Goal: Task Accomplishment & Management: Use online tool/utility

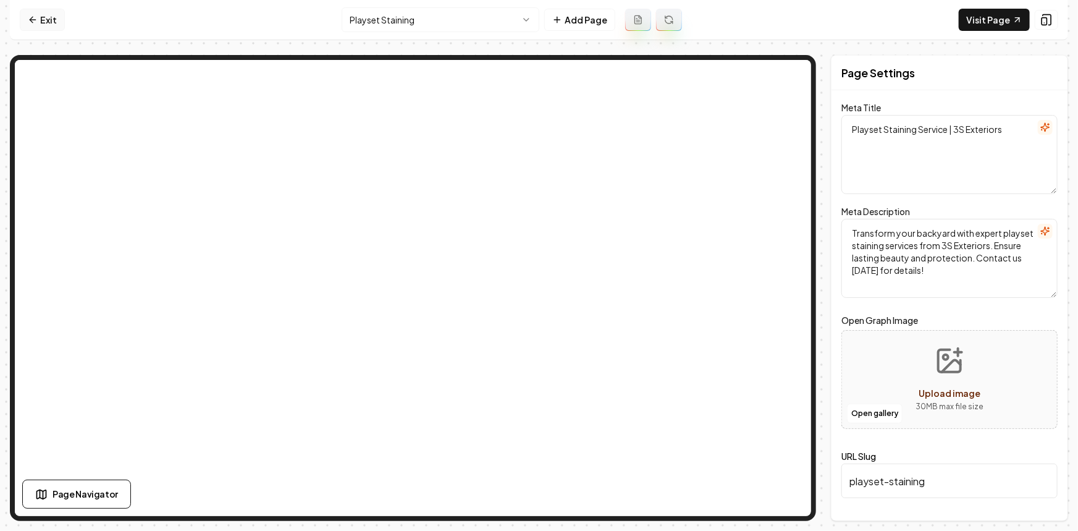
click at [40, 21] on link "Exit" at bounding box center [42, 20] width 45 height 22
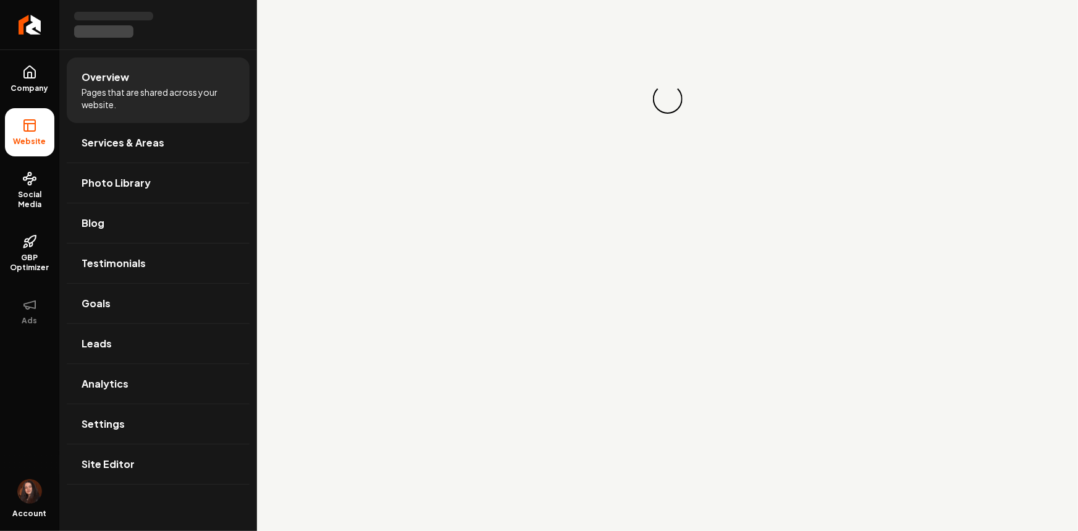
click at [40, 21] on link "Return to dashboard" at bounding box center [29, 24] width 59 height 49
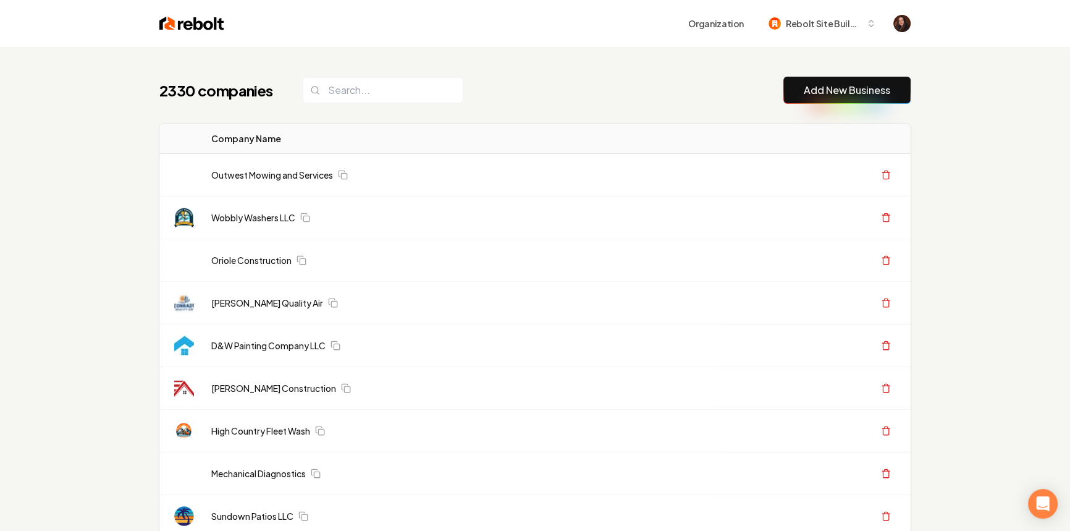
click at [868, 95] on link "Add New Business" at bounding box center [847, 90] width 86 height 15
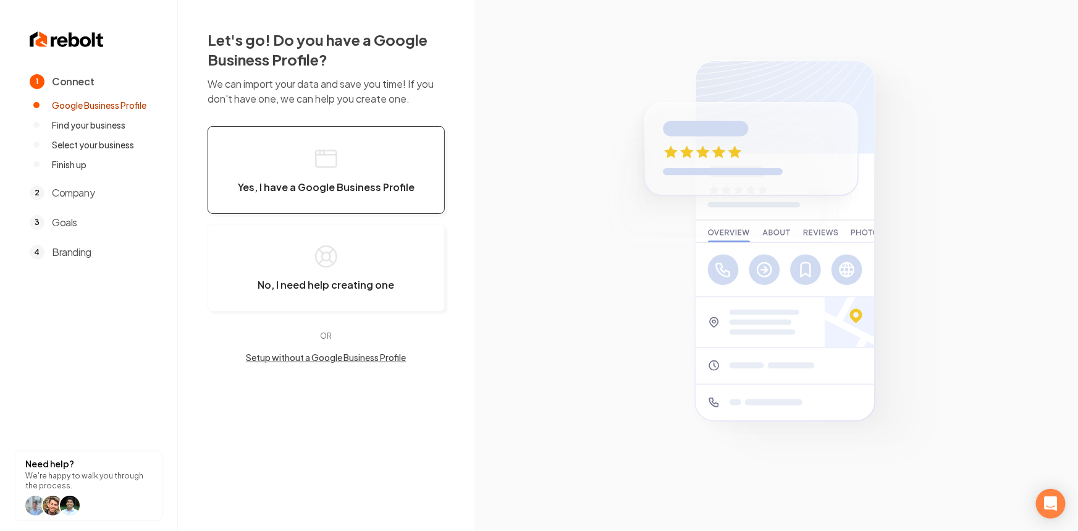
click at [303, 175] on button "Yes, I have a Google Business Profile" at bounding box center [326, 170] width 237 height 88
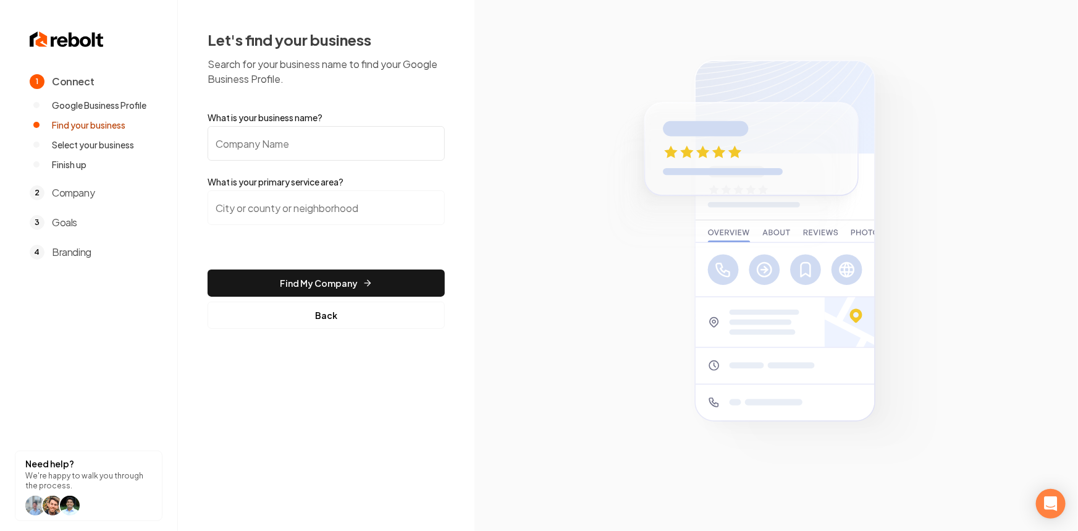
click at [301, 146] on input "What is your business name?" at bounding box center [326, 143] width 237 height 35
paste input "Accurate Energy Management Inc."
type input "Accurate Energy Management Inc."
click at [324, 216] on input "search" at bounding box center [326, 207] width 237 height 35
paste input "Phoenix"
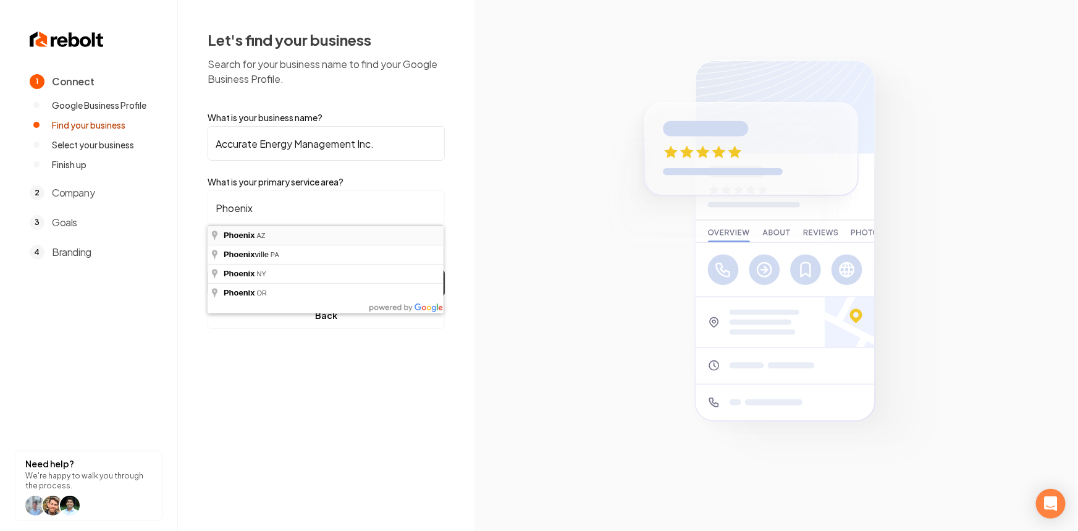
type input "Phoenix, AZ"
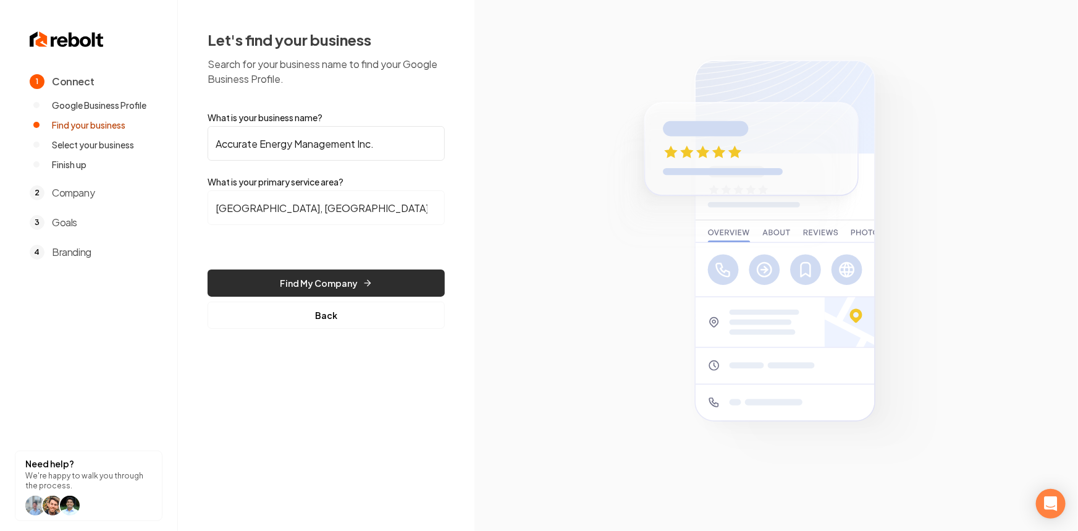
click at [319, 276] on button "Find My Company" at bounding box center [326, 282] width 237 height 27
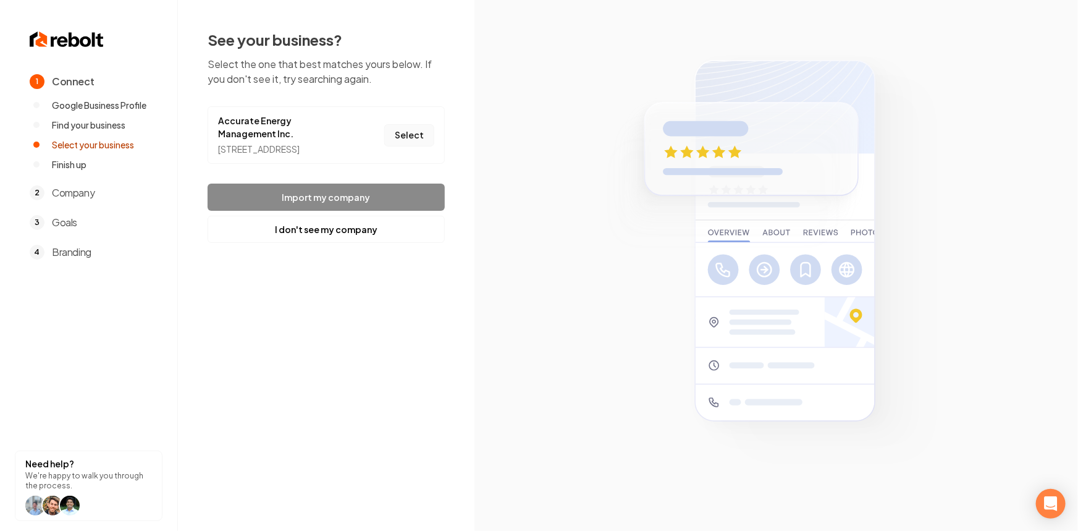
click at [408, 145] on button "Select" at bounding box center [409, 135] width 50 height 22
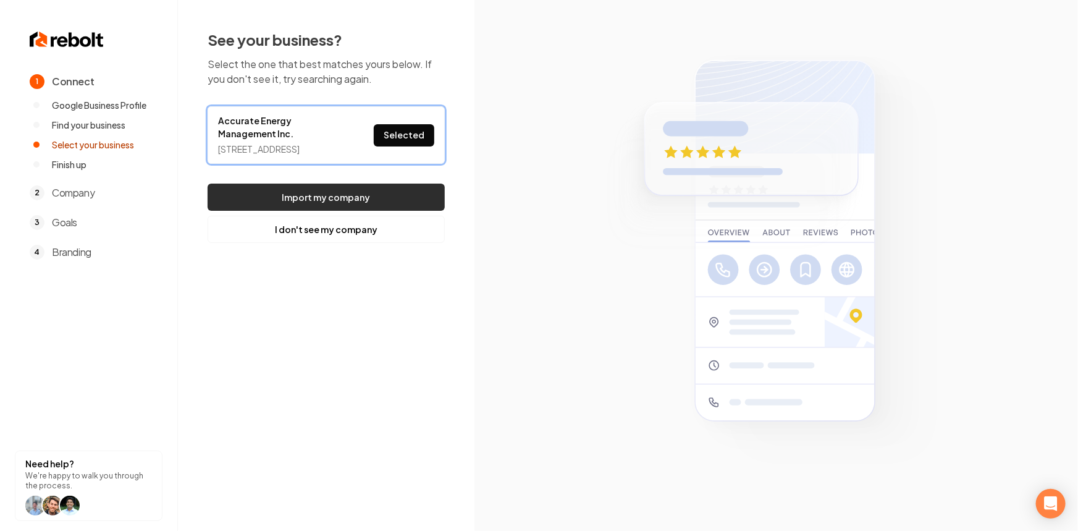
click at [375, 211] on button "Import my company" at bounding box center [326, 196] width 237 height 27
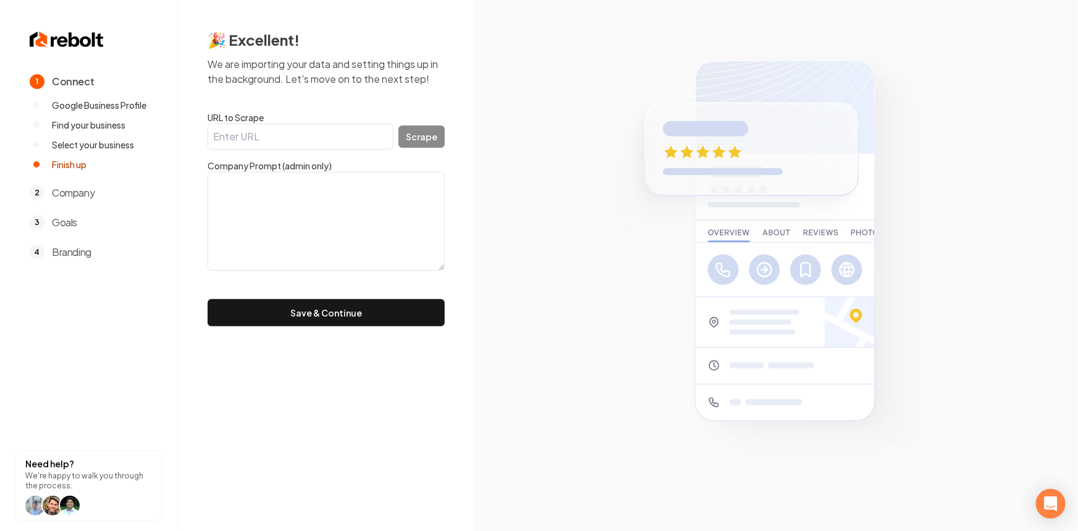
click at [366, 124] on input "URL to Scrape" at bounding box center [301, 137] width 186 height 26
paste input "https://www.accurateenergymanagement.com/"
type input "https://www.accurateenergymanagement.com/"
click at [410, 135] on button "Scrape" at bounding box center [421, 136] width 46 height 22
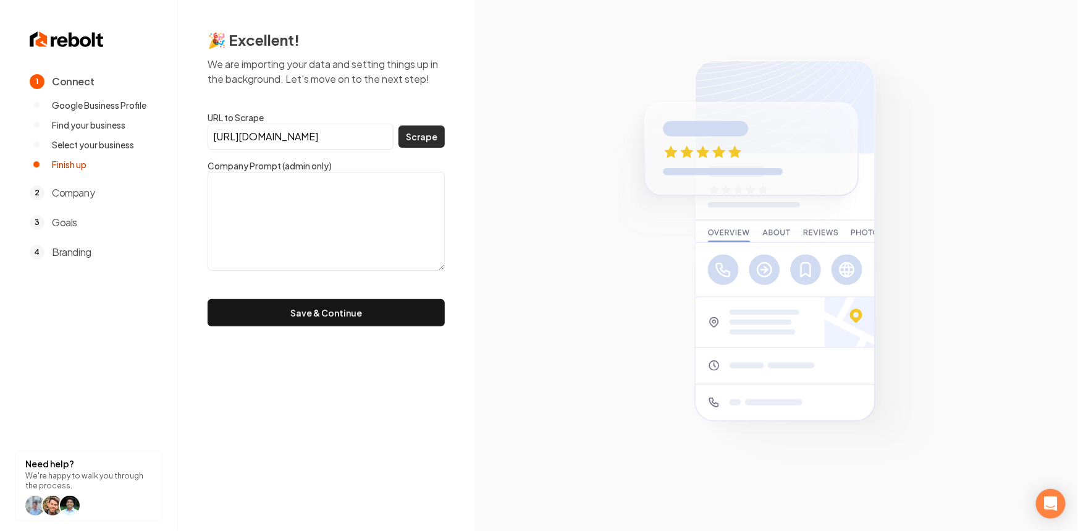
scroll to position [0, 0]
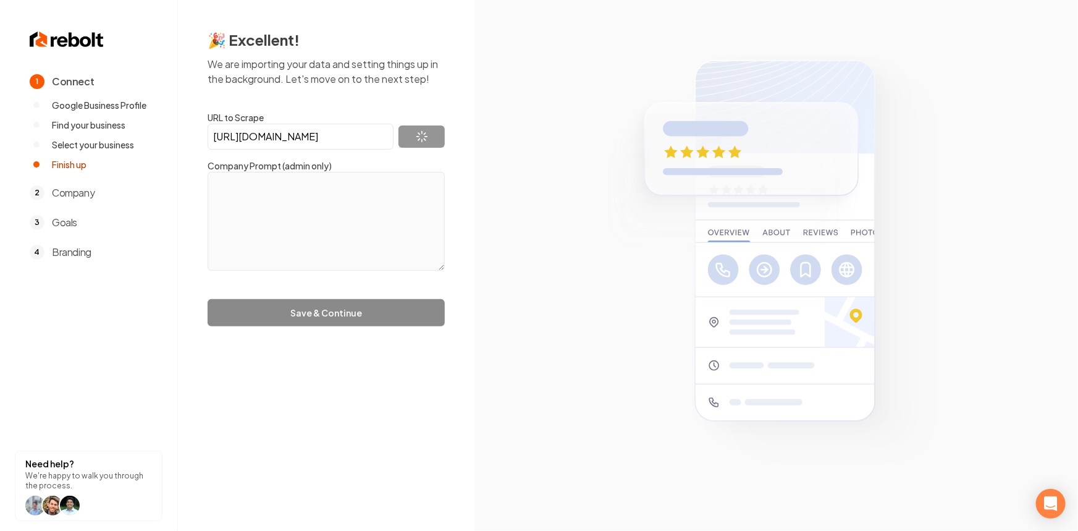
type textarea "Accurate Energy Management serves the Phoenix area with 24 hour emergency air c…"
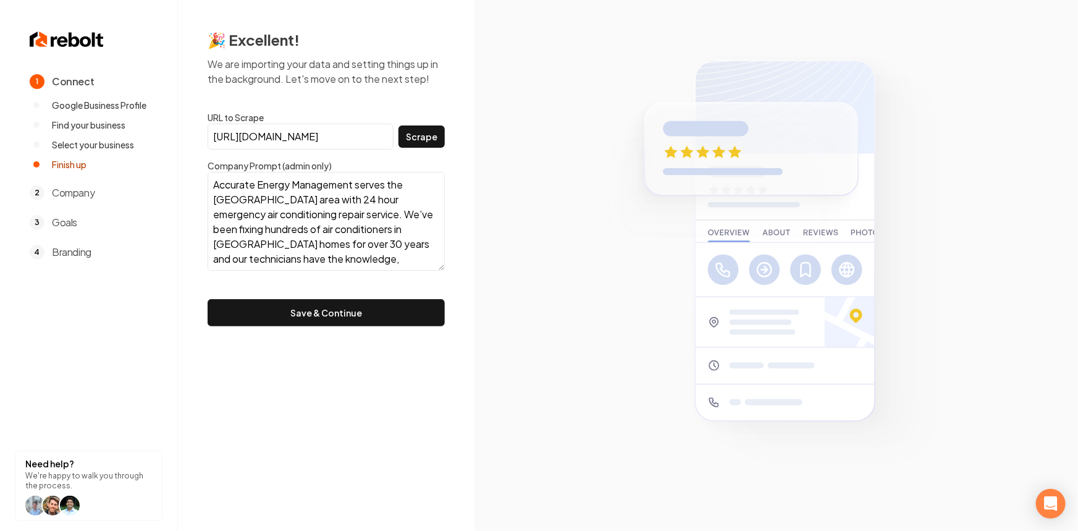
click at [334, 210] on textarea "Accurate Energy Management serves the Phoenix area with 24 hour emergency air c…" at bounding box center [326, 221] width 237 height 99
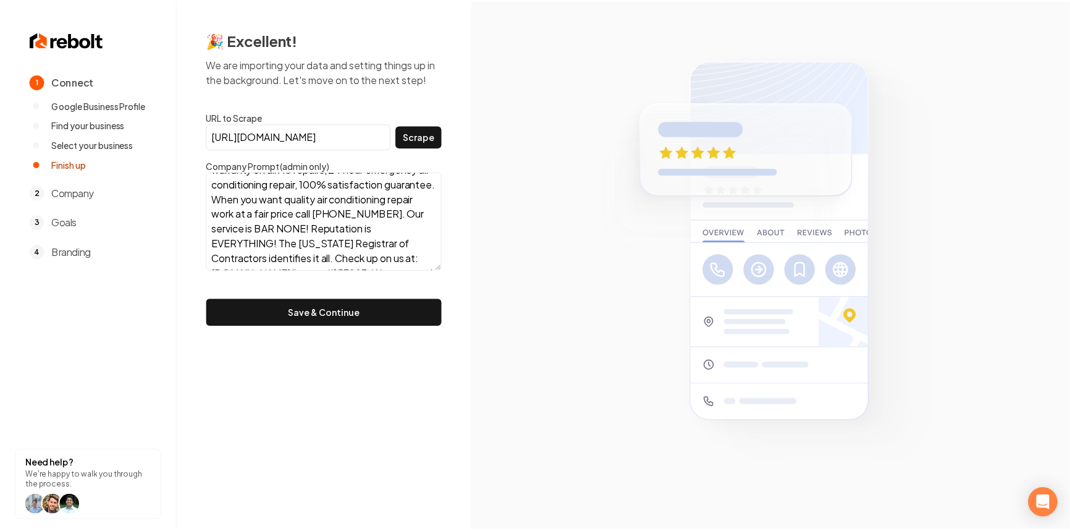
scroll to position [253, 0]
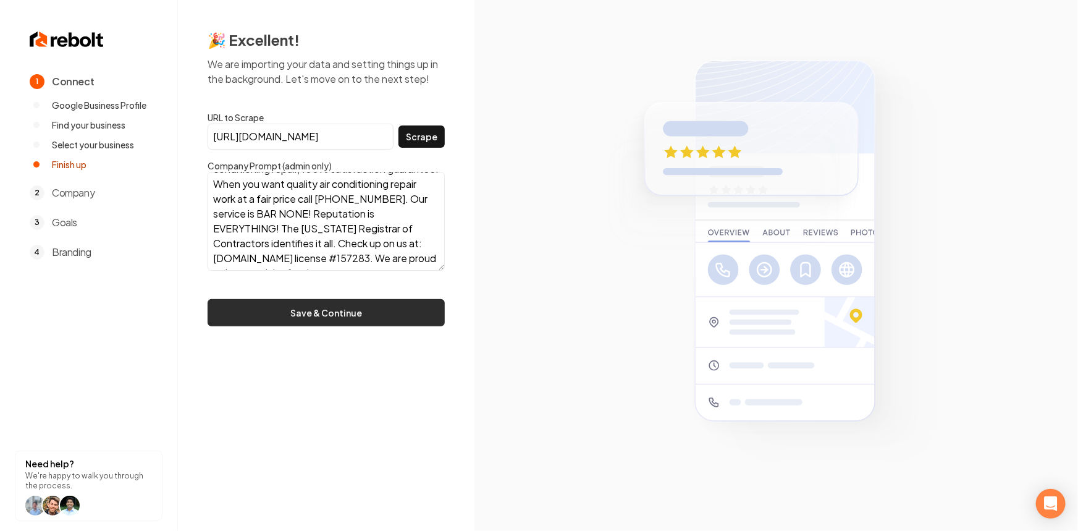
click at [346, 308] on button "Save & Continue" at bounding box center [326, 312] width 237 height 27
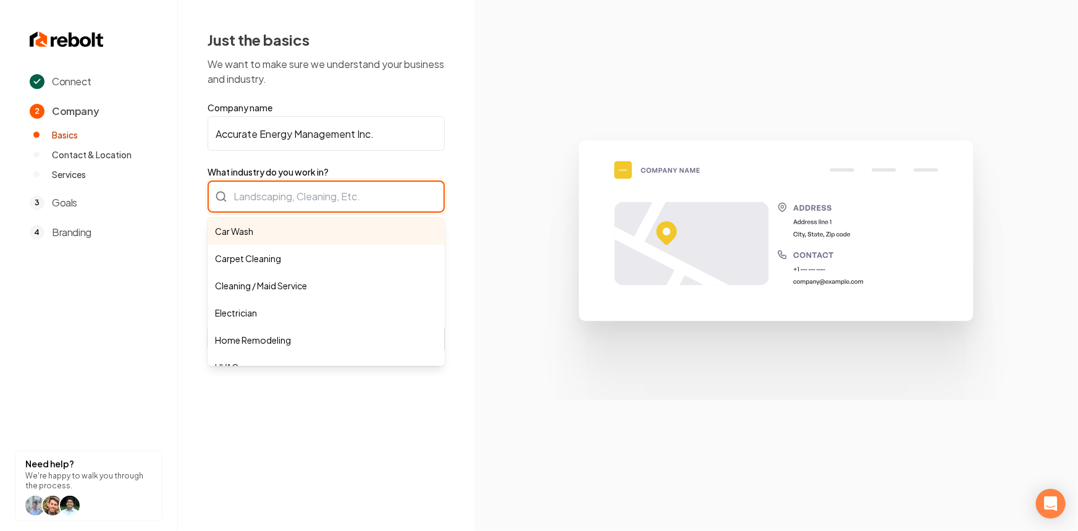
click at [288, 187] on div "Car Wash Carpet Cleaning Cleaning / Maid Service Electrician Home Remodeling HV…" at bounding box center [326, 196] width 237 height 32
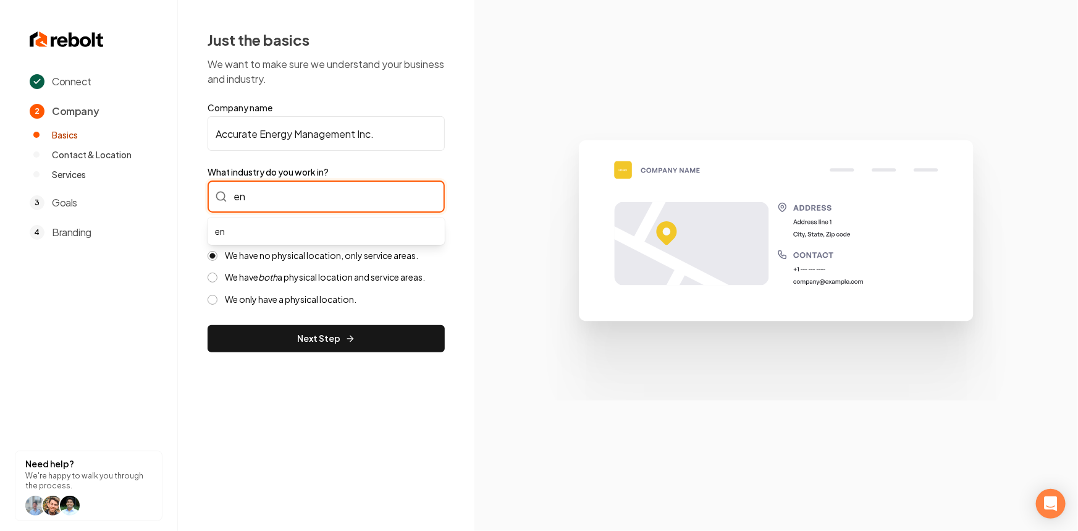
type input "e"
drag, startPoint x: 245, startPoint y: 192, endPoint x: 180, endPoint y: 191, distance: 64.2
click at [180, 191] on div "Just the basics We want to make sure we understand your business and industry. …" at bounding box center [326, 191] width 296 height 382
type input "HVAC"
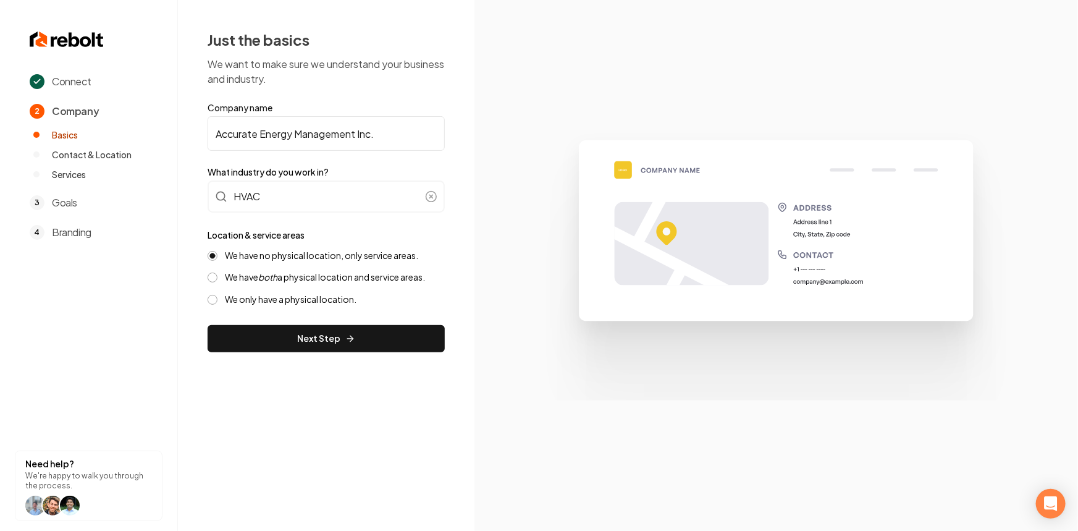
click at [274, 273] on icon "both" at bounding box center [267, 276] width 19 height 11
click at [217, 273] on button "We have both a physical location and service areas." at bounding box center [213, 277] width 10 height 10
click at [274, 258] on label "We have no physical location, only service areas." at bounding box center [321, 256] width 193 height 12
click at [217, 258] on button "We have no physical location, only service areas." at bounding box center [213, 256] width 10 height 10
click at [230, 277] on label "We have both a physical location and service areas." at bounding box center [325, 277] width 200 height 12
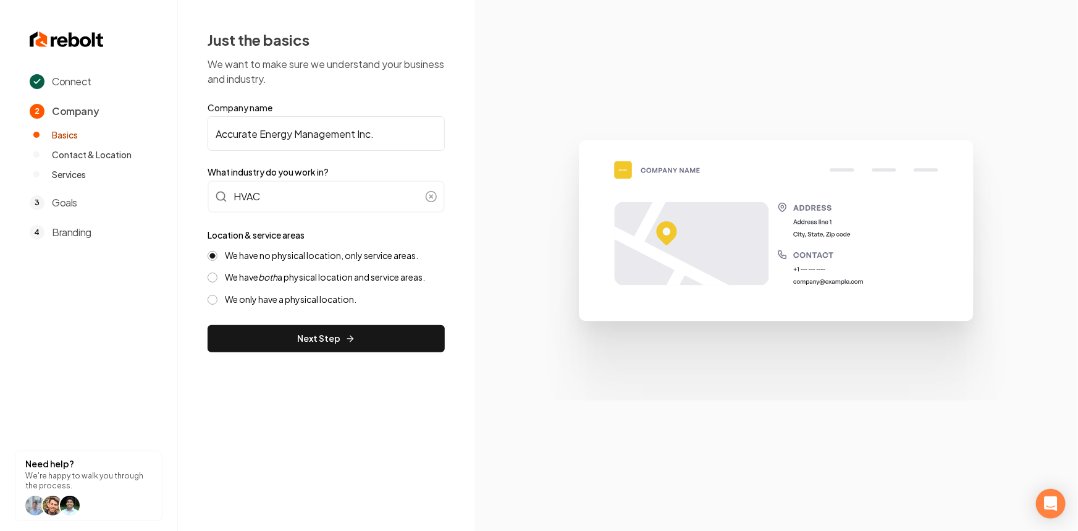
click at [217, 277] on button "We have both a physical location and service areas." at bounding box center [213, 277] width 10 height 10
click at [262, 329] on button "Next Step" at bounding box center [326, 338] width 237 height 27
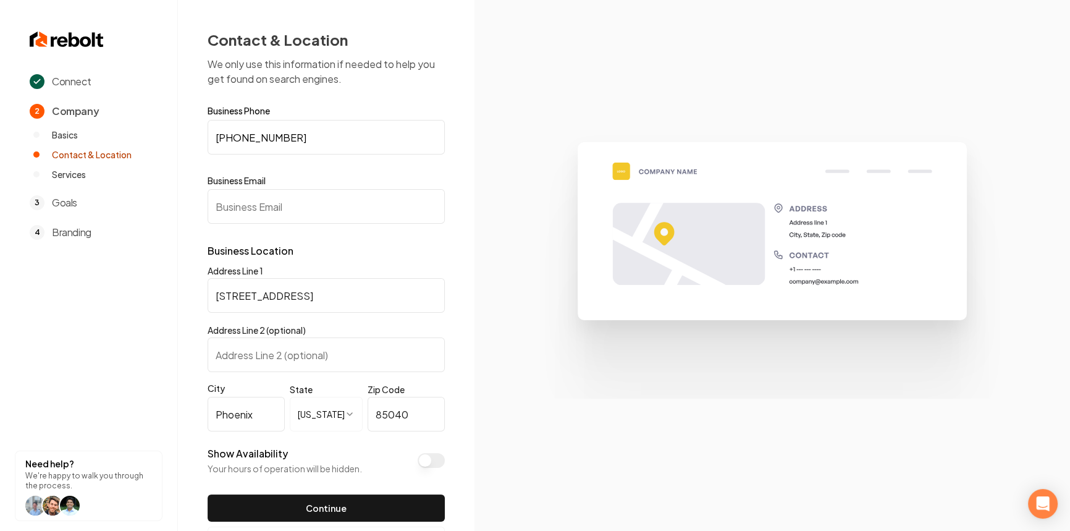
click at [354, 210] on input "Business Email" at bounding box center [326, 206] width 237 height 35
paste input "accurateenergy@cox.net"
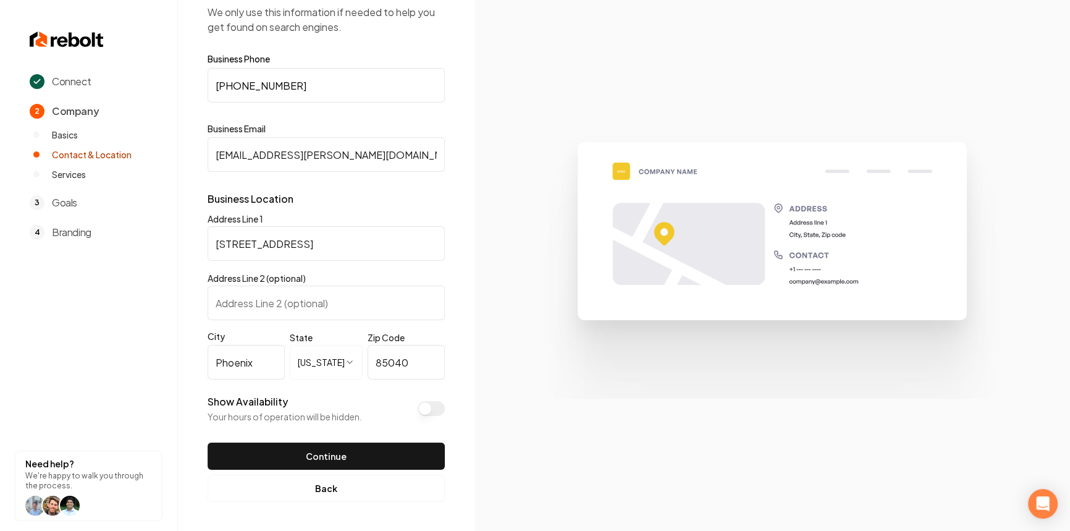
type input "accurateenergy@cox.net"
click at [429, 408] on button "Show Availability" at bounding box center [430, 408] width 27 height 15
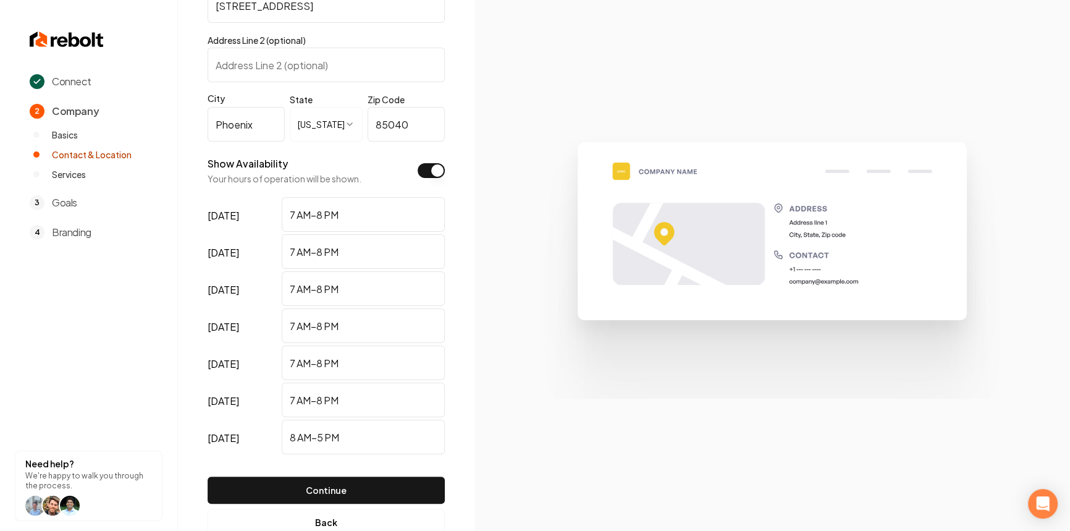
scroll to position [324, 0]
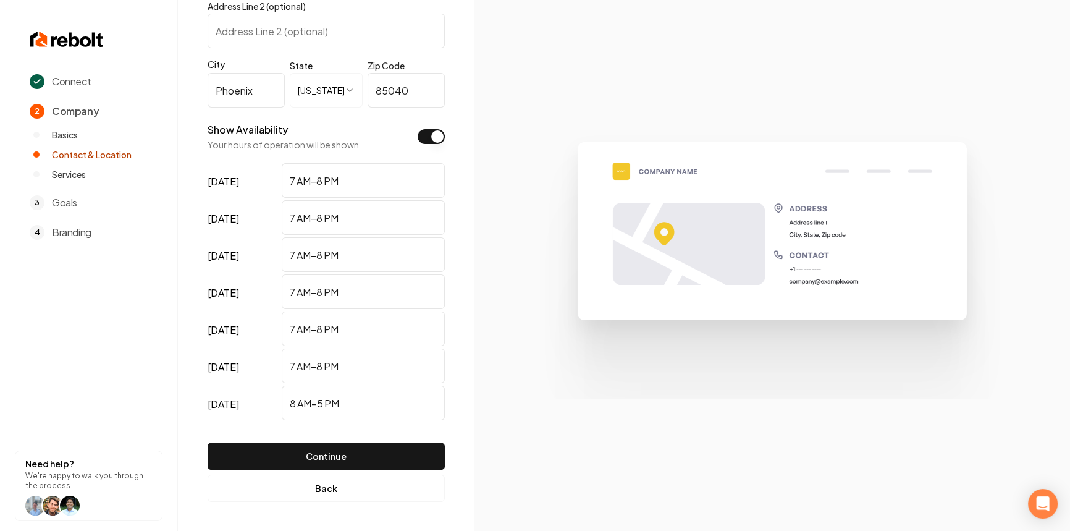
click at [364, 439] on form "**********" at bounding box center [326, 126] width 237 height 687
click at [364, 448] on button "Continue" at bounding box center [326, 455] width 237 height 27
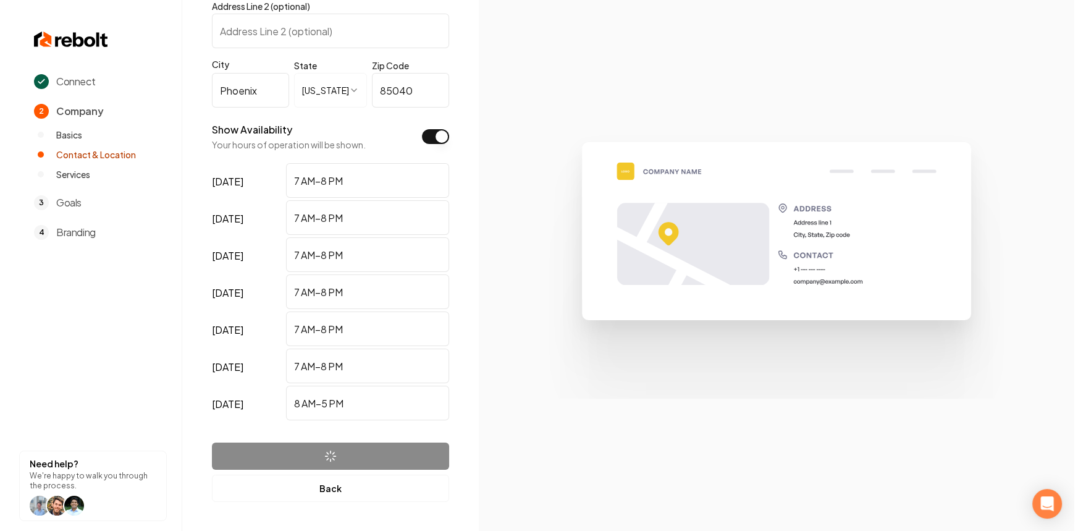
scroll to position [0, 0]
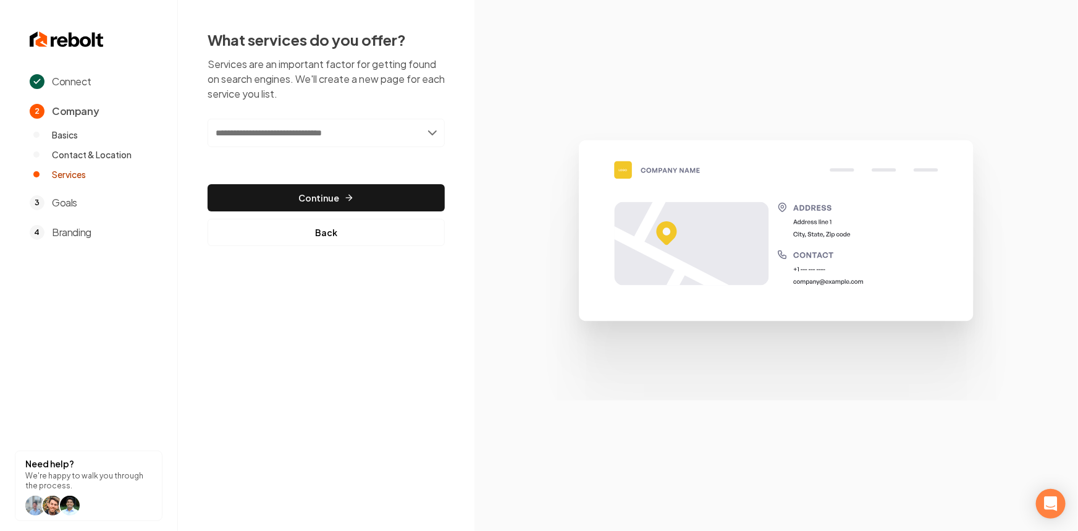
click at [314, 133] on input "text" at bounding box center [326, 133] width 237 height 28
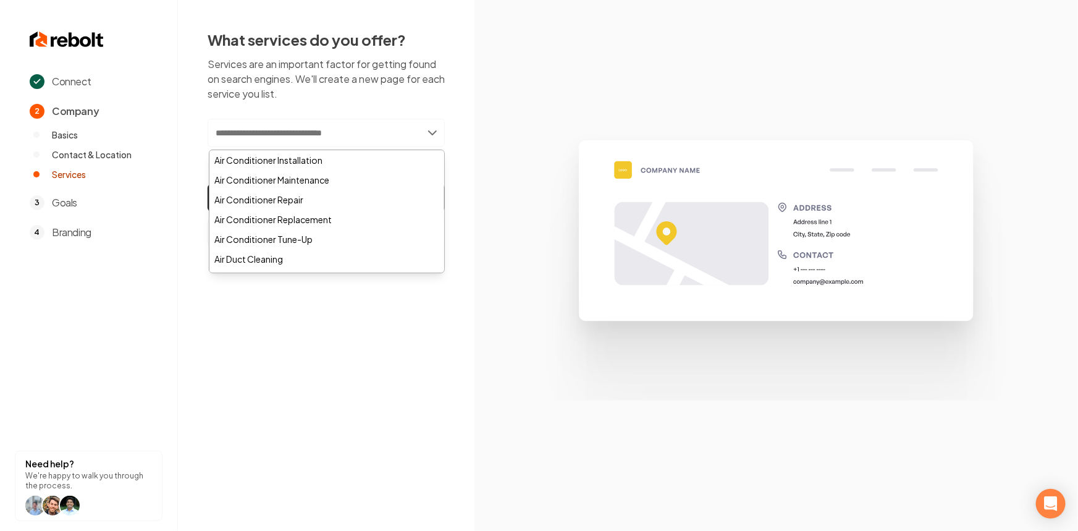
paste input "**********"
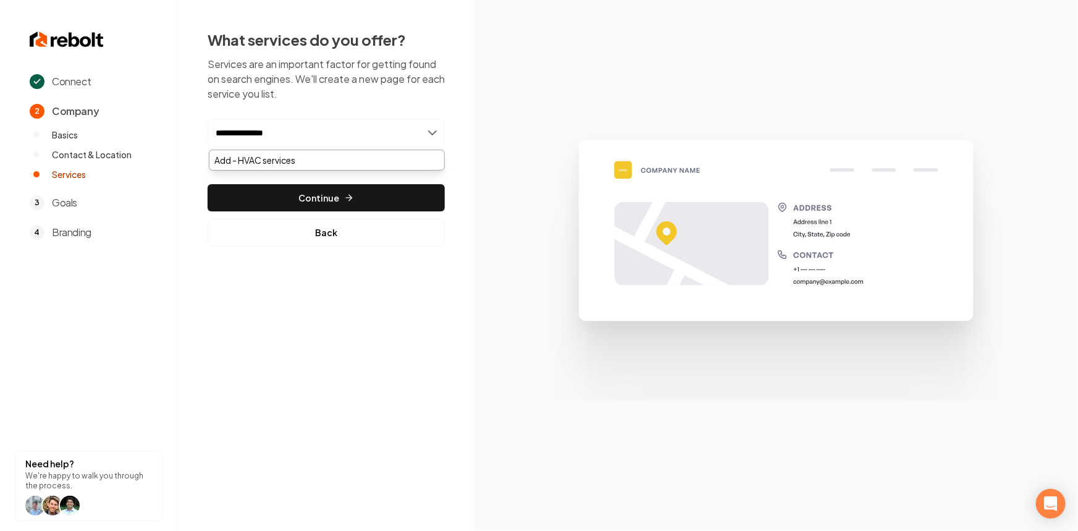
click at [252, 137] on input "**********" at bounding box center [326, 133] width 237 height 28
type input "**********"
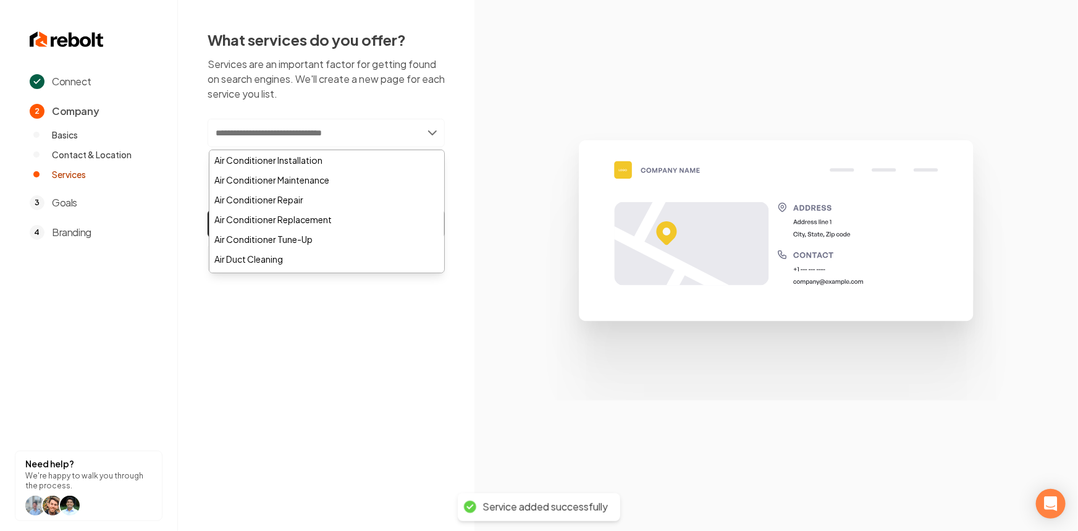
paste input "**********"
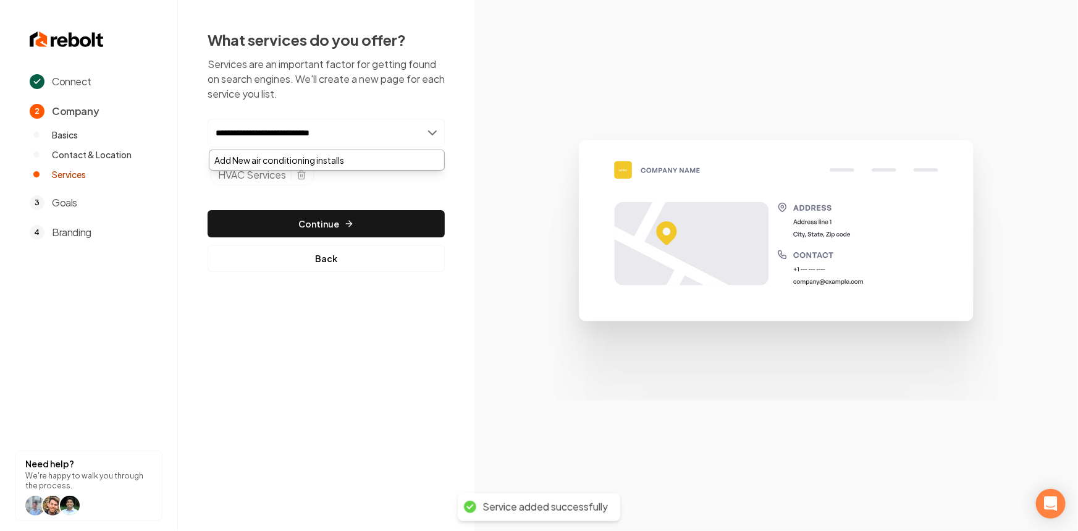
click at [253, 133] on input "**********" at bounding box center [326, 133] width 237 height 28
type input "**********"
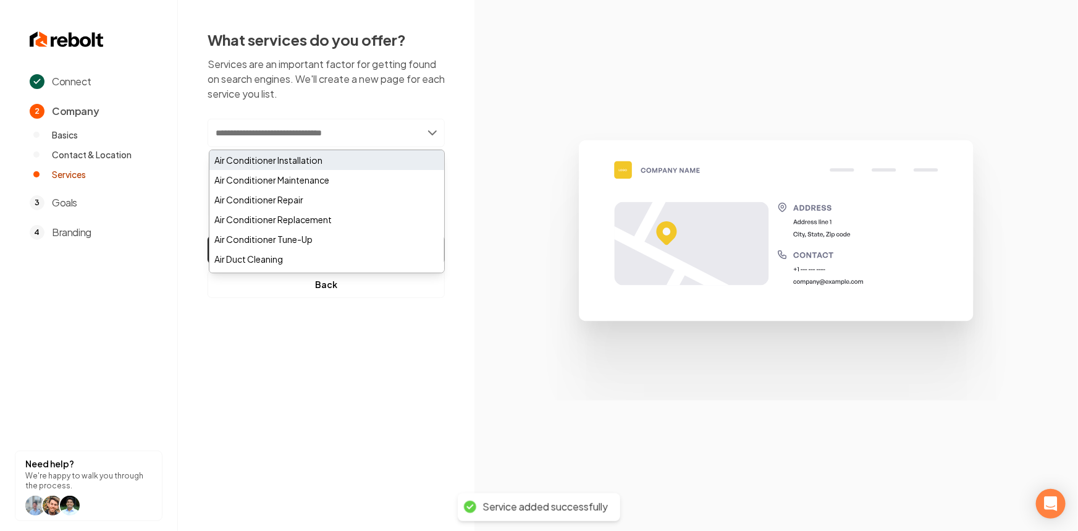
paste input "**********"
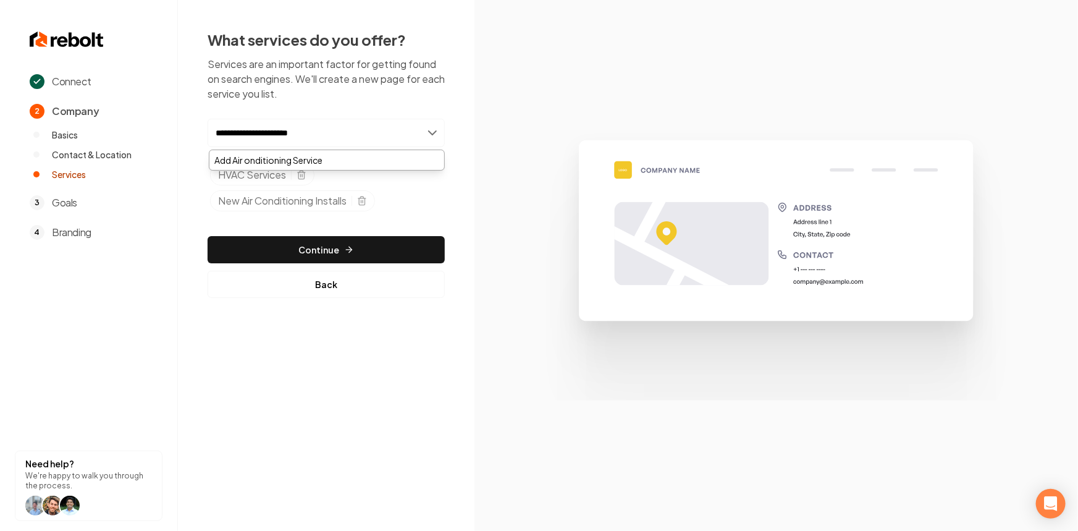
type input "**********"
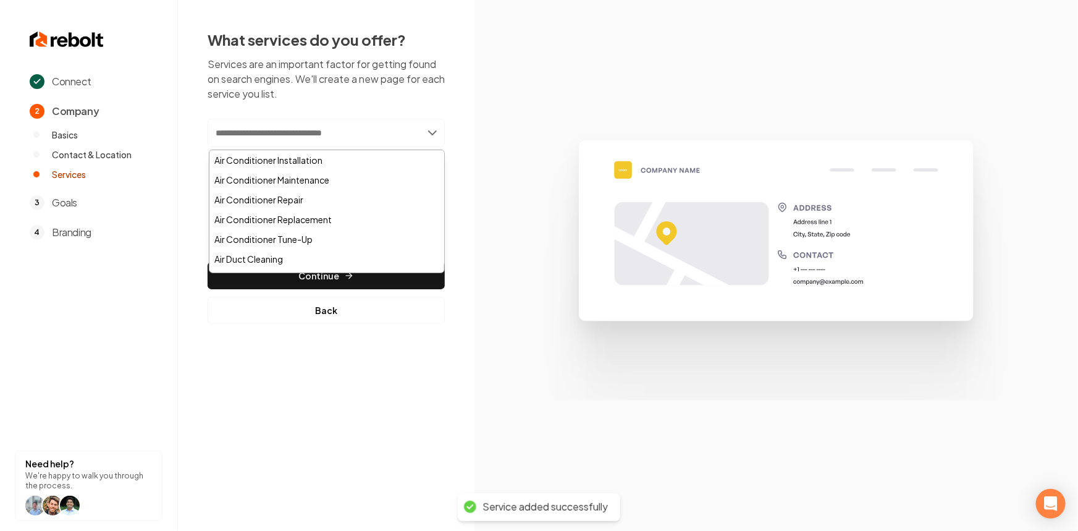
paste input "**********"
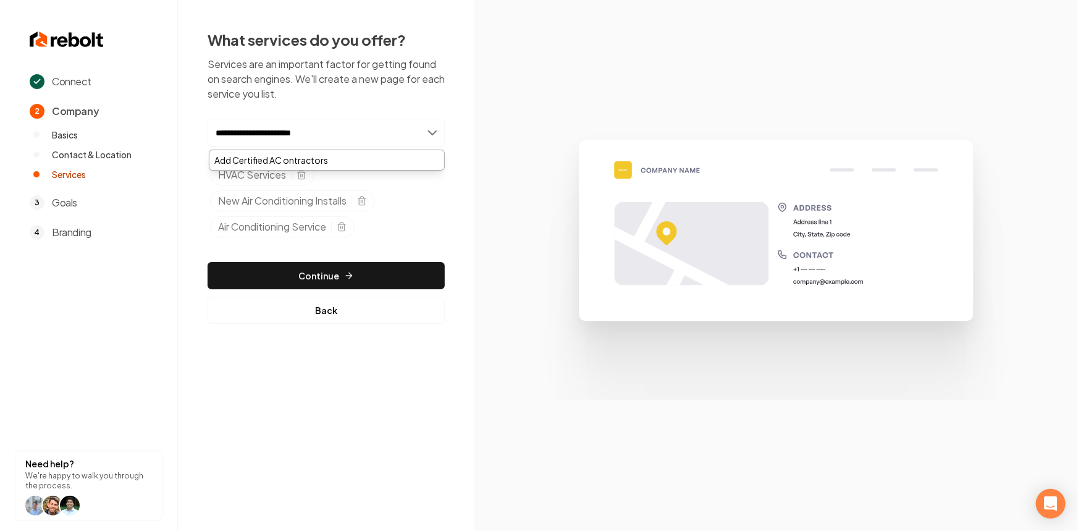
type input "**********"
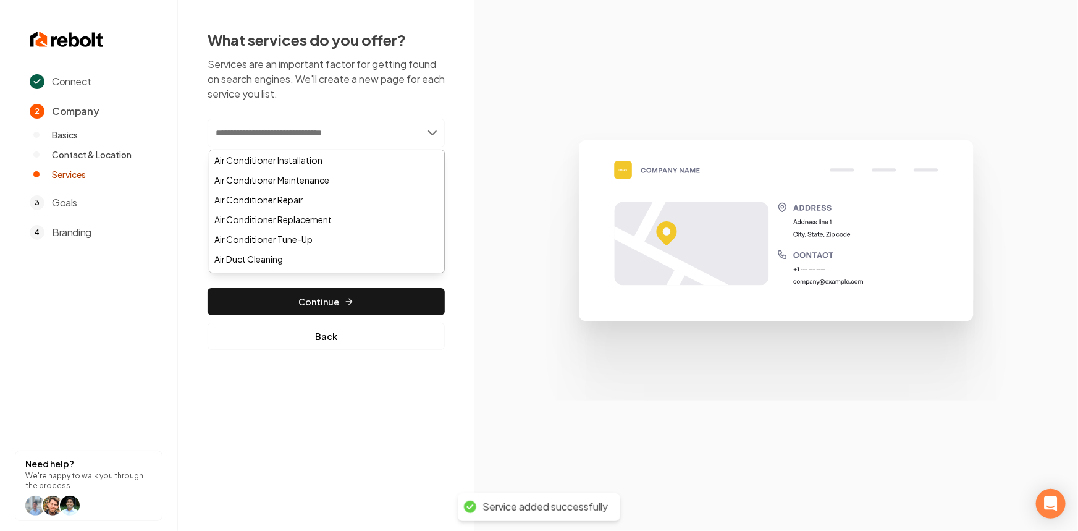
paste input "**********"
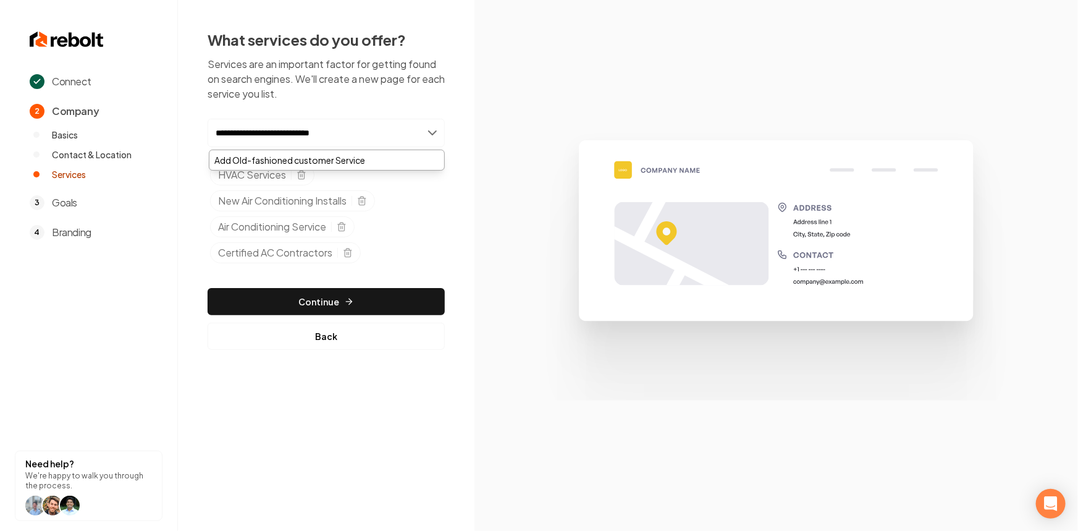
type input "**********"
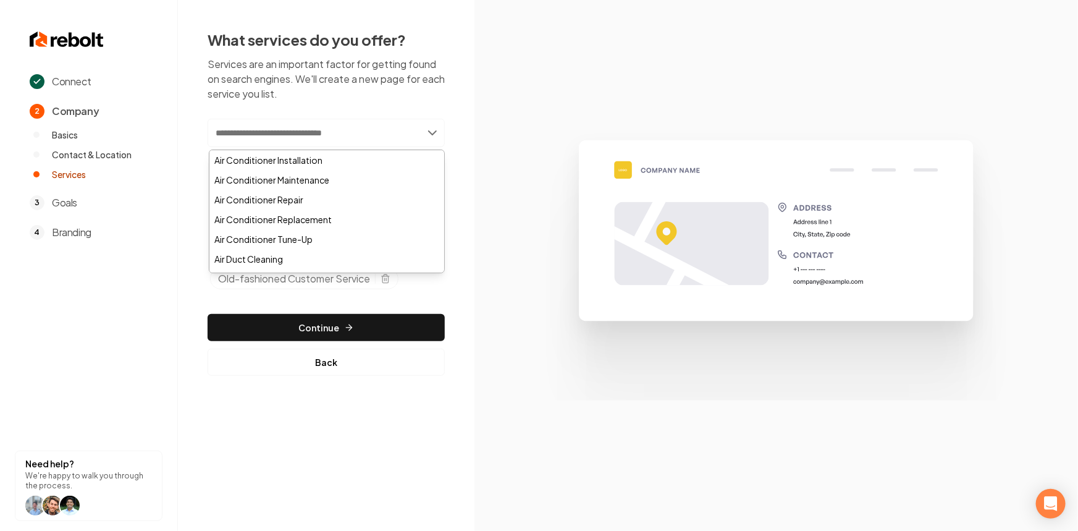
click at [385, 302] on div "Add new or select from suggestions Air Conditioner Installation Air Conditioner…" at bounding box center [326, 247] width 237 height 257
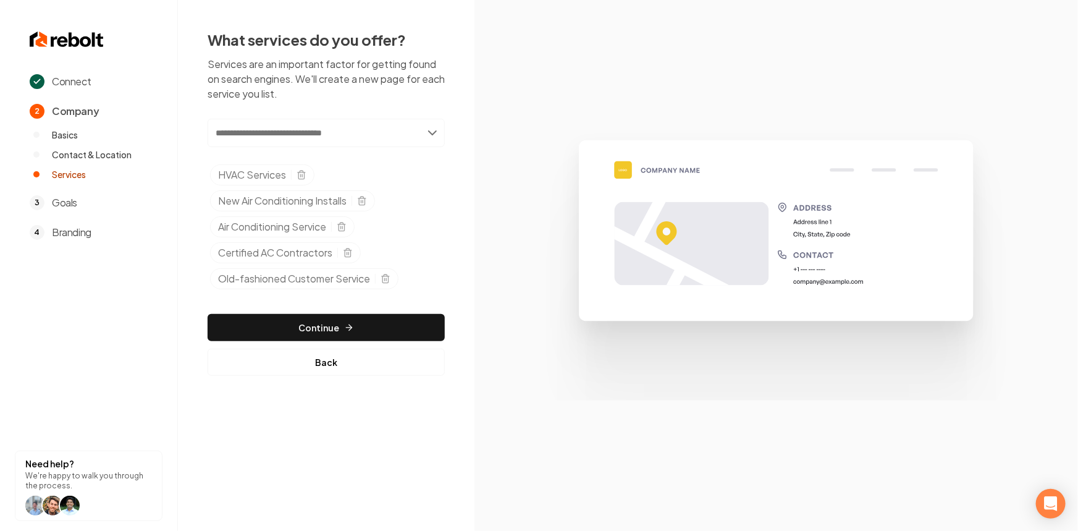
click at [387, 285] on div "Old-fashioned Customer Service" at bounding box center [304, 278] width 188 height 21
click at [388, 277] on icon "Selected tags" at bounding box center [385, 279] width 10 height 10
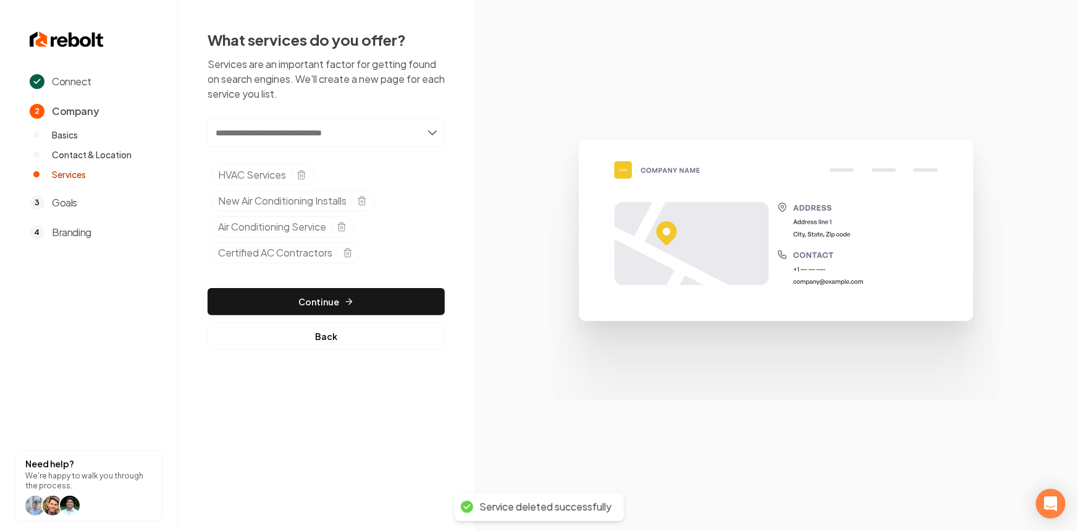
click at [348, 253] on line "Selected tags" at bounding box center [348, 253] width 0 height 2
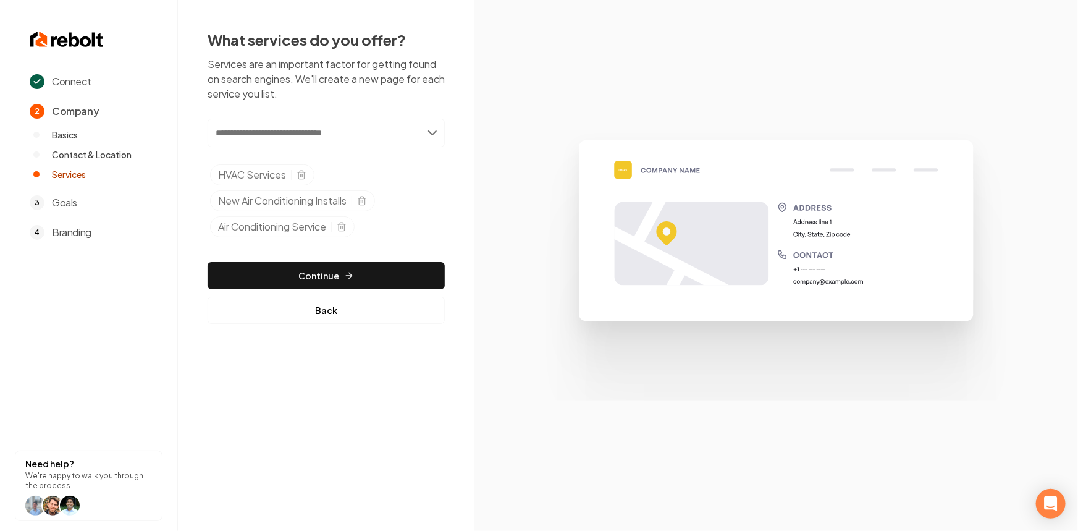
click at [259, 130] on input "text" at bounding box center [326, 133] width 237 height 28
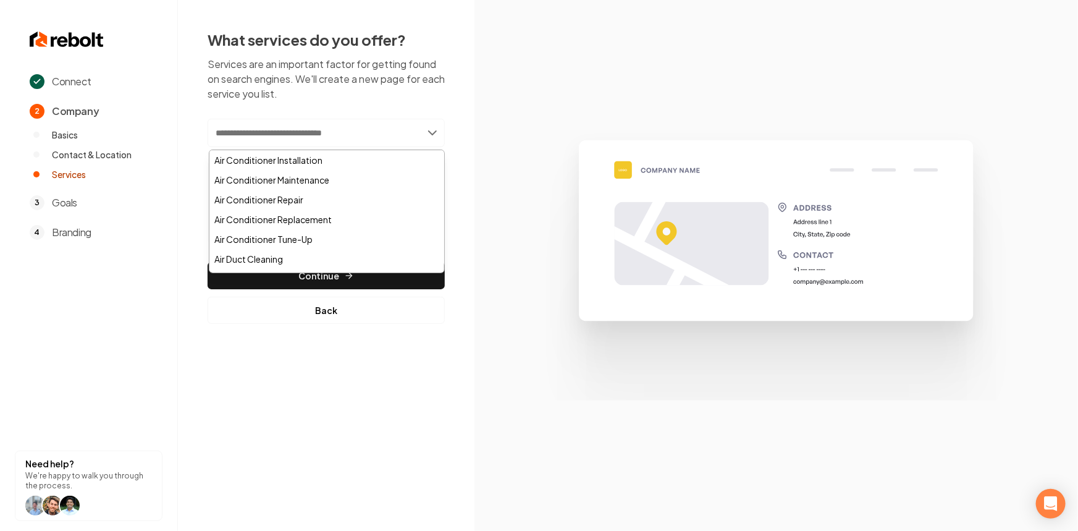
click at [231, 455] on div "Connect 2 Company Basics Contact & Location Services 3 Goals 4 Branding Need he…" at bounding box center [539, 265] width 1078 height 531
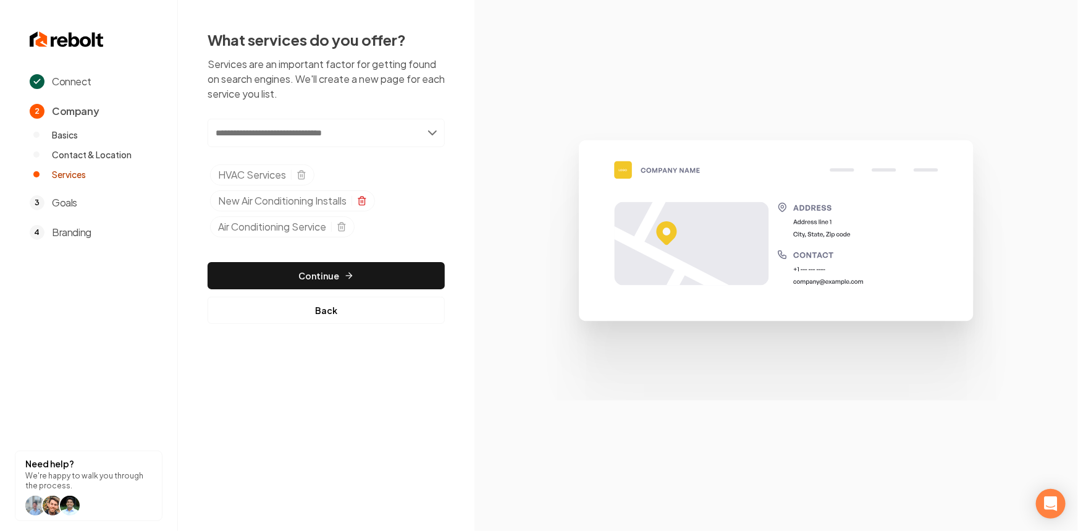
click at [364, 198] on icon "Selected tags" at bounding box center [362, 201] width 6 height 7
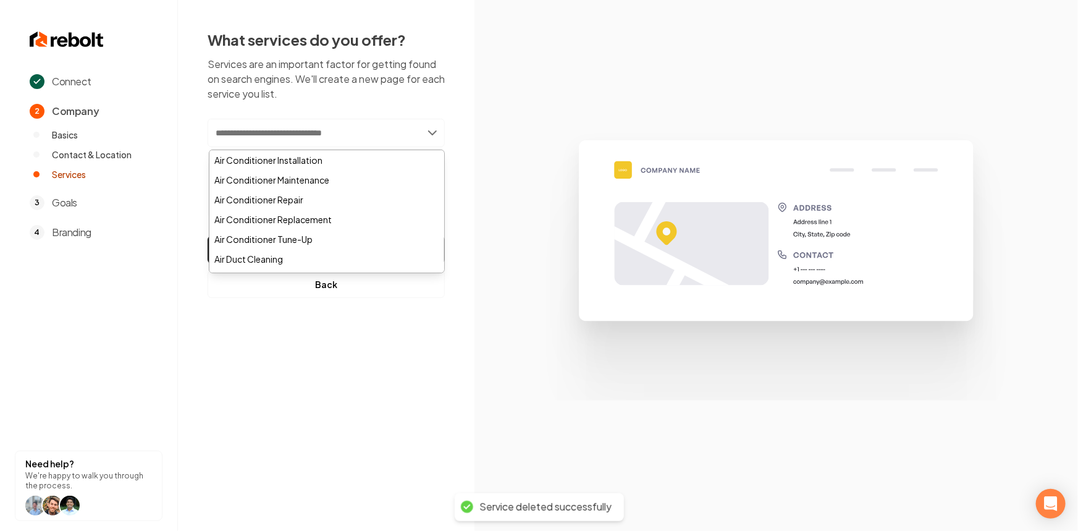
click at [246, 133] on input "text" at bounding box center [326, 133] width 237 height 28
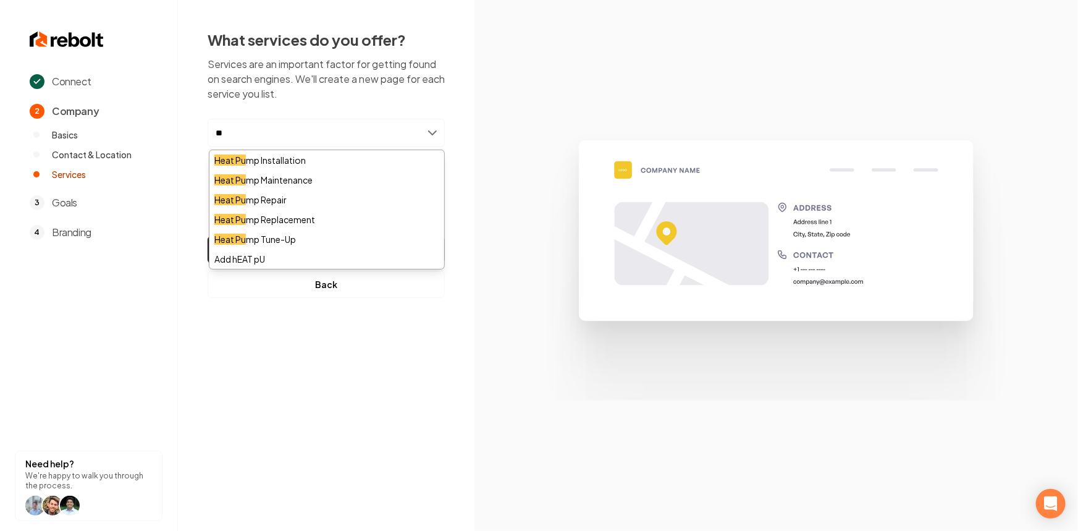
type input "*"
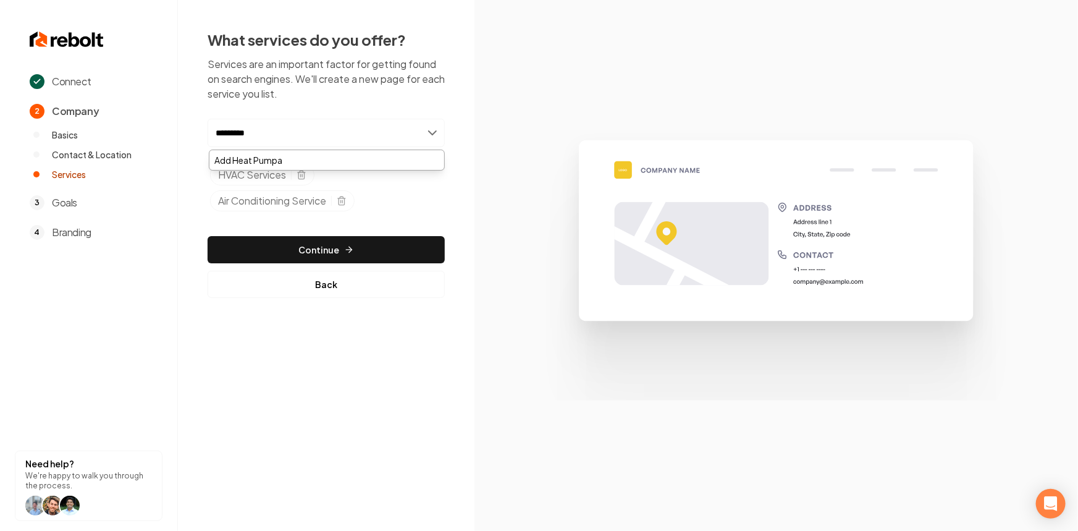
type input "**********"
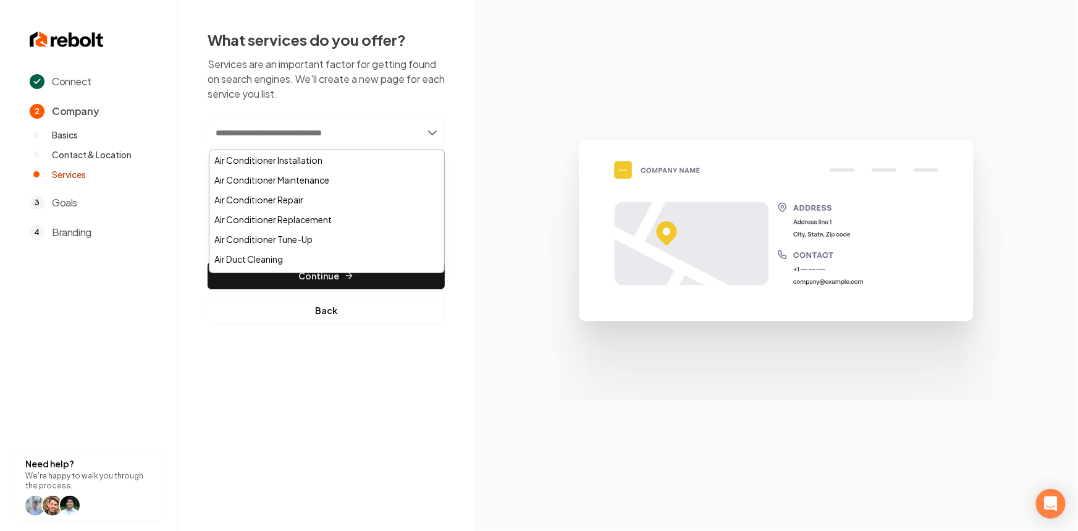
paste input "**********"
type input "**********"
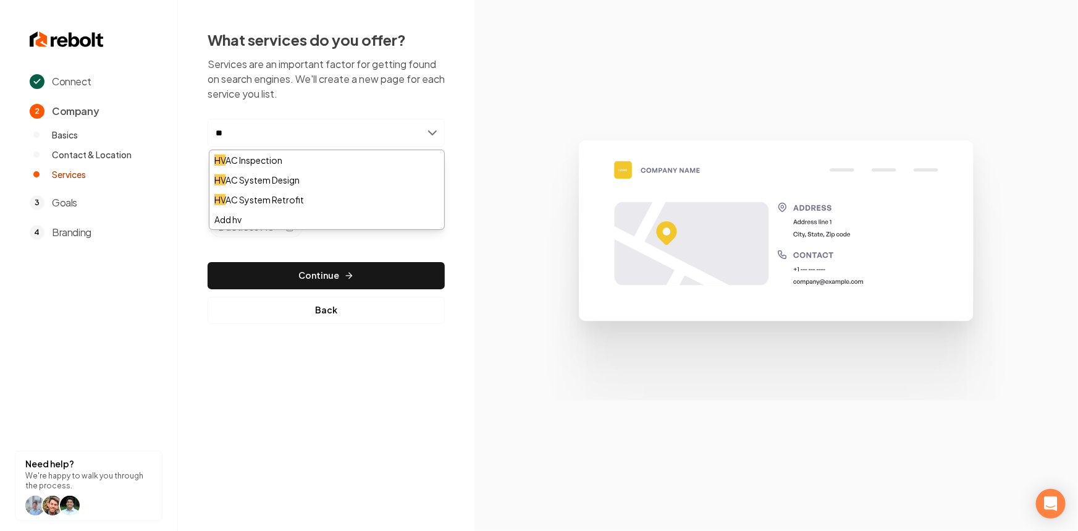
type input "*"
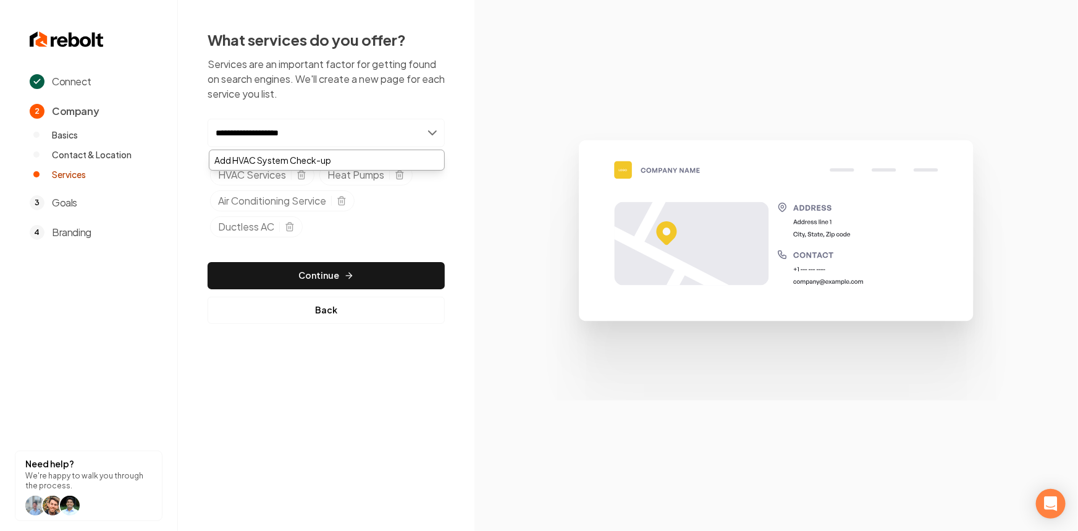
type input "**********"
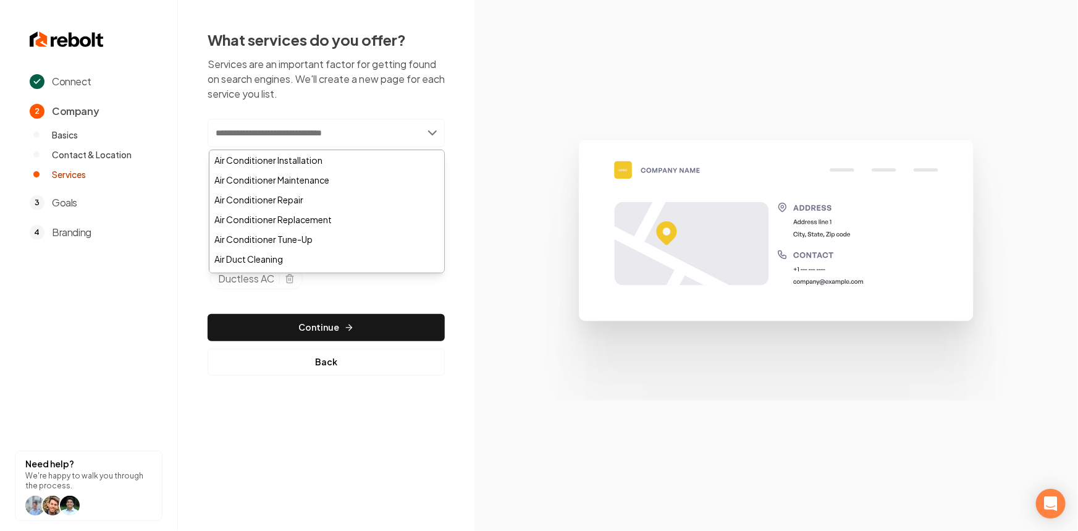
click at [539, 162] on img at bounding box center [775, 264] width 503 height 269
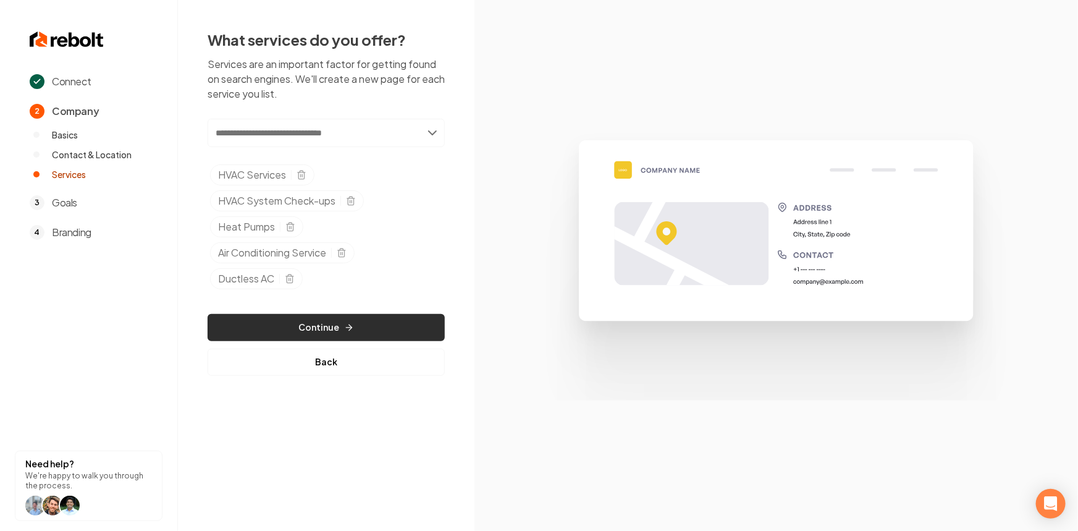
drag, startPoint x: 302, startPoint y: 319, endPoint x: 330, endPoint y: 259, distance: 66.3
click at [302, 318] on button "Continue" at bounding box center [326, 327] width 237 height 27
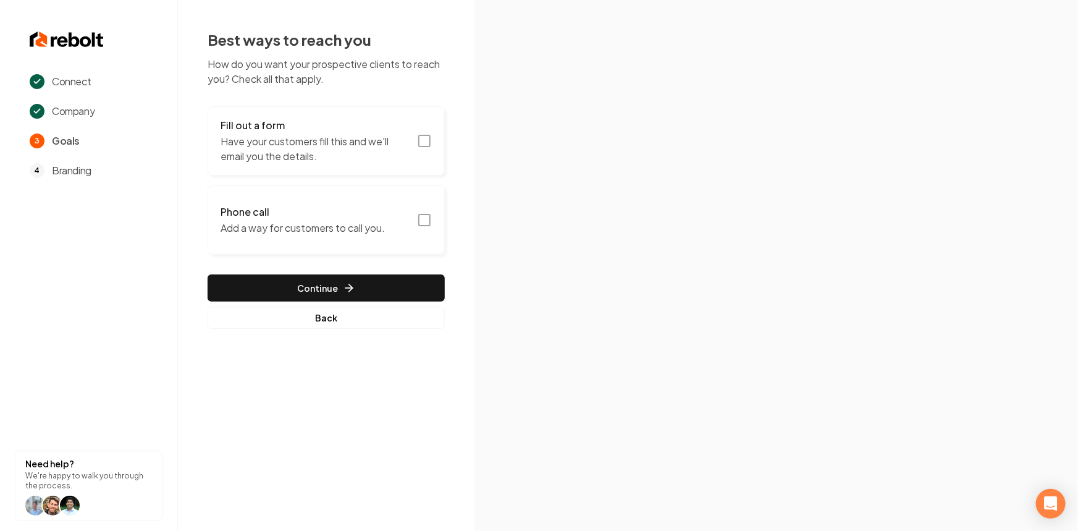
click at [323, 166] on button "Fill out a form Have your customers fill this and we'll email you the details." at bounding box center [326, 140] width 237 height 69
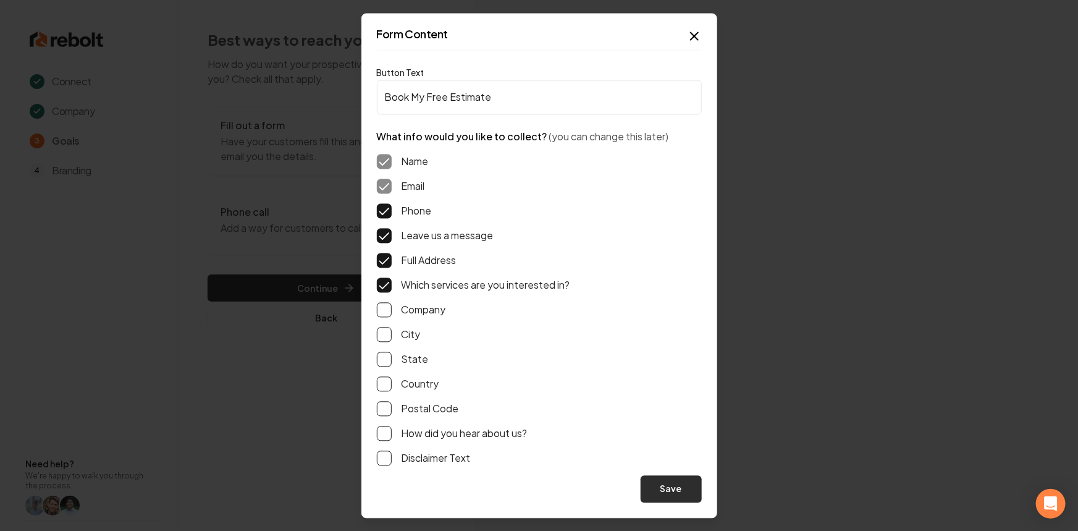
click at [662, 488] on button "Save" at bounding box center [670, 488] width 61 height 27
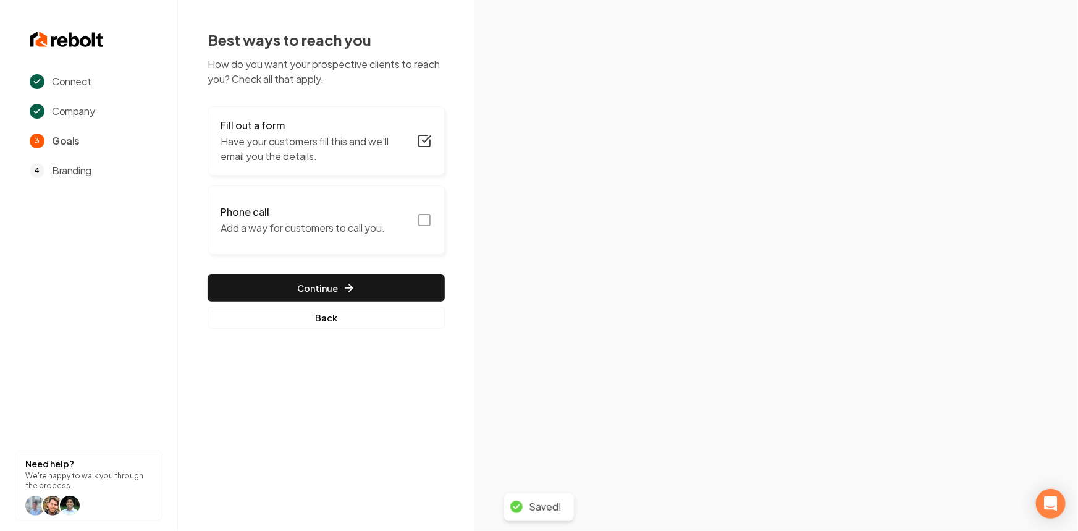
click at [336, 220] on p "Add a way for customers to call you." at bounding box center [302, 227] width 164 height 15
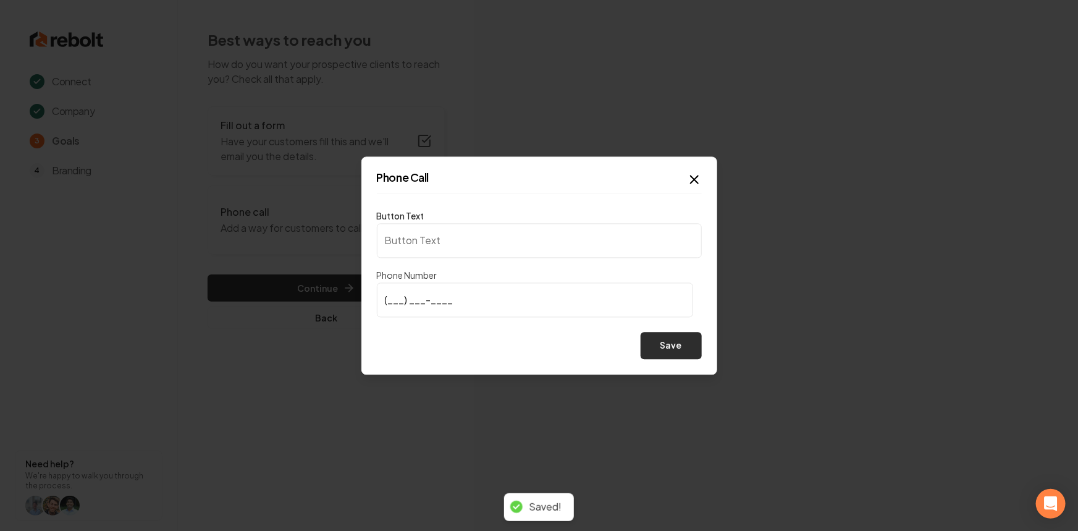
type input "Call us"
type input "(602) 327-1669"
click at [675, 342] on button "Save" at bounding box center [670, 345] width 61 height 27
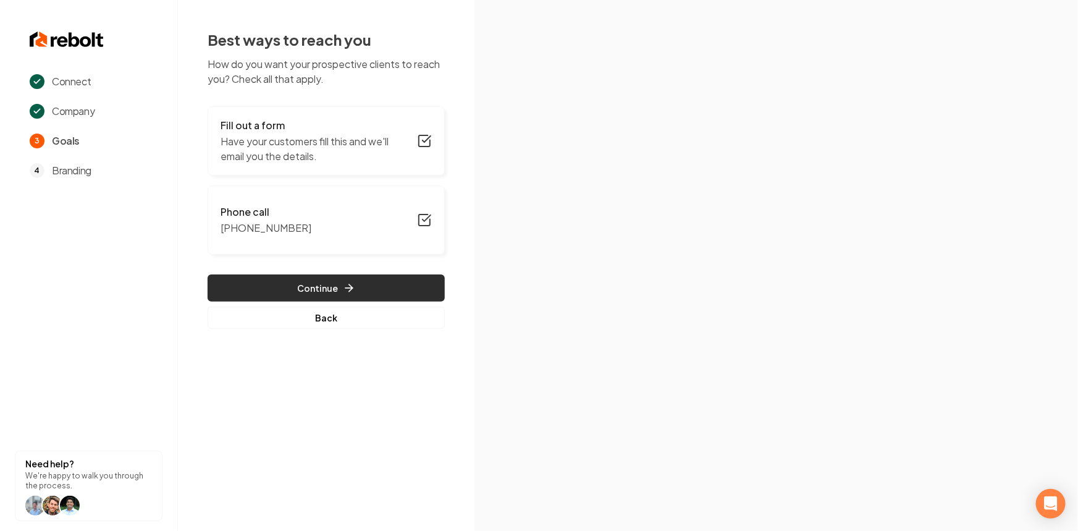
click at [306, 279] on button "Continue" at bounding box center [326, 287] width 237 height 27
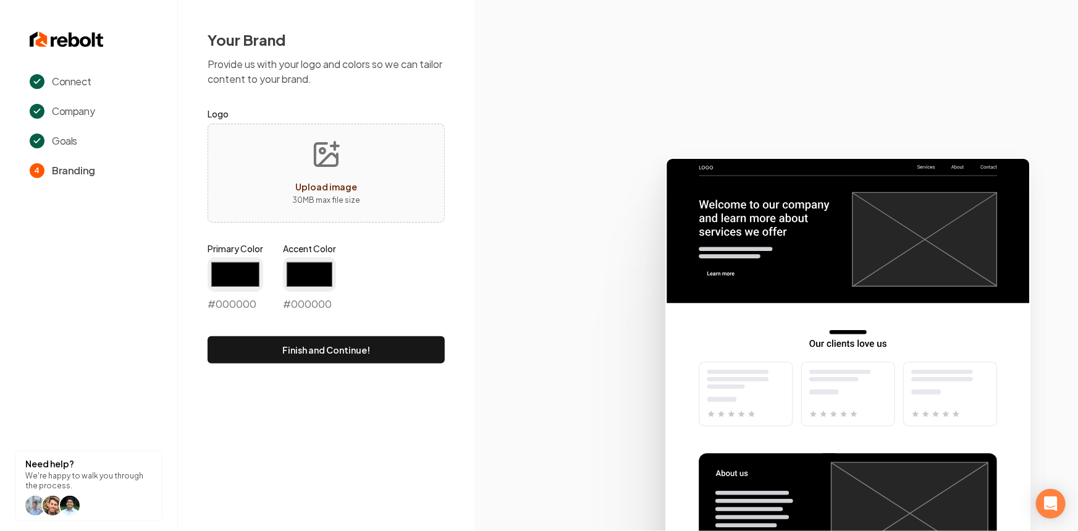
type input "#194d33"
type input "#70be00"
click at [330, 185] on span "Upload image" at bounding box center [326, 186] width 62 height 11
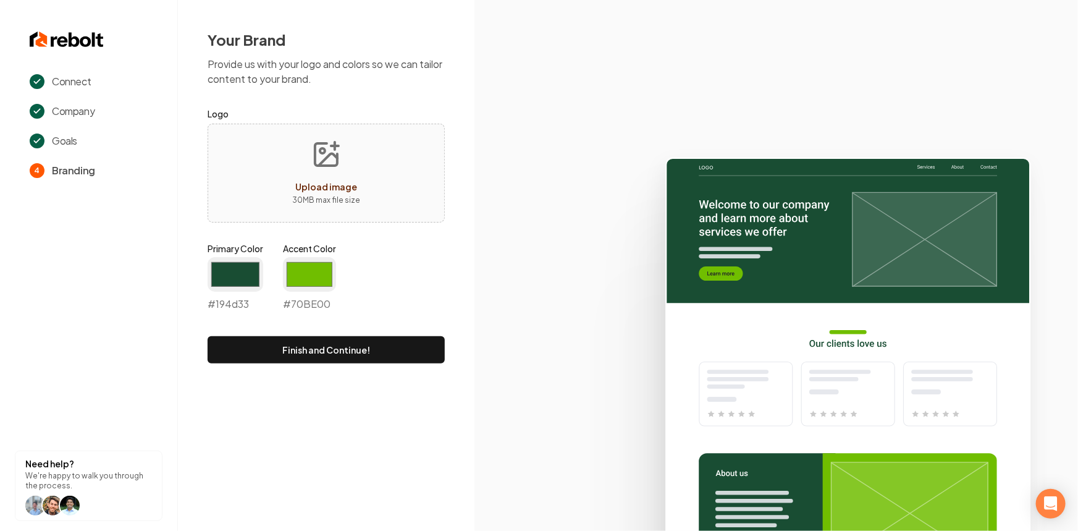
click at [345, 136] on button "Upload image 30 MB max file size" at bounding box center [326, 173] width 88 height 86
type input "**********"
click at [222, 272] on input "#194d33" at bounding box center [236, 274] width 56 height 35
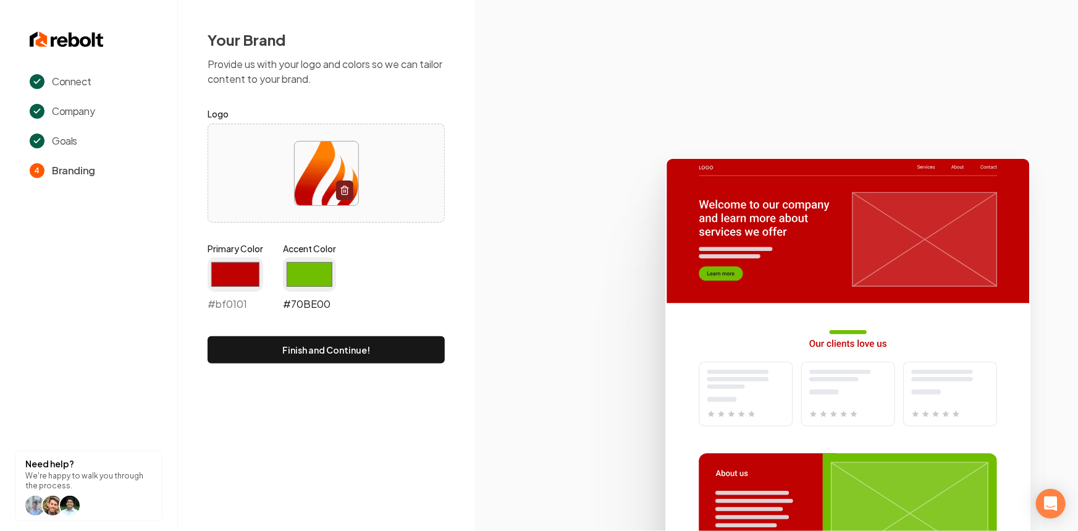
type input "#bf0101"
click at [305, 265] on input "#70be00" at bounding box center [309, 274] width 53 height 35
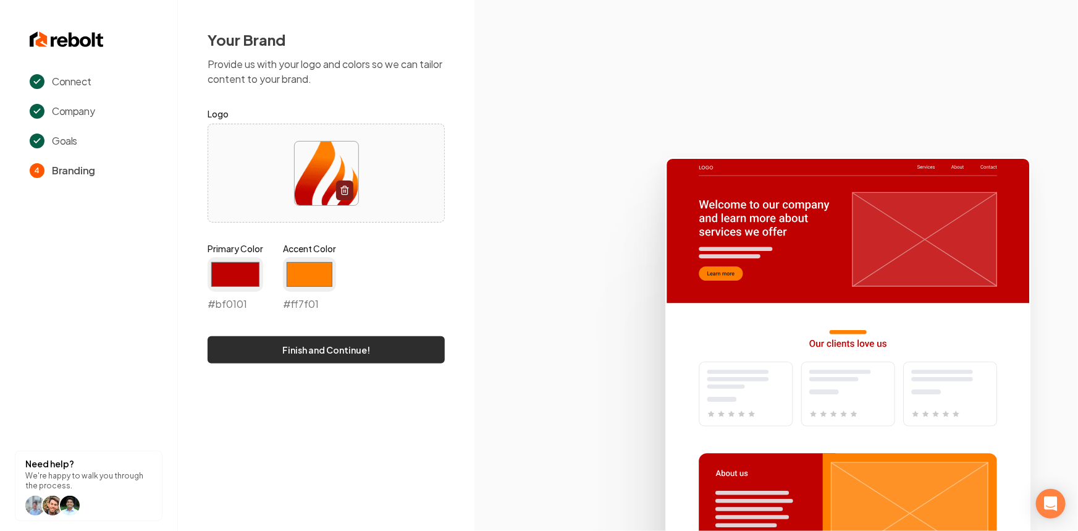
type input "#ff7f01"
click at [262, 343] on button "Finish and Continue!" at bounding box center [326, 349] width 237 height 27
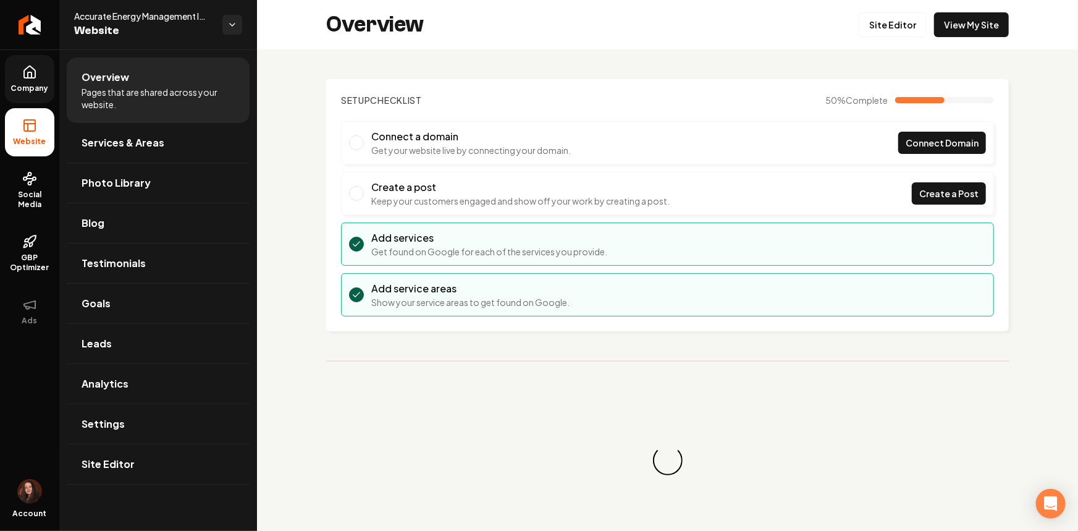
click at [41, 71] on link "Company" at bounding box center [29, 79] width 49 height 48
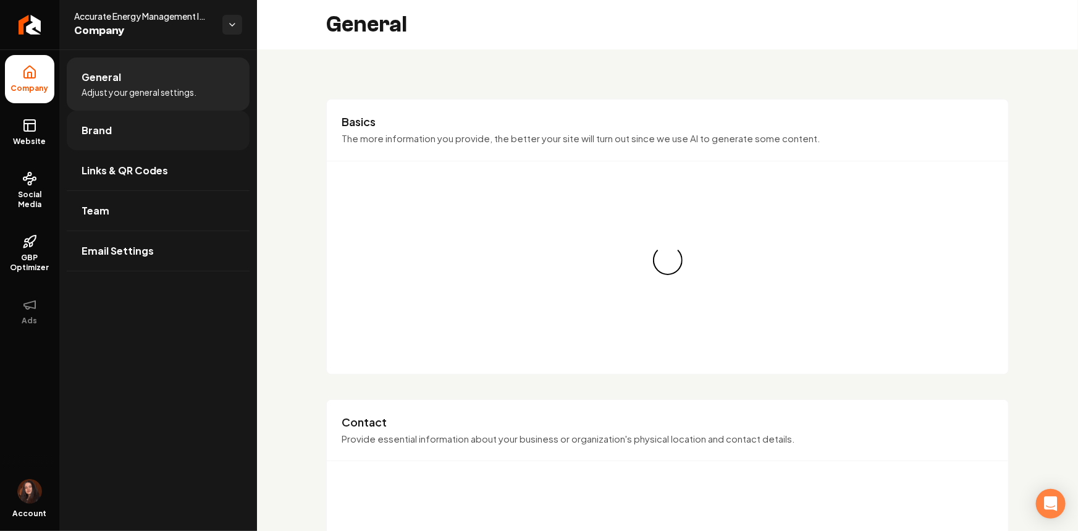
click at [101, 125] on span "Brand" at bounding box center [97, 130] width 30 height 15
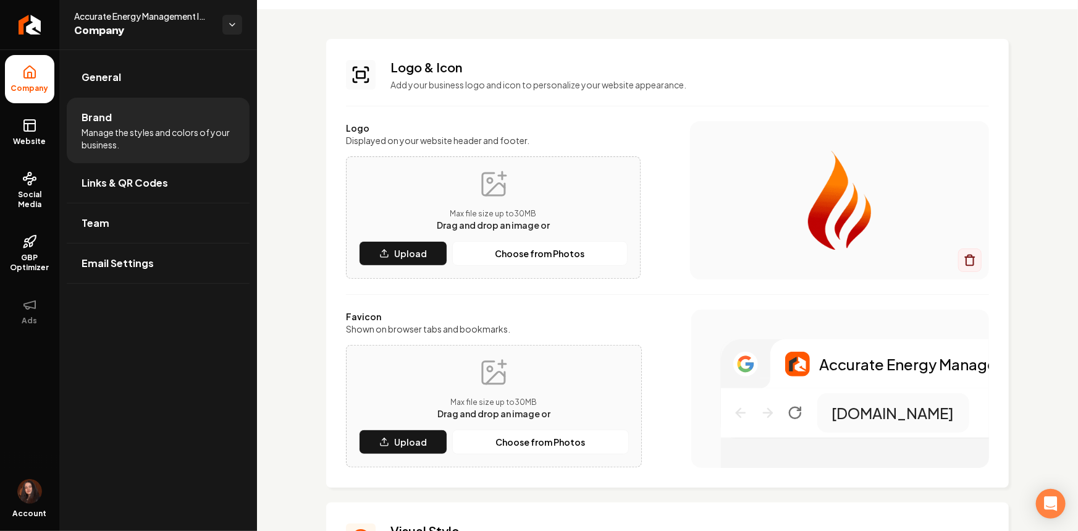
scroll to position [56, 0]
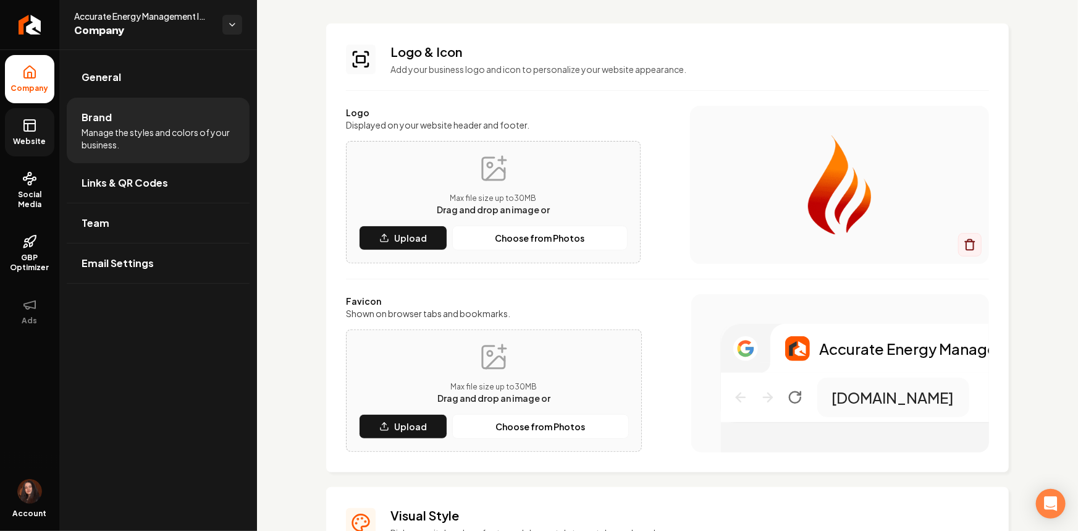
click at [16, 137] on span "Website" at bounding box center [30, 141] width 43 height 10
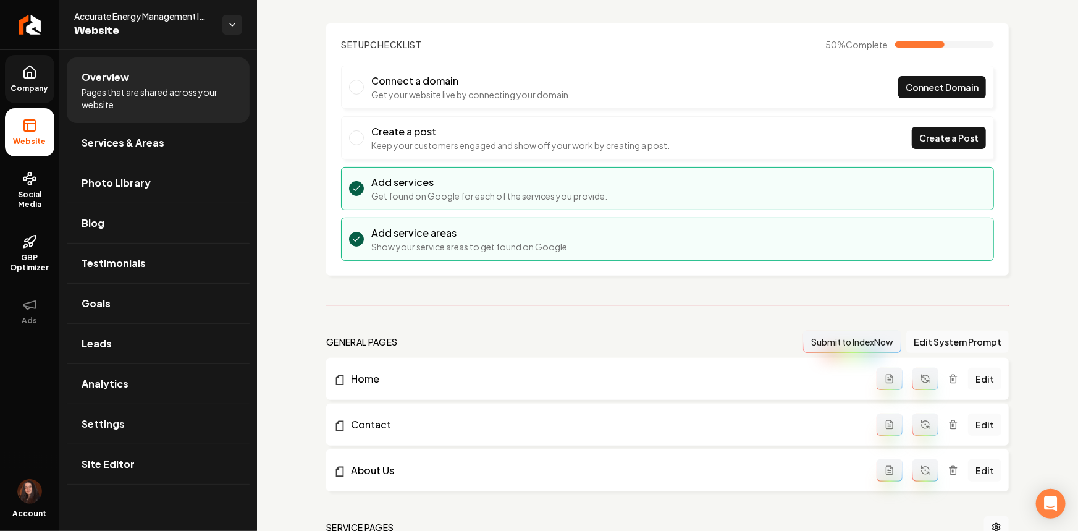
click at [49, 91] on span "Company" at bounding box center [30, 88] width 48 height 10
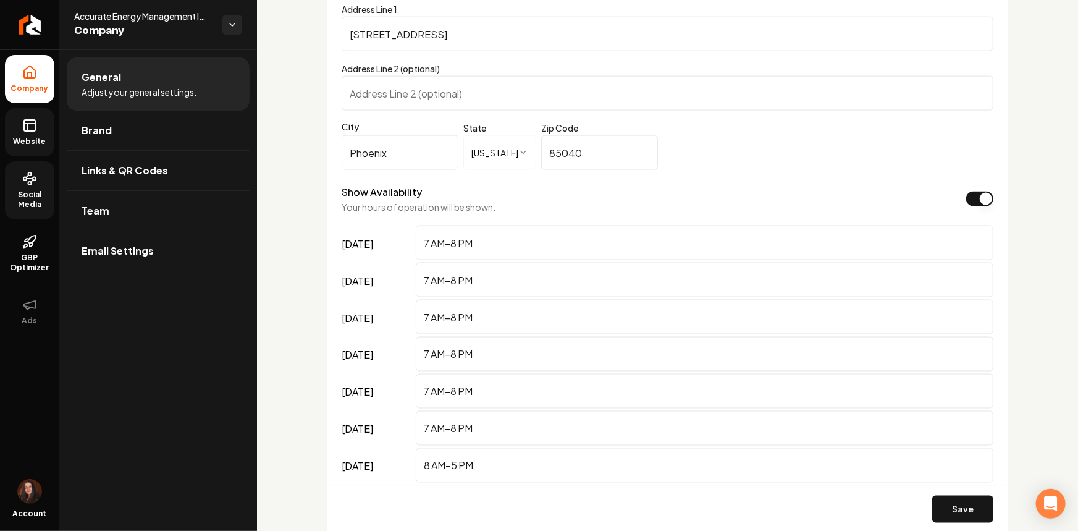
scroll to position [955, 0]
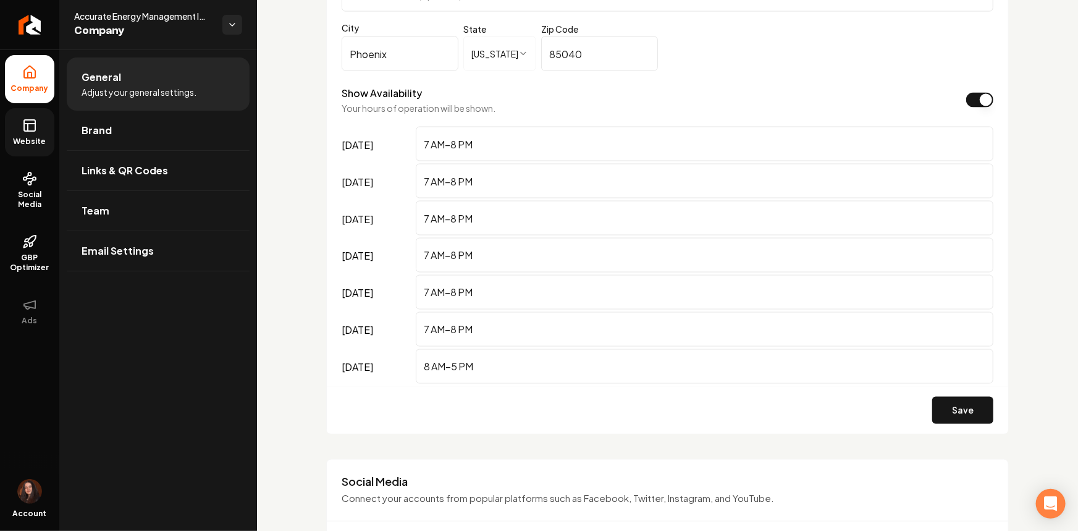
click at [35, 133] on link "Website" at bounding box center [29, 132] width 49 height 48
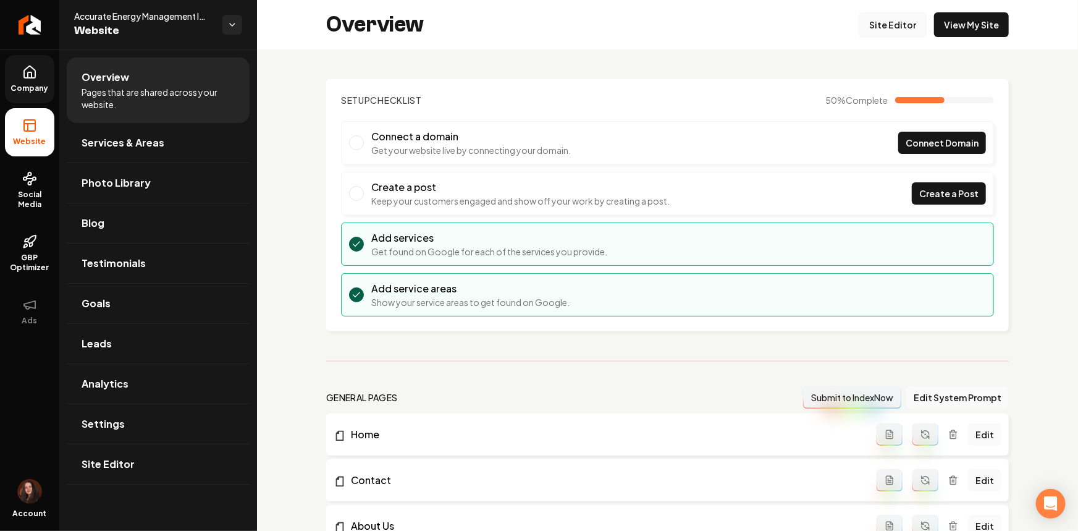
click at [876, 30] on link "Site Editor" at bounding box center [892, 24] width 68 height 25
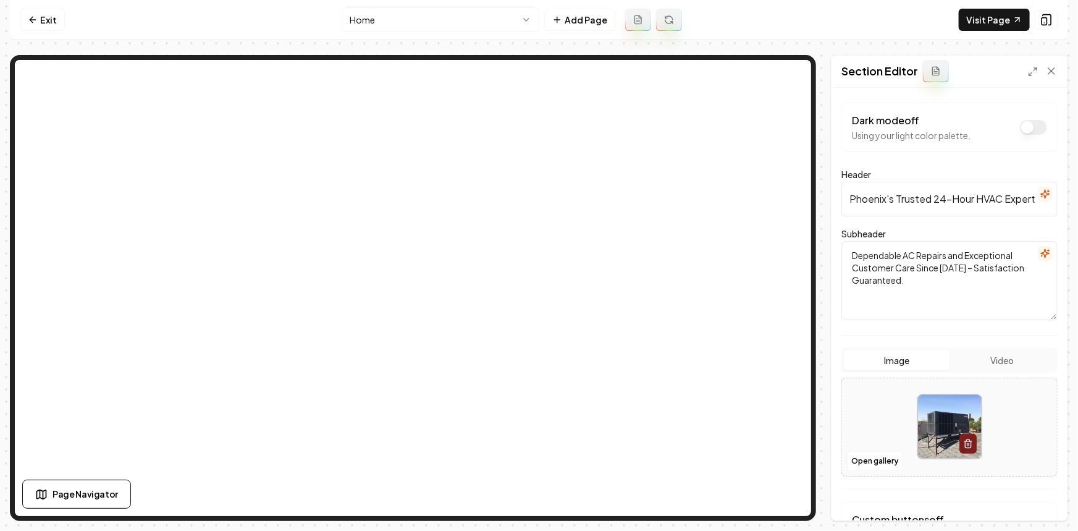
click at [938, 203] on input "Phoenix's Trusted 24-Hour HVAC Experts" at bounding box center [949, 199] width 216 height 35
paste input "Accurate Energy Management"
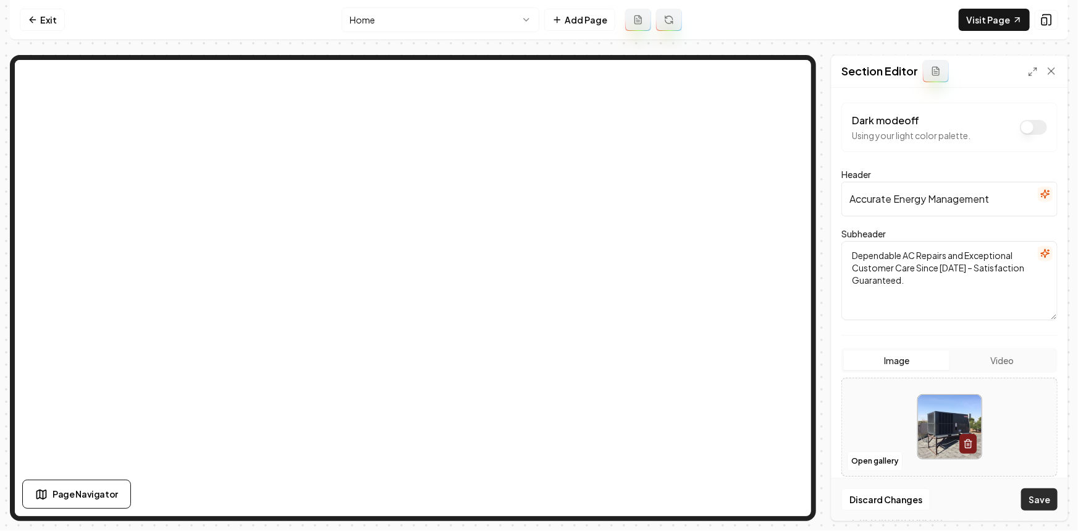
type input "Accurate Energy Management"
click at [1046, 492] on button "Save" at bounding box center [1039, 499] width 36 height 22
click at [854, 458] on button "Open gallery" at bounding box center [875, 461] width 56 height 20
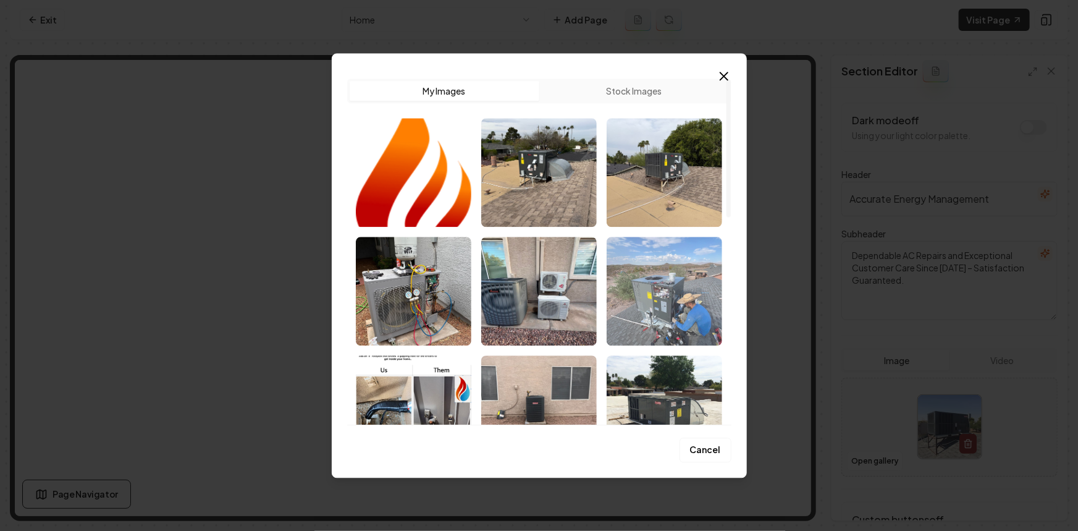
click at [664, 285] on img "Select image image_68c411575c7cd75eb824a43c.jpeg" at bounding box center [663, 291] width 115 height 109
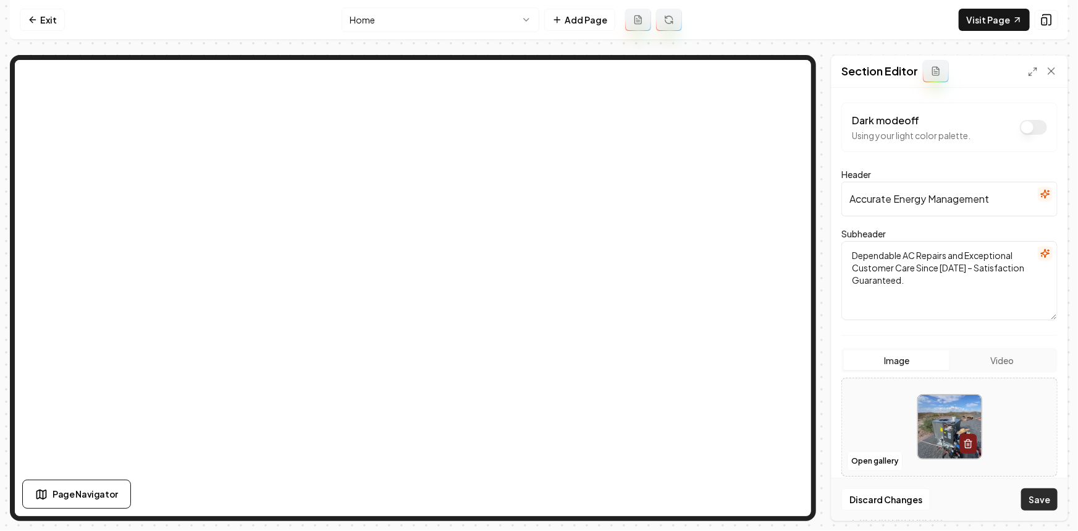
click at [1034, 501] on button "Save" at bounding box center [1039, 499] width 36 height 22
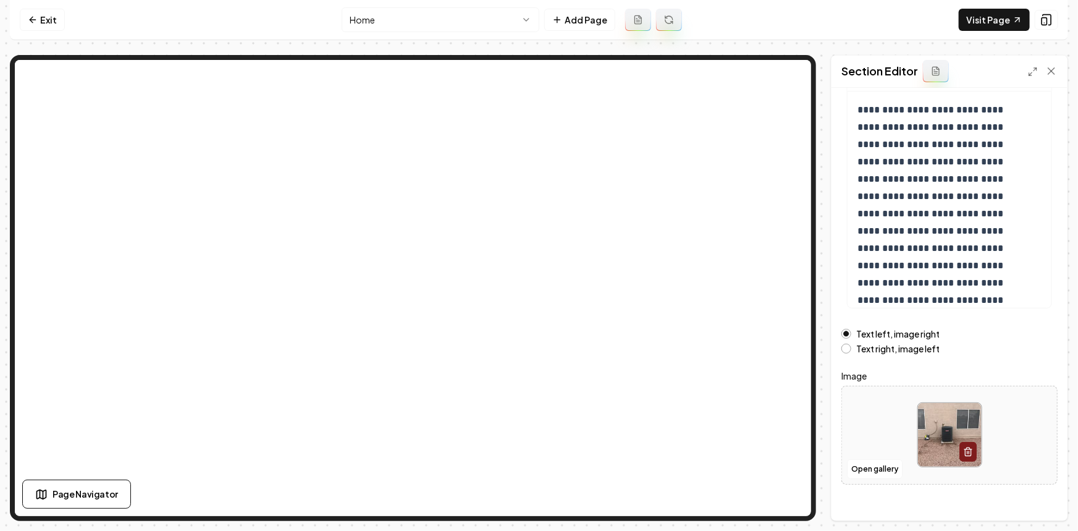
scroll to position [136, 0]
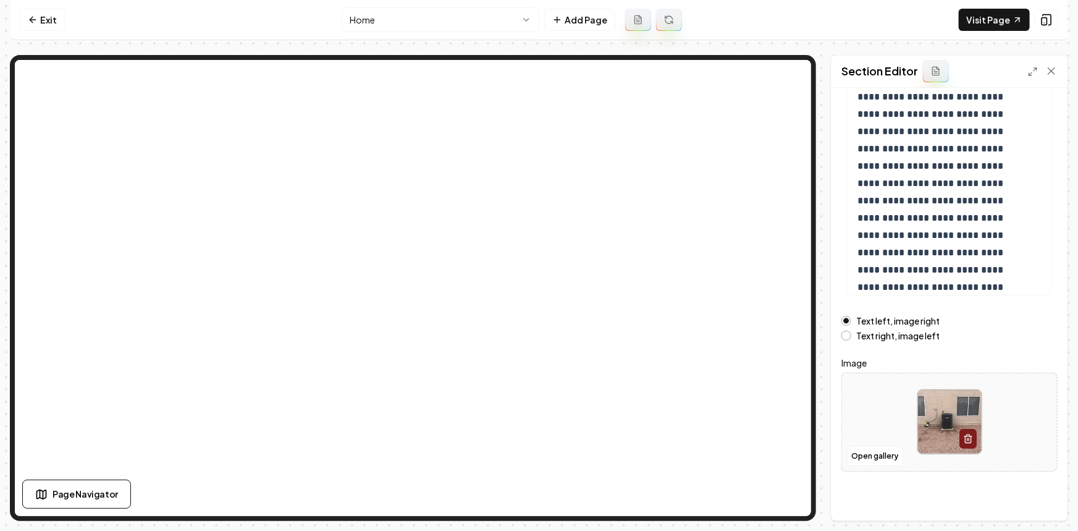
click at [894, 417] on div at bounding box center [949, 421] width 215 height 85
type input "**********"
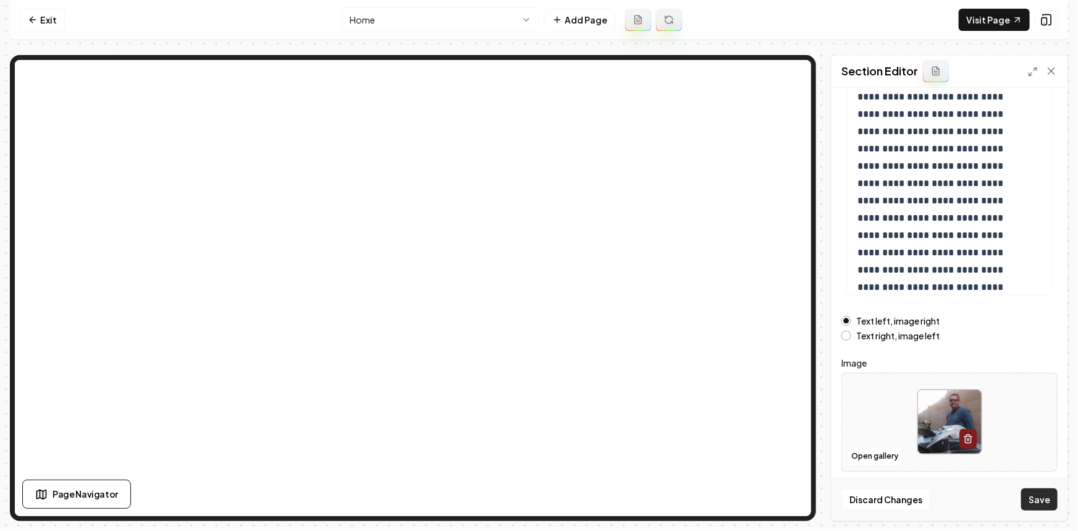
click at [1055, 506] on button "Save" at bounding box center [1039, 499] width 36 height 22
click at [427, 25] on html "**********" at bounding box center [539, 265] width 1078 height 531
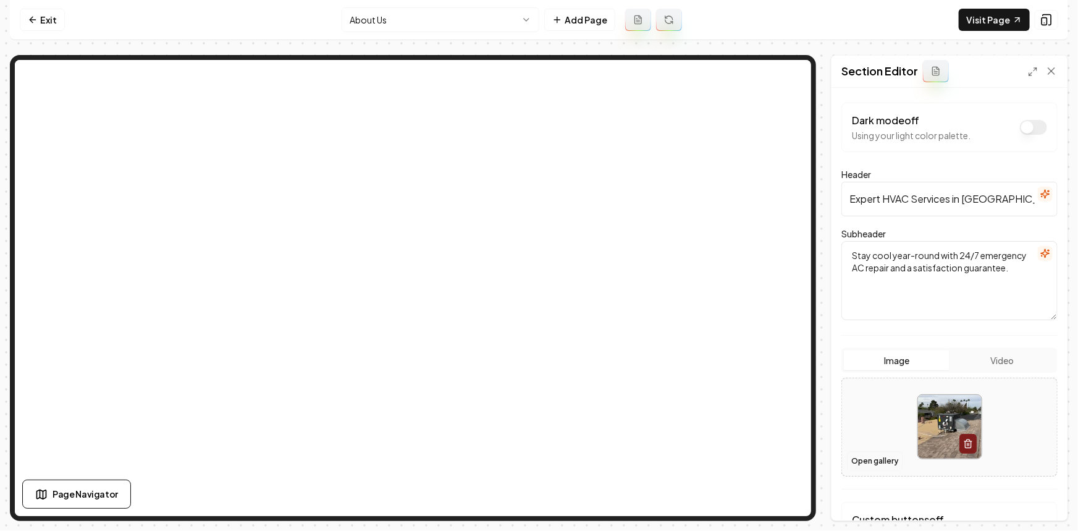
click at [889, 462] on button "Open gallery" at bounding box center [875, 461] width 56 height 20
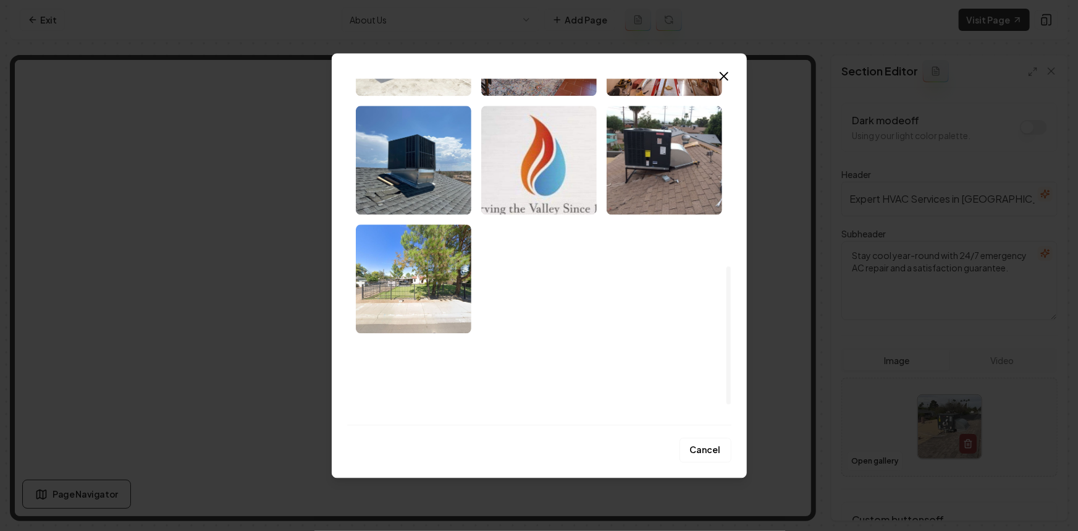
scroll to position [518, 0]
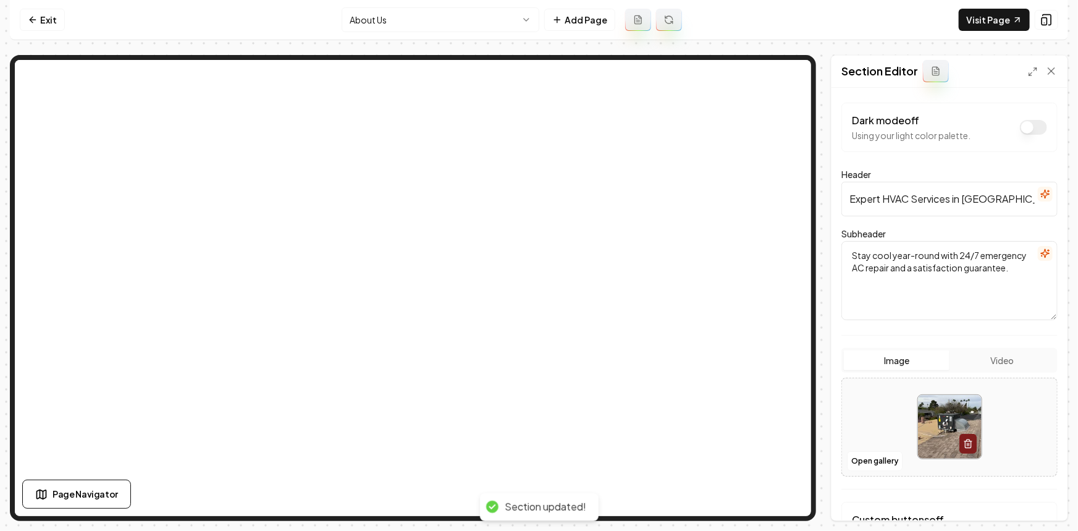
click at [463, 29] on html "Computer Required This feature is only available on a computer. Please switch t…" at bounding box center [539, 265] width 1078 height 531
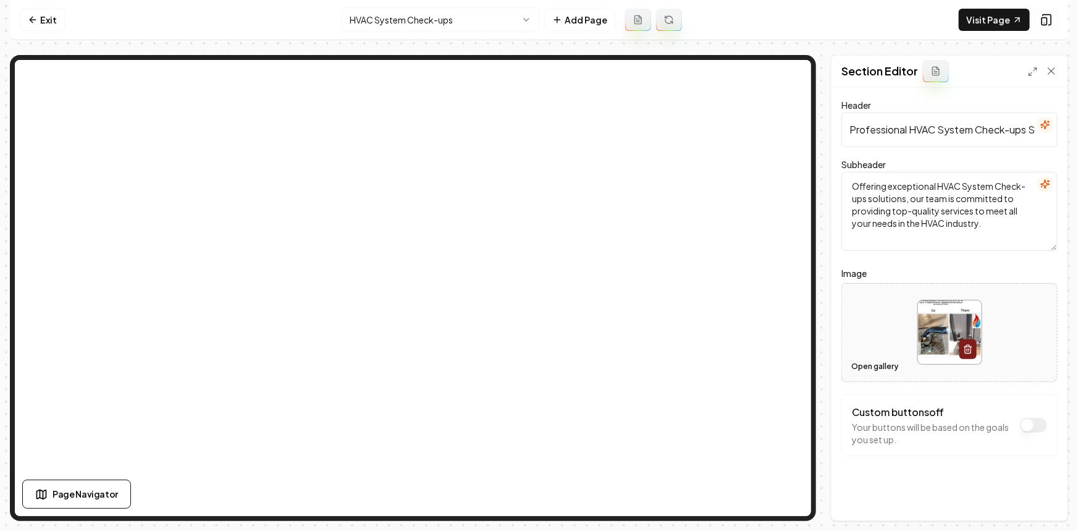
click at [863, 364] on button "Open gallery" at bounding box center [875, 366] width 56 height 20
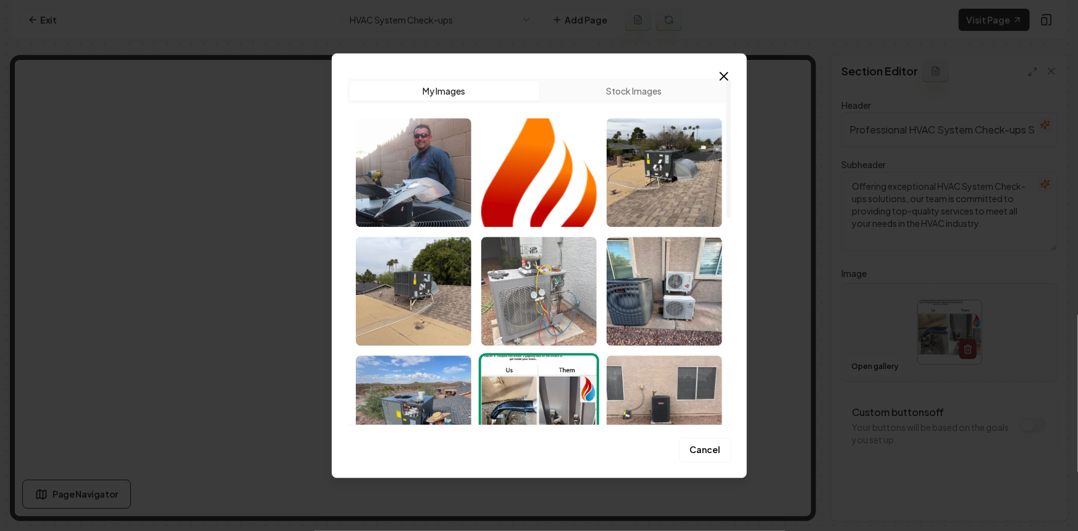
click at [525, 319] on img "Select image image_68c411575c7cd75eb824a4bd.jpeg" at bounding box center [538, 291] width 115 height 109
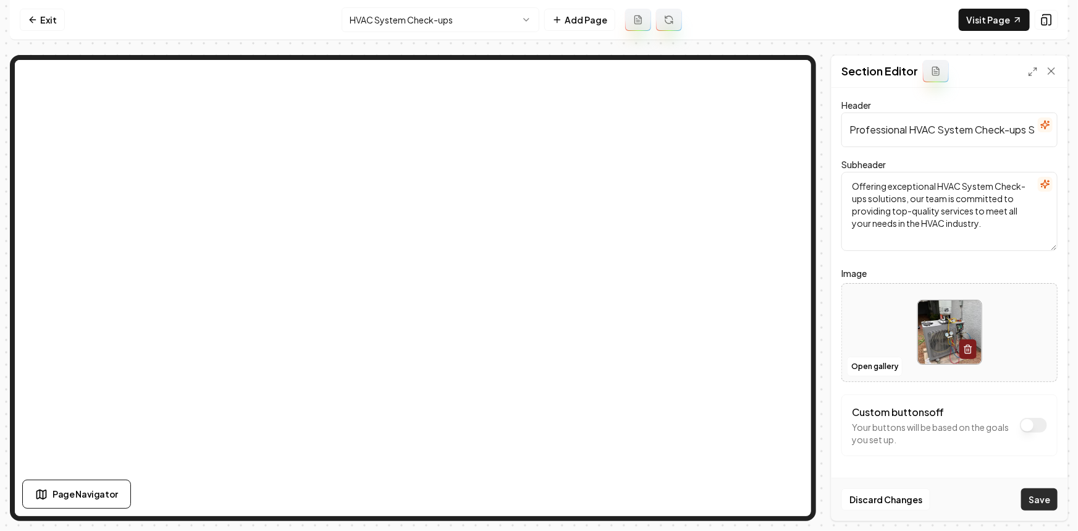
click at [1029, 498] on button "Save" at bounding box center [1039, 499] width 36 height 22
click at [511, 20] on html "Computer Required This feature is only available on a computer. Please switch t…" at bounding box center [539, 265] width 1078 height 531
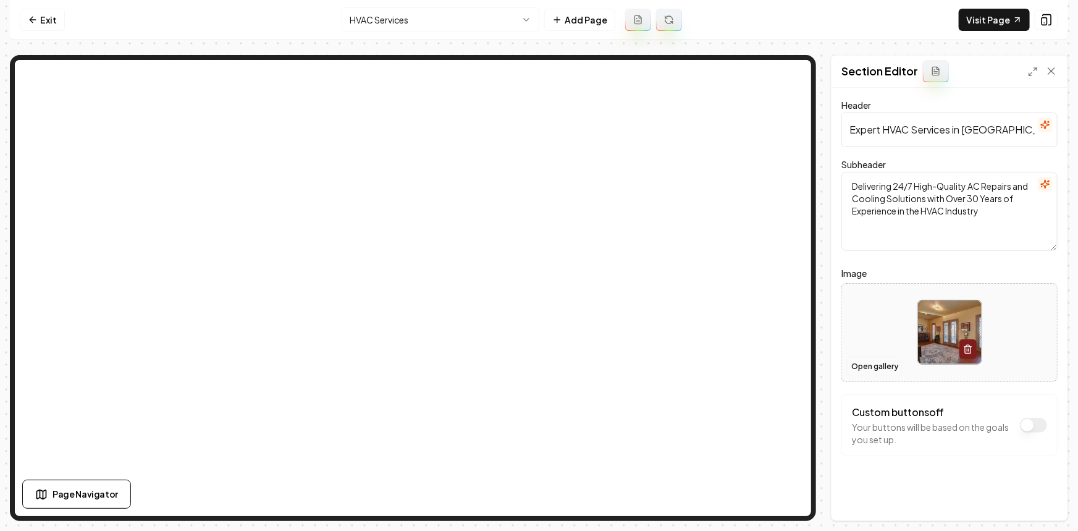
click at [863, 363] on button "Open gallery" at bounding box center [875, 366] width 56 height 20
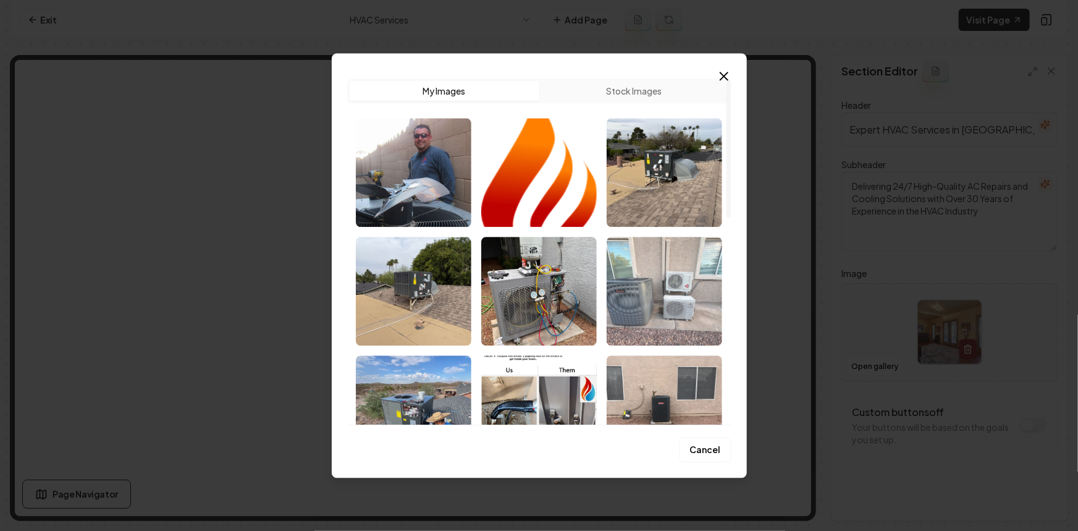
click at [648, 280] on img "Select image image_68c411575c7cd75eb824a346.jpeg" at bounding box center [663, 291] width 115 height 109
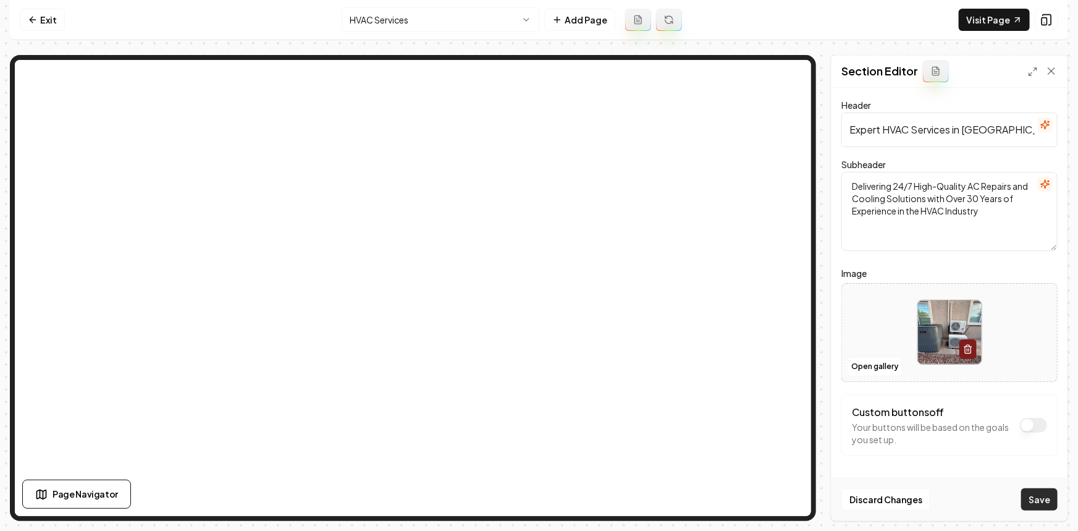
click at [1047, 497] on button "Save" at bounding box center [1039, 499] width 36 height 22
click at [368, 14] on html "Computer Required This feature is only available on a computer. Please switch t…" at bounding box center [539, 265] width 1078 height 531
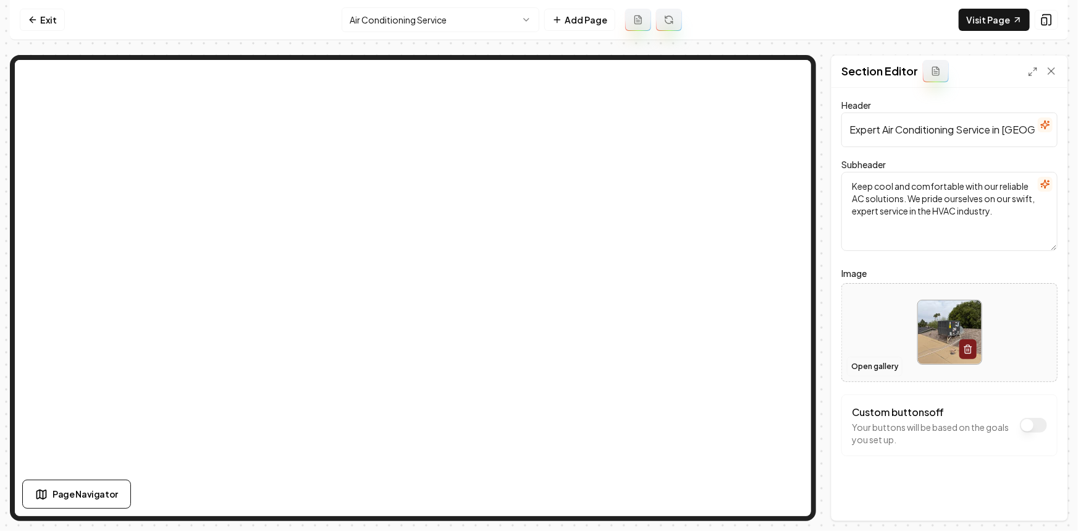
click at [891, 361] on button "Open gallery" at bounding box center [875, 366] width 56 height 20
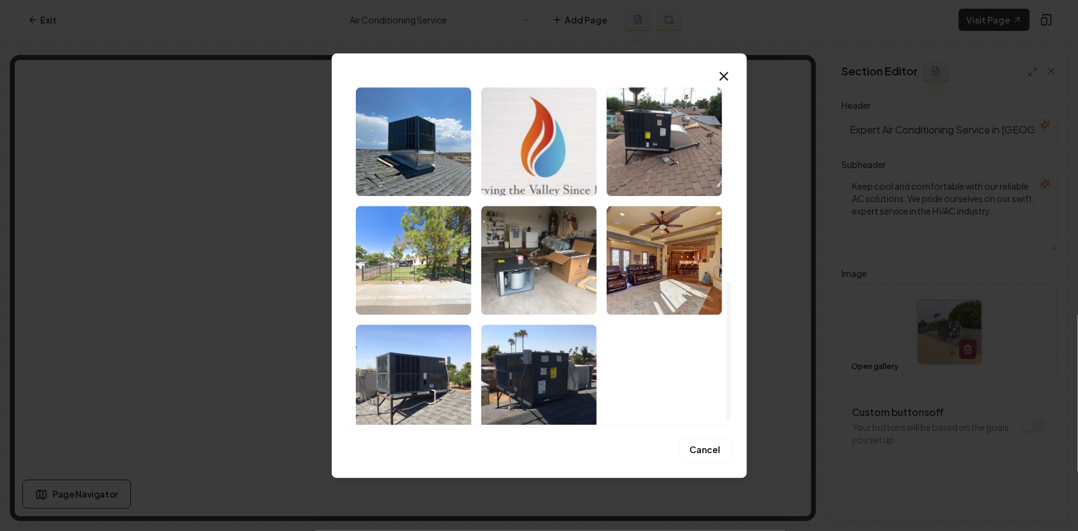
scroll to position [518, 0]
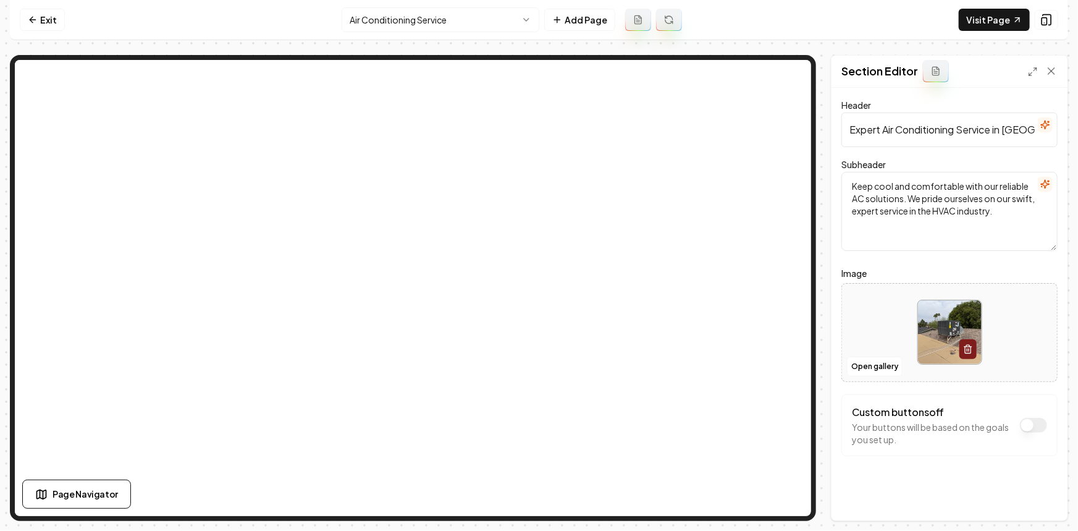
click at [431, 25] on html "Computer Required This feature is only available on a computer. Please switch t…" at bounding box center [539, 265] width 1078 height 531
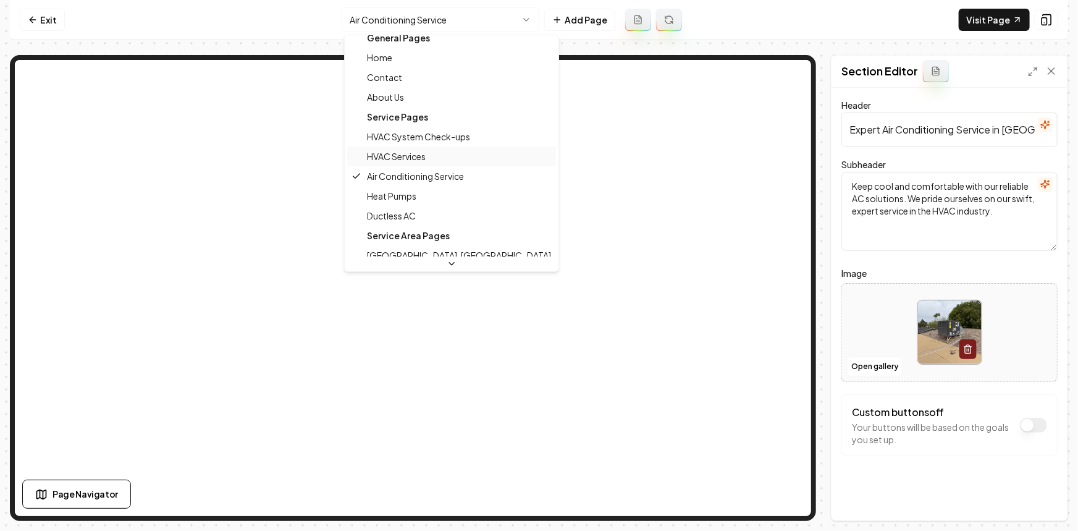
scroll to position [20, 0]
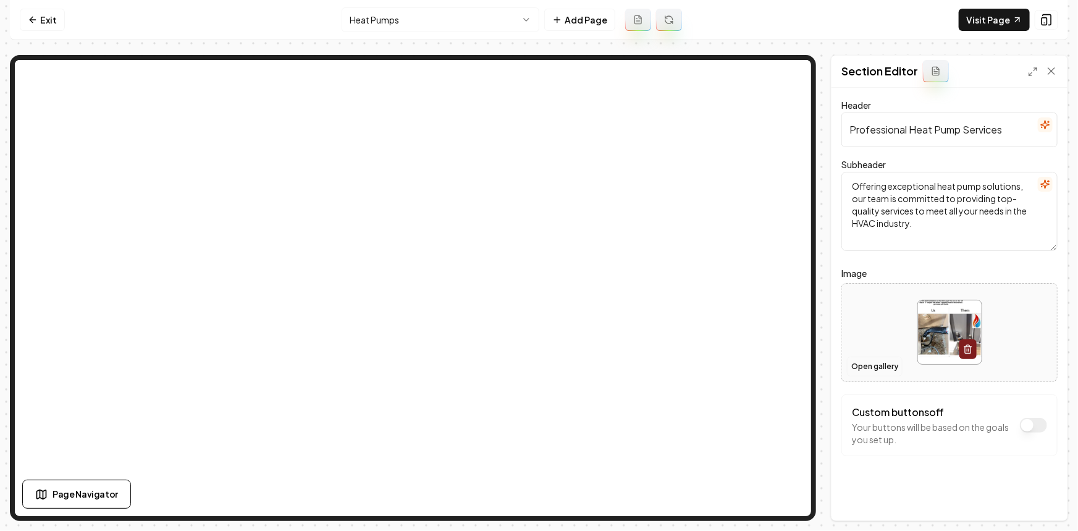
click at [854, 366] on button "Open gallery" at bounding box center [875, 366] width 56 height 20
click at [883, 324] on div at bounding box center [949, 332] width 215 height 85
type input "**********"
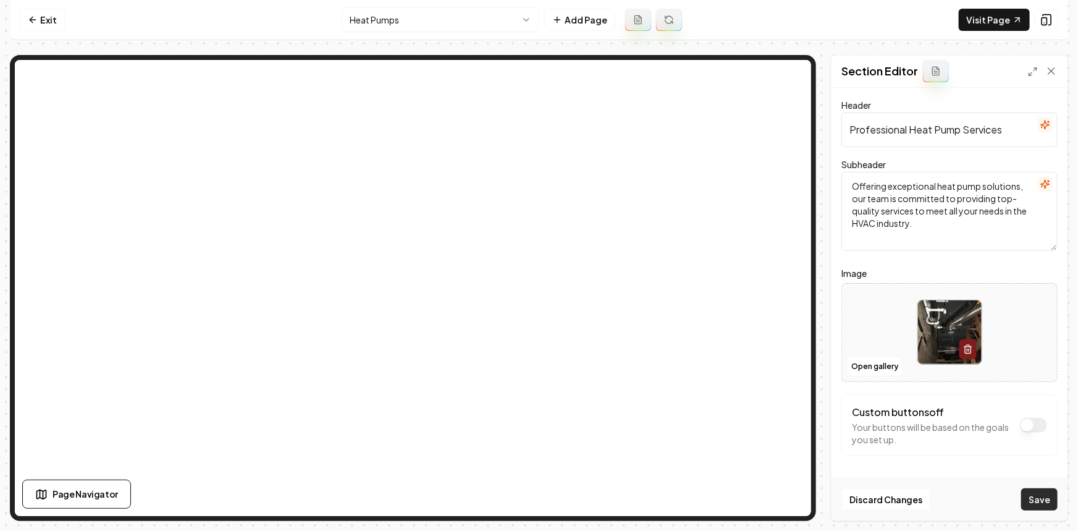
click at [1042, 505] on button "Save" at bounding box center [1039, 499] width 36 height 22
click at [443, 14] on html "Computer Required This feature is only available on a computer. Please switch t…" at bounding box center [539, 265] width 1078 height 531
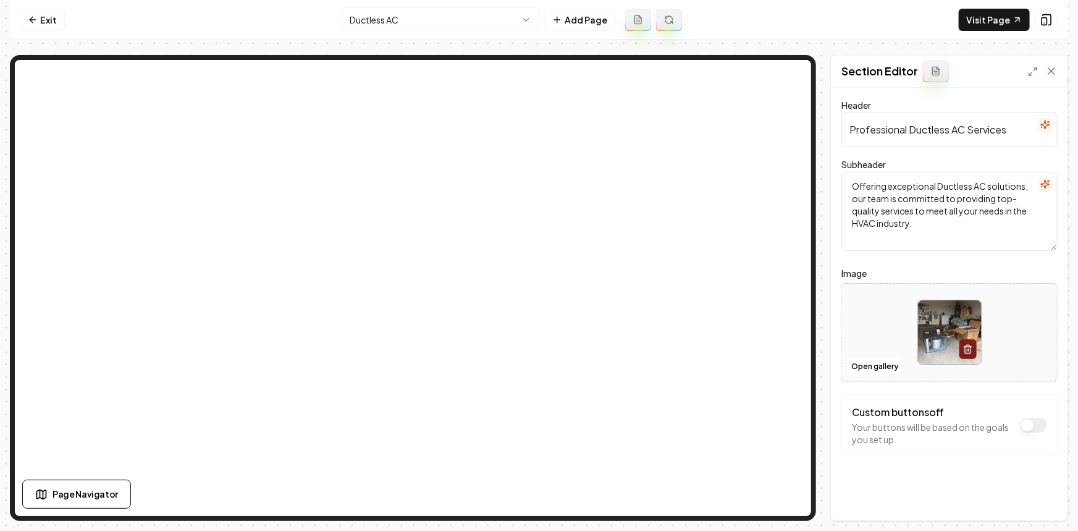
click at [881, 334] on div at bounding box center [949, 332] width 215 height 85
click at [898, 321] on div at bounding box center [949, 332] width 215 height 85
type input "**********"
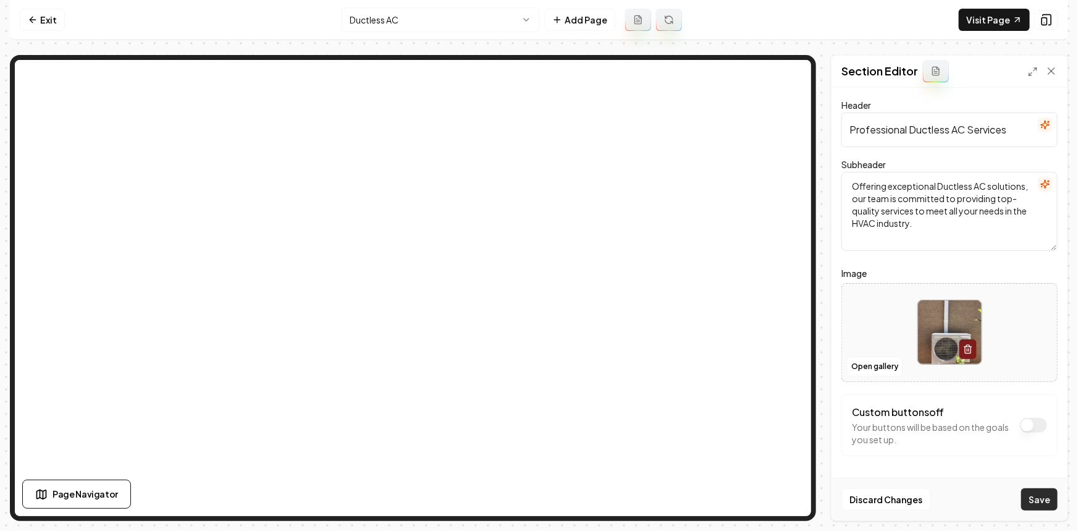
click at [1041, 505] on button "Save" at bounding box center [1039, 499] width 36 height 22
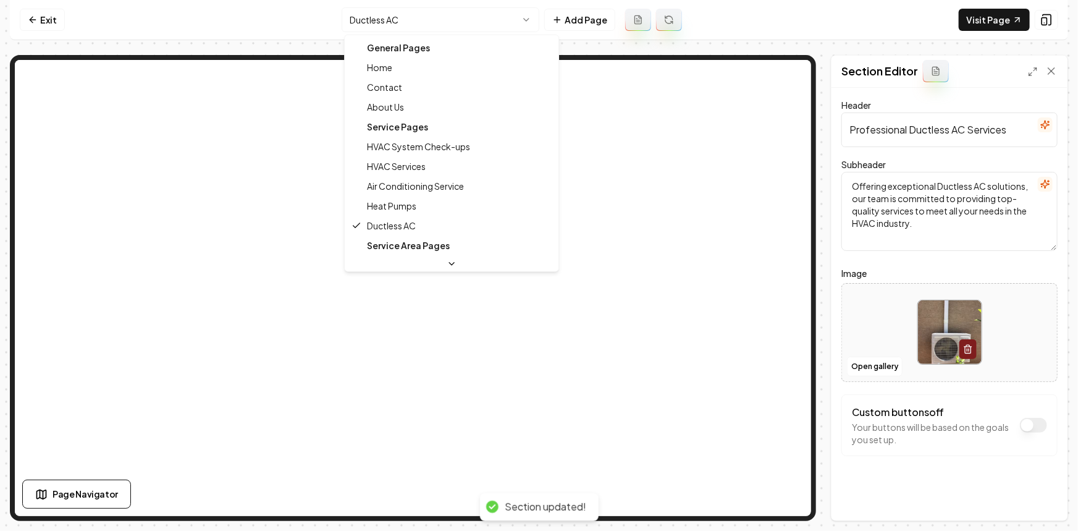
click at [485, 28] on html "Computer Required This feature is only available on a computer. Please switch t…" at bounding box center [539, 265] width 1078 height 531
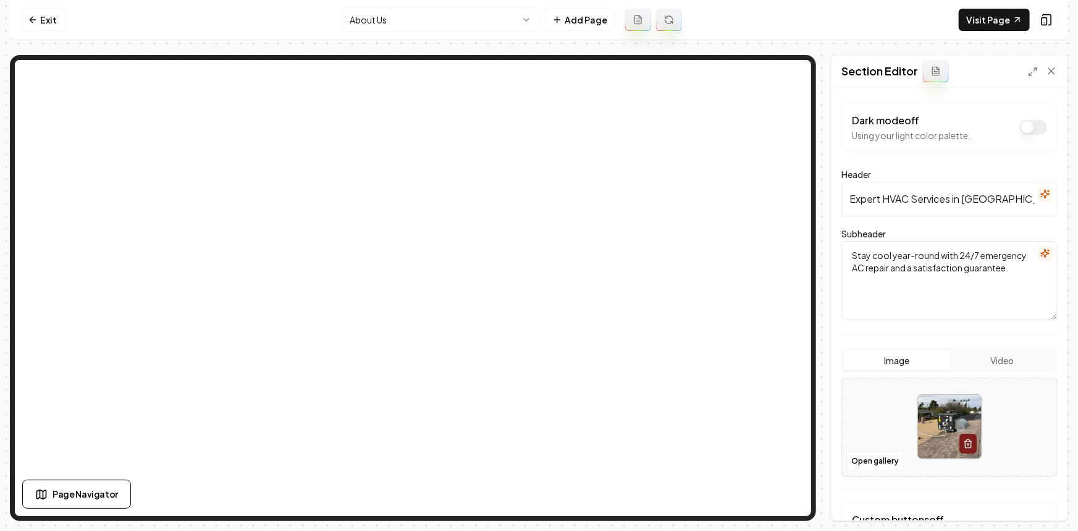
click at [878, 408] on div at bounding box center [949, 426] width 215 height 85
type input "**********"
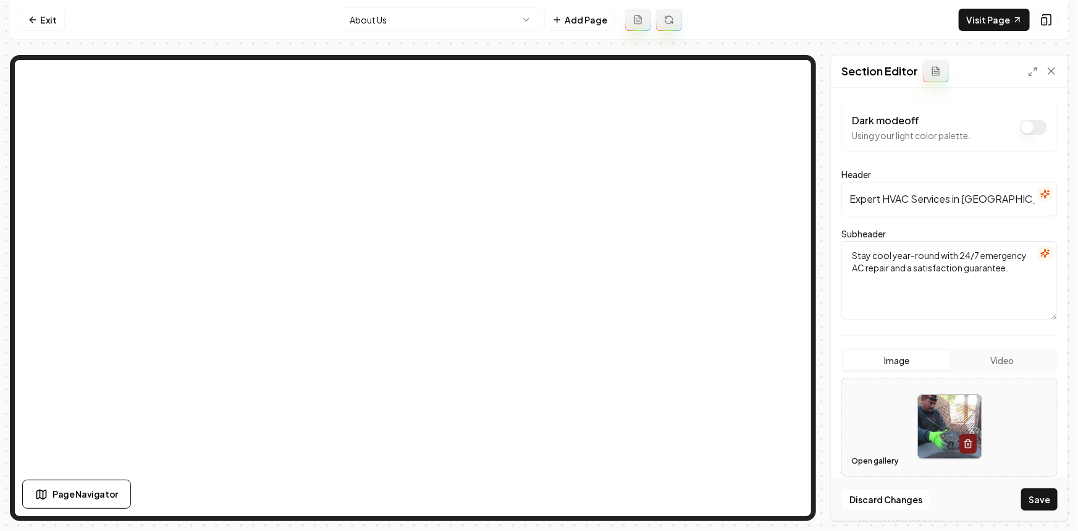
drag, startPoint x: 1030, startPoint y: 497, endPoint x: 870, endPoint y: 468, distance: 162.6
click at [1029, 497] on button "Save" at bounding box center [1039, 499] width 36 height 22
click at [883, 457] on button "Open gallery" at bounding box center [875, 461] width 56 height 20
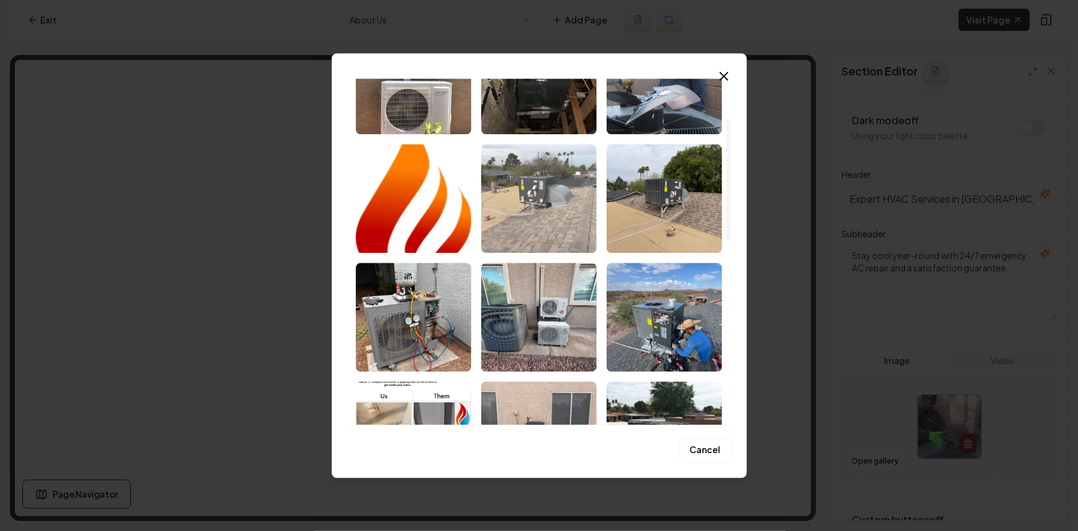
scroll to position [112, 0]
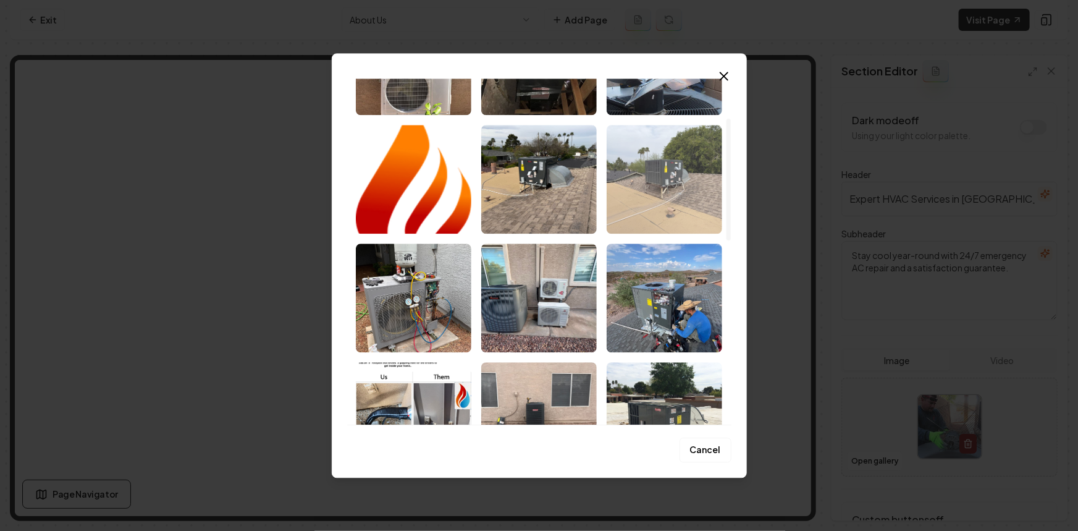
click at [685, 187] on img "Select image image_68c411575c7cd75eb824a5b5.jpeg" at bounding box center [663, 179] width 115 height 109
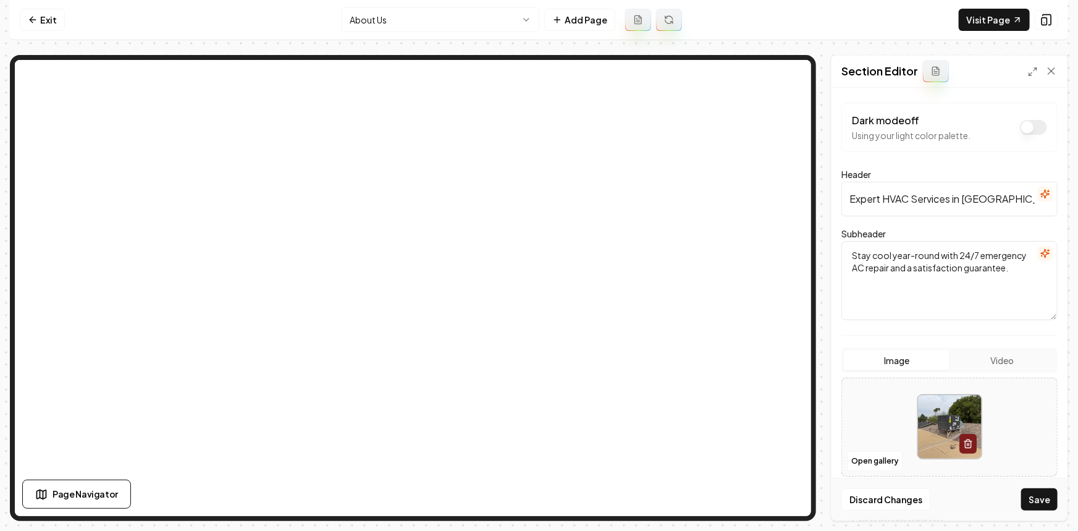
click at [1057, 495] on div "Discard Changes Save" at bounding box center [949, 498] width 236 height 43
click at [1050, 494] on button "Save" at bounding box center [1039, 499] width 36 height 22
click at [409, 41] on div "Exit About Us Add Page Visit Page Page Navigator Page Settings Section Editor D…" at bounding box center [539, 260] width 1058 height 521
click at [408, 30] on html "Computer Required This feature is only available on a computer. Please switch t…" at bounding box center [539, 265] width 1078 height 531
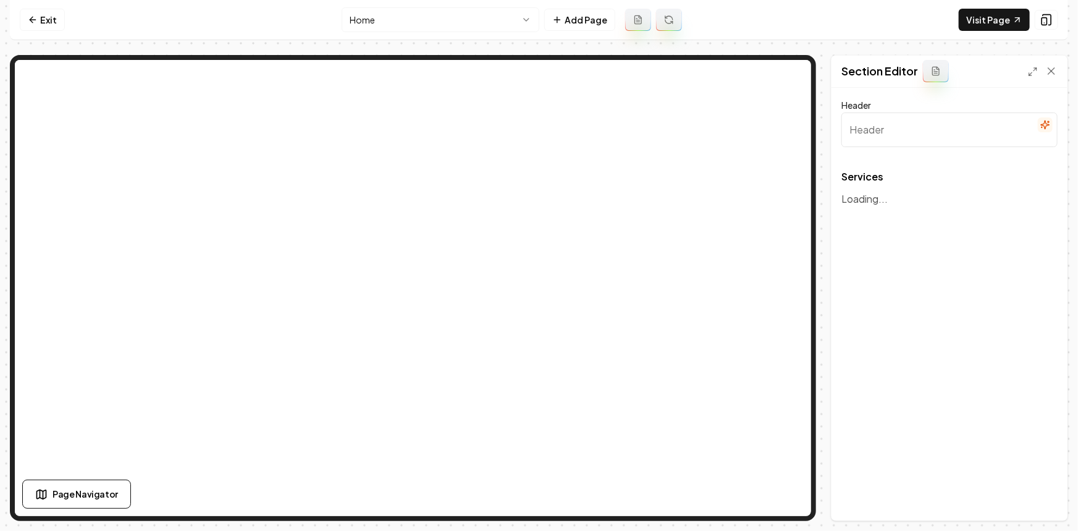
type input "Our Expert HVAC Services"
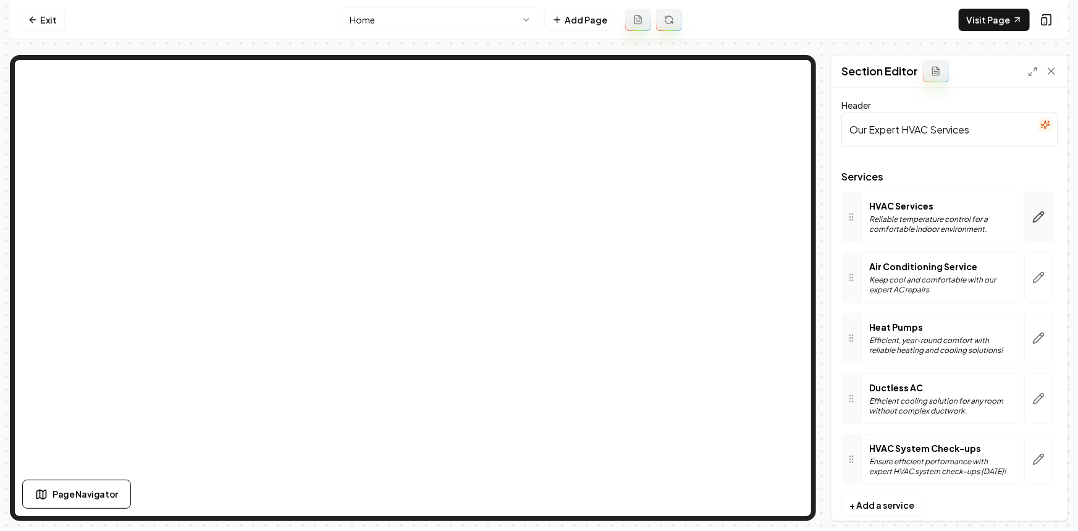
click at [1033, 220] on icon "button" at bounding box center [1038, 217] width 10 height 10
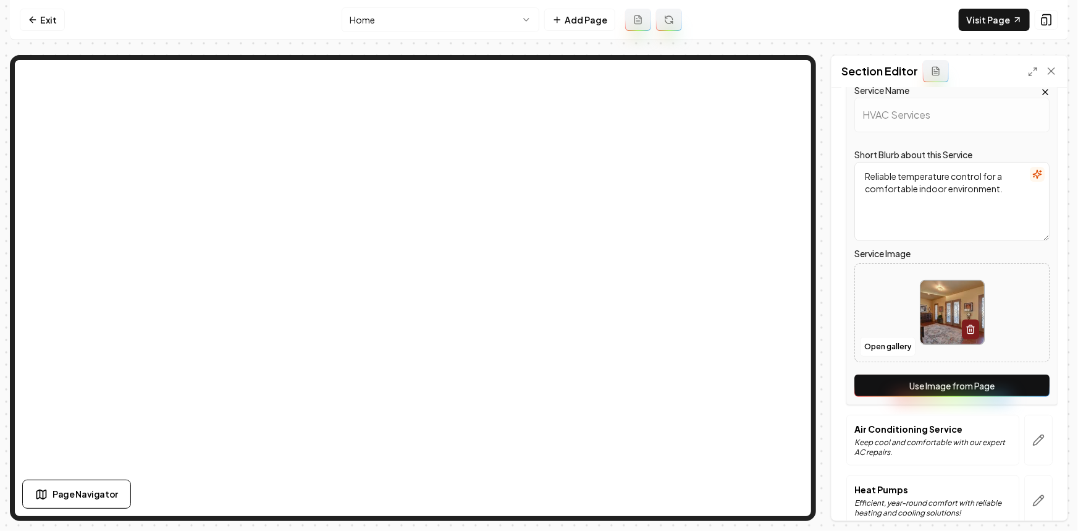
click at [1010, 380] on button "Use Image from Page" at bounding box center [951, 385] width 195 height 22
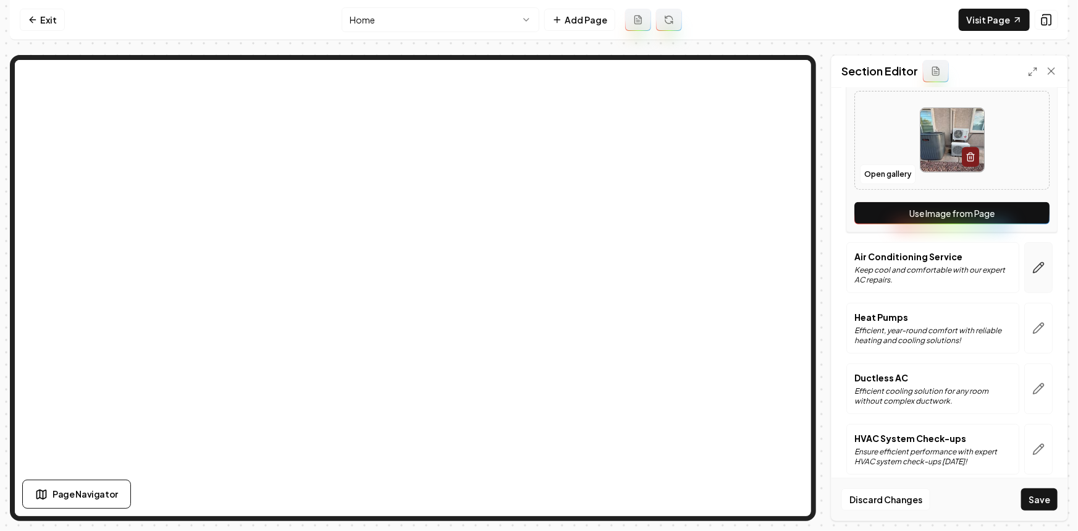
scroll to position [293, 0]
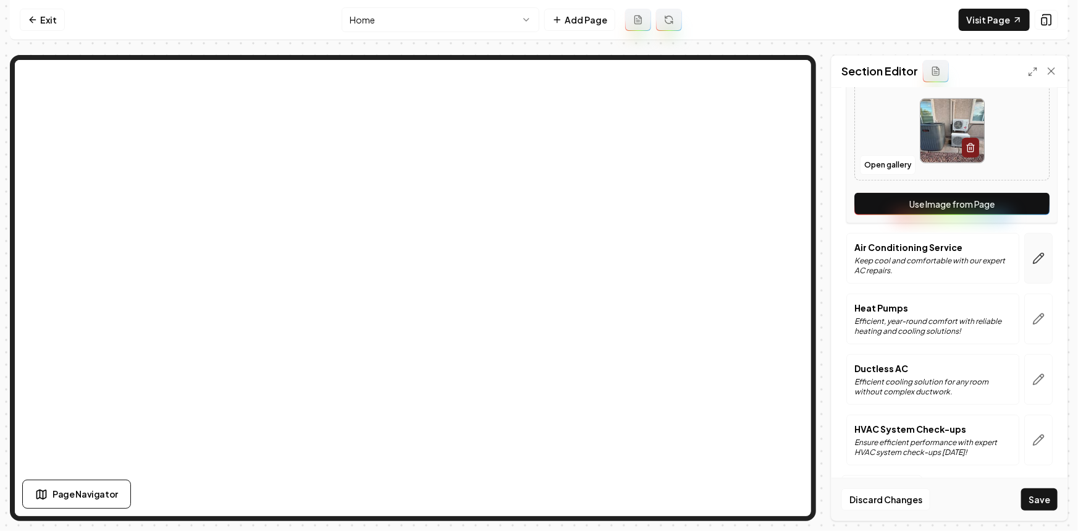
click at [1028, 265] on button "button" at bounding box center [1038, 258] width 28 height 51
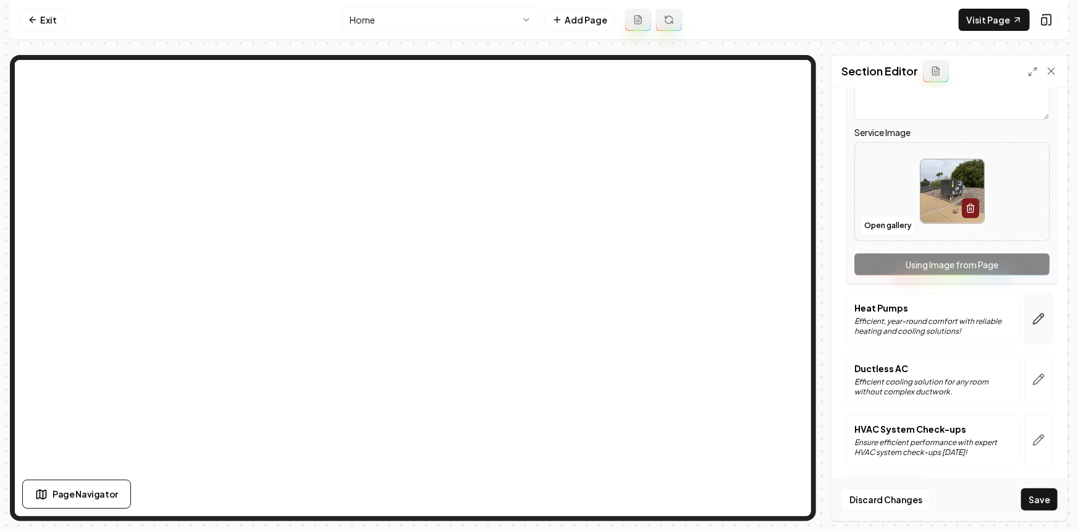
click at [1038, 324] on button "button" at bounding box center [1038, 318] width 28 height 51
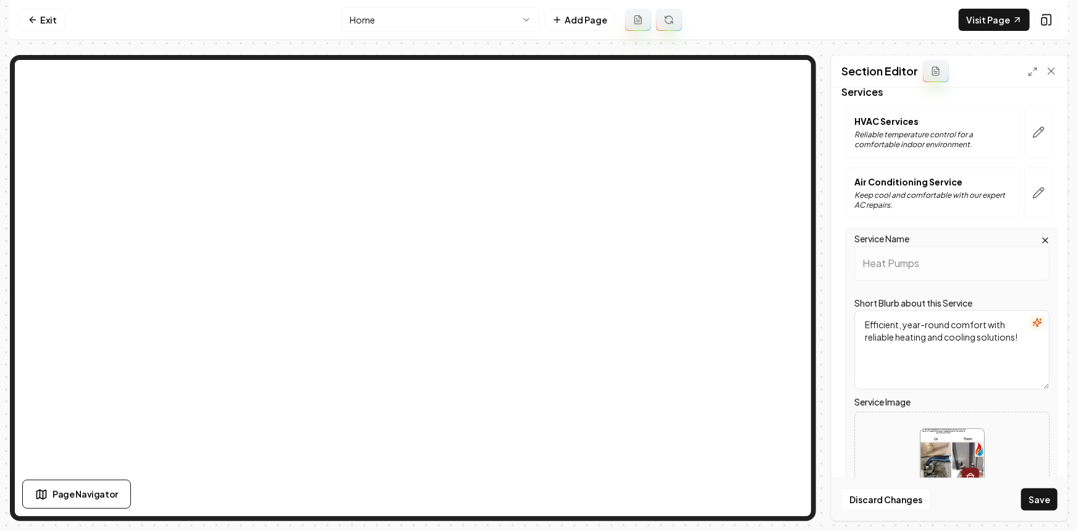
scroll to position [280, 0]
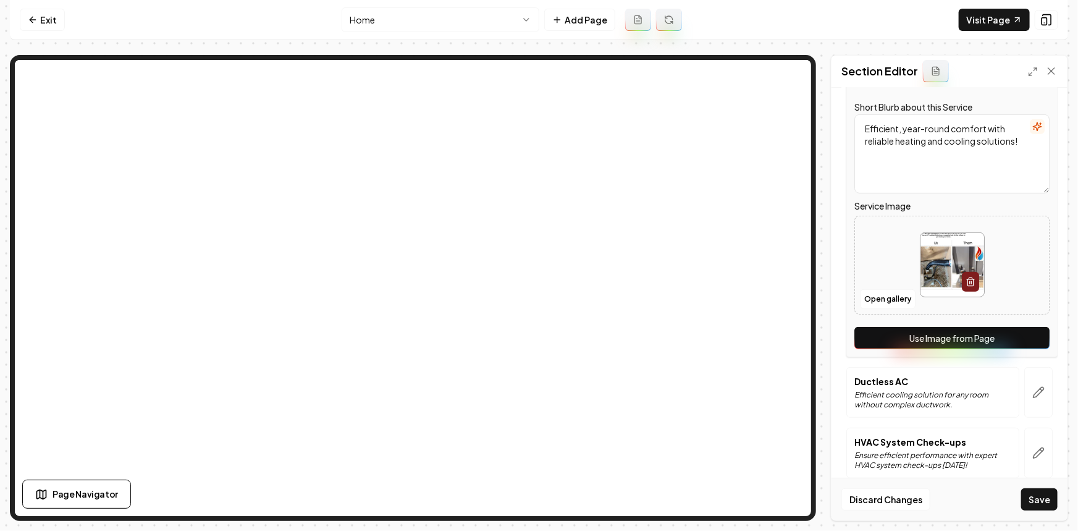
click at [1026, 329] on button "Use Image from Page" at bounding box center [951, 338] width 195 height 22
click at [1024, 392] on button "button" at bounding box center [1038, 392] width 28 height 51
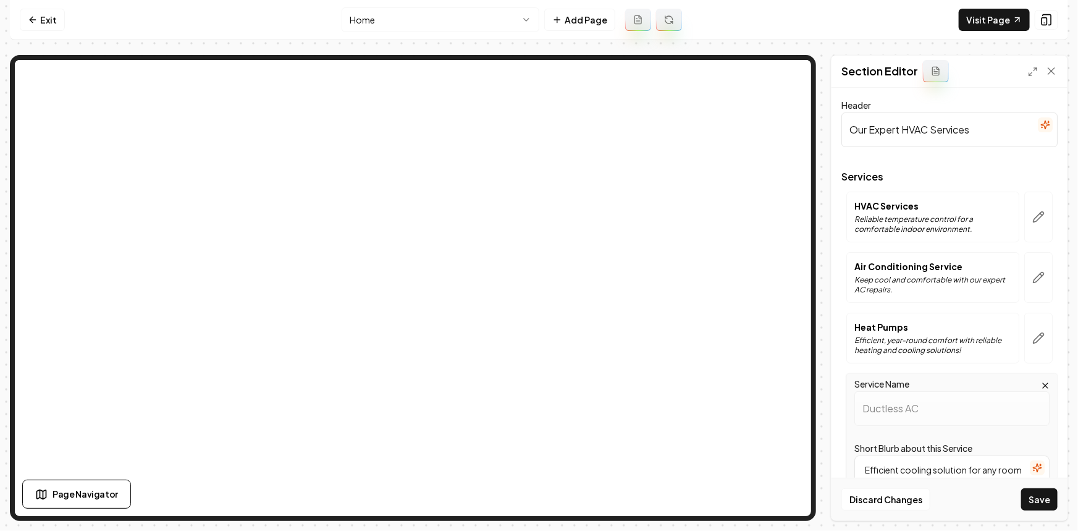
scroll to position [293, 0]
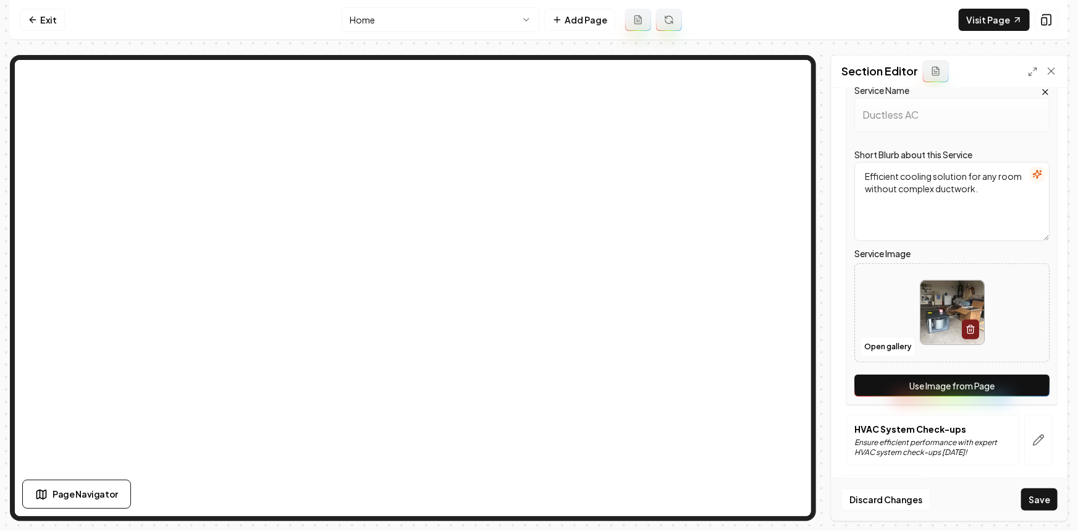
click at [1019, 385] on button "Use Image from Page" at bounding box center [951, 385] width 195 height 22
click at [1030, 445] on button "button" at bounding box center [1038, 439] width 28 height 51
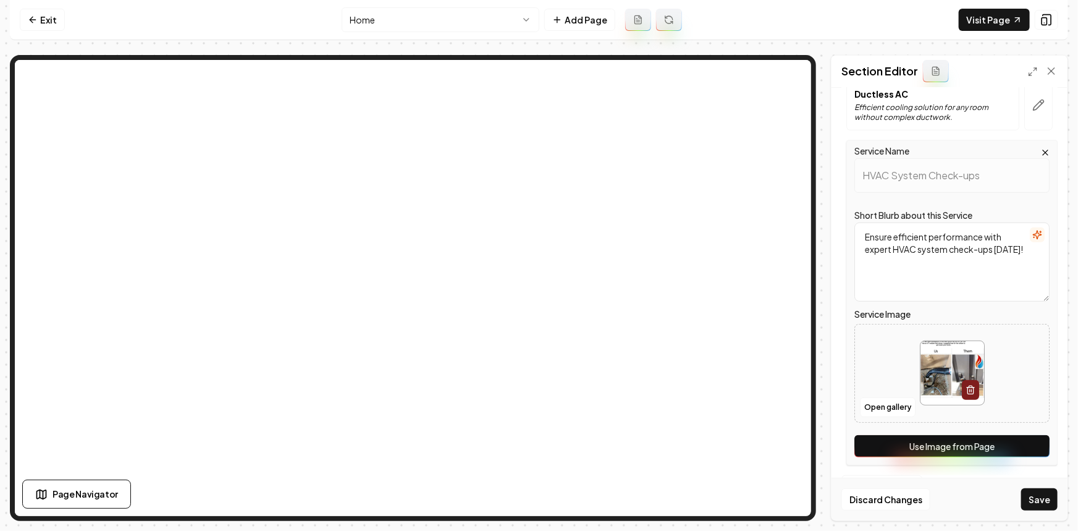
click at [1021, 446] on button "Use Image from Page" at bounding box center [951, 446] width 195 height 22
click at [1040, 495] on button "Save" at bounding box center [1039, 499] width 36 height 22
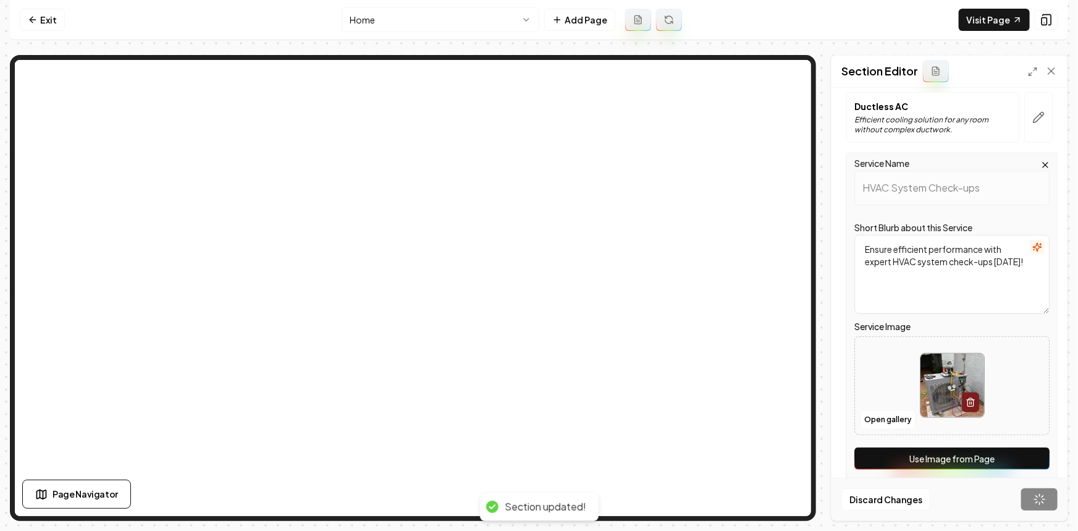
scroll to position [19, 0]
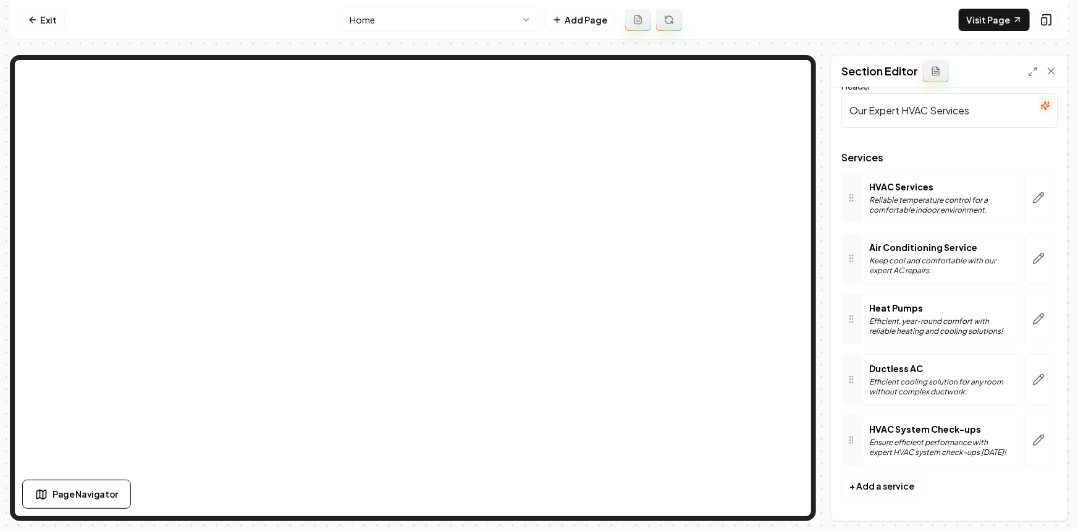
click at [446, 12] on html "Computer Required This feature is only available on a computer. Please switch t…" at bounding box center [539, 265] width 1078 height 531
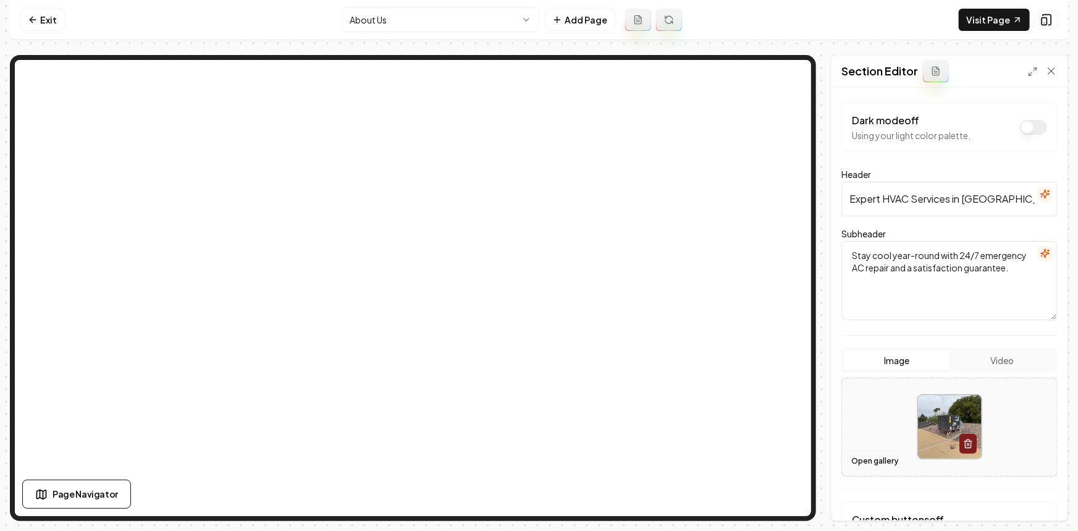
click at [870, 456] on button "Open gallery" at bounding box center [875, 461] width 56 height 20
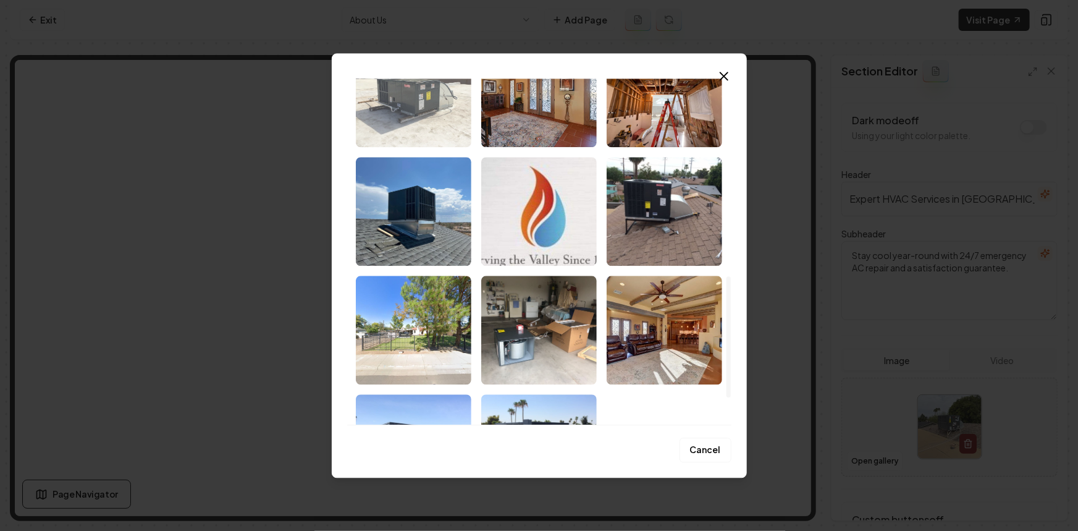
scroll to position [561, 0]
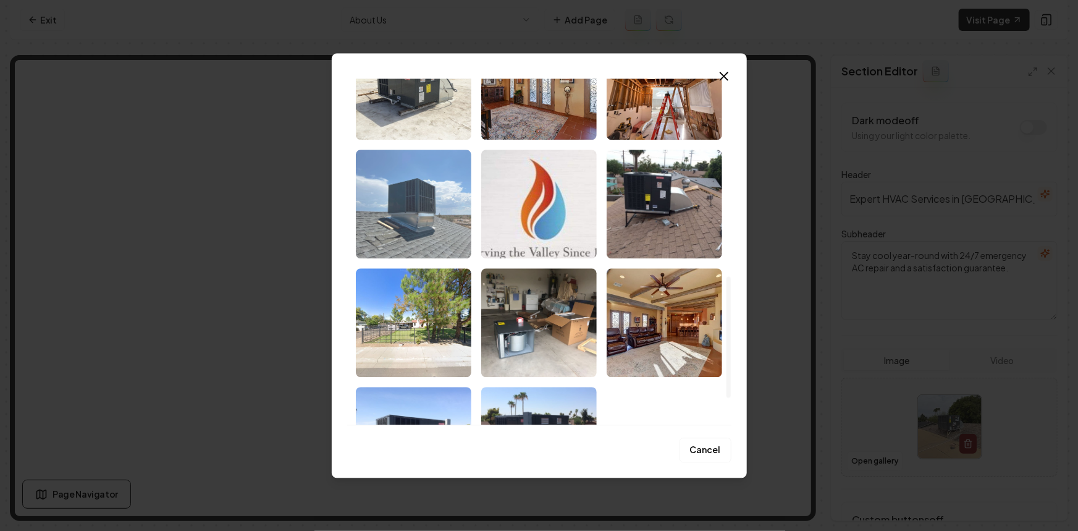
click at [413, 233] on img "Select image image_68c411565c7cd75eb824a2a6.jpeg" at bounding box center [413, 203] width 115 height 109
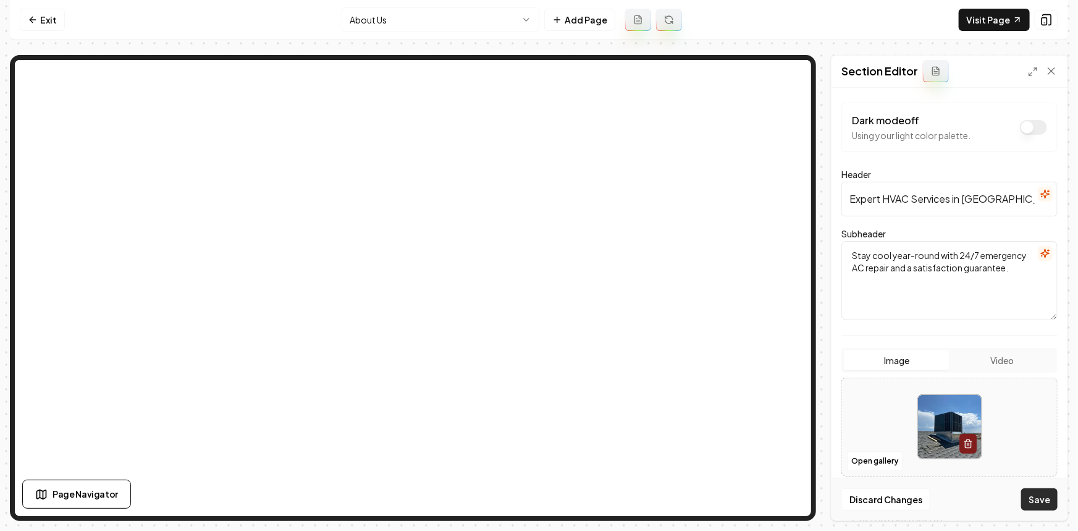
click at [1033, 503] on button "Save" at bounding box center [1039, 499] width 36 height 22
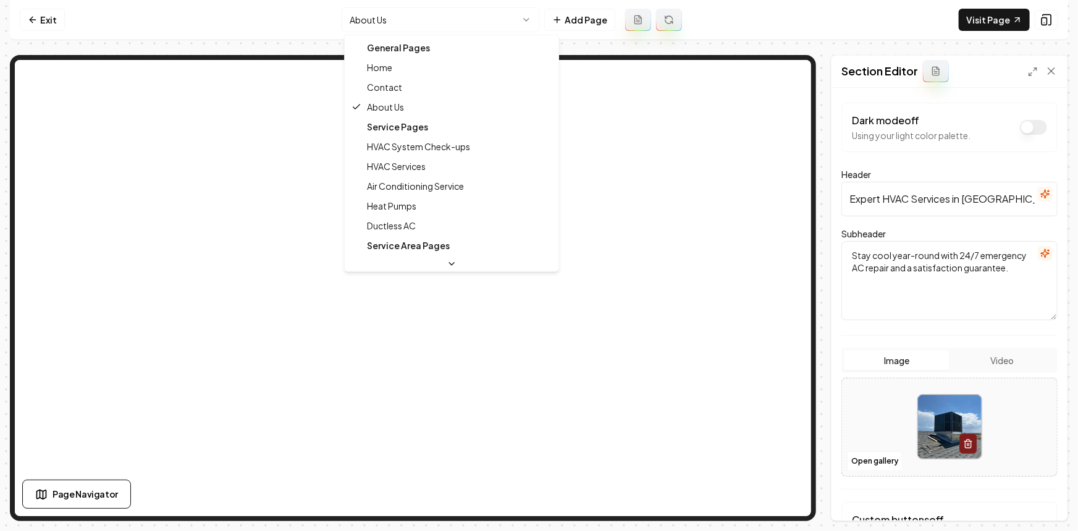
click at [354, 13] on html "Computer Required This feature is only available on a computer. Please switch t…" at bounding box center [539, 265] width 1078 height 531
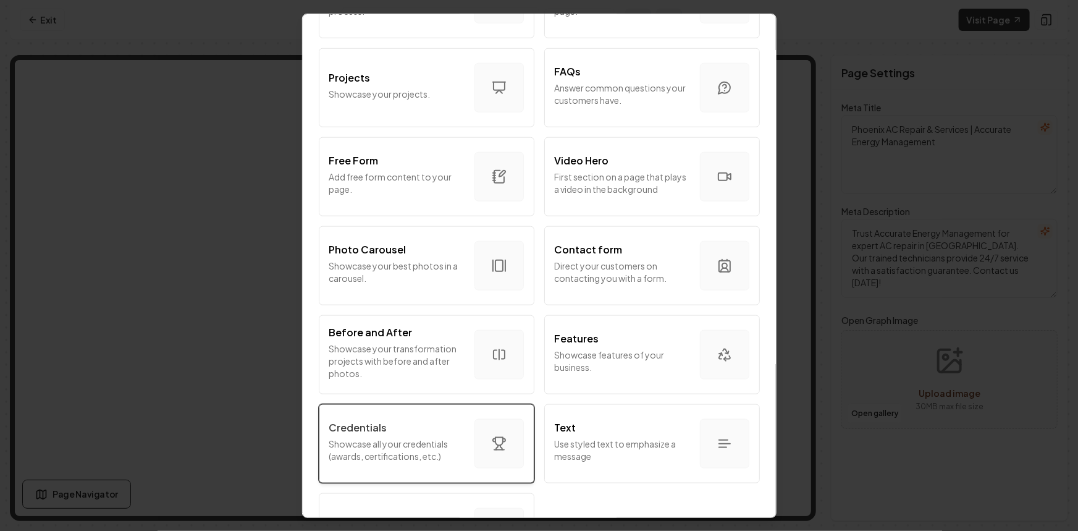
scroll to position [660, 0]
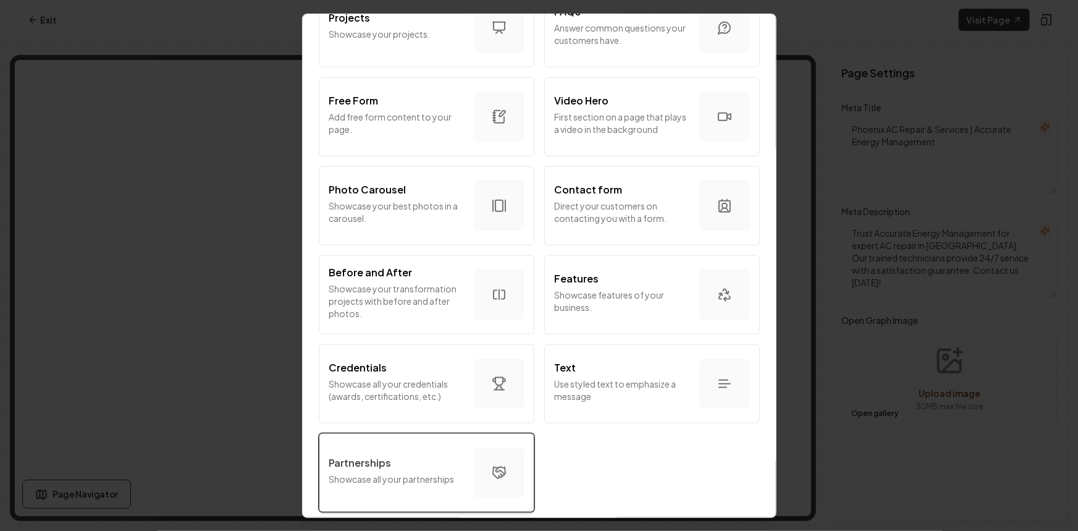
click at [400, 442] on button "Partnerships Showcase all your partnerships" at bounding box center [427, 471] width 216 height 79
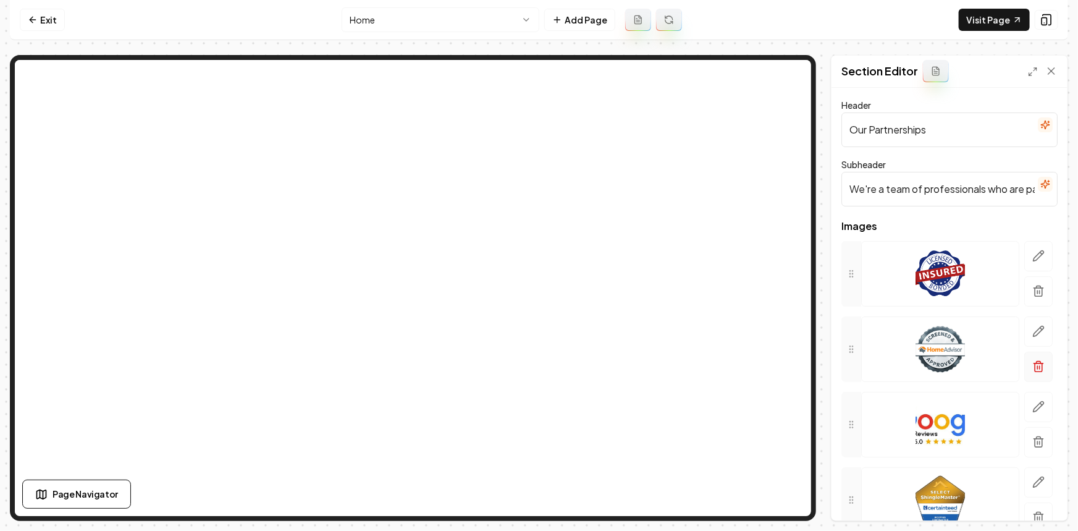
click at [1024, 296] on button "button" at bounding box center [1038, 291] width 28 height 30
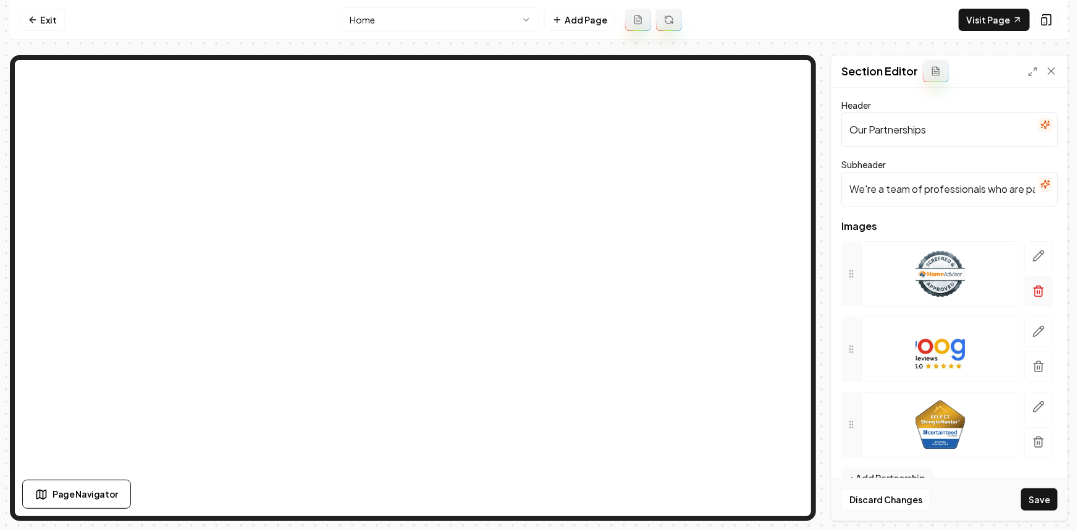
click at [1034, 288] on icon "button" at bounding box center [1038, 288] width 9 height 0
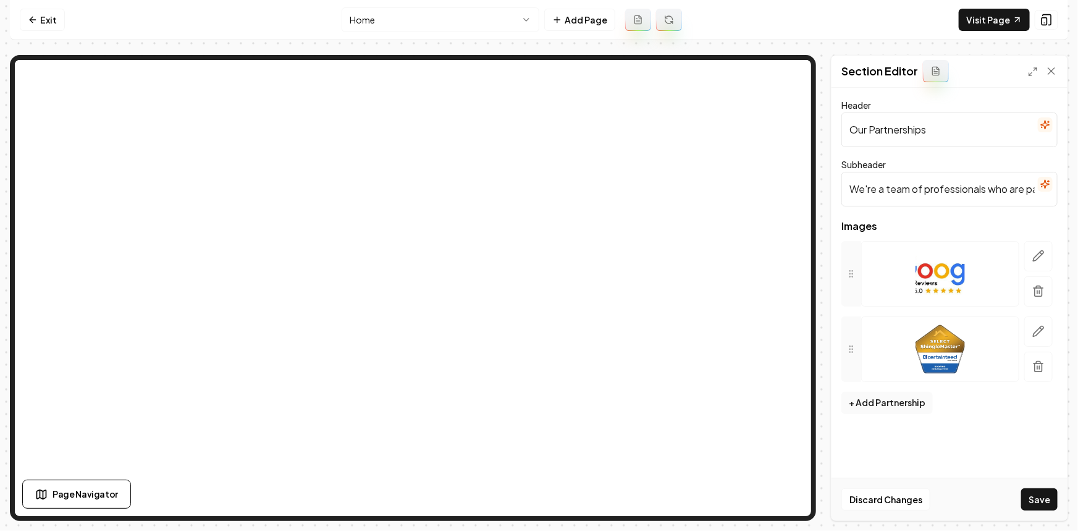
click at [1031, 287] on button "button" at bounding box center [1038, 291] width 28 height 30
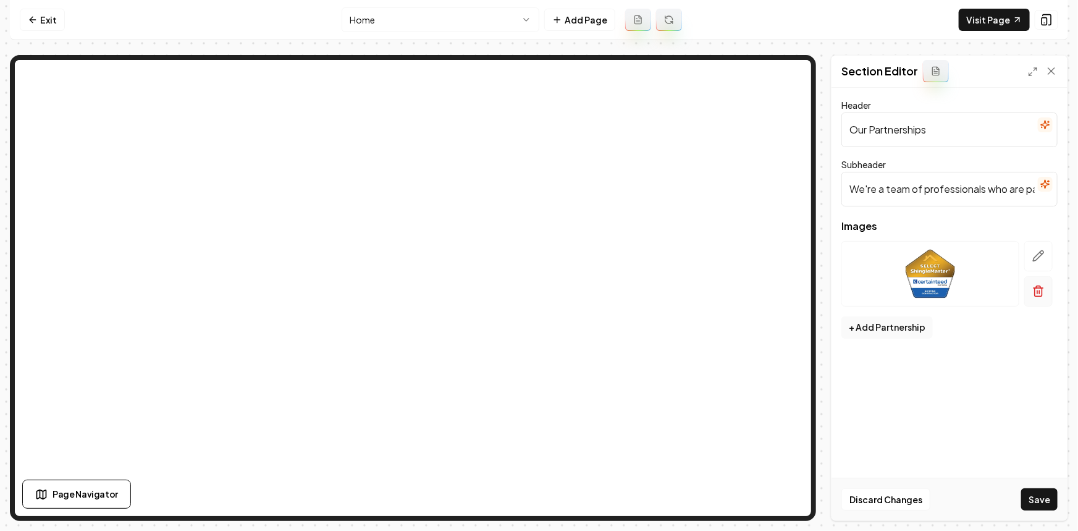
click at [1032, 286] on icon "button" at bounding box center [1038, 291] width 12 height 12
click at [902, 259] on button "+ Add Partnership" at bounding box center [886, 252] width 91 height 22
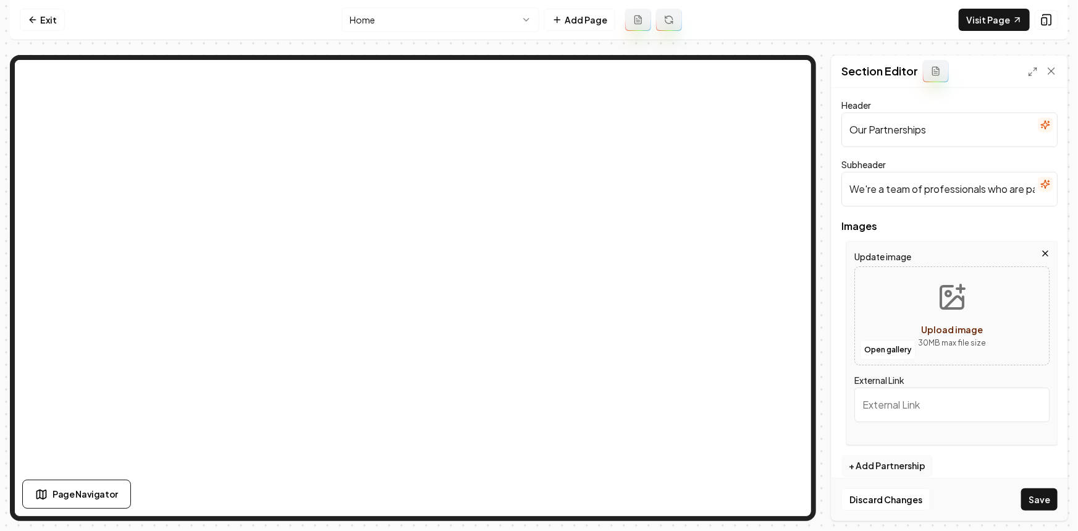
click at [897, 279] on div "Open gallery Upload image 30 MB max file size" at bounding box center [951, 315] width 195 height 99
type input "**********"
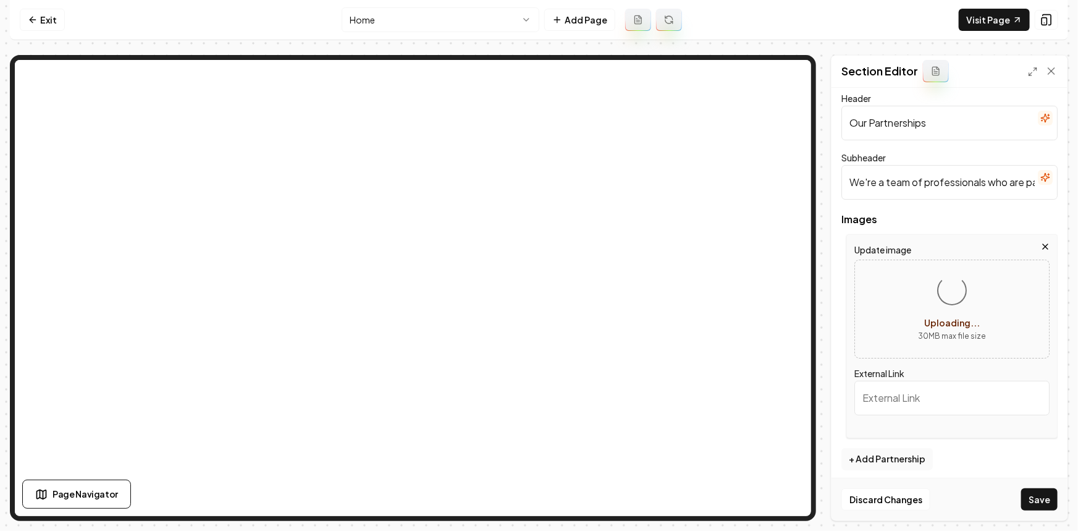
scroll to position [13, 0]
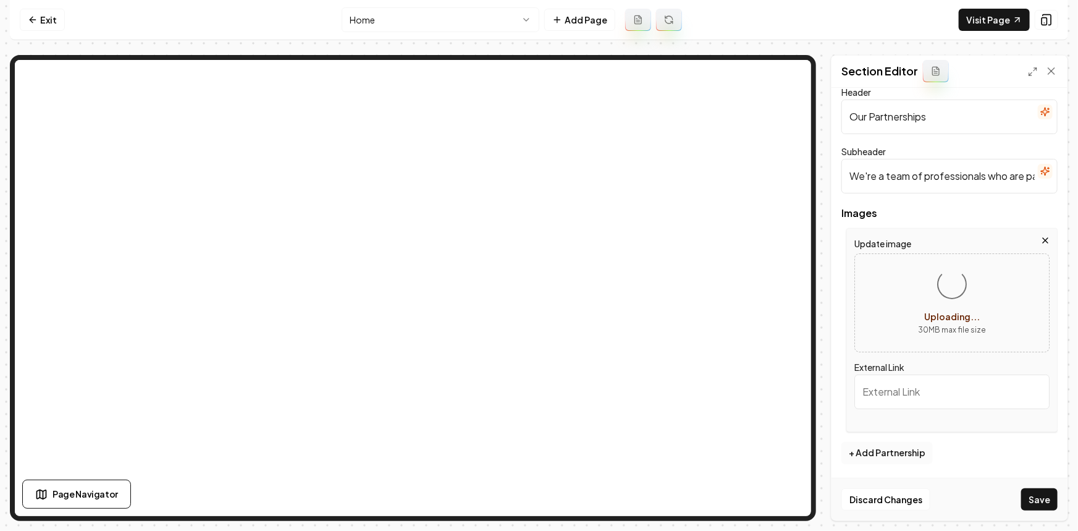
click at [900, 452] on button "+ Add Partnership" at bounding box center [886, 453] width 91 height 22
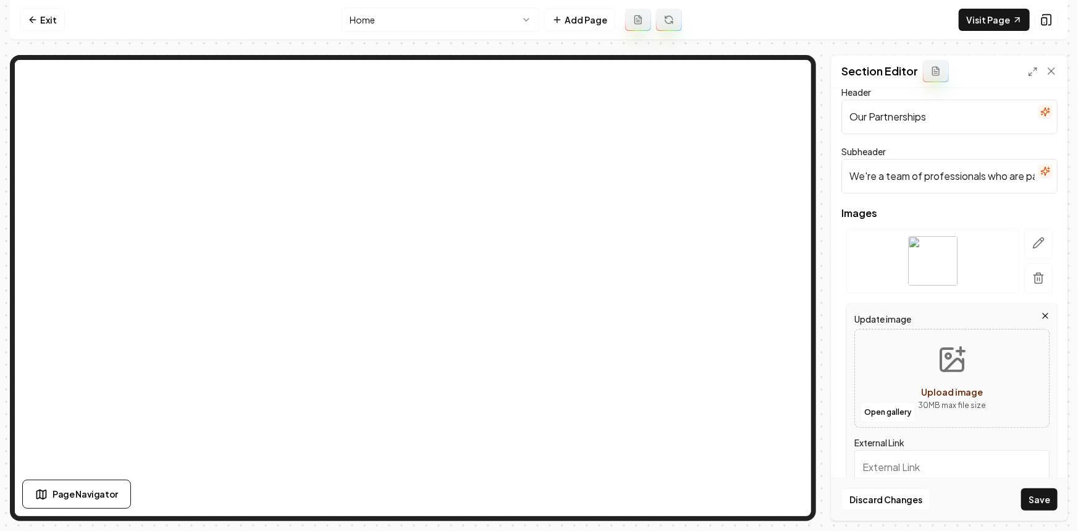
click at [914, 377] on button "Upload image 30 MB max file size" at bounding box center [952, 378] width 88 height 86
type input "**********"
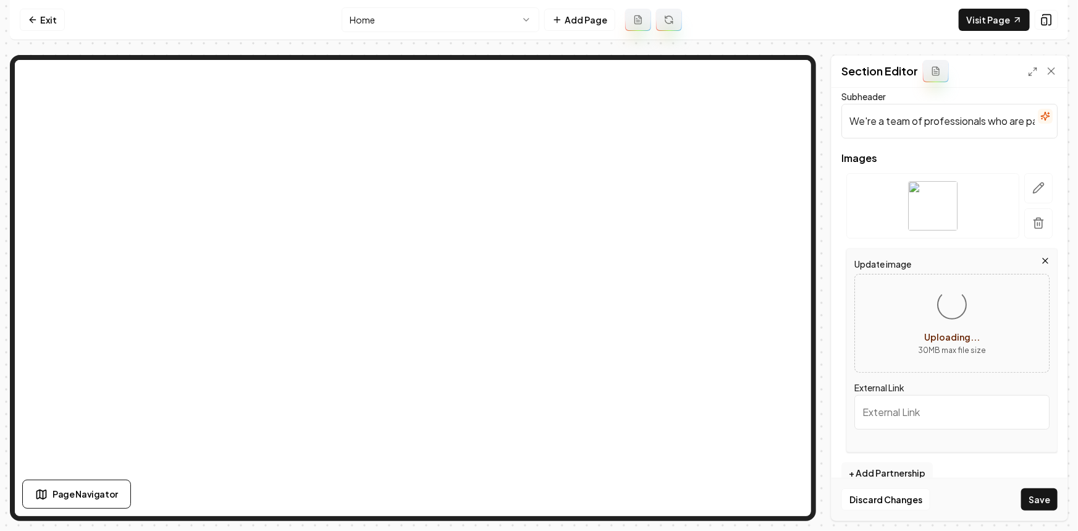
scroll to position [88, 0]
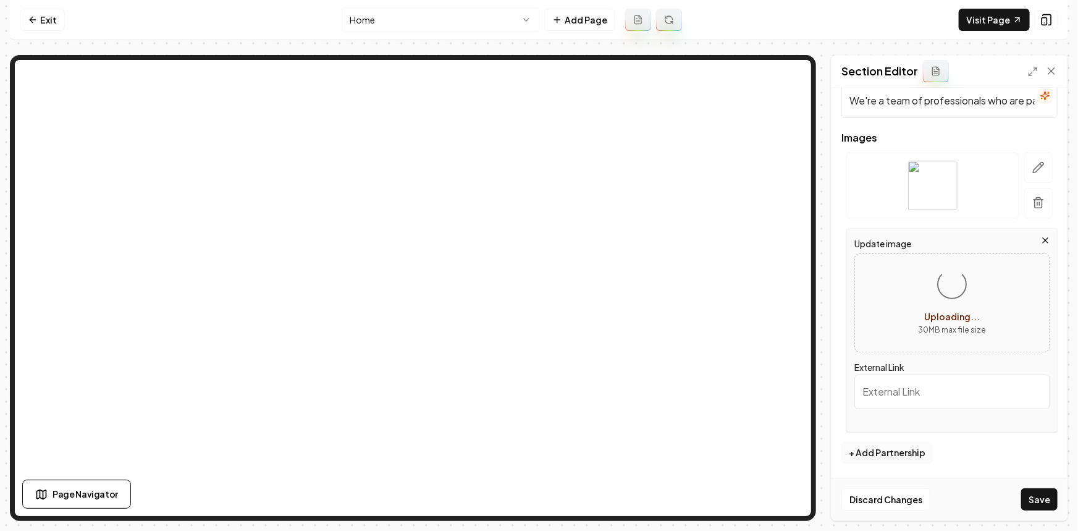
click at [892, 452] on button "+ Add Partnership" at bounding box center [886, 453] width 91 height 22
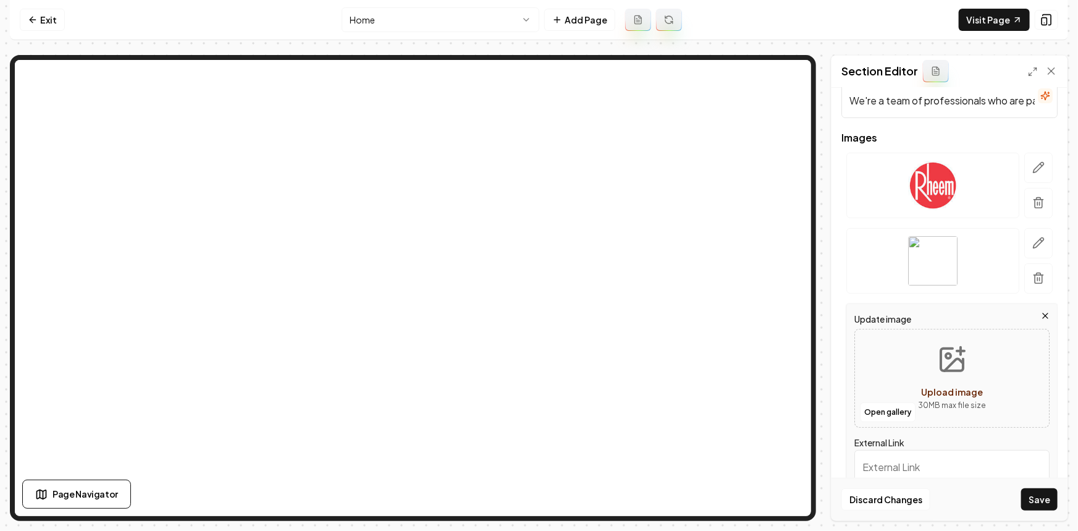
click at [920, 377] on button "Upload image 30 MB max file size" at bounding box center [952, 378] width 88 height 86
type input "**********"
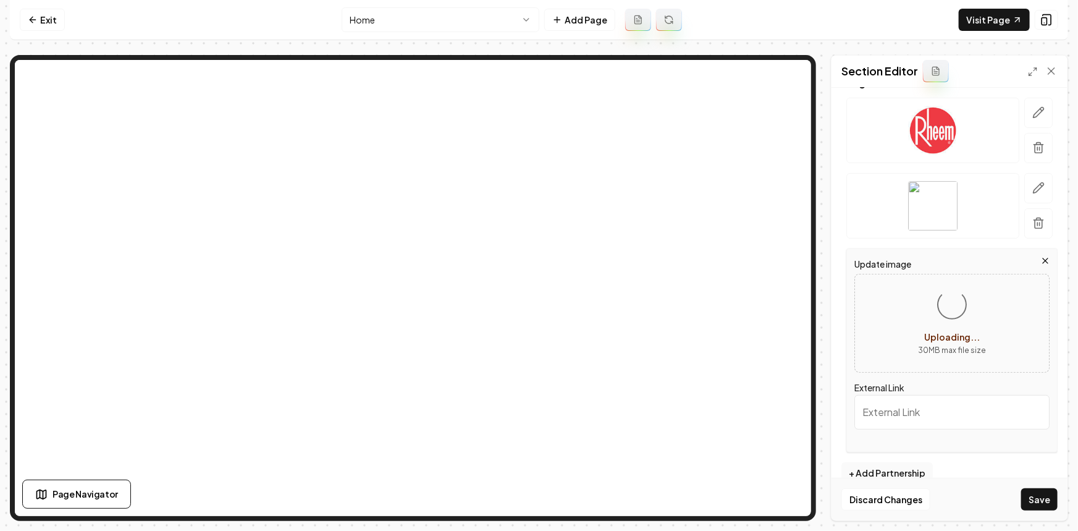
scroll to position [164, 0]
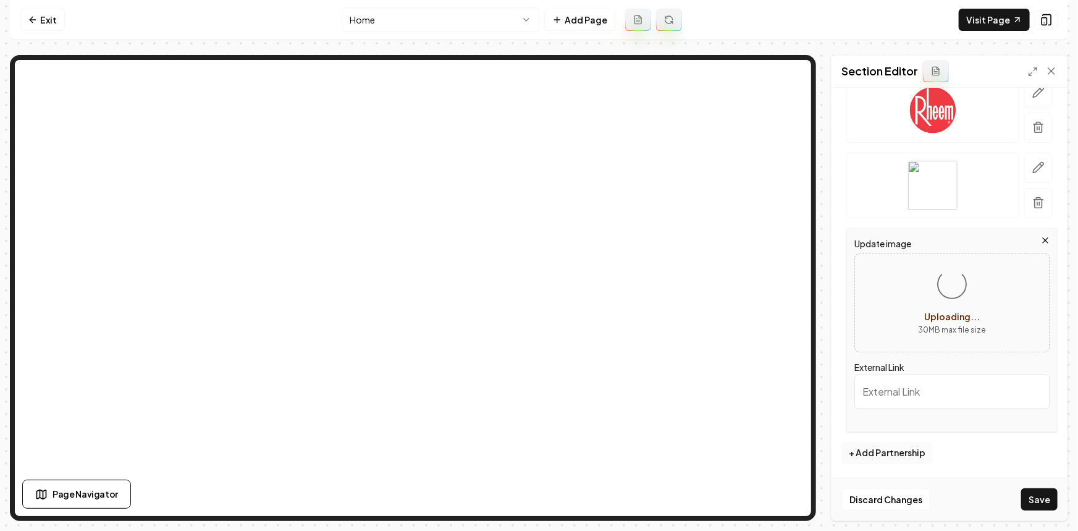
click at [907, 447] on button "+ Add Partnership" at bounding box center [886, 453] width 91 height 22
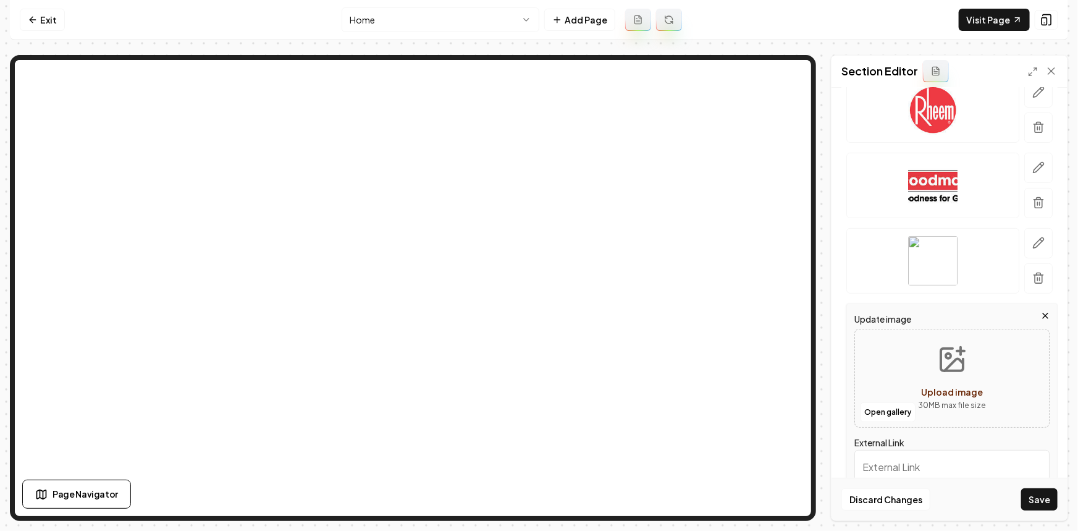
click at [920, 381] on button "Upload image 30 MB max file size" at bounding box center [952, 378] width 88 height 86
type input "**********"
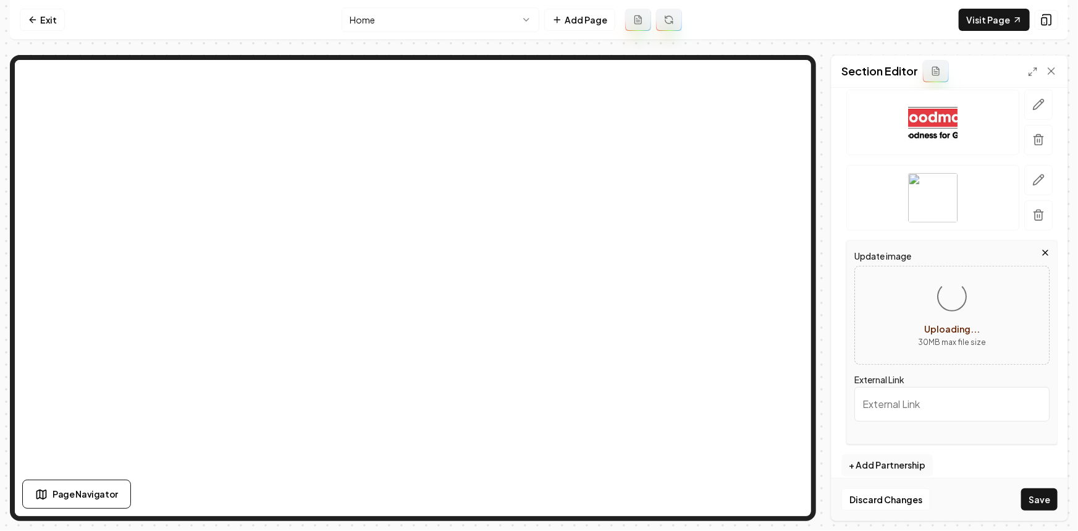
scroll to position [239, 0]
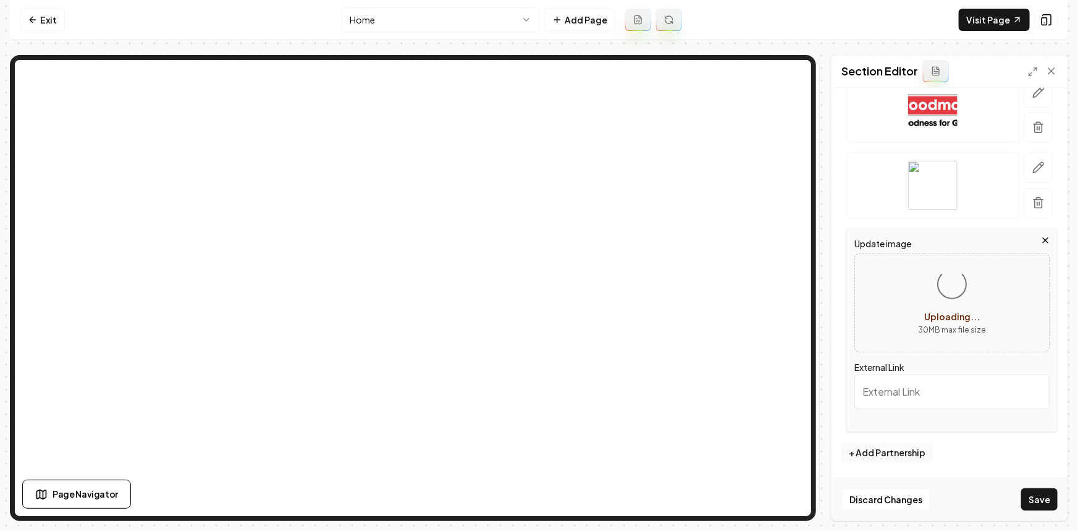
click at [920, 452] on button "+ Add Partnership" at bounding box center [886, 453] width 91 height 22
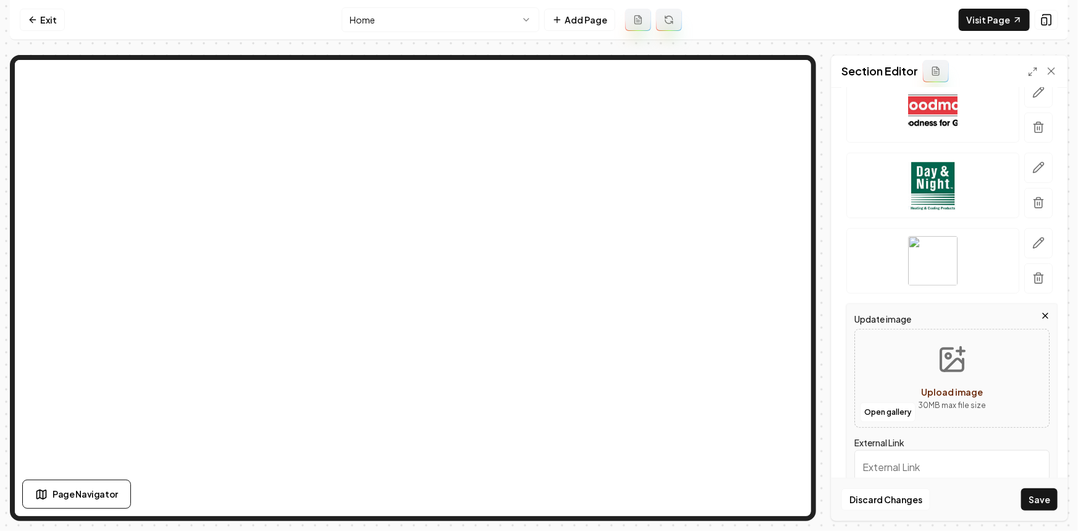
click at [923, 386] on span "Upload image" at bounding box center [952, 391] width 62 height 11
type input "**********"
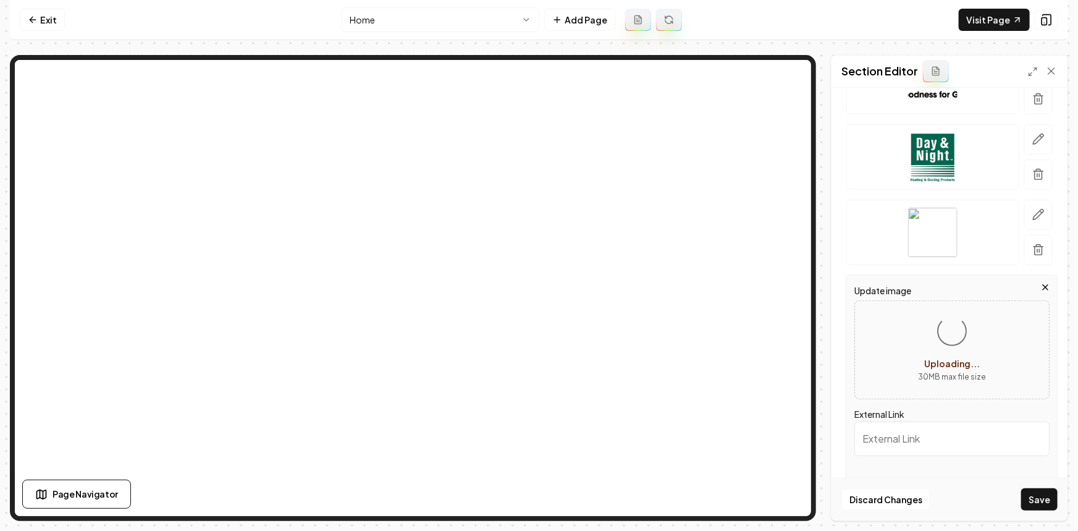
scroll to position [314, 0]
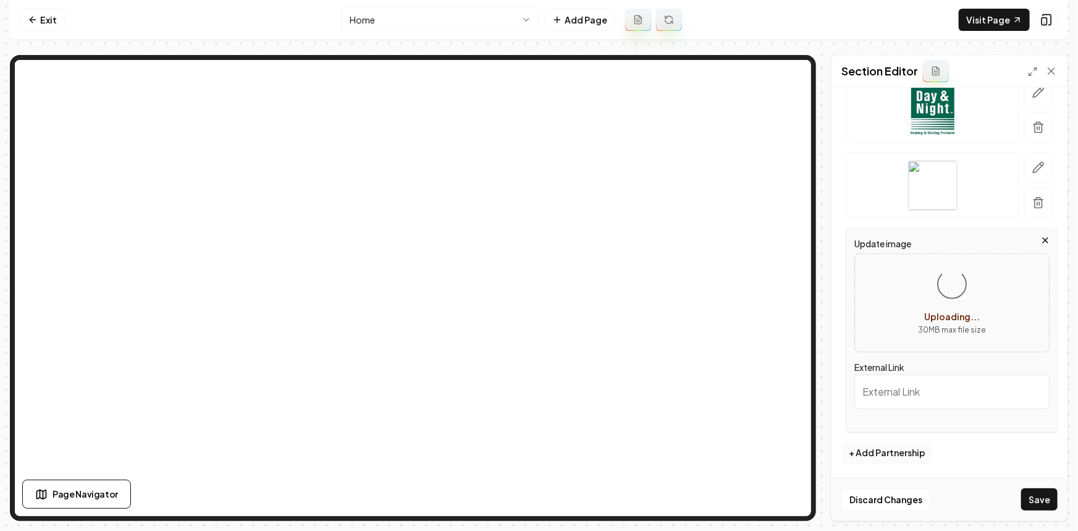
click at [898, 445] on button "+ Add Partnership" at bounding box center [886, 453] width 91 height 22
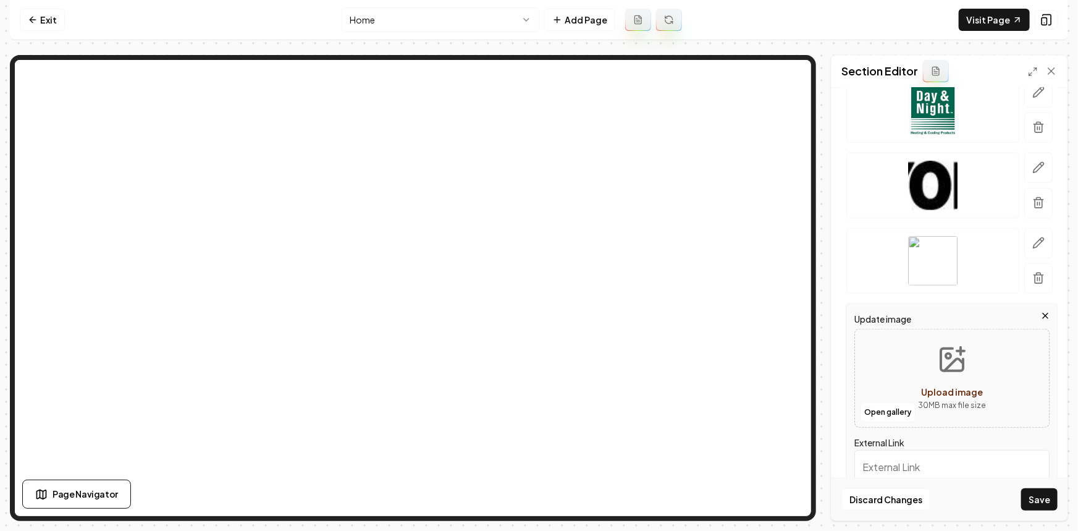
click at [931, 374] on button "Upload image 30 MB max file size" at bounding box center [952, 378] width 88 height 86
type input "**********"
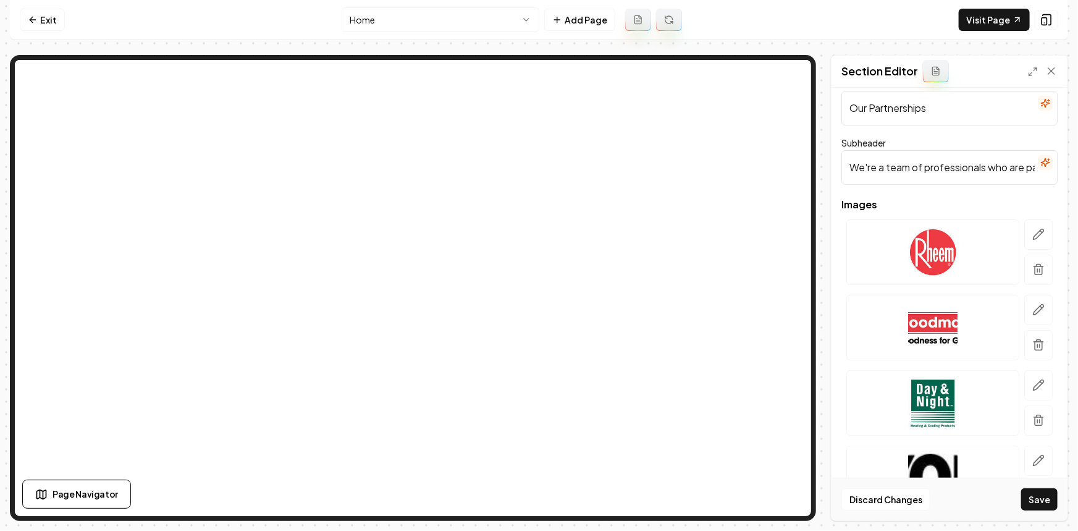
scroll to position [0, 0]
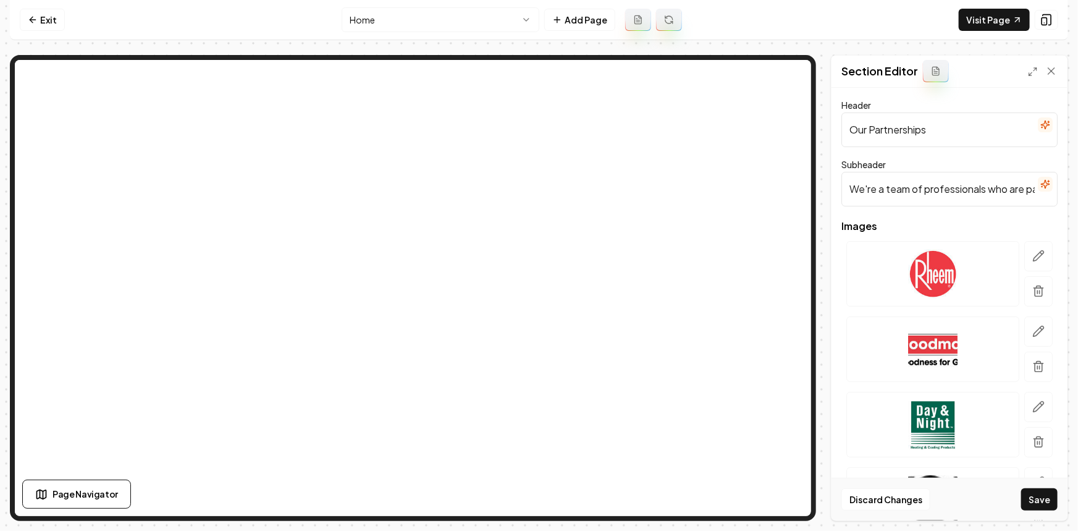
click at [1028, 125] on input "Our Partnerships" at bounding box center [949, 129] width 216 height 35
click at [1040, 125] on icon "button" at bounding box center [1045, 125] width 10 height 10
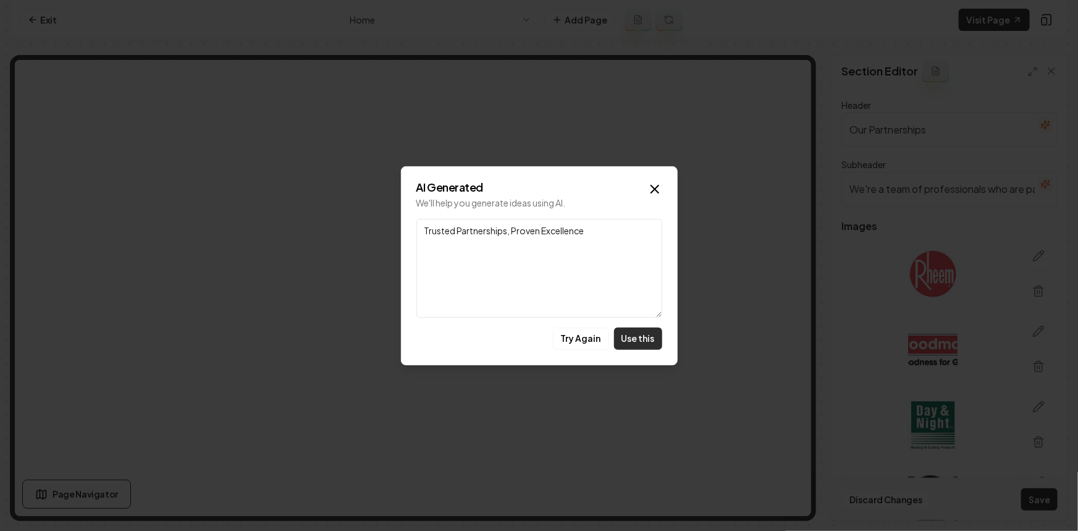
click at [629, 344] on button "Use this" at bounding box center [638, 338] width 48 height 22
type input "Trusted Partnerships, Proven Excellence"
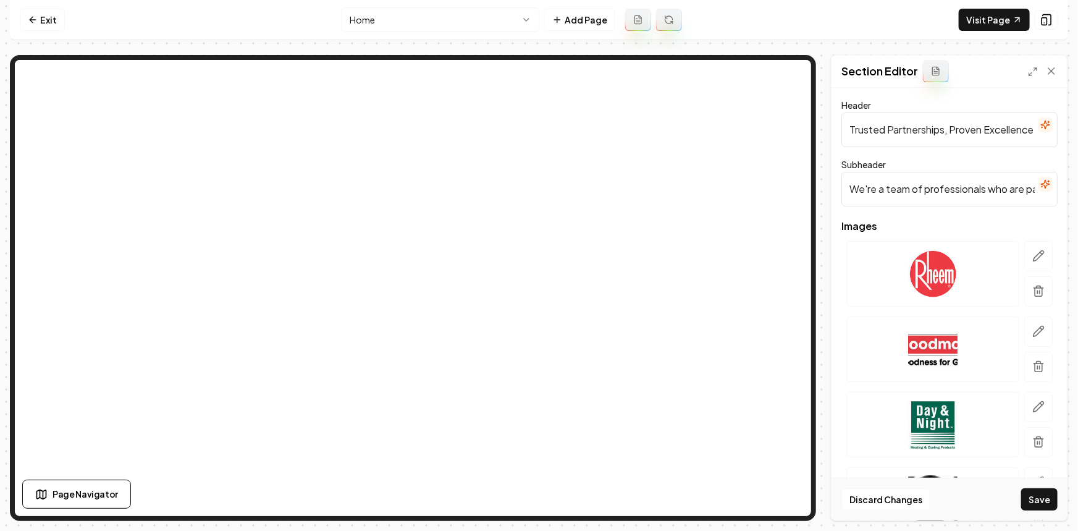
click at [1040, 185] on icon "button" at bounding box center [1045, 184] width 10 height 10
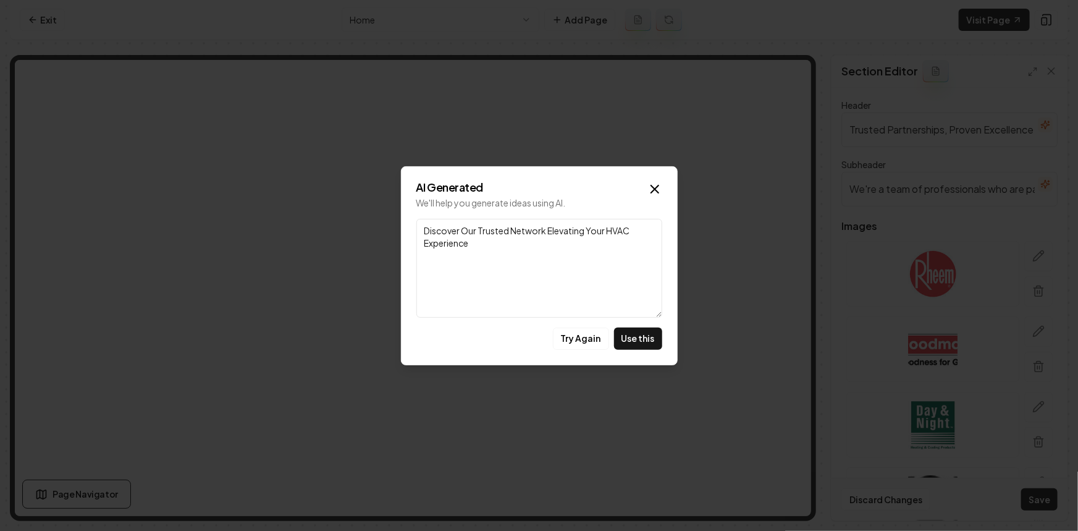
click at [653, 330] on button "Use this" at bounding box center [638, 338] width 48 height 22
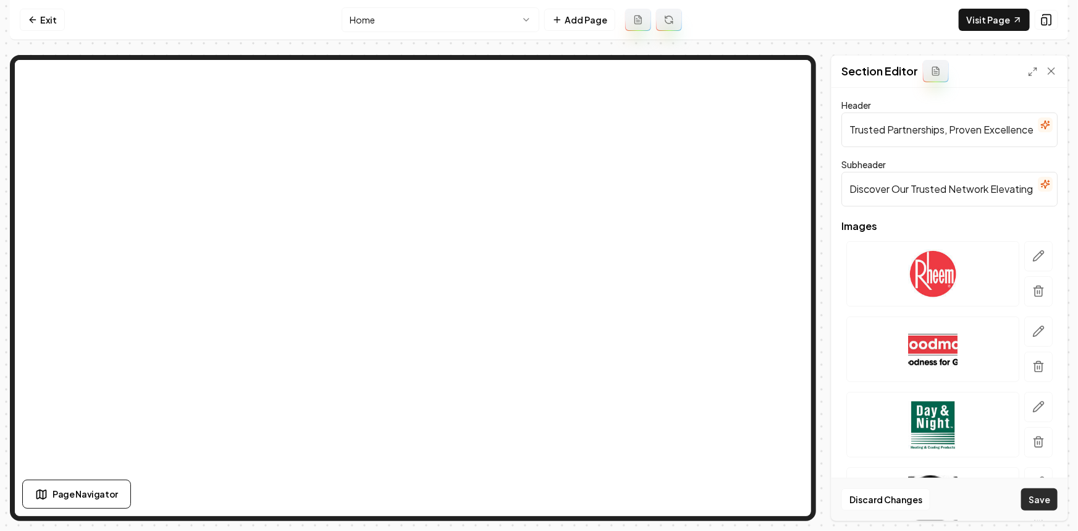
click at [1033, 503] on button "Save" at bounding box center [1039, 499] width 36 height 22
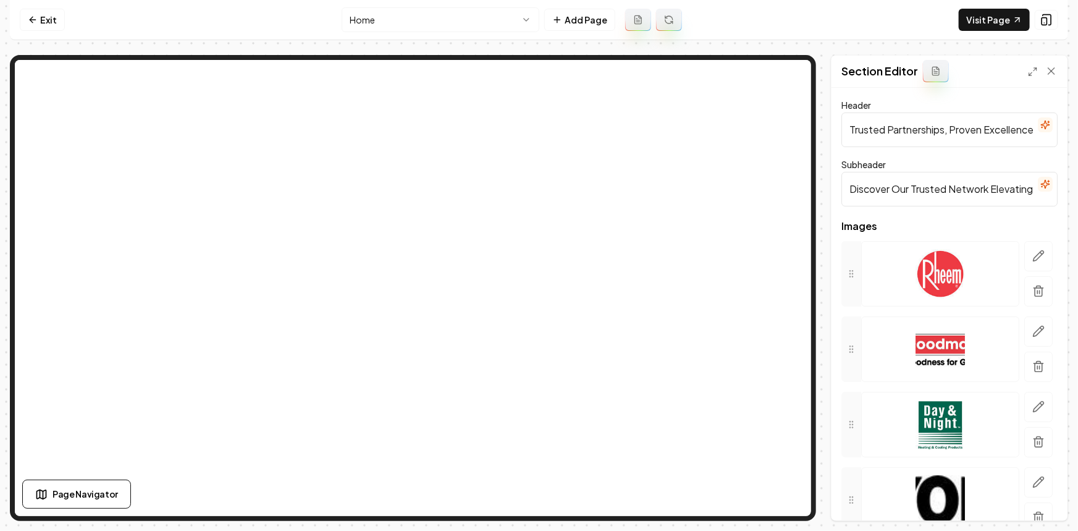
click at [1041, 185] on icon "button" at bounding box center [1045, 184] width 8 height 8
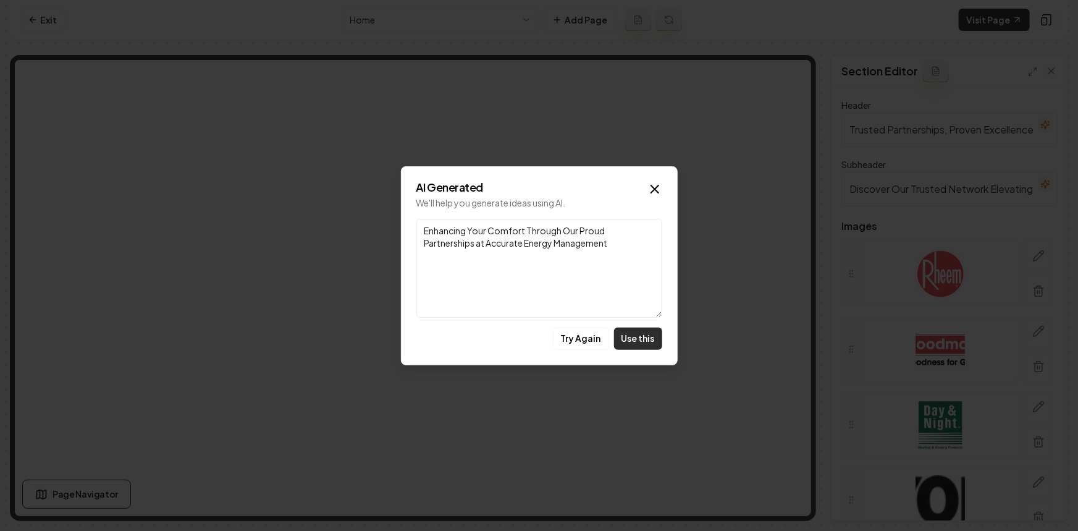
click at [640, 337] on button "Use this" at bounding box center [638, 338] width 48 height 22
type input "Enhancing Your Comfort Through Our Proud Partnerships at Accurate Energy Manage…"
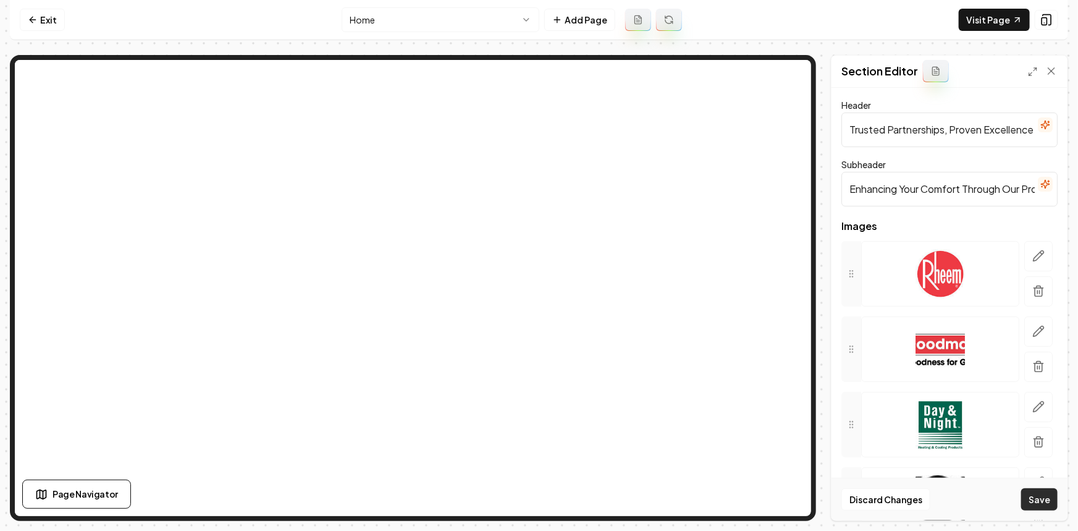
click at [1024, 498] on button "Save" at bounding box center [1039, 499] width 36 height 22
click at [938, 195] on input "Enhancing Your Comfort Through Our Proud Partnerships at Accurate Energy Manage…" at bounding box center [949, 189] width 216 height 35
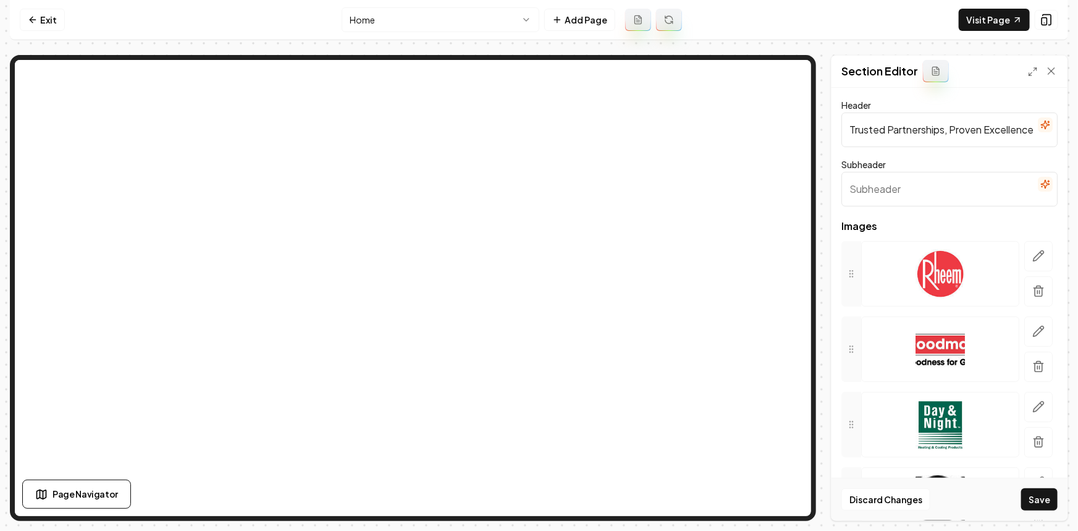
click at [1049, 505] on button "Save" at bounding box center [1039, 499] width 36 height 22
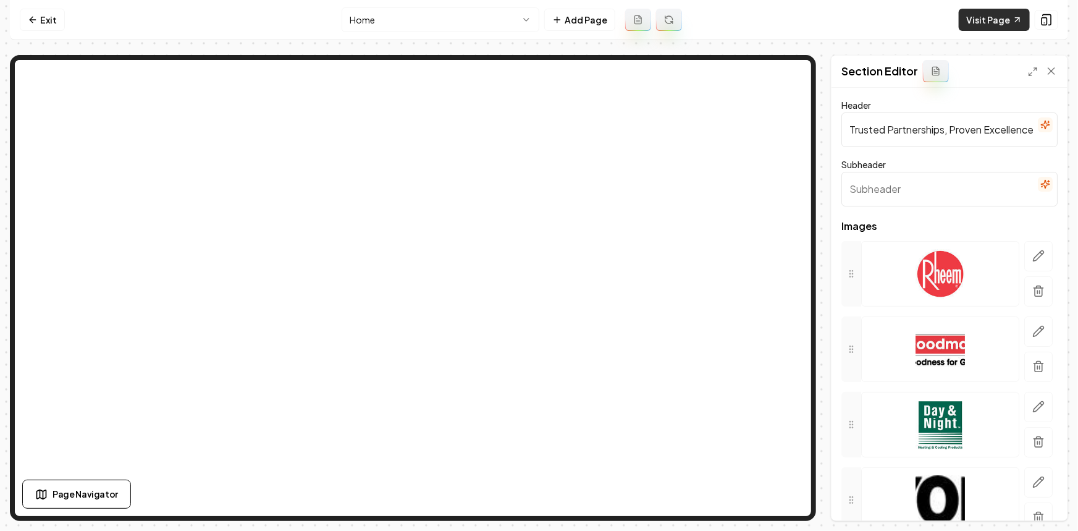
click at [1019, 10] on link "Visit Page" at bounding box center [994, 20] width 71 height 22
click at [46, 26] on link "Exit" at bounding box center [42, 20] width 45 height 22
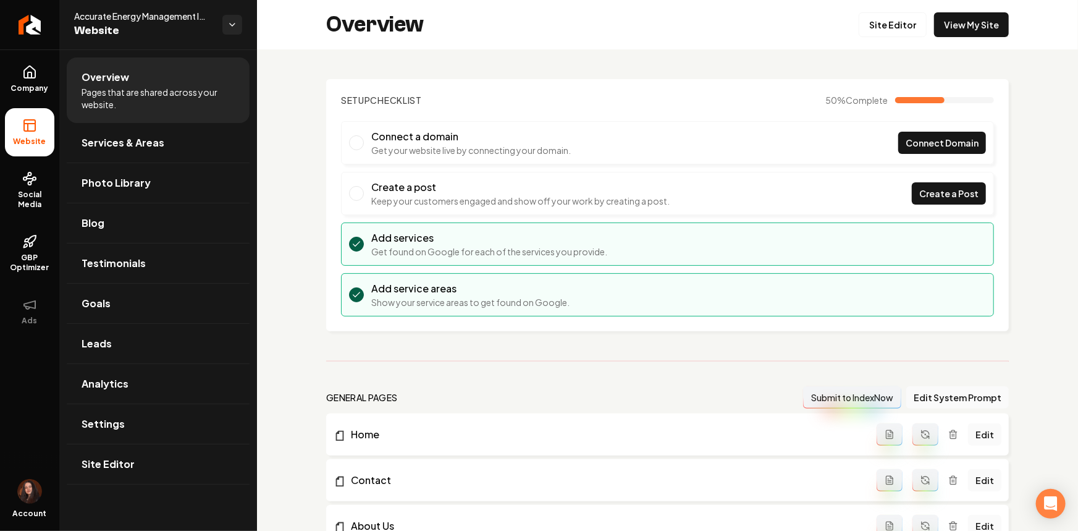
click at [46, 26] on link "Return to dashboard" at bounding box center [29, 24] width 59 height 49
click at [149, 459] on link "Site Editor" at bounding box center [158, 464] width 183 height 40
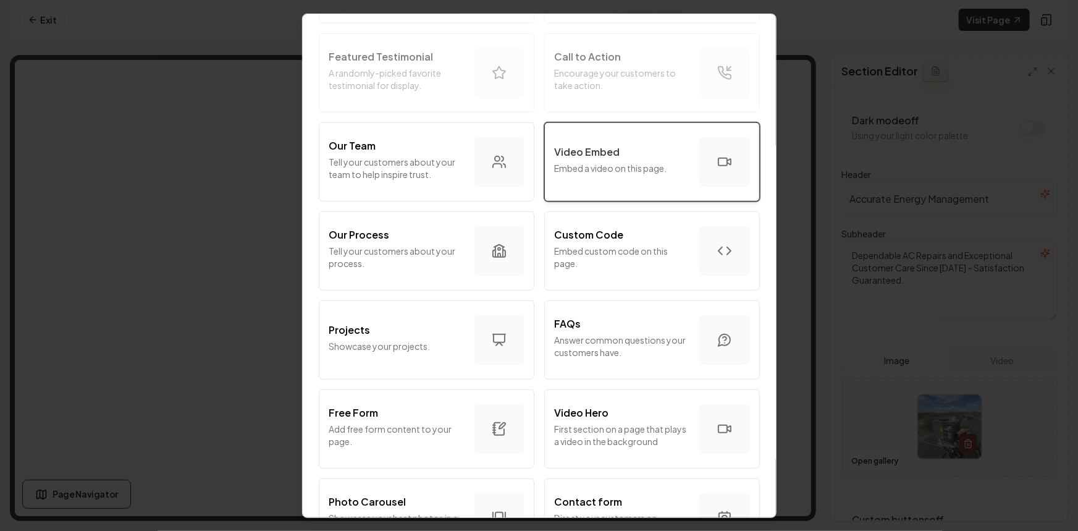
scroll to position [337, 0]
click at [598, 161] on div "Video Embed Embed a video on this page." at bounding box center [622, 164] width 135 height 35
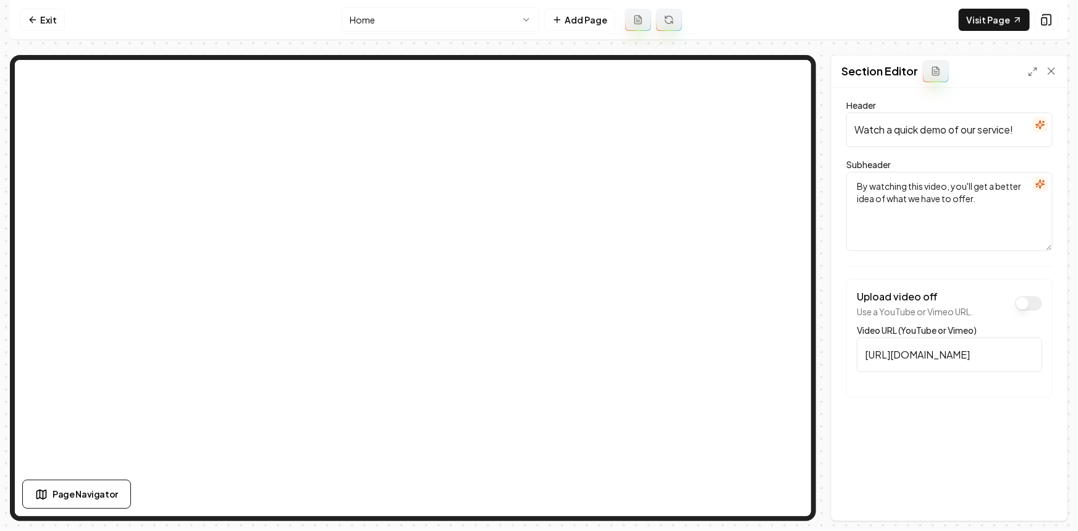
click at [932, 354] on input "https://www.youtube.com/embed/1Bsgv6DnTiI" at bounding box center [949, 354] width 185 height 35
paste input "watch?v=jjZXajn19ZQ&t=2s"
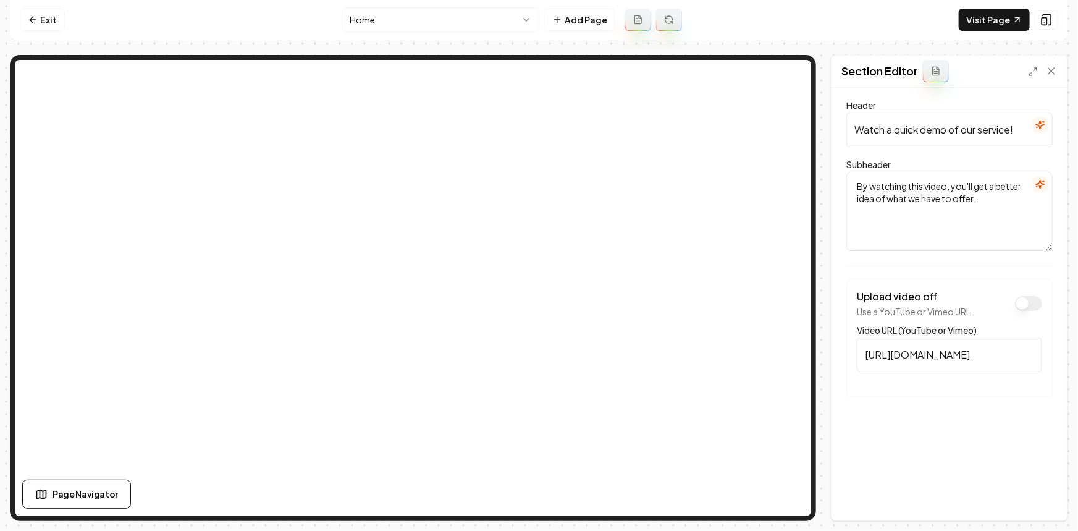
scroll to position [0, 86]
type input "https://www.youtube.com/watch?v=jjZXajn19ZQ&t=2s"
click at [1038, 128] on icon "button" at bounding box center [1040, 125] width 10 height 10
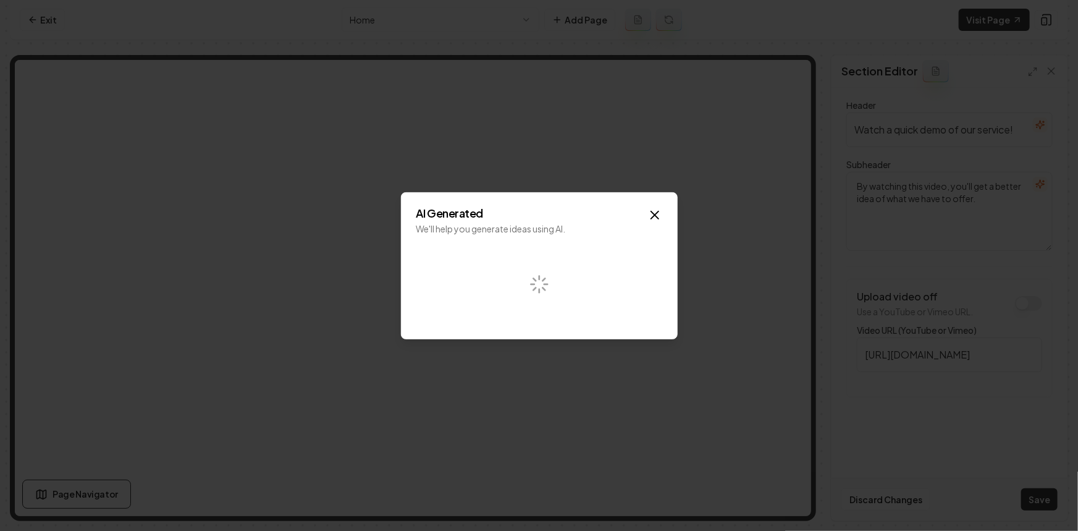
scroll to position [0, 0]
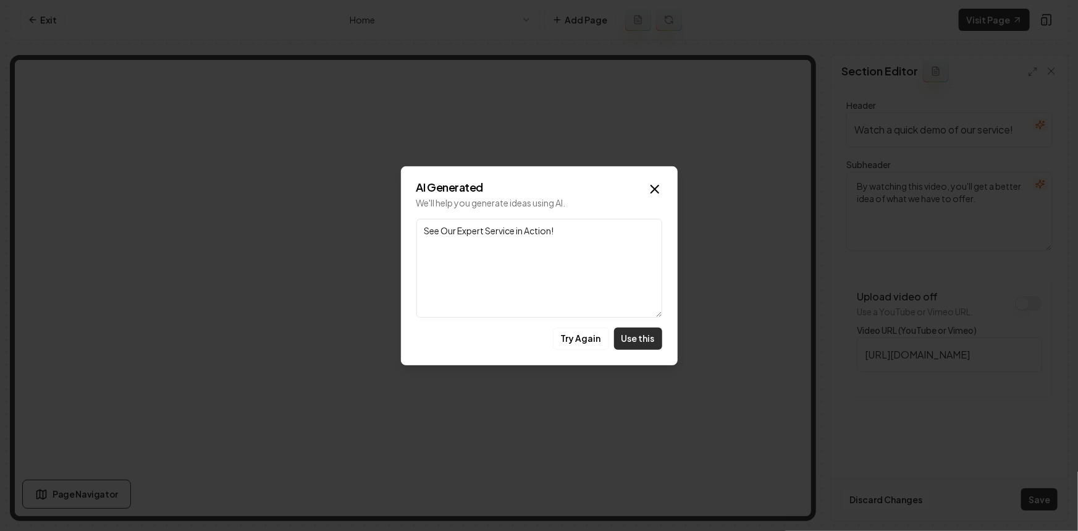
click at [648, 339] on button "Use this" at bounding box center [638, 338] width 48 height 22
type input "See Our Expert Service in Action!"
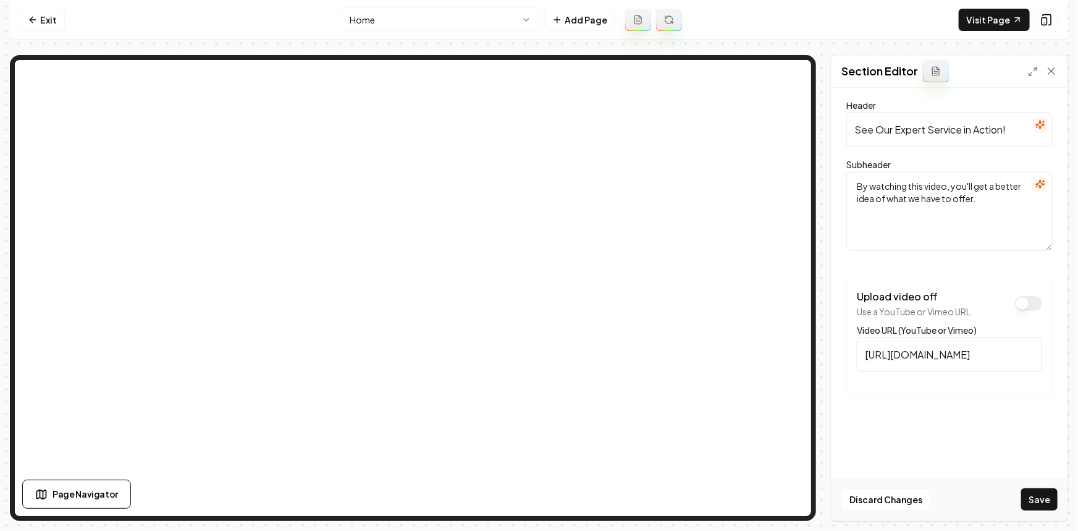
click at [1044, 177] on button "button" at bounding box center [1040, 184] width 15 height 15
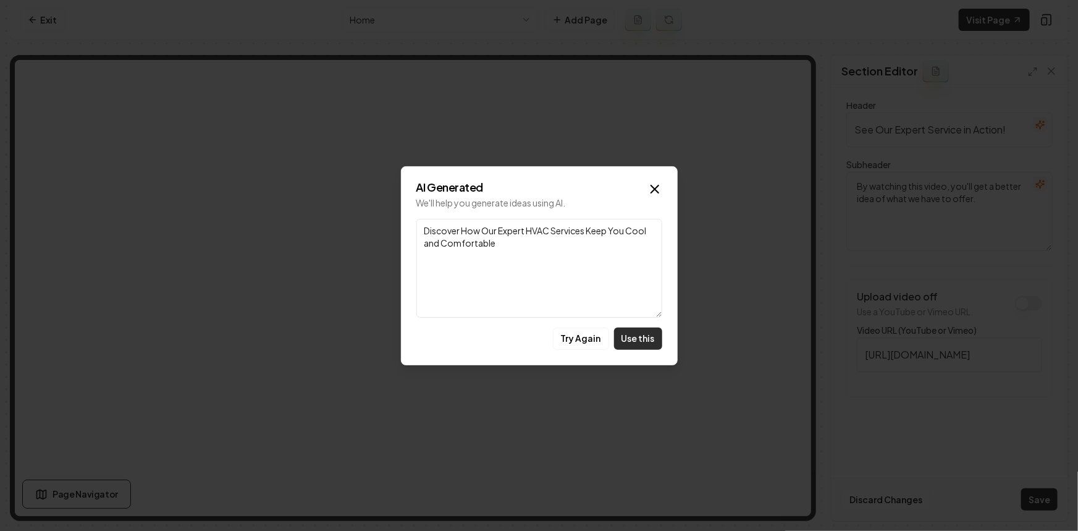
click at [646, 334] on button "Use this" at bounding box center [638, 338] width 48 height 22
type textarea "Discover How Our Expert HVAC Services Keep You Cool and Comfortable"
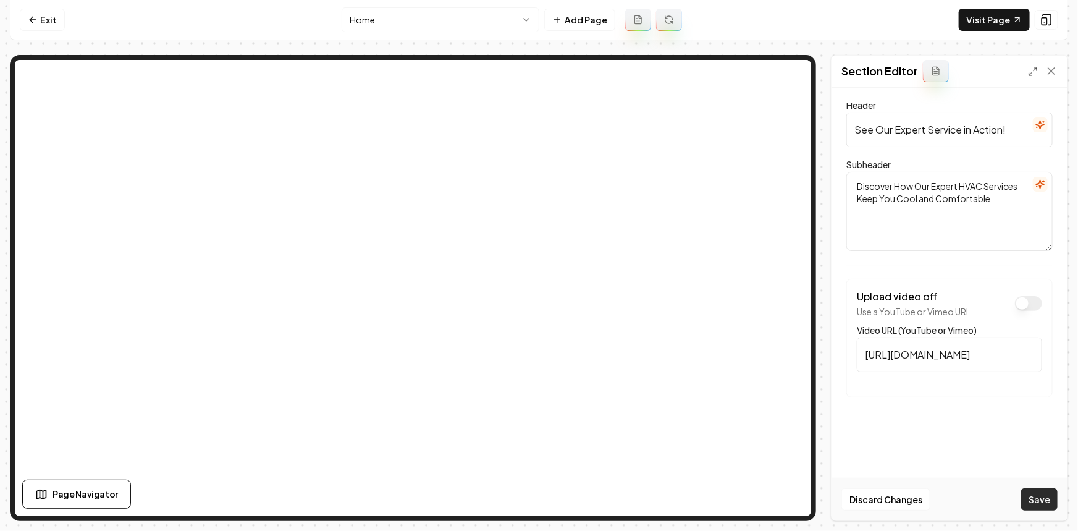
click at [1044, 490] on button "Save" at bounding box center [1039, 499] width 36 height 22
click at [987, 13] on link "Visit Page" at bounding box center [994, 20] width 71 height 22
click at [939, 366] on input "https://www.youtube.com/embed/jjZXajn19ZQ&t=2s" at bounding box center [949, 354] width 185 height 35
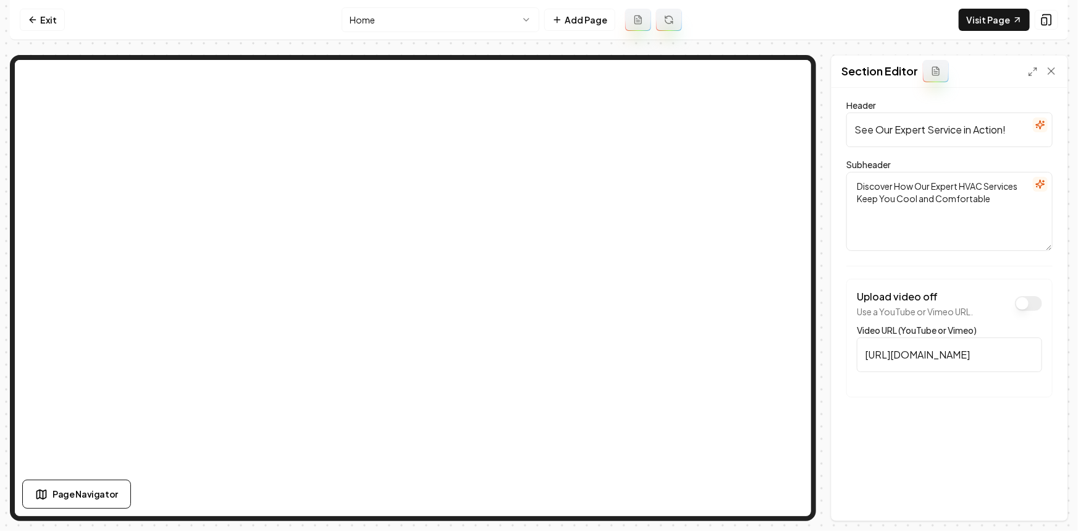
click at [938, 363] on input "https://www.youtube.com/embed/jjZXajn19ZQ&t=2s" at bounding box center [949, 354] width 185 height 35
click at [891, 358] on input "https://www.youtube.com/embed/jjZXajn19ZQ&t=2s" at bounding box center [949, 354] width 185 height 35
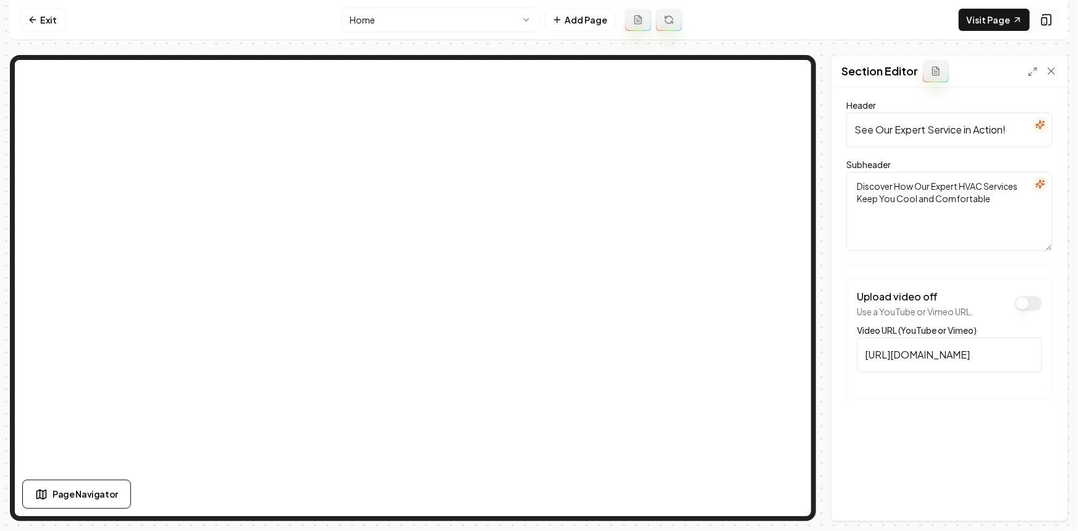
paste input "watch?v="
click at [1047, 503] on button "Save" at bounding box center [1039, 499] width 36 height 22
drag, startPoint x: 979, startPoint y: 353, endPoint x: 1048, endPoint y: 359, distance: 69.5
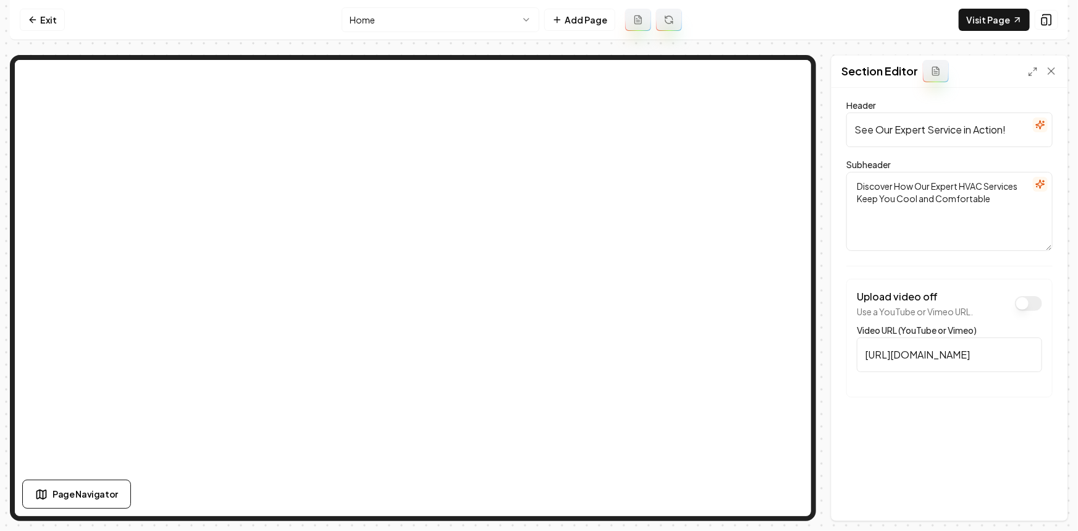
click at [1048, 359] on div "Upload video off Use a YouTube or Vimeo URL. Video URL (YouTube or Vimeo) https…" at bounding box center [949, 338] width 206 height 119
click at [884, 350] on input "https://www.youtube.com/embed/jjZXajn19ZQ&t=2s" at bounding box center [949, 354] width 185 height 35
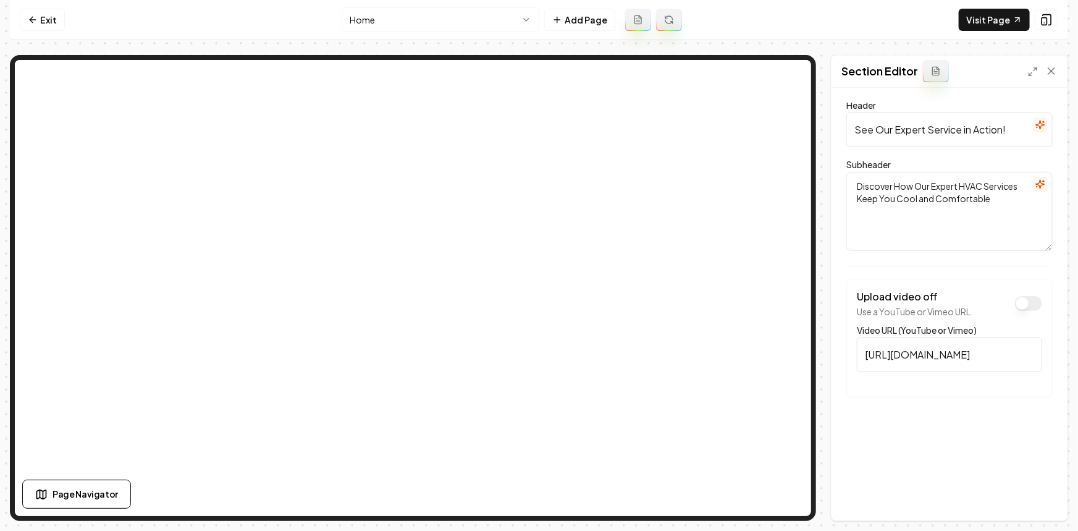
click at [884, 350] on input "https://www.youtube.com/embed/jjZXajn19ZQ&t=2s" at bounding box center [949, 354] width 185 height 35
paste input "youtu.be/jjZXajn19ZQ?feature=shared"
click at [1030, 494] on button "Save" at bounding box center [1039, 499] width 36 height 22
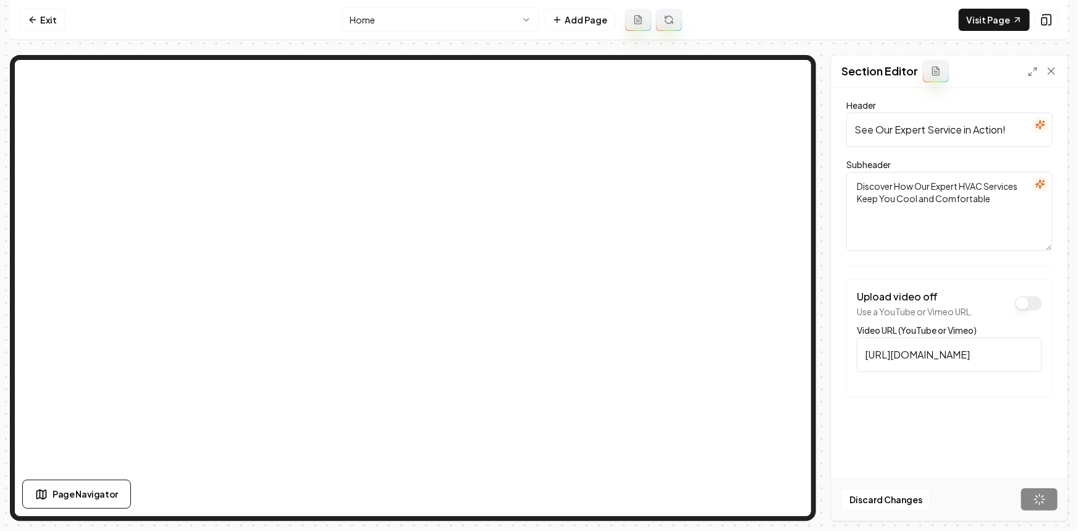
type input "https://www.youtube.com/embed/jjZXajn19ZQ?feature=shared"
click at [47, 20] on link "Exit" at bounding box center [42, 20] width 45 height 22
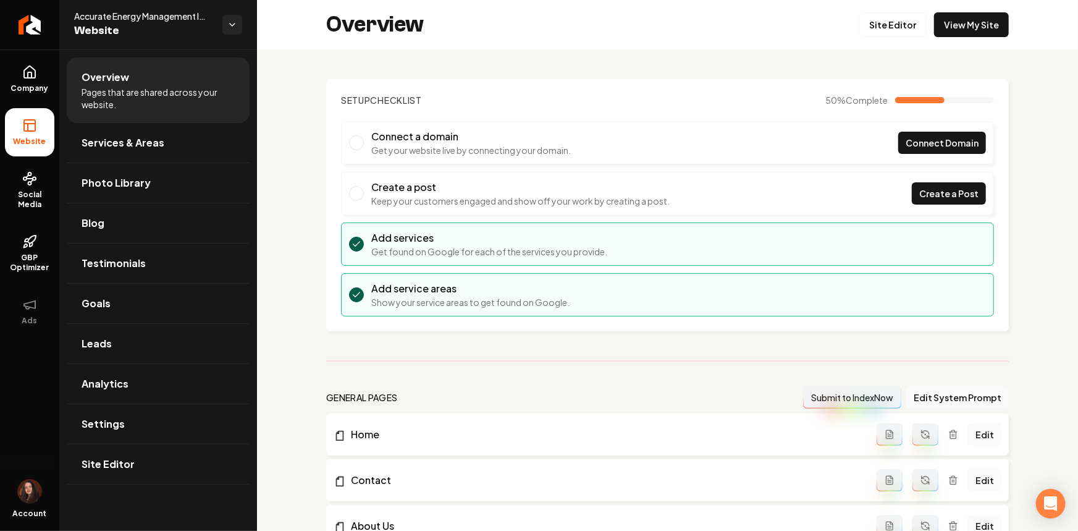
click at [47, 20] on link "Return to dashboard" at bounding box center [29, 24] width 59 height 49
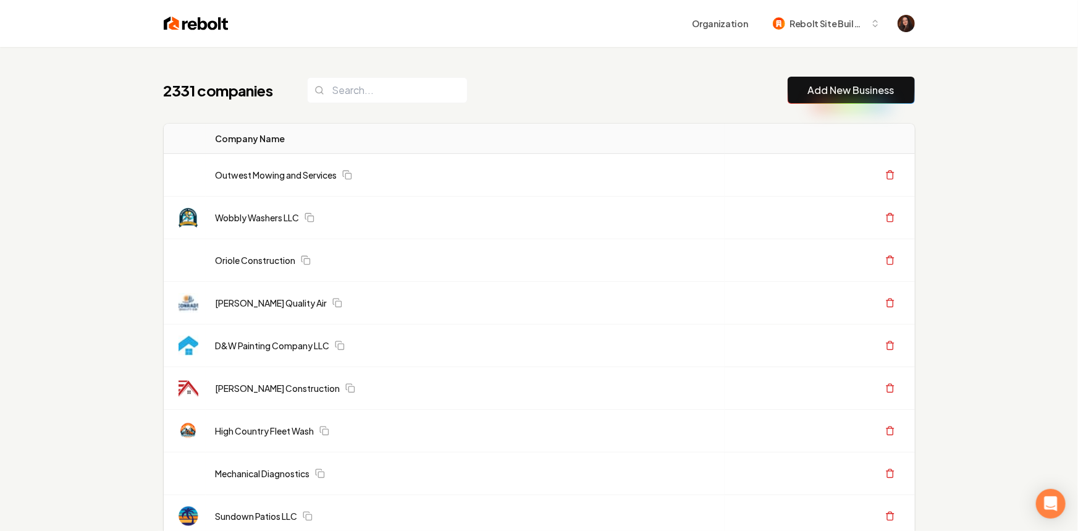
click at [889, 86] on link "Add New Business" at bounding box center [851, 90] width 86 height 15
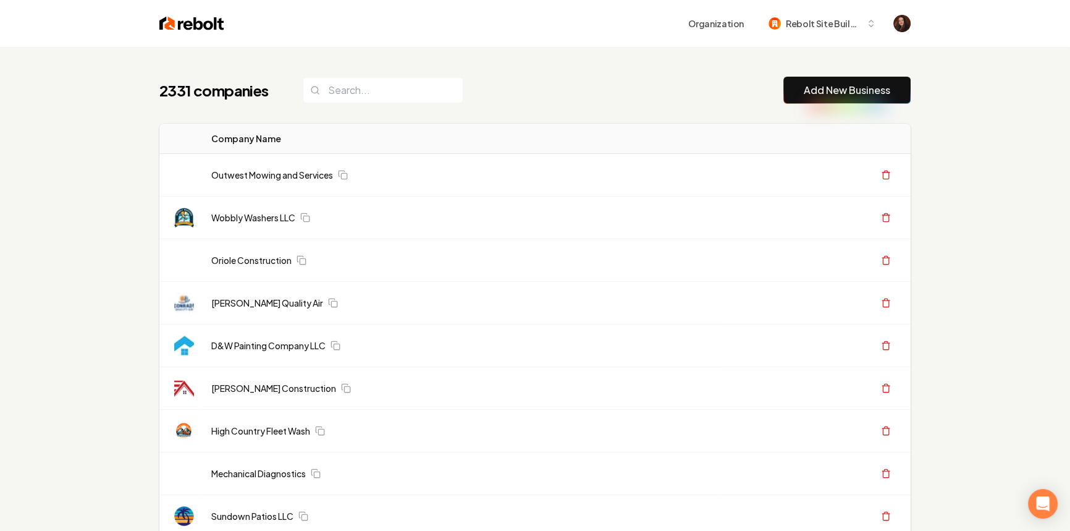
click at [875, 83] on link "Add New Business" at bounding box center [847, 90] width 86 height 15
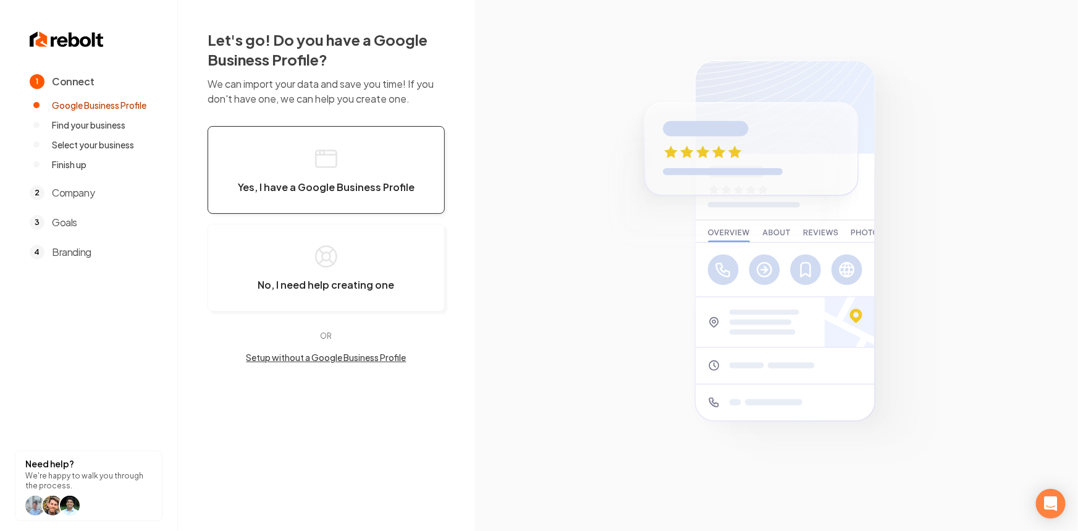
click at [308, 186] on span "Yes, I have a Google Business Profile" at bounding box center [326, 187] width 177 height 12
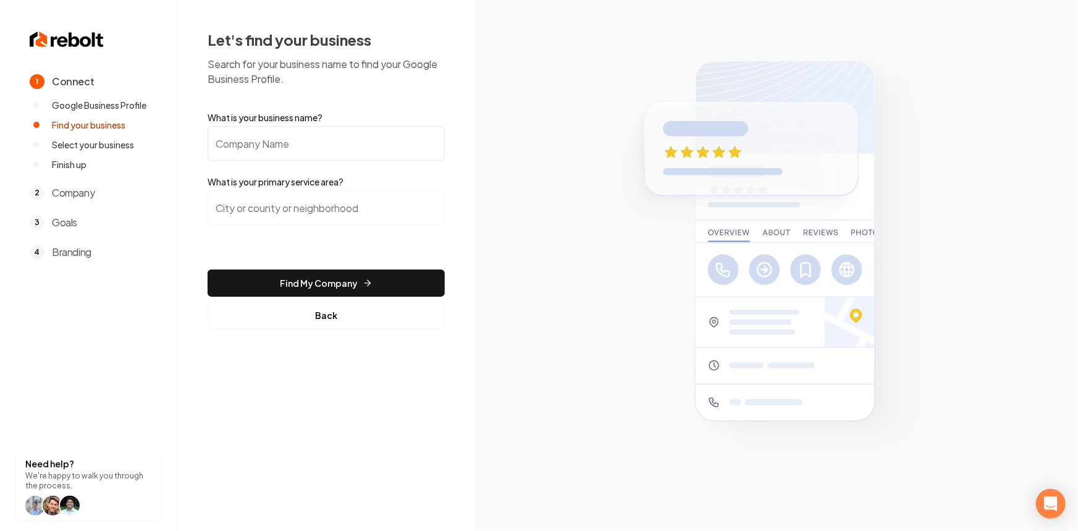
click at [287, 136] on input "What is your business name?" at bounding box center [326, 143] width 237 height 35
paste input "Impact Plumbing"
type input "Impact Plumbing"
click at [329, 211] on input "search" at bounding box center [326, 207] width 237 height 35
paste input "Glendale AZ"
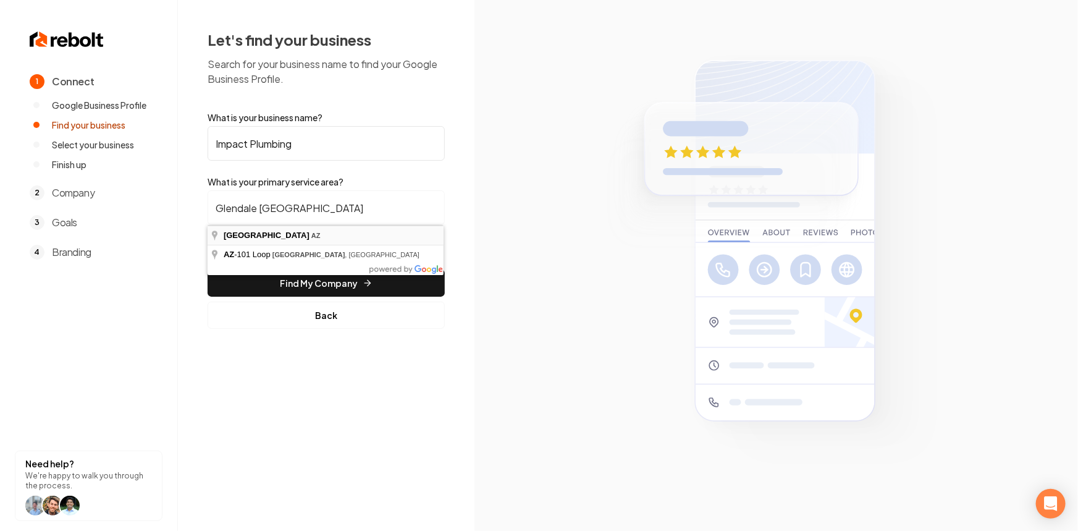
type input "Glendale, AZ"
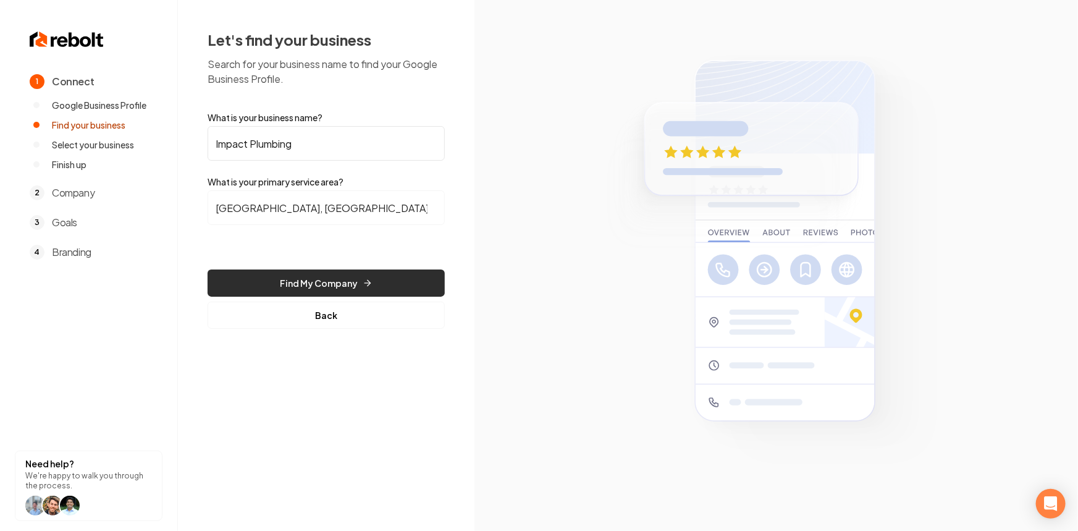
click at [315, 274] on button "Find My Company" at bounding box center [326, 282] width 237 height 27
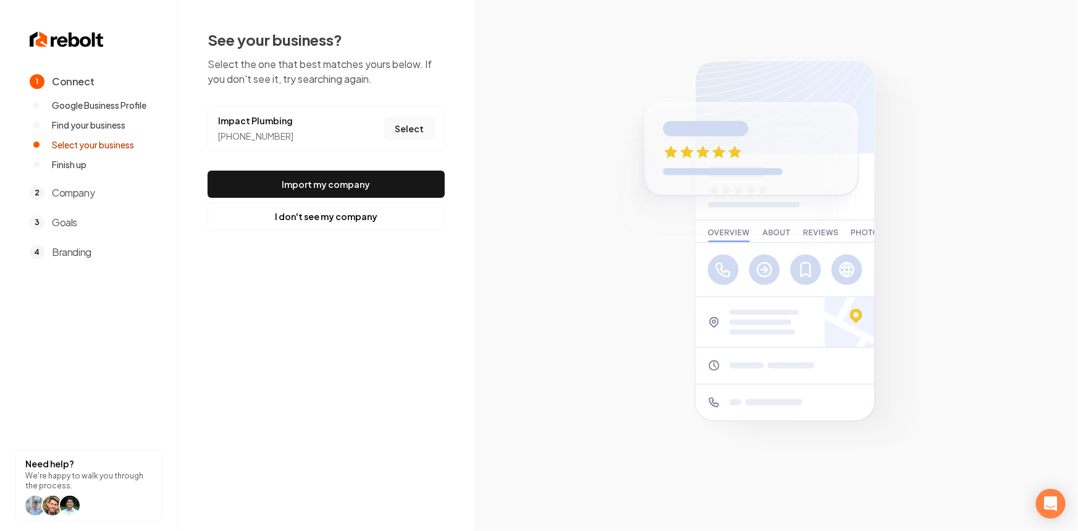
click at [396, 127] on button "Select" at bounding box center [409, 128] width 50 height 22
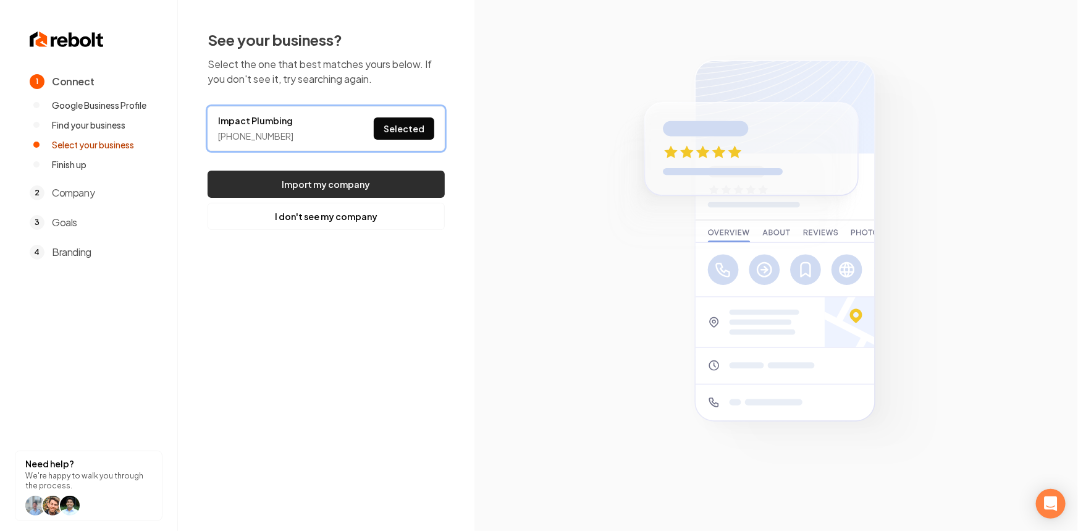
click at [342, 193] on button "Import my company" at bounding box center [326, 183] width 237 height 27
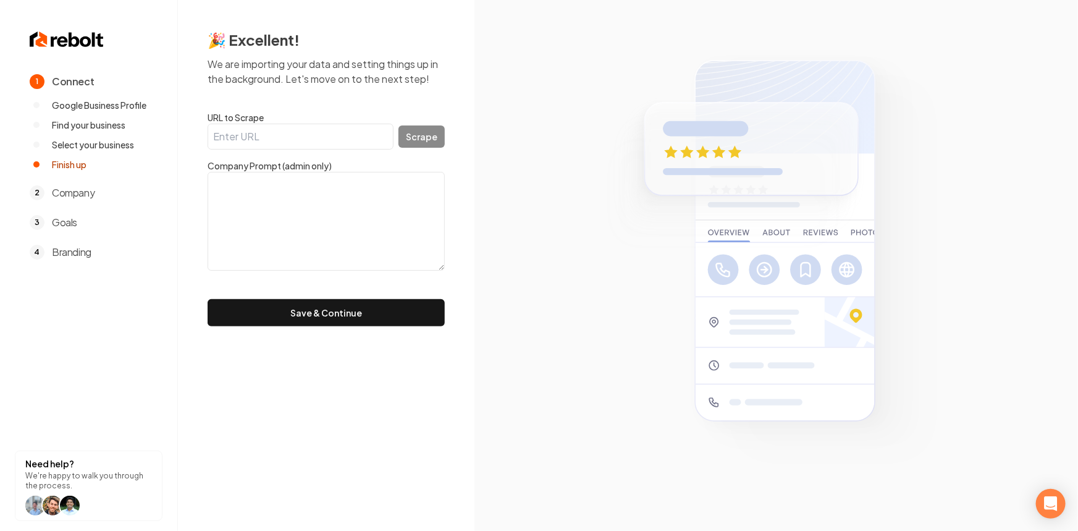
click at [371, 257] on textarea at bounding box center [326, 221] width 237 height 99
paste textarea ""We are your local plumbing company. We have over 25 years of experience in the…"
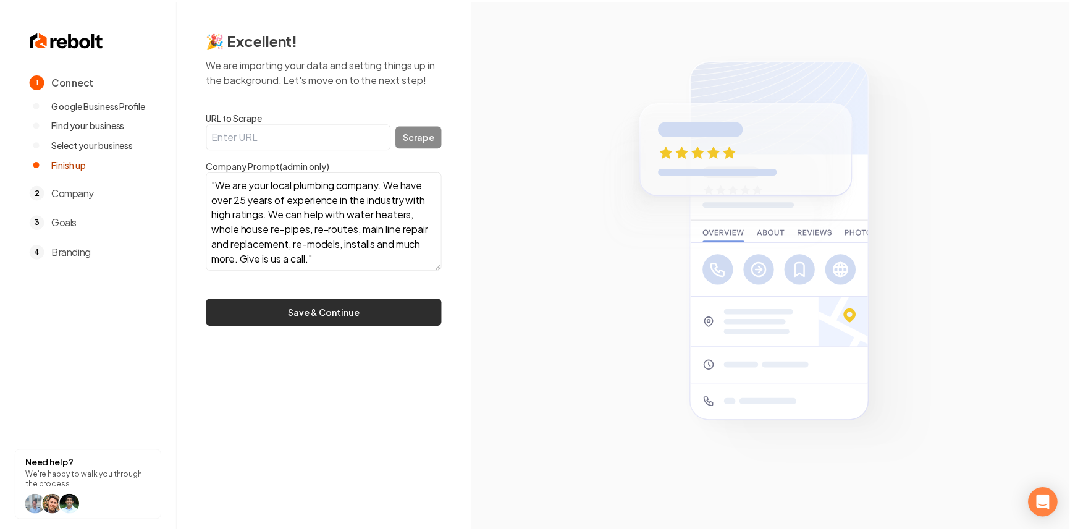
scroll to position [9, 0]
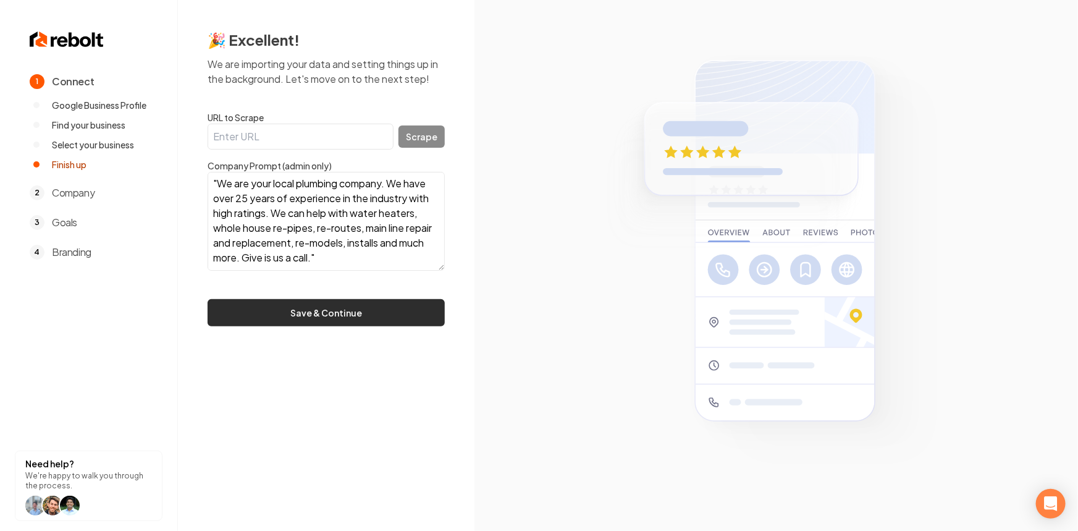
type textarea ""We are your local plumbing company. We have over 25 years of experience in the…"
click at [364, 308] on button "Save & Continue" at bounding box center [326, 312] width 237 height 27
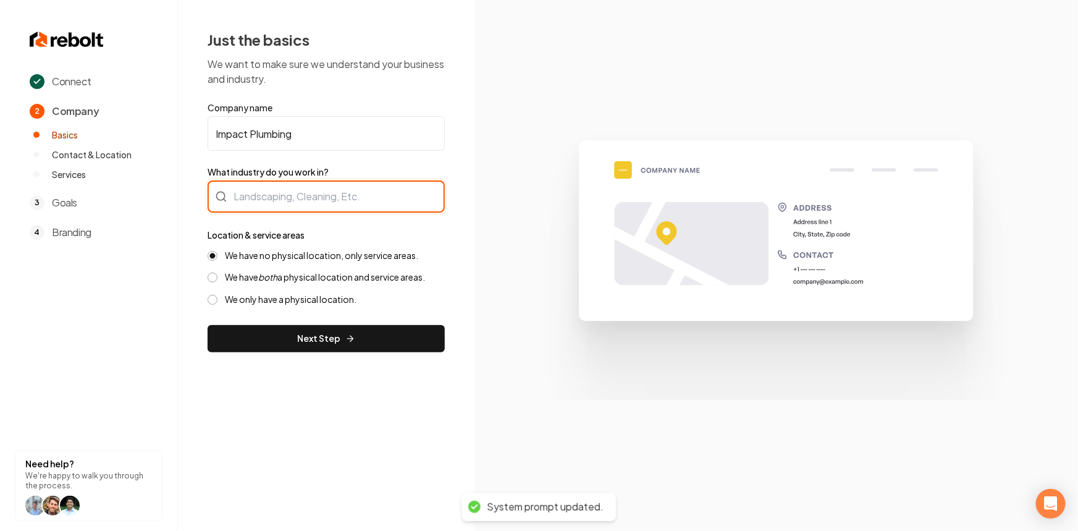
click at [364, 204] on div at bounding box center [326, 196] width 237 height 32
type input "Plumbing"
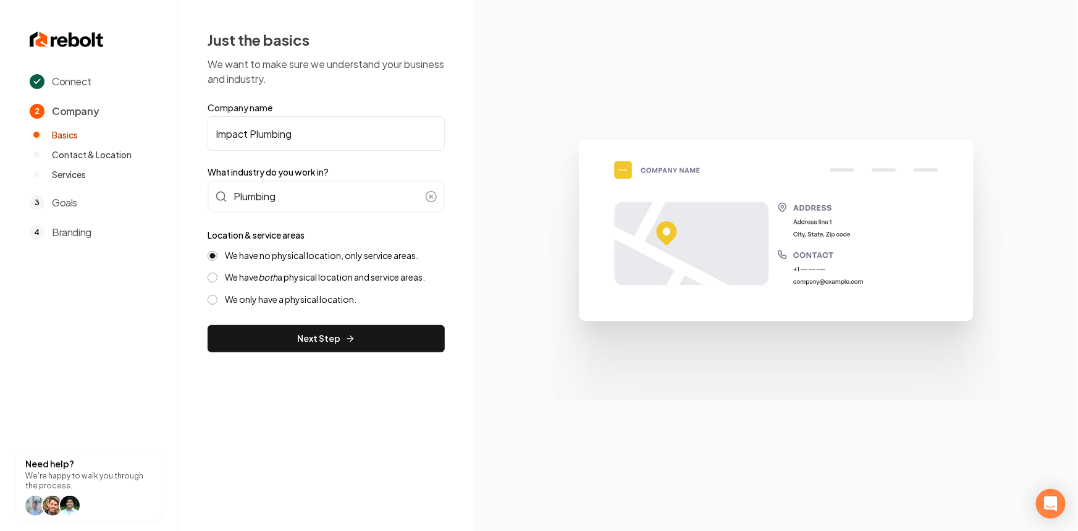
click at [193, 399] on div "Connect 2 Company Basics Contact & Location Services 3 Goals 4 Branding Need he…" at bounding box center [539, 265] width 1078 height 531
click at [313, 340] on button "Next Step" at bounding box center [326, 338] width 237 height 27
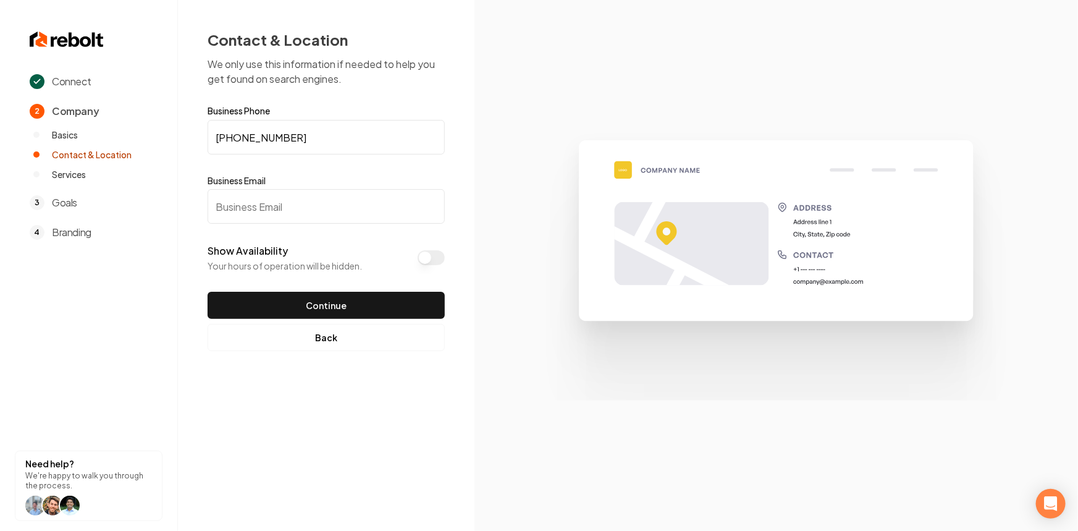
click at [252, 191] on input "Business Email" at bounding box center [326, 206] width 237 height 35
type input "test@test.com"
click at [425, 259] on button "Show Availability" at bounding box center [430, 257] width 27 height 15
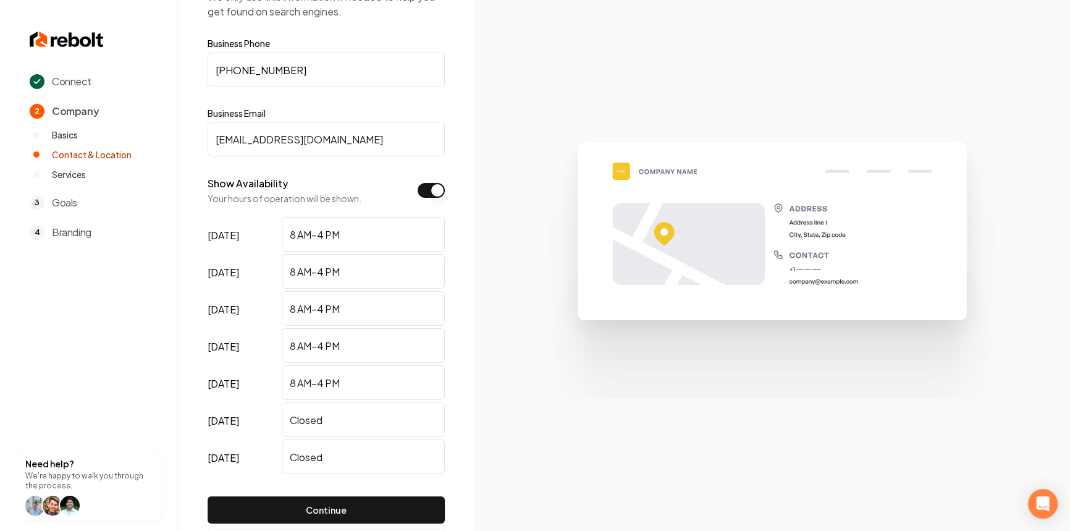
scroll to position [65, 0]
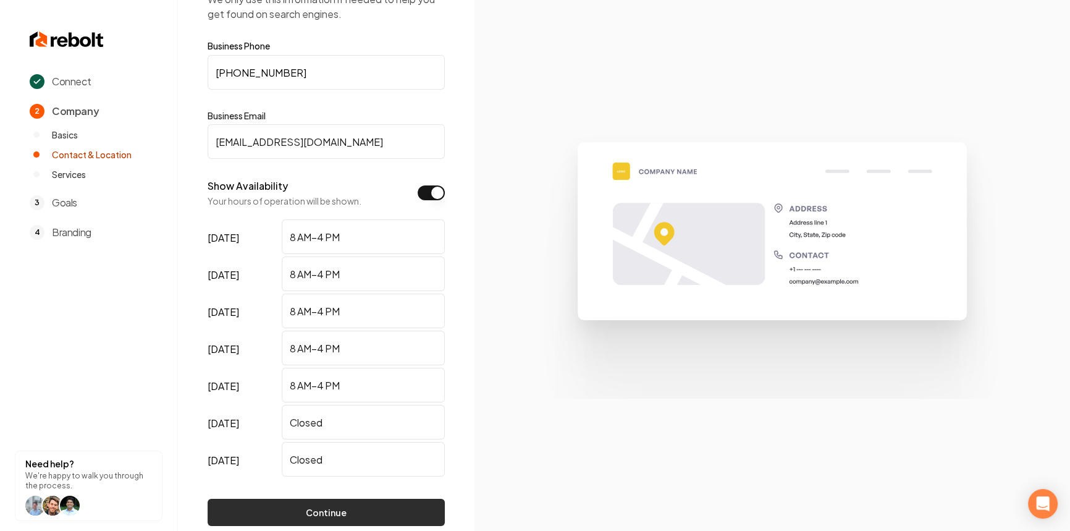
click at [334, 508] on button "Continue" at bounding box center [326, 511] width 237 height 27
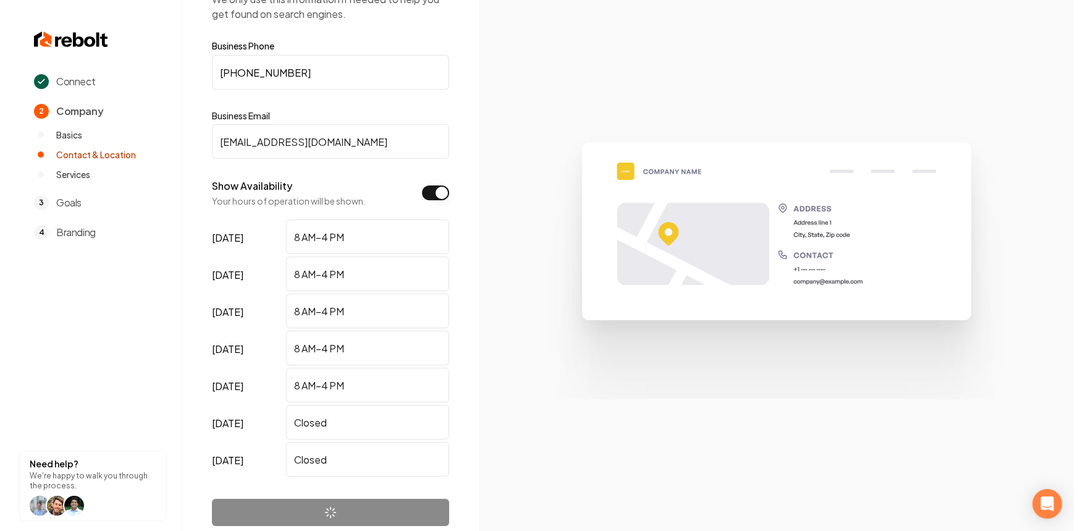
scroll to position [0, 0]
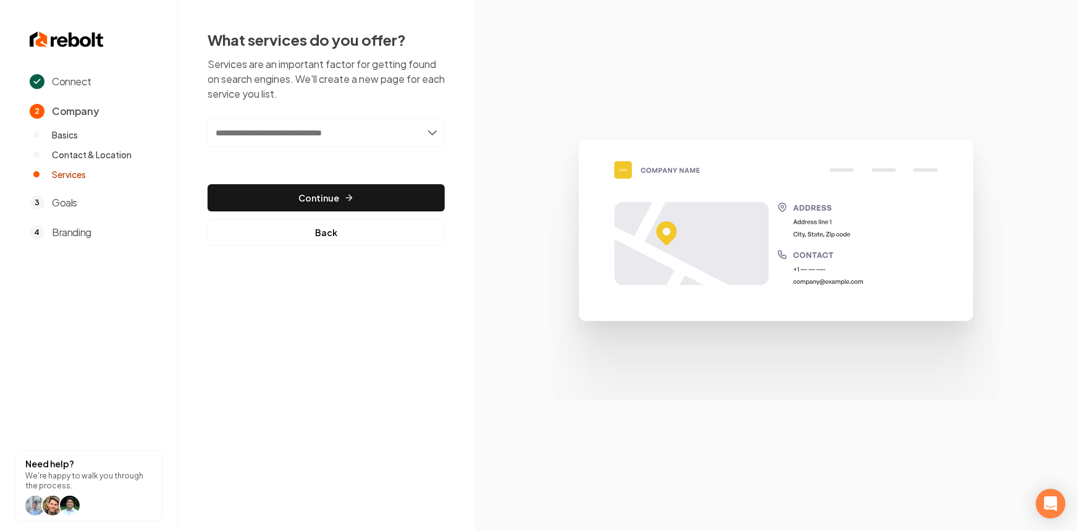
click at [260, 132] on input "text" at bounding box center [326, 133] width 237 height 28
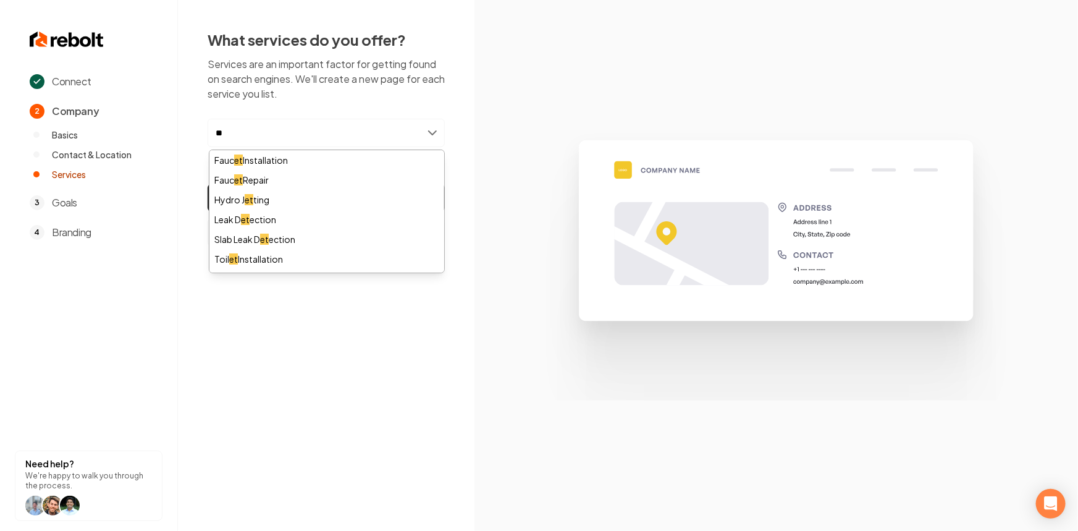
type input "*"
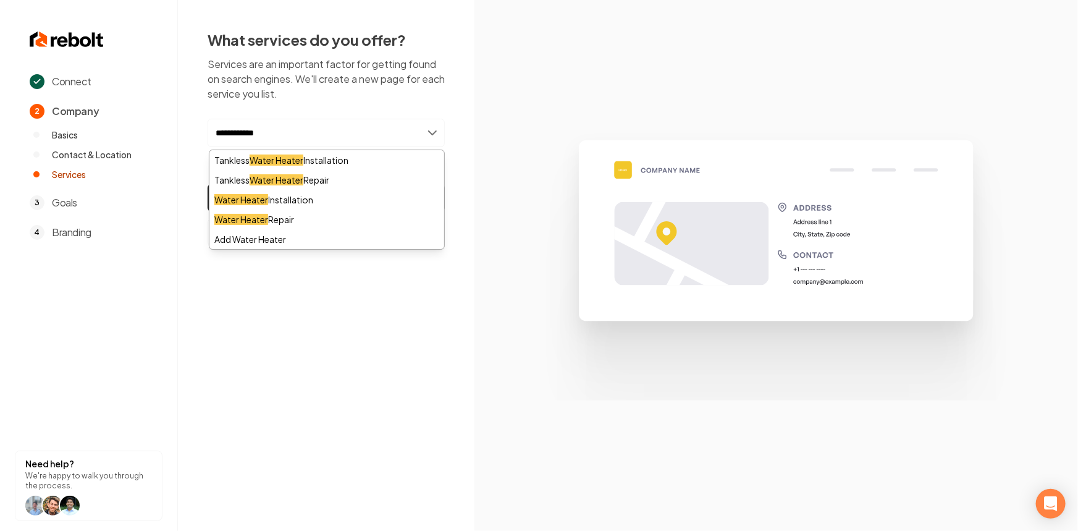
type input "**********"
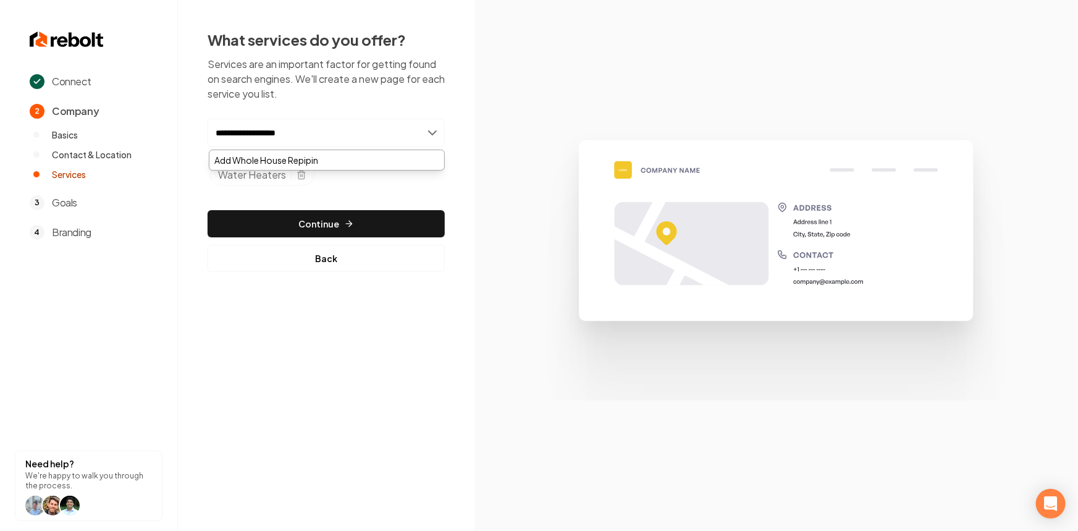
type input "**********"
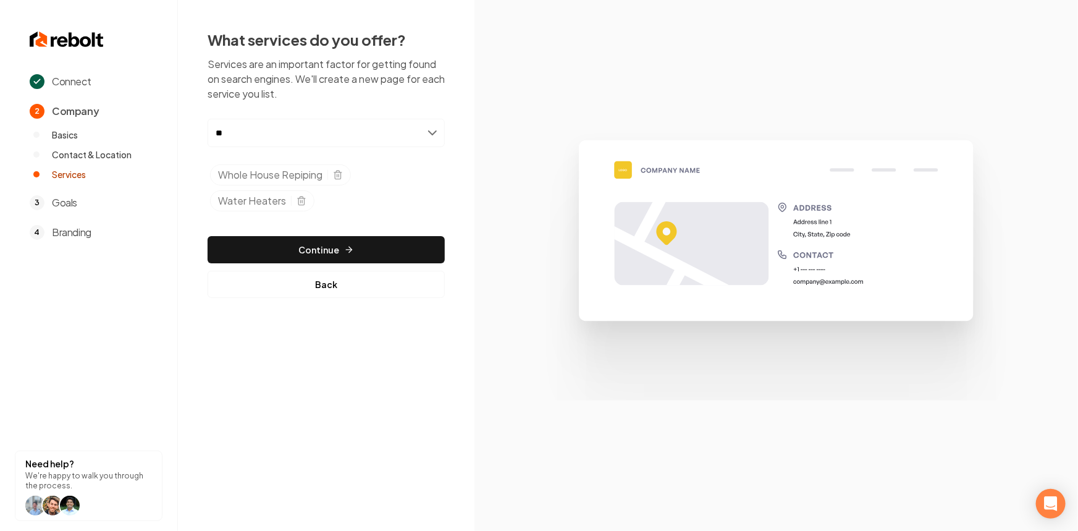
click at [542, 412] on section at bounding box center [775, 265] width 603 height 531
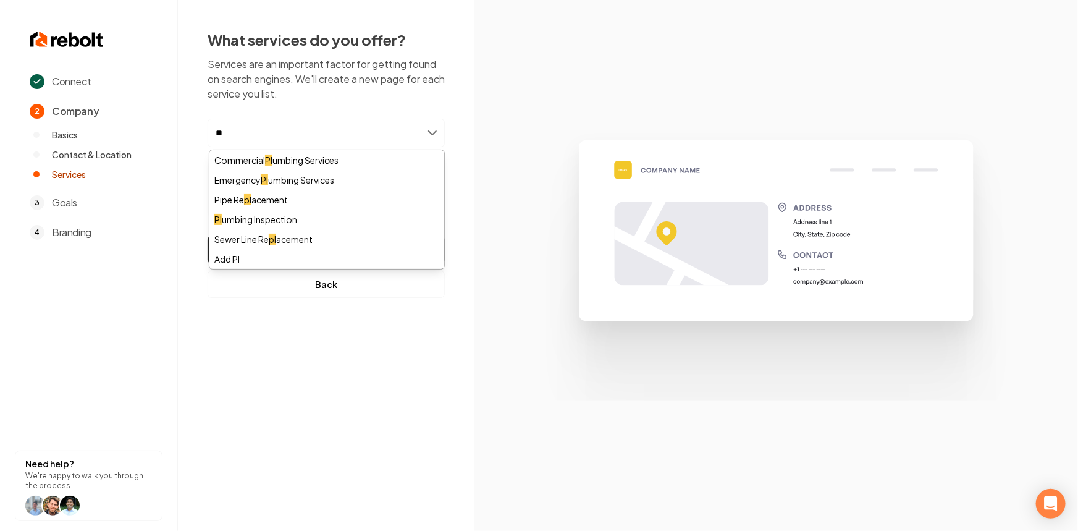
drag, startPoint x: 271, startPoint y: 140, endPoint x: 192, endPoint y: 144, distance: 79.2
click at [192, 144] on div "What services do you offer? Services are an important factor for getting found …" at bounding box center [326, 163] width 296 height 327
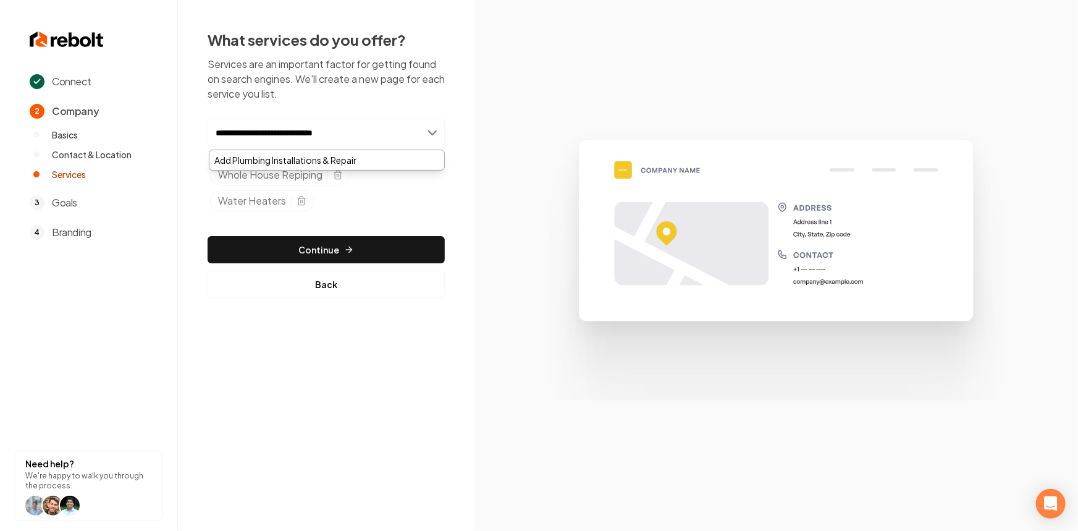
type input "**********"
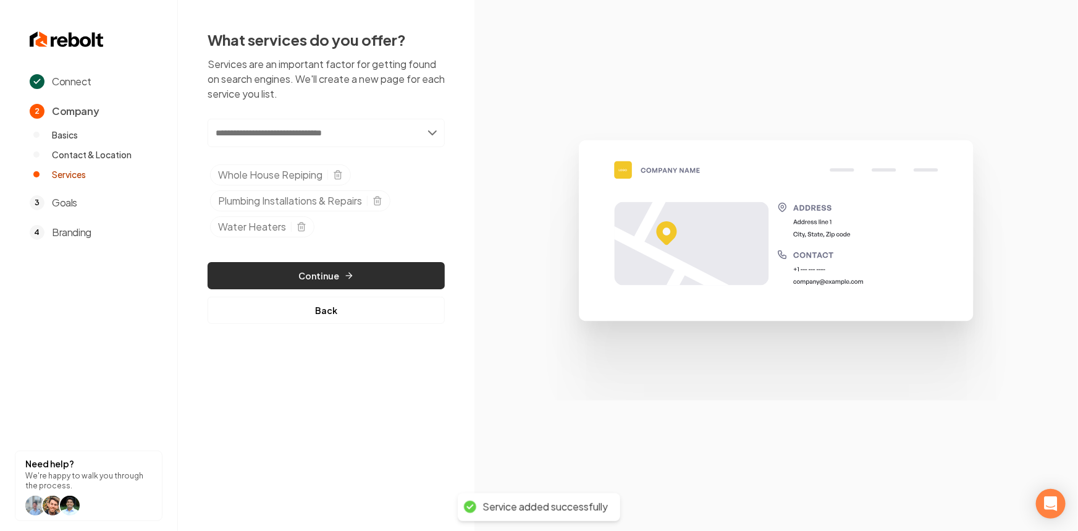
click at [322, 271] on button "Continue" at bounding box center [326, 275] width 237 height 27
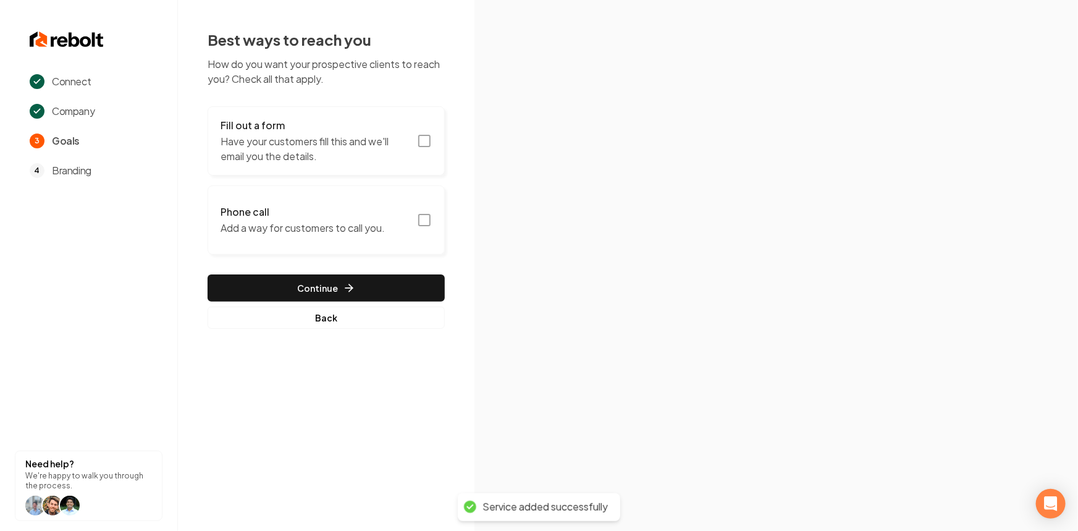
click at [311, 125] on h3 "Fill out a form" at bounding box center [314, 125] width 189 height 15
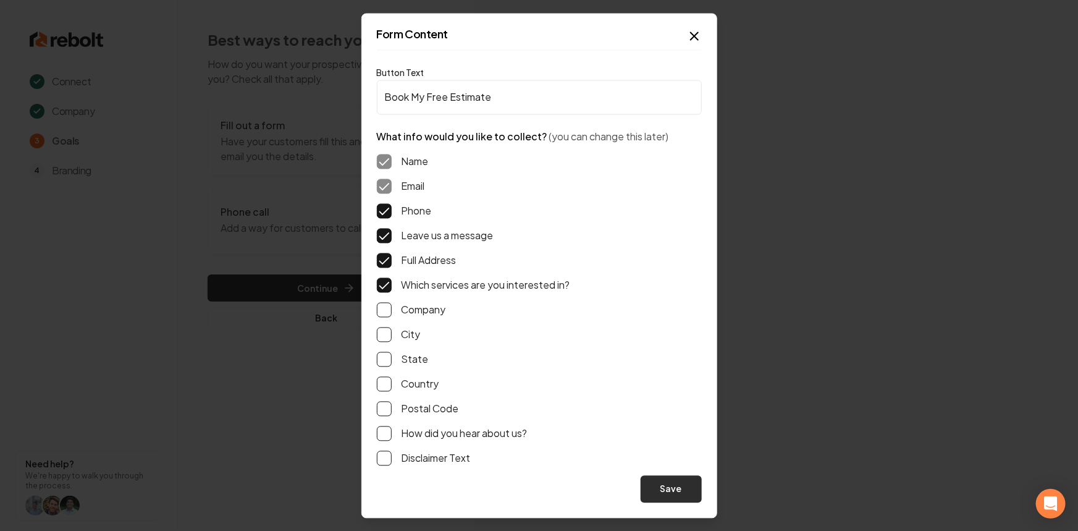
click at [671, 484] on button "Save" at bounding box center [670, 488] width 61 height 27
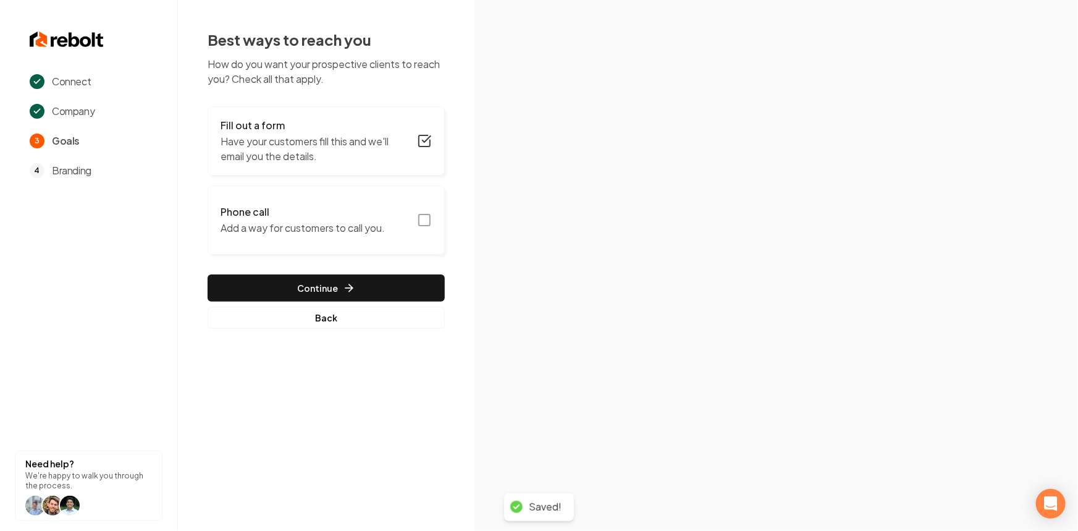
click at [273, 210] on h3 "Phone call" at bounding box center [302, 211] width 164 height 15
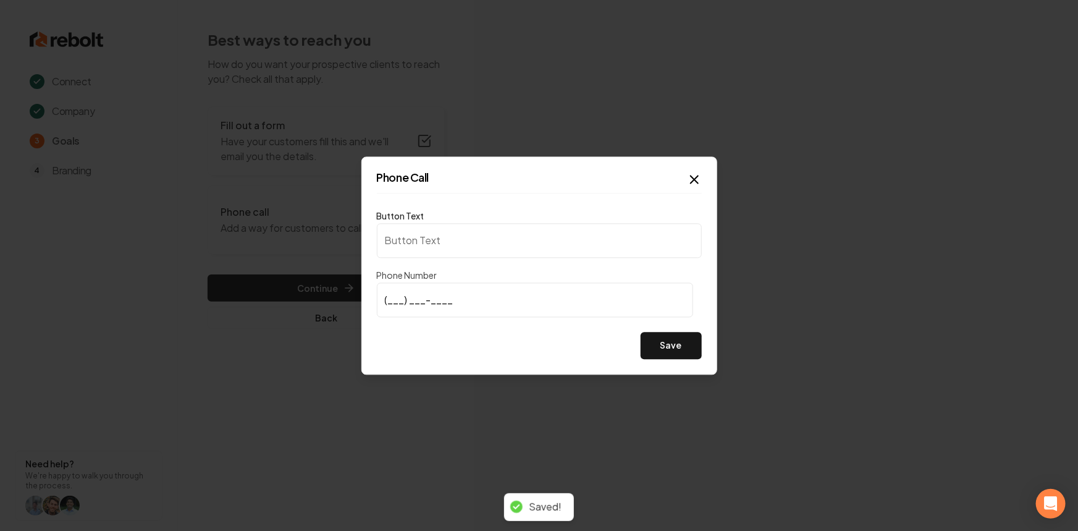
type input "Call us"
type input "(623) 330-0858"
click at [671, 348] on button "Save" at bounding box center [670, 345] width 61 height 27
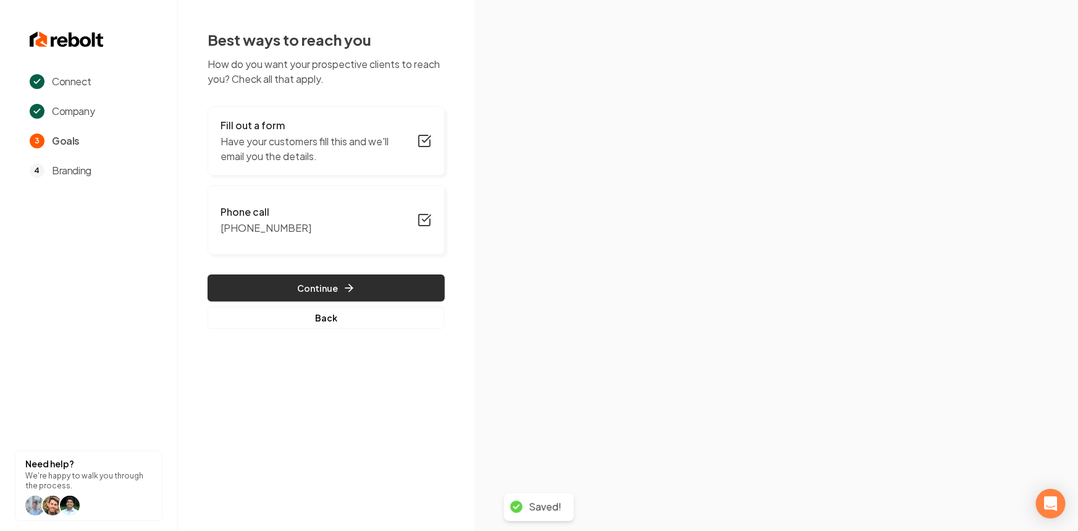
click at [323, 283] on button "Continue" at bounding box center [326, 287] width 237 height 27
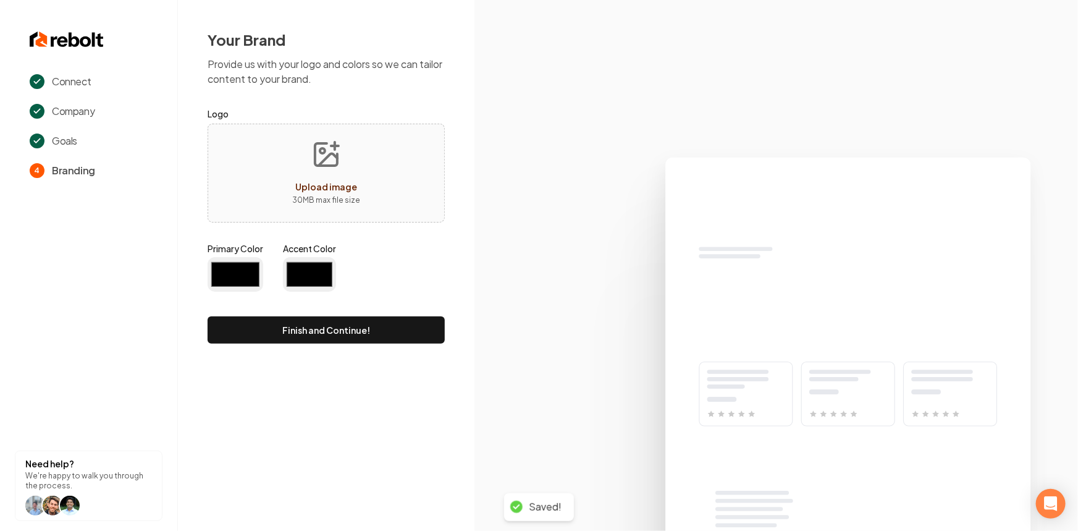
type input "#194d33"
type input "#70be00"
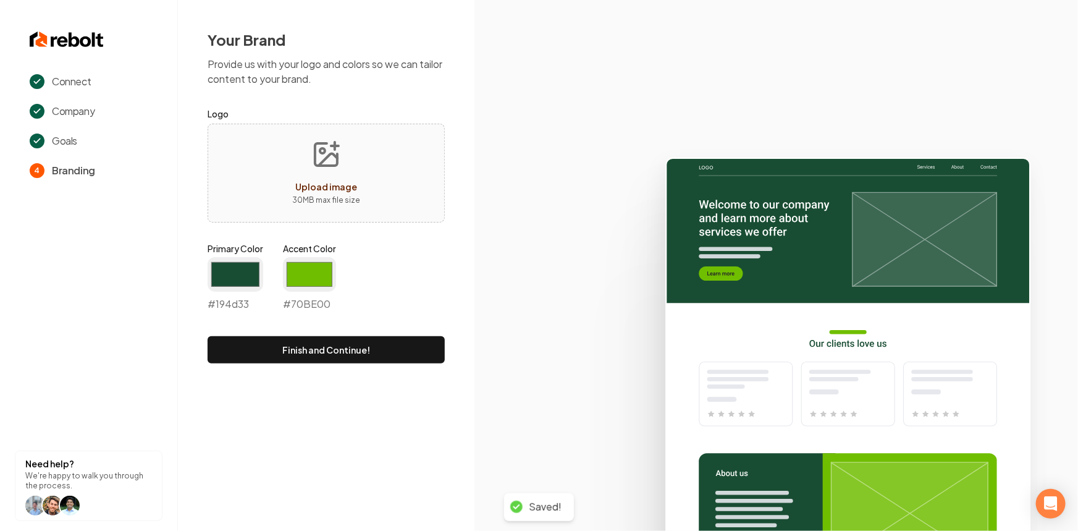
click at [304, 173] on button "Upload image 30 MB max file size" at bounding box center [326, 173] width 88 height 86
click at [357, 204] on p "30 MB max file size" at bounding box center [326, 200] width 68 height 12
type input "**********"
click at [230, 271] on input "#194d33" at bounding box center [236, 274] width 56 height 35
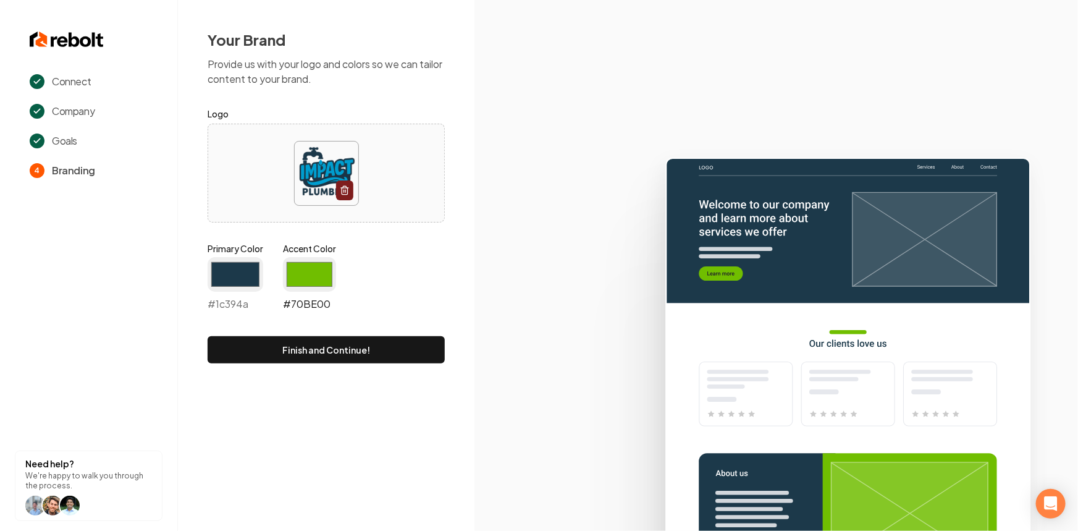
type input "#1c394a"
click at [304, 264] on input "#70be00" at bounding box center [309, 274] width 53 height 35
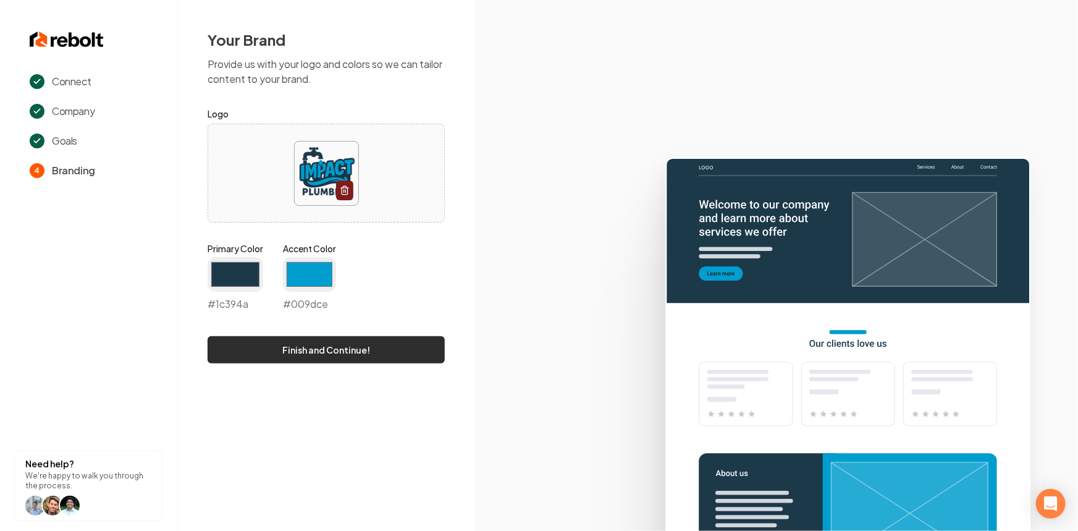
type input "#009dce"
click at [238, 338] on button "Finish and Continue!" at bounding box center [326, 349] width 237 height 27
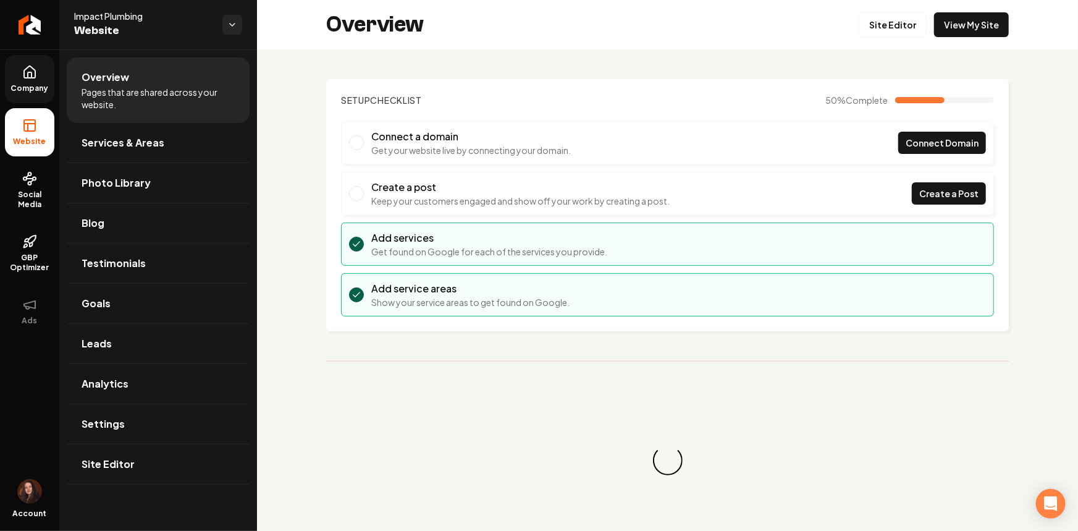
click at [47, 77] on link "Company" at bounding box center [29, 79] width 49 height 48
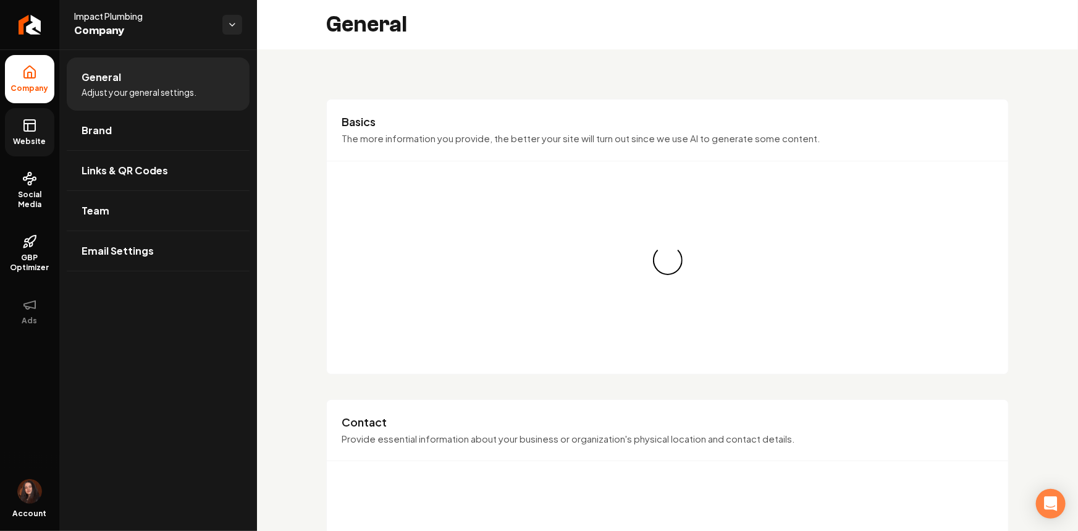
click at [51, 113] on link "Website" at bounding box center [29, 132] width 49 height 48
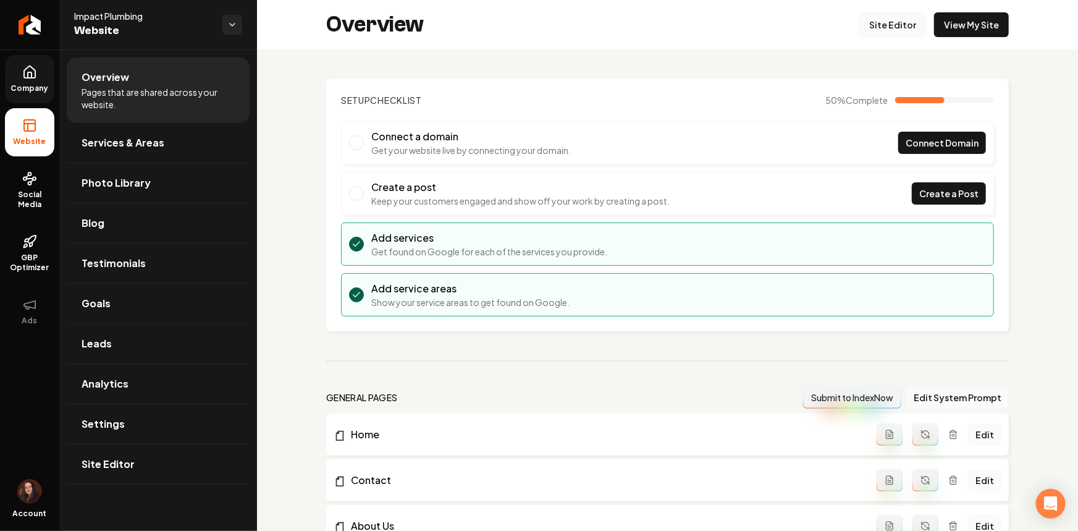
click at [879, 24] on link "Site Editor" at bounding box center [892, 24] width 68 height 25
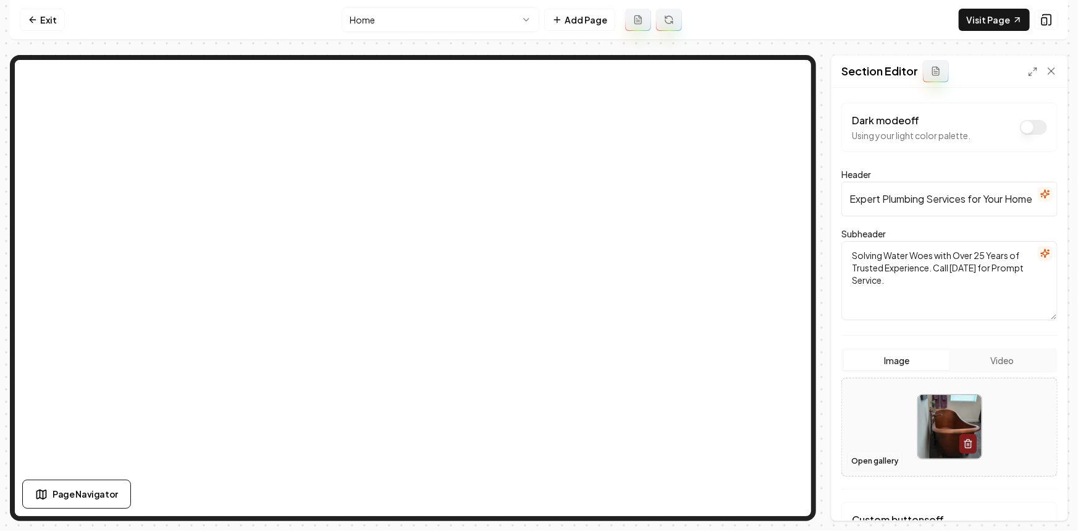
click at [891, 456] on button "Open gallery" at bounding box center [875, 461] width 56 height 20
click at [889, 412] on div at bounding box center [949, 426] width 215 height 85
type input "**********"
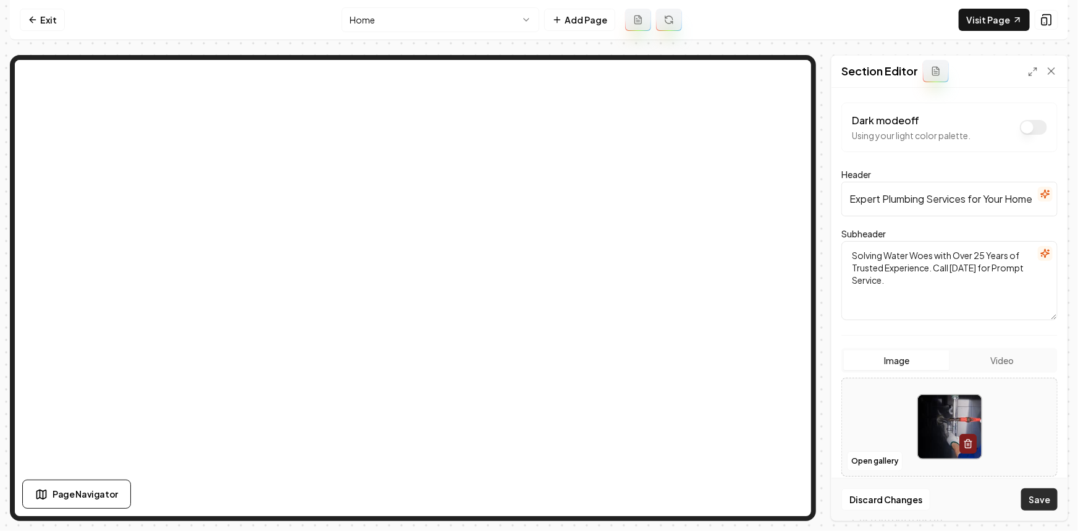
click at [1029, 505] on button "Save" at bounding box center [1039, 499] width 36 height 22
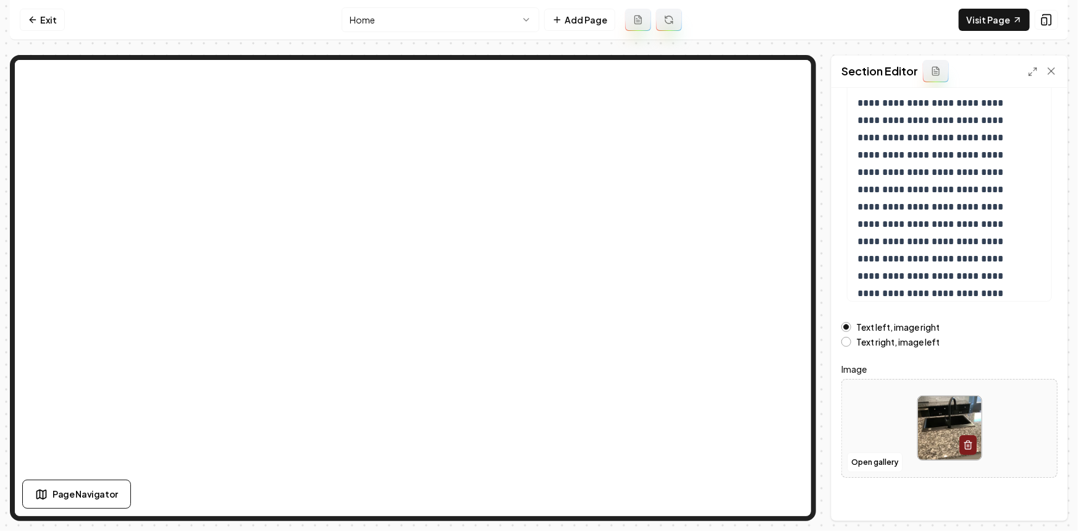
scroll to position [136, 0]
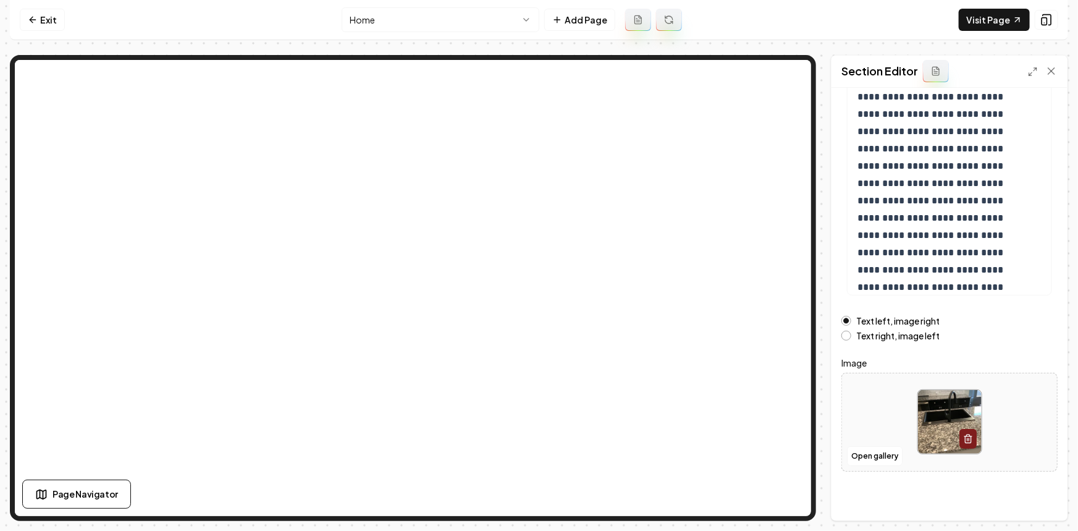
click at [883, 419] on div at bounding box center [949, 421] width 215 height 85
type input "**********"
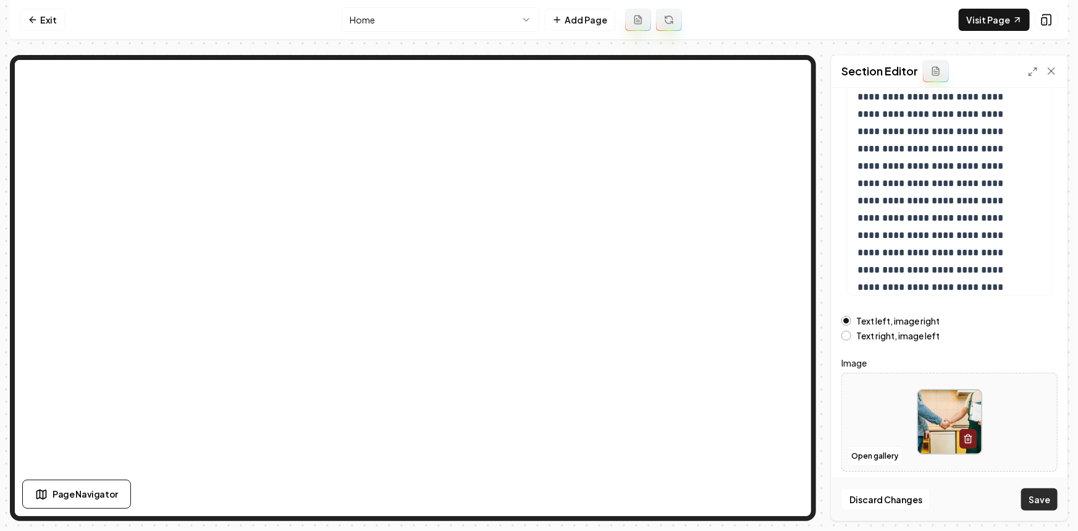
click at [1034, 500] on button "Save" at bounding box center [1039, 499] width 36 height 22
click at [480, 25] on html "**********" at bounding box center [539, 265] width 1078 height 531
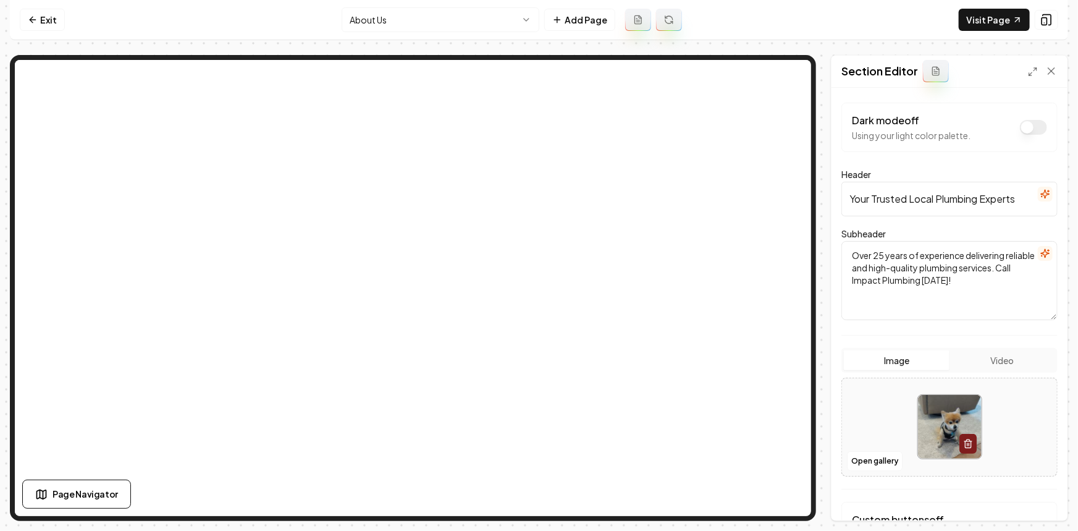
click at [879, 414] on div at bounding box center [949, 426] width 215 height 85
type input "**********"
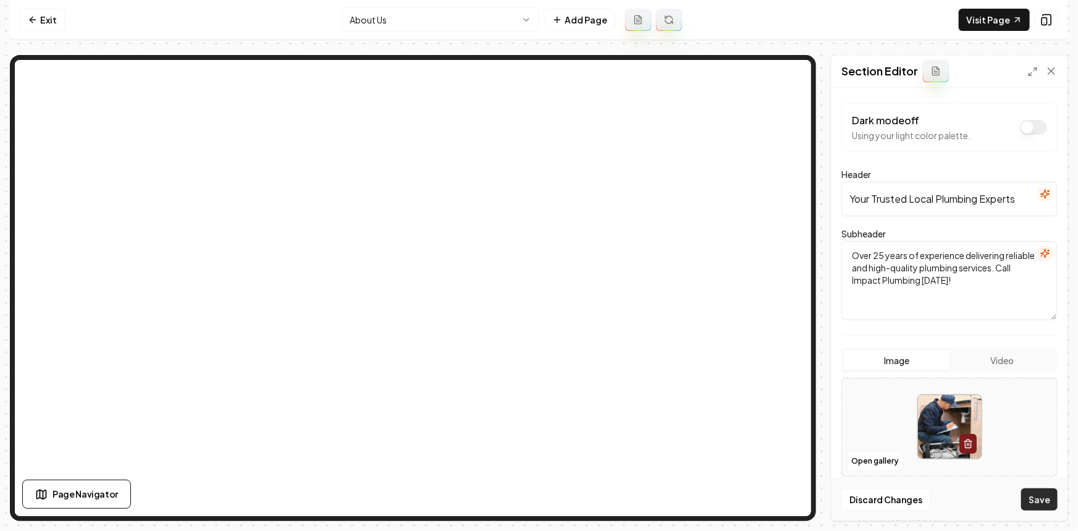
click at [1026, 499] on button "Save" at bounding box center [1039, 499] width 36 height 22
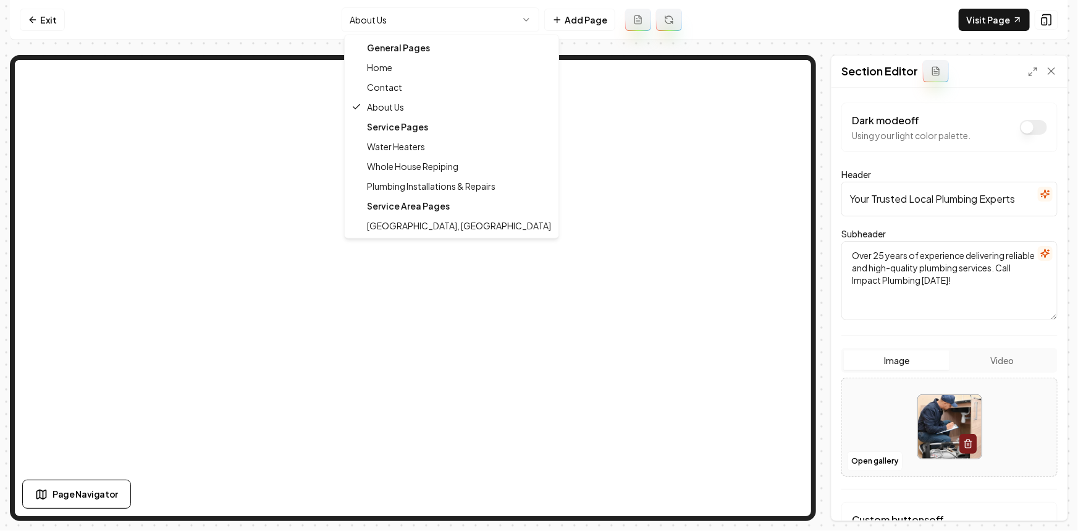
click at [476, 11] on html "Computer Required This feature is only available on a computer. Please switch t…" at bounding box center [539, 265] width 1078 height 531
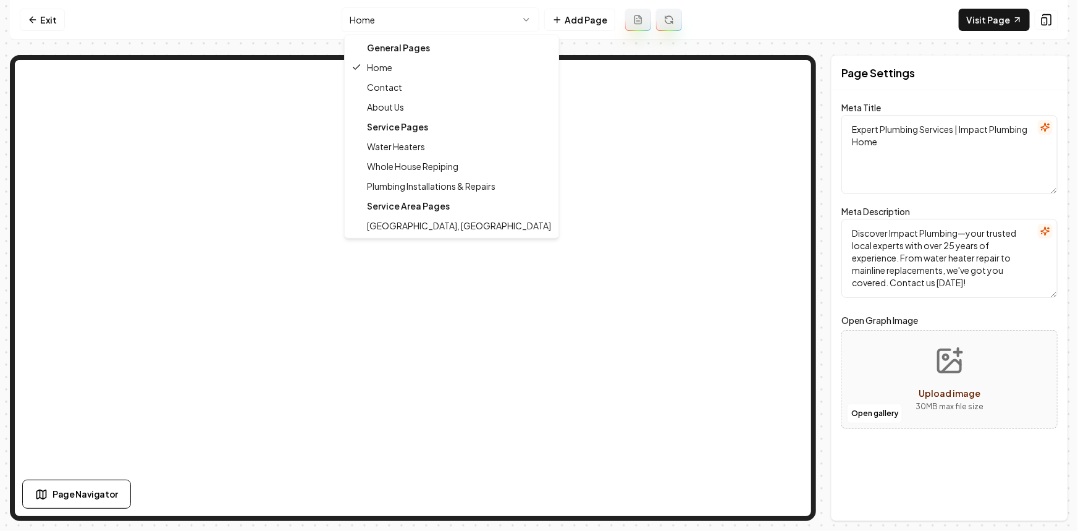
click at [359, 21] on html "Computer Required This feature is only available on a computer. Please switch t…" at bounding box center [539, 265] width 1078 height 531
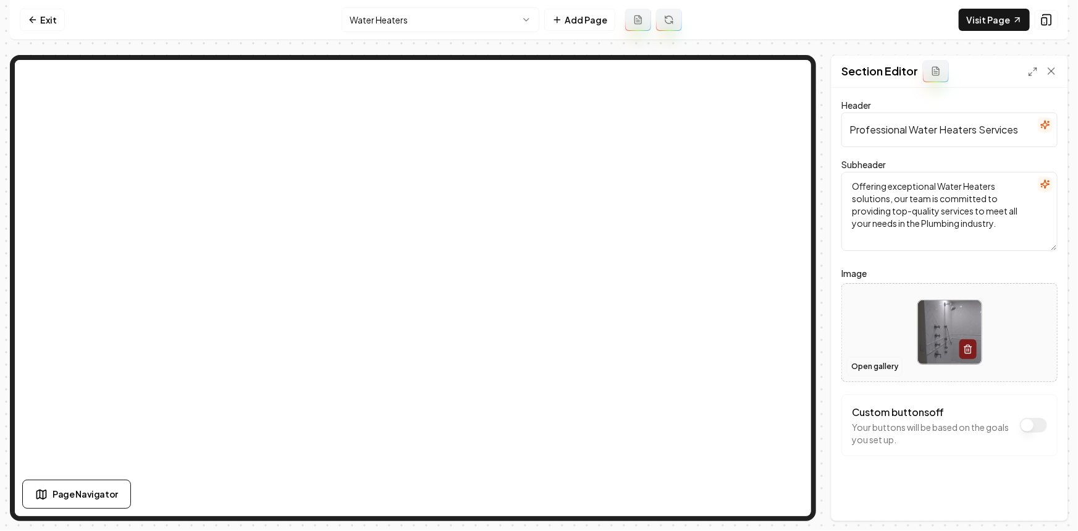
click at [862, 364] on button "Open gallery" at bounding box center [875, 366] width 56 height 20
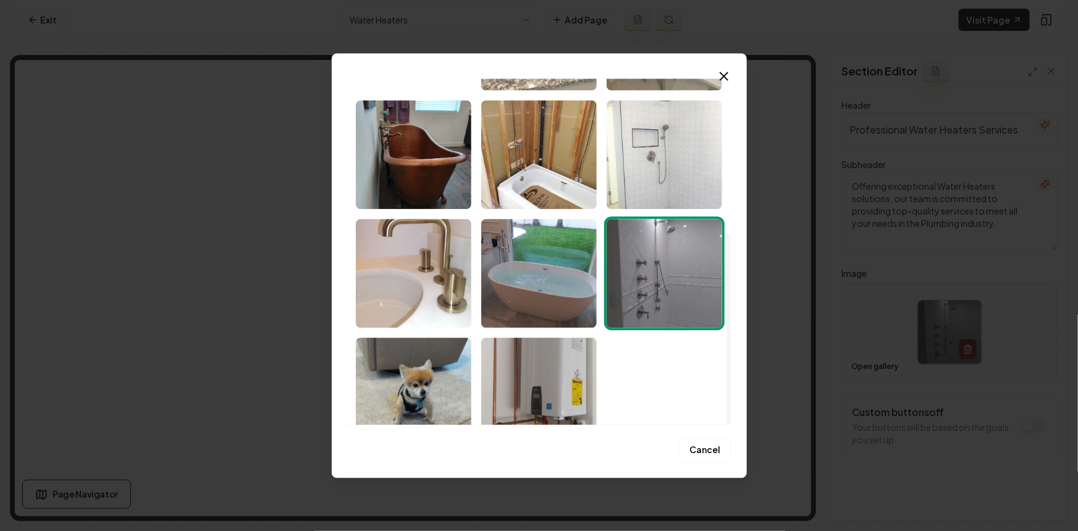
scroll to position [280, 0]
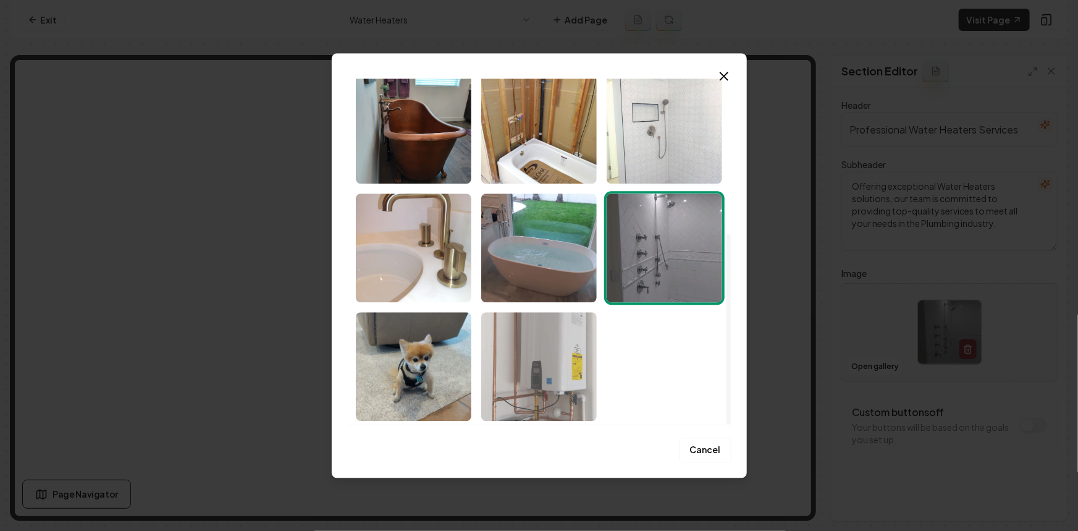
click at [566, 351] on img "Select image image_68c416765c7cd75eb846a525.jpeg" at bounding box center [538, 366] width 115 height 109
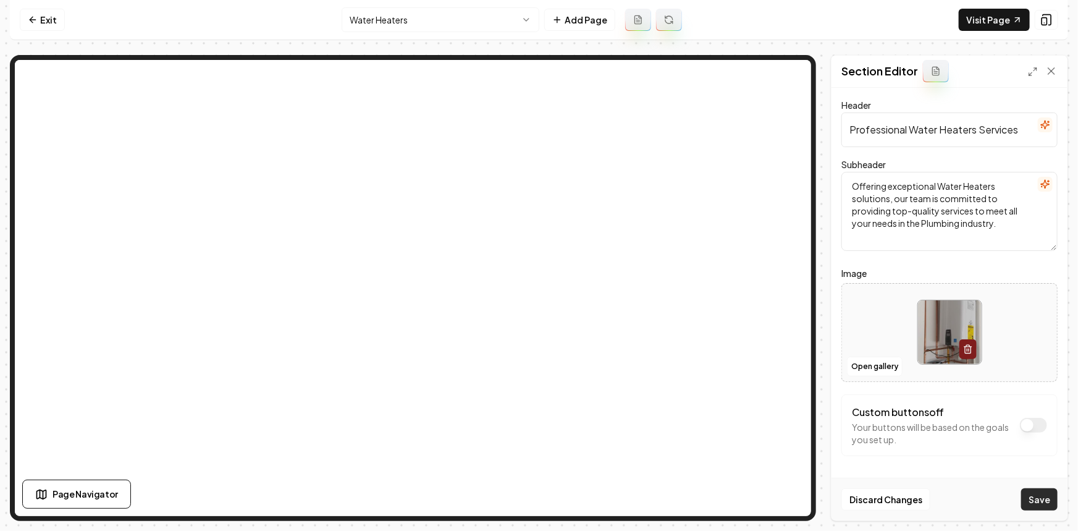
click at [1026, 498] on button "Save" at bounding box center [1039, 499] width 36 height 22
click at [389, 26] on html "Computer Required This feature is only available on a computer. Please switch t…" at bounding box center [539, 265] width 1078 height 531
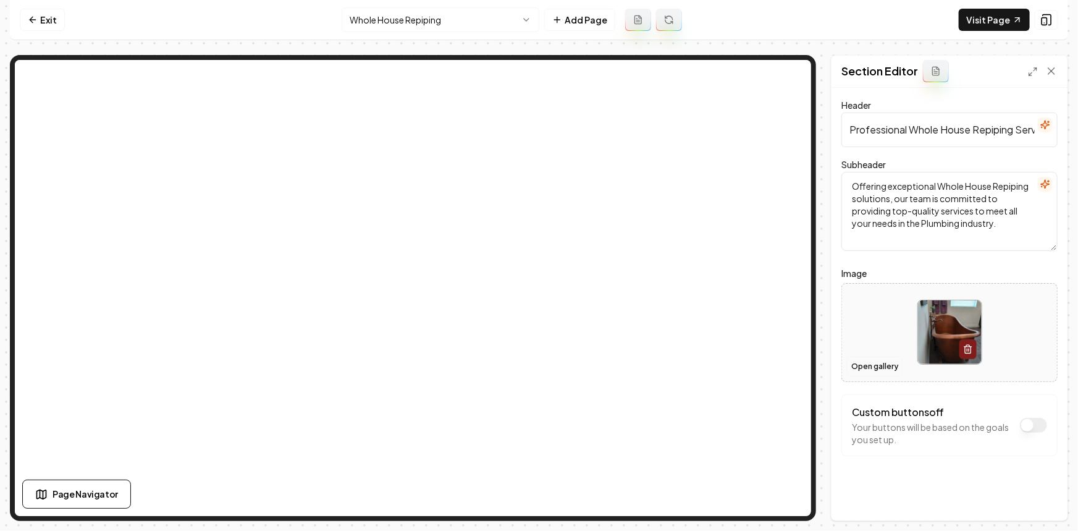
click at [854, 368] on button "Open gallery" at bounding box center [875, 366] width 56 height 20
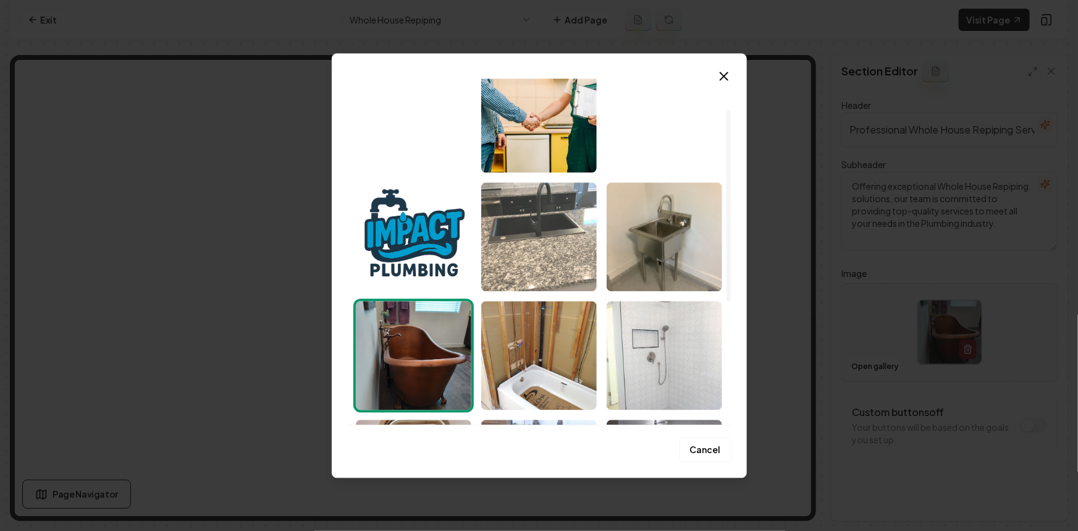
scroll to position [56, 0]
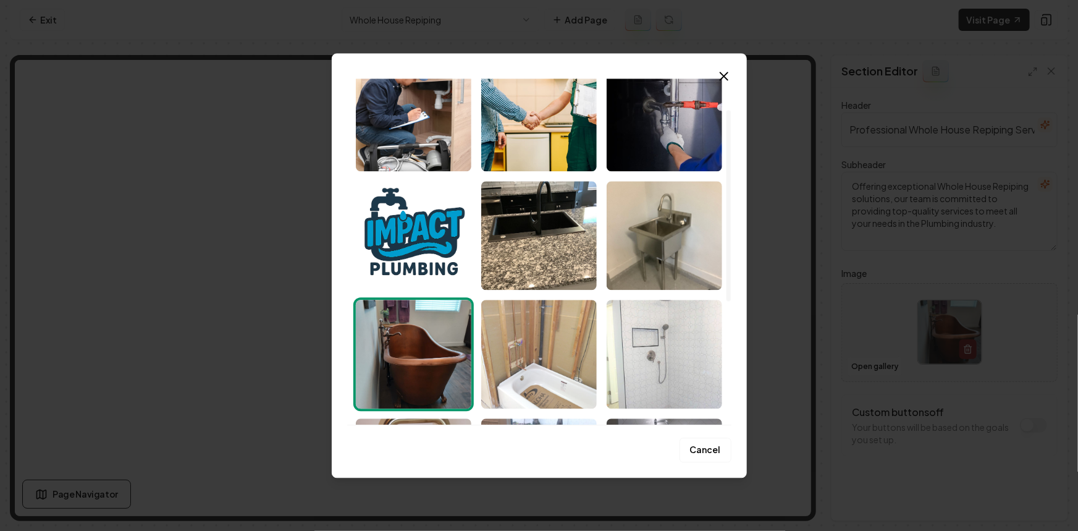
click at [535, 326] on img "Select image image_68c416765c7cd75eb846a680.jpeg" at bounding box center [538, 354] width 115 height 109
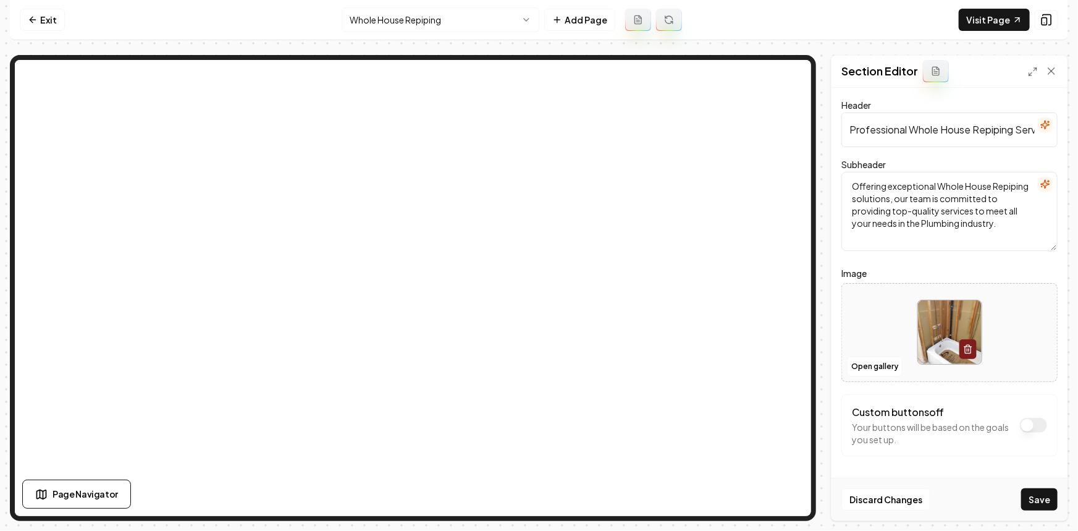
click at [1046, 501] on button "Save" at bounding box center [1039, 499] width 36 height 22
click at [366, 20] on html "Computer Required This feature is only available on a computer. Please switch t…" at bounding box center [539, 265] width 1078 height 531
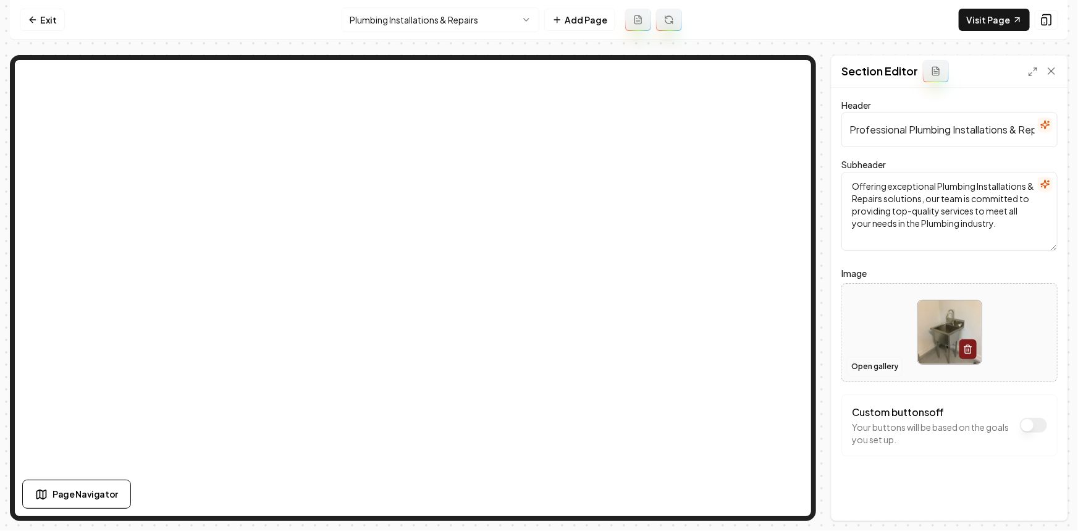
click at [883, 361] on button "Open gallery" at bounding box center [875, 366] width 56 height 20
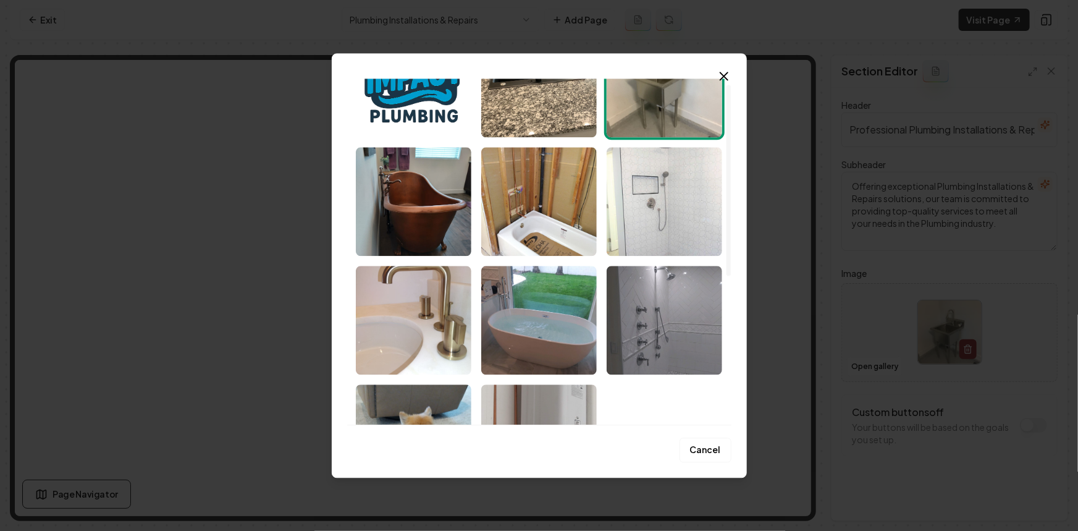
scroll to position [281, 0]
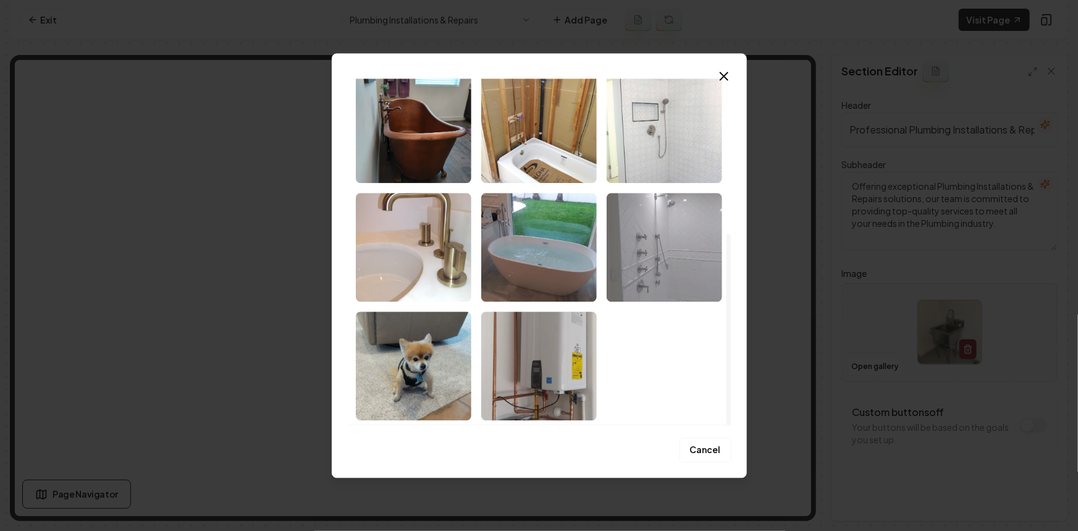
click at [658, 279] on img "Select image image_68c416765c7cd75eb846a521.jpeg" at bounding box center [663, 247] width 115 height 109
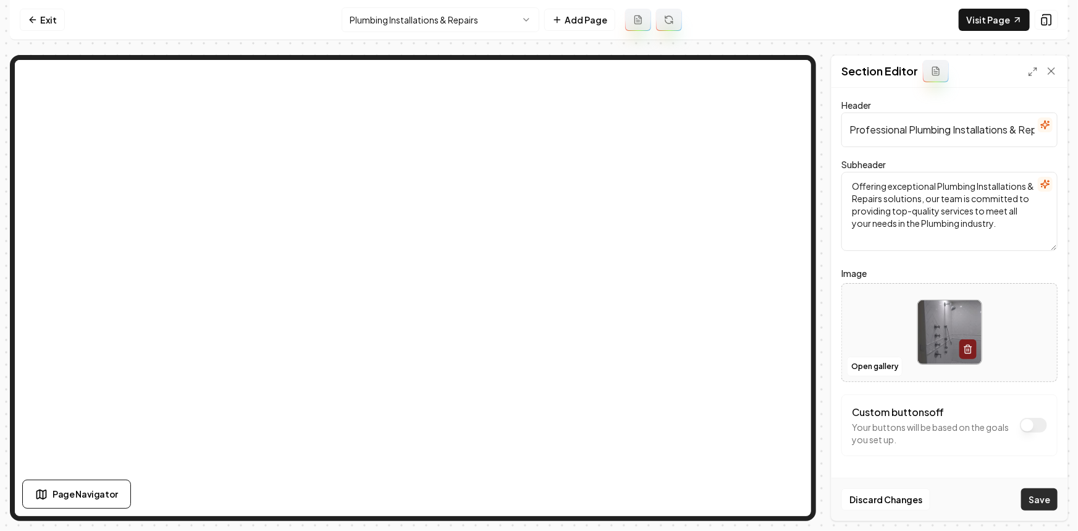
click at [1046, 498] on button "Save" at bounding box center [1039, 499] width 36 height 22
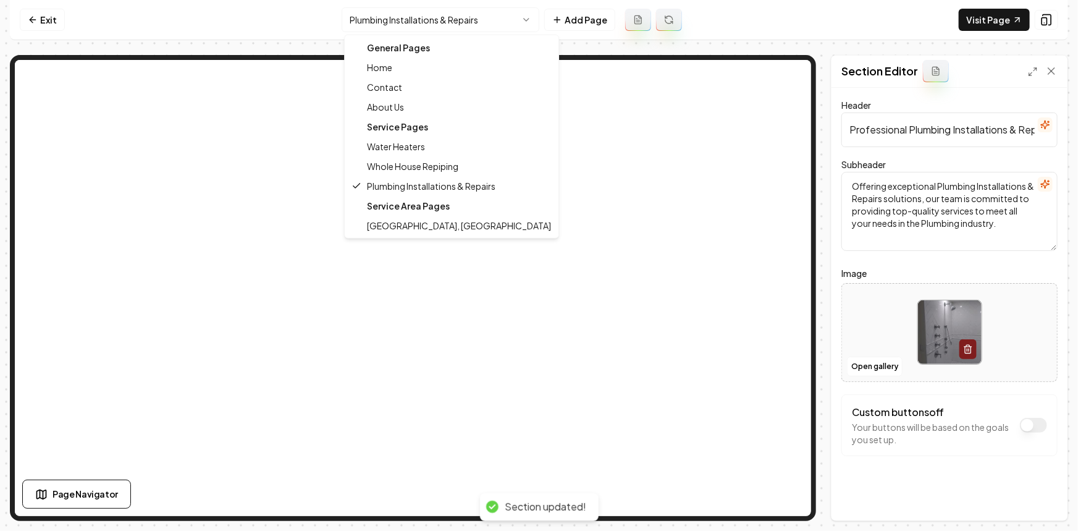
click at [406, 25] on html "Computer Required This feature is only available on a computer. Please switch t…" at bounding box center [539, 265] width 1078 height 531
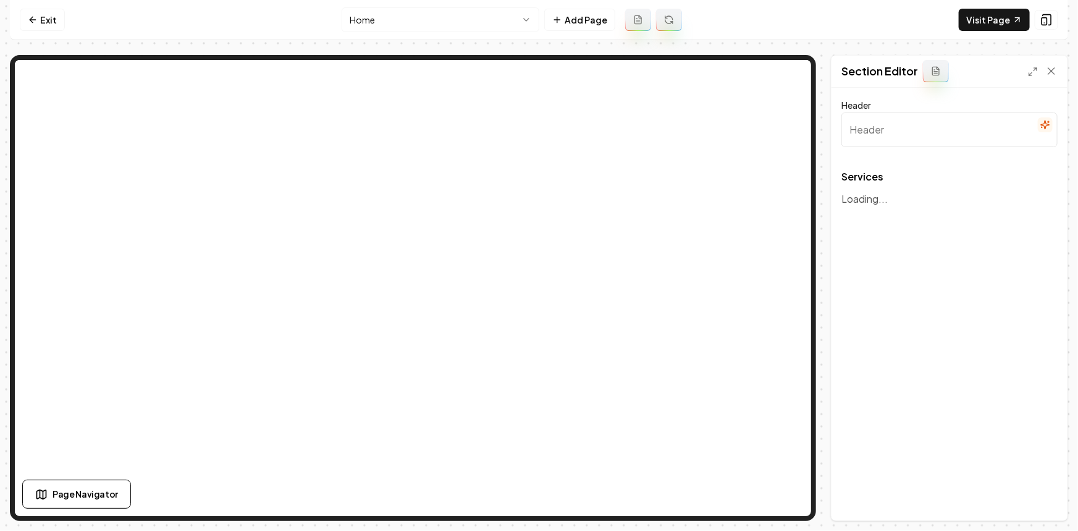
type input "Our Expert Plumbing Services"
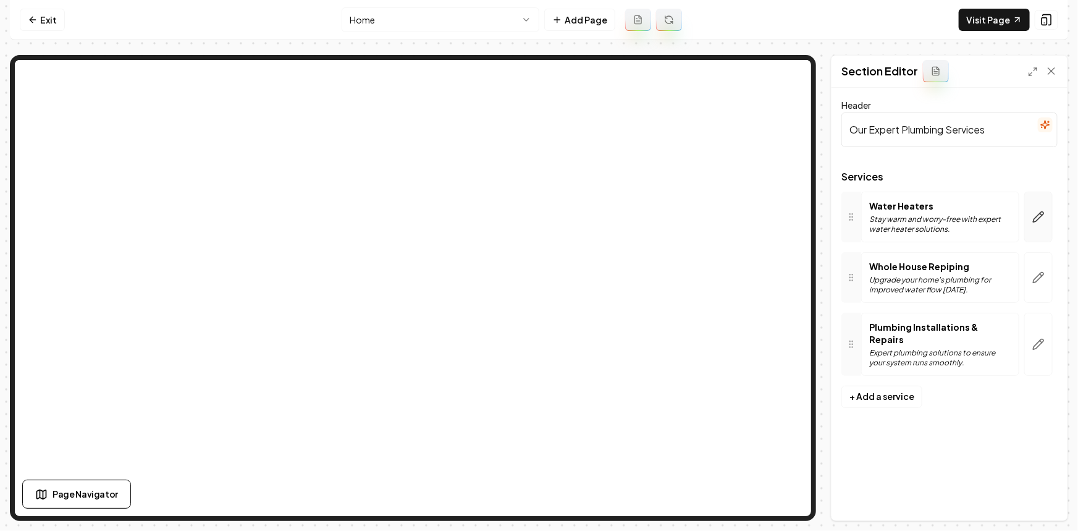
click at [1032, 228] on button "button" at bounding box center [1038, 216] width 28 height 51
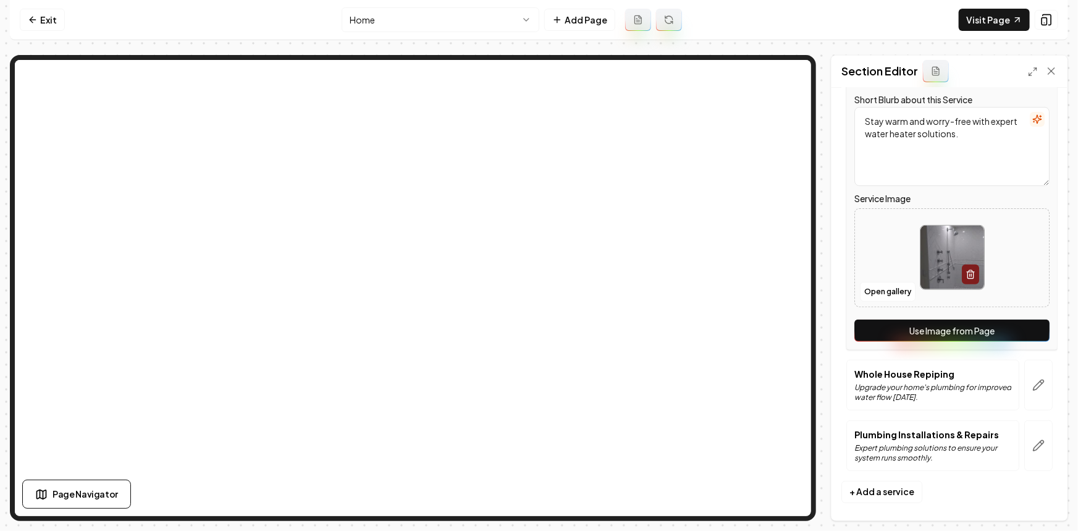
scroll to position [168, 0]
click at [997, 335] on button "Use Image from Page" at bounding box center [951, 329] width 195 height 22
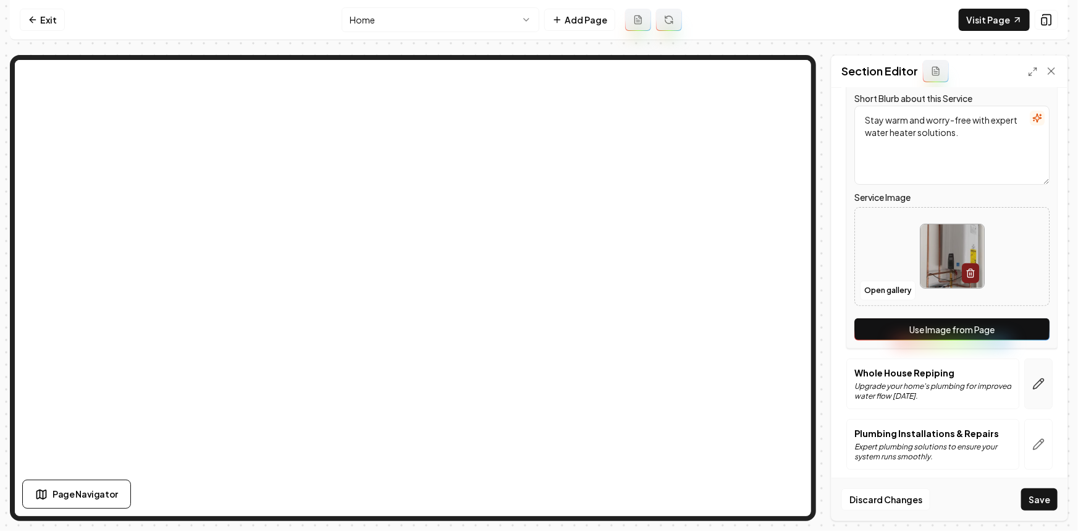
click at [1024, 388] on button "button" at bounding box center [1038, 383] width 28 height 51
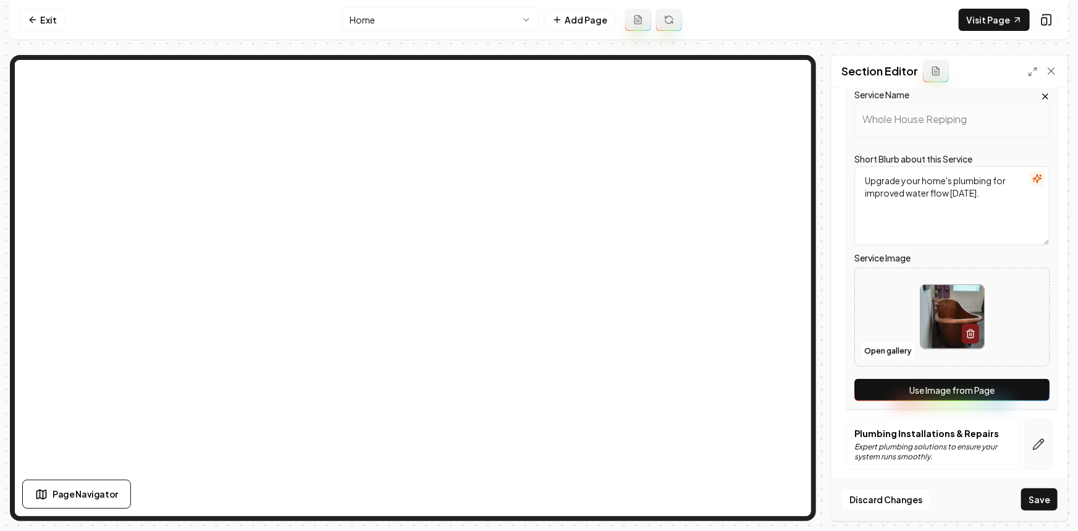
drag, startPoint x: 1018, startPoint y: 395, endPoint x: 1033, endPoint y: 446, distance: 53.4
click at [1018, 395] on button "Use Image from Page" at bounding box center [951, 390] width 195 height 22
click at [1033, 446] on icon "button" at bounding box center [1038, 444] width 12 height 12
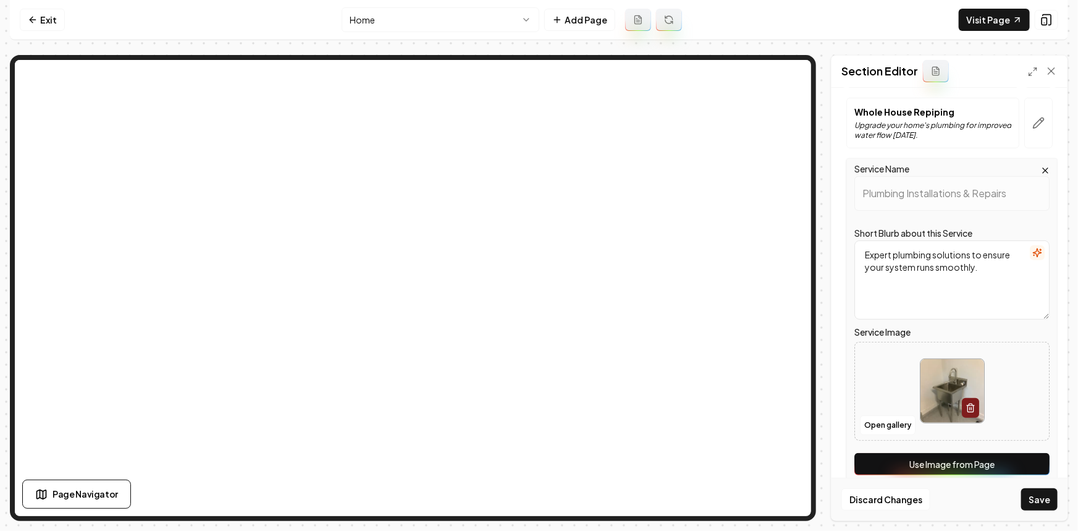
scroll to position [173, 0]
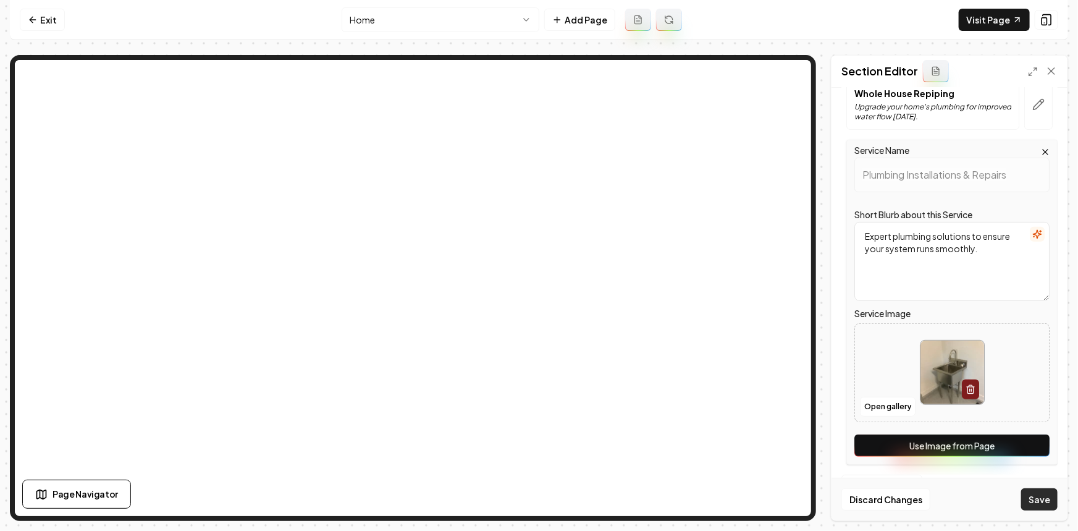
drag, startPoint x: 1030, startPoint y: 453, endPoint x: 1051, endPoint y: 510, distance: 60.0
click at [1030, 454] on button "Use Image from Page" at bounding box center [951, 445] width 195 height 22
click at [1051, 512] on div "Discard Changes Save" at bounding box center [949, 498] width 236 height 43
click at [1047, 503] on button "Save" at bounding box center [1039, 499] width 36 height 22
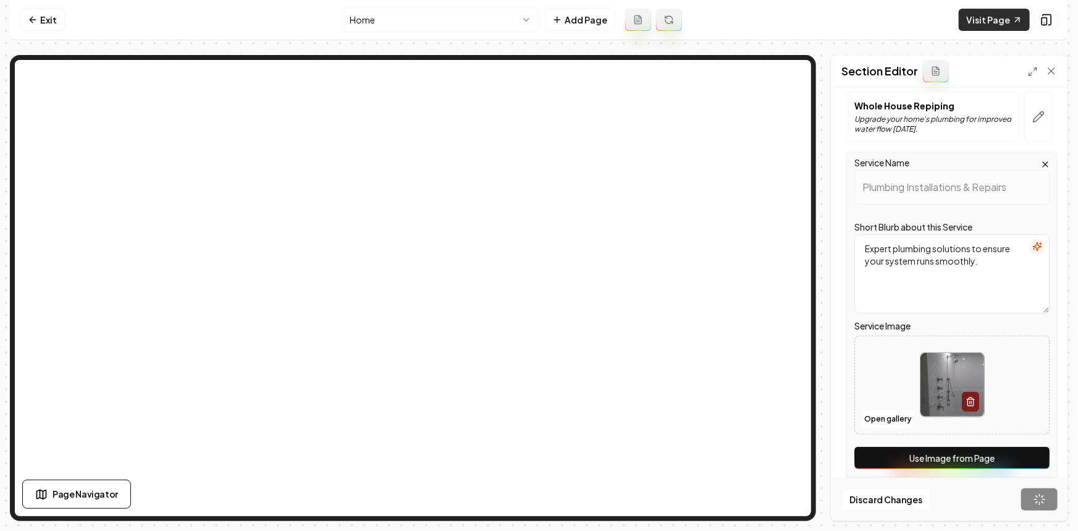
click at [984, 25] on link "Visit Page" at bounding box center [994, 20] width 71 height 22
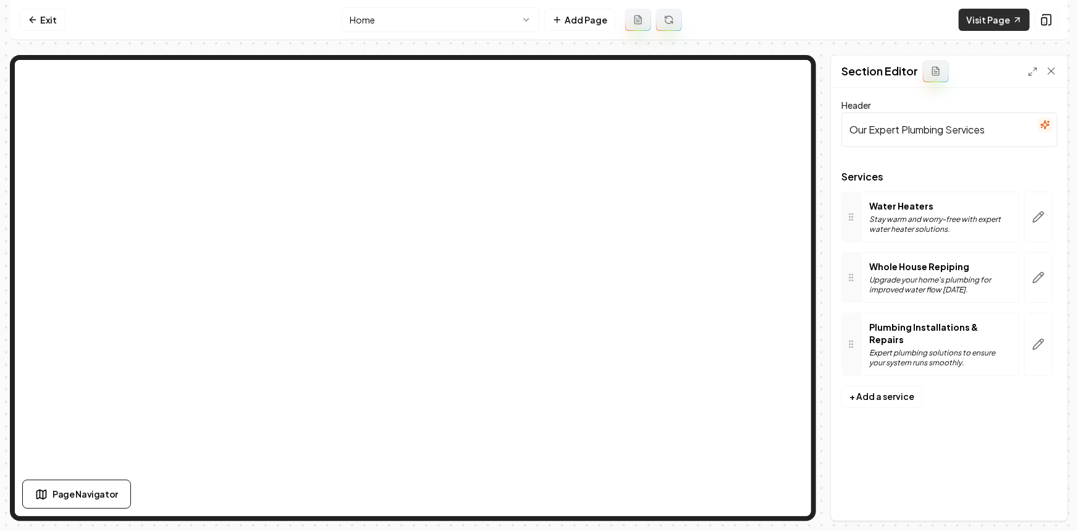
scroll to position [0, 0]
click at [22, 18] on link "Exit" at bounding box center [42, 20] width 45 height 22
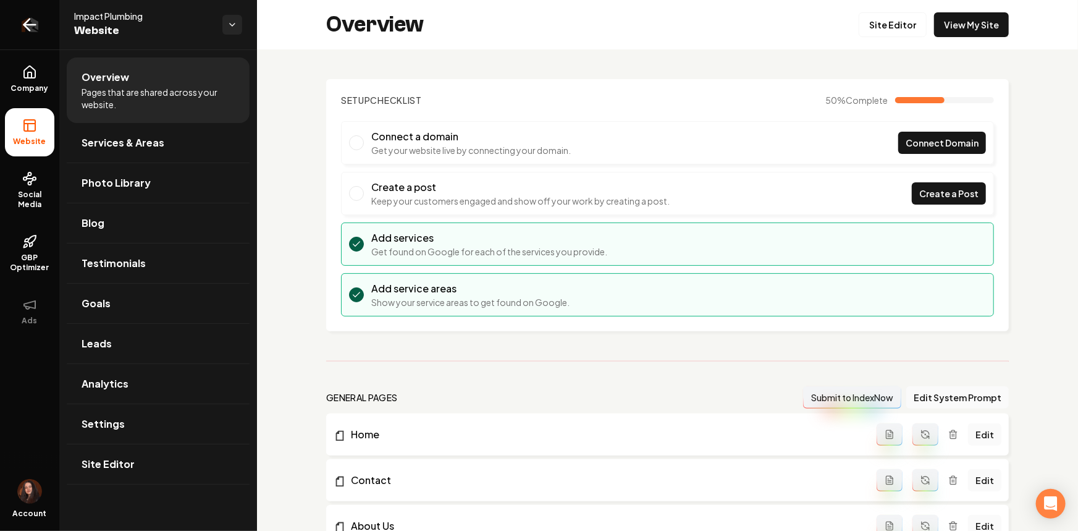
click at [25, 20] on icon "Return to dashboard" at bounding box center [30, 25] width 20 height 20
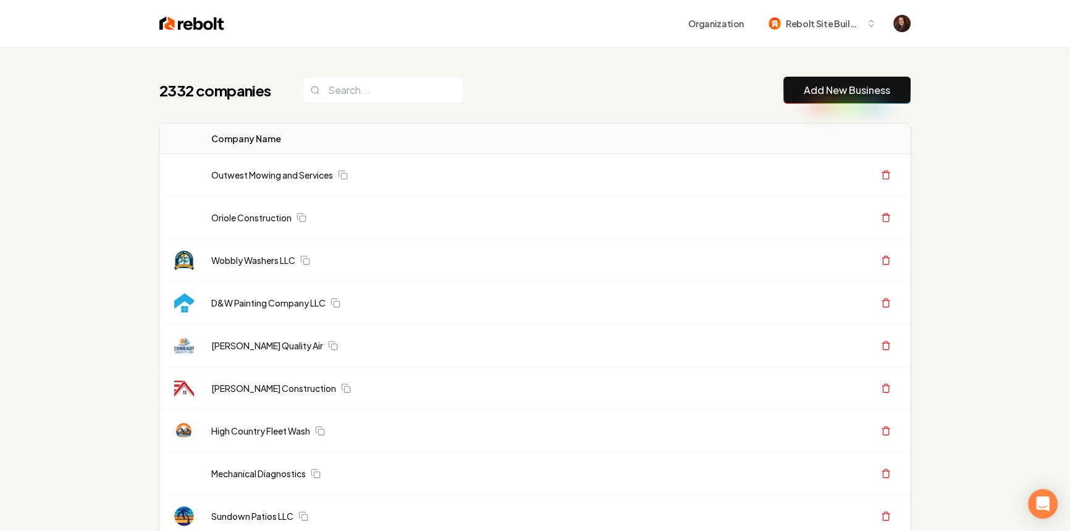
click at [821, 85] on link "Add New Business" at bounding box center [847, 90] width 86 height 15
click at [866, 81] on button "Add New Business" at bounding box center [846, 90] width 127 height 27
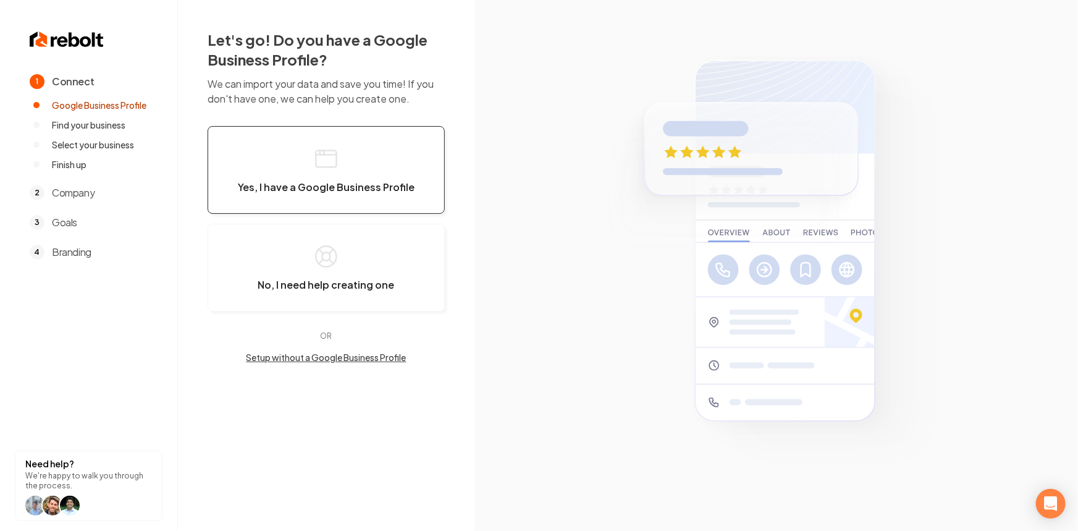
click at [290, 178] on button "Yes, I have a Google Business Profile" at bounding box center [326, 170] width 237 height 88
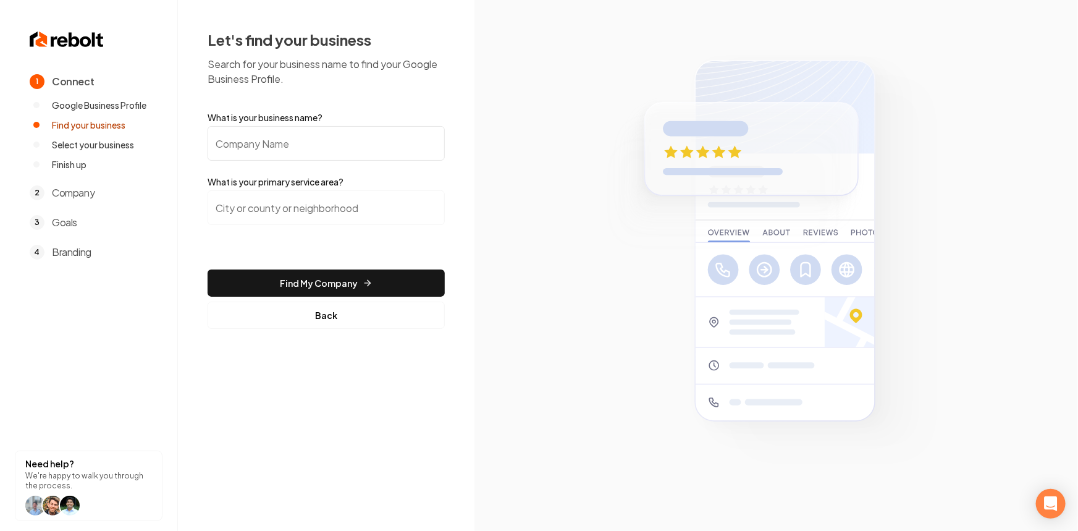
click at [296, 159] on input "What is your business name?" at bounding box center [326, 143] width 237 height 35
paste input "Summit Contracting"
type input "Summit Contracting"
click at [350, 211] on input "search" at bounding box center [326, 207] width 237 height 35
paste input "St. George,"
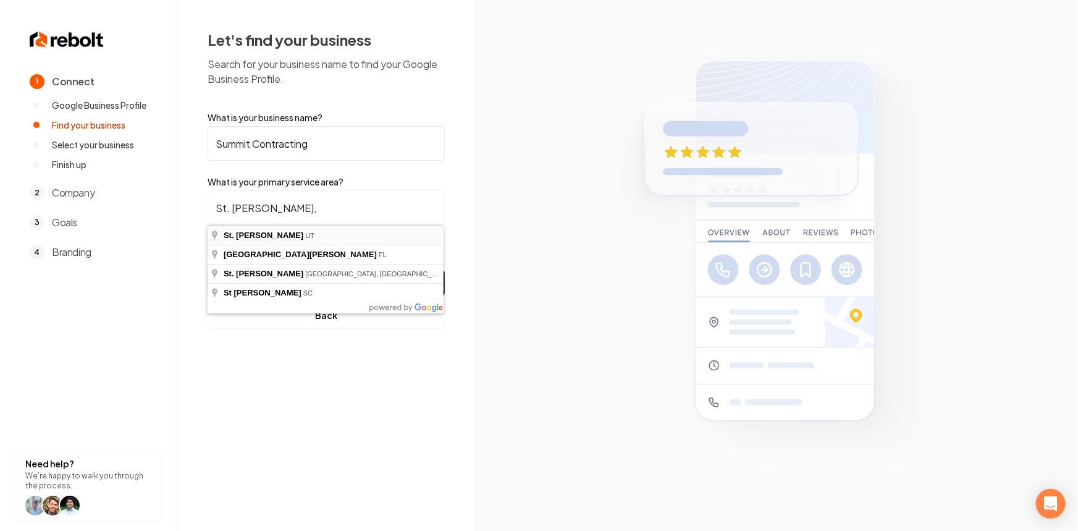
type input "St. George, UT"
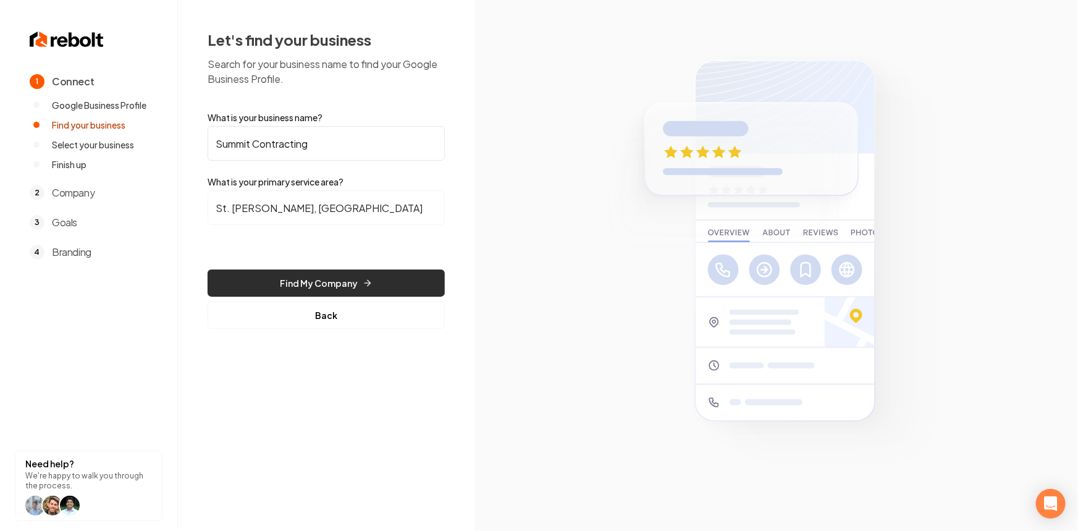
click at [333, 279] on button "Find My Company" at bounding box center [326, 282] width 237 height 27
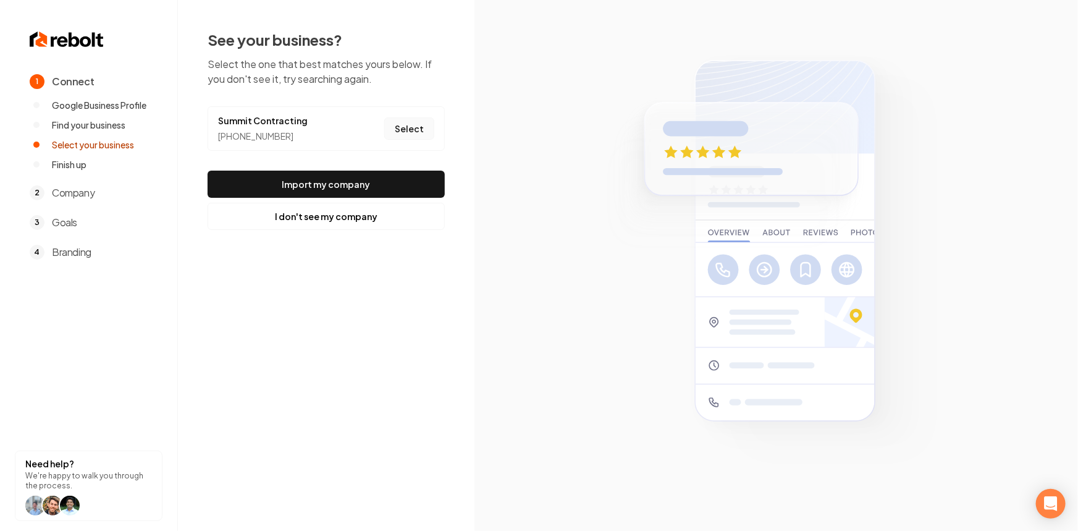
click at [401, 121] on button "Select" at bounding box center [409, 128] width 50 height 22
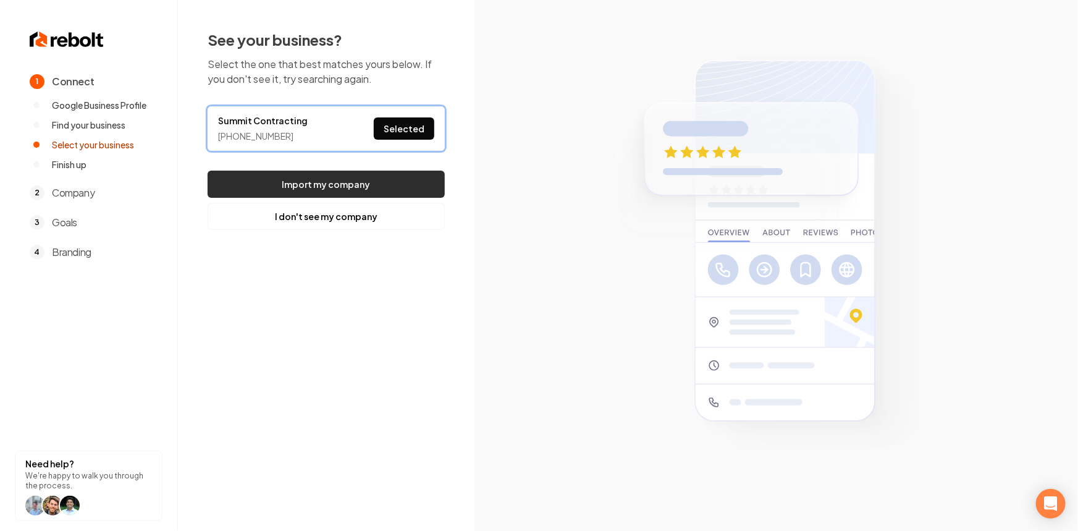
click at [376, 182] on button "Import my company" at bounding box center [326, 183] width 237 height 27
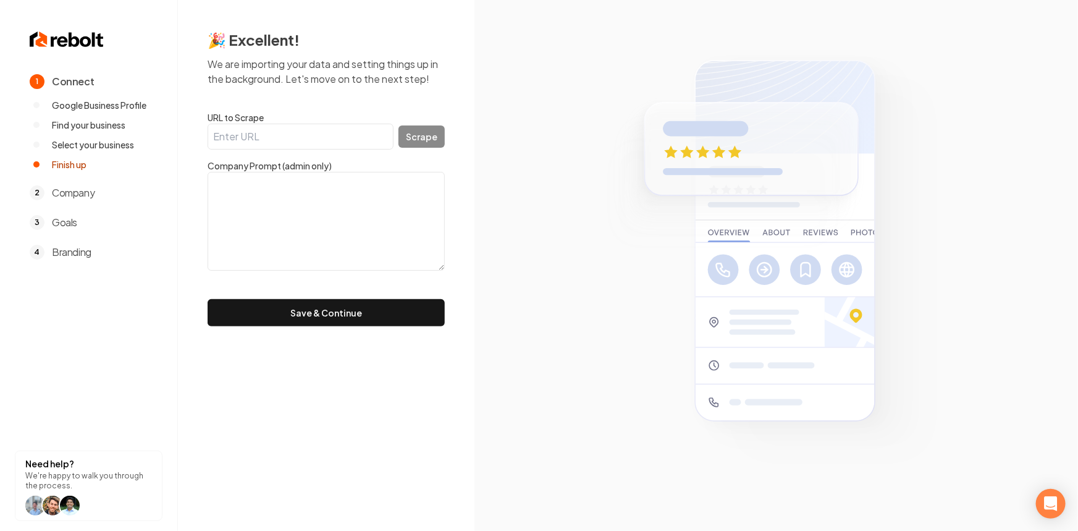
click at [311, 220] on textarea at bounding box center [326, 221] width 237 height 99
paste textarea ""Summit Contracting, a reputable landscaping company, offers exceptional servic…"
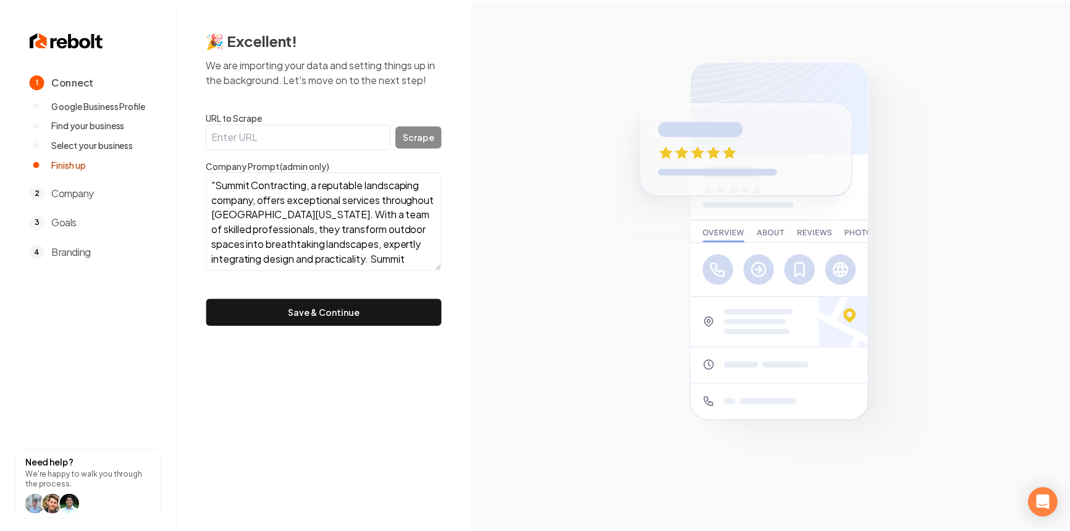
scroll to position [83, 0]
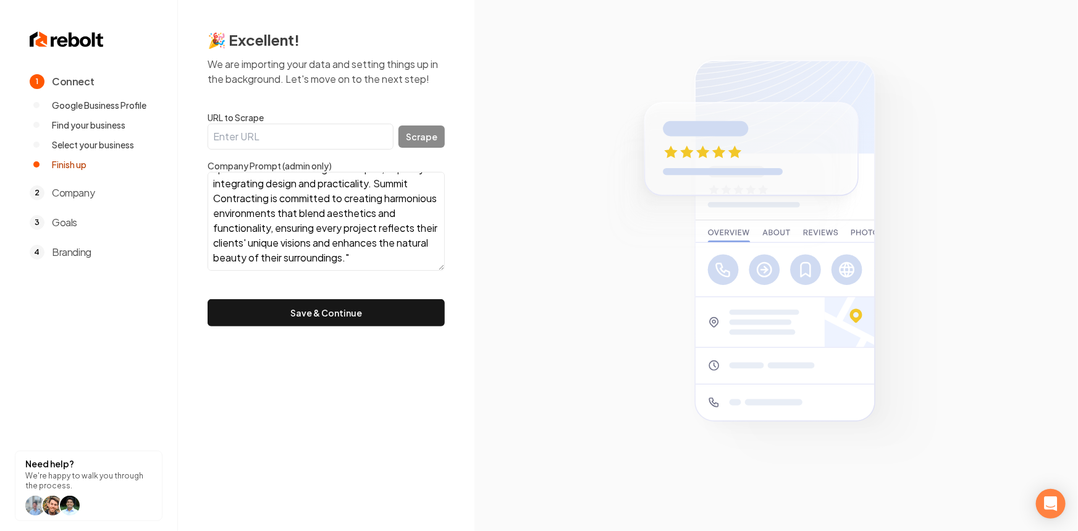
type textarea ""Summit Contracting, a reputable landscaping company, offers exceptional servic…"
click at [317, 302] on button "Save & Continue" at bounding box center [326, 312] width 237 height 27
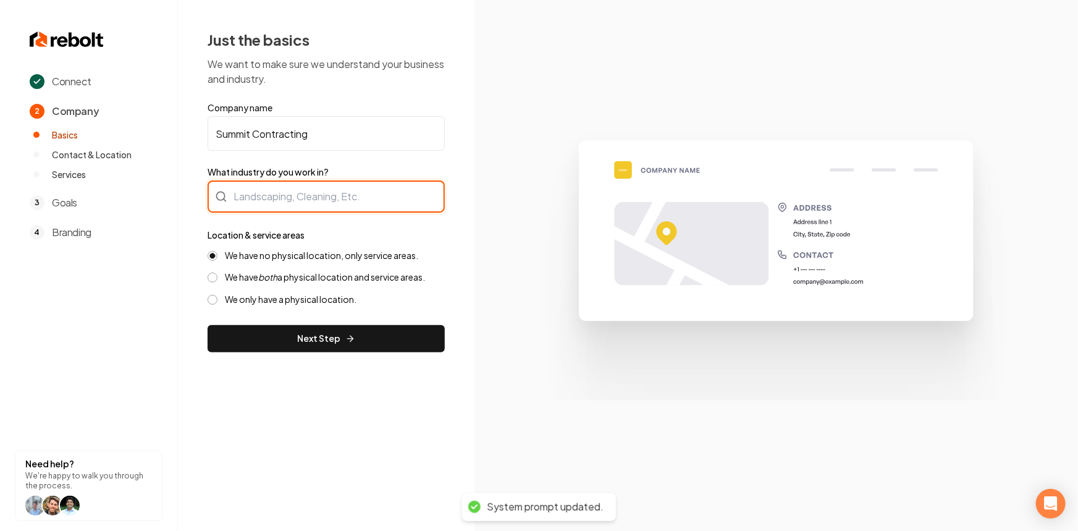
click at [308, 204] on div at bounding box center [326, 196] width 237 height 32
type input "Landscaping"
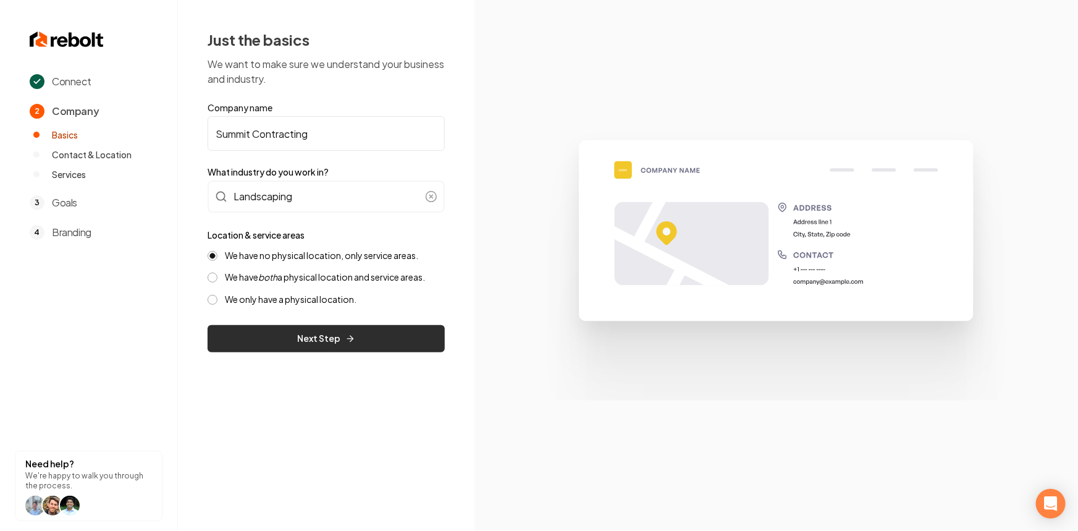
click at [283, 333] on button "Next Step" at bounding box center [326, 338] width 237 height 27
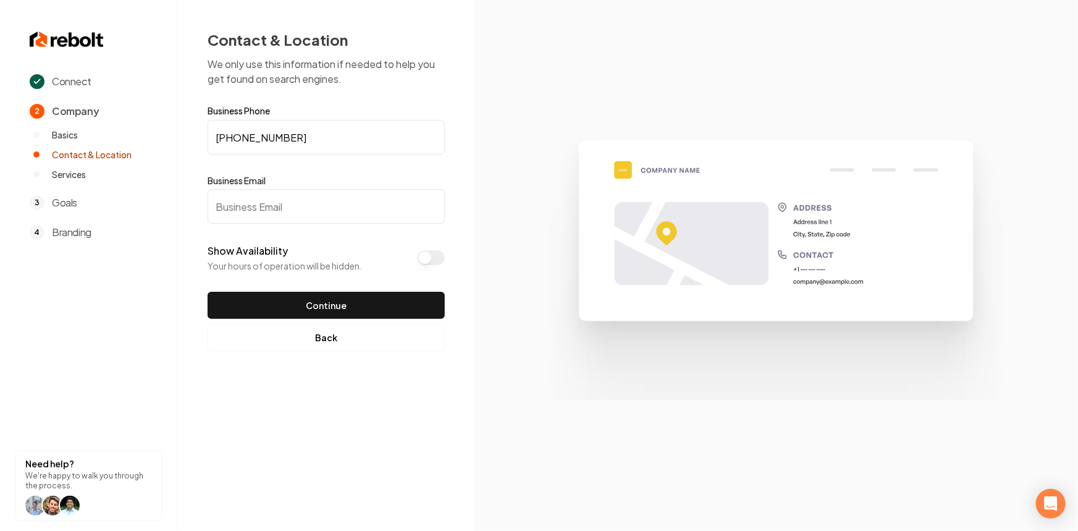
click at [230, 209] on input "Business Email" at bounding box center [326, 206] width 237 height 35
paste input "summitcontracting2@gmail.com"
type input "summitcontracting2@gmail.com"
click at [435, 253] on button "Show Availability" at bounding box center [430, 257] width 27 height 15
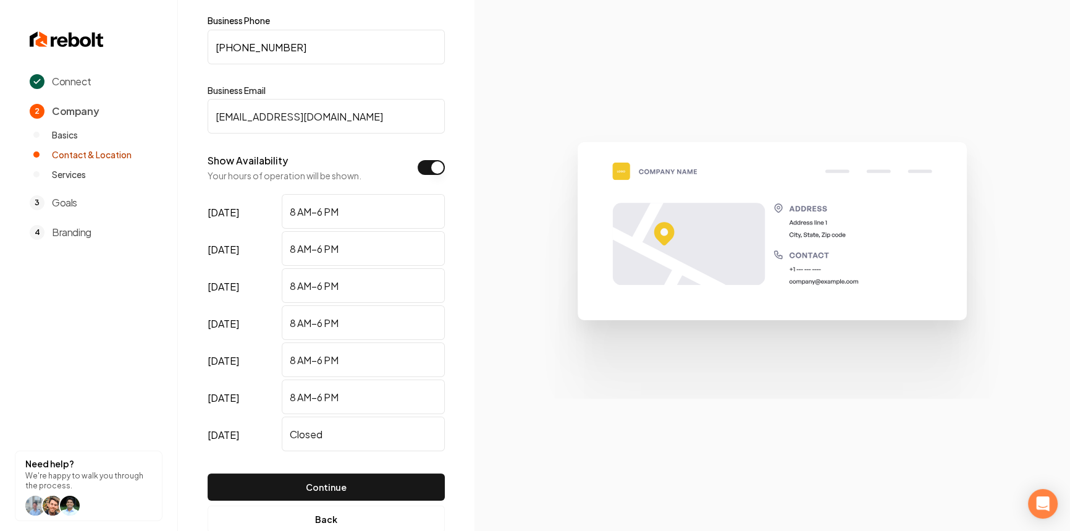
scroll to position [121, 0]
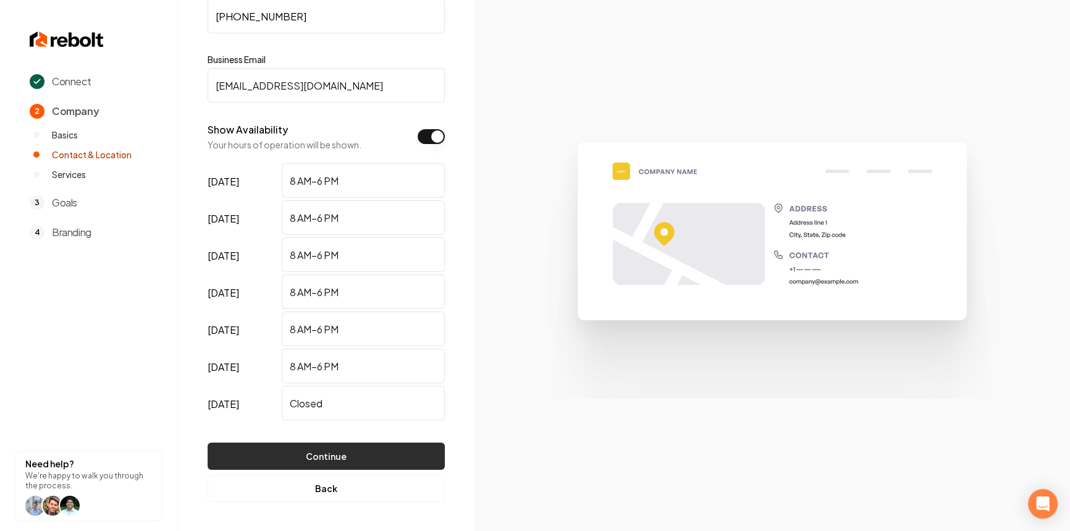
click at [362, 459] on button "Continue" at bounding box center [326, 455] width 237 height 27
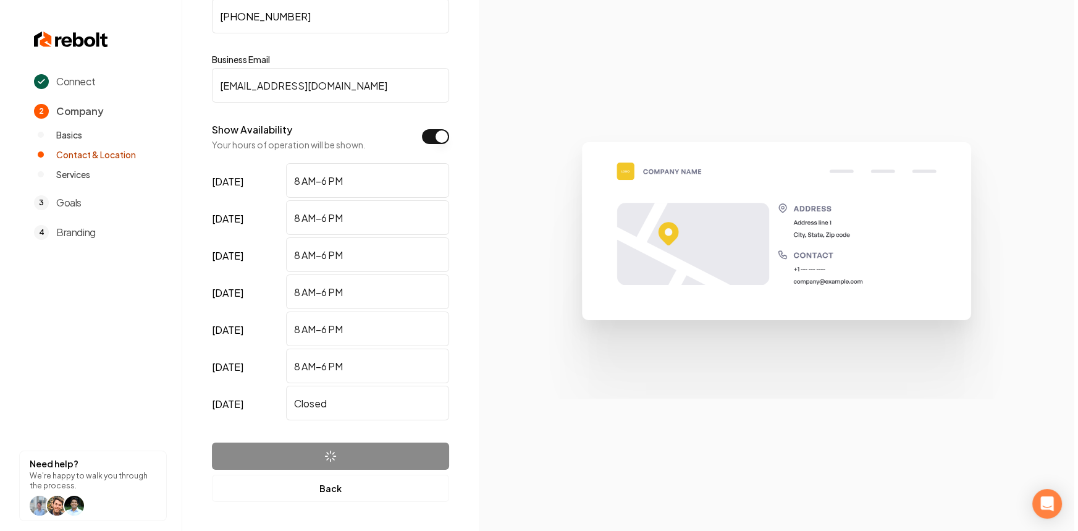
scroll to position [0, 0]
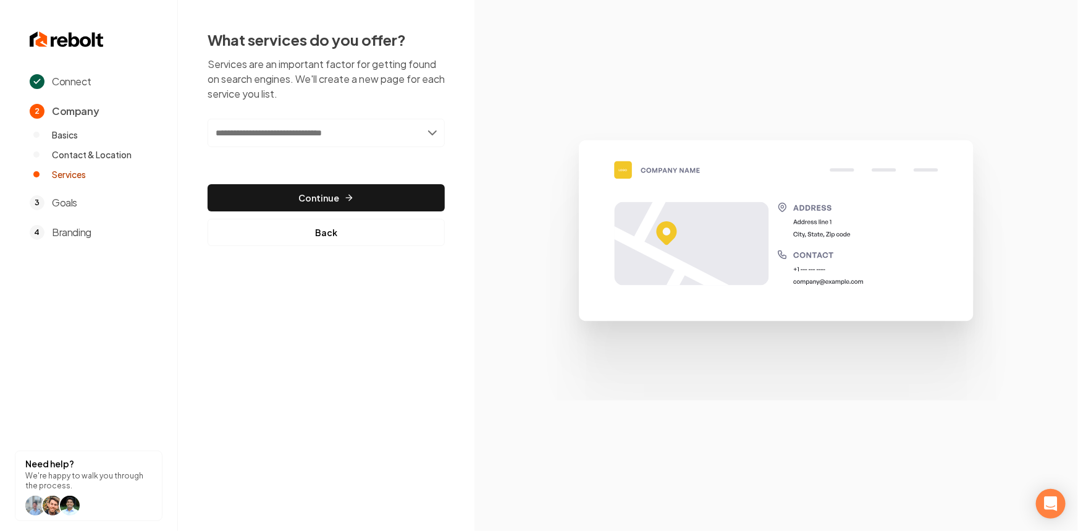
click at [248, 143] on input "text" at bounding box center [326, 133] width 237 height 28
type input "**********"
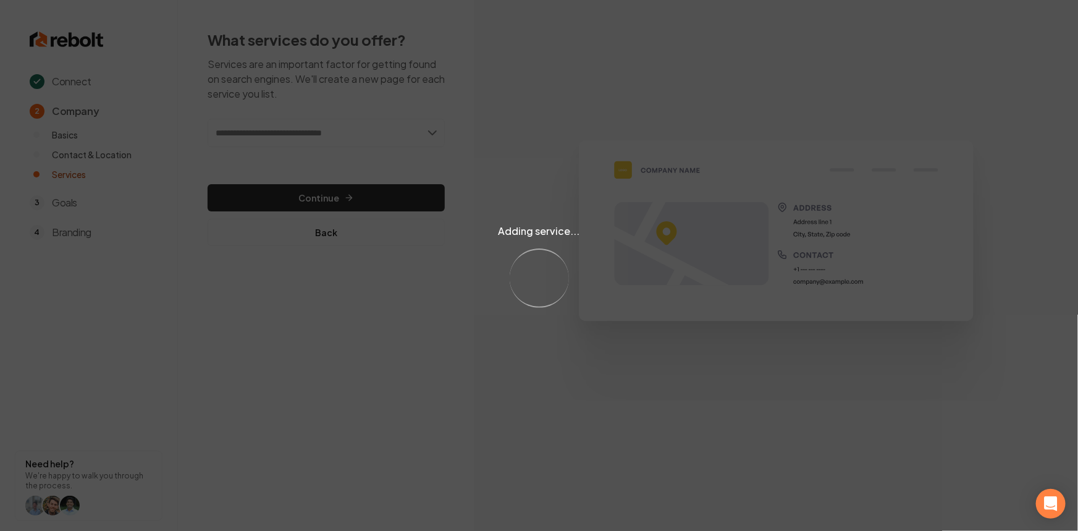
type input "*"
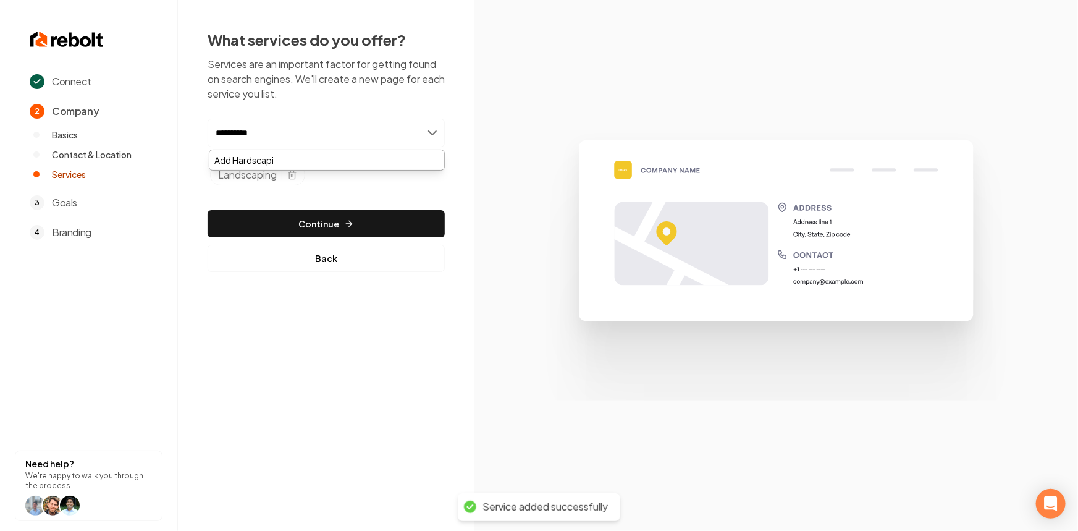
type input "**********"
type input "*********"
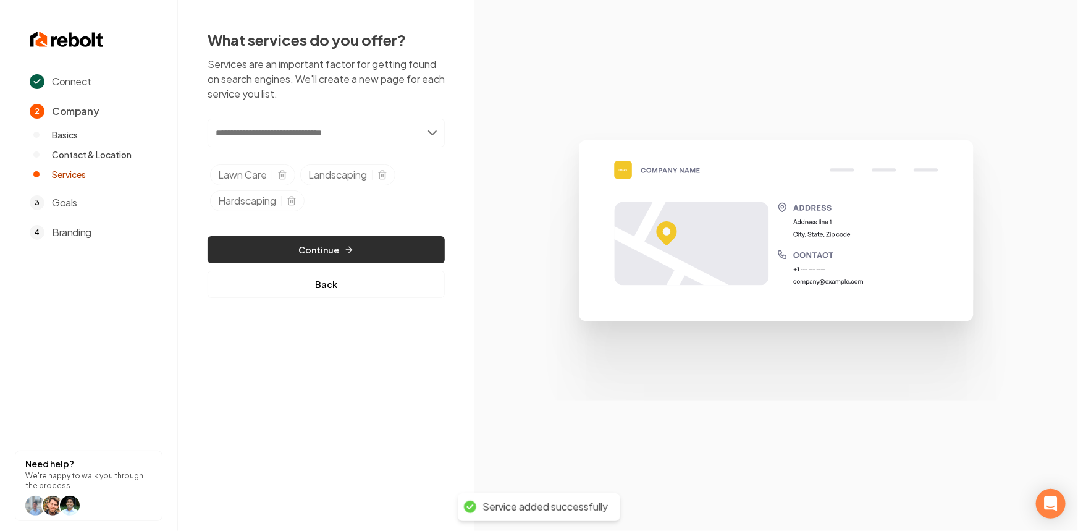
click at [329, 245] on button "Continue" at bounding box center [326, 249] width 237 height 27
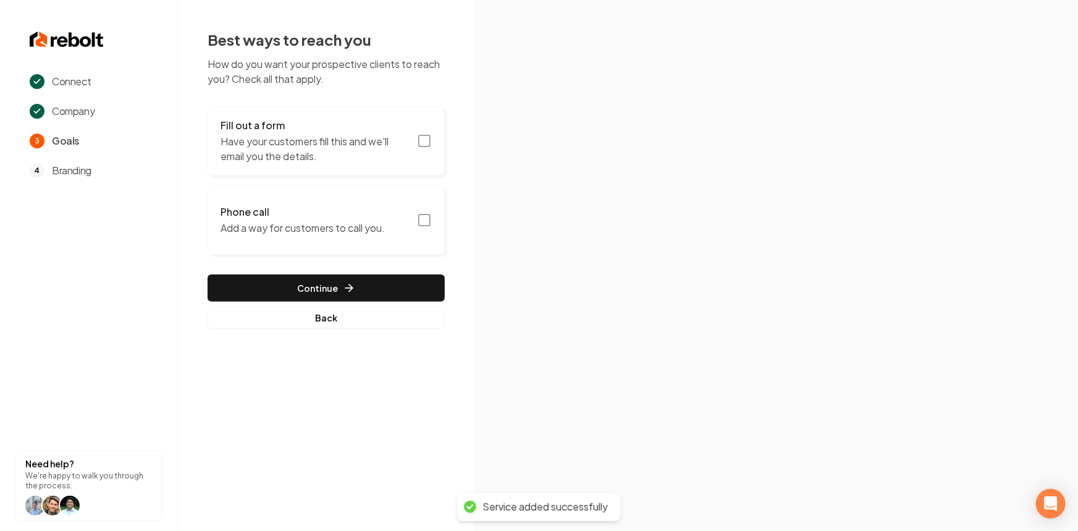
click at [330, 146] on p "Have your customers fill this and we'll email you the details." at bounding box center [314, 149] width 189 height 30
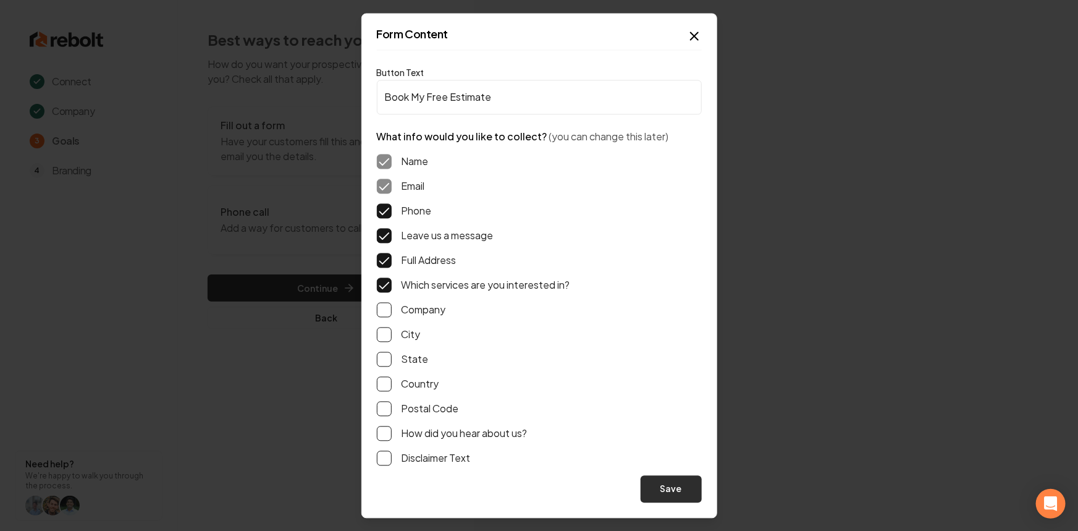
click at [670, 498] on button "Save" at bounding box center [670, 488] width 61 height 27
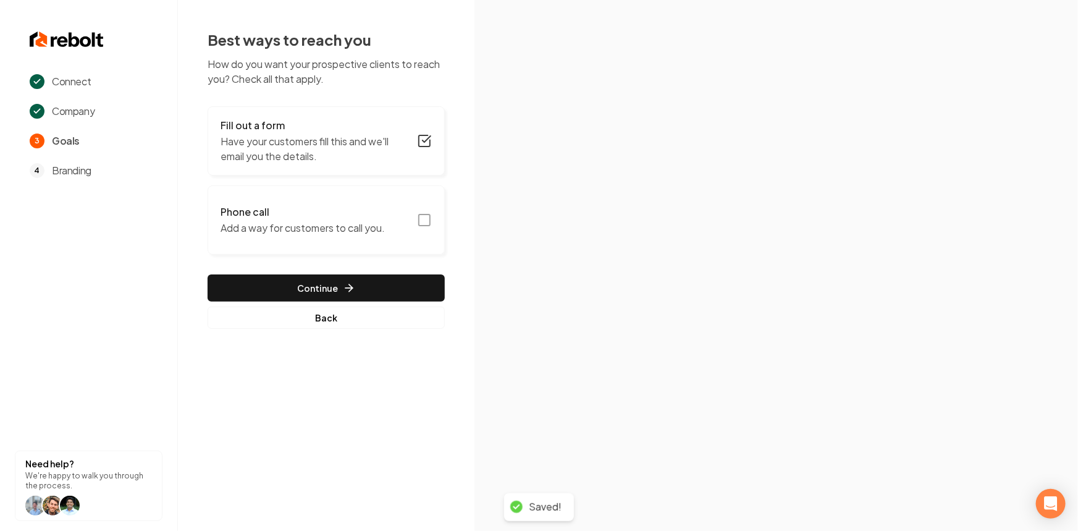
click at [314, 217] on h3 "Phone call" at bounding box center [302, 211] width 164 height 15
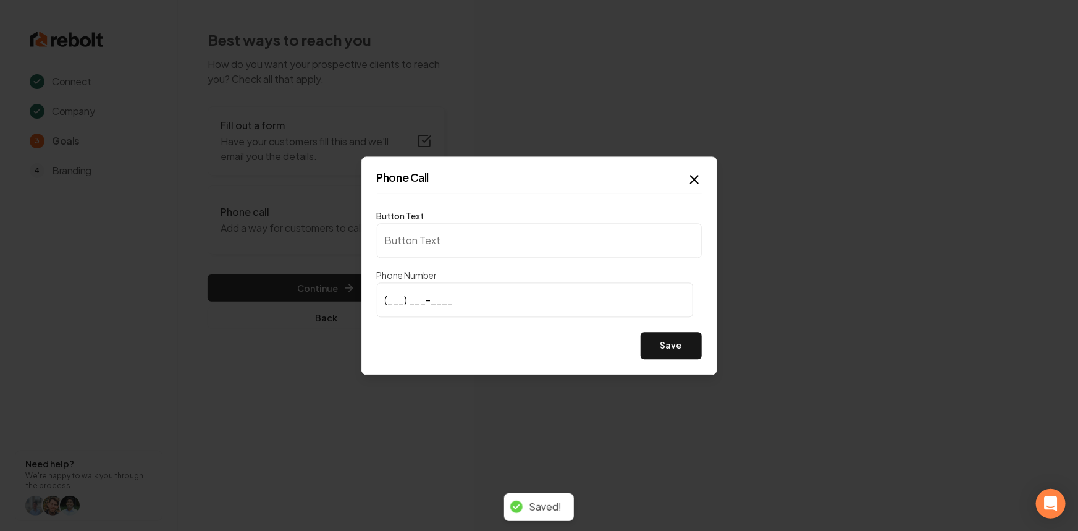
type input "Call us"
type input "(435) 225-7902"
click at [650, 348] on button "Save" at bounding box center [670, 345] width 61 height 27
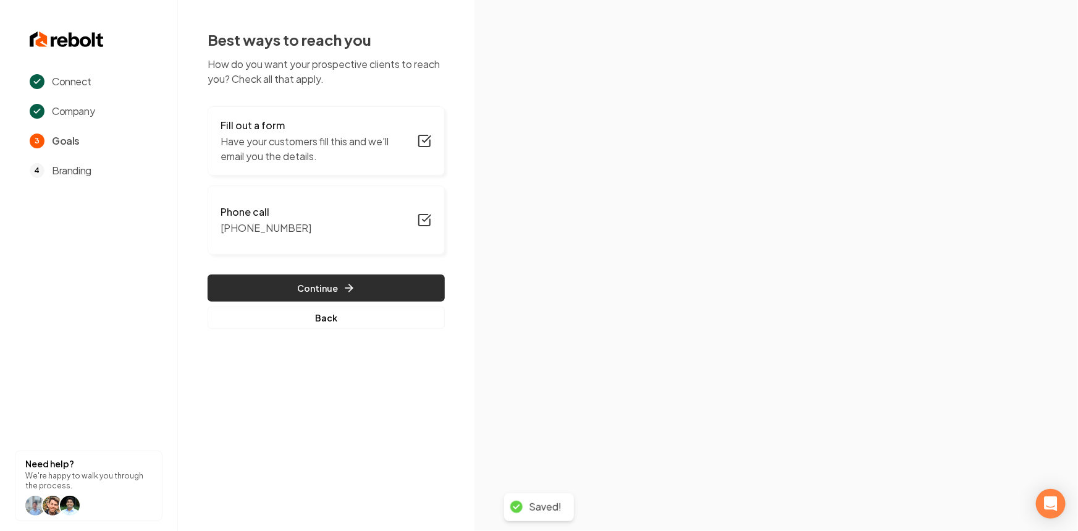
click at [280, 283] on button "Continue" at bounding box center [326, 287] width 237 height 27
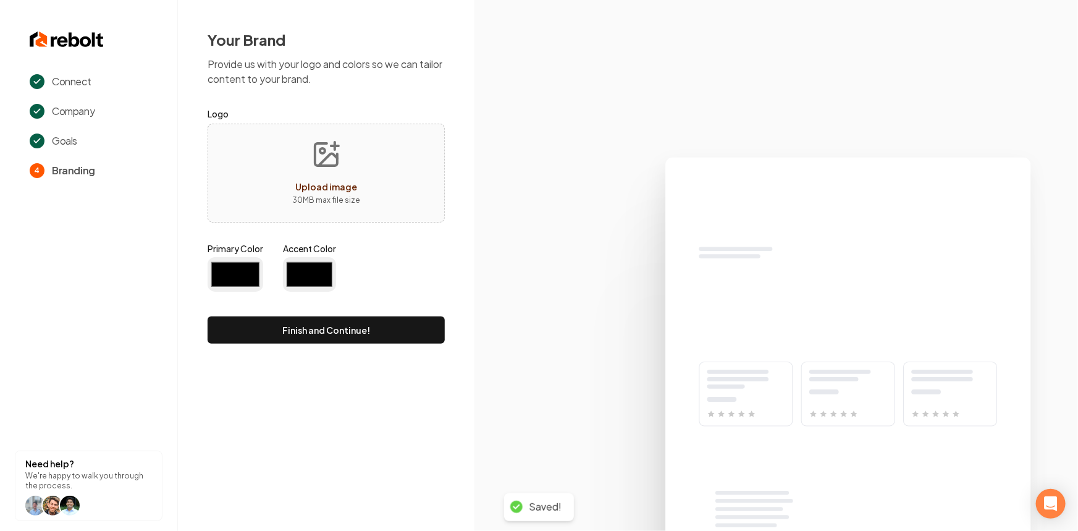
type input "#194d33"
type input "#70be00"
click at [288, 176] on button "Upload image 30 MB max file size" at bounding box center [326, 173] width 88 height 86
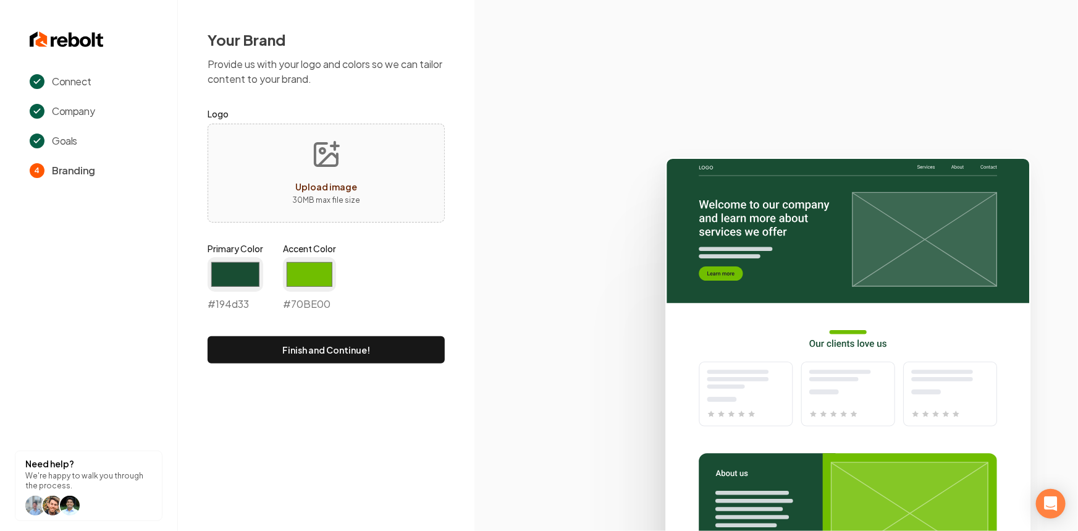
type input "**********"
click at [218, 275] on input "#194d33" at bounding box center [236, 274] width 56 height 35
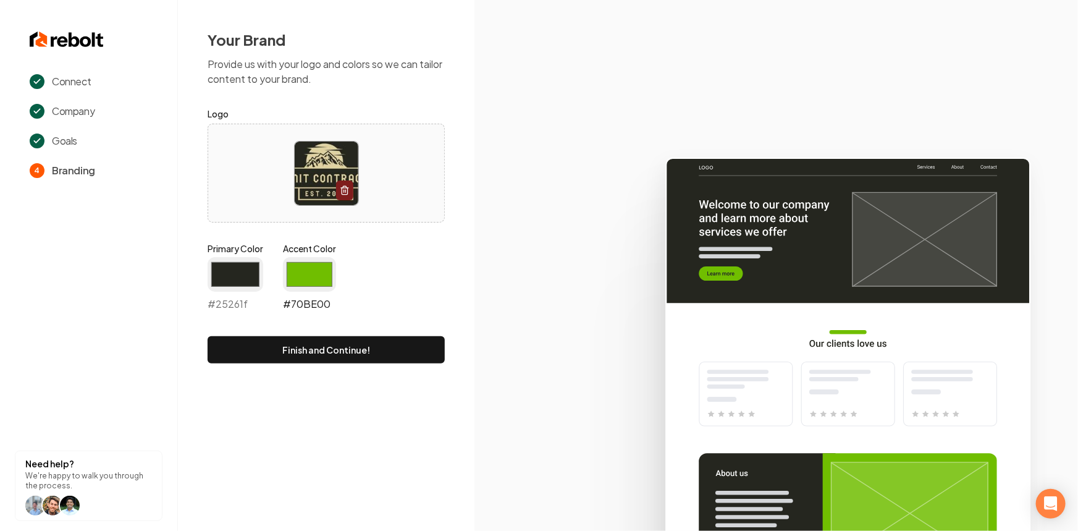
type input "#25261f"
click at [305, 267] on input "#70be00" at bounding box center [309, 274] width 53 height 35
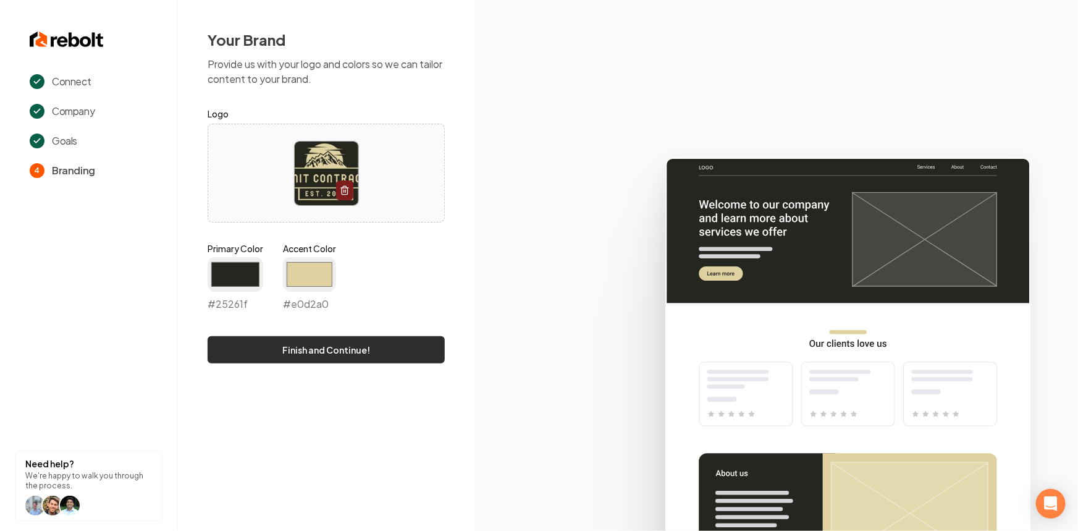
type input "#e0d2a0"
click at [255, 349] on button "Finish and Continue!" at bounding box center [326, 349] width 237 height 27
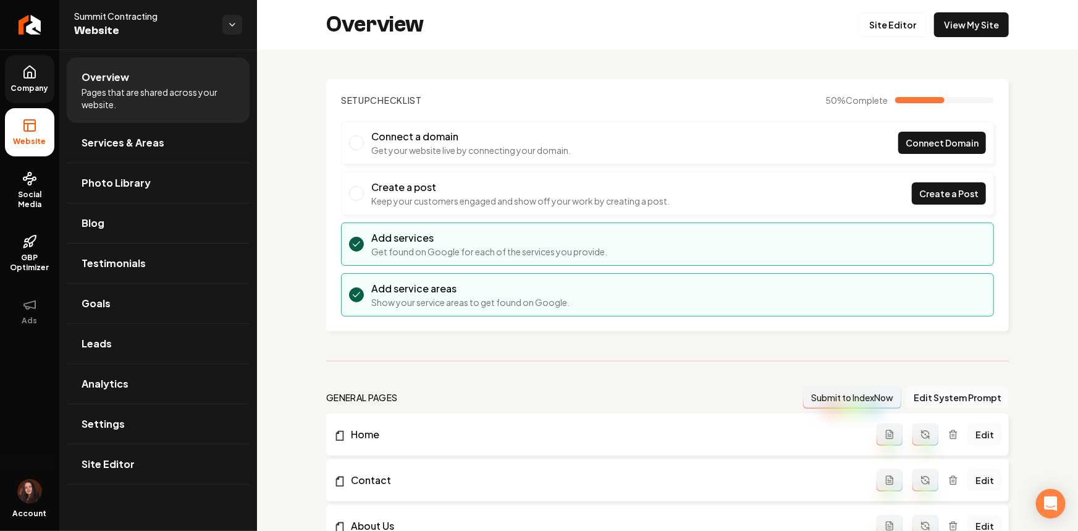
click at [22, 73] on icon at bounding box center [29, 72] width 15 height 15
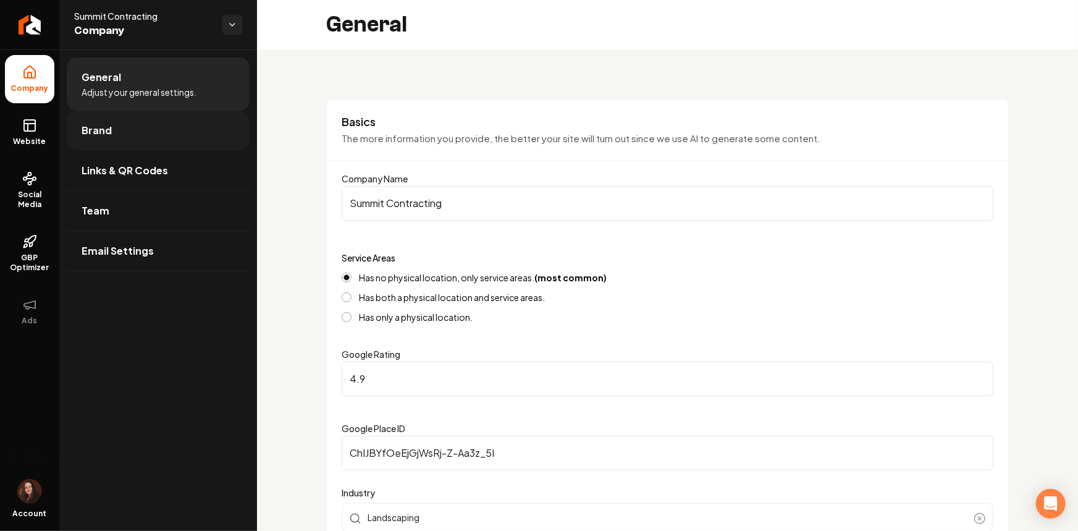
click at [94, 135] on span "Brand" at bounding box center [97, 130] width 30 height 15
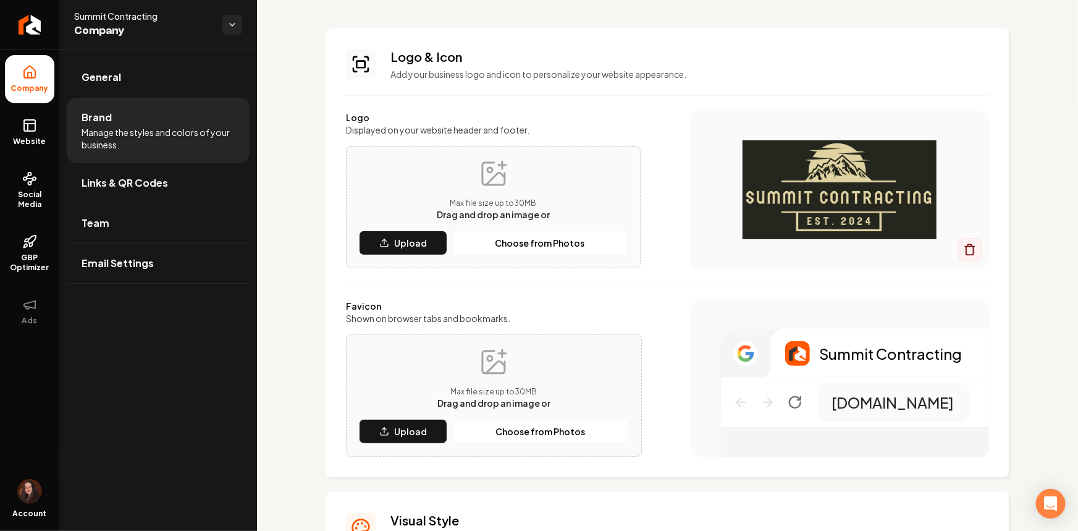
scroll to position [56, 0]
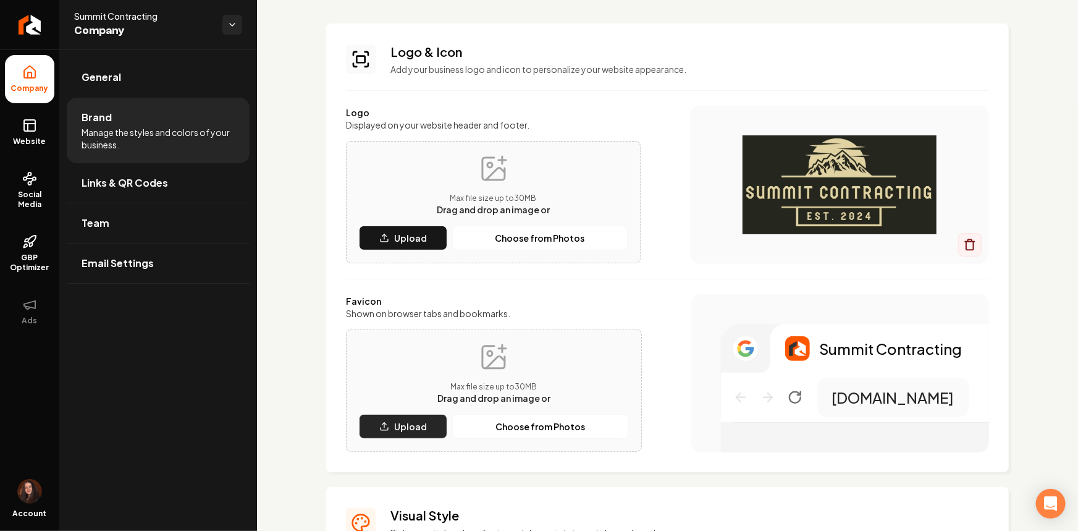
click at [410, 415] on button "Upload" at bounding box center [403, 426] width 88 height 25
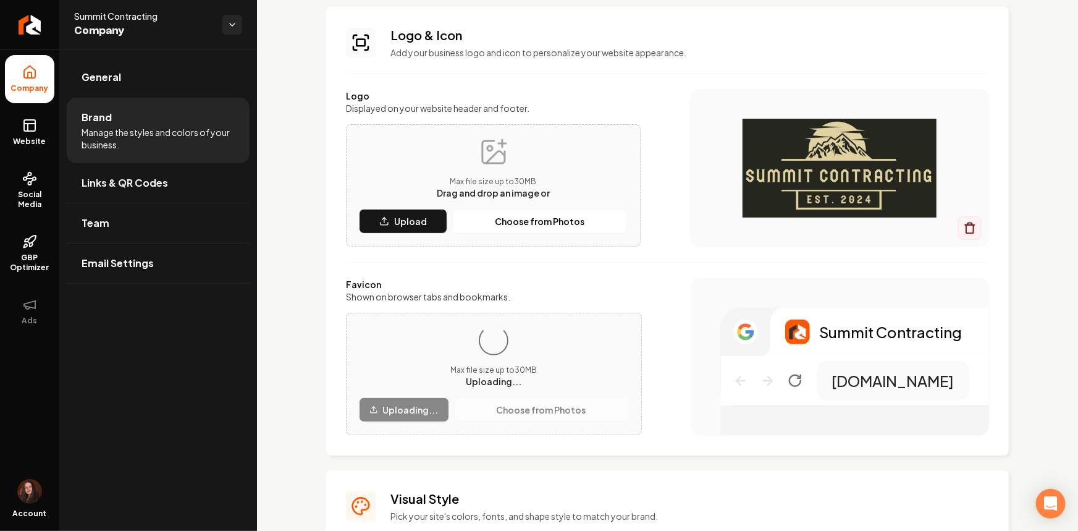
scroll to position [112, 0]
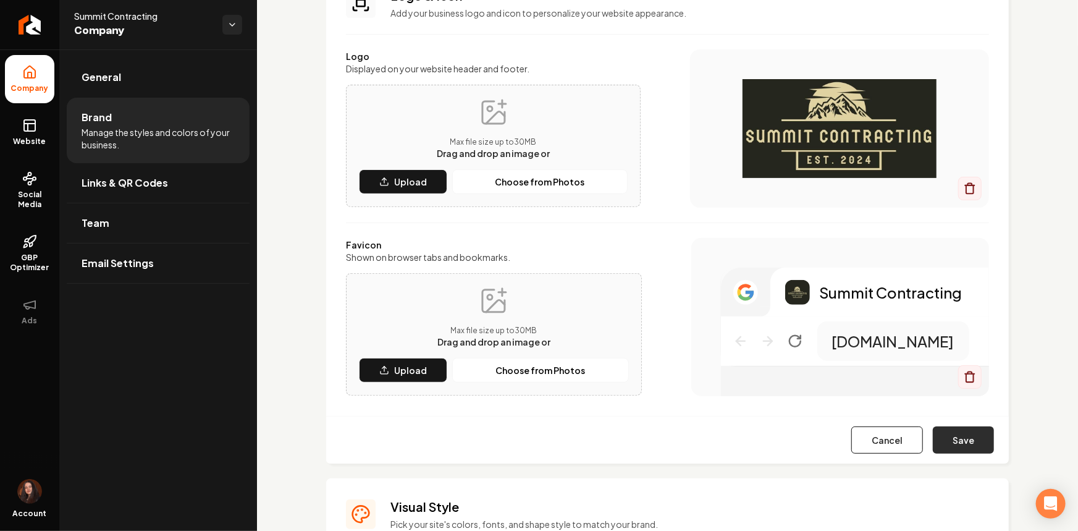
click at [947, 444] on button "Save" at bounding box center [963, 439] width 61 height 27
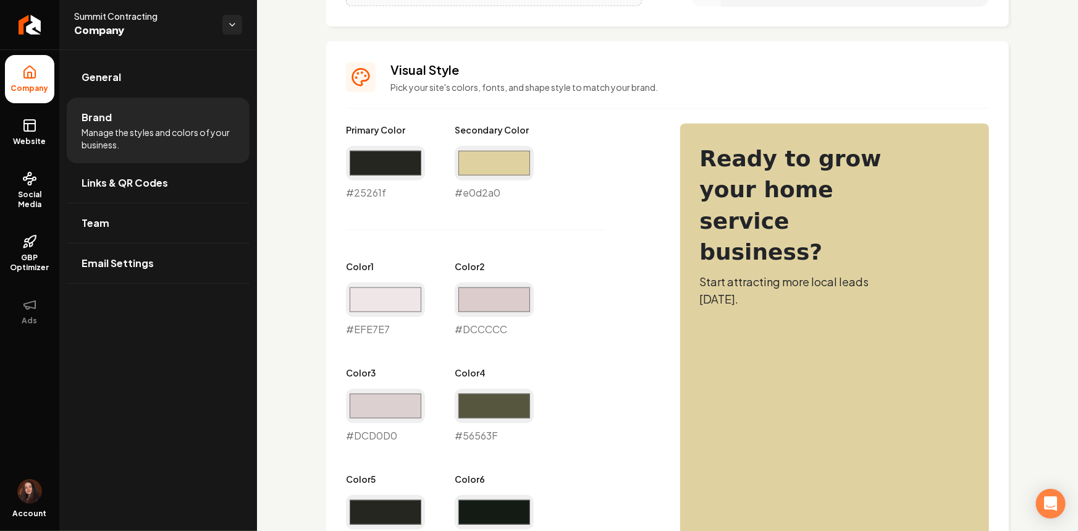
scroll to position [505, 0]
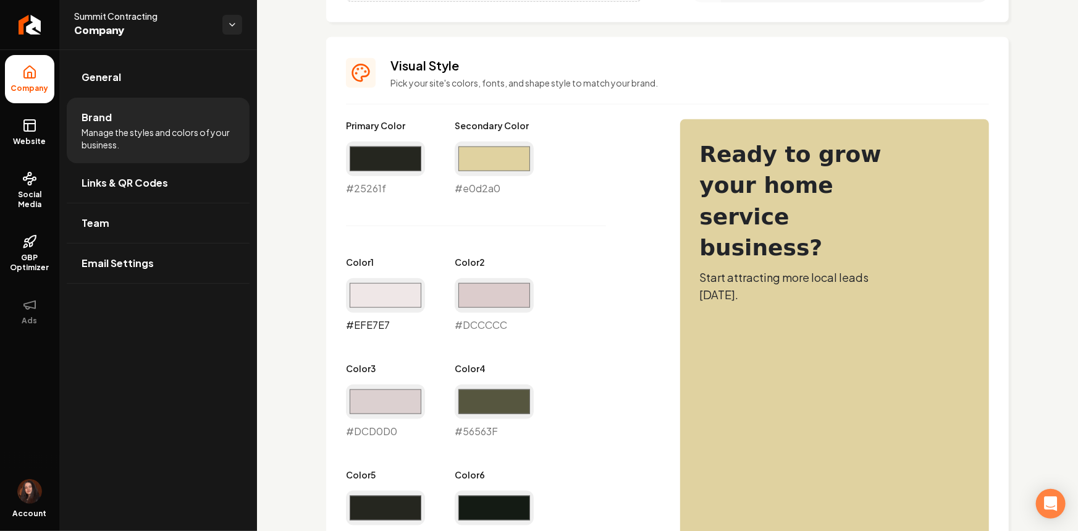
click at [350, 288] on input "#efe7e7" at bounding box center [385, 295] width 79 height 35
type input "#edefe6"
click at [482, 285] on input "#dccccc" at bounding box center [494, 295] width 79 height 35
type input "#dadece"
click at [391, 395] on input "#dcd0d0" at bounding box center [385, 401] width 79 height 35
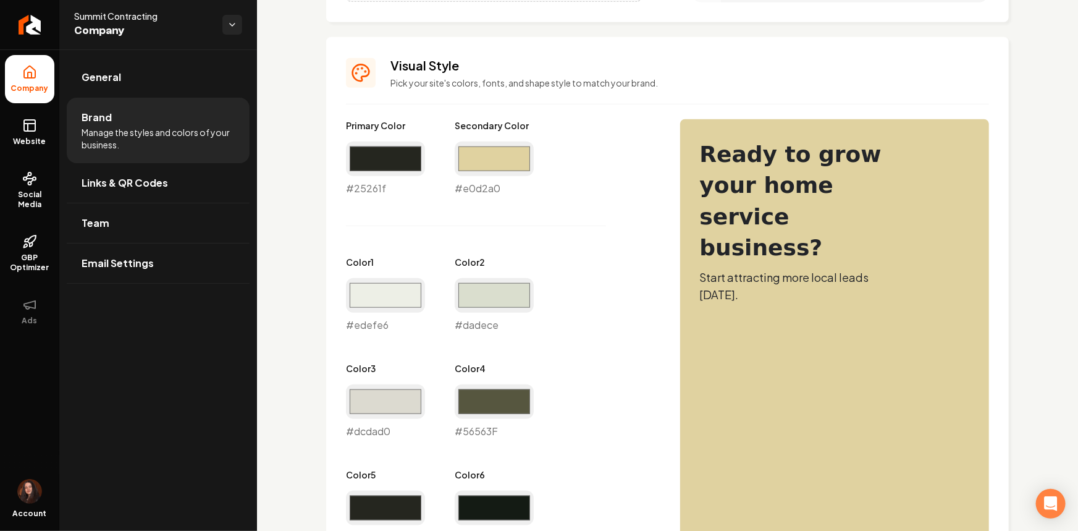
type input "#dcdad0"
click at [580, 369] on div "Primary Color #25261f #25261f Secondary Color #e0d2a0 #e0d2a0 Color 1 #edefe6 #…" at bounding box center [500, 385] width 309 height 532
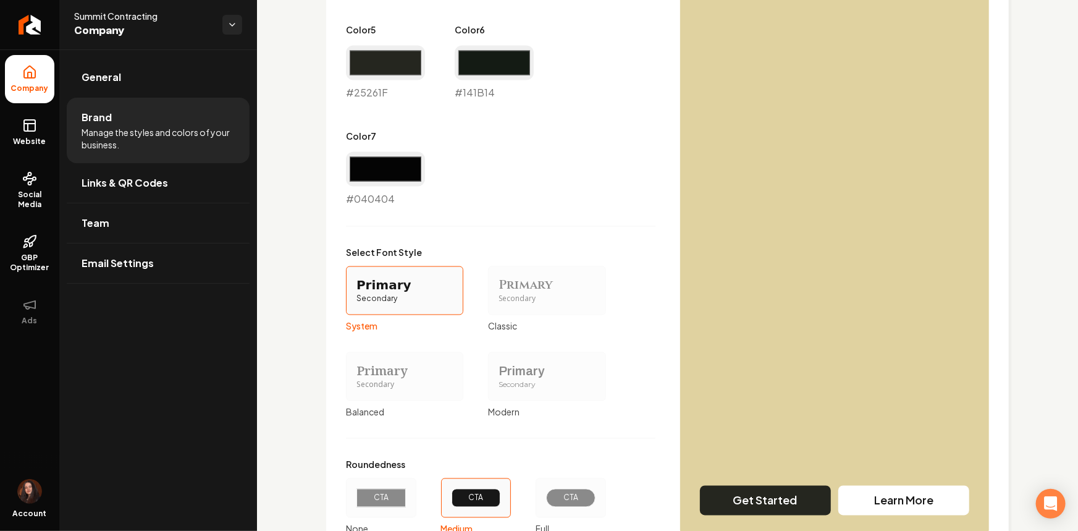
scroll to position [1010, 0]
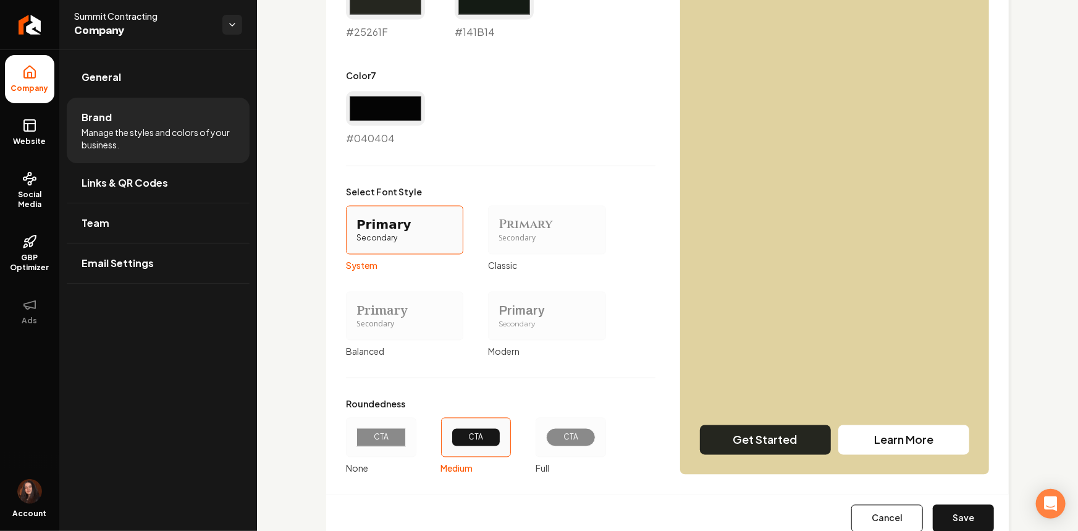
click at [566, 448] on div "CTA" at bounding box center [570, 437] width 70 height 40
click at [545, 442] on button "CTA Full" at bounding box center [540, 437] width 10 height 10
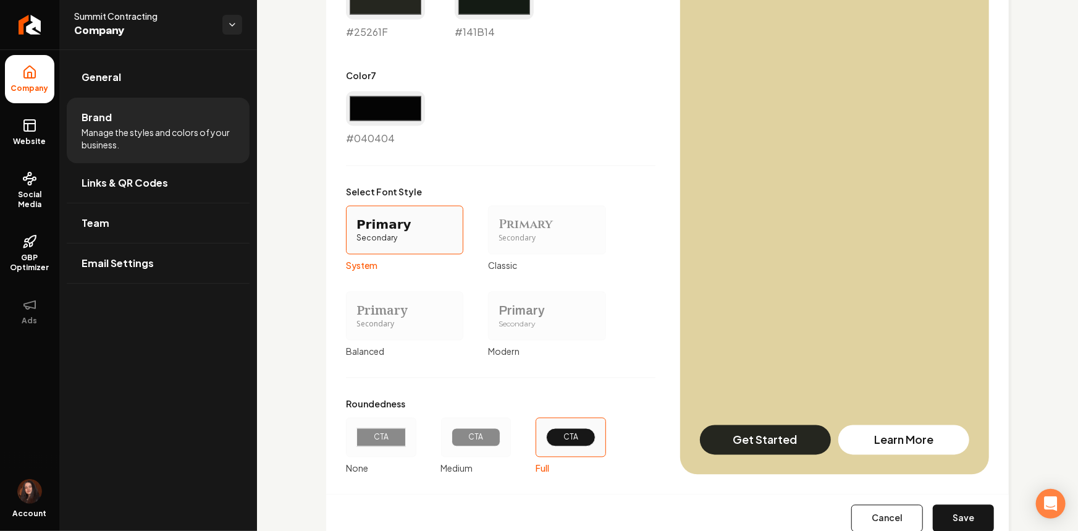
click at [527, 314] on div "Primary" at bounding box center [546, 310] width 96 height 17
click at [497, 314] on button "Primary Secondary Modern" at bounding box center [492, 316] width 10 height 10
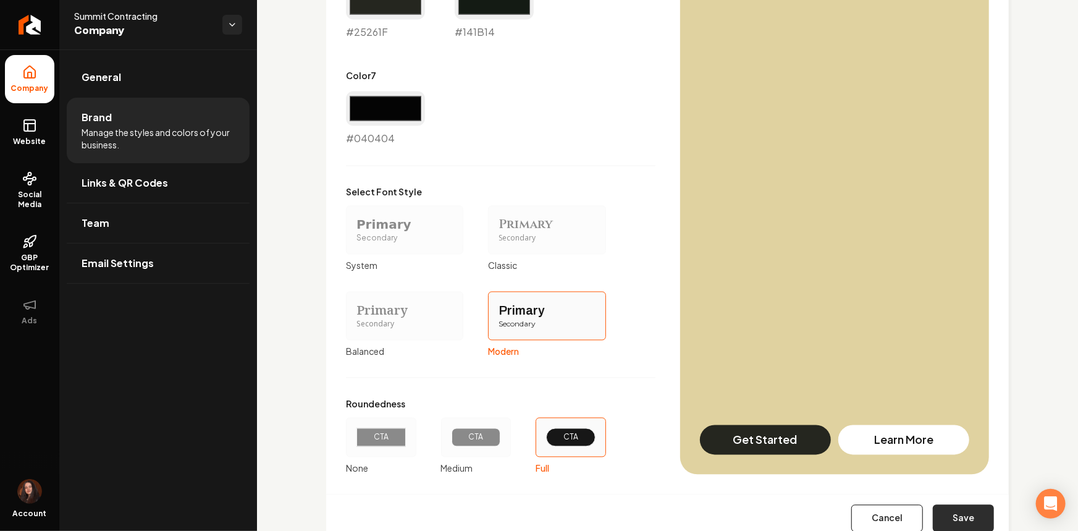
click at [979, 527] on button "Save" at bounding box center [963, 518] width 61 height 27
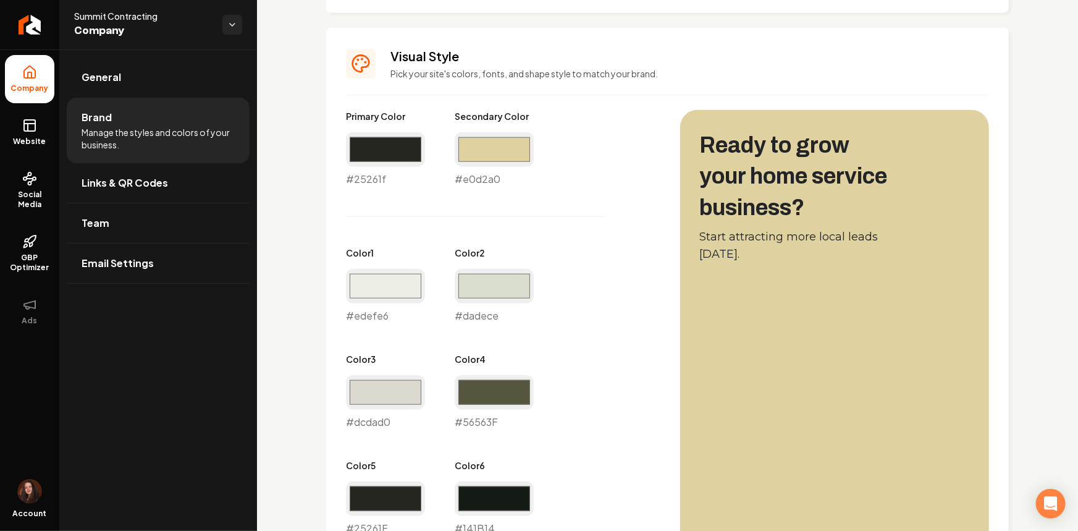
type input "#56563f"
type input "#25261f"
type input "#141b14"
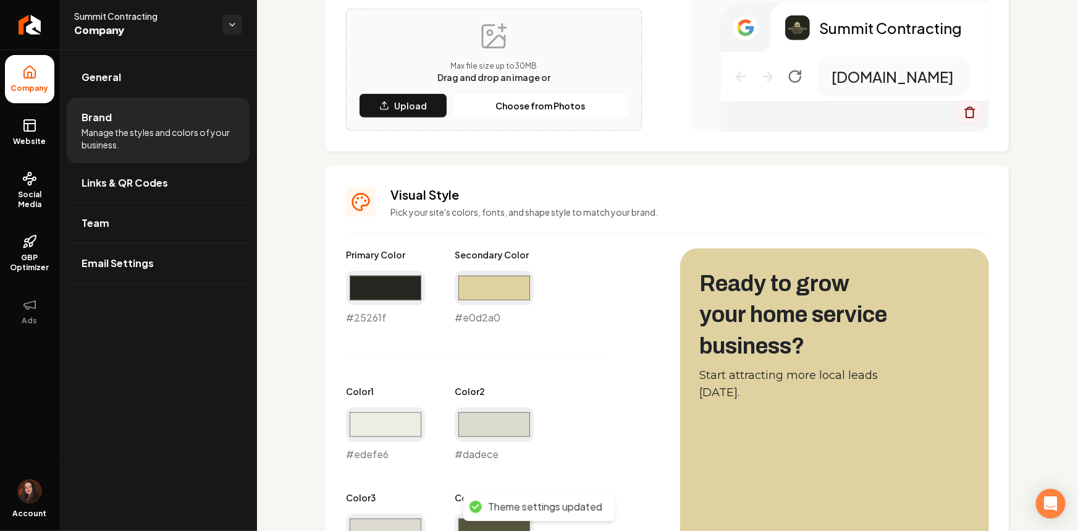
scroll to position [112, 0]
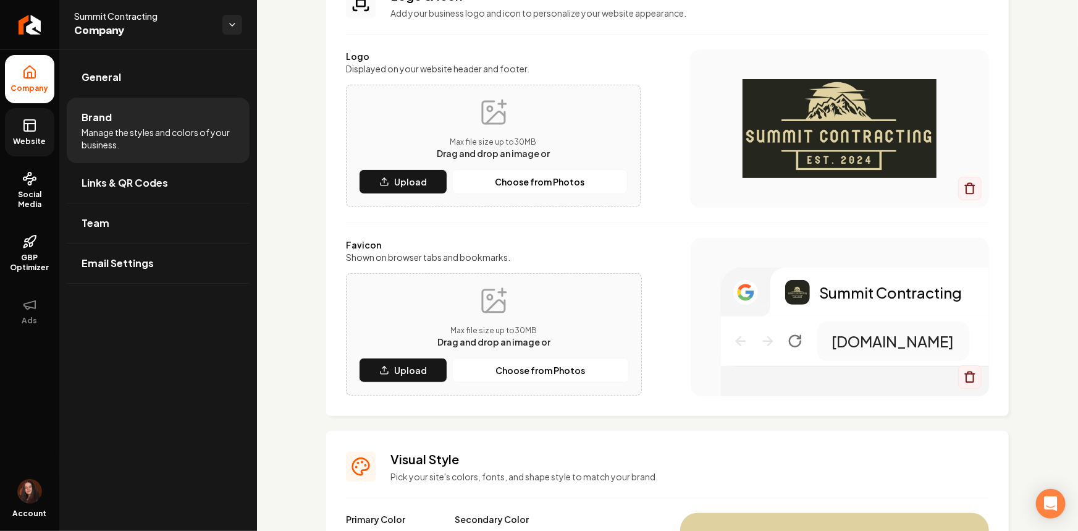
click at [34, 137] on span "Website" at bounding box center [30, 141] width 43 height 10
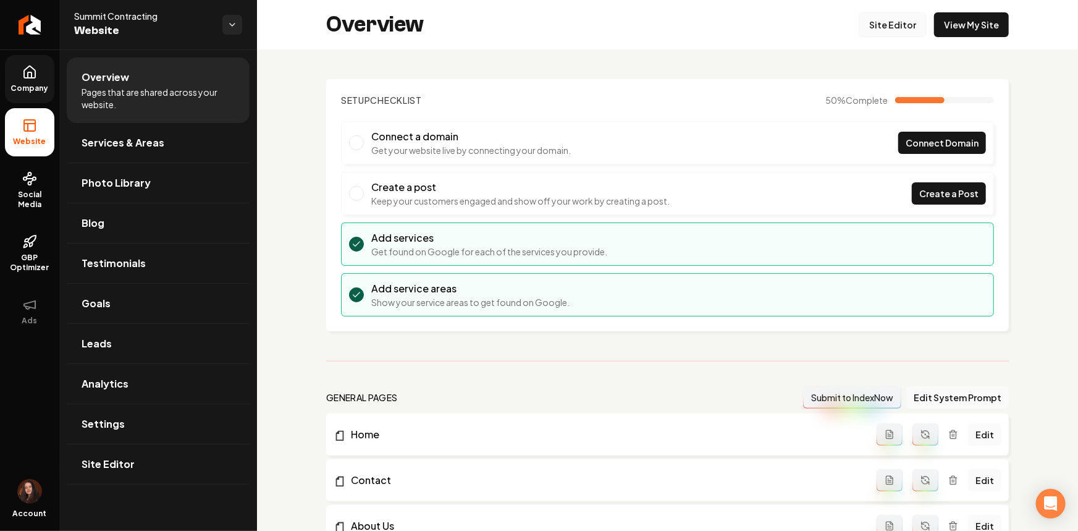
click at [885, 23] on link "Site Editor" at bounding box center [892, 24] width 68 height 25
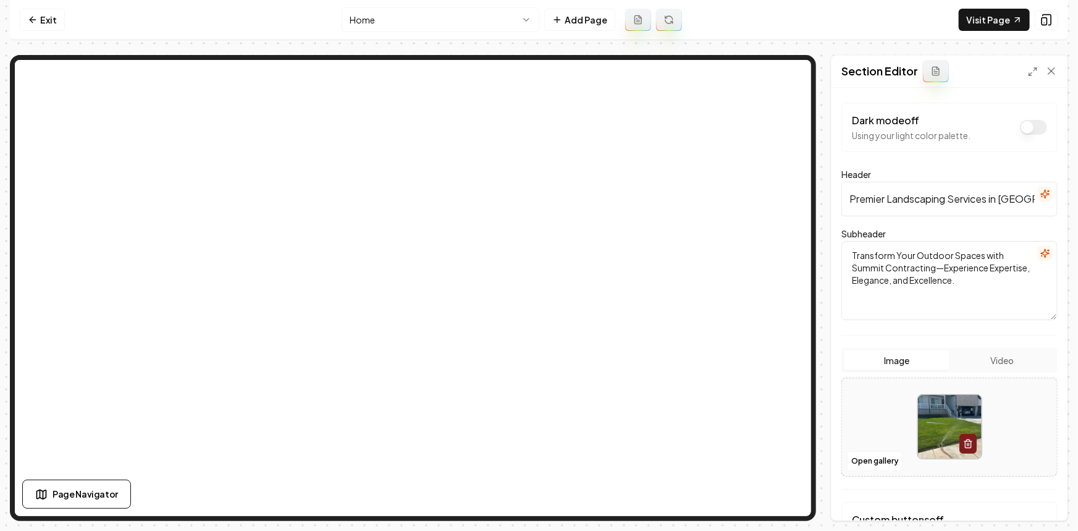
click at [881, 438] on div at bounding box center [949, 426] width 215 height 85
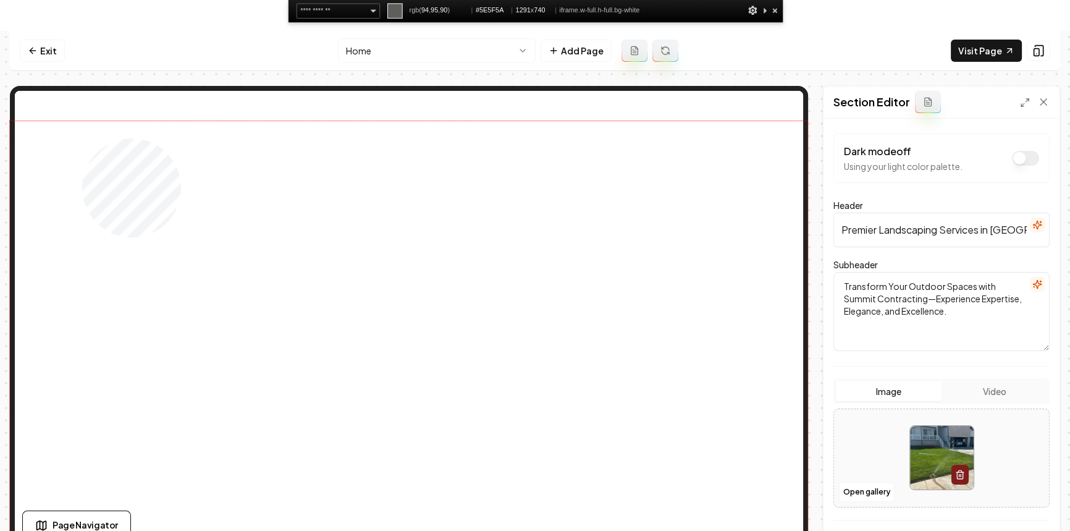
click at [82, 138] on div at bounding box center [408, 349] width 797 height 457
click at [288, 46] on nav "Exit Home Add Page Visit Page" at bounding box center [535, 51] width 1050 height 40
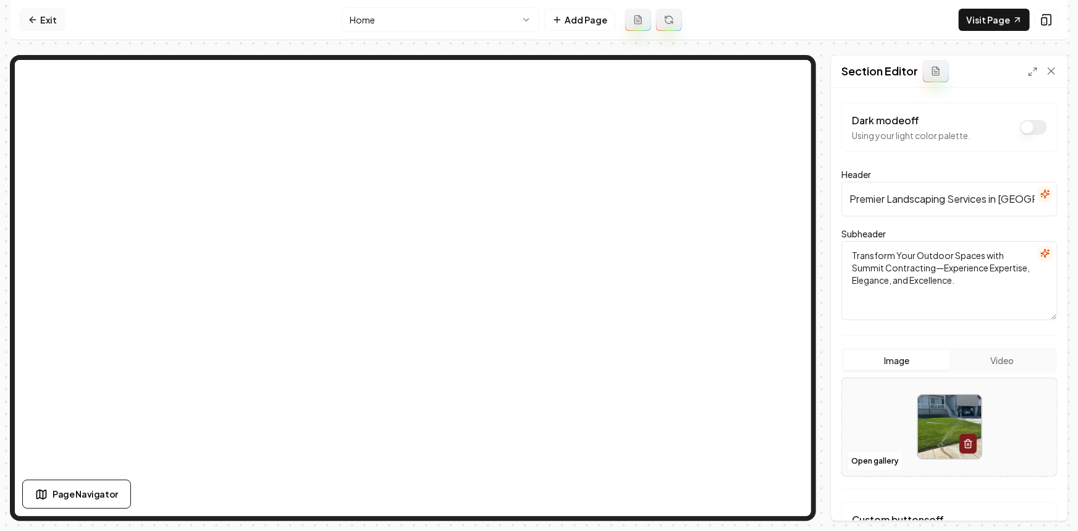
click at [49, 24] on link "Exit" at bounding box center [42, 20] width 45 height 22
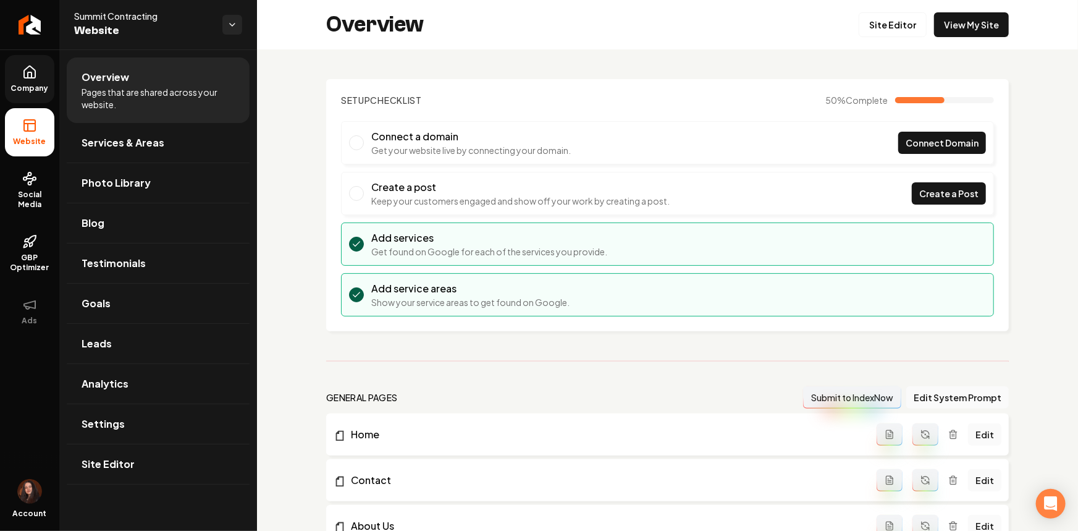
click at [36, 91] on span "Company" at bounding box center [30, 88] width 48 height 10
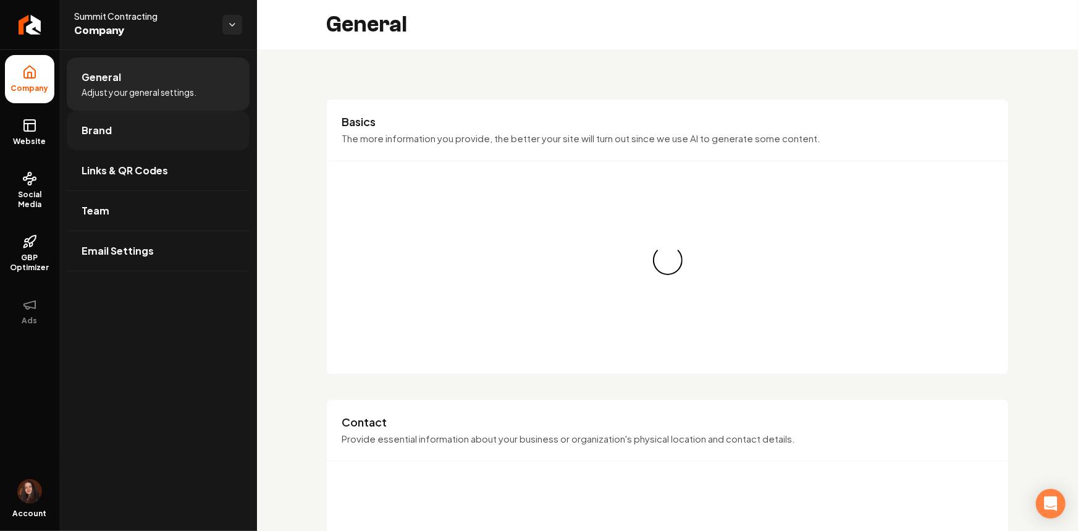
click at [105, 140] on link "Brand" at bounding box center [158, 131] width 183 height 40
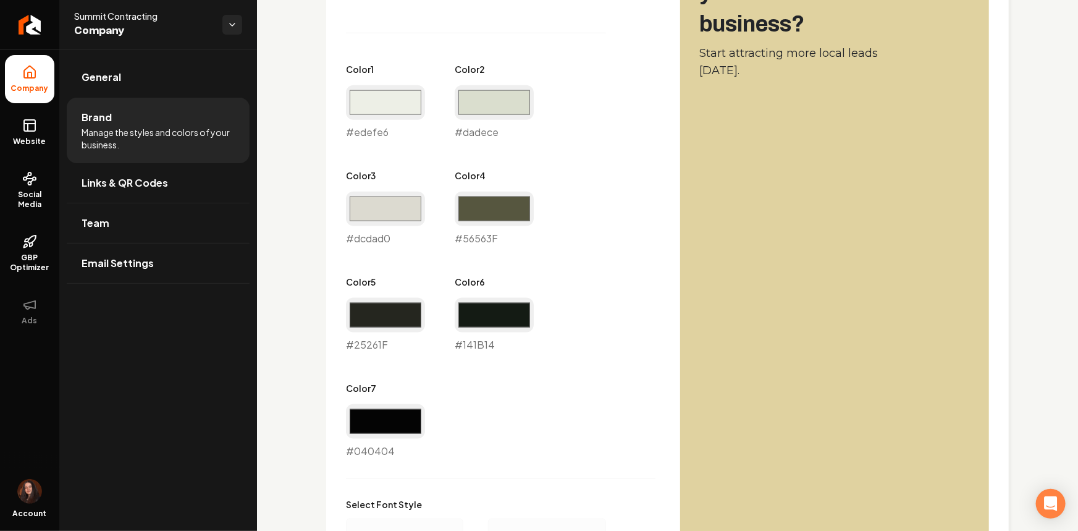
scroll to position [618, 0]
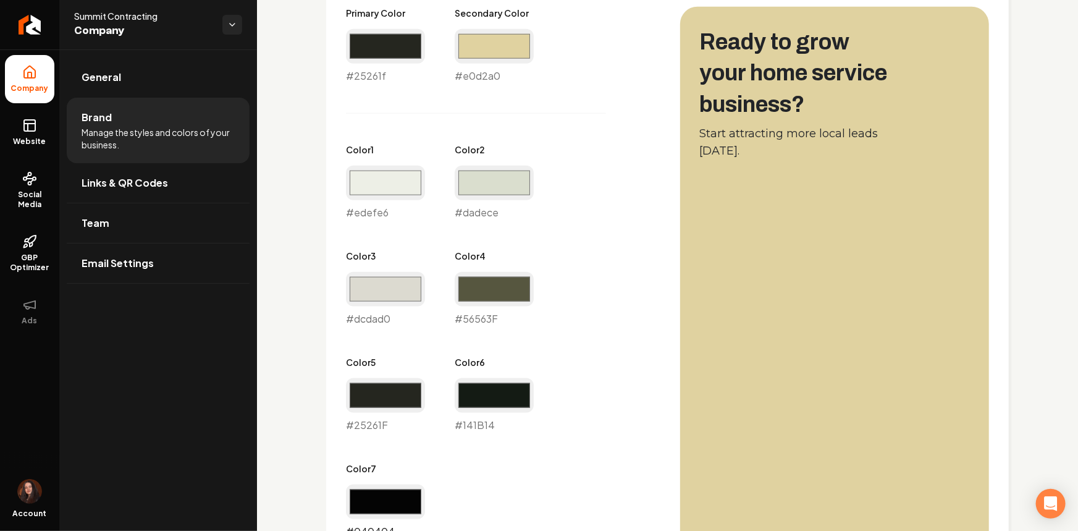
click at [377, 500] on input "#040404" at bounding box center [385, 501] width 79 height 35
type input "#25261f"
click at [581, 346] on div "Primary Color #25261f #25261f Secondary Color #e0d2a0 #e0d2a0 Color 1 #edefe6 #…" at bounding box center [500, 273] width 309 height 532
click at [384, 393] on input "#25261f" at bounding box center [385, 395] width 79 height 35
type input "#414338"
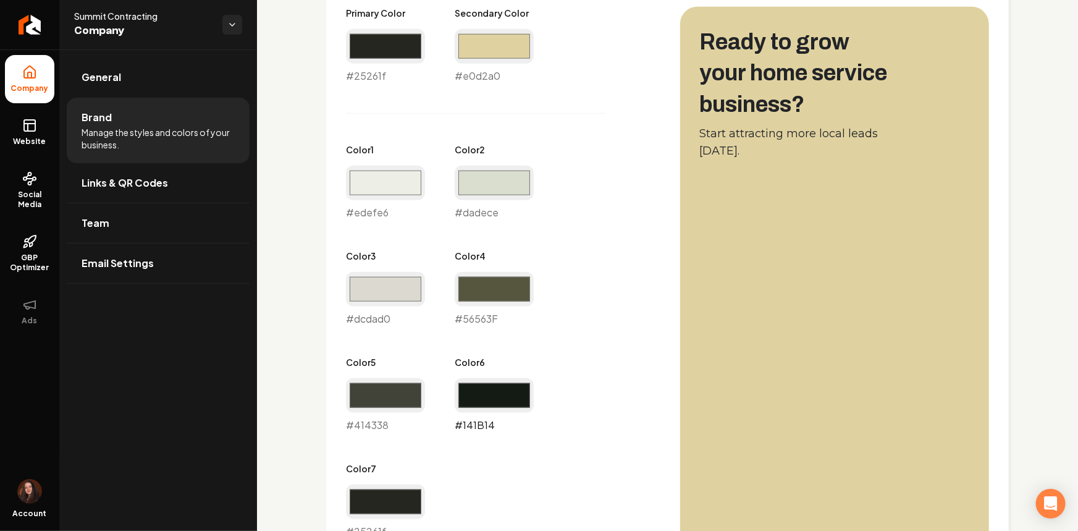
drag, startPoint x: 525, startPoint y: 395, endPoint x: 520, endPoint y: 384, distance: 12.2
click at [524, 394] on input "#141b14" at bounding box center [494, 395] width 79 height 35
type input "#171a14"
click at [600, 363] on div "Primary Color #25261f #25261f Secondary Color #e0d2a0 #e0d2a0 Color 1 #edefe6 #…" at bounding box center [500, 273] width 309 height 532
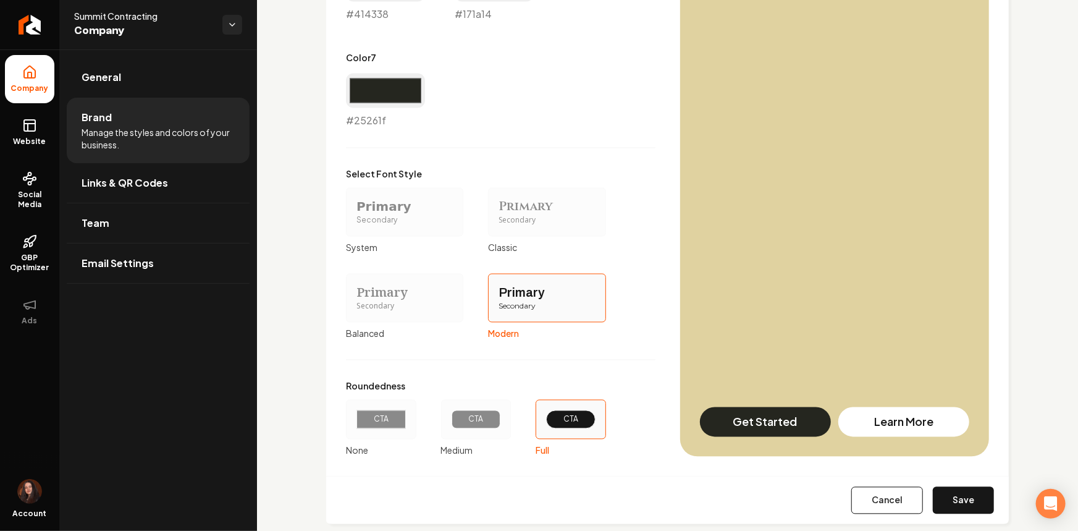
scroll to position [1050, 0]
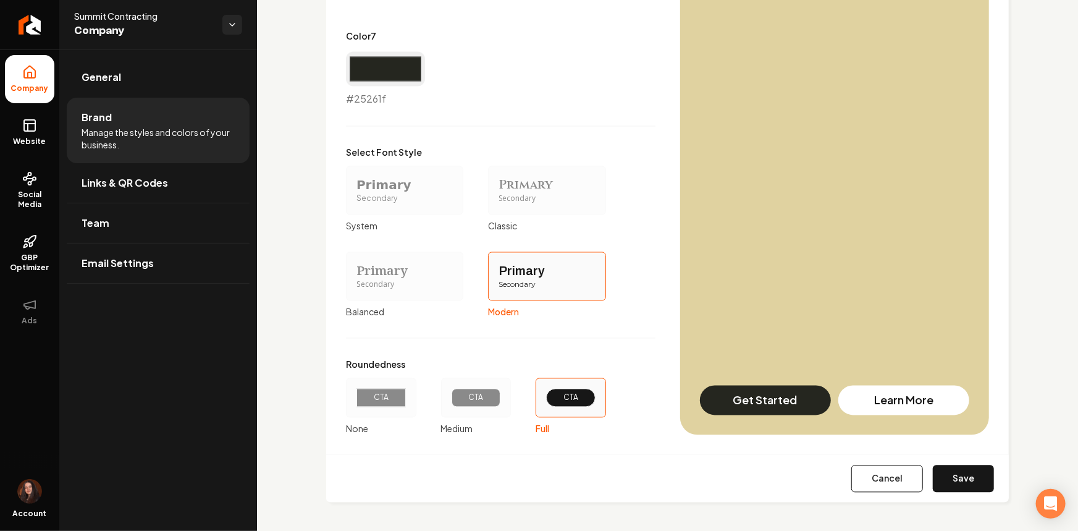
click at [986, 473] on div "Cancel Save" at bounding box center [667, 479] width 682 height 48
click at [948, 473] on button "Save" at bounding box center [963, 478] width 61 height 27
type input "#56563f"
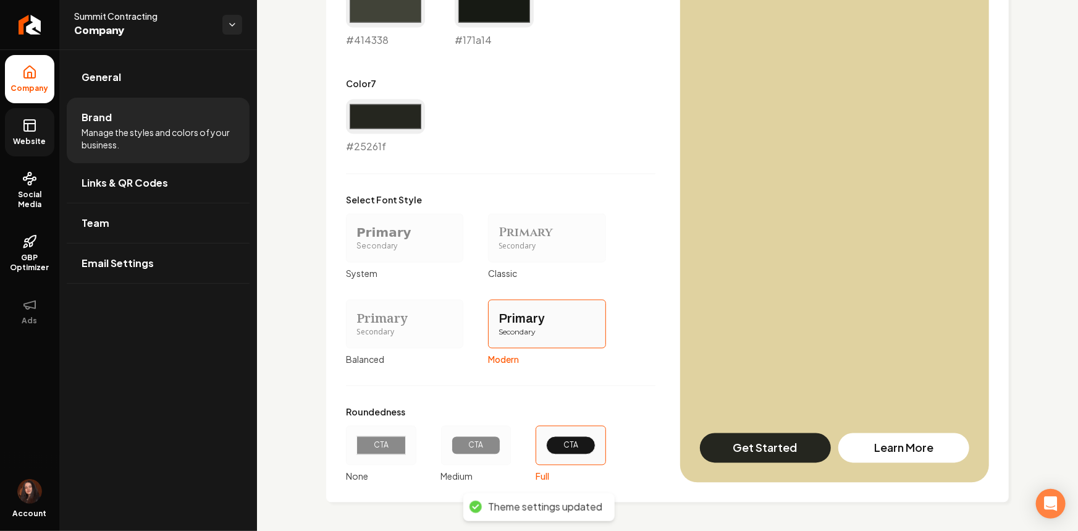
click at [13, 125] on link "Website" at bounding box center [29, 132] width 49 height 48
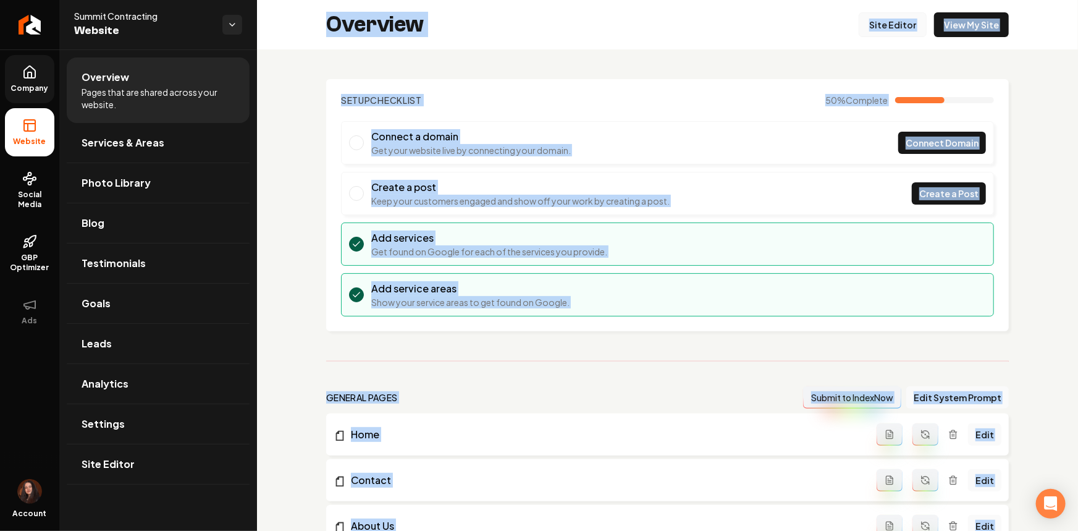
click at [897, 22] on link "Site Editor" at bounding box center [892, 24] width 68 height 25
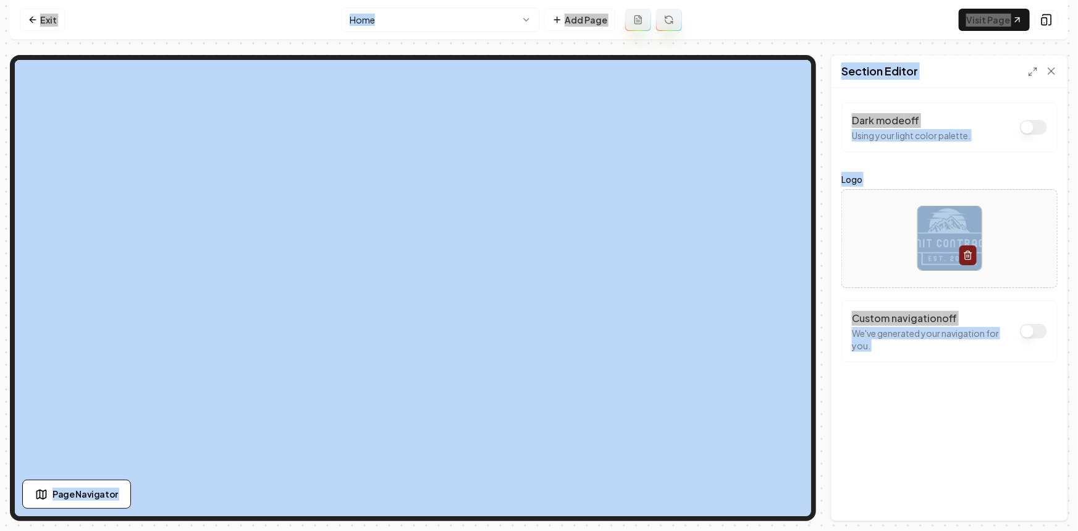
click at [1036, 132] on button "Dark mode off" at bounding box center [1033, 127] width 27 height 15
click at [1034, 495] on button "Save" at bounding box center [1039, 499] width 36 height 22
click at [947, 405] on div "Dark mode on Using your dark color palette. Logo Custom navigation off We've ge…" at bounding box center [949, 304] width 236 height 432
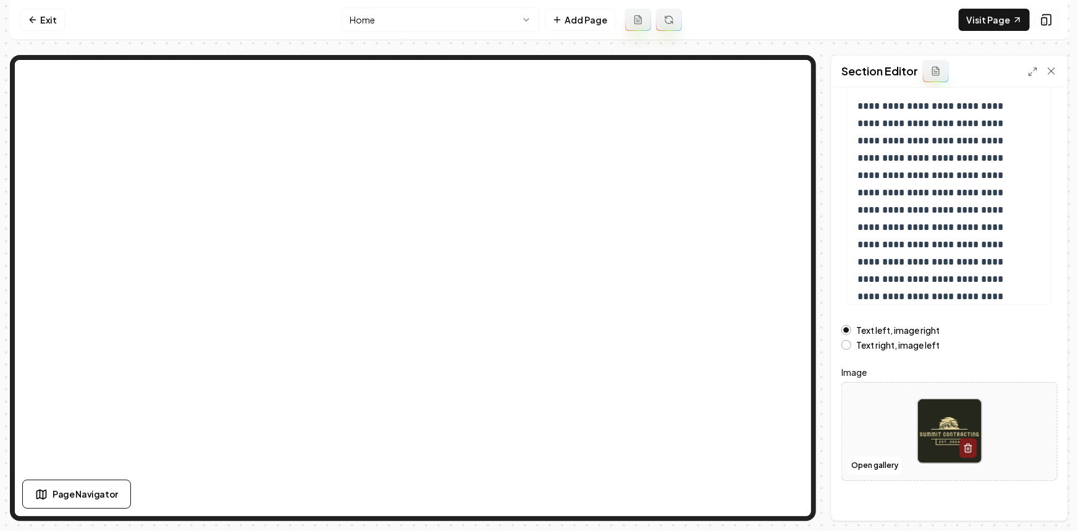
scroll to position [136, 0]
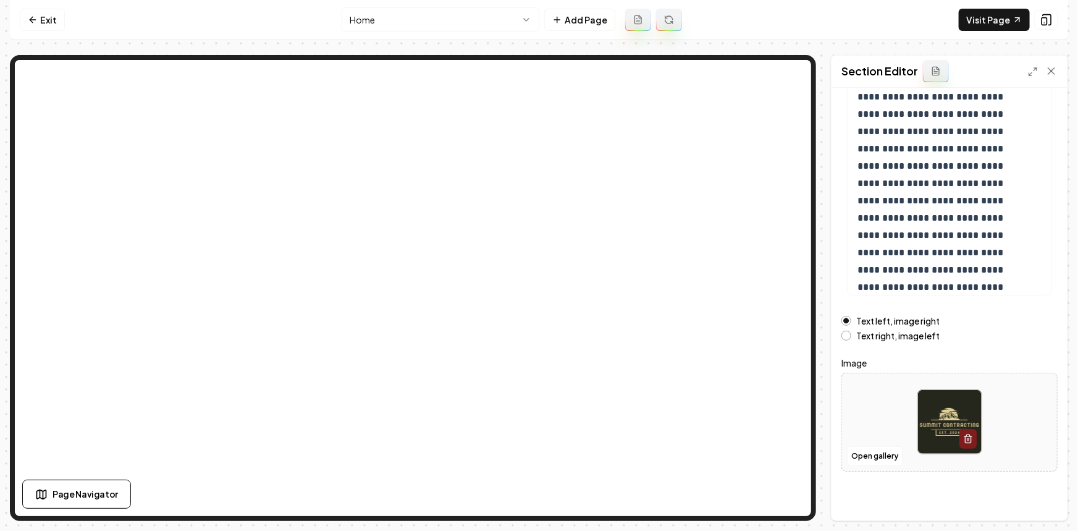
click at [876, 411] on div at bounding box center [949, 421] width 215 height 85
type input "**********"
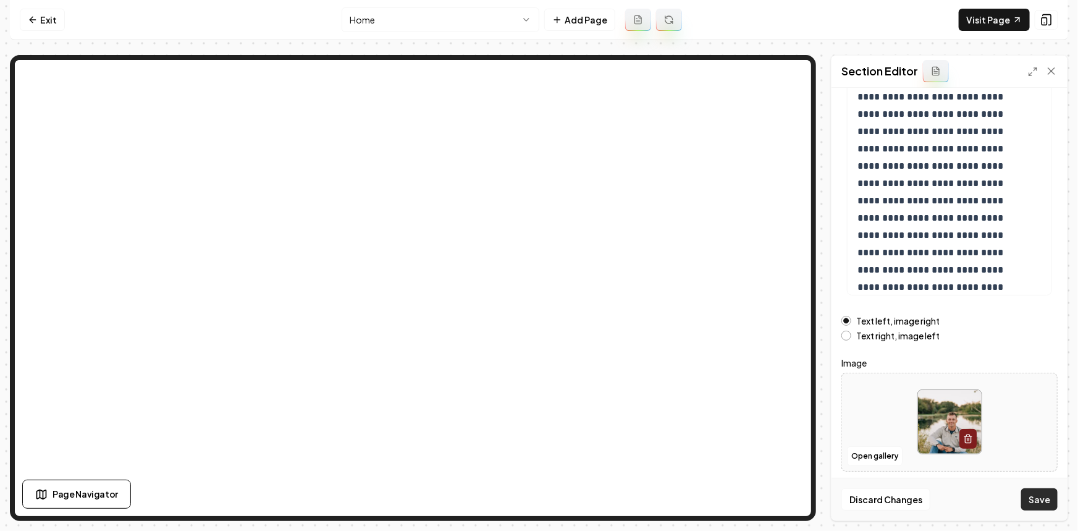
click at [1031, 501] on button "Save" at bounding box center [1039, 499] width 36 height 22
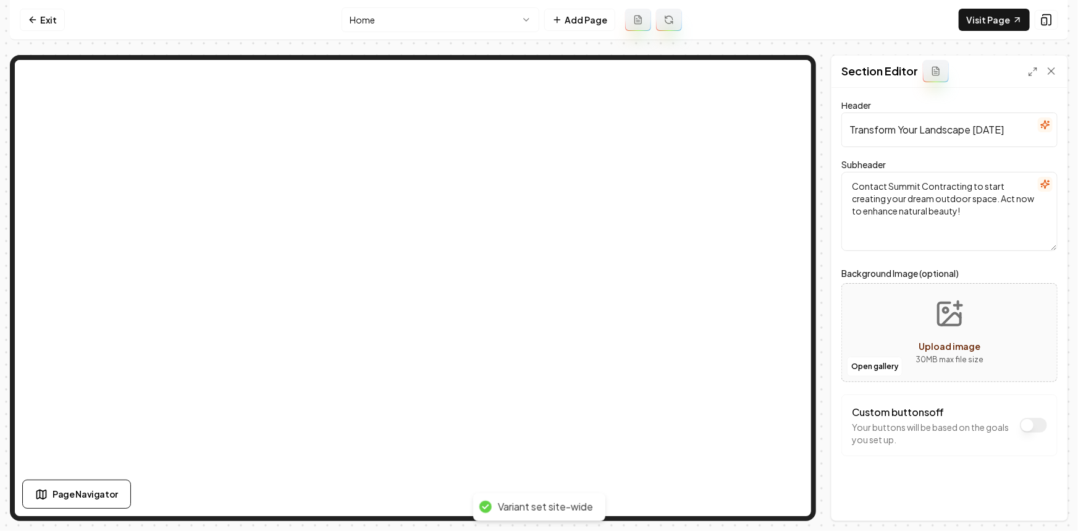
click at [346, 26] on html "Computer Required This feature is only available on a computer. Please switch t…" at bounding box center [539, 265] width 1078 height 531
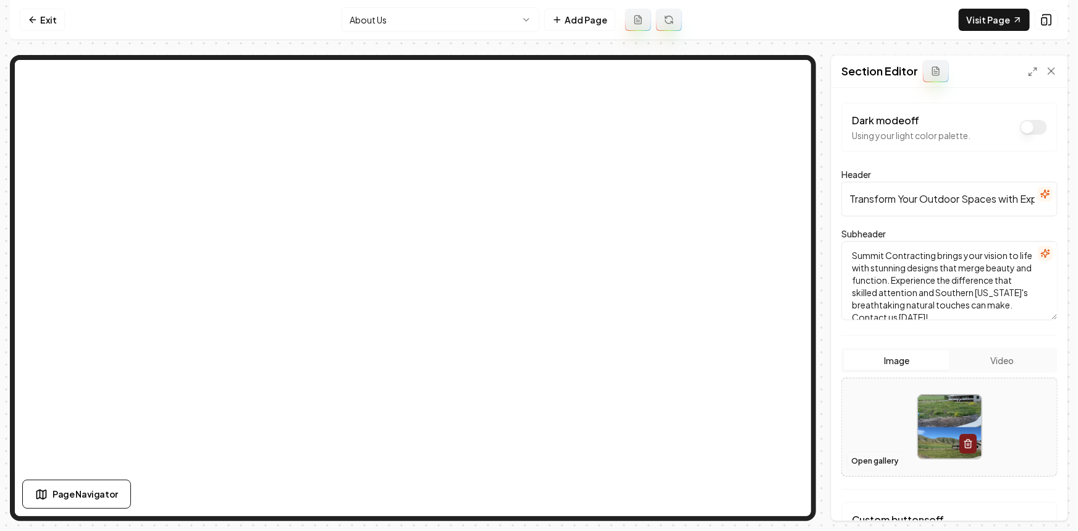
click at [874, 464] on button "Open gallery" at bounding box center [875, 461] width 56 height 20
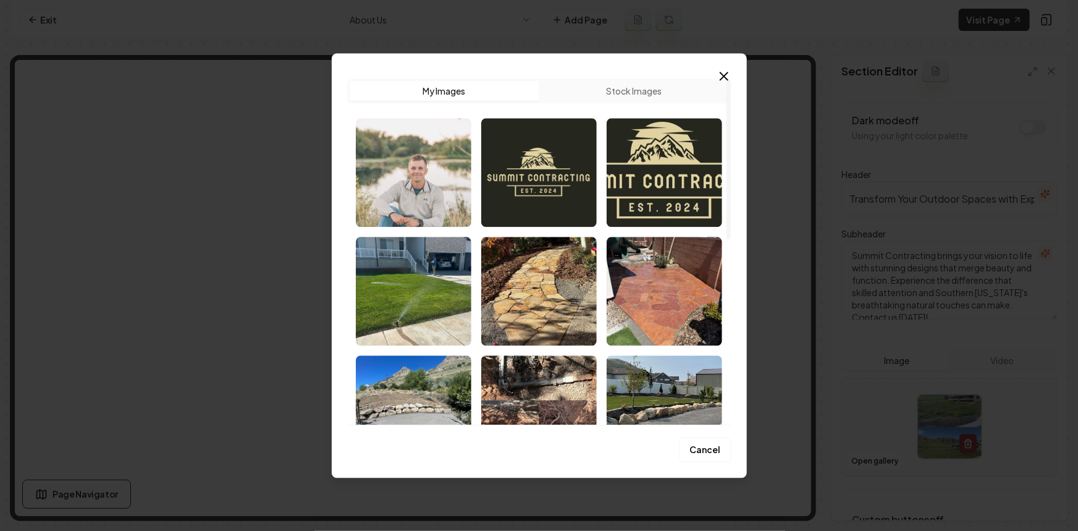
click at [444, 198] on img "Select image image_68c419c95c7cd75eb85ceb6c.jpg" at bounding box center [413, 172] width 115 height 109
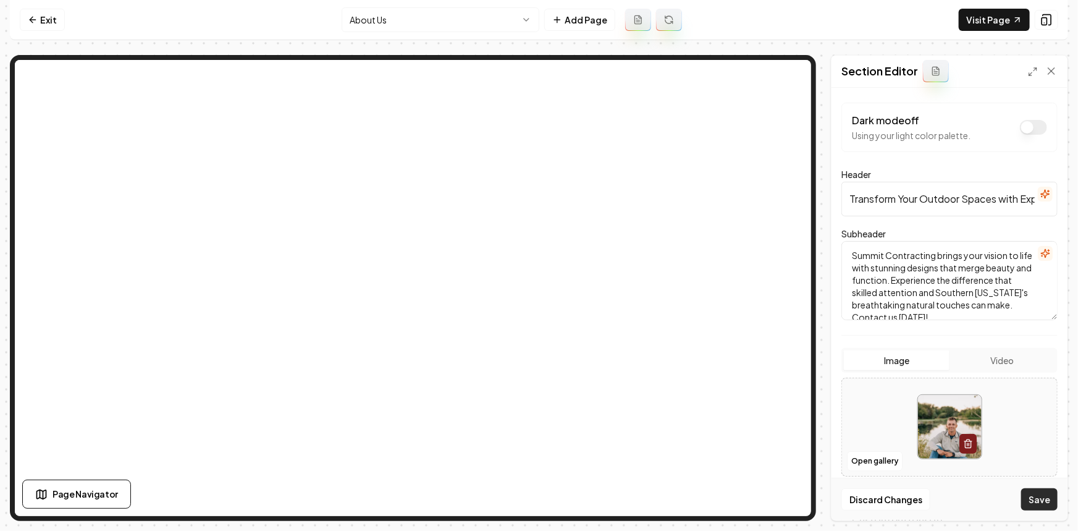
click at [1037, 497] on button "Save" at bounding box center [1039, 499] width 36 height 22
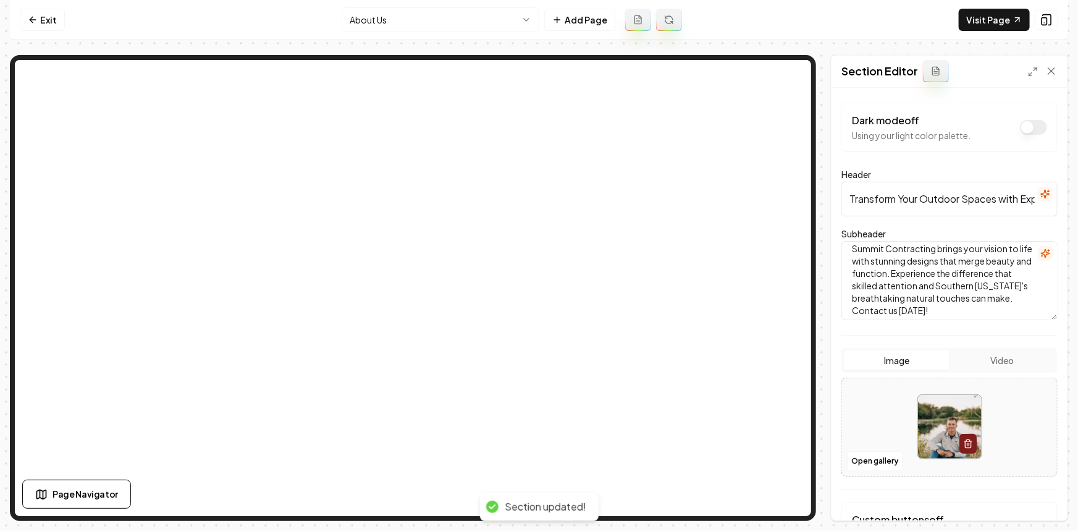
scroll to position [10, 0]
click at [1041, 249] on icon "button" at bounding box center [1045, 253] width 8 height 8
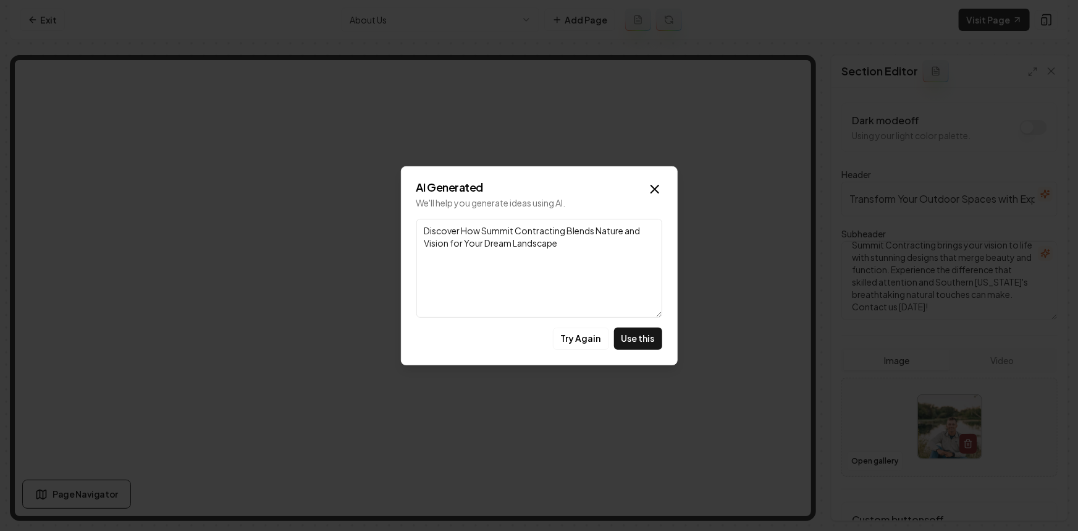
drag, startPoint x: 641, startPoint y: 334, endPoint x: 849, endPoint y: 415, distance: 223.0
click at [642, 331] on button "Use this" at bounding box center [638, 338] width 48 height 22
type textarea "Discover How Summit Contracting Blends Nature and Vision for Your Dream Landsca…"
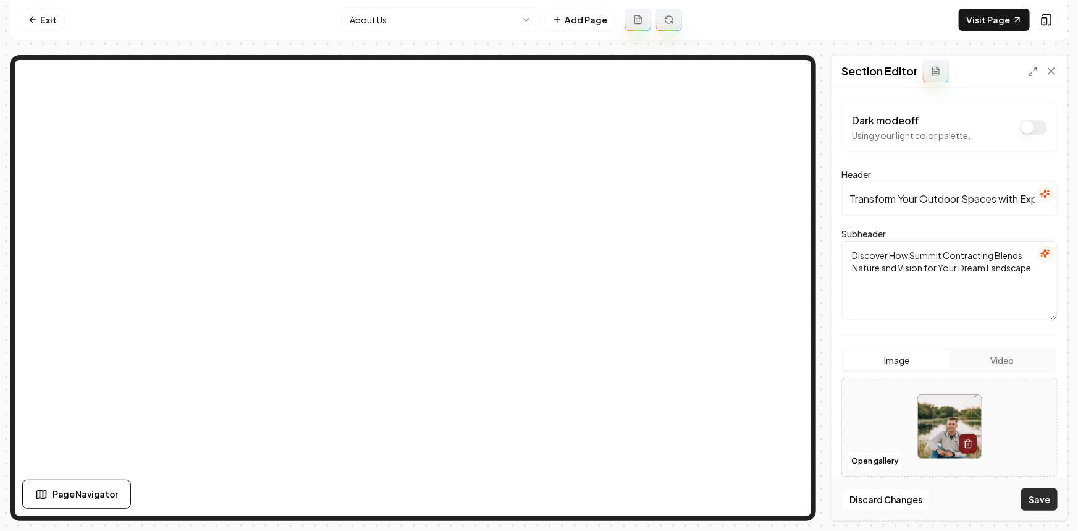
click at [1039, 490] on button "Save" at bounding box center [1039, 499] width 36 height 22
click at [1040, 195] on icon "button" at bounding box center [1045, 194] width 10 height 10
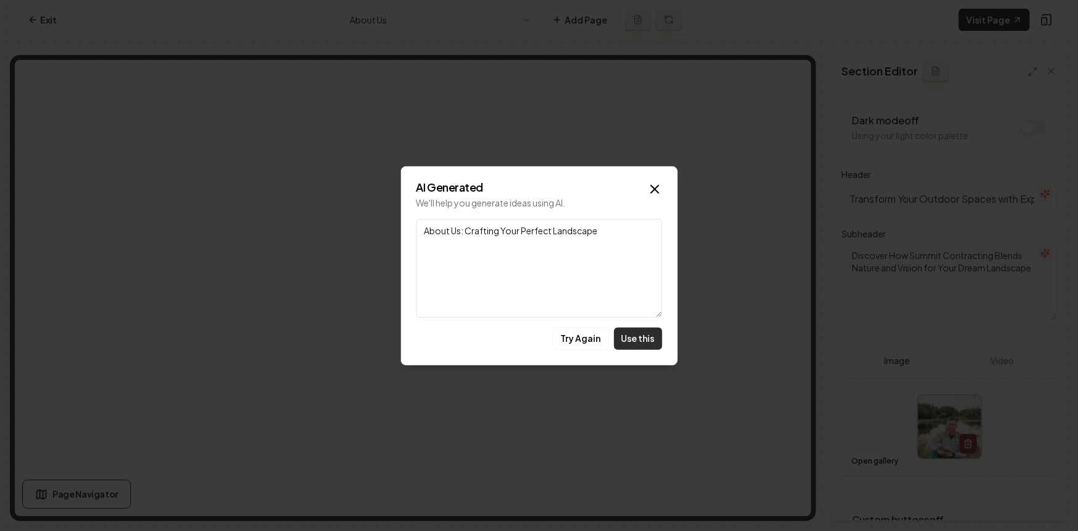
click at [632, 345] on button "Use this" at bounding box center [638, 338] width 48 height 22
type input "About Us: Crafting Your Perfect Landscape"
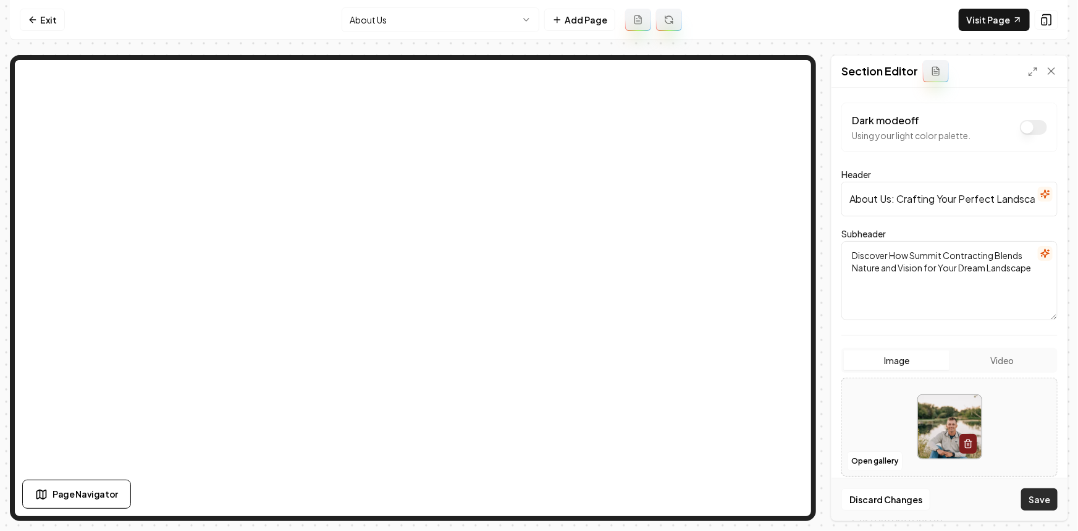
click at [1025, 500] on button "Save" at bounding box center [1039, 499] width 36 height 22
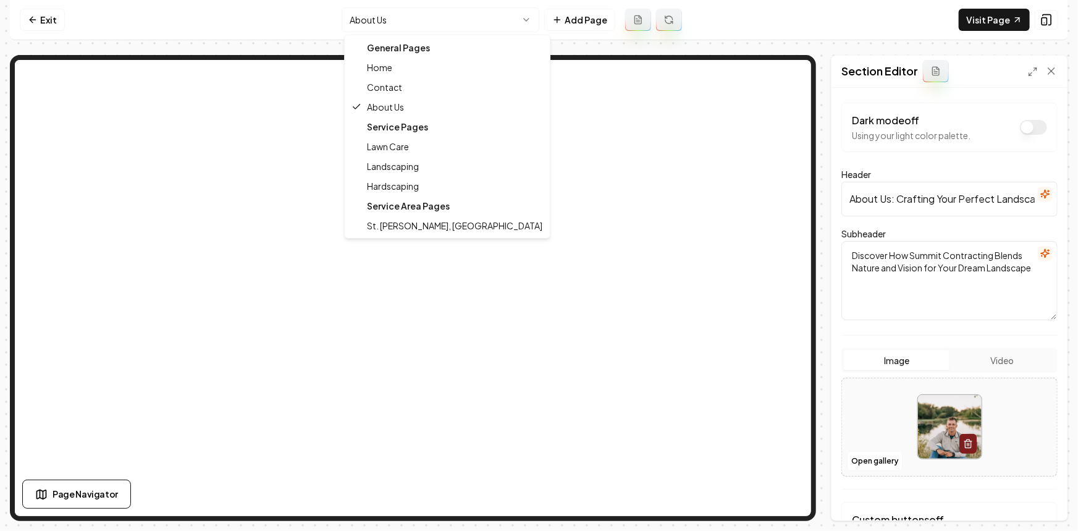
click at [441, 25] on html "Computer Required This feature is only available on a computer. Please switch t…" at bounding box center [539, 265] width 1078 height 531
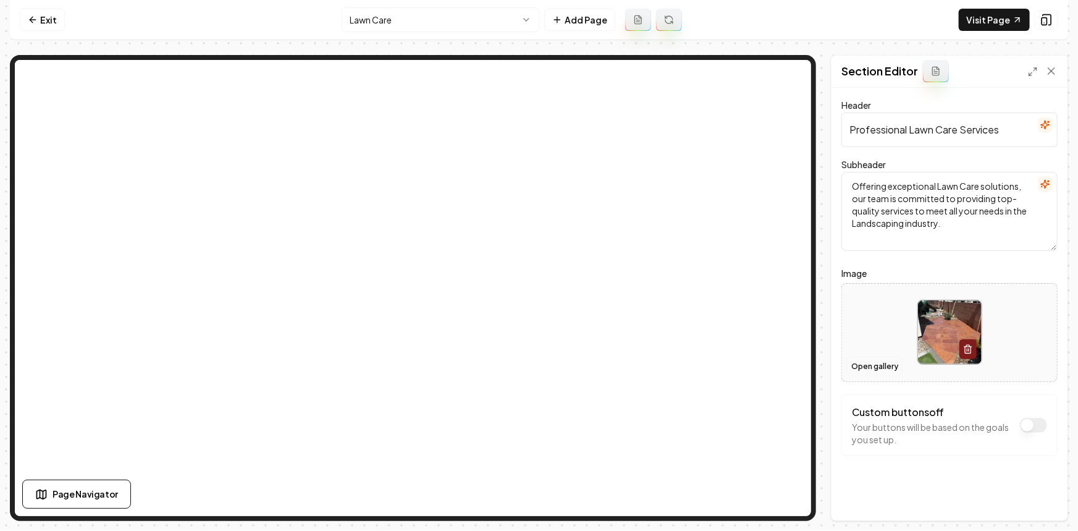
click at [875, 369] on button "Open gallery" at bounding box center [875, 366] width 56 height 20
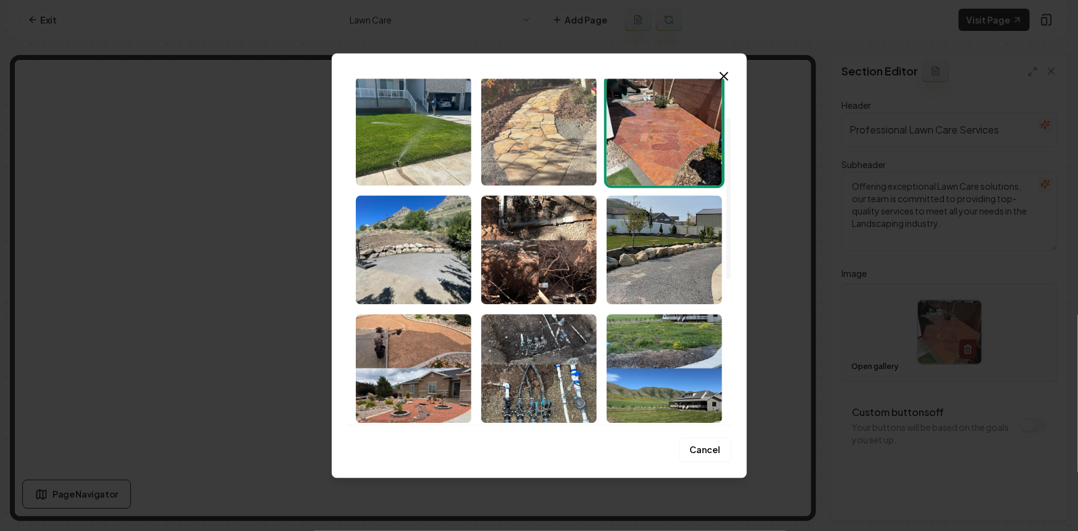
scroll to position [168, 0]
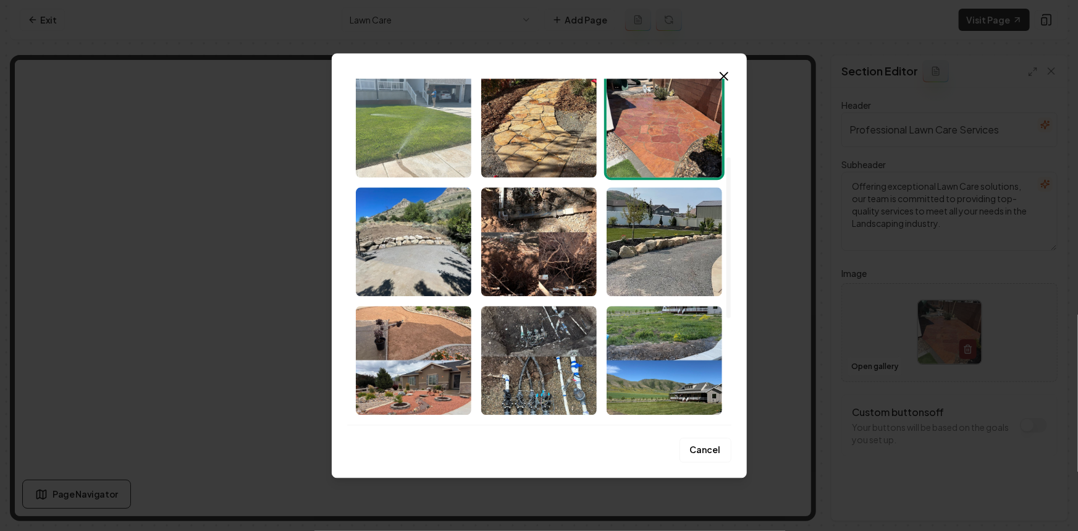
click at [390, 121] on img "Select image image_68c418f85c7cd75eb856b969.jpeg" at bounding box center [413, 123] width 115 height 109
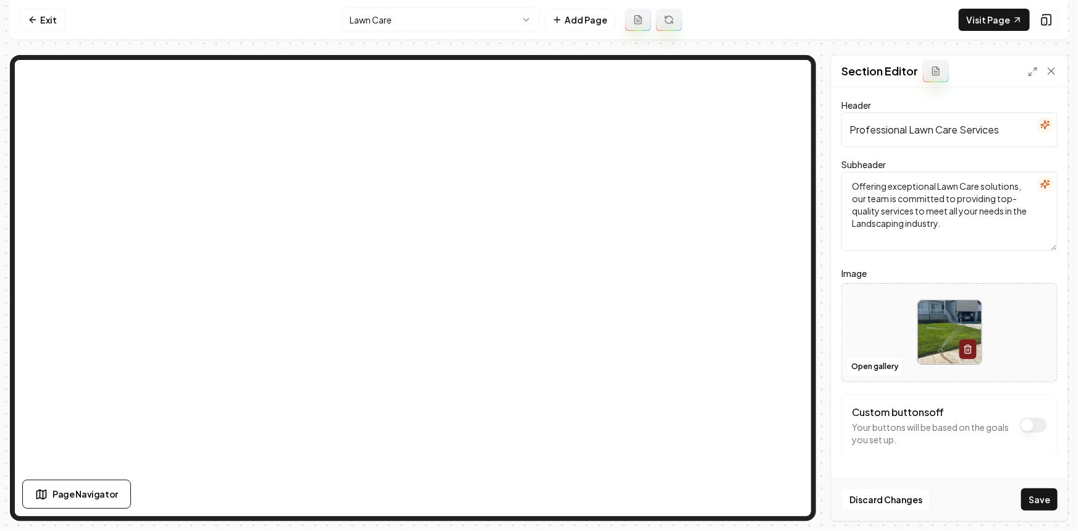
click at [1028, 494] on button "Save" at bounding box center [1039, 499] width 36 height 22
click at [401, 25] on html "Computer Required This feature is only available on a computer. Please switch t…" at bounding box center [539, 265] width 1078 height 531
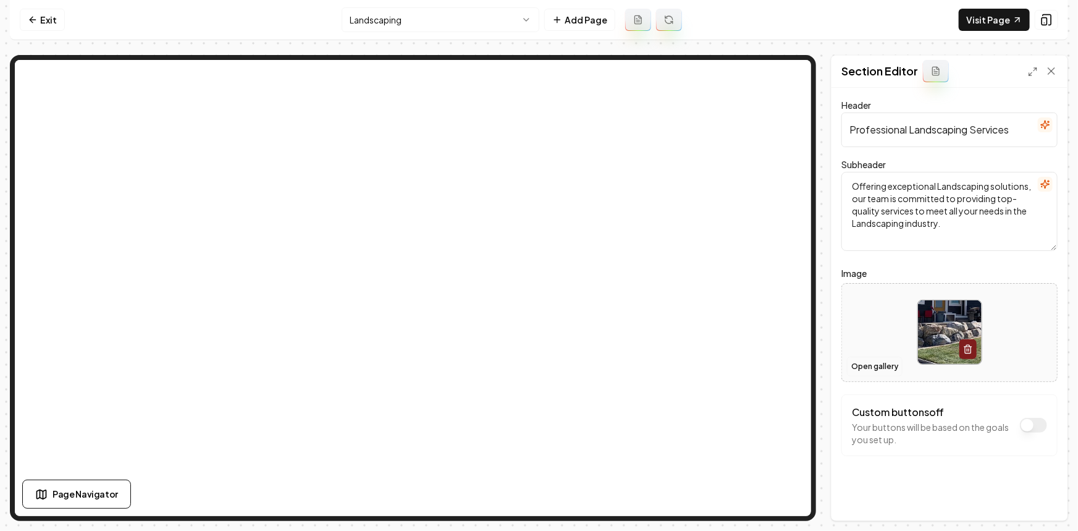
click at [881, 363] on button "Open gallery" at bounding box center [875, 366] width 56 height 20
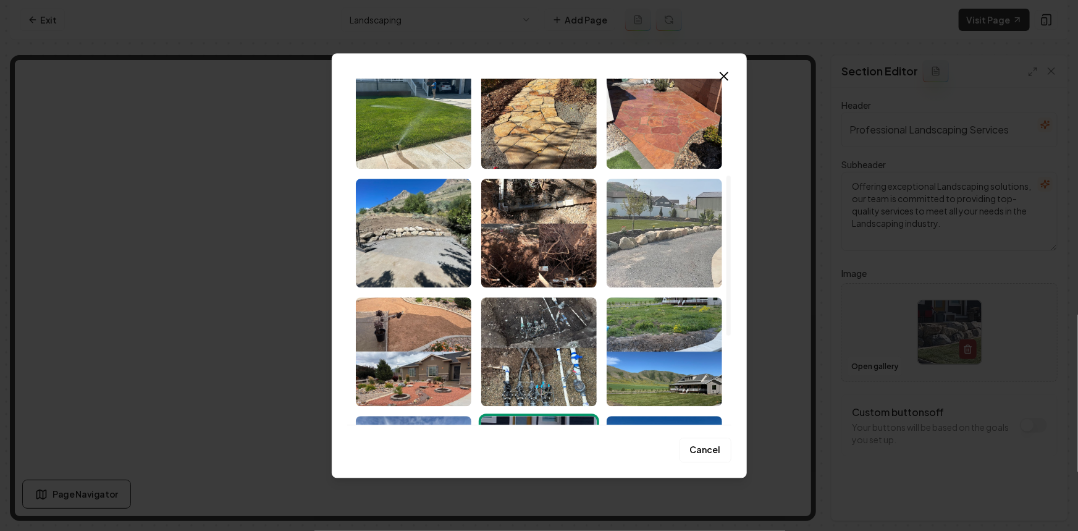
scroll to position [175, 0]
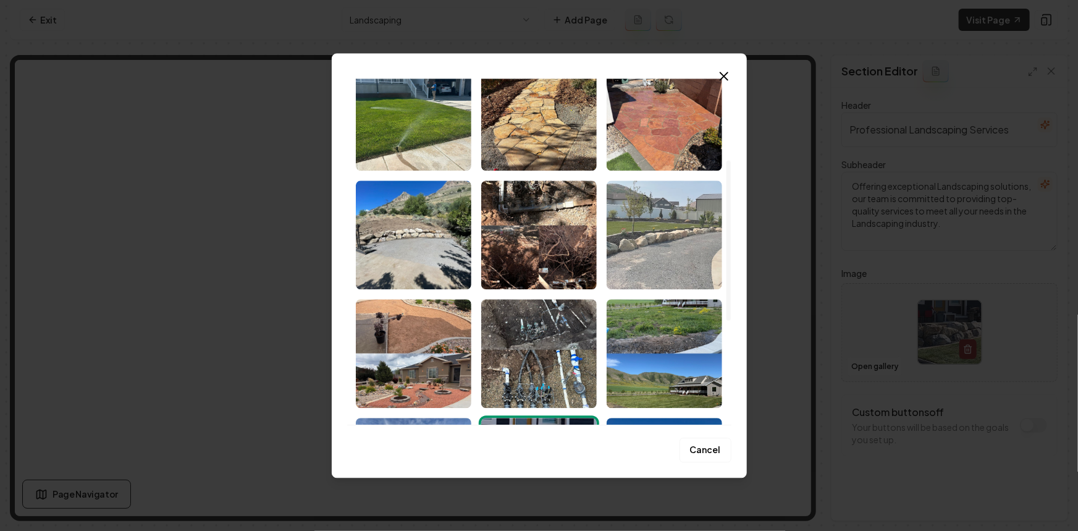
click at [707, 247] on img "Select image image_68c418f55c7cd75eb856ac4c.jpeg" at bounding box center [663, 234] width 115 height 109
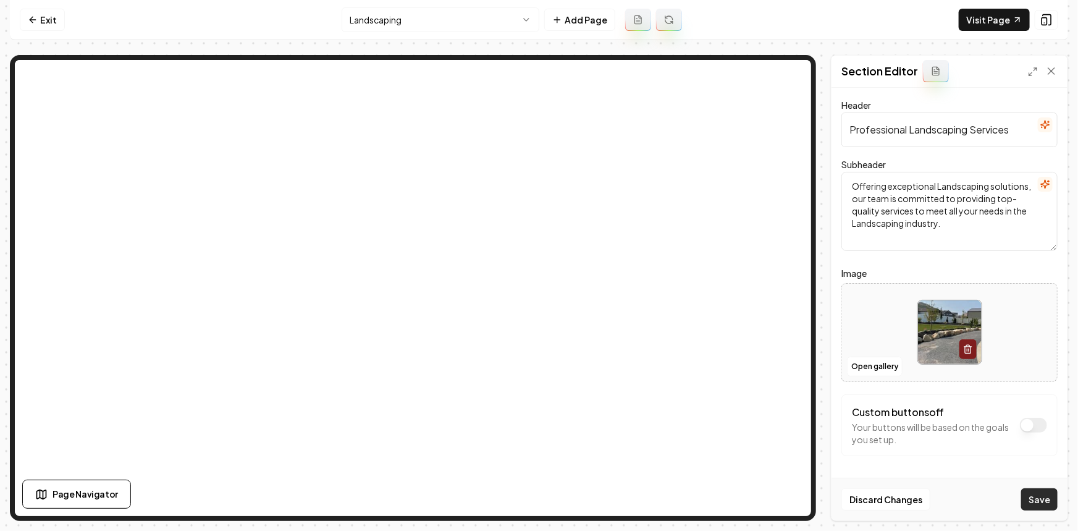
click at [1038, 498] on button "Save" at bounding box center [1039, 499] width 36 height 22
click at [502, 17] on html "Computer Required This feature is only available on a computer. Please switch t…" at bounding box center [539, 265] width 1078 height 531
click at [866, 364] on button "Open gallery" at bounding box center [875, 366] width 56 height 20
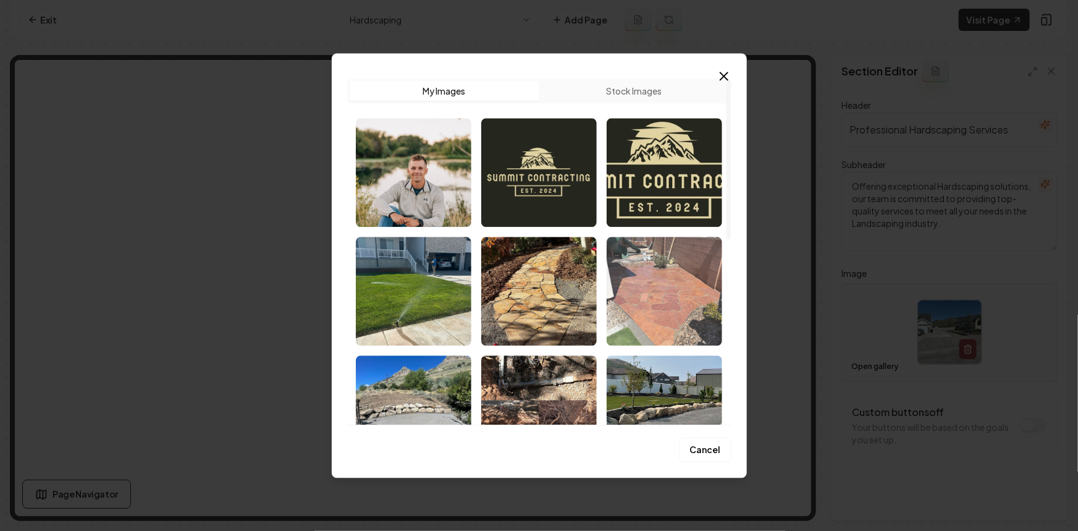
click at [659, 266] on img "Select image image_68c418f75c7cd75eb856b6ad.jpeg" at bounding box center [663, 291] width 115 height 109
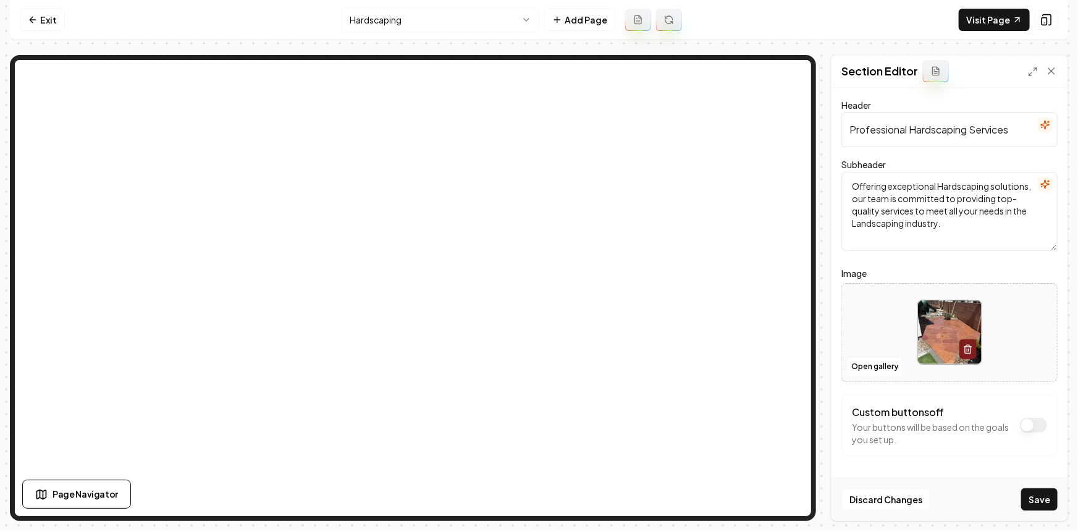
click at [1045, 503] on button "Save" at bounding box center [1039, 499] width 36 height 22
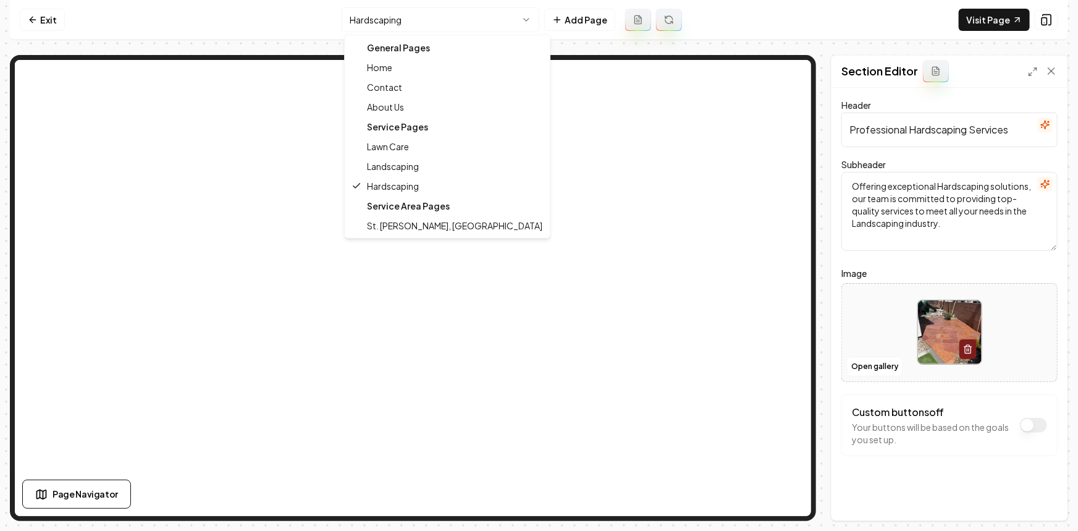
click at [493, 26] on html "Computer Required This feature is only available on a computer. Please switch t…" at bounding box center [539, 265] width 1078 height 531
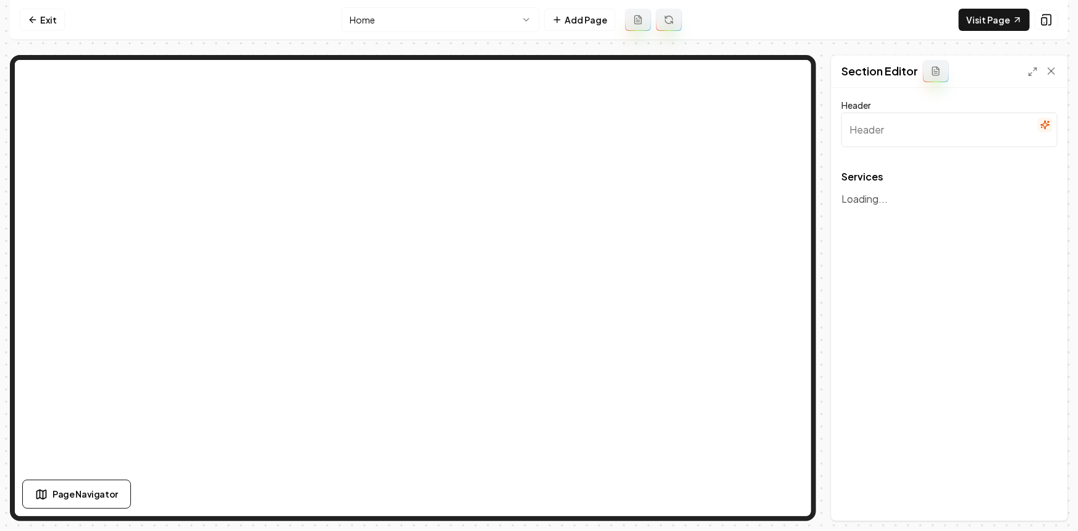
type input "Landscape Services"
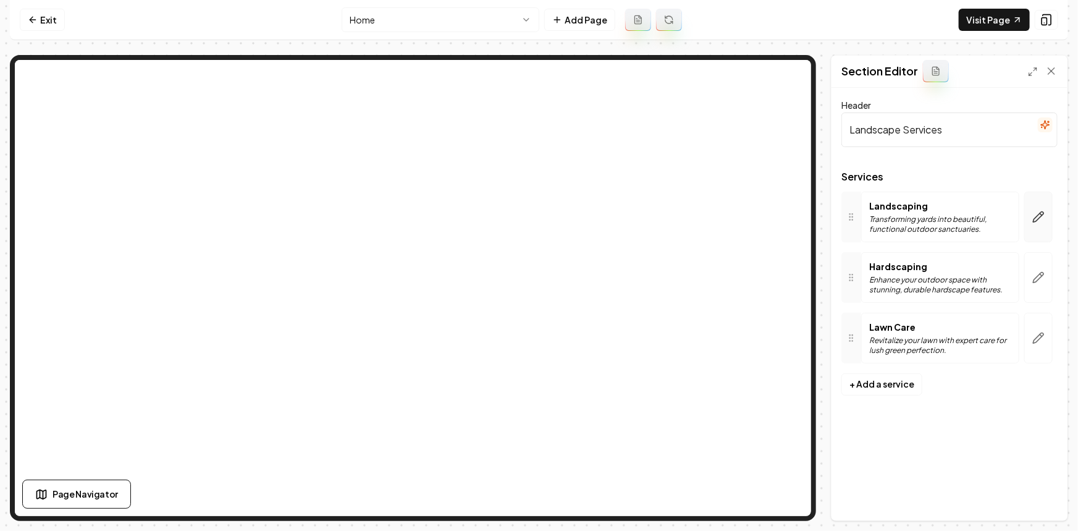
click at [1038, 217] on icon "button" at bounding box center [1038, 217] width 12 height 12
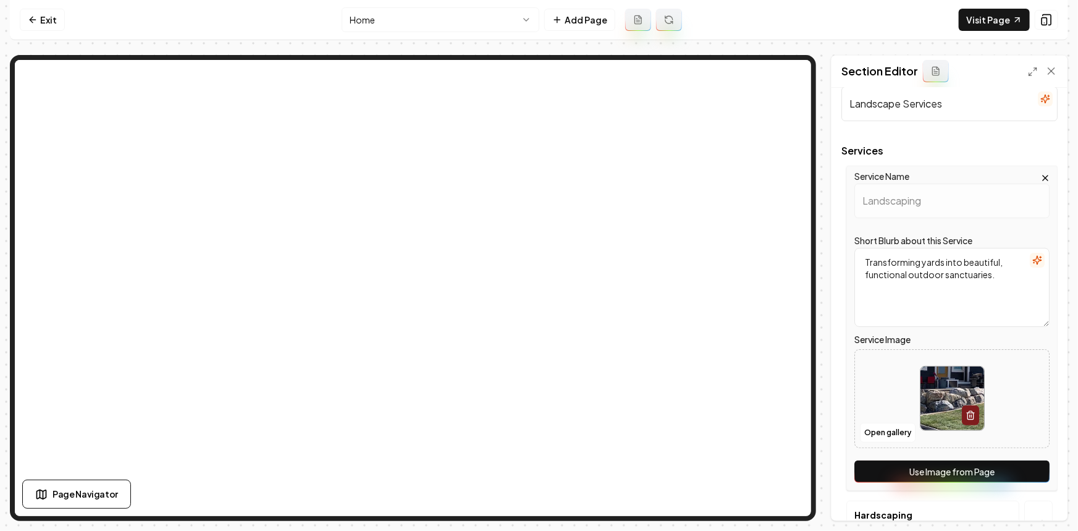
scroll to position [173, 0]
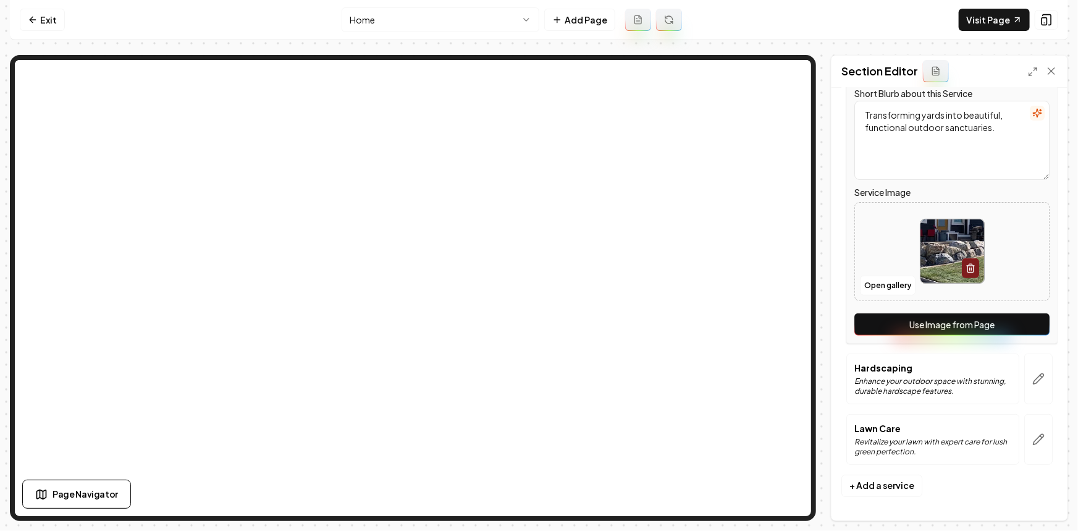
click at [951, 316] on button "Use Image from Page" at bounding box center [951, 324] width 195 height 22
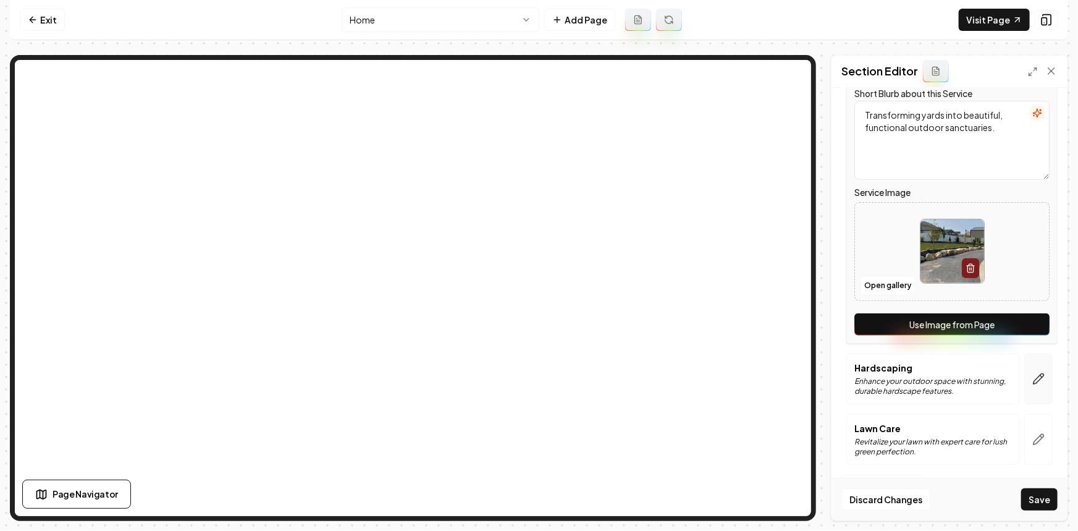
click at [1035, 382] on icon "button" at bounding box center [1038, 378] width 12 height 12
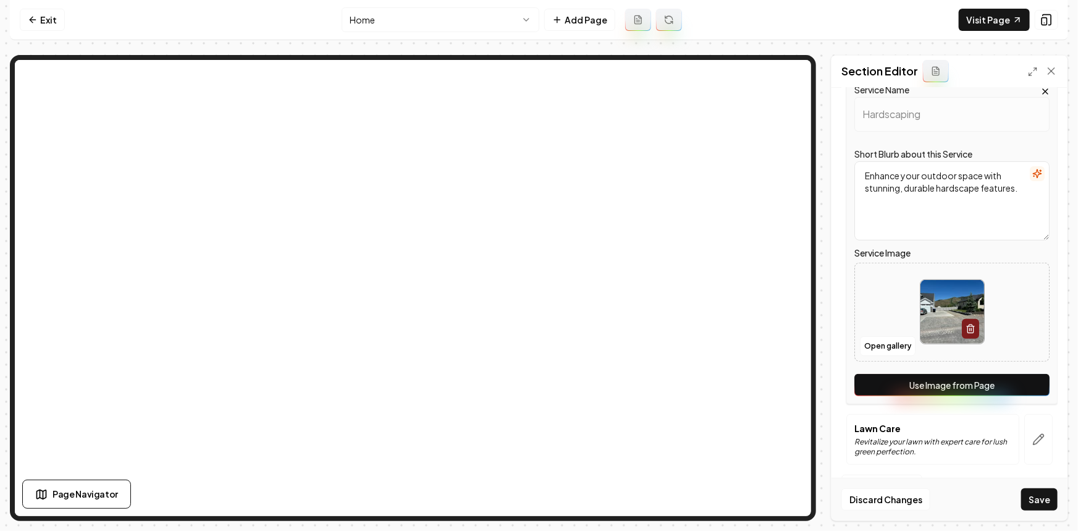
click at [1012, 390] on button "Use Image from Page" at bounding box center [951, 385] width 195 height 22
click at [1024, 421] on button "button" at bounding box center [1038, 439] width 28 height 51
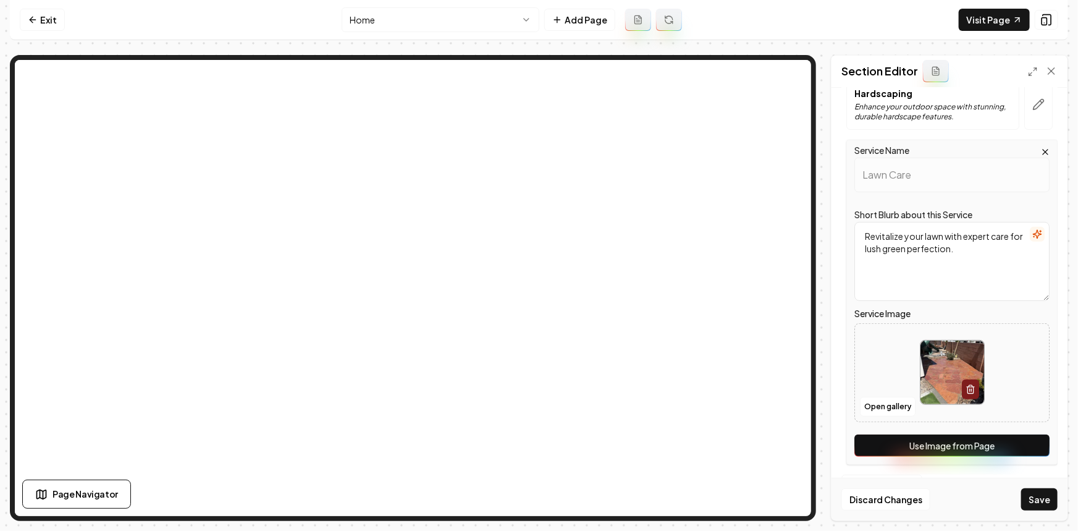
scroll to position [0, 0]
click at [1025, 438] on button "Use Image from Page" at bounding box center [951, 445] width 195 height 22
click at [1035, 490] on button "Save" at bounding box center [1039, 499] width 36 height 22
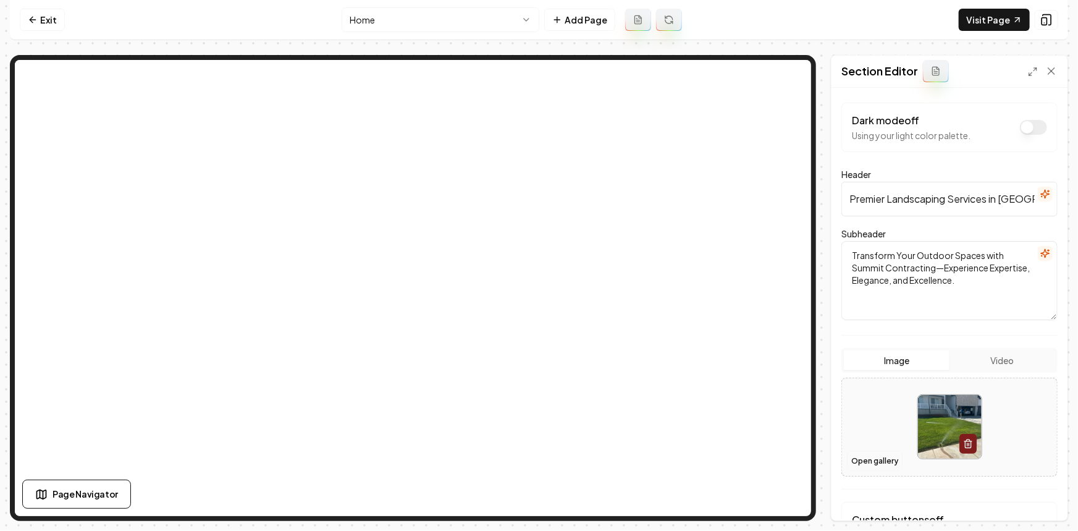
click at [865, 461] on button "Open gallery" at bounding box center [875, 461] width 56 height 20
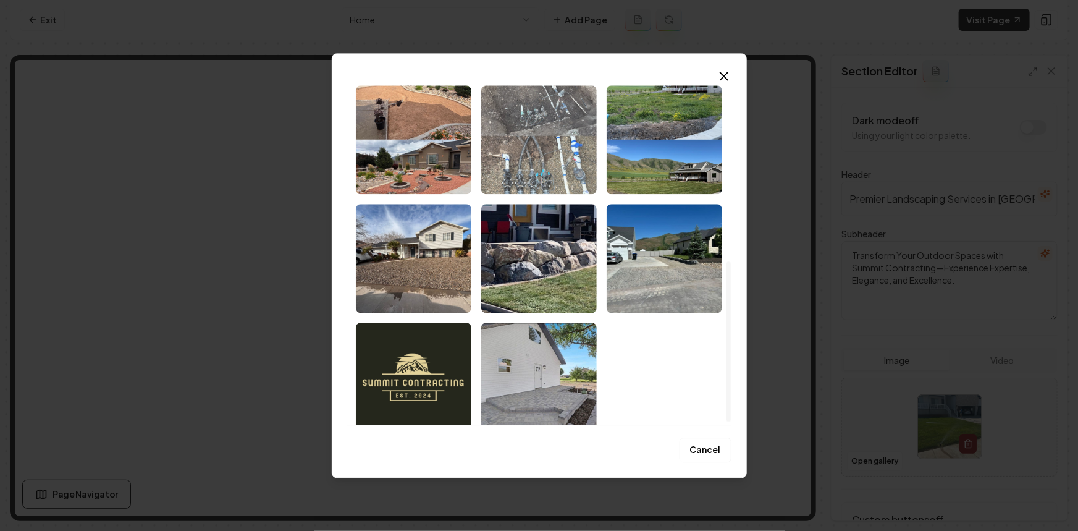
scroll to position [400, 0]
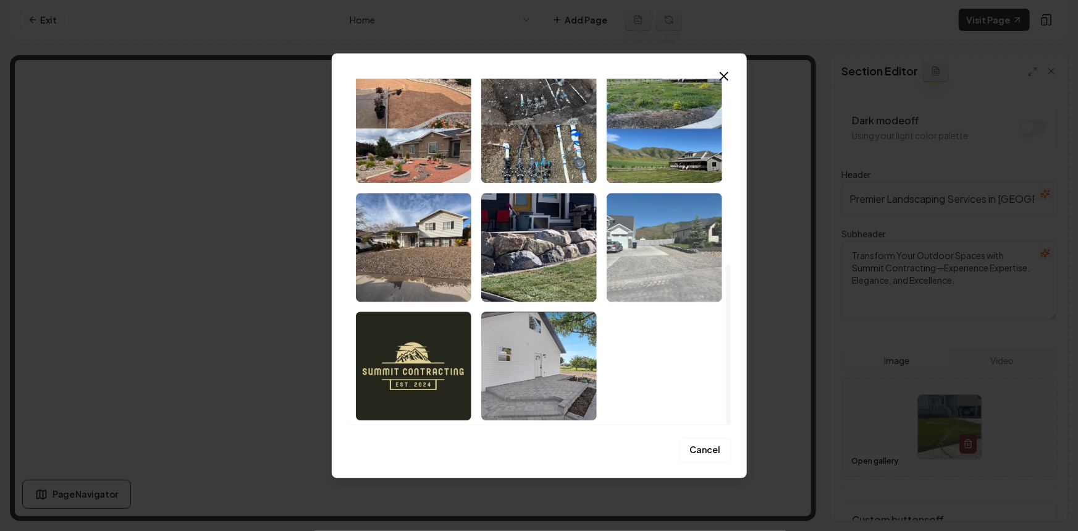
click at [684, 293] on img "Select image image_68c418f55c7cd75eb856aa97.jpeg" at bounding box center [663, 247] width 115 height 109
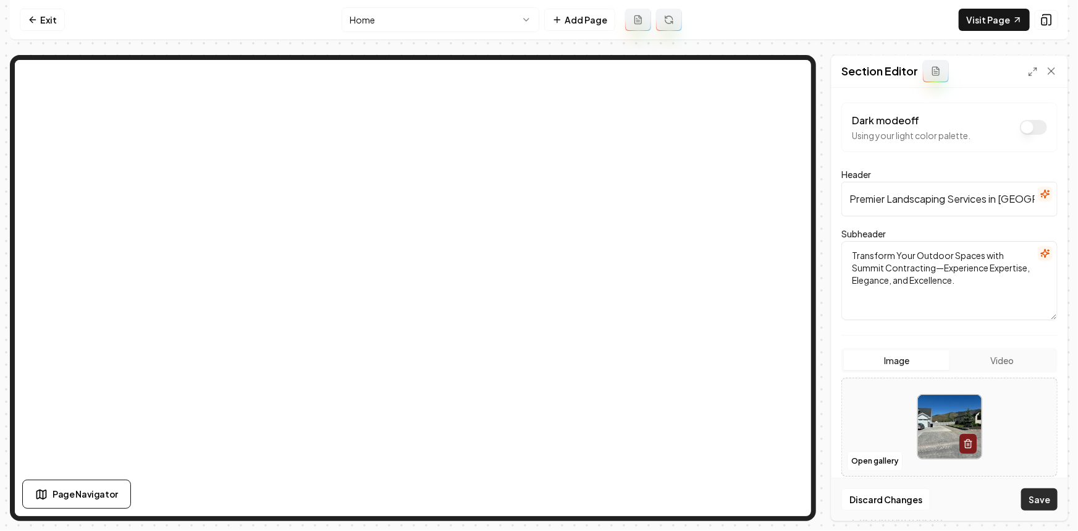
click at [1047, 500] on button "Save" at bounding box center [1039, 499] width 36 height 22
click at [999, 23] on link "Visit Page" at bounding box center [994, 20] width 71 height 22
click at [859, 457] on button "Open gallery" at bounding box center [875, 461] width 56 height 20
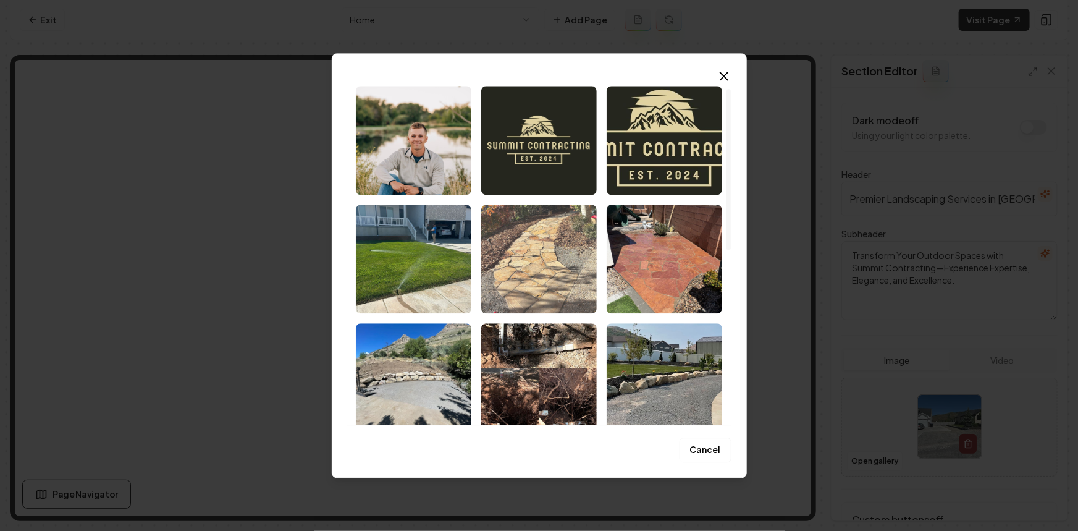
scroll to position [112, 0]
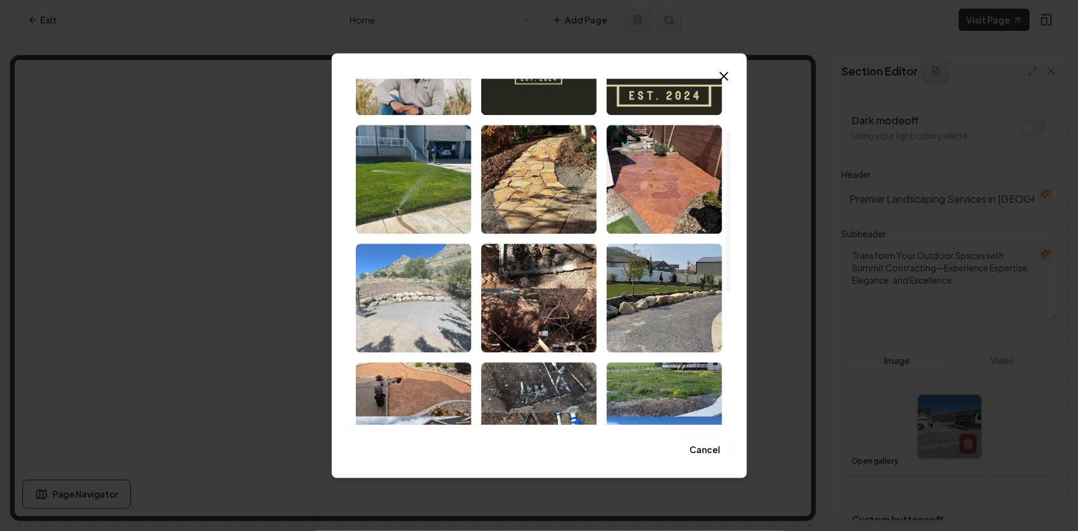
click at [436, 310] on img "Select image image_68c418f75c7cd75eb856b54e.jpeg" at bounding box center [413, 297] width 115 height 109
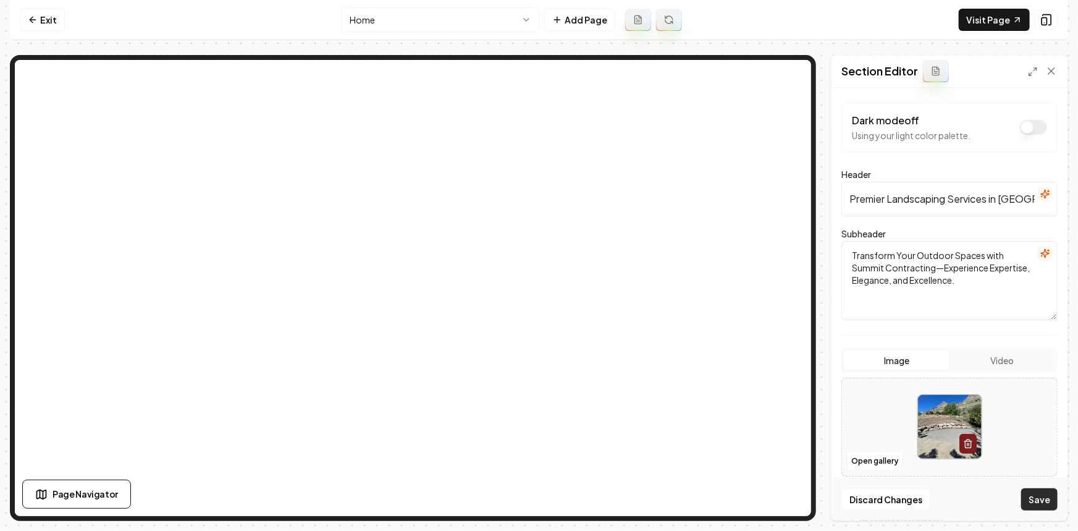
click at [1032, 491] on button "Save" at bounding box center [1039, 499] width 36 height 22
click at [884, 459] on button "Open gallery" at bounding box center [875, 461] width 56 height 20
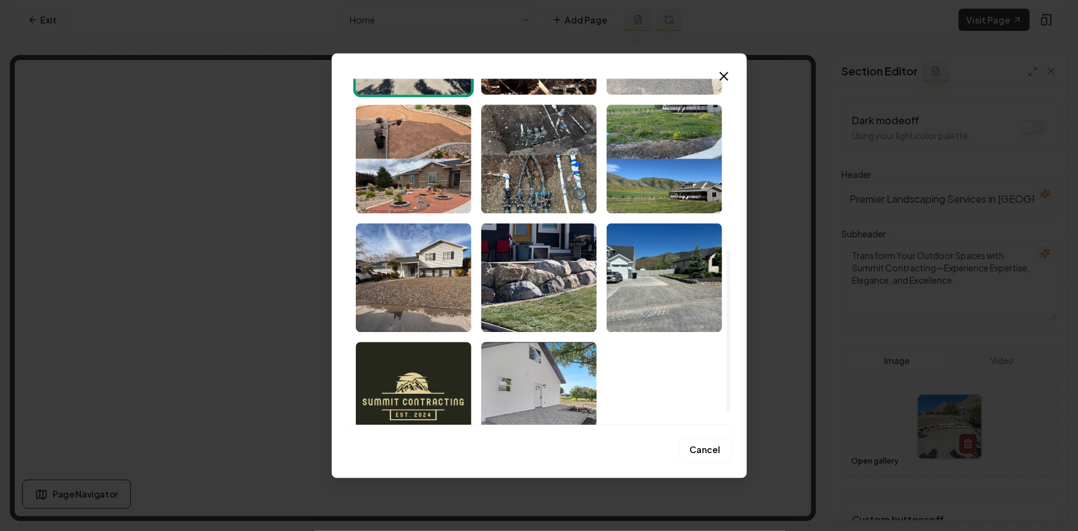
scroll to position [393, 0]
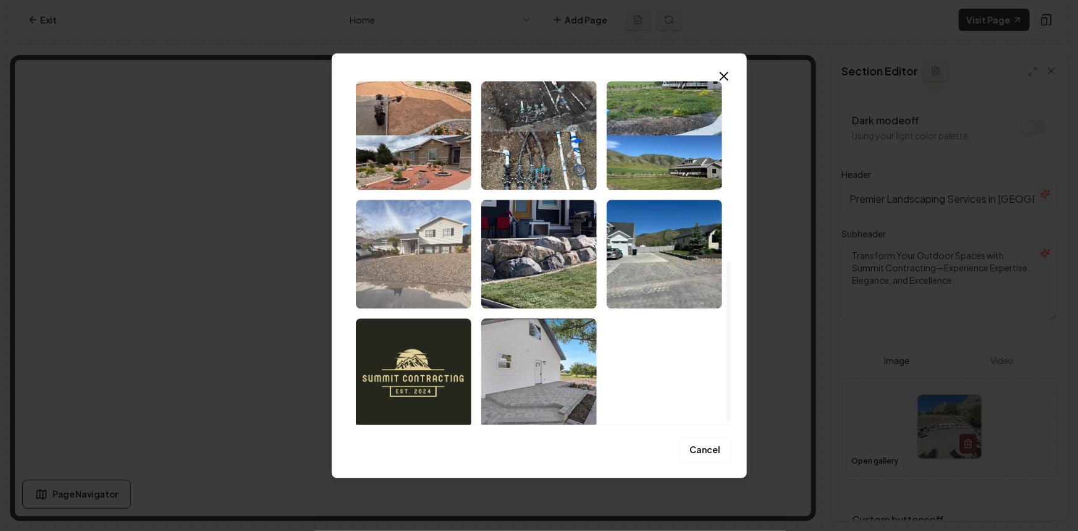
click at [406, 254] on img "Select image image_68c418f65c7cd75eb856af0e.jpeg" at bounding box center [413, 253] width 115 height 109
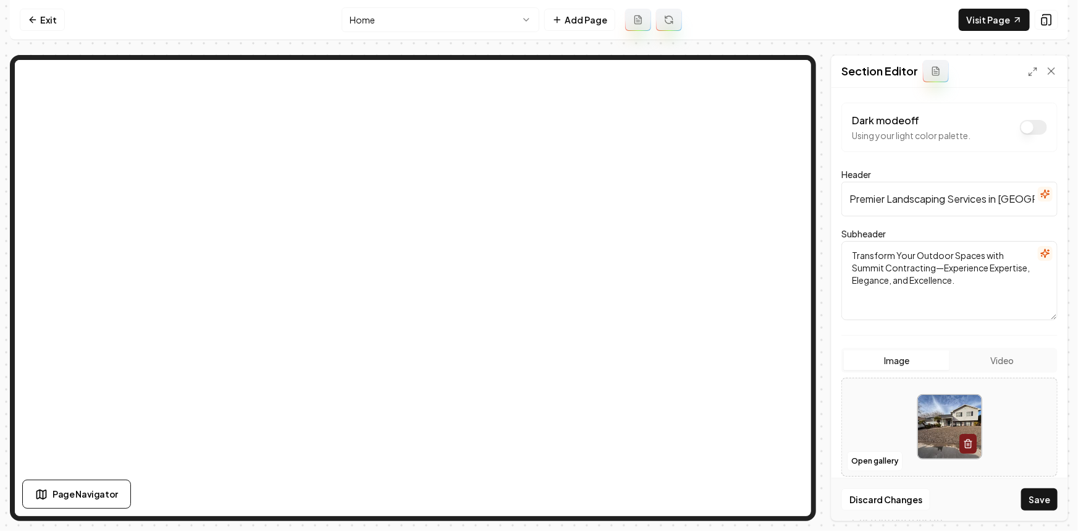
click at [1013, 513] on div "Discard Changes Save" at bounding box center [949, 498] width 236 height 43
click at [1039, 501] on button "Save" at bounding box center [1039, 499] width 36 height 22
click at [863, 459] on button "Open gallery" at bounding box center [875, 461] width 56 height 20
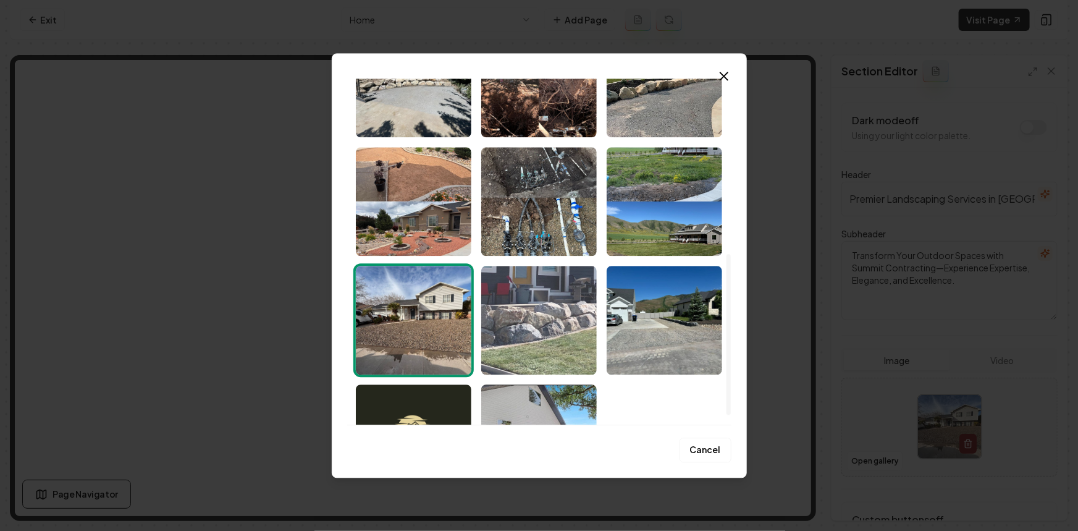
scroll to position [400, 0]
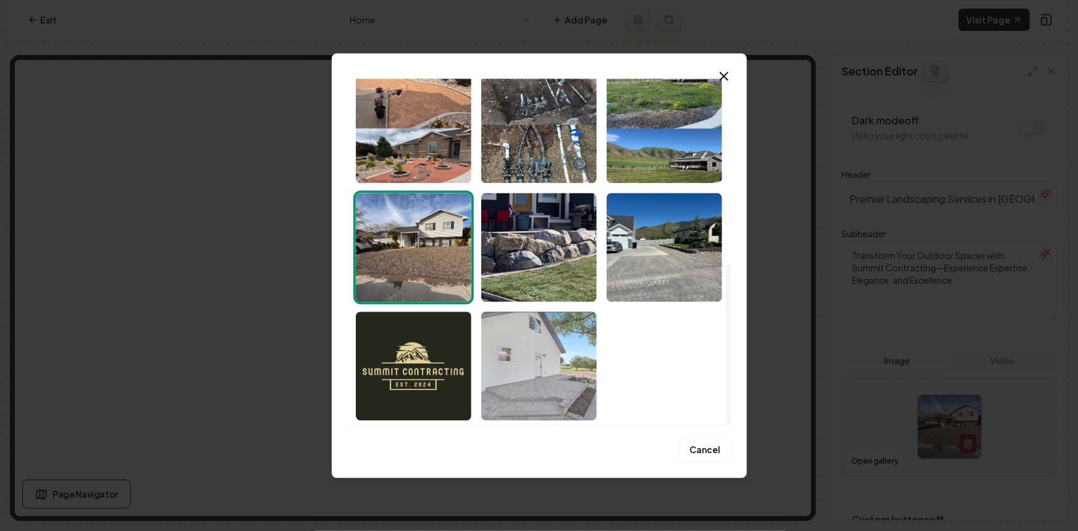
click at [583, 389] on img "Select image image_68c418f55c7cd75eb856aa21.jpeg" at bounding box center [538, 365] width 115 height 109
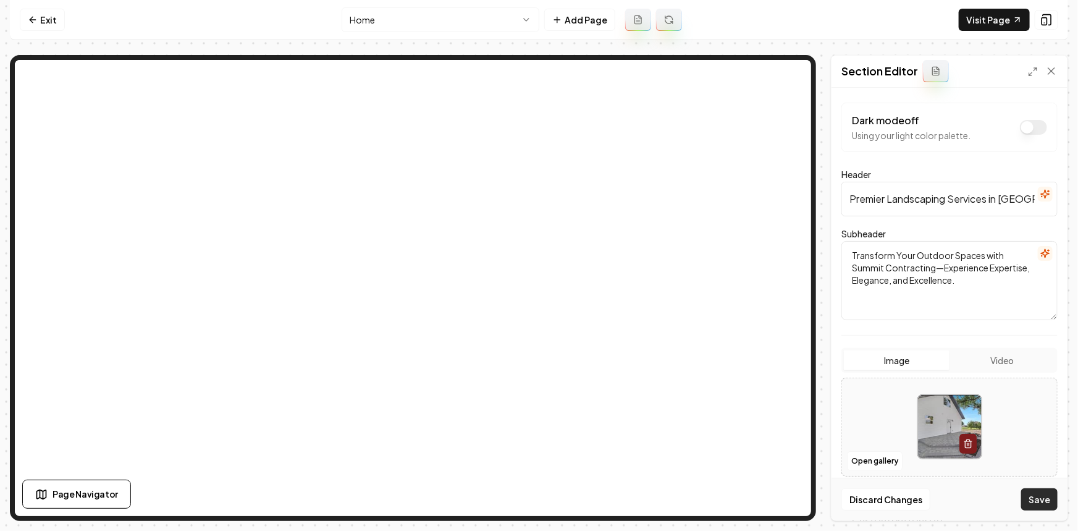
click at [1051, 492] on button "Save" at bounding box center [1039, 499] width 36 height 22
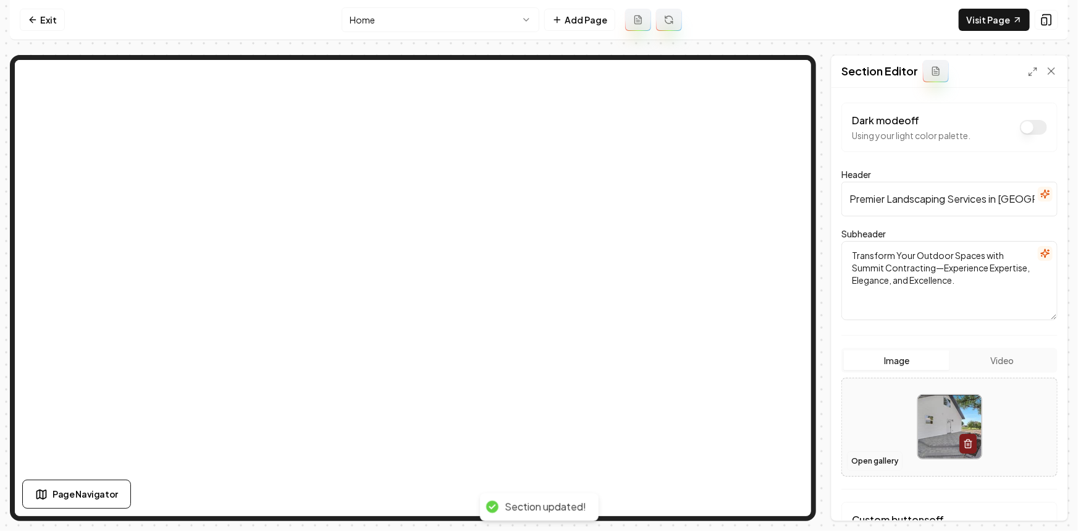
click at [895, 454] on button "Open gallery" at bounding box center [875, 461] width 56 height 20
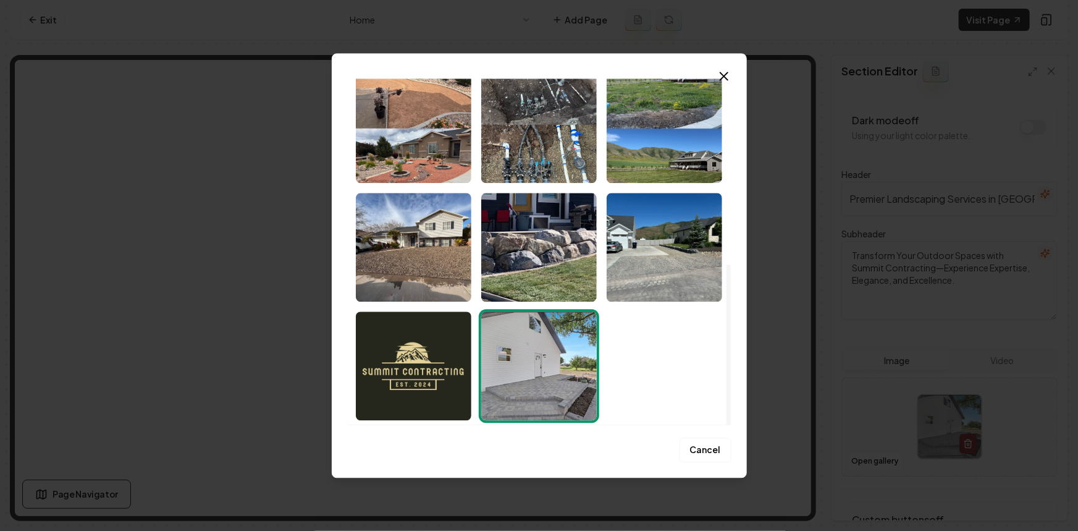
click at [404, 279] on img "Select image image_68c418f65c7cd75eb856af0e.jpeg" at bounding box center [413, 247] width 115 height 109
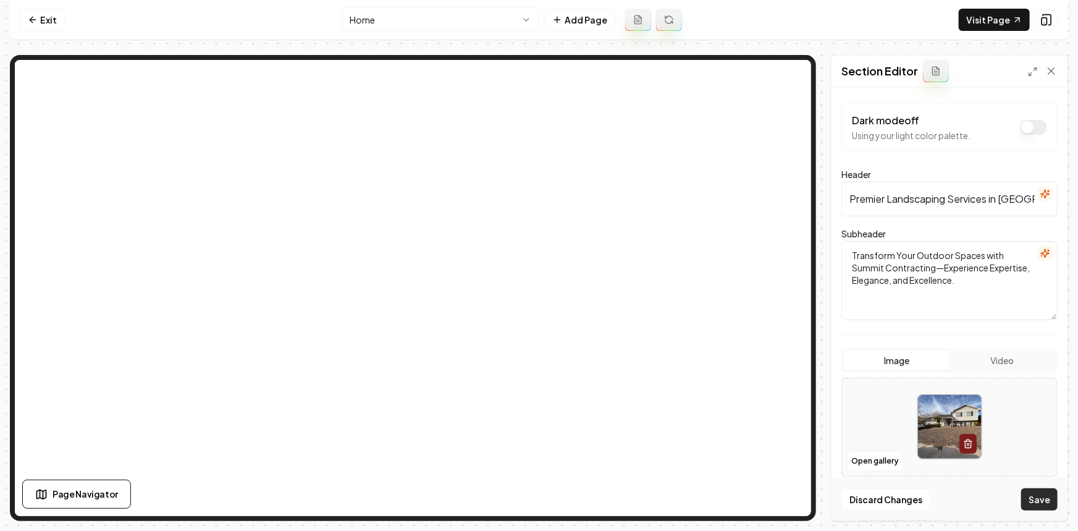
click at [1026, 494] on button "Save" at bounding box center [1039, 499] width 36 height 22
click at [56, 22] on link "Exit" at bounding box center [42, 20] width 45 height 22
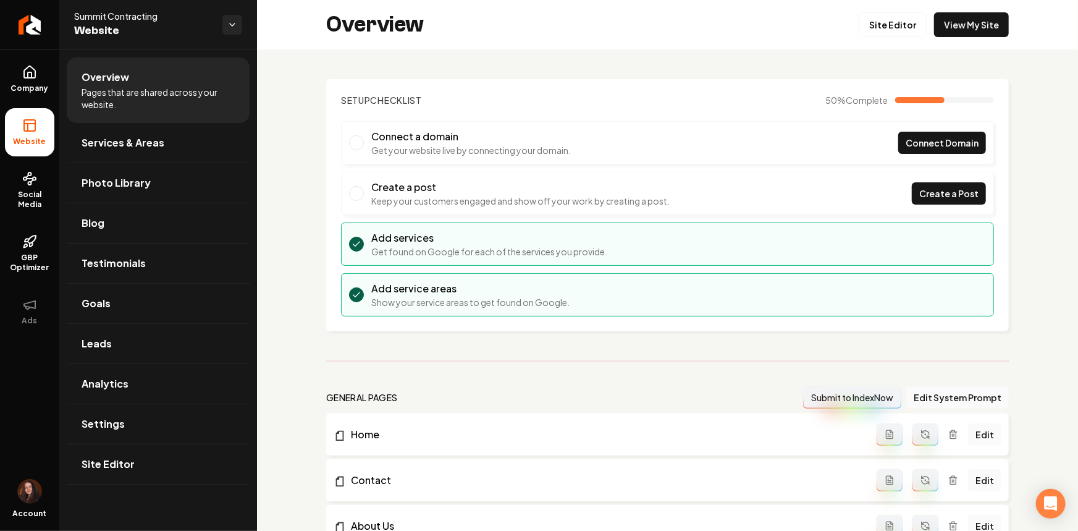
click at [61, 17] on div "Summit Contracting Website" at bounding box center [158, 24] width 198 height 49
click at [33, 28] on icon "Return to dashboard" at bounding box center [30, 25] width 20 height 20
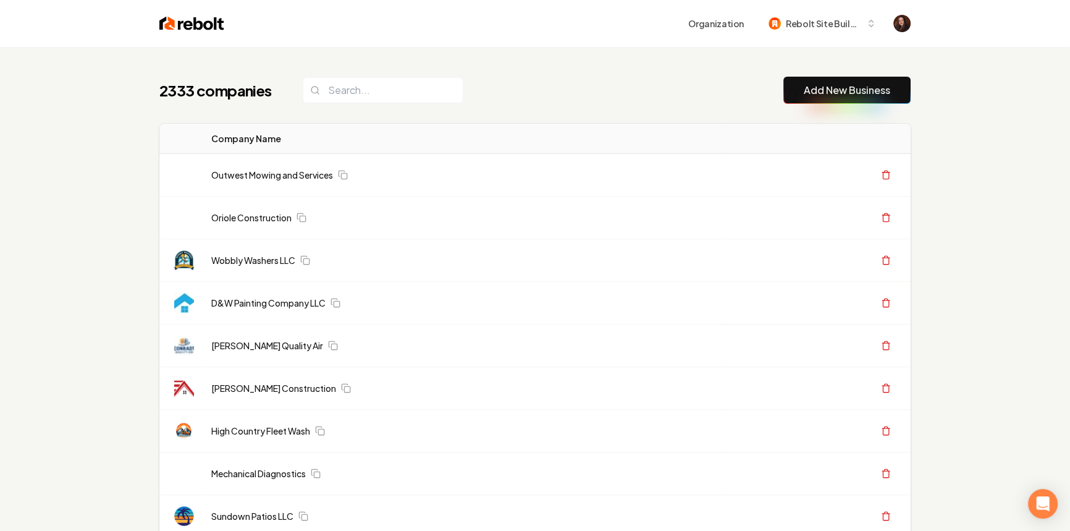
click at [812, 88] on link "Add New Business" at bounding box center [847, 90] width 86 height 15
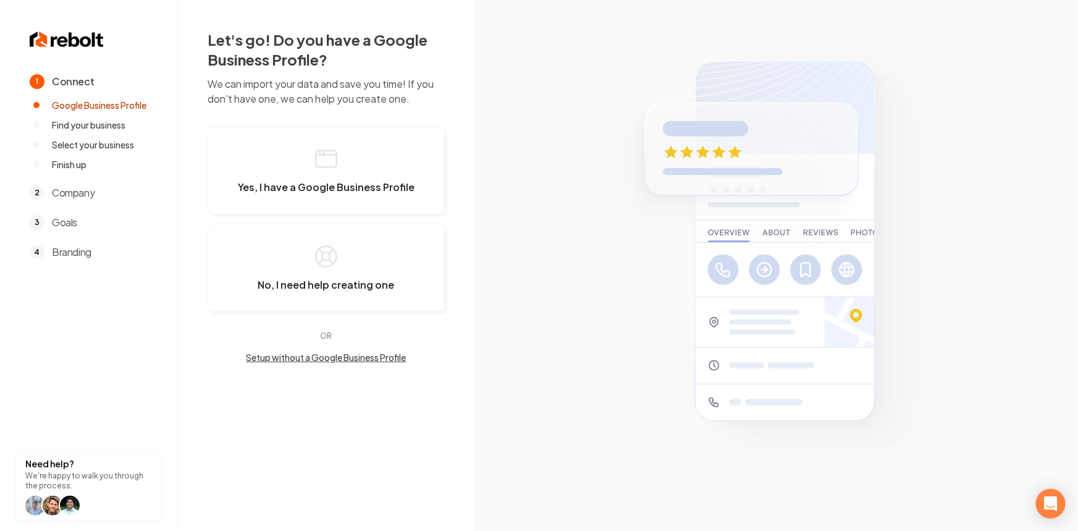
click at [455, 161] on div "Let's go! Do you have a Google Business Profile? We can import your data and sa…" at bounding box center [326, 196] width 296 height 393
click at [425, 162] on button "Yes, I have a Google Business Profile" at bounding box center [326, 170] width 237 height 88
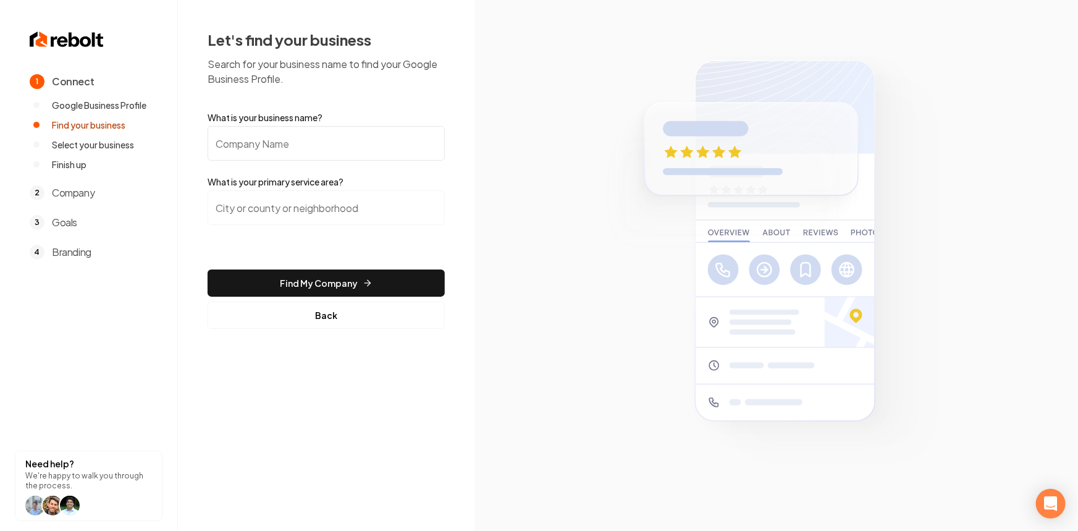
click at [378, 151] on input "What is your business name?" at bounding box center [326, 143] width 237 height 35
paste input "[PERSON_NAME] Electrical LLC"
type input "[PERSON_NAME] Electrical LLC"
click at [292, 199] on input "search" at bounding box center [326, 207] width 237 height 35
paste input "[GEOGRAPHIC_DATA],"
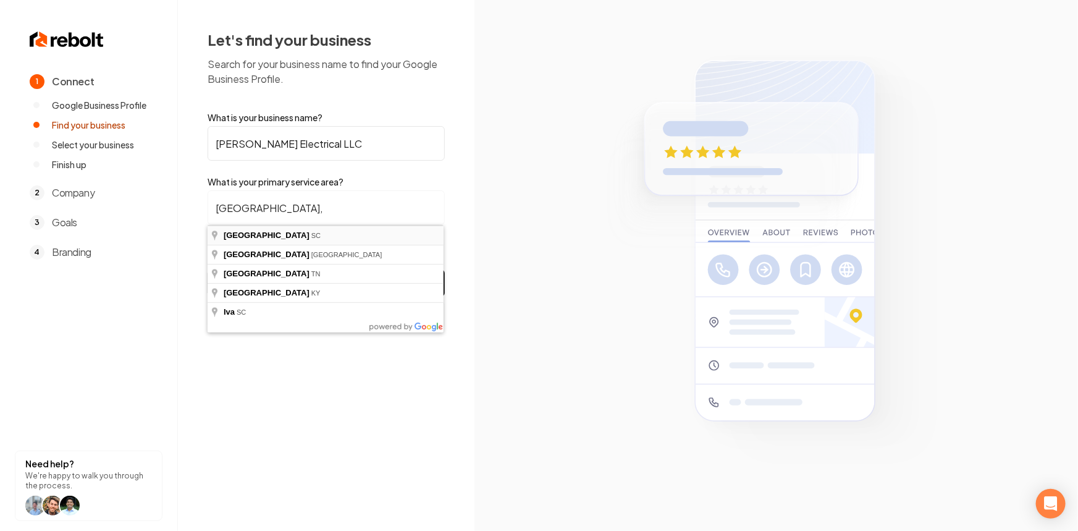
type input "[GEOGRAPHIC_DATA], [GEOGRAPHIC_DATA]"
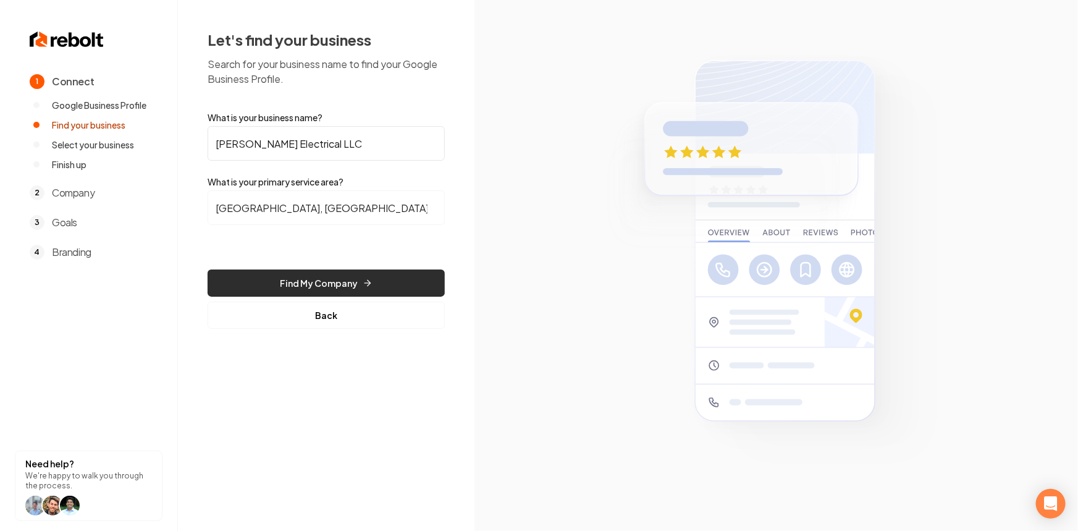
click at [332, 274] on button "Find My Company" at bounding box center [326, 282] width 237 height 27
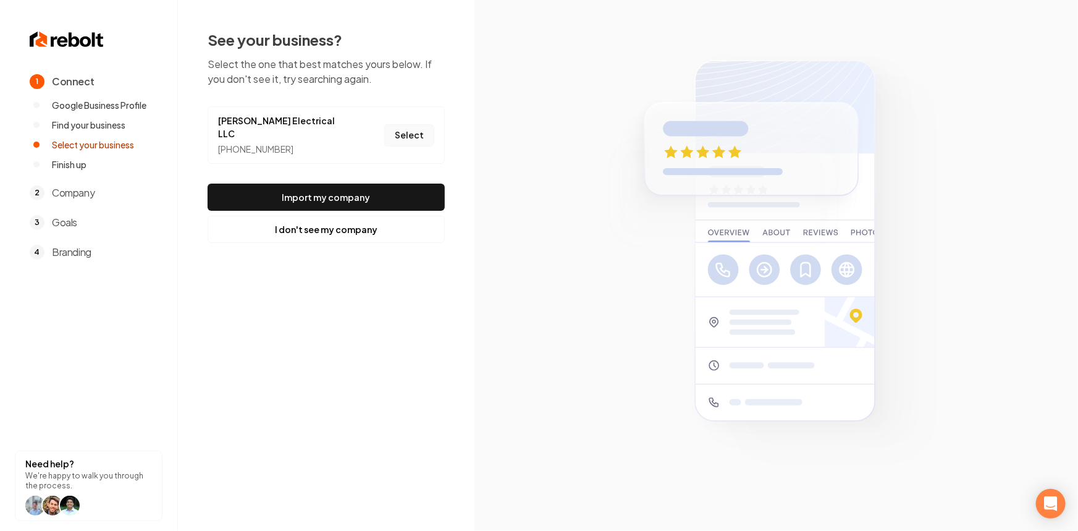
click at [418, 130] on button "Select" at bounding box center [409, 135] width 50 height 22
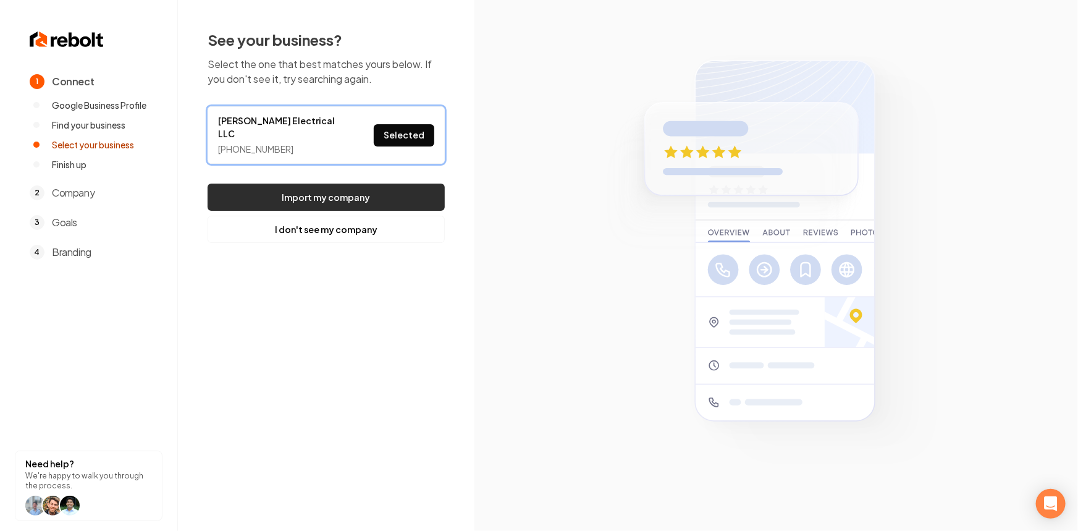
click at [382, 183] on button "Import my company" at bounding box center [326, 196] width 237 height 27
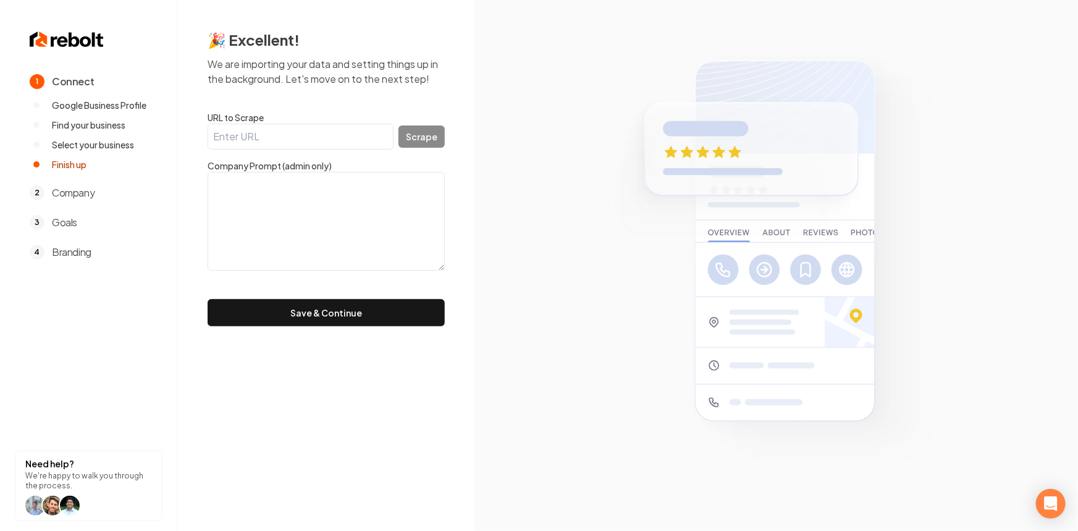
click at [348, 141] on input "URL to Scrape" at bounding box center [301, 137] width 186 height 26
paste input "[URL][DOMAIN_NAME]"
type input "[URL][DOMAIN_NAME]"
click at [413, 146] on button "Scrape" at bounding box center [421, 136] width 46 height 22
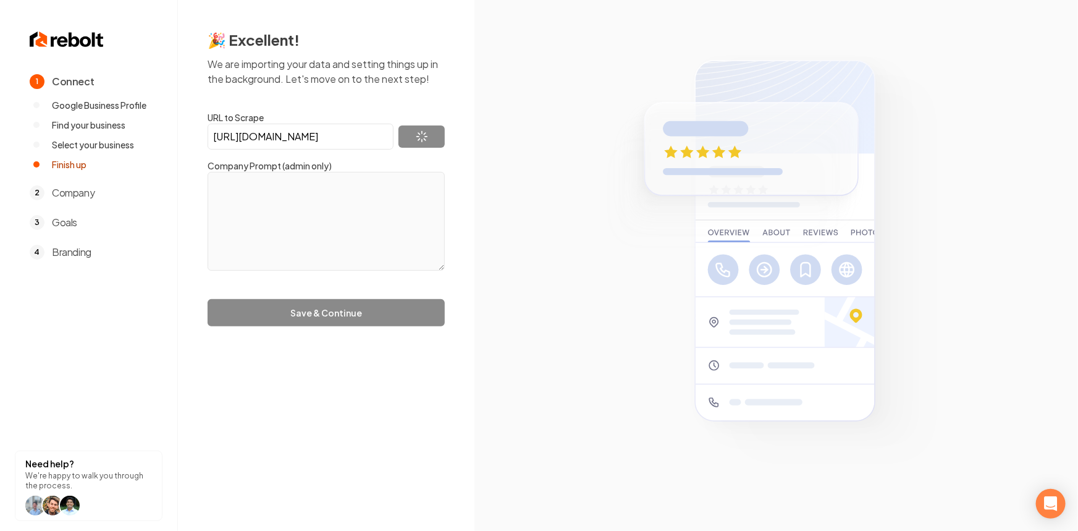
type textarea "We have been providing reliable and affordable electric services to our custome…"
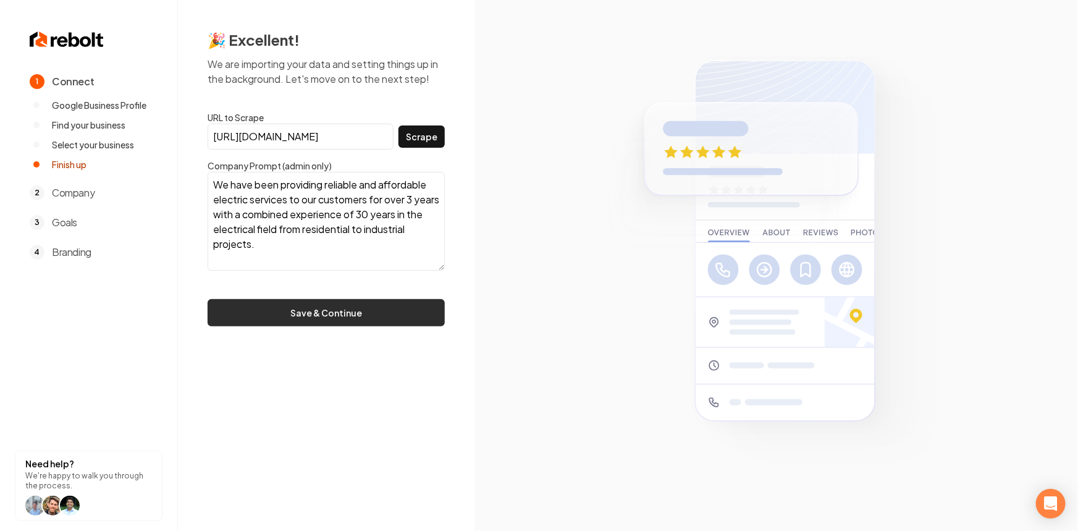
click at [263, 319] on button "Save & Continue" at bounding box center [326, 312] width 237 height 27
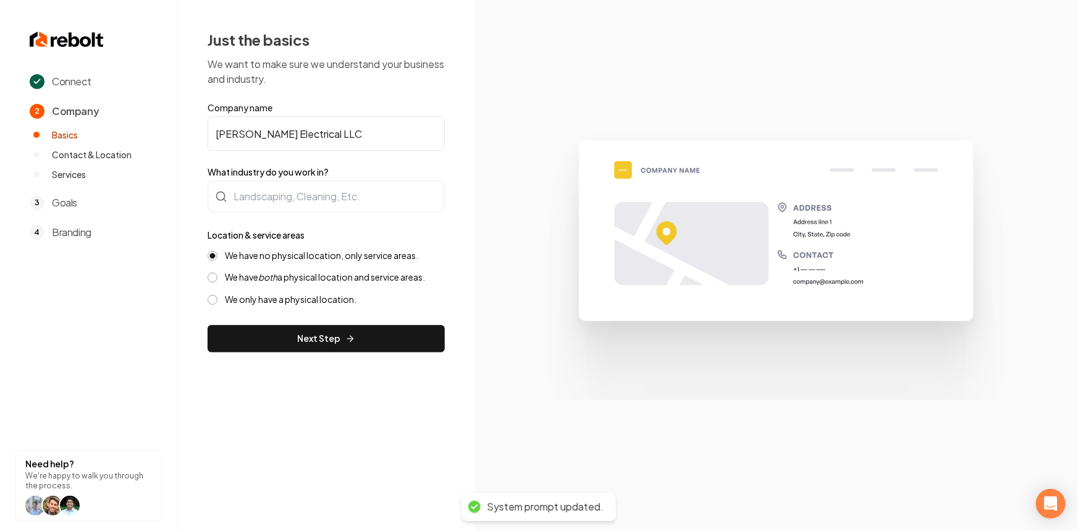
click at [338, 212] on form "Company name [PERSON_NAME] Electrical LLC What industry do you work in? Locatio…" at bounding box center [326, 226] width 237 height 251
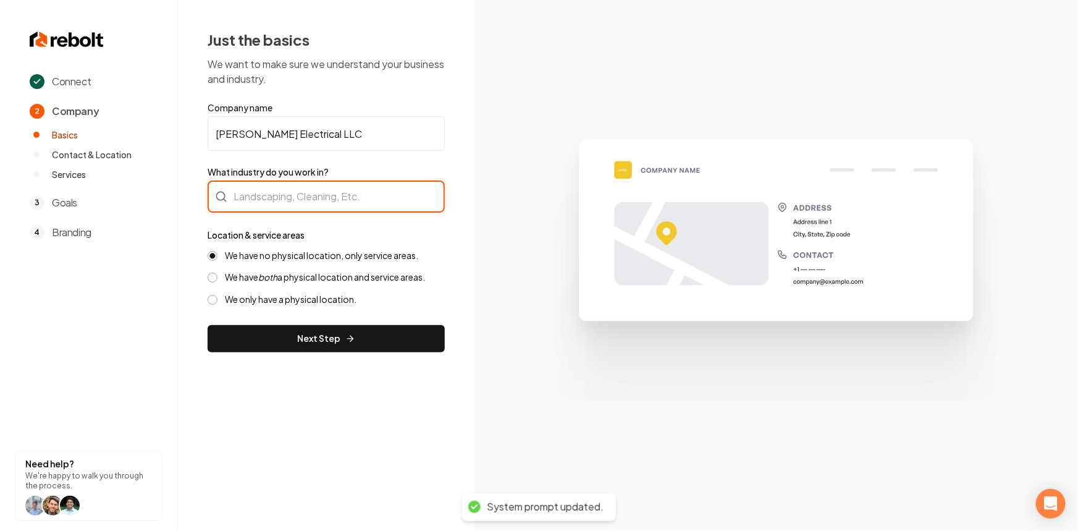
click at [338, 192] on div at bounding box center [326, 196] width 237 height 32
type input "Electrician"
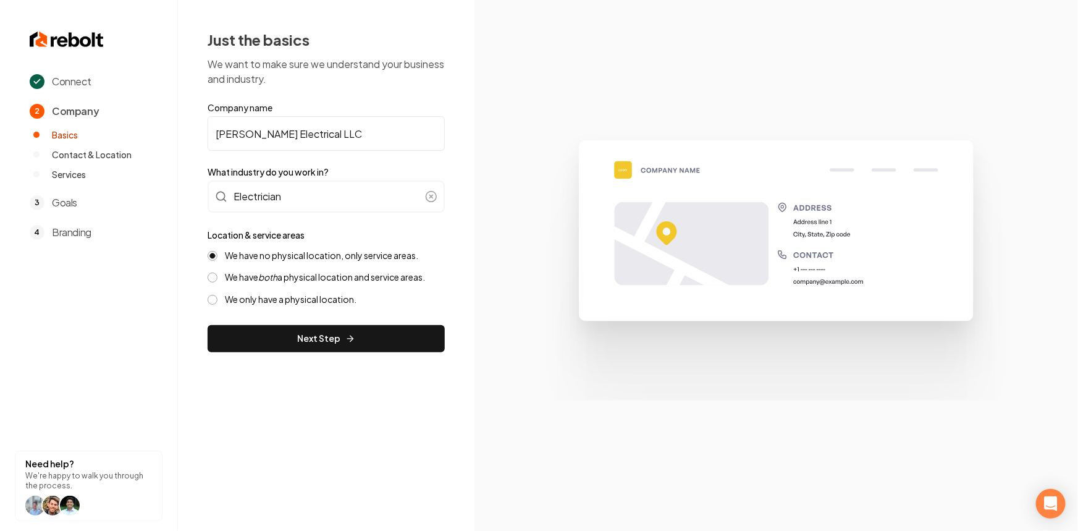
click at [348, 330] on button "Next Step" at bounding box center [326, 338] width 237 height 27
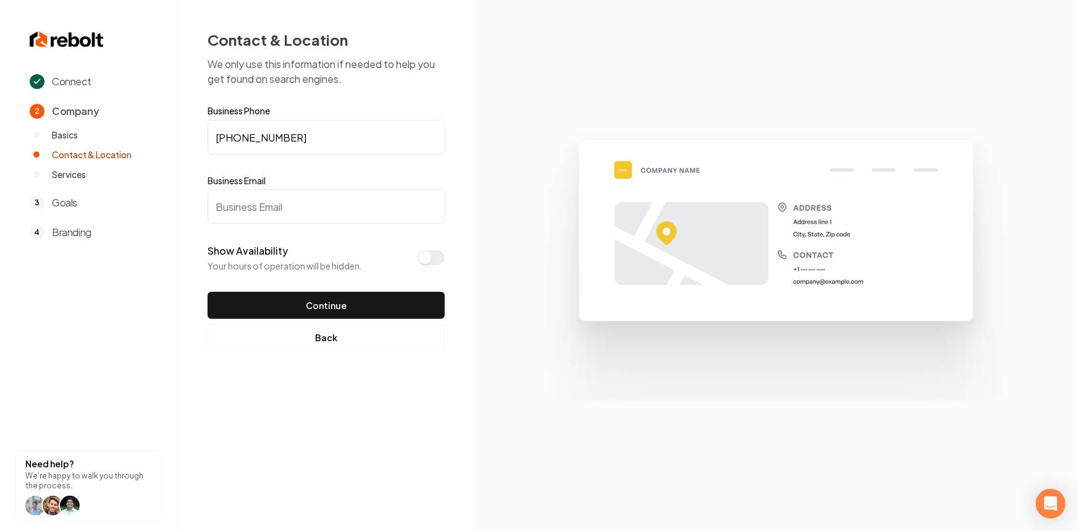
click at [379, 212] on input "Business Email" at bounding box center [326, 206] width 237 height 35
paste input "[EMAIL_ADDRESS][DOMAIN_NAME]"
type input "[EMAIL_ADDRESS][DOMAIN_NAME]"
click at [435, 257] on button "Show Availability" at bounding box center [430, 257] width 27 height 15
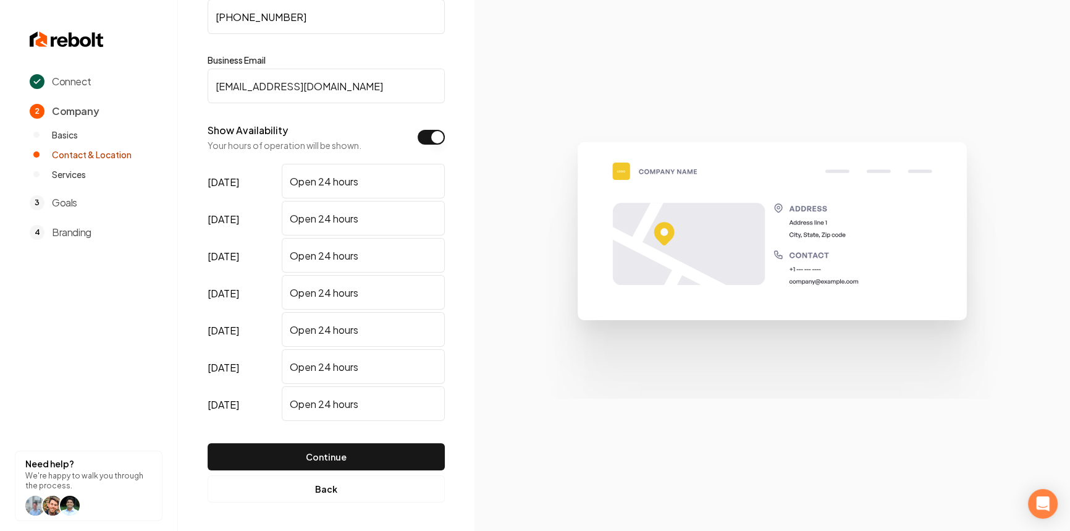
scroll to position [121, 0]
click at [364, 453] on button "Continue" at bounding box center [326, 455] width 237 height 27
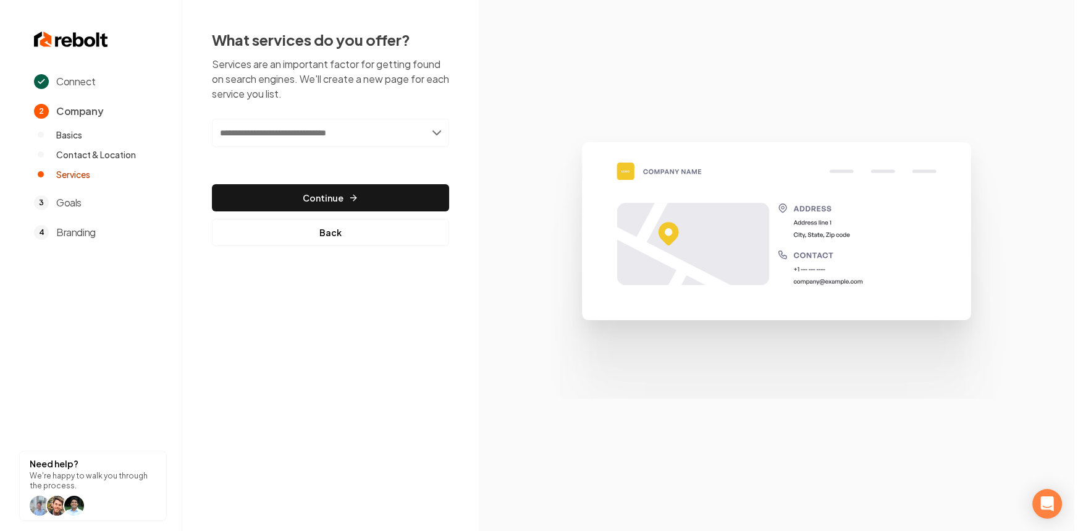
scroll to position [0, 0]
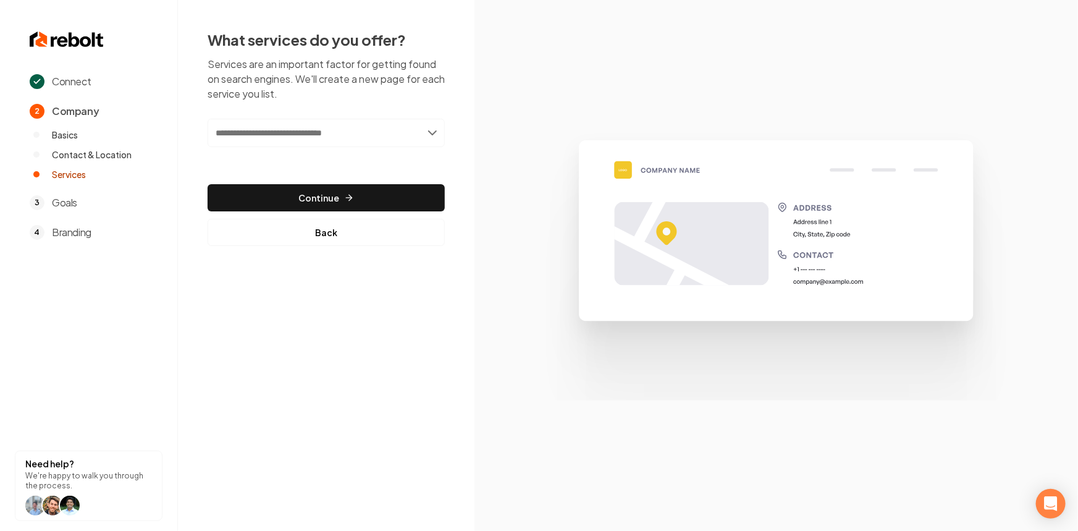
click at [365, 148] on div "Add new or select from suggestions Select a service" at bounding box center [326, 142] width 237 height 46
paste input "text"
drag, startPoint x: 358, startPoint y: 138, endPoint x: 346, endPoint y: 146, distance: 15.1
click at [358, 138] on input "text" at bounding box center [326, 133] width 237 height 28
click at [313, 130] on input "text" at bounding box center [326, 133] width 237 height 28
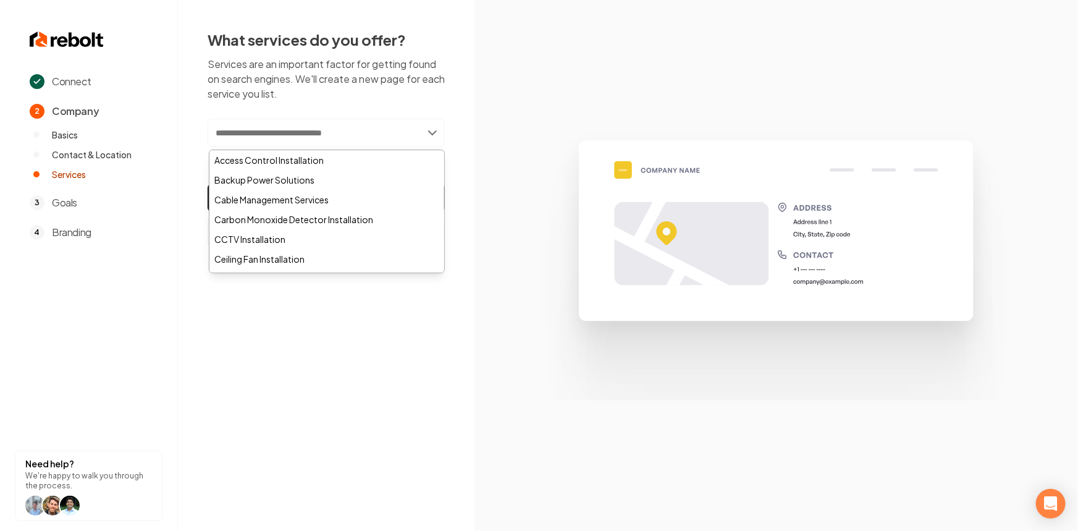
paste input "**********"
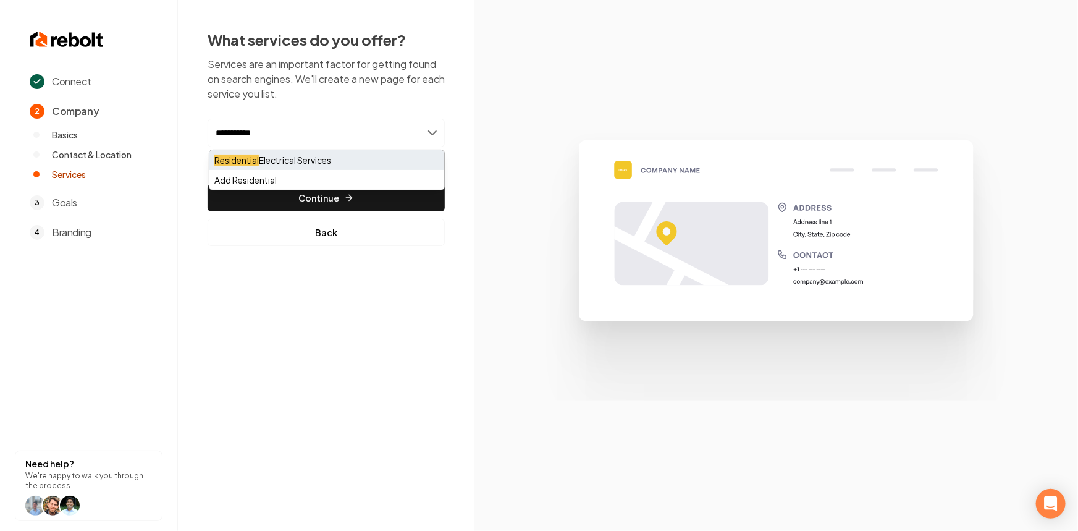
type input "**********"
click at [306, 157] on div "Residential Electrical Services" at bounding box center [326, 160] width 235 height 20
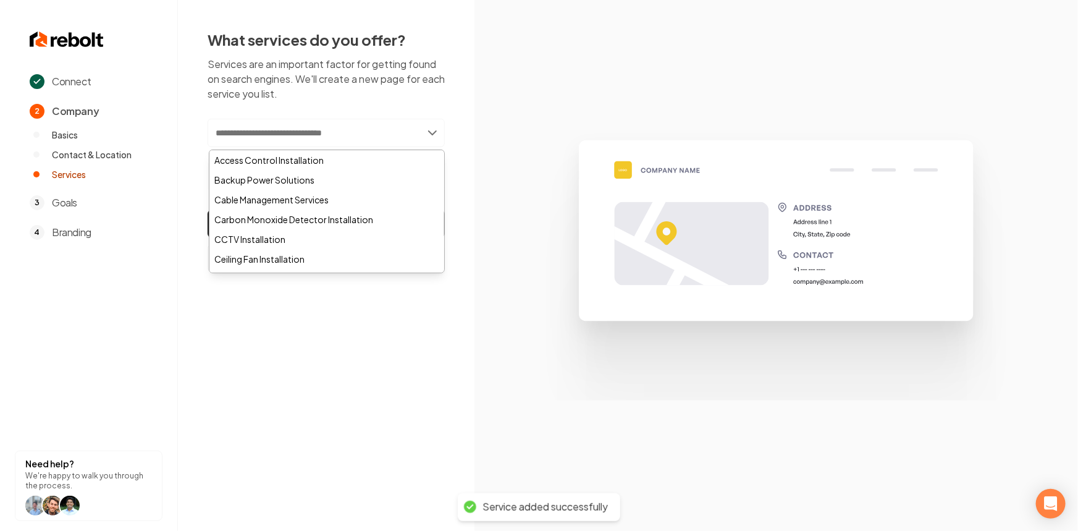
click at [361, 136] on input "text" at bounding box center [326, 133] width 237 height 28
paste input "**********"
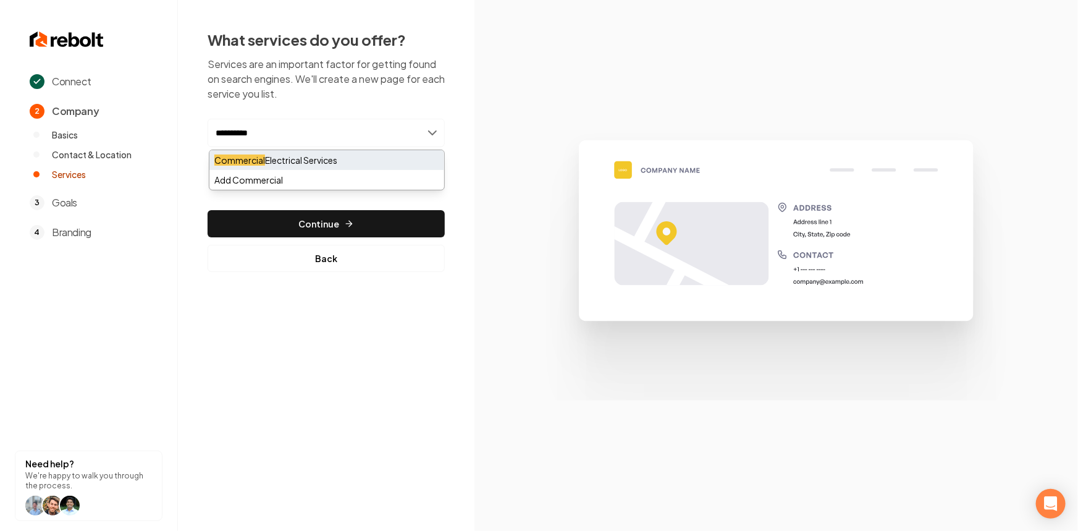
type input "**********"
click at [324, 160] on div "Commercial Electrical Services" at bounding box center [326, 160] width 235 height 20
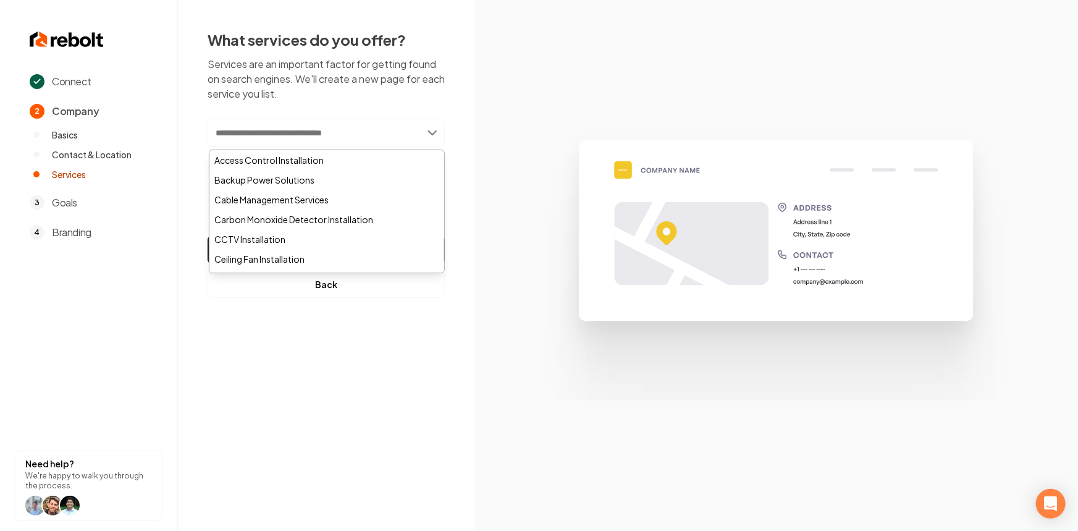
paste input "**********"
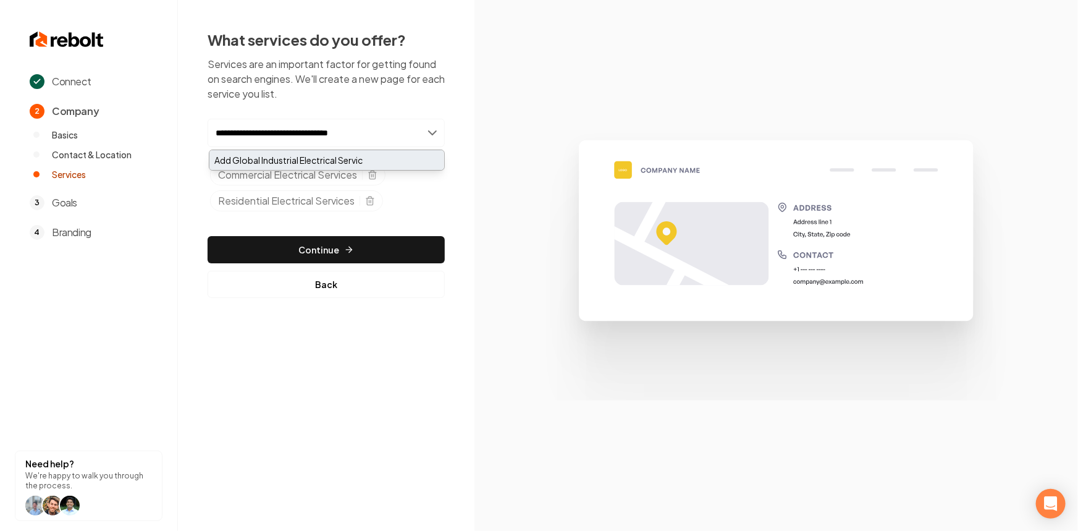
type input "**********"
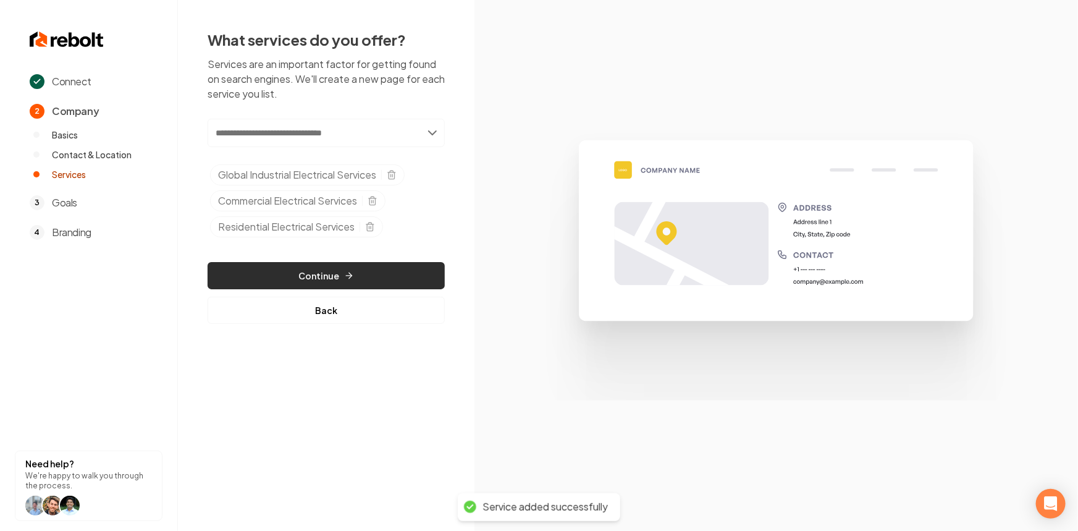
click button "Continue"
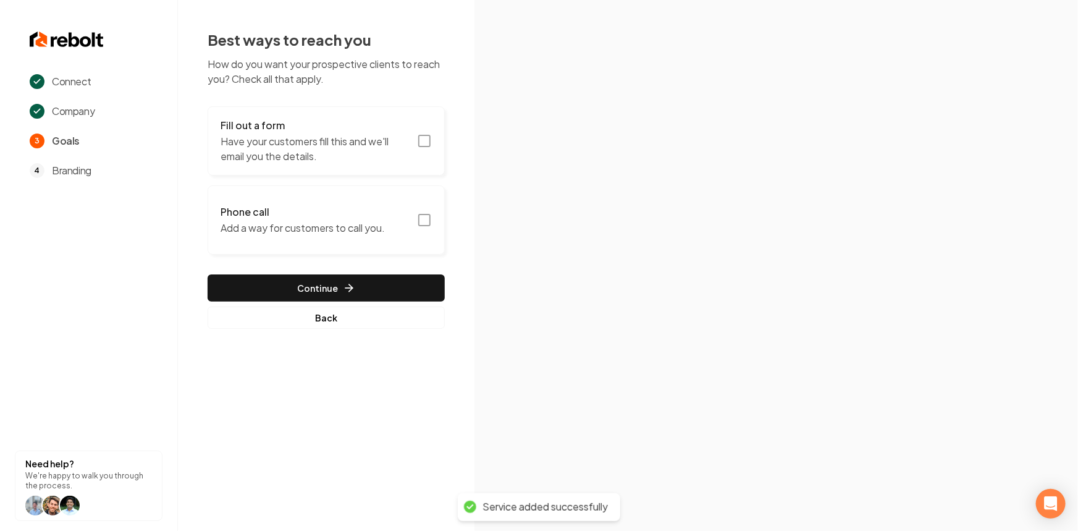
click p "Have your customers fill this and we'll email you the details."
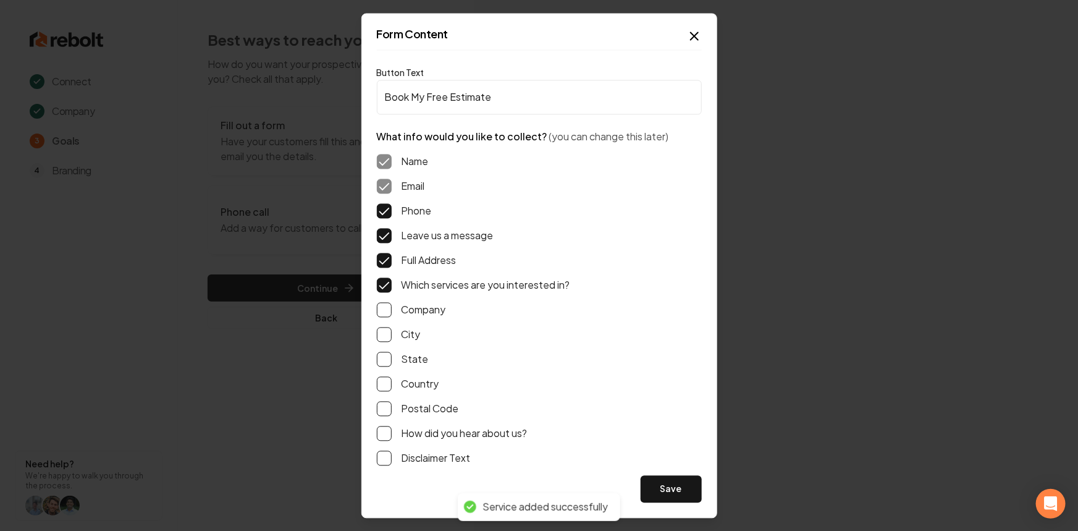
click button "Save"
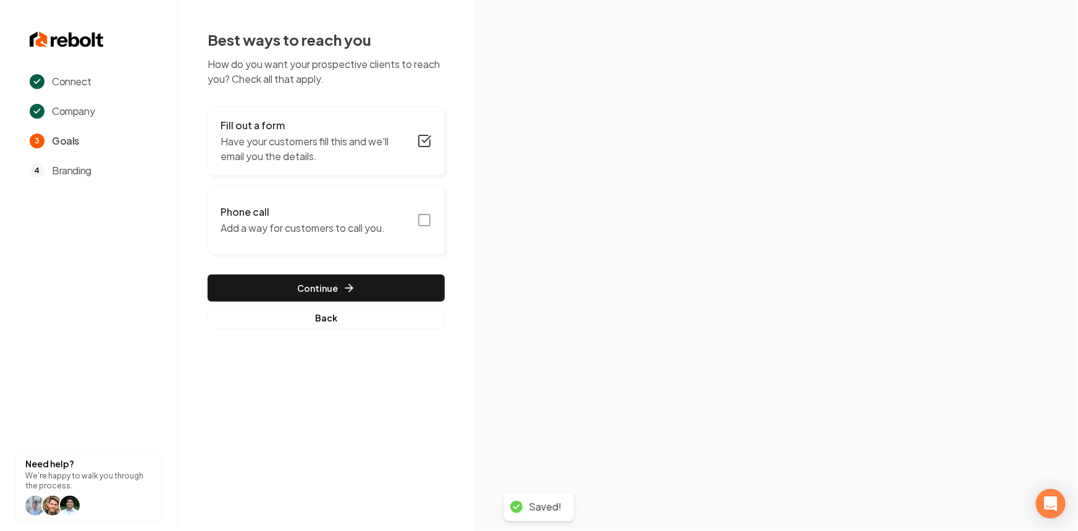
click h3 "Phone call"
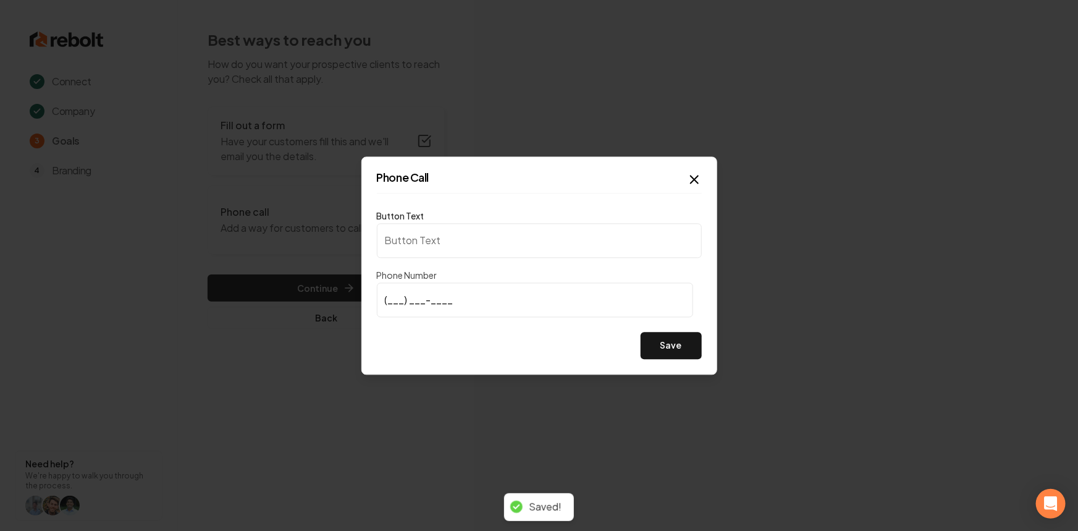
type input "Call us"
type input "[PHONE_NUMBER]"
click button "Save"
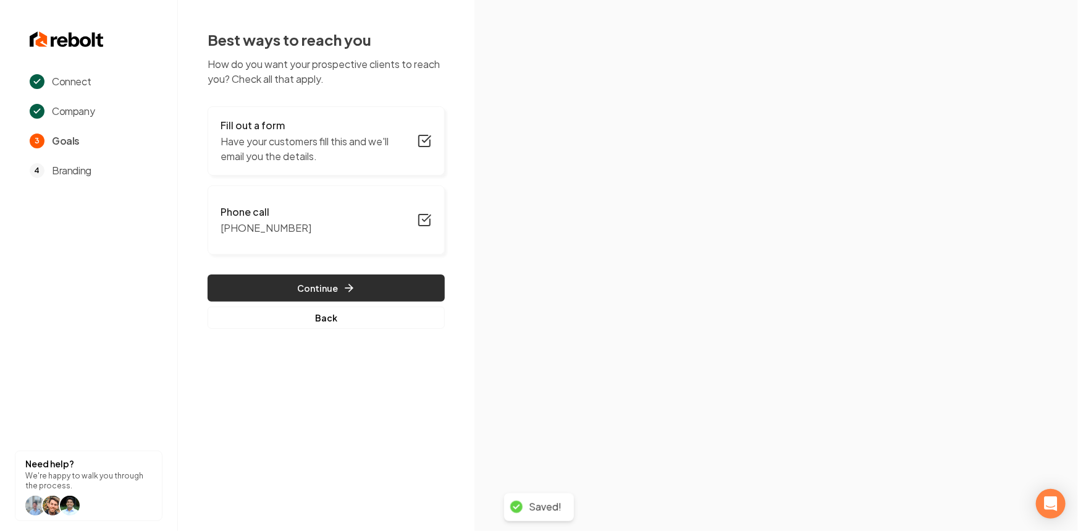
click button "Continue"
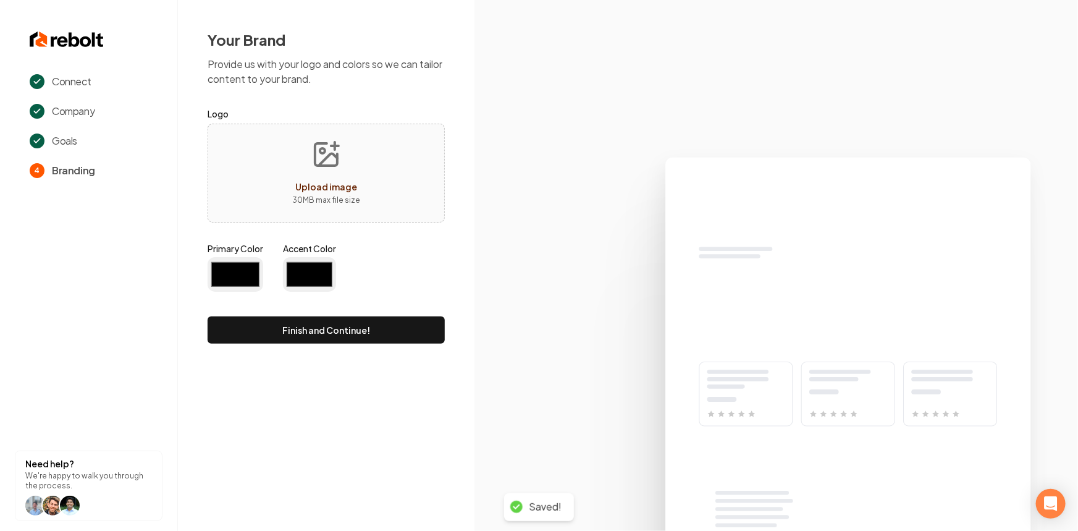
type input "#194d33"
type input "#70be00"
click icon "Upload image"
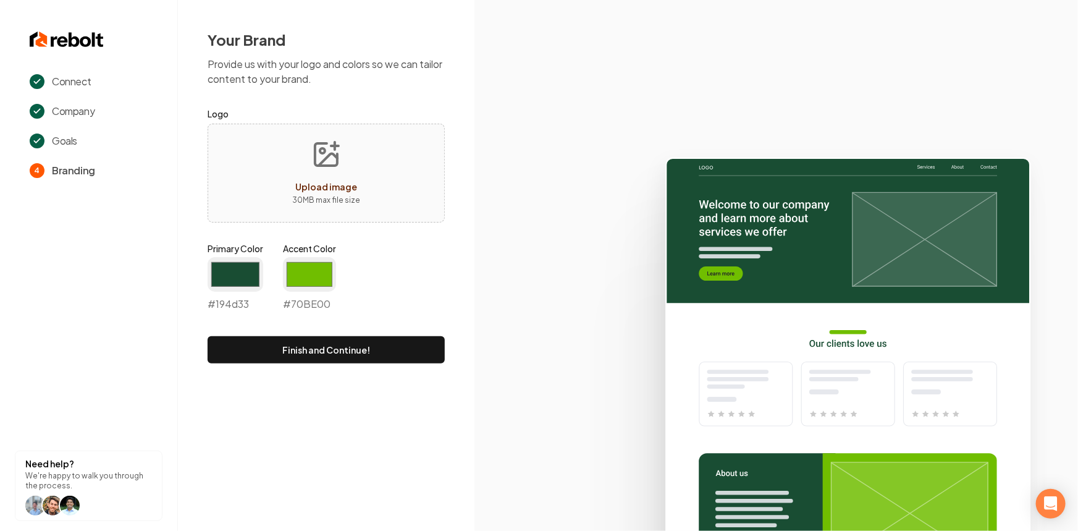
type input "**********"
click input "#194d33"
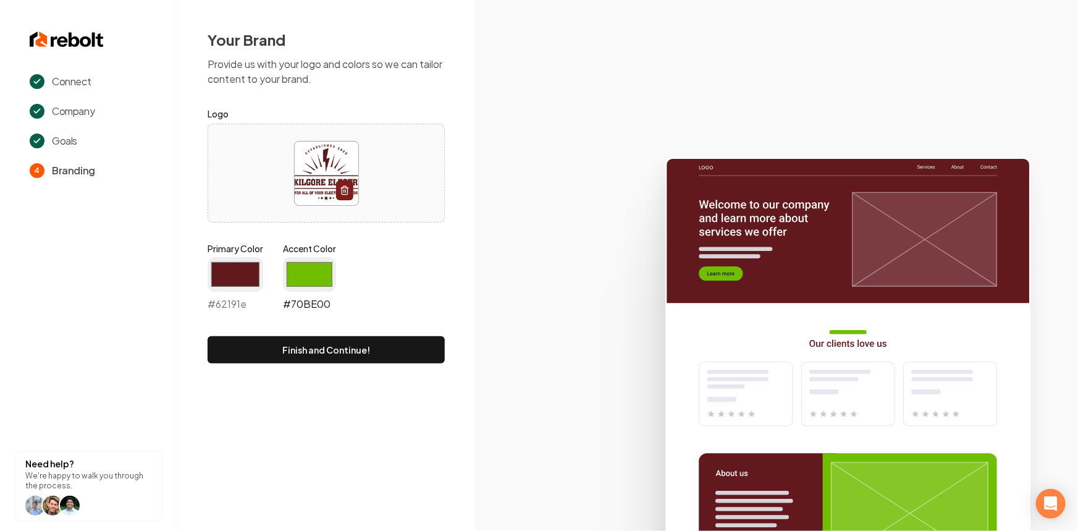
type input "#62191e"
click input "#70be00"
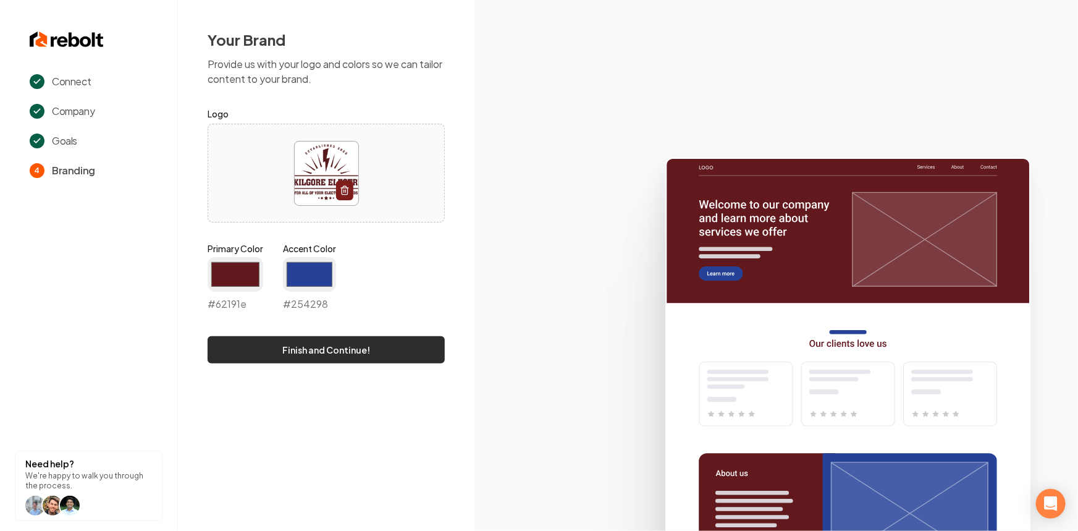
type input "#254298"
click button "Finish and Continue!"
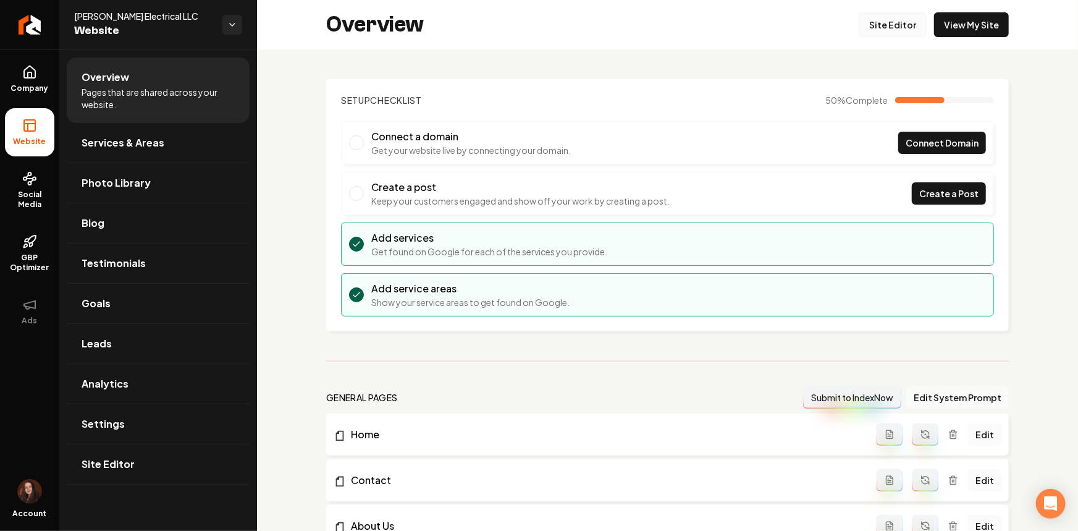
click link "Site Editor"
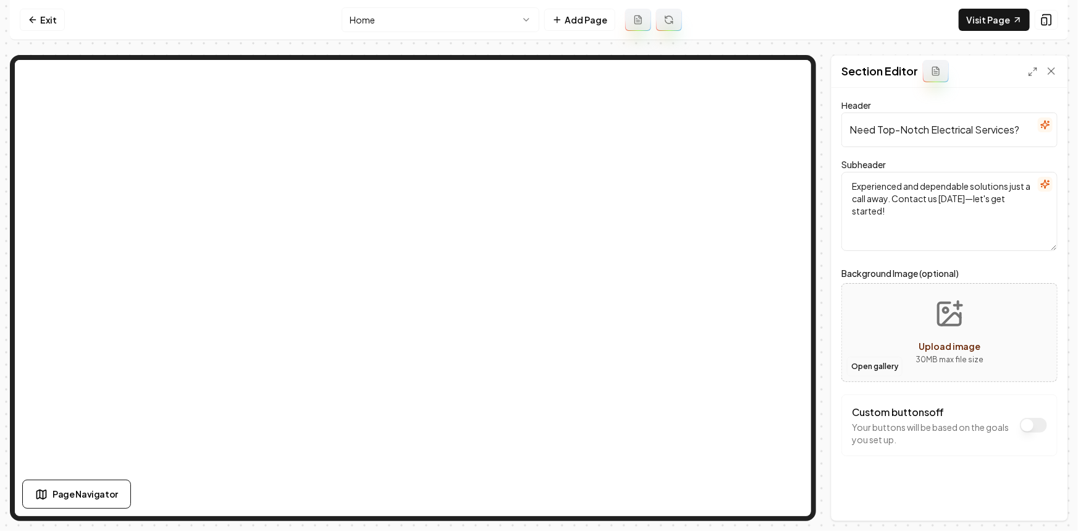
click button "Open gallery"
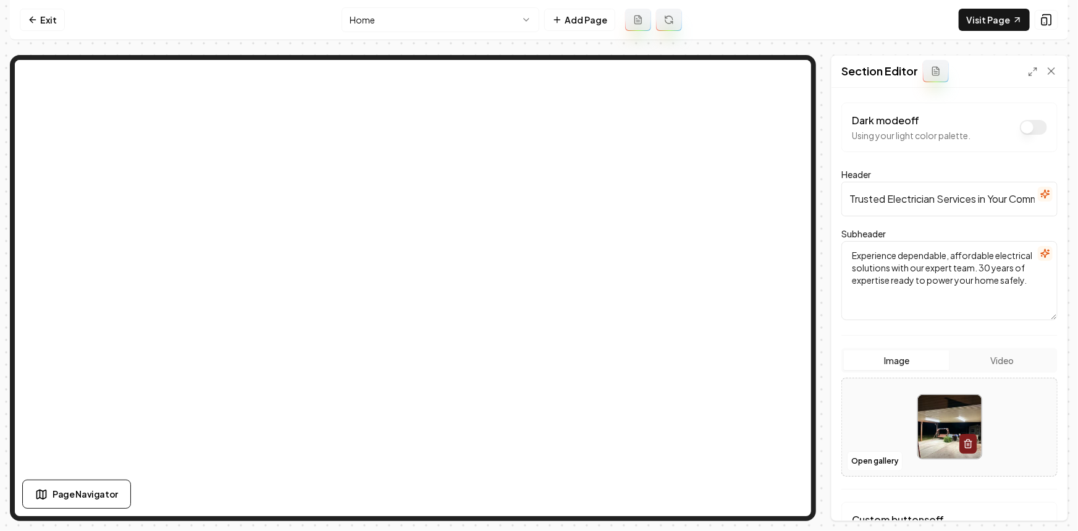
click div "Page Settings Section Editor Dark mode off Using your light color palette. Head…"
click div
click button "Open gallery"
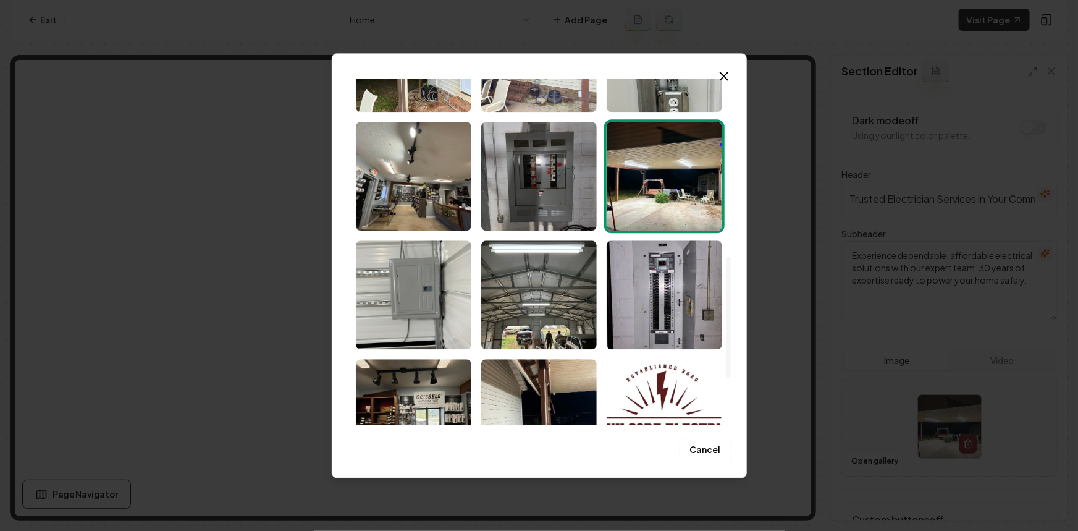
scroll to position [636, 0]
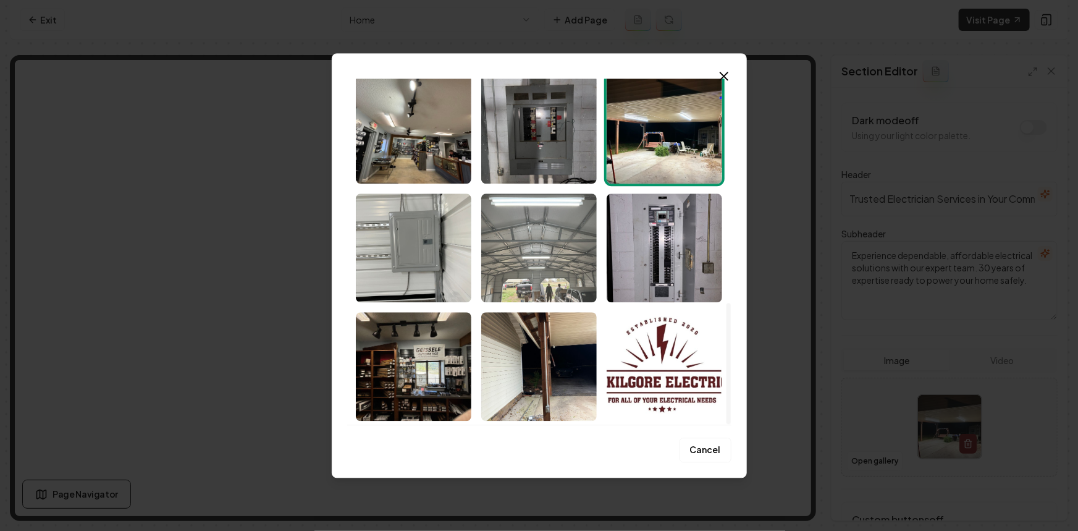
click img "Select image image_68c41bc15c7cd75eb86fc894.jpeg"
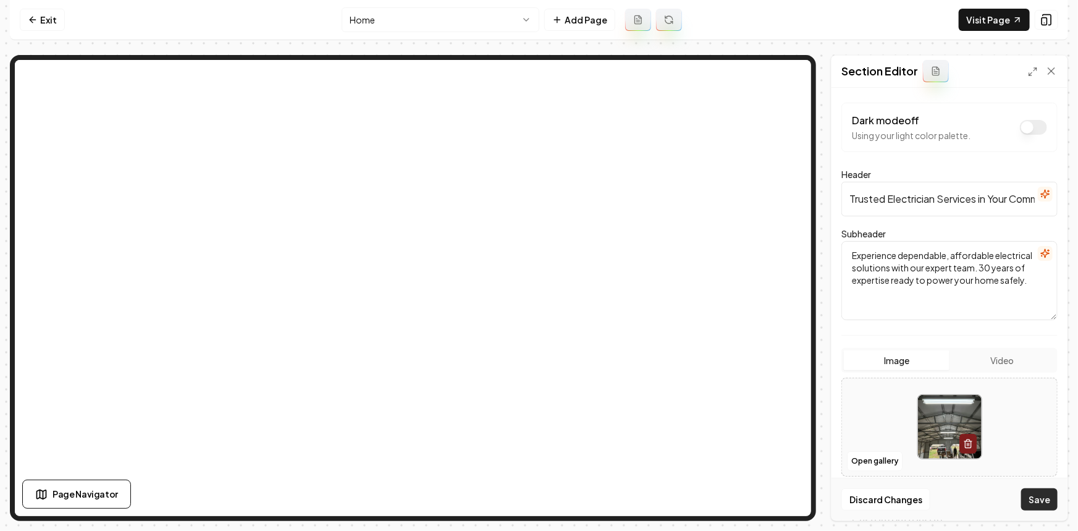
click button "Save"
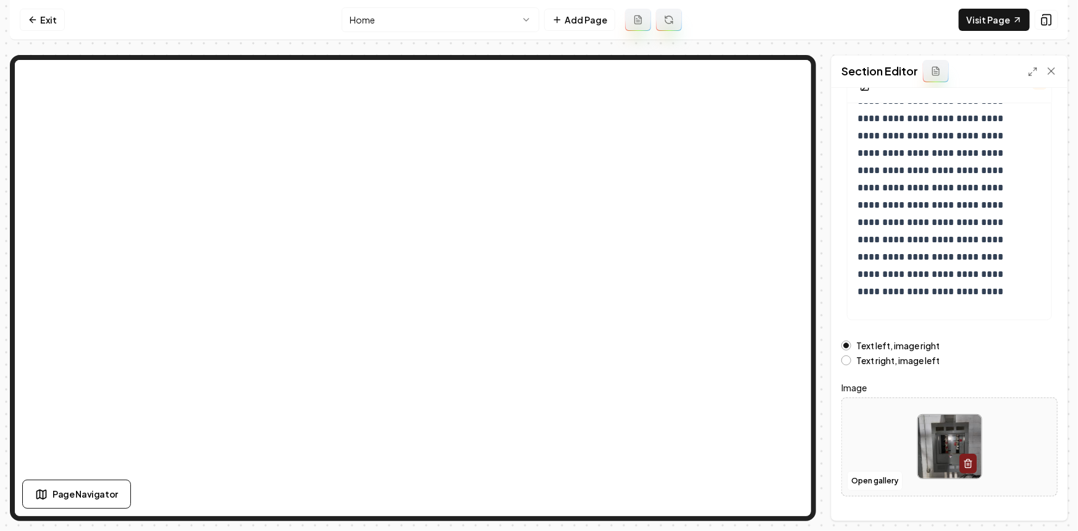
scroll to position [136, 0]
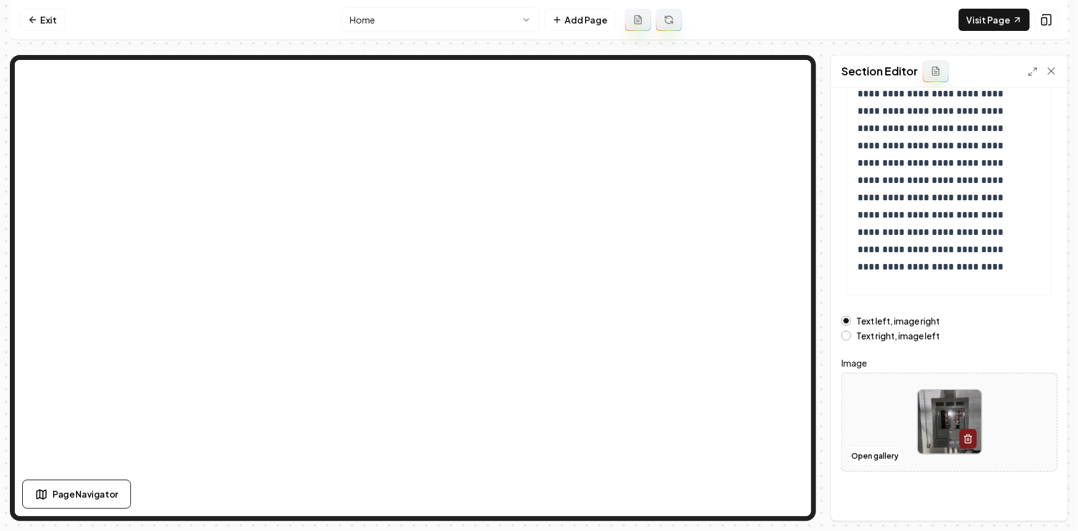
click div
type input "**********"
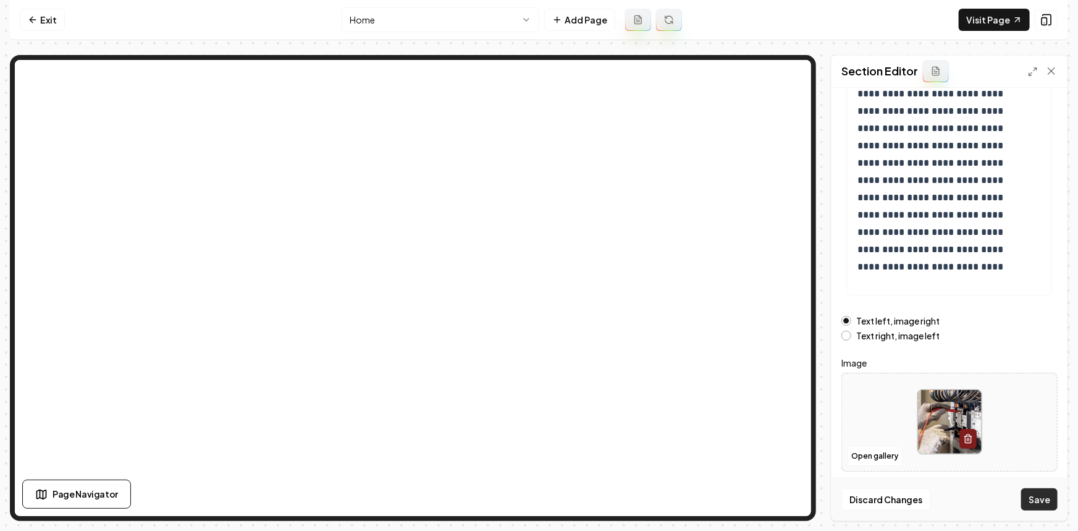
click button "Save"
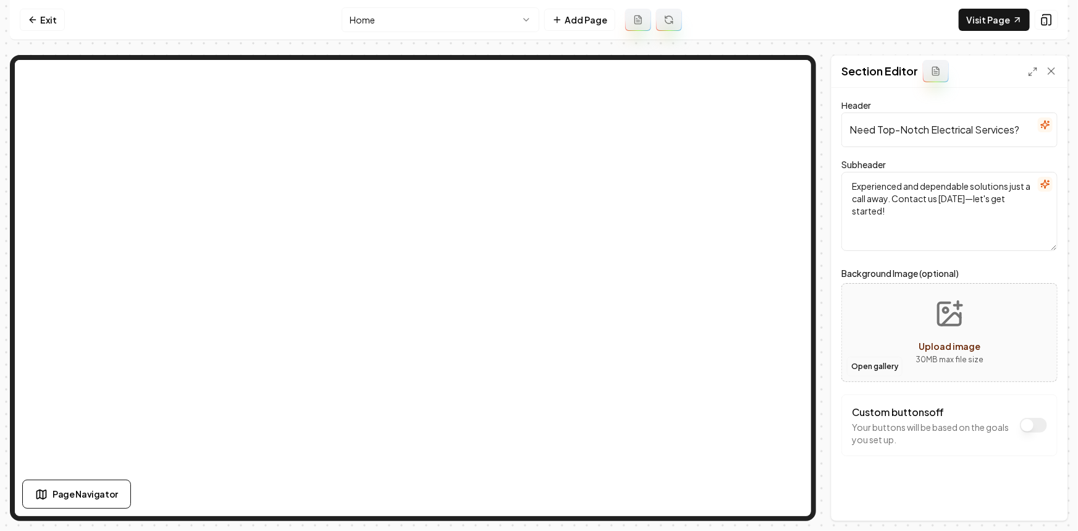
click button "Open gallery"
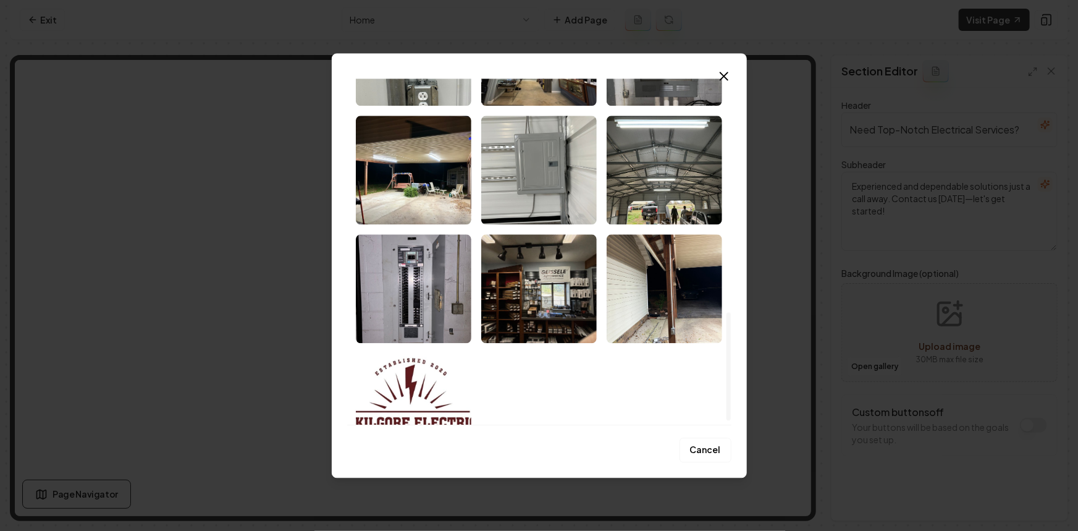
scroll to position [755, 0]
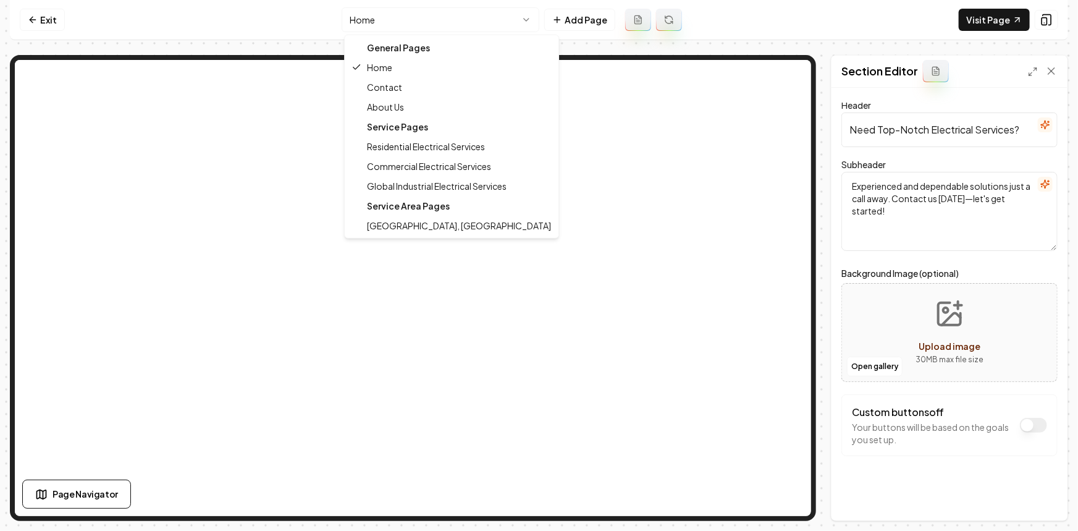
click html "Computer Required This feature is only available on a computer. Please switch t…"
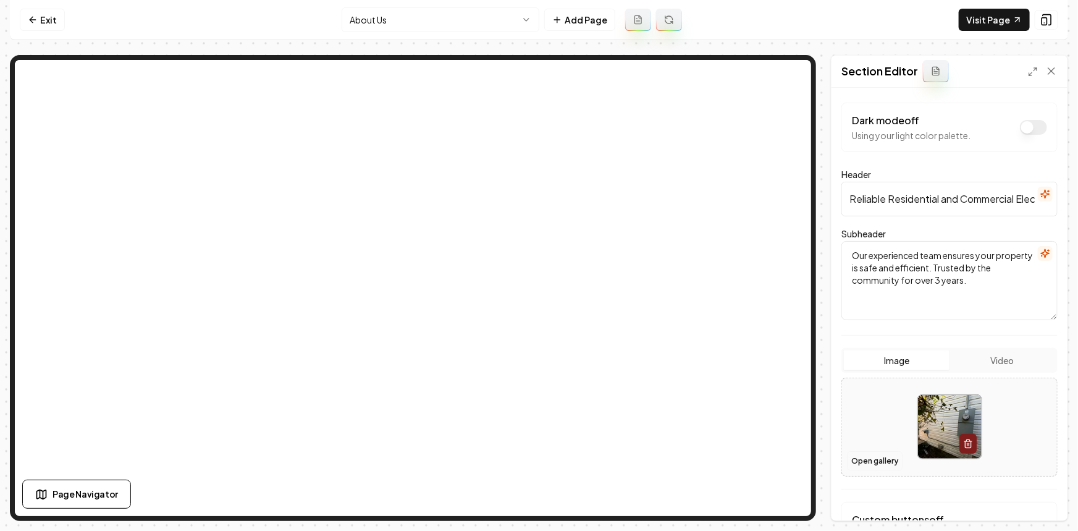
click button "Open gallery"
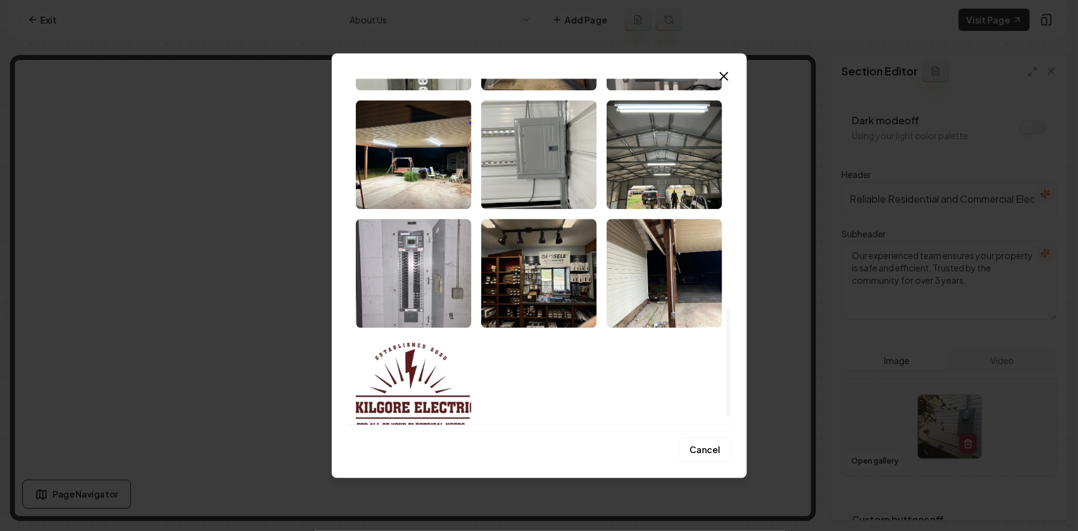
scroll to position [755, 0]
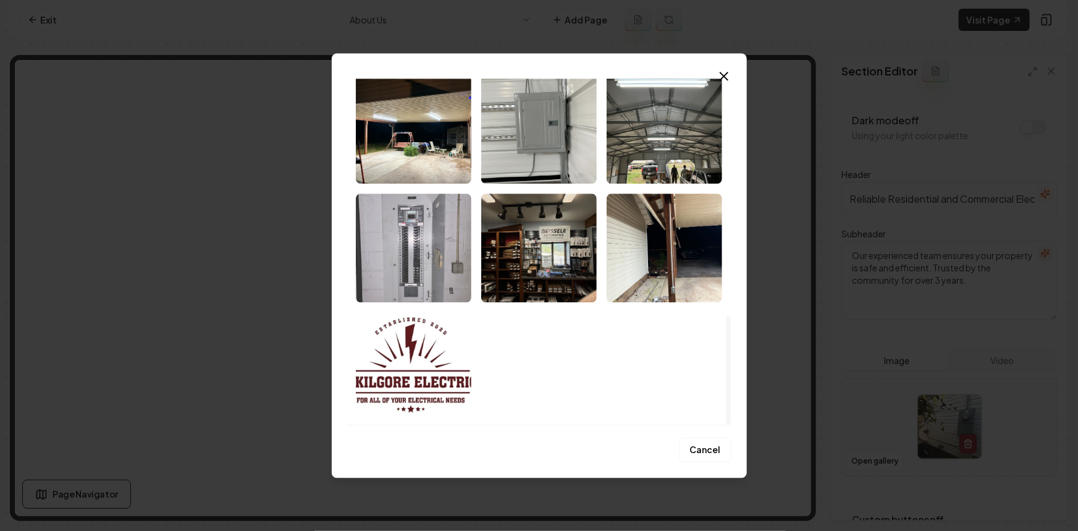
click img "Select image image_68c41bc15c7cd75eb86fc1fb.jpeg"
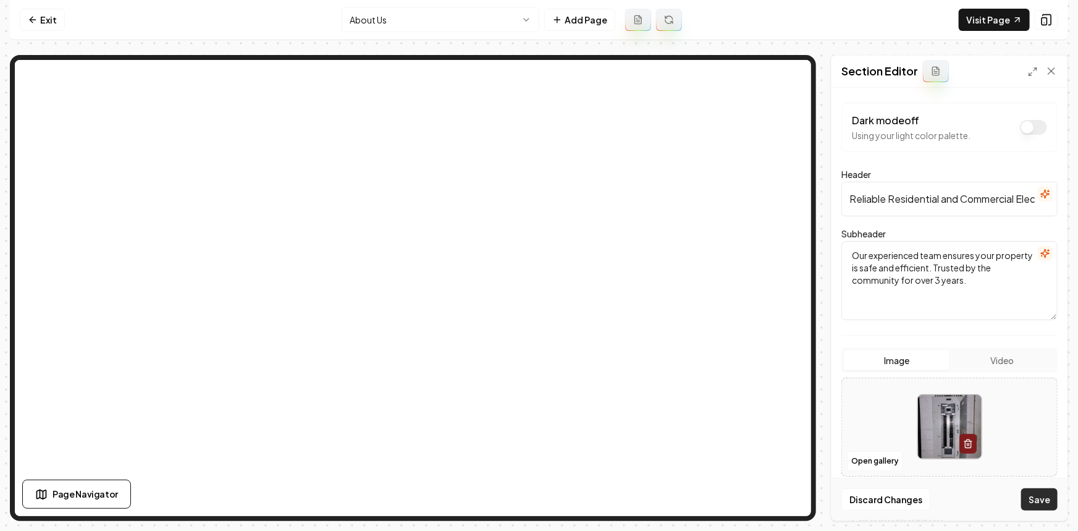
click button "Save"
click button "Open gallery"
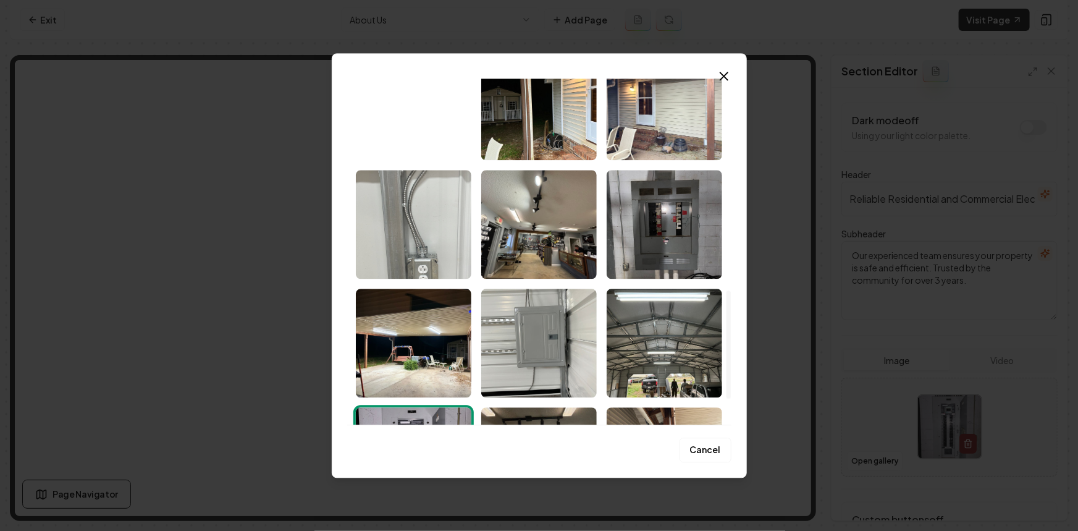
scroll to position [673, 0]
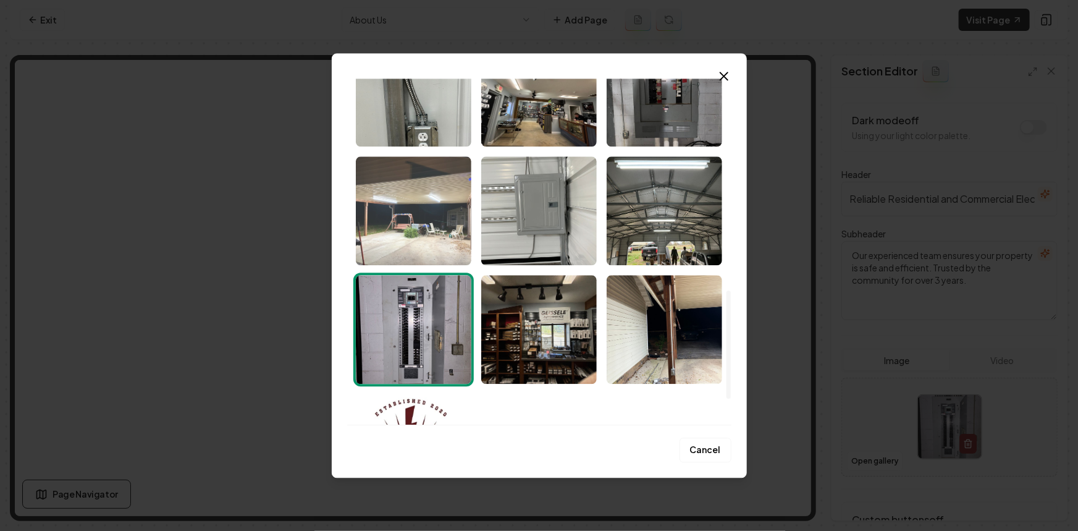
click img "Select image image_68c41bc15c7cd75eb86fc58b.jpeg"
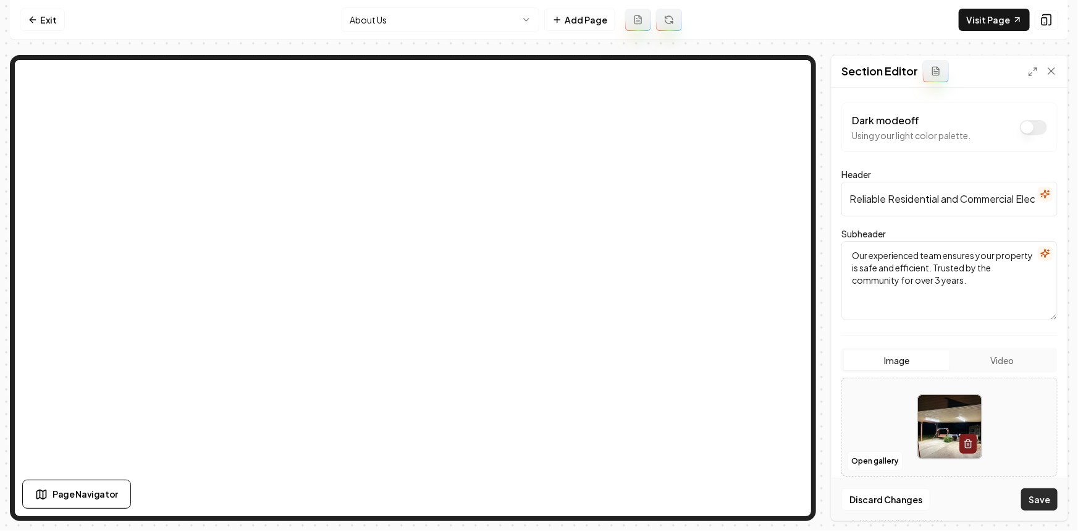
click button "Save"
click button "Open gallery"
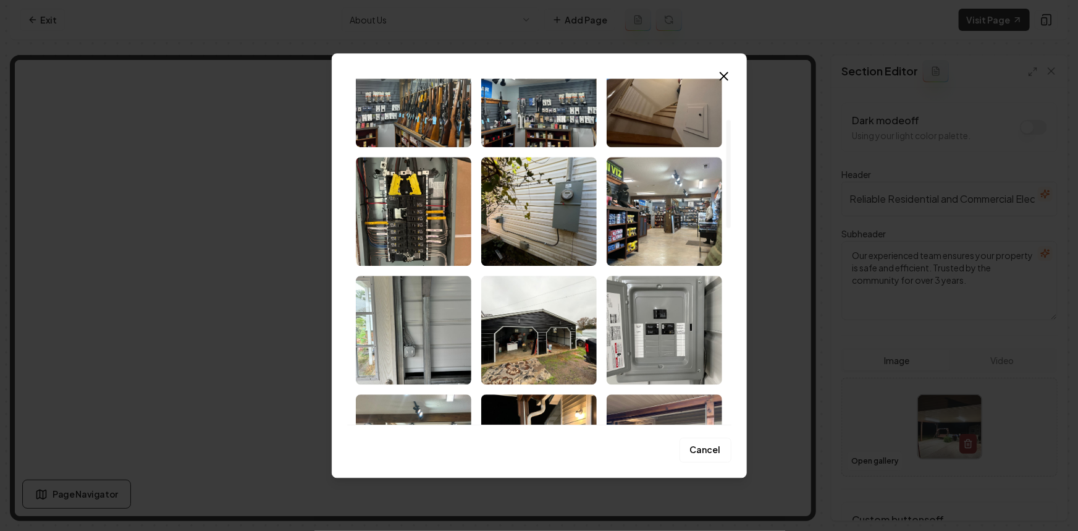
scroll to position [280, 0]
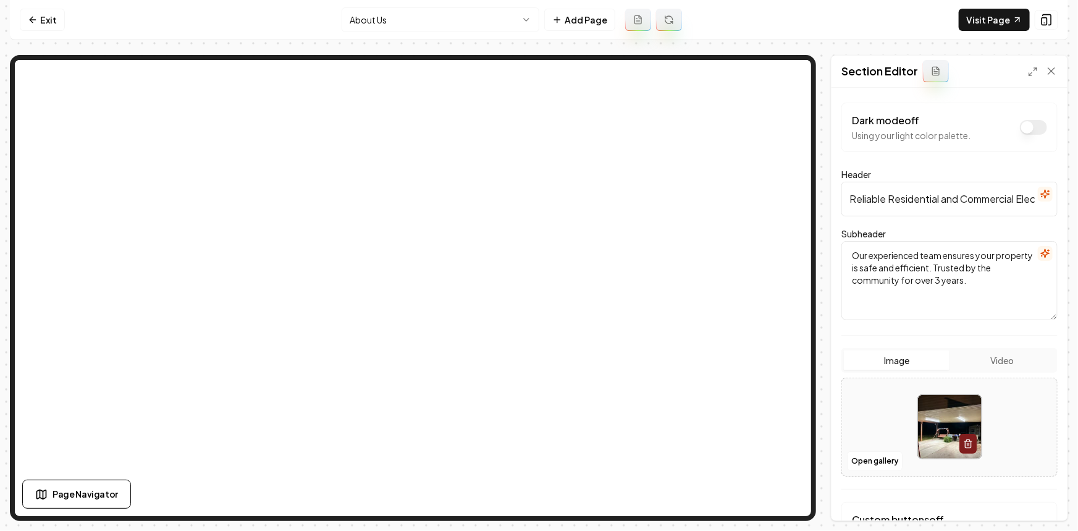
click div
type input "**********"
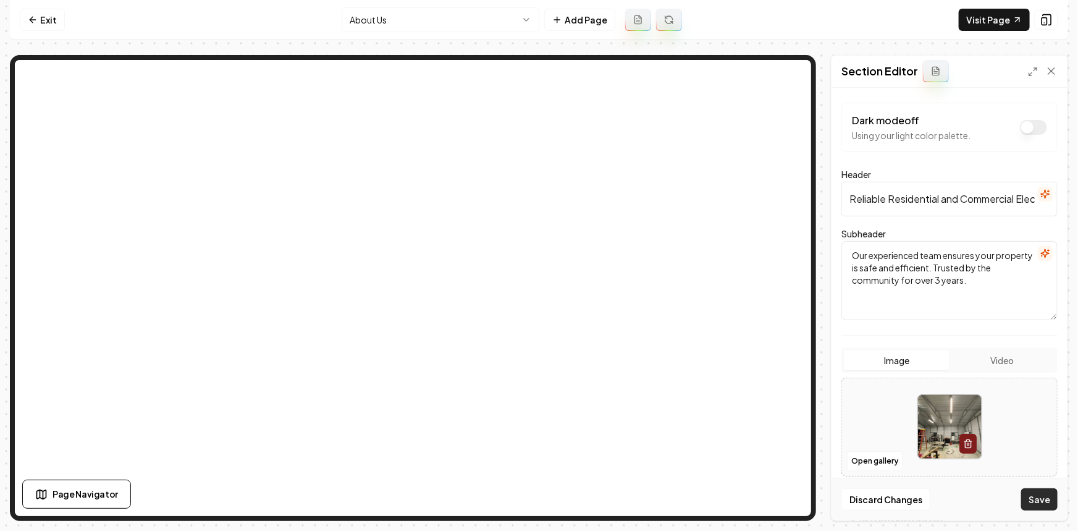
click button "Save"
click nav "Exit About Us Add Page Visit Page"
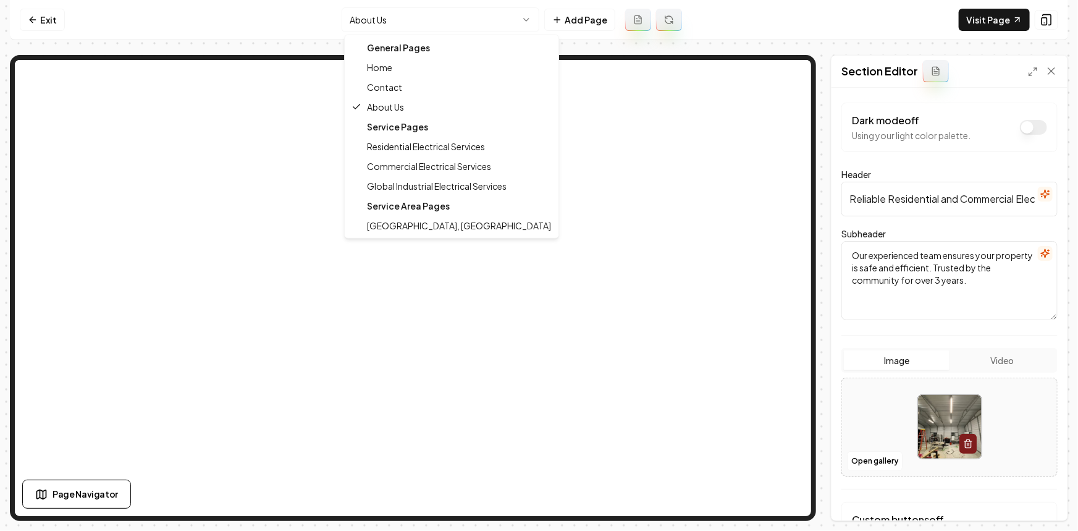
click html "Computer Required This feature is only available on a computer. Please switch t…"
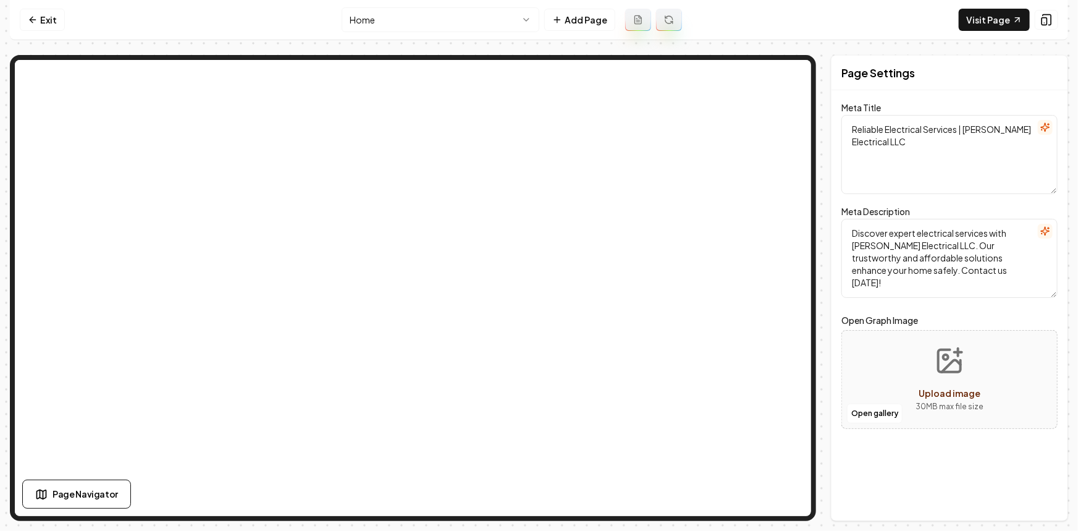
click html "Computer Required This feature is only available on a computer. Please switch t…"
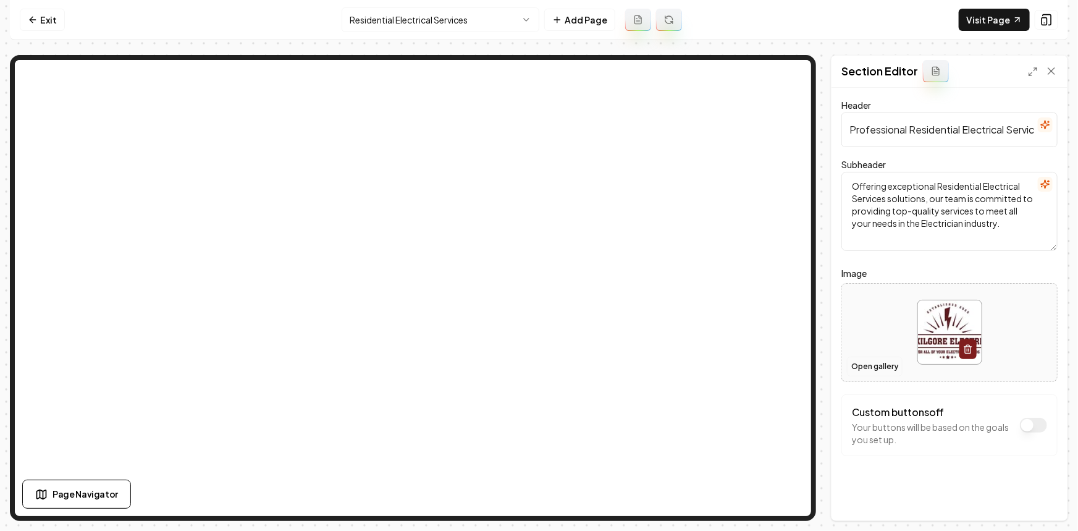
click at [865, 363] on button "Open gallery" at bounding box center [875, 366] width 56 height 20
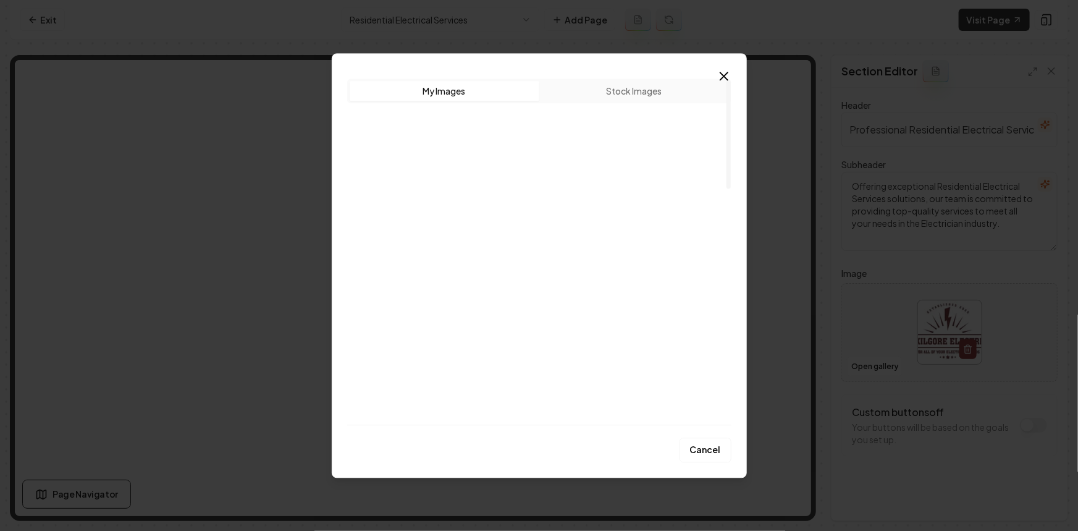
scroll to position [56, 0]
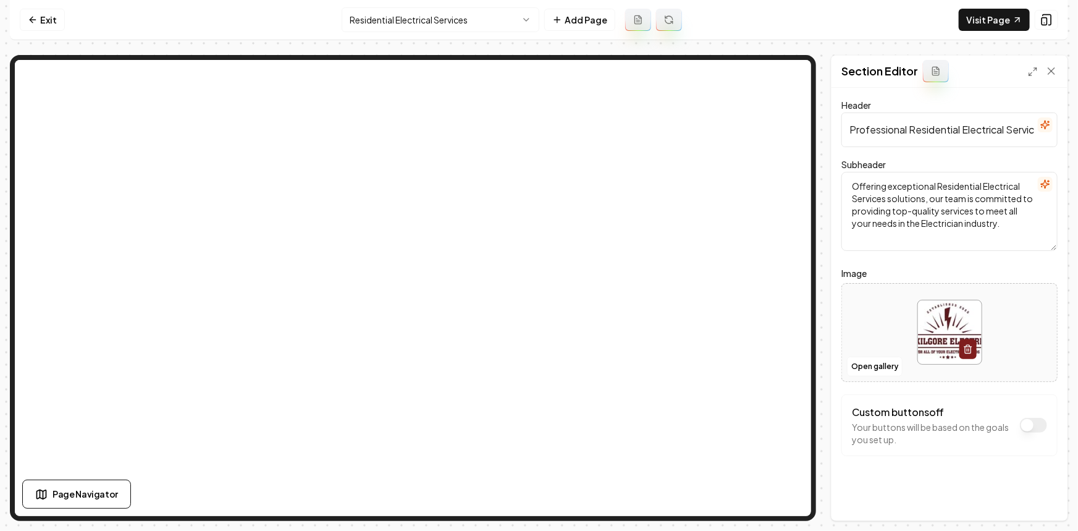
click at [888, 325] on div at bounding box center [949, 332] width 215 height 85
type input "**********"
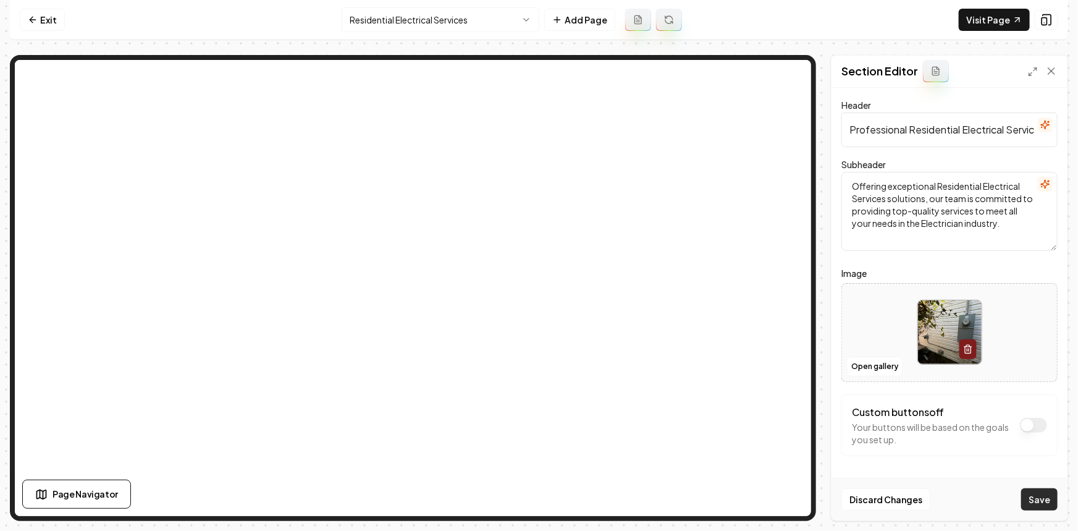
click at [1027, 492] on button "Save" at bounding box center [1039, 499] width 36 height 22
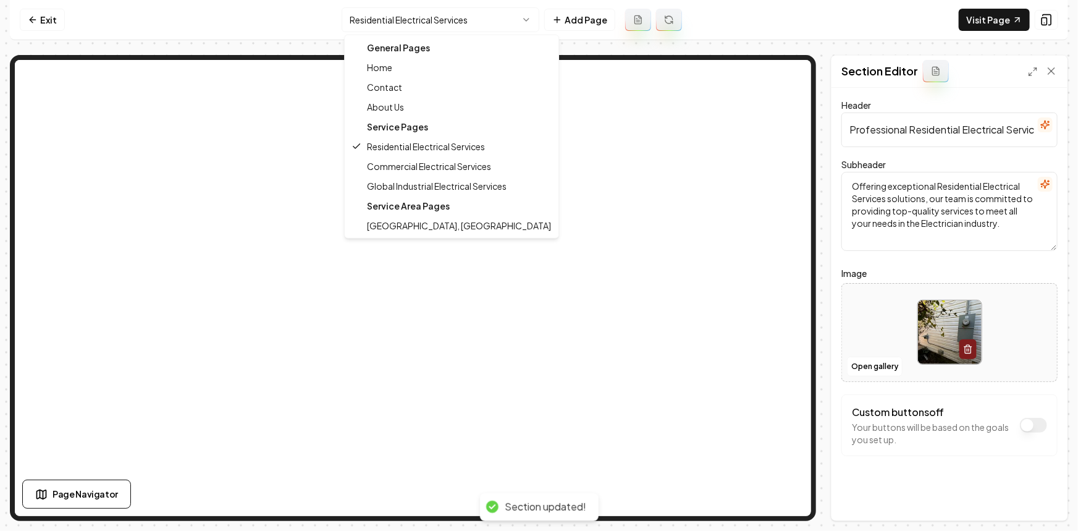
click at [379, 15] on html "Computer Required This feature is only available on a computer. Please switch t…" at bounding box center [539, 265] width 1078 height 531
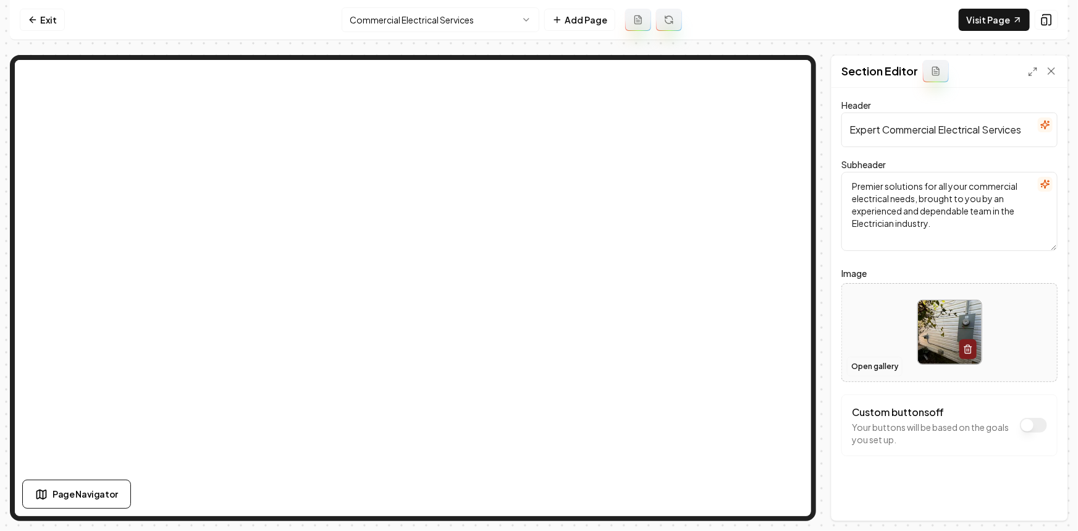
click at [861, 359] on button "Open gallery" at bounding box center [875, 366] width 56 height 20
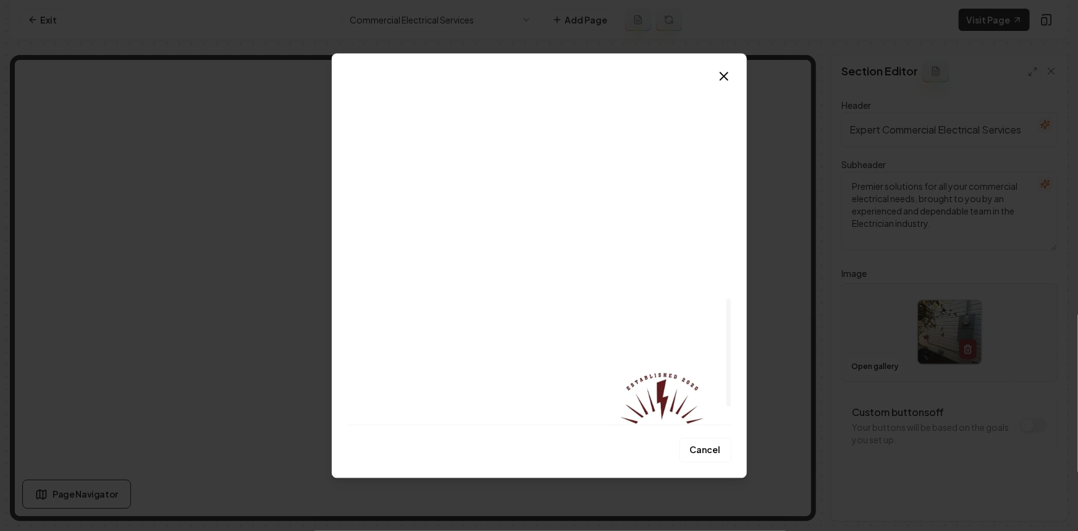
scroll to position [699, 0]
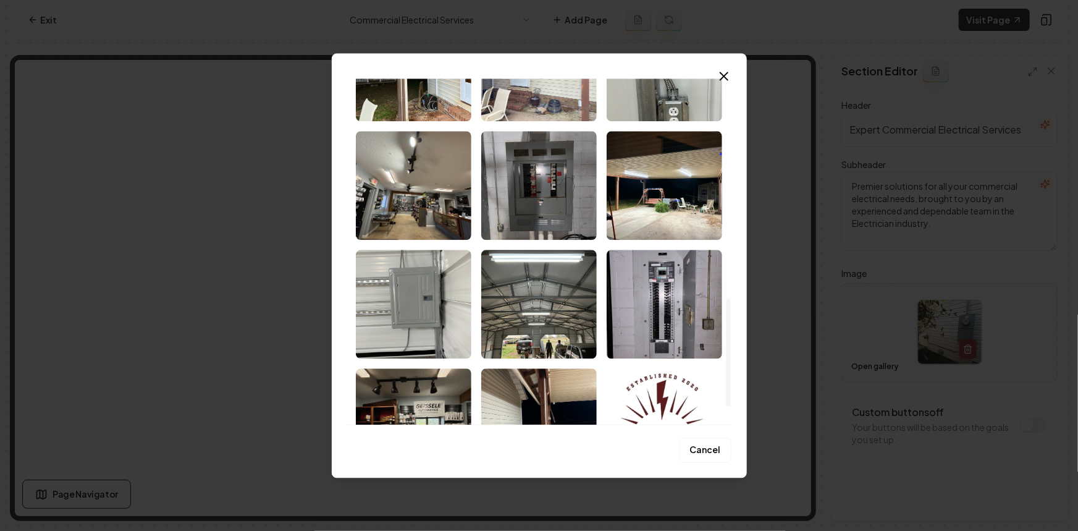
click at [422, 197] on img "Select image image_68c41bc15c7cd75eb86fc5ee.jpeg" at bounding box center [413, 185] width 115 height 109
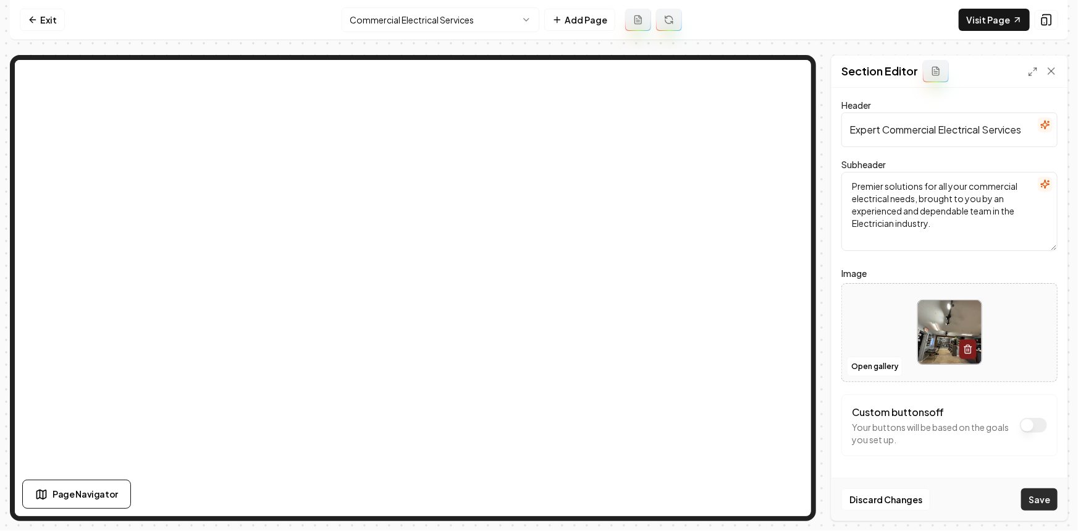
click at [1038, 492] on button "Save" at bounding box center [1039, 499] width 36 height 22
click at [871, 364] on button "Open gallery" at bounding box center [875, 366] width 56 height 20
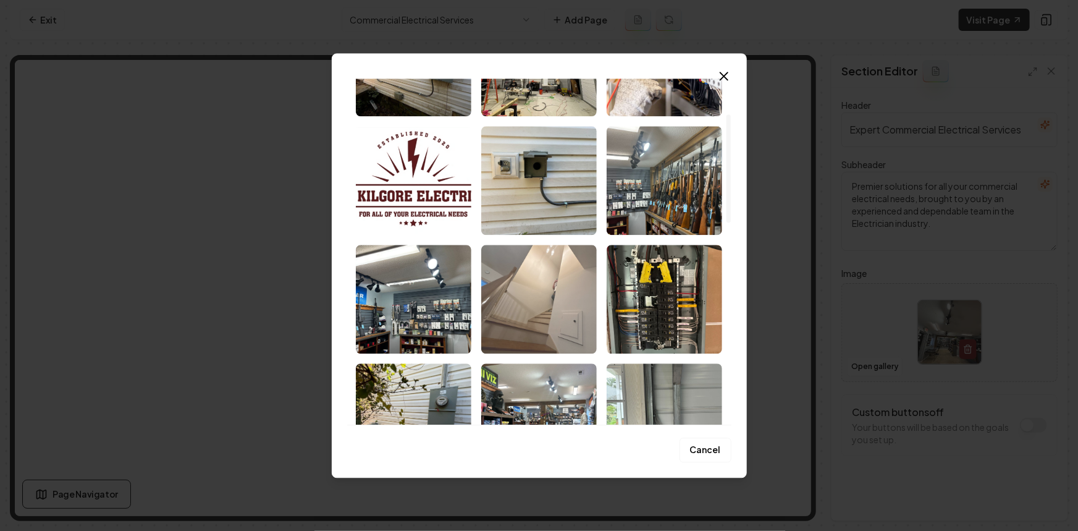
scroll to position [112, 0]
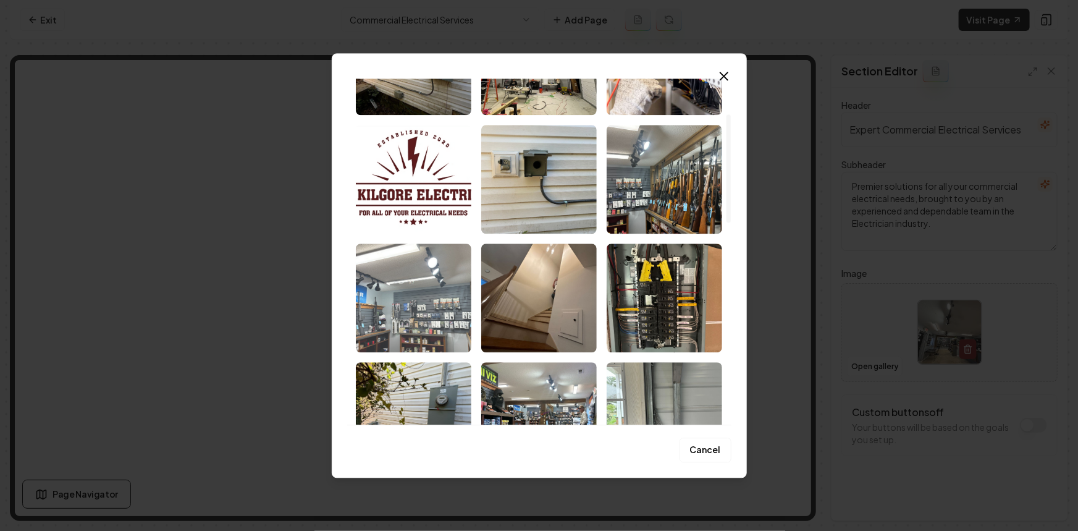
click at [451, 309] on img "Select image image_68c41bc25c7cd75eb86fdcaa.jpeg" at bounding box center [413, 297] width 115 height 109
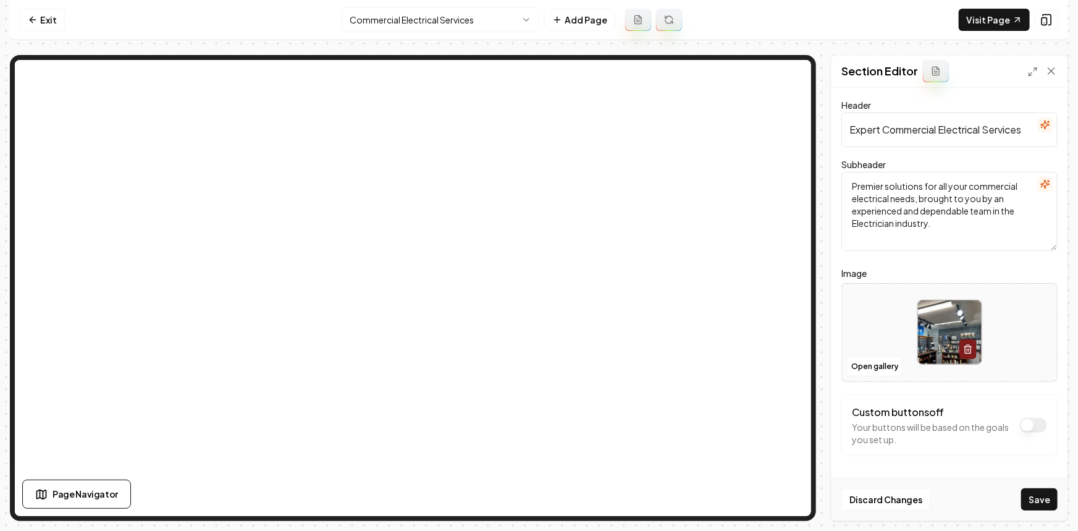
drag, startPoint x: 1038, startPoint y: 493, endPoint x: 826, endPoint y: 332, distance: 266.6
click at [1038, 493] on button "Save" at bounding box center [1039, 499] width 36 height 22
click at [443, 18] on html "Computer Required This feature is only available on a computer. Please switch t…" at bounding box center [539, 265] width 1078 height 531
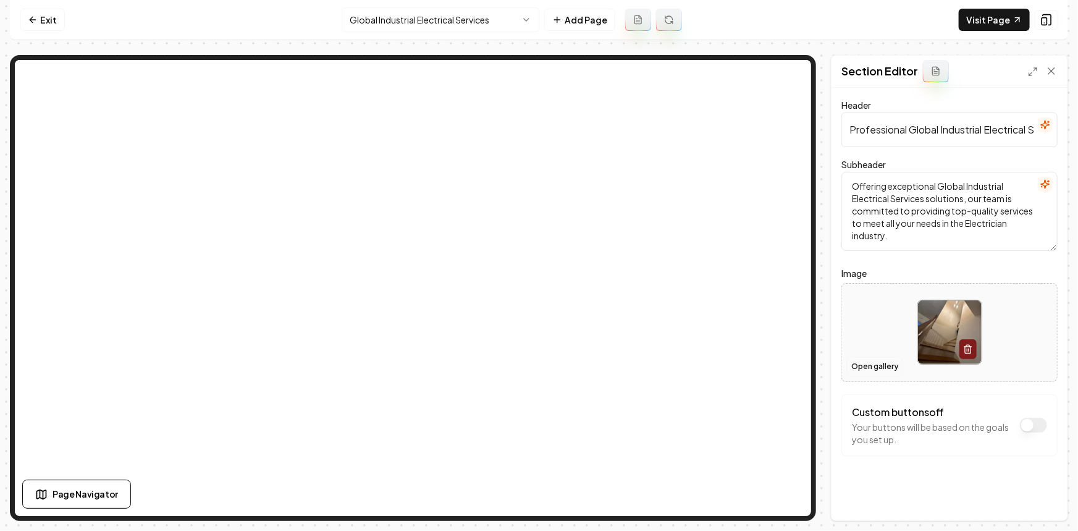
click at [869, 369] on button "Open gallery" at bounding box center [875, 366] width 56 height 20
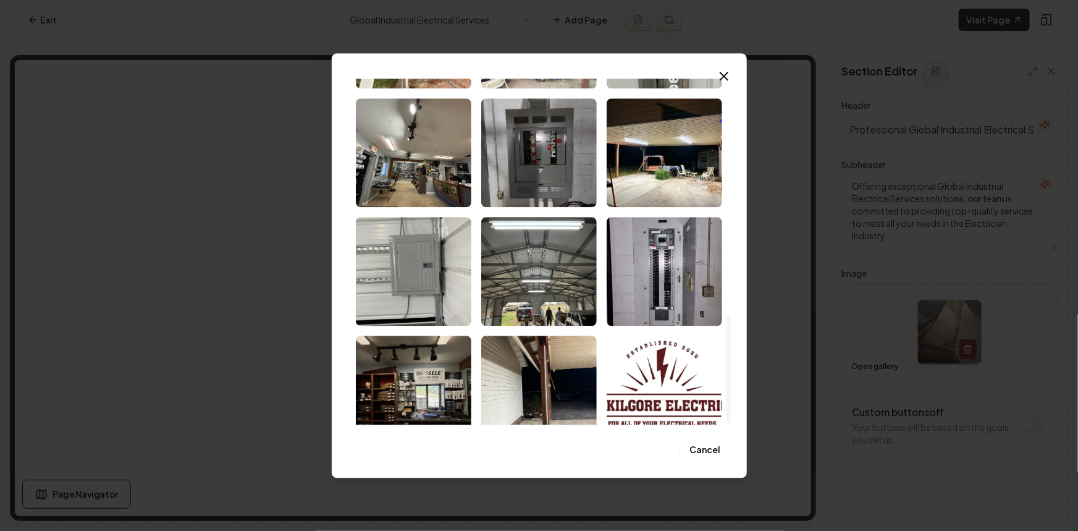
scroll to position [755, 0]
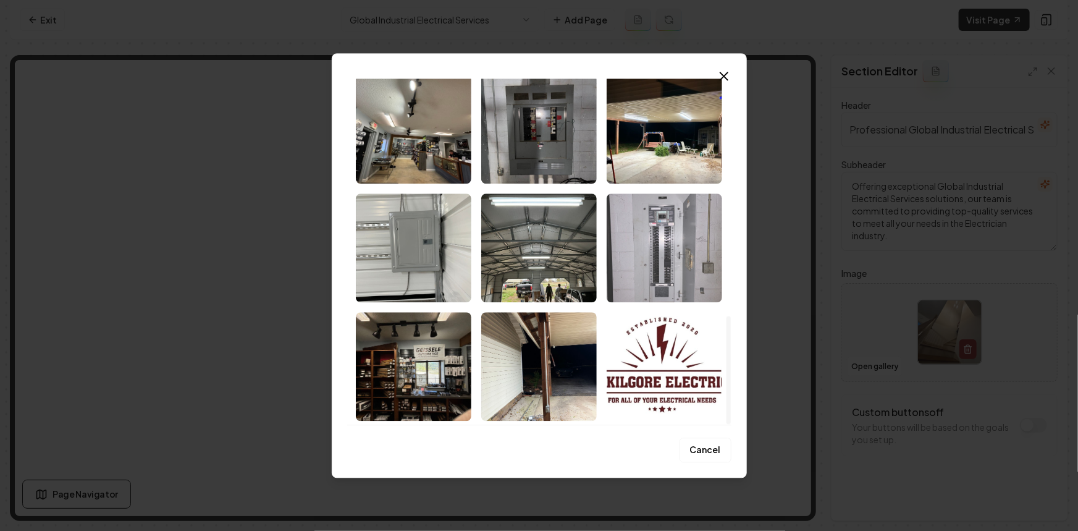
click at [679, 258] on img "Select image image_68c41bc15c7cd75eb86fc1fb.jpeg" at bounding box center [663, 247] width 115 height 109
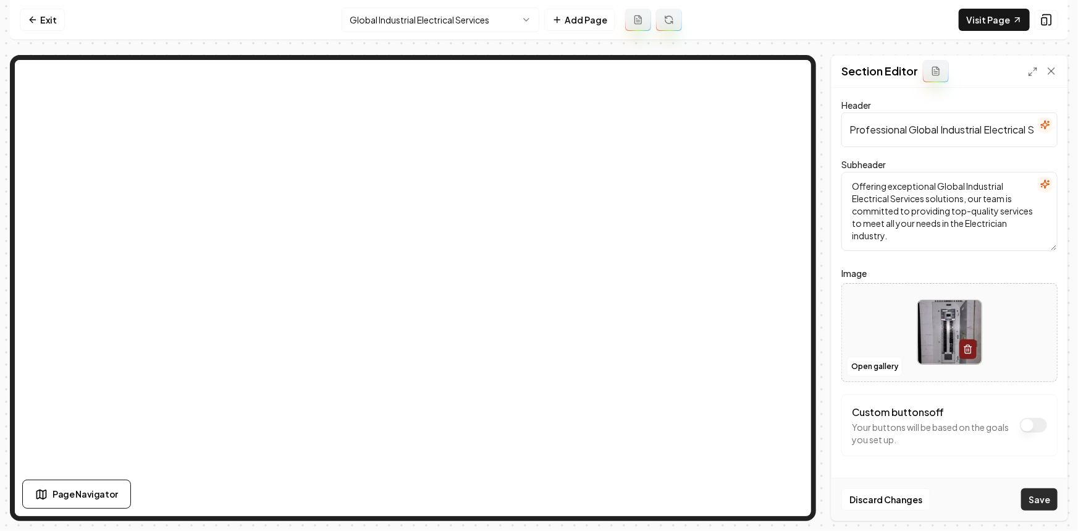
click at [1032, 503] on button "Save" at bounding box center [1039, 499] width 36 height 22
click at [430, 31] on html "Computer Required This feature is only available on a computer. Please switch t…" at bounding box center [539, 265] width 1078 height 531
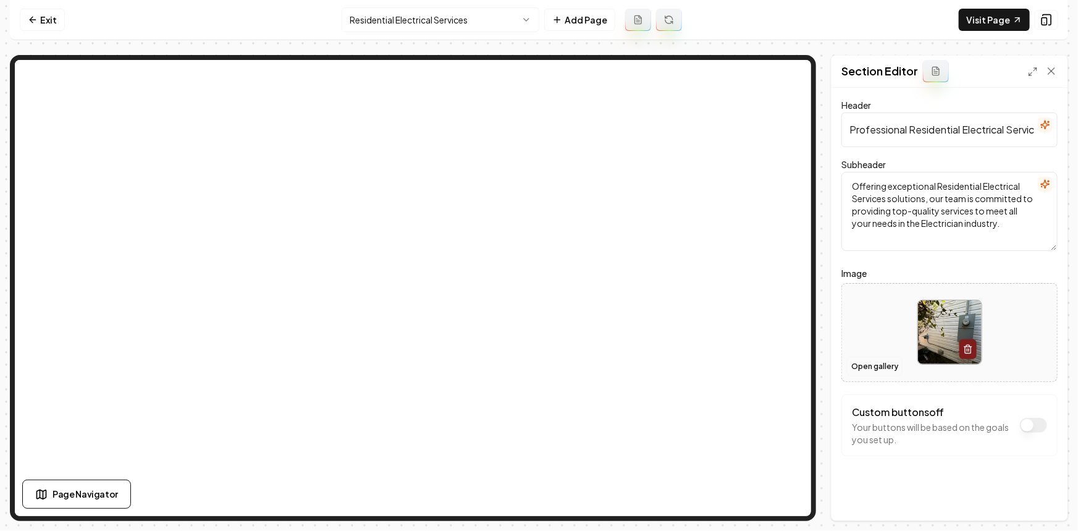
click at [881, 363] on button "Open gallery" at bounding box center [875, 366] width 56 height 20
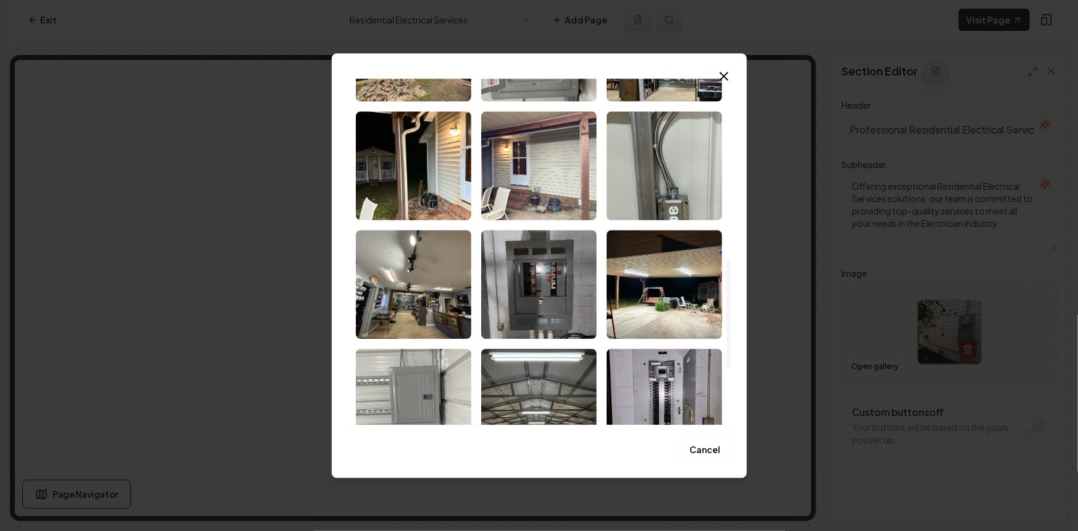
scroll to position [561, 0]
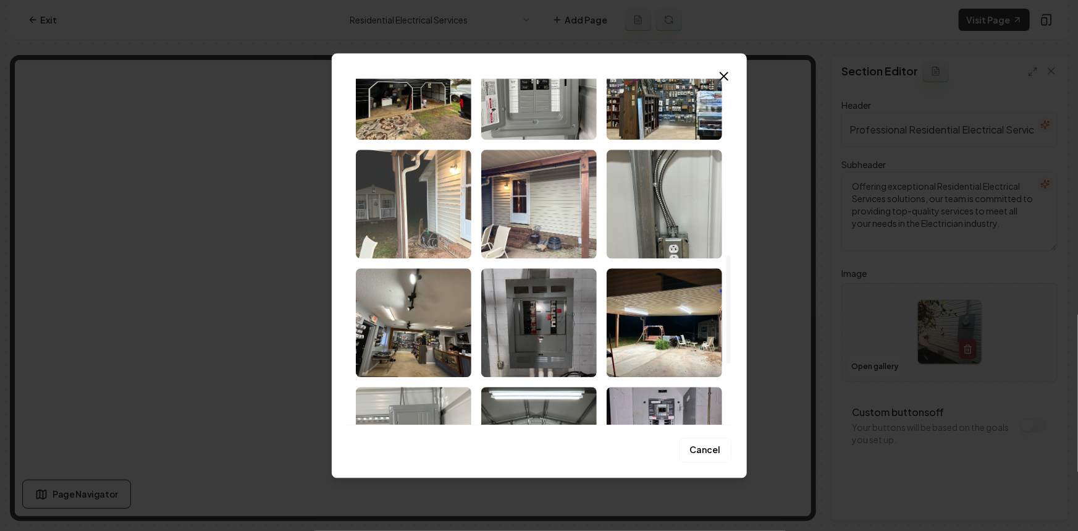
click at [438, 232] on img "Select image image_68c41bc15c7cd75eb86fd10c.jpeg" at bounding box center [413, 203] width 115 height 109
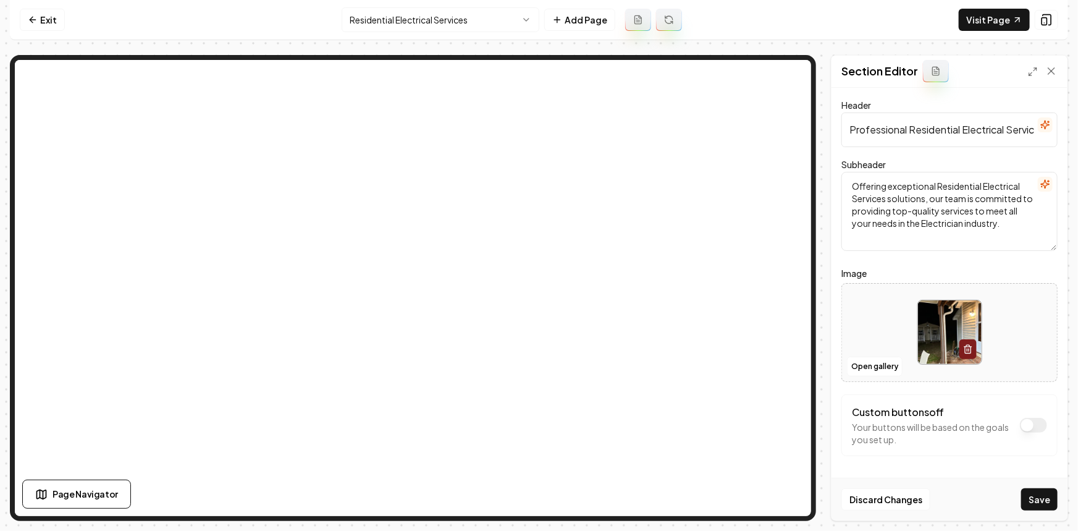
click at [1033, 496] on button "Save" at bounding box center [1039, 499] width 36 height 22
click at [856, 366] on button "Open gallery" at bounding box center [875, 366] width 56 height 20
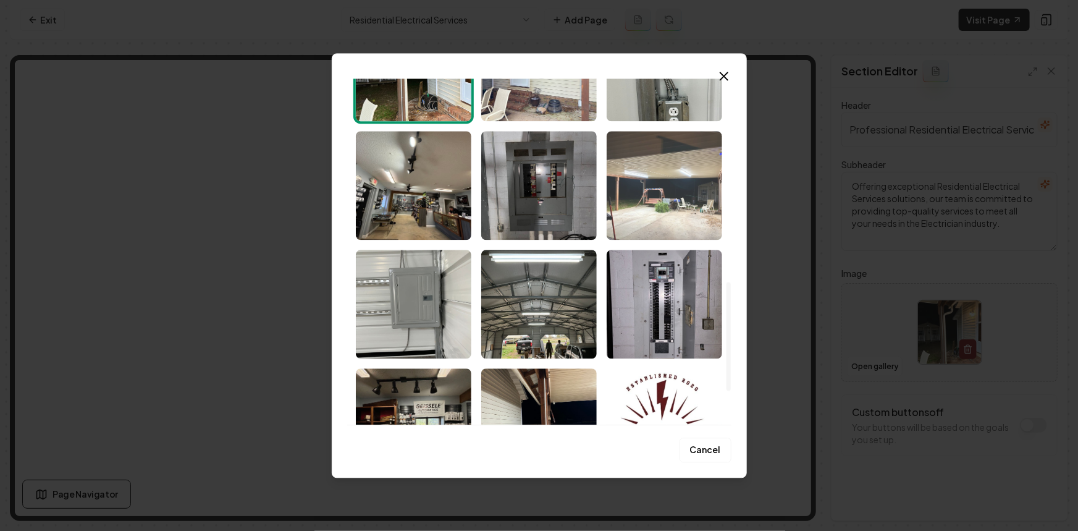
scroll to position [642, 0]
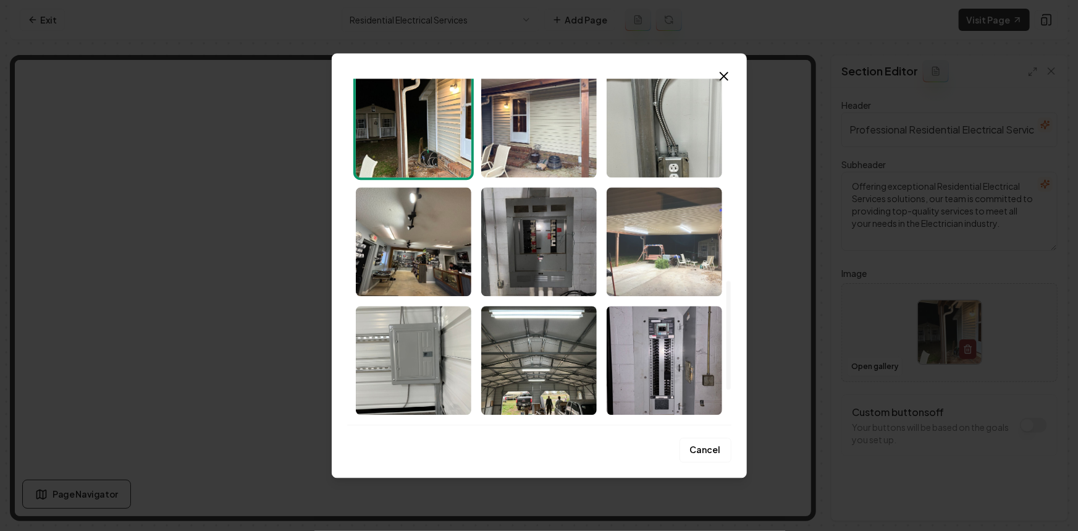
click at [629, 253] on img "Select image image_68c41bc15c7cd75eb86fc58b.jpeg" at bounding box center [663, 241] width 115 height 109
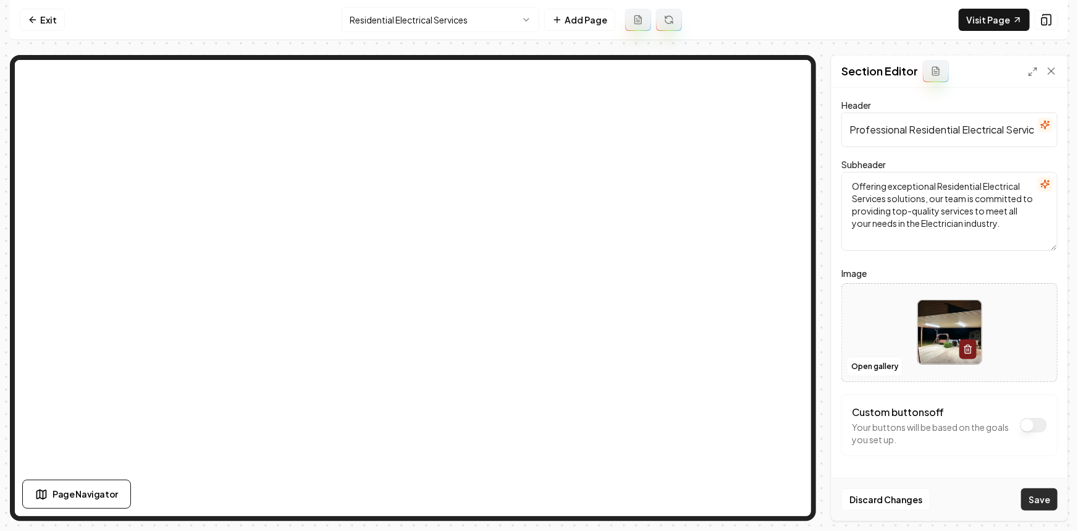
click at [1036, 503] on button "Save" at bounding box center [1039, 499] width 36 height 22
click at [914, 316] on div at bounding box center [949, 332] width 215 height 85
click at [408, 11] on html "Computer Required This feature is only available on a computer. Please switch t…" at bounding box center [539, 265] width 1078 height 531
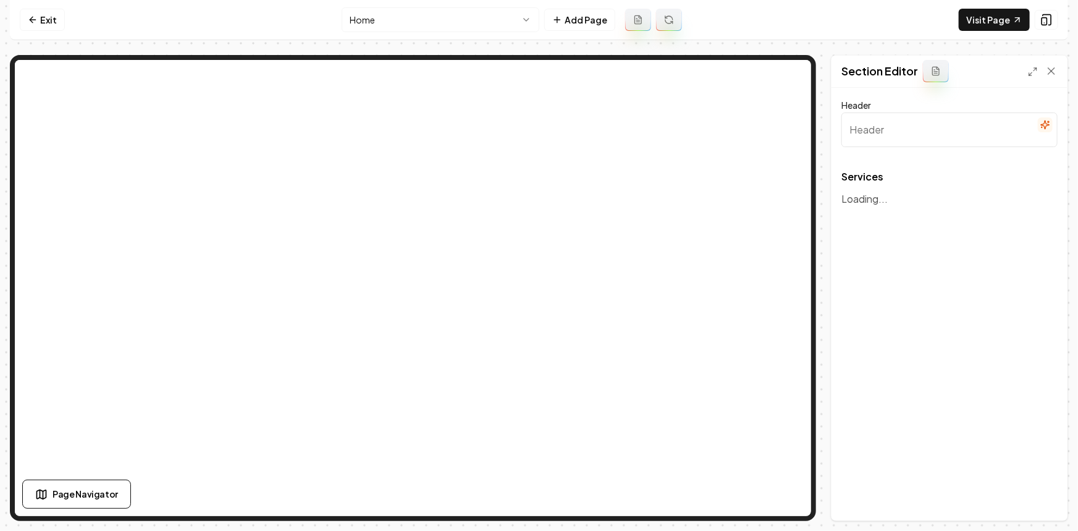
type input "Our Comprehensive Electrical Services"
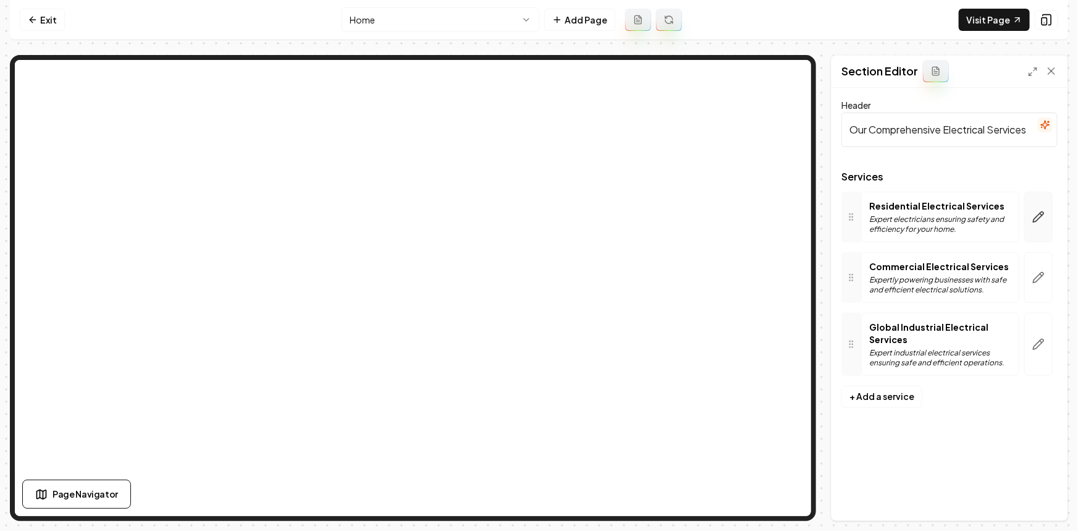
click at [1038, 220] on icon "button" at bounding box center [1038, 217] width 12 height 12
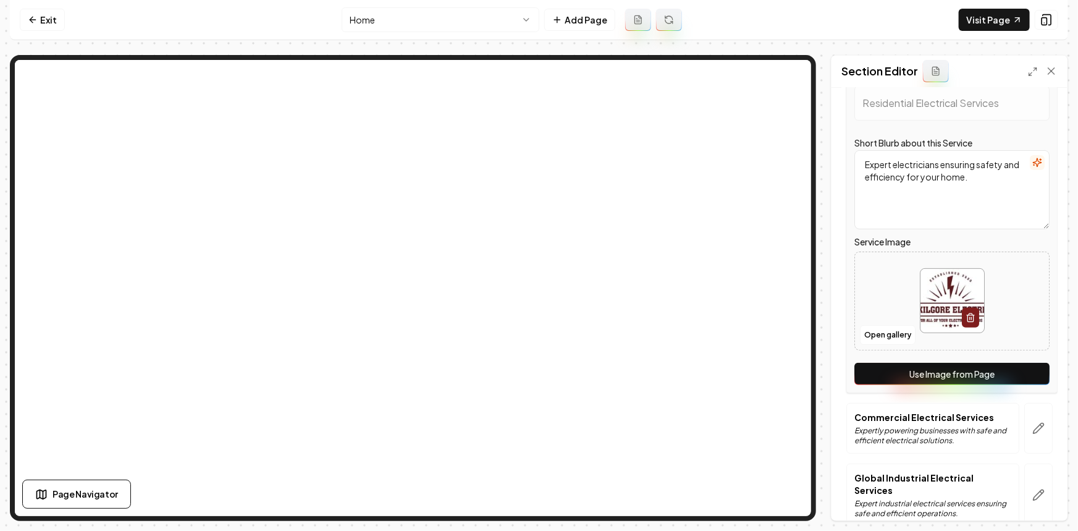
scroll to position [173, 0]
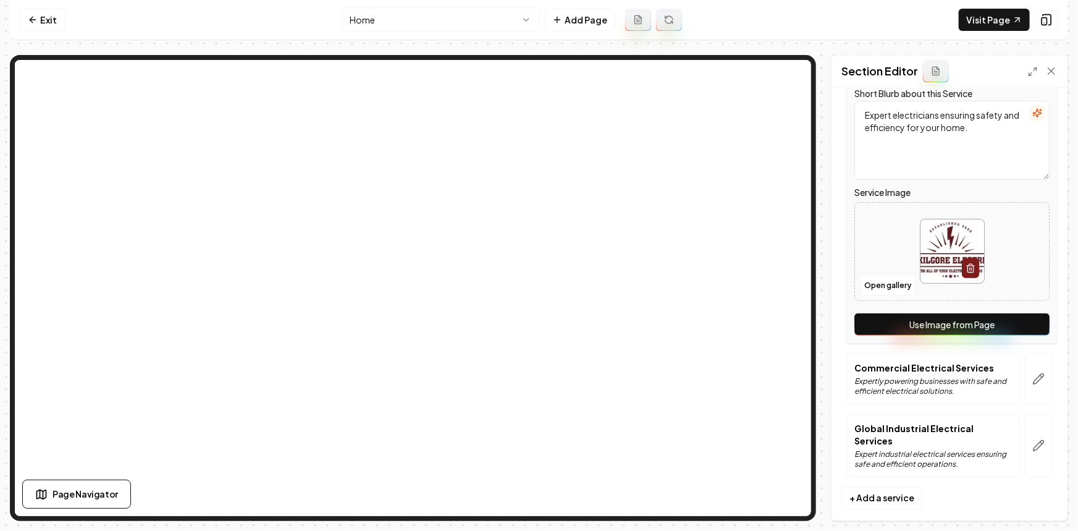
click at [997, 334] on button "Use Image from Page" at bounding box center [951, 324] width 195 height 22
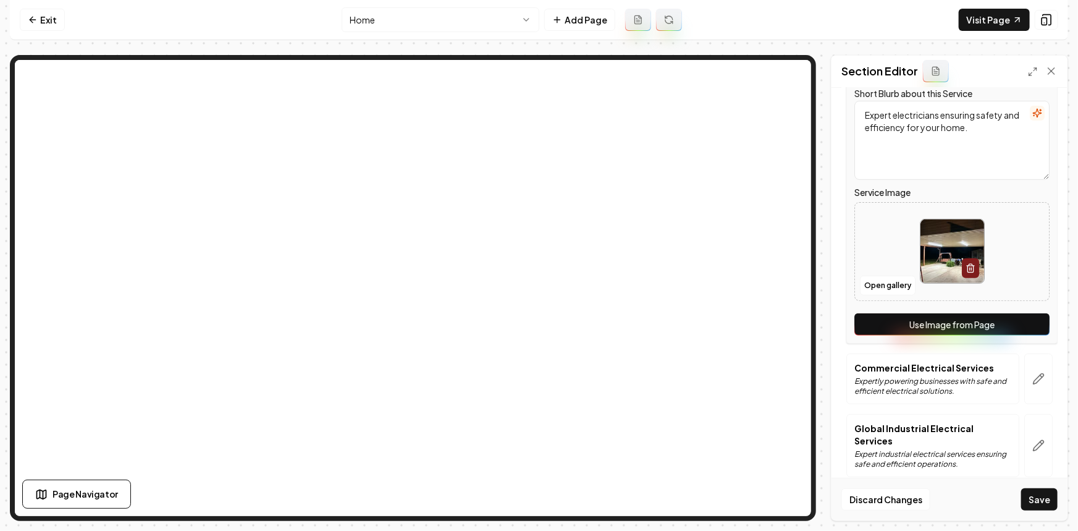
click at [1035, 403] on div "Services Service Name Residential Electrical Services Short Blurb about this Se…" at bounding box center [949, 243] width 216 height 488
click at [1031, 389] on button "button" at bounding box center [1038, 378] width 28 height 51
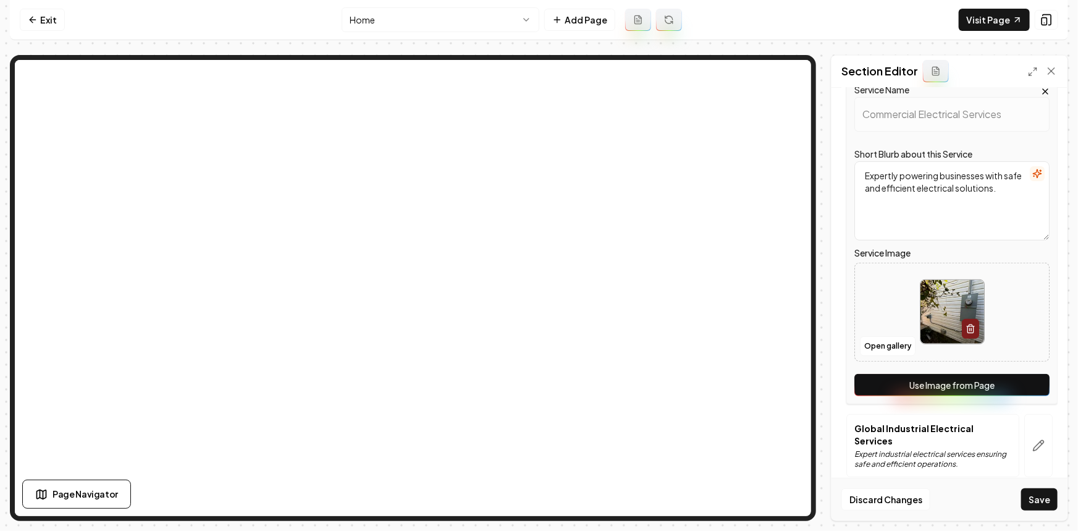
click at [1031, 382] on button "Use Image from Page" at bounding box center [951, 385] width 195 height 22
click at [1031, 421] on button "button" at bounding box center [1038, 445] width 28 height 63
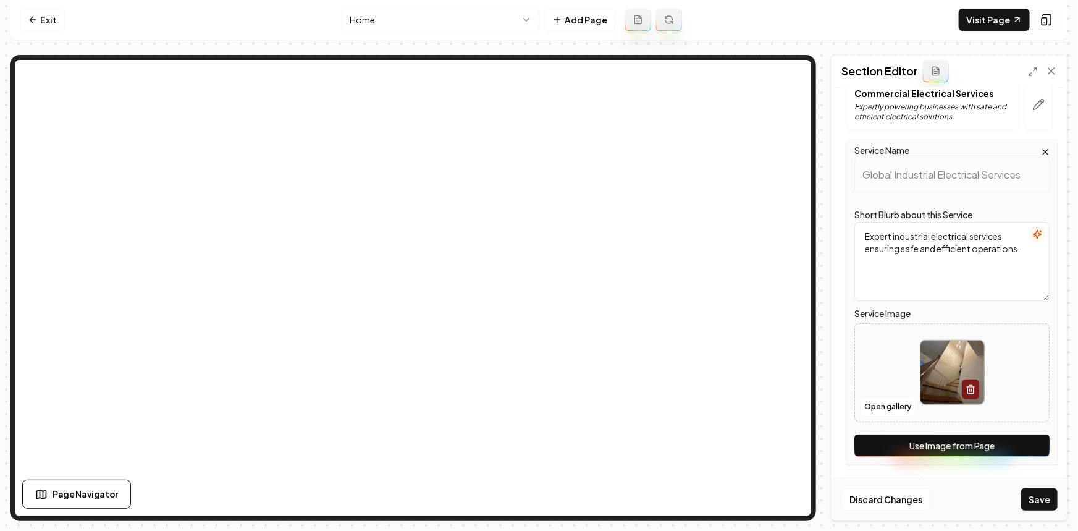
click at [1027, 443] on button "Use Image from Page" at bounding box center [951, 445] width 195 height 22
click at [1041, 499] on button "Save" at bounding box center [1039, 499] width 36 height 22
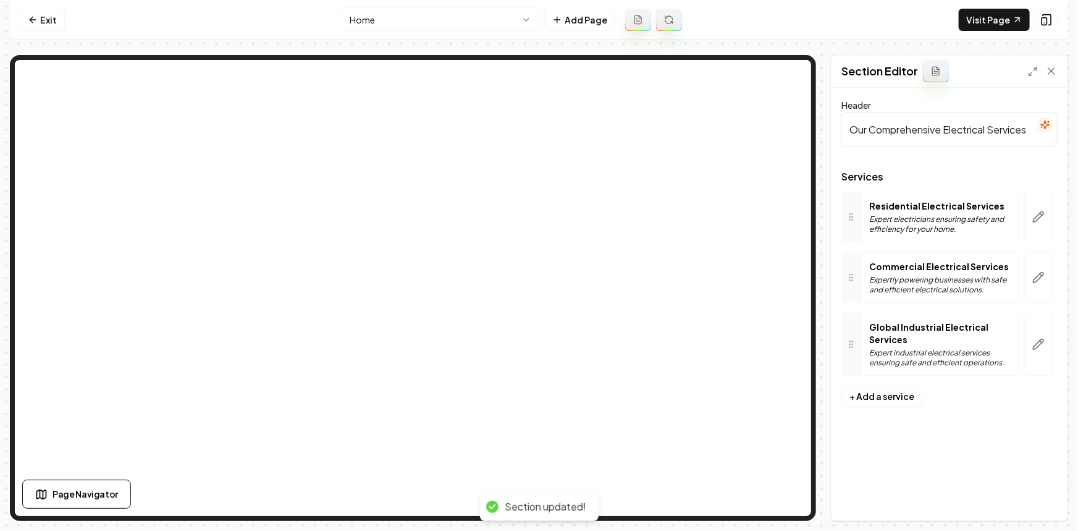
scroll to position [0, 0]
click at [1004, 14] on link "Visit Page" at bounding box center [994, 20] width 71 height 22
click at [49, 23] on link "Exit" at bounding box center [42, 20] width 45 height 22
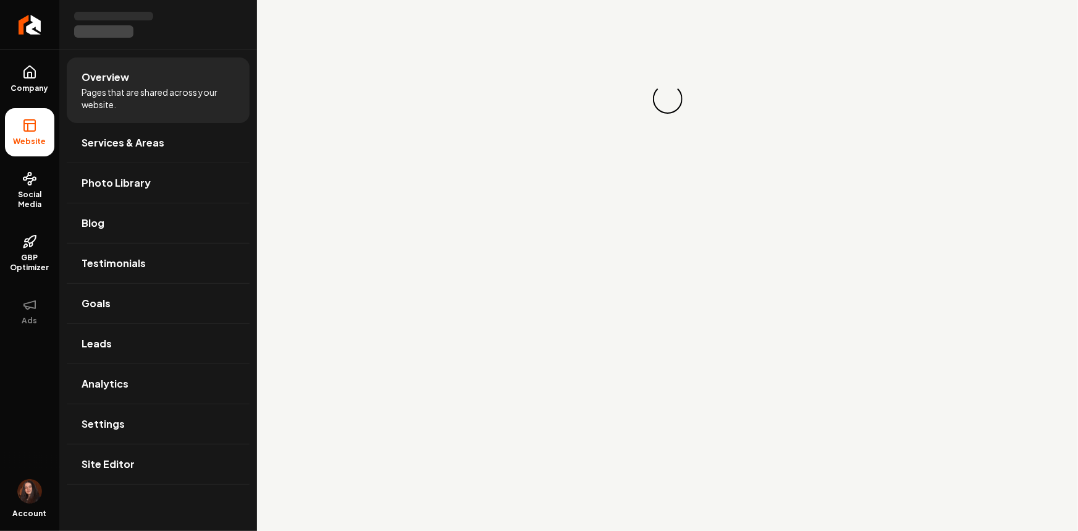
click at [49, 22] on link "Return to dashboard" at bounding box center [29, 24] width 59 height 49
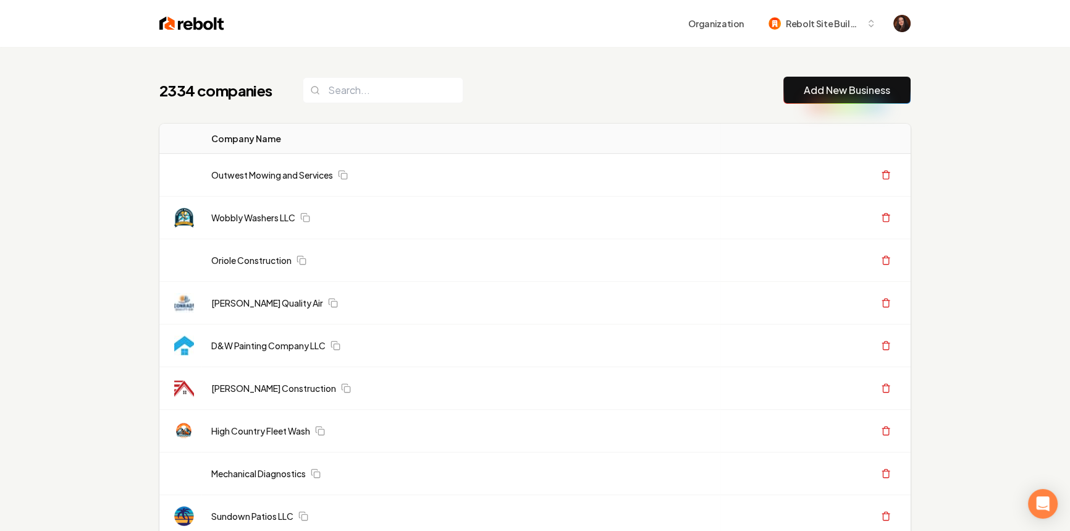
click at [807, 78] on button "Add New Business" at bounding box center [846, 90] width 127 height 27
click at [808, 86] on link "Add New Business" at bounding box center [847, 90] width 86 height 15
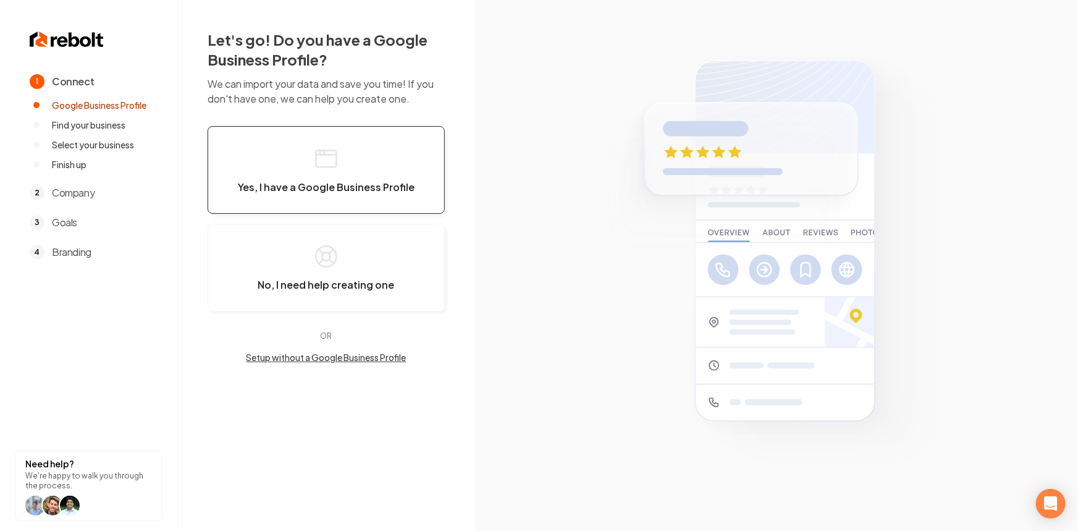
drag, startPoint x: 305, startPoint y: 185, endPoint x: 623, endPoint y: 10, distance: 362.4
click at [305, 183] on span "Yes, I have a Google Business Profile" at bounding box center [326, 187] width 177 height 12
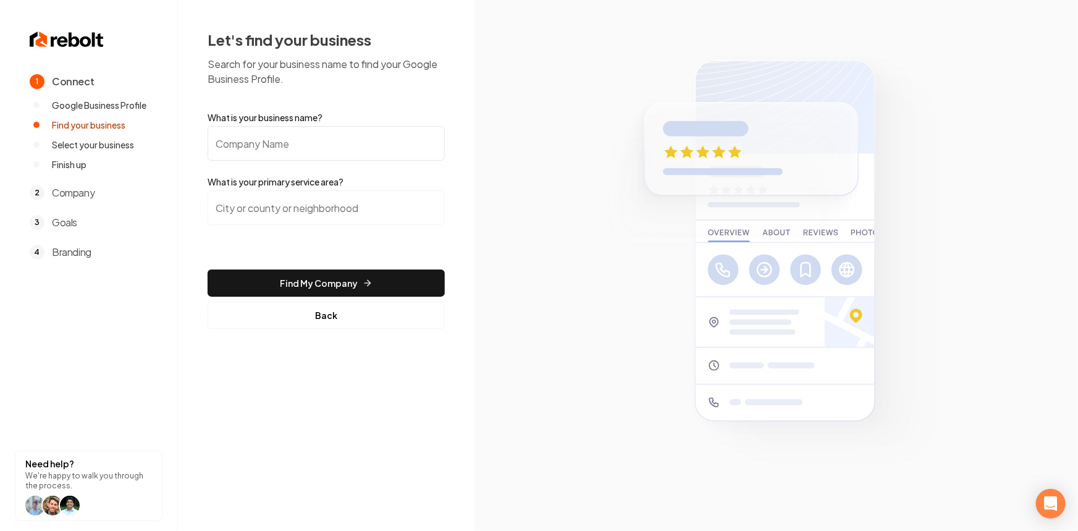
click at [254, 134] on input "What is your business name?" at bounding box center [326, 143] width 237 height 35
paste input "Consumer First Roofing"
type input "Consumer First Roofing"
click at [371, 216] on input "search" at bounding box center [326, 207] width 237 height 35
paste input "[GEOGRAPHIC_DATA]"
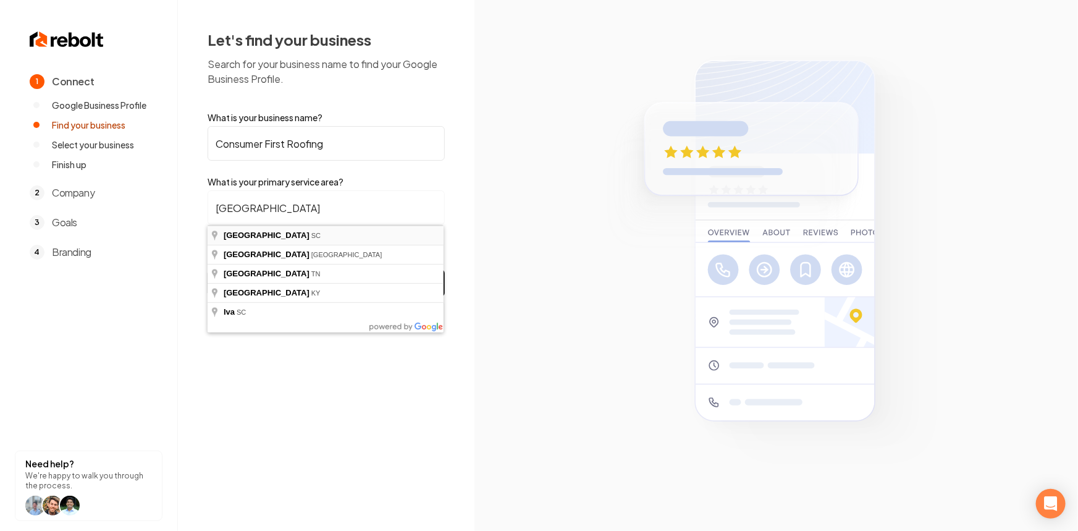
type input "[GEOGRAPHIC_DATA], [GEOGRAPHIC_DATA]"
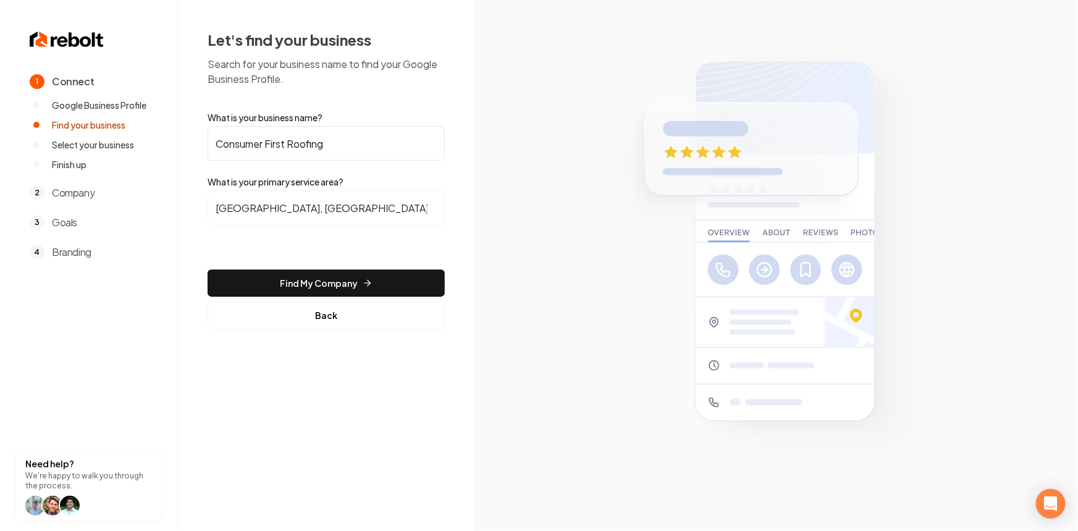
click at [276, 280] on button "Find My Company" at bounding box center [326, 282] width 237 height 27
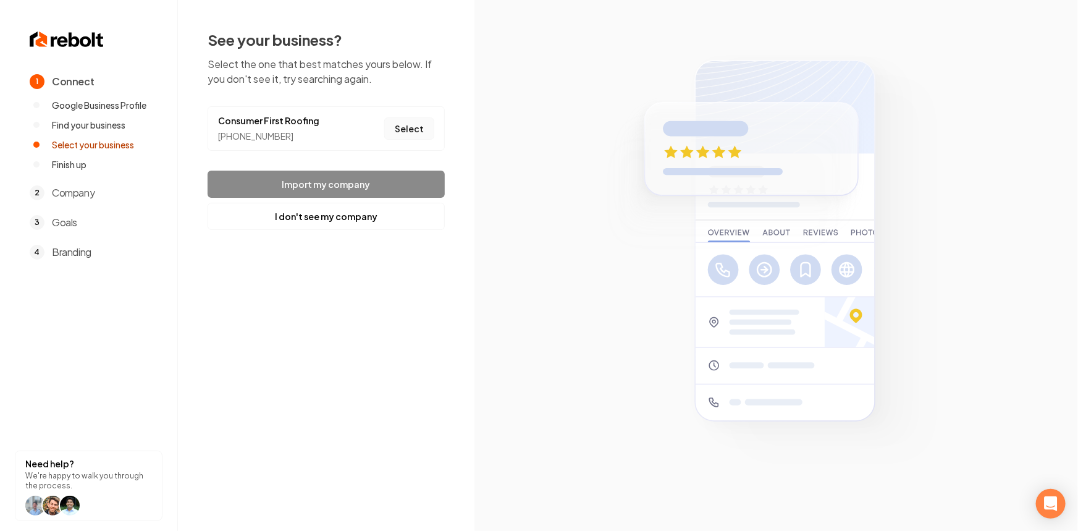
click at [396, 120] on button "Select" at bounding box center [409, 128] width 50 height 22
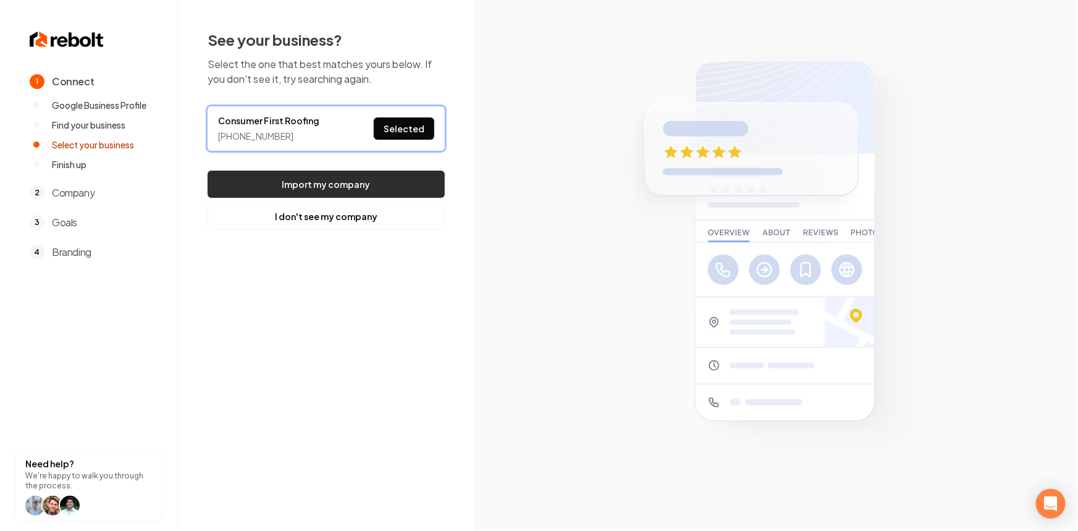
click at [387, 177] on button "Import my company" at bounding box center [326, 183] width 237 height 27
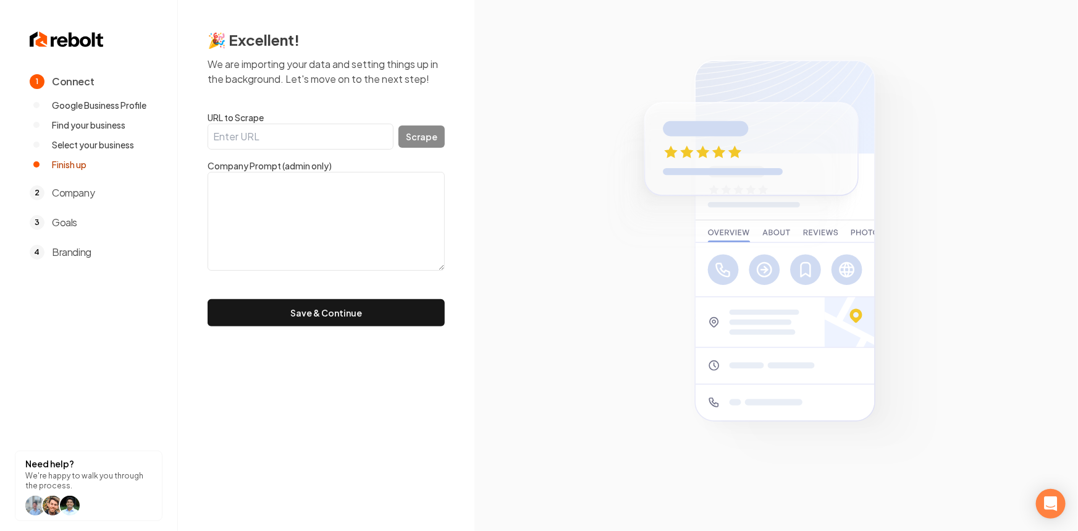
click at [350, 133] on input "URL to Scrape" at bounding box center [301, 137] width 186 height 26
paste input "https://www.consumerfirstroofingsc.com/"
type input "https://www.consumerfirstroofingsc.com/"
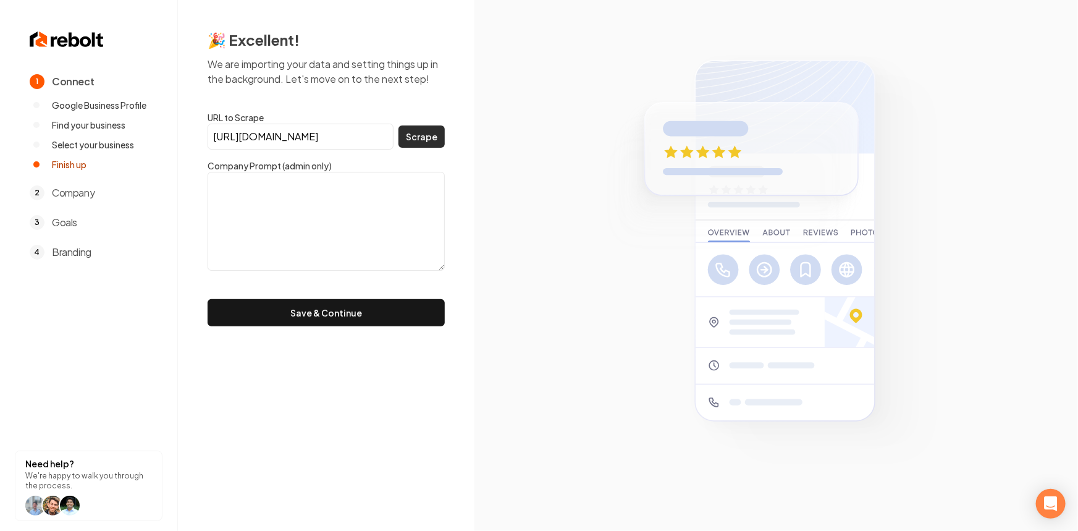
click at [401, 141] on button "Scrape" at bounding box center [421, 136] width 46 height 22
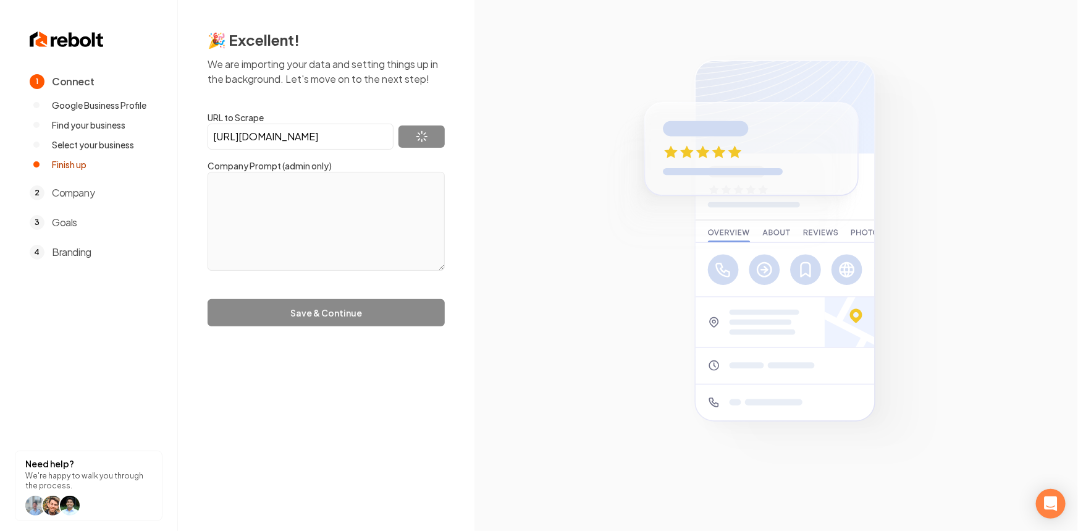
type textarea "Built to Last. Backed by Trust. Roofing in Spartanburg, SC Get Started Welcome …"
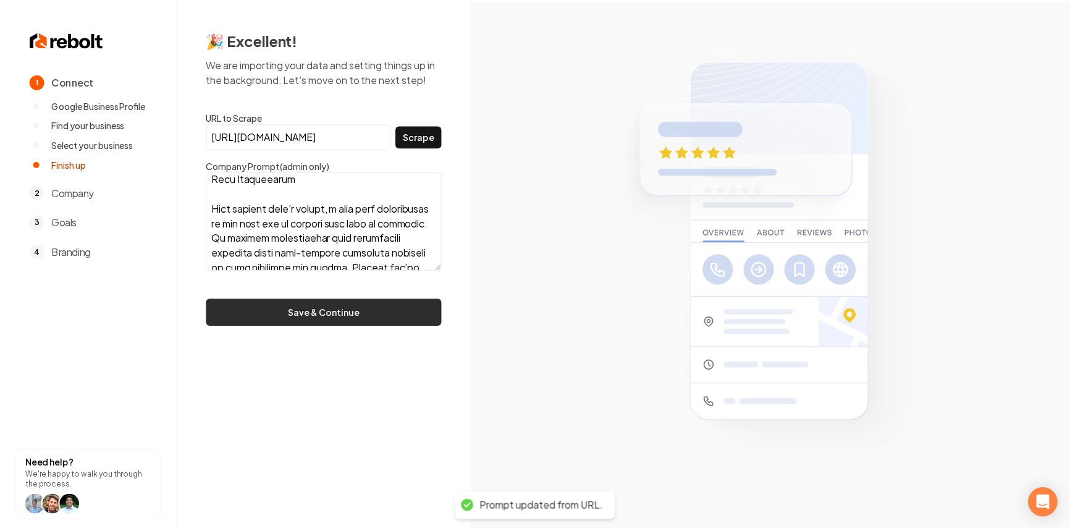
scroll to position [393, 0]
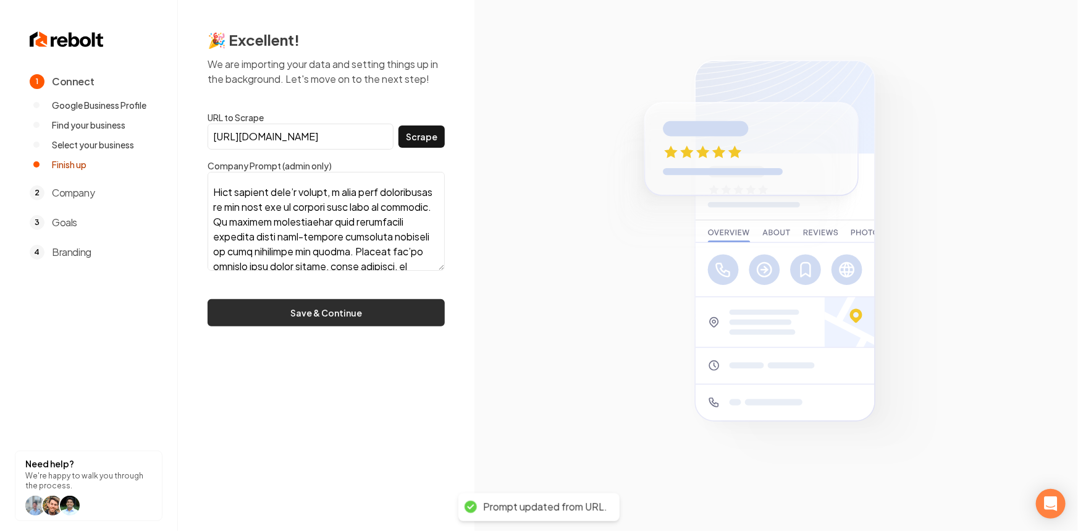
click at [334, 307] on button "Save & Continue" at bounding box center [326, 312] width 237 height 27
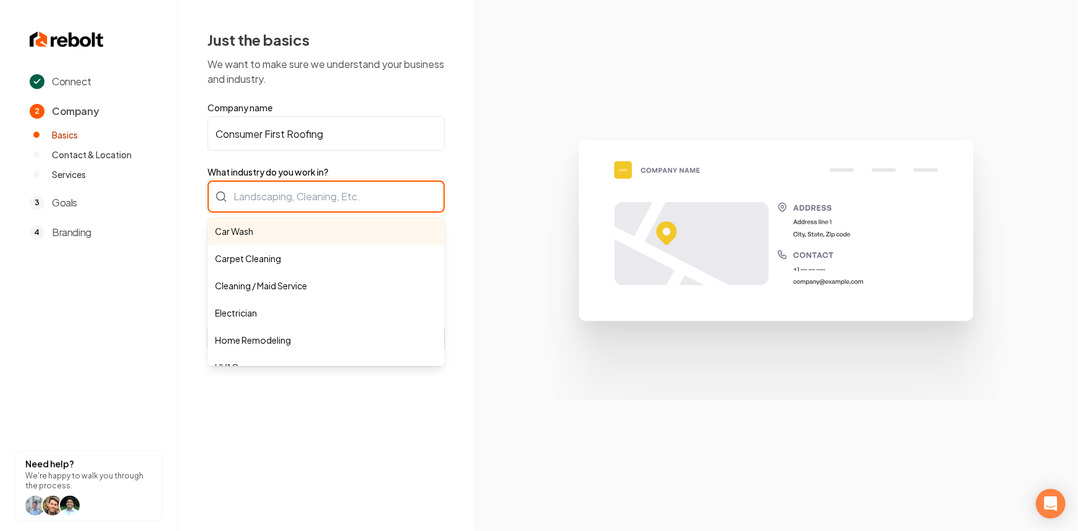
click at [289, 201] on div "Car Wash Carpet Cleaning Cleaning / Maid Service Electrician Home Remodeling HV…" at bounding box center [326, 196] width 237 height 32
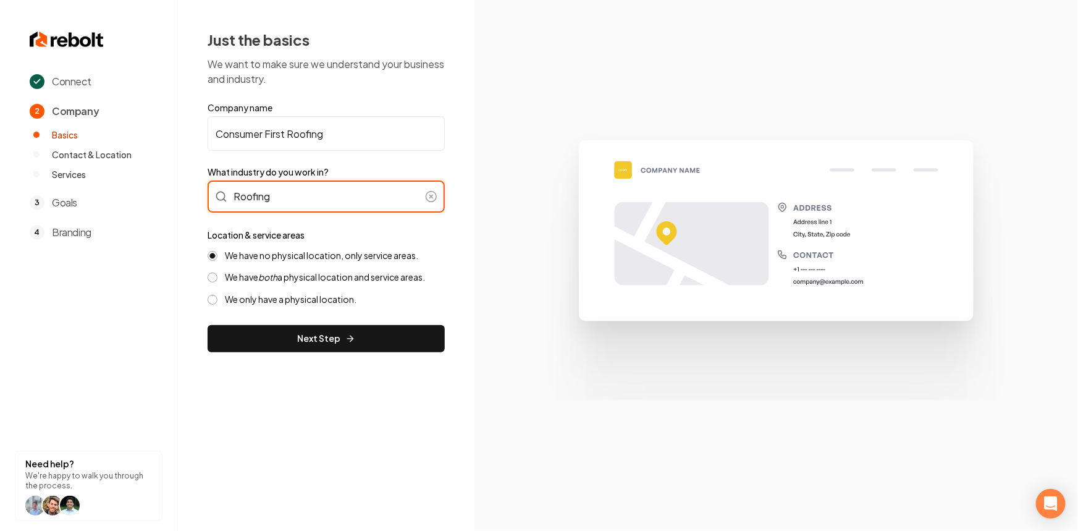
type input "Roofing"
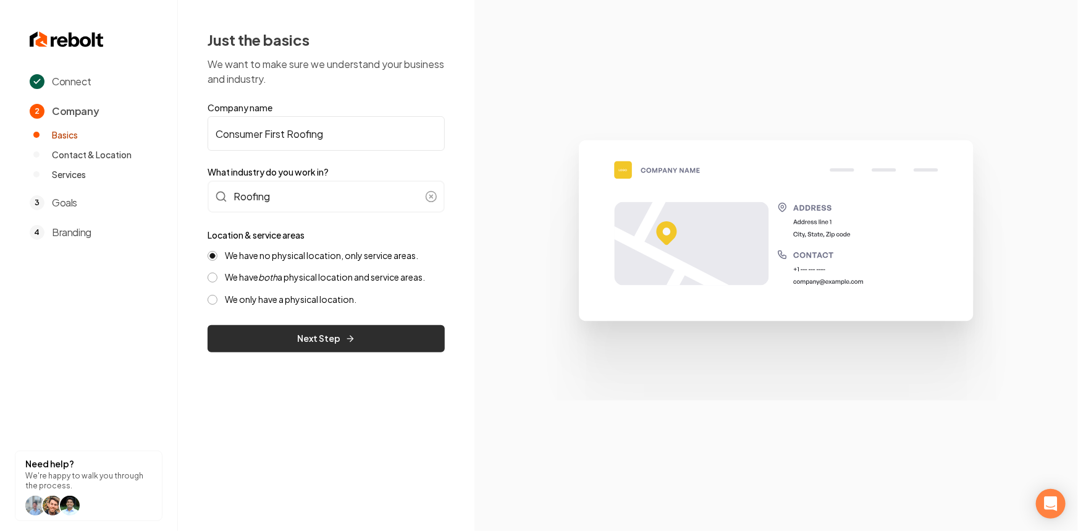
click at [325, 329] on button "Next Step" at bounding box center [326, 338] width 237 height 27
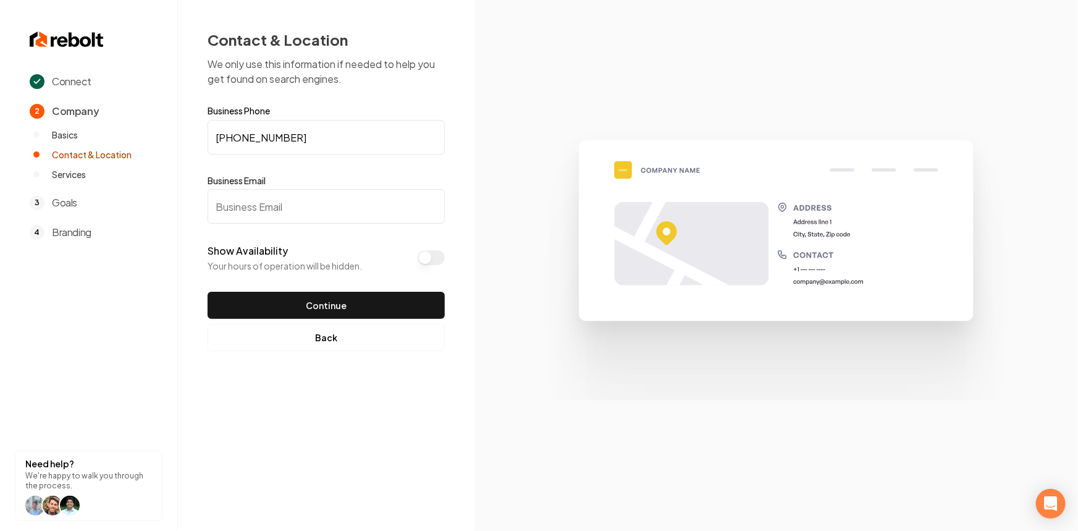
click at [326, 219] on input "Business Email" at bounding box center [326, 206] width 237 height 35
type input "test@test.com"
click at [419, 253] on button "Show Availability" at bounding box center [430, 257] width 27 height 15
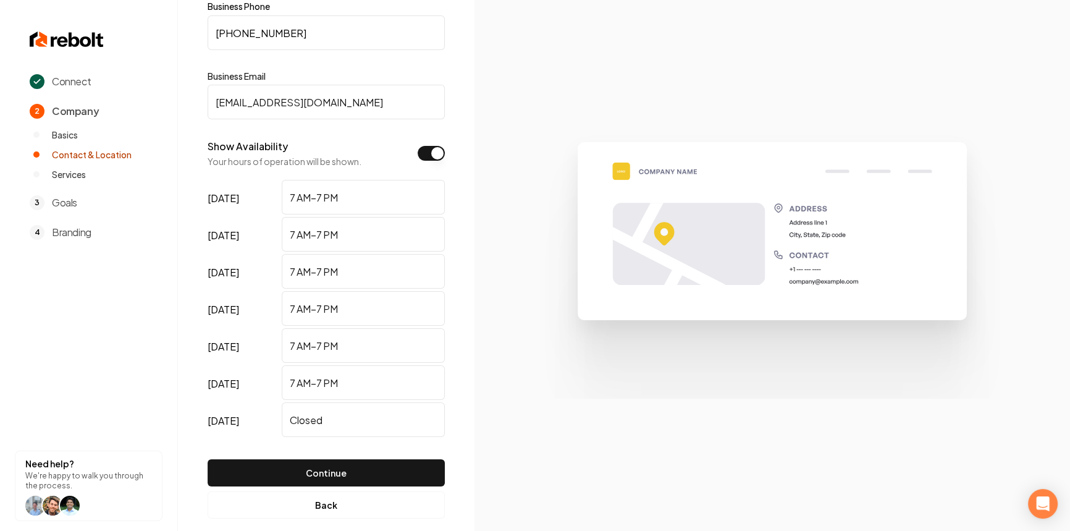
scroll to position [121, 0]
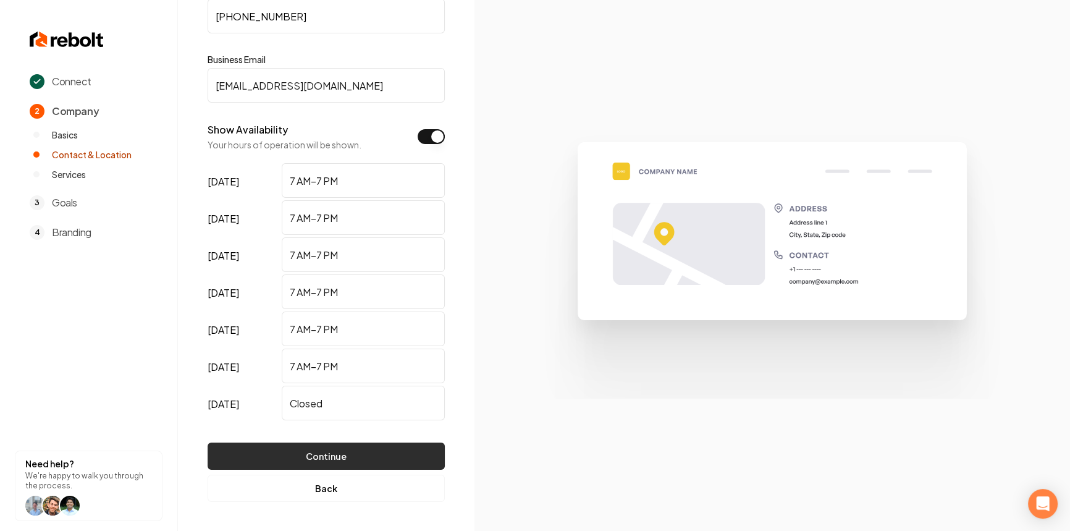
click at [346, 445] on button "Continue" at bounding box center [326, 455] width 237 height 27
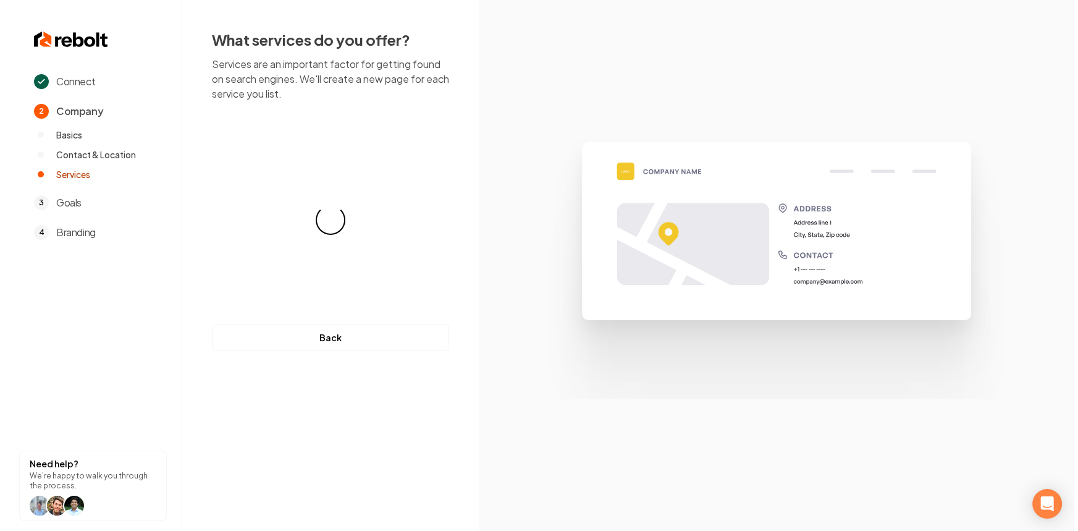
scroll to position [0, 0]
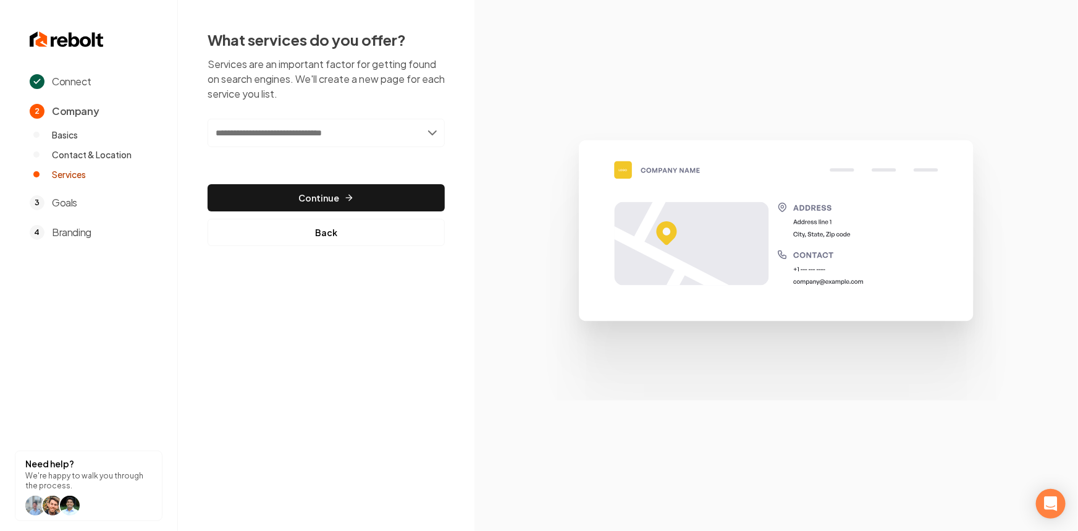
click at [283, 136] on input "text" at bounding box center [326, 133] width 237 height 28
paste input "**********"
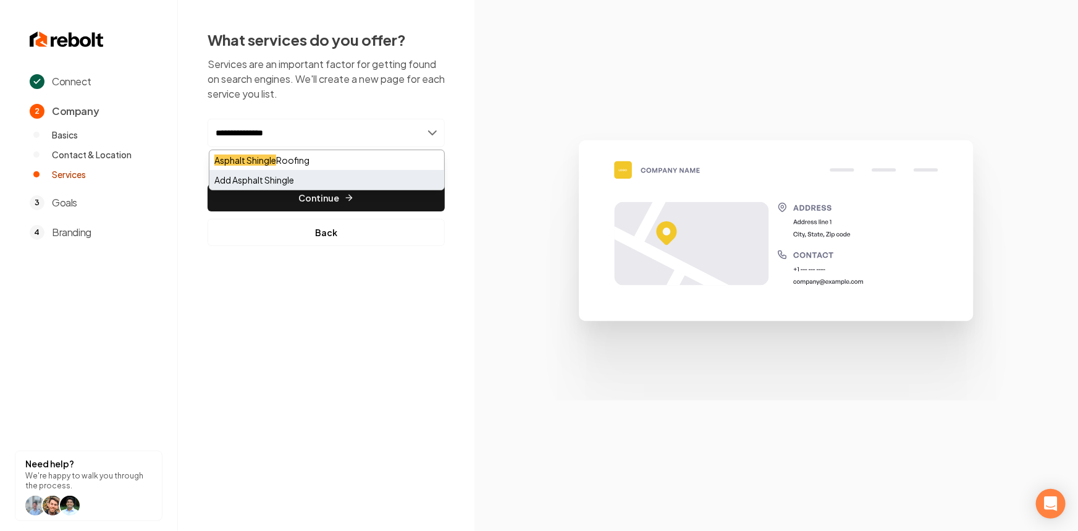
type input "**********"
click at [276, 179] on div "Add Asphalt Shingle" at bounding box center [326, 180] width 235 height 20
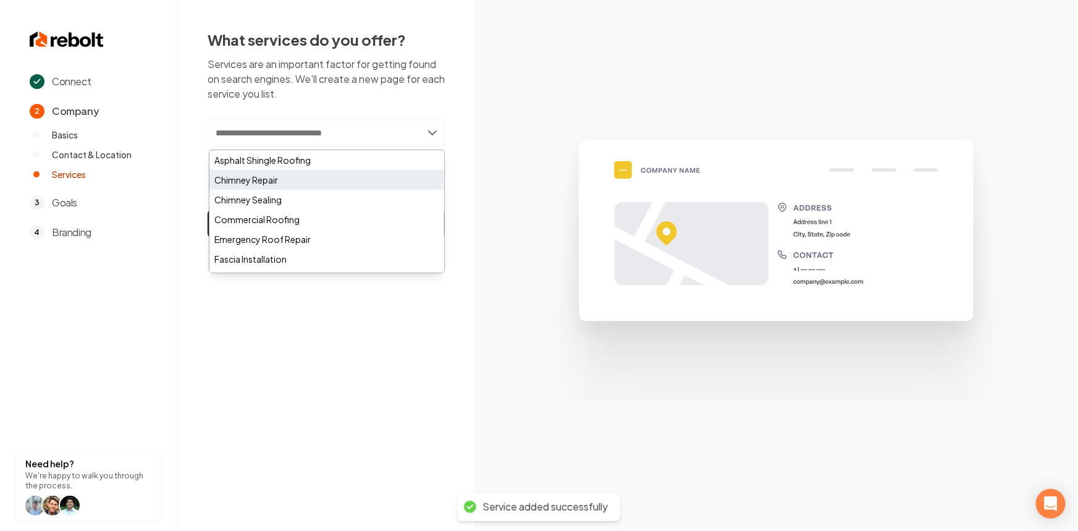
paste input "**********"
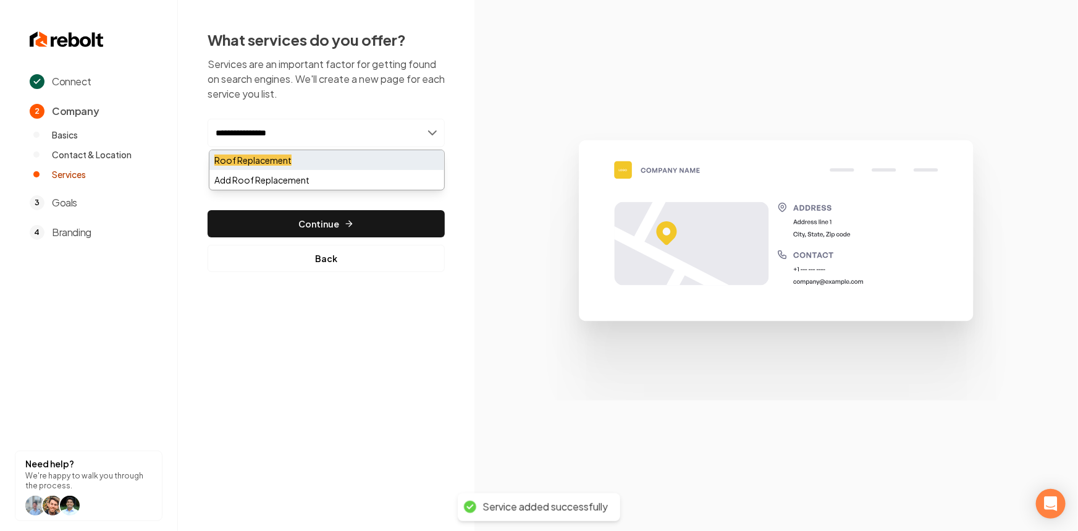
type input "**********"
click at [253, 151] on div "Roof Replacement" at bounding box center [326, 160] width 235 height 20
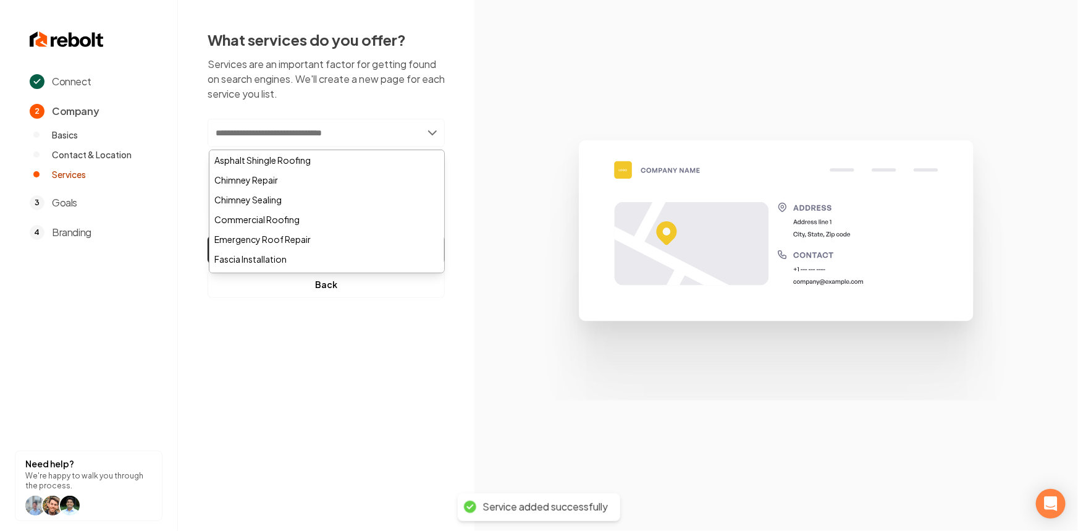
paste input "**********"
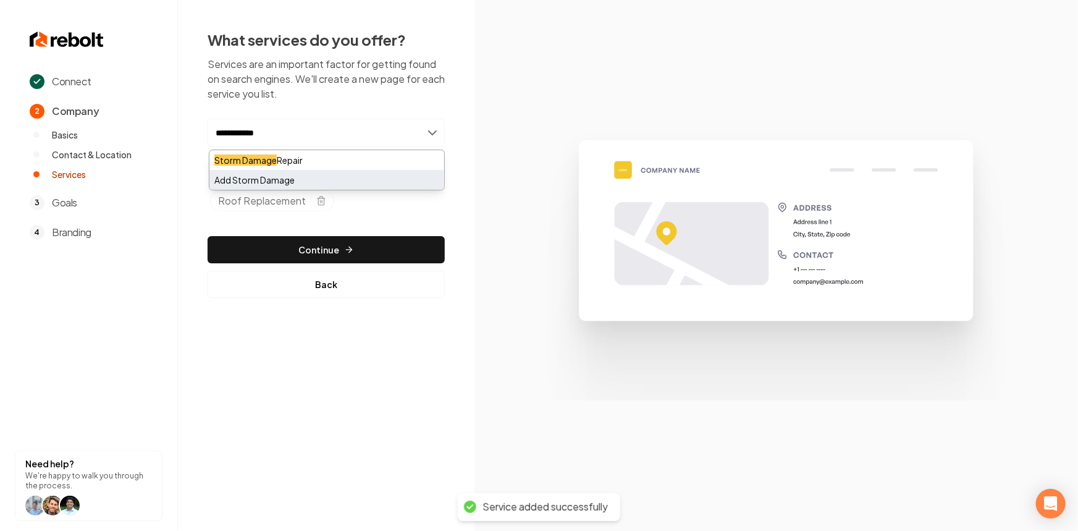
type input "**********"
click at [231, 181] on div "Add Storm Damage" at bounding box center [326, 180] width 235 height 20
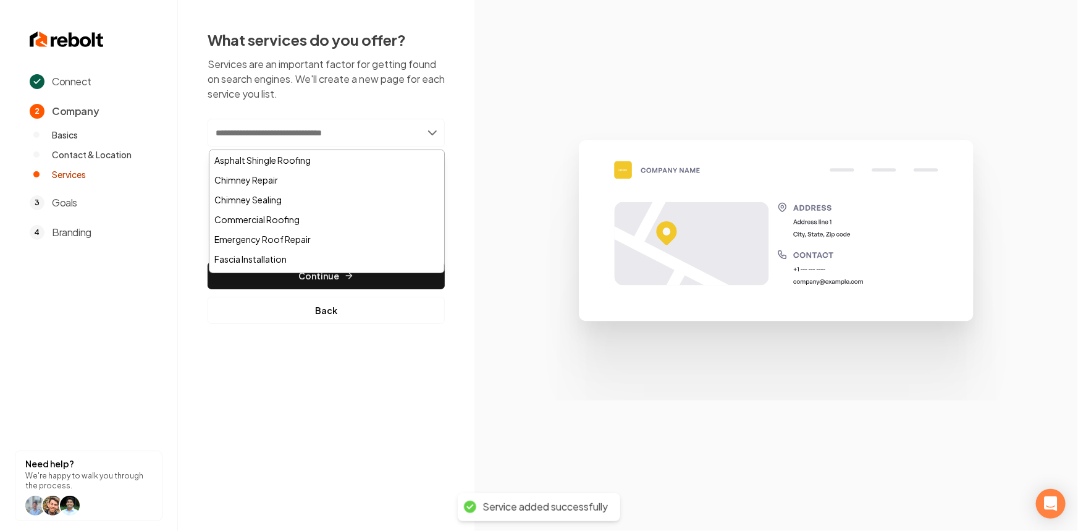
paste input "**********"
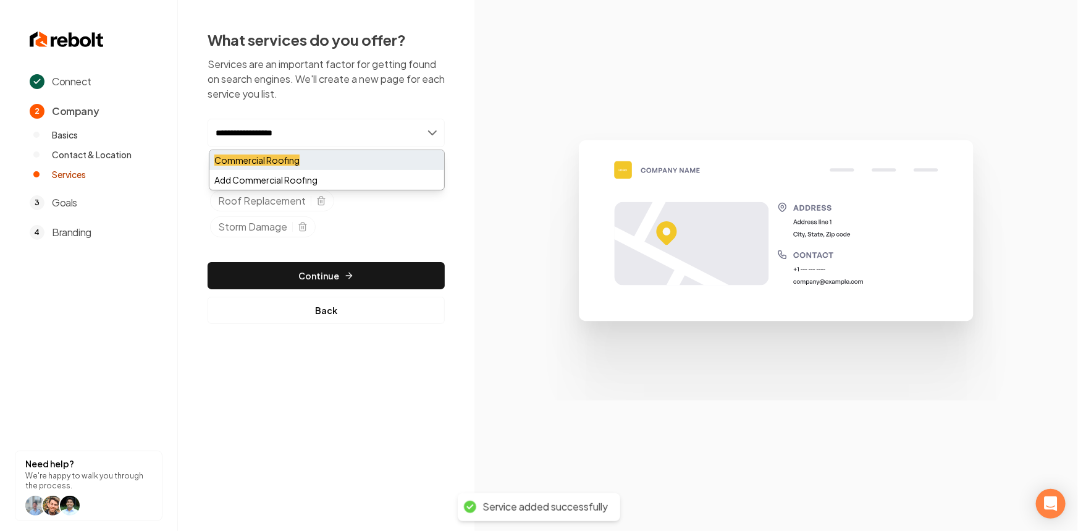
type input "**********"
click at [251, 159] on mark "Commercial Roofing" at bounding box center [256, 159] width 85 height 11
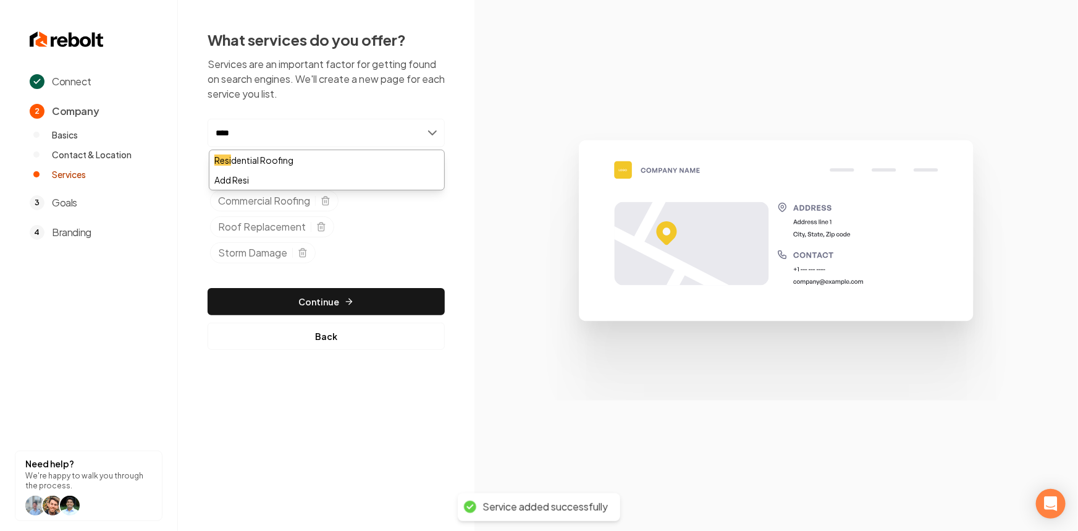
type input "*****"
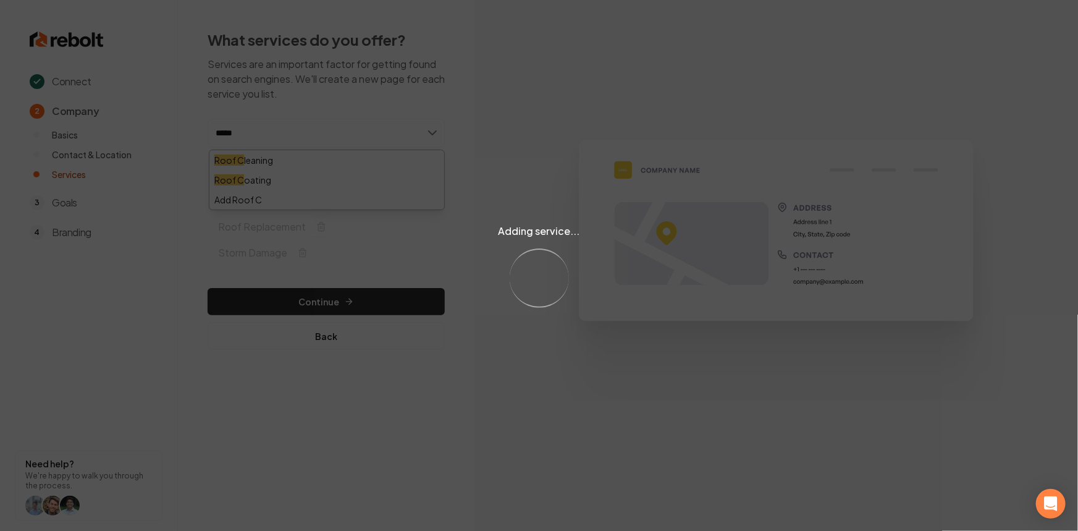
type input "******"
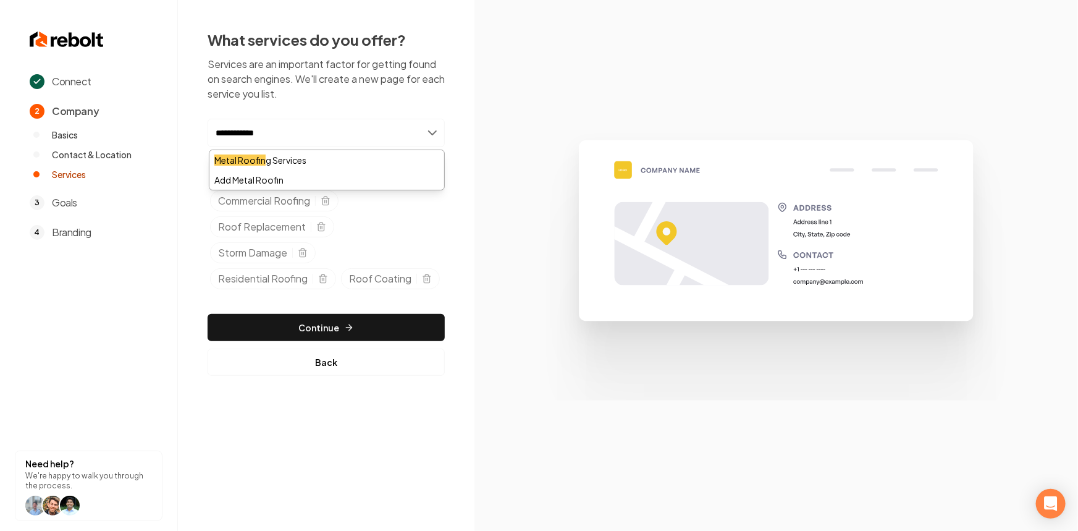
type input "**********"
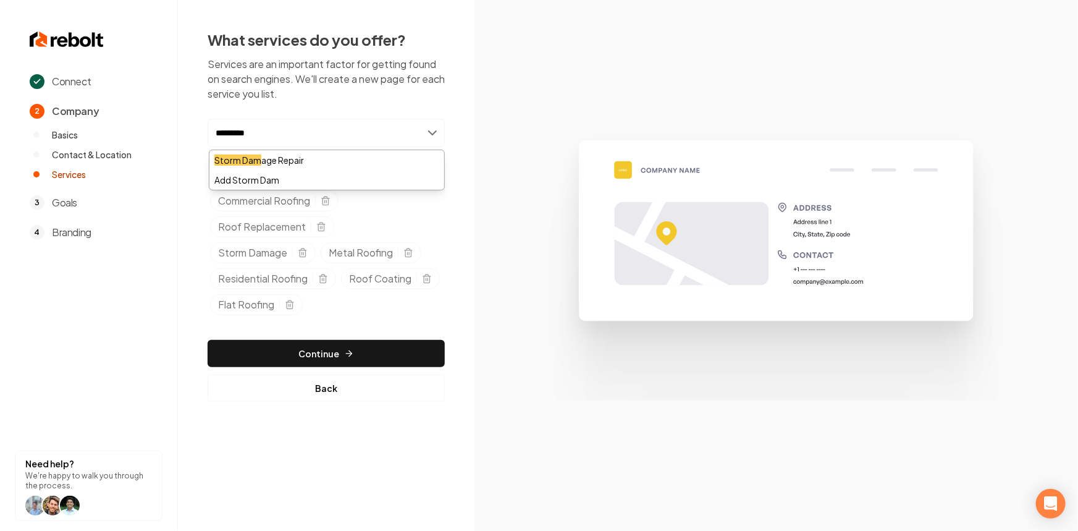
type input "**********"
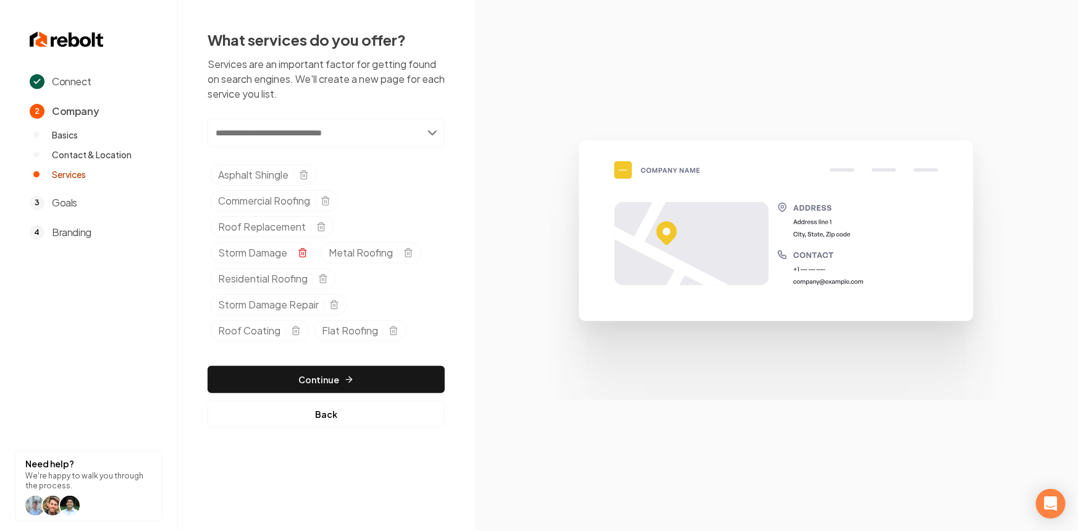
click at [303, 252] on line "Selected tags" at bounding box center [303, 253] width 0 height 2
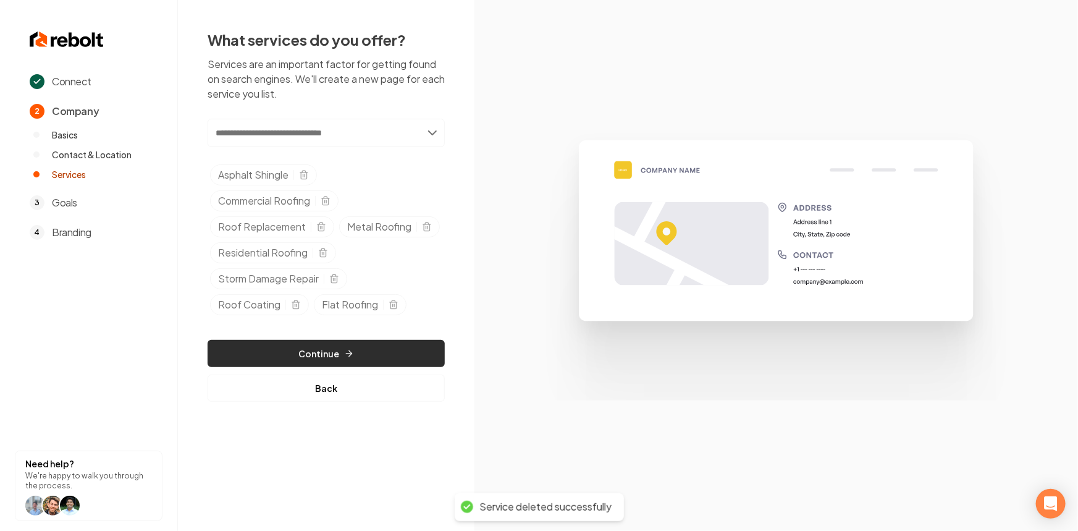
click at [279, 346] on button "Continue" at bounding box center [326, 353] width 237 height 27
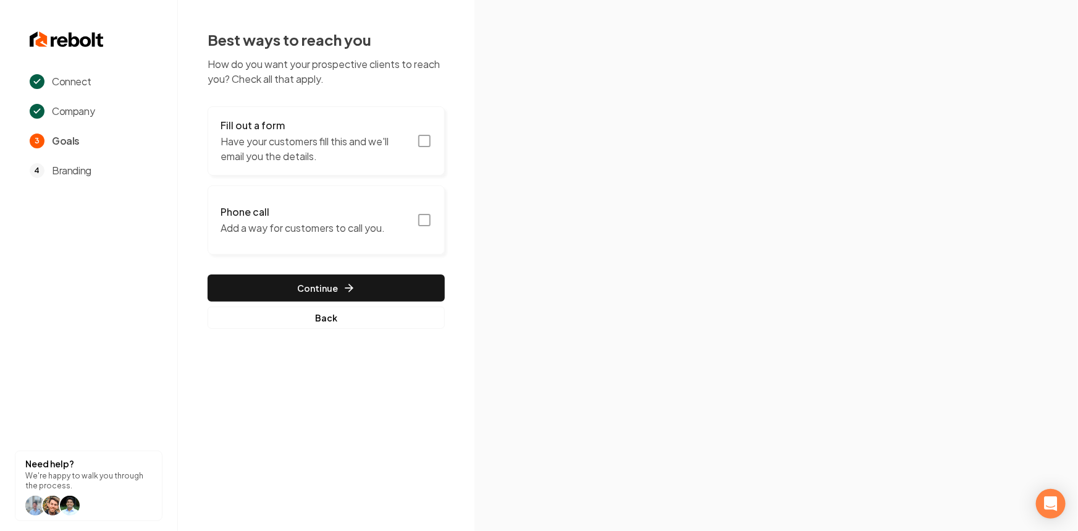
click at [325, 163] on p "Have your customers fill this and we'll email you the details." at bounding box center [314, 149] width 189 height 30
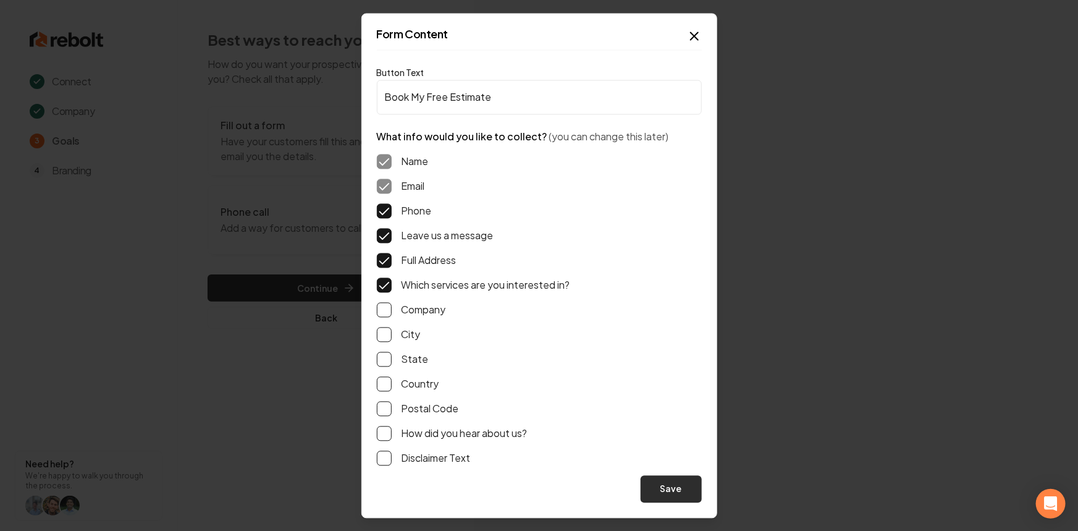
click at [651, 495] on button "Save" at bounding box center [670, 488] width 61 height 27
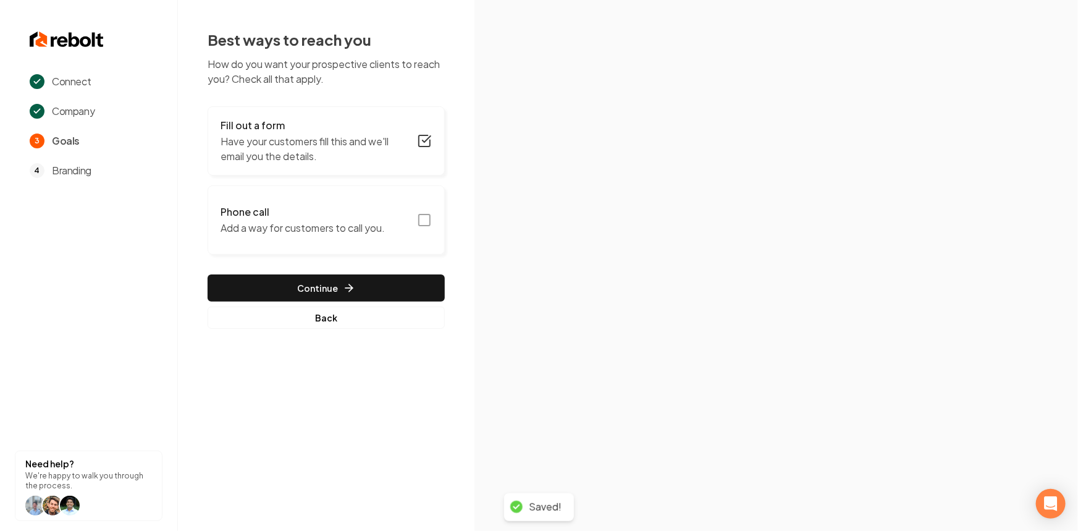
click at [382, 204] on button "Phone call Add a way for customers to call you." at bounding box center [326, 219] width 237 height 69
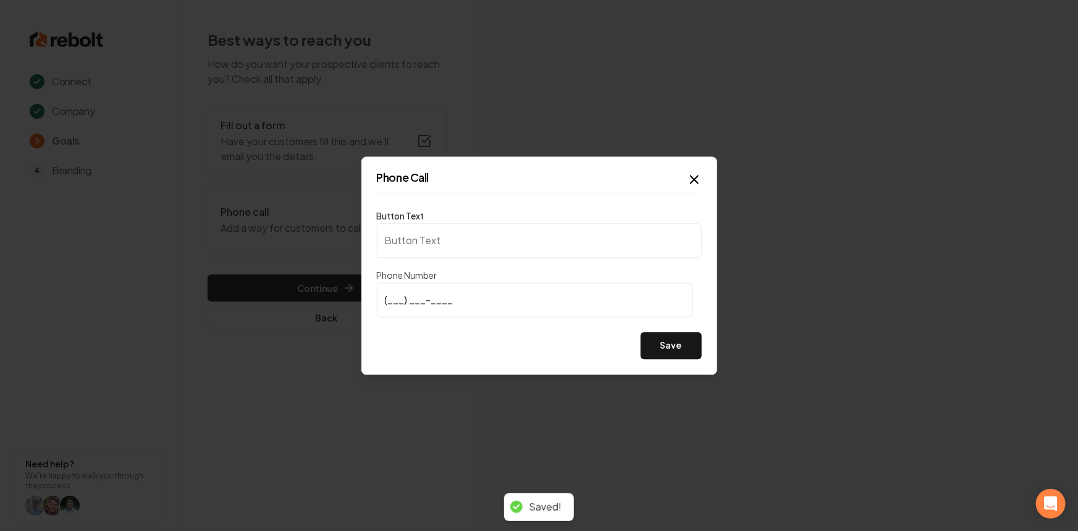
type input "Call us"
type input "(864) 398-1805"
click at [666, 335] on button "Save" at bounding box center [670, 345] width 61 height 27
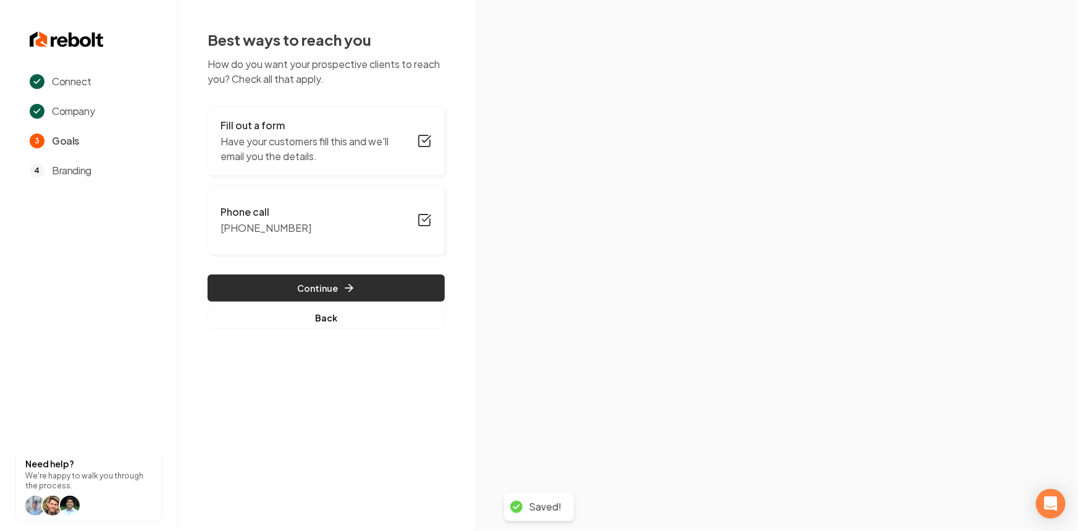
click at [298, 286] on button "Continue" at bounding box center [326, 287] width 237 height 27
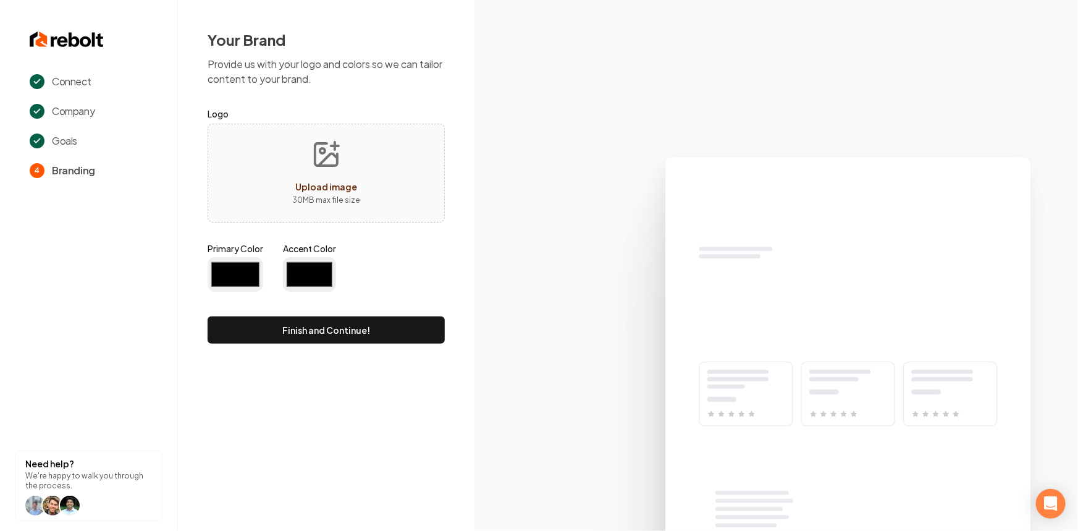
type input "#194d33"
type input "#70be00"
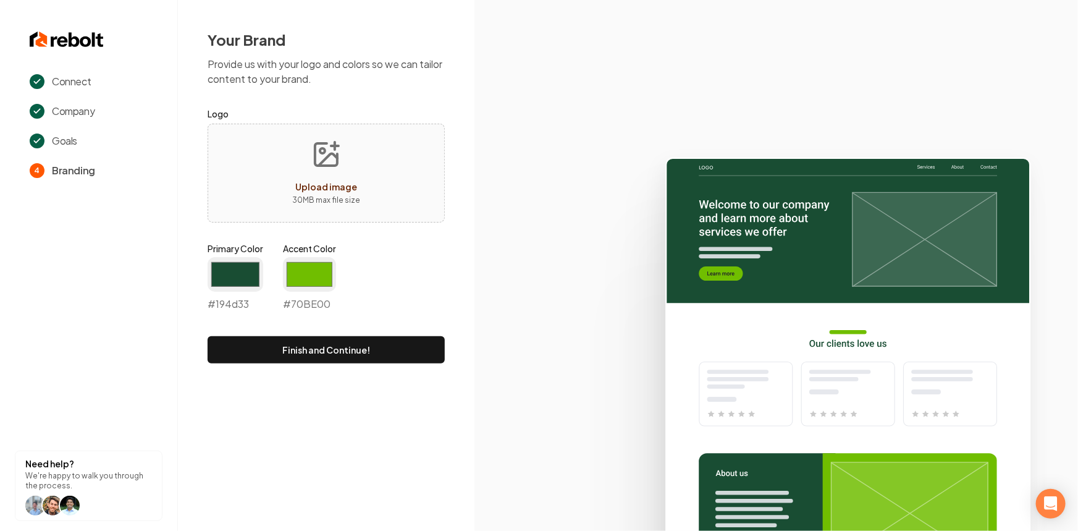
click at [335, 190] on span "Upload image" at bounding box center [326, 186] width 62 height 11
type input "**********"
click at [226, 283] on input "#194d33" at bounding box center [236, 274] width 56 height 35
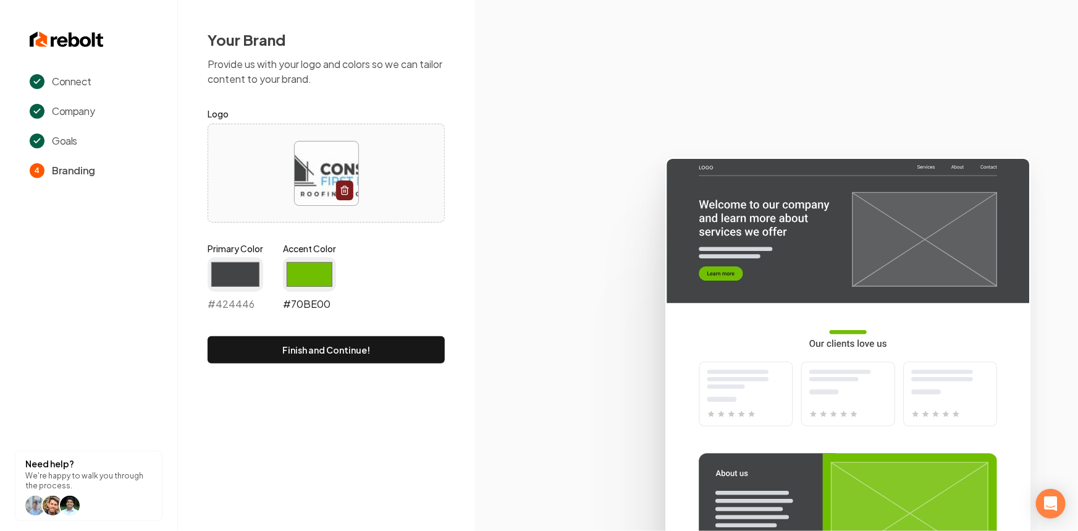
type input "#424446"
click at [308, 284] on input "#70be00" at bounding box center [309, 274] width 53 height 35
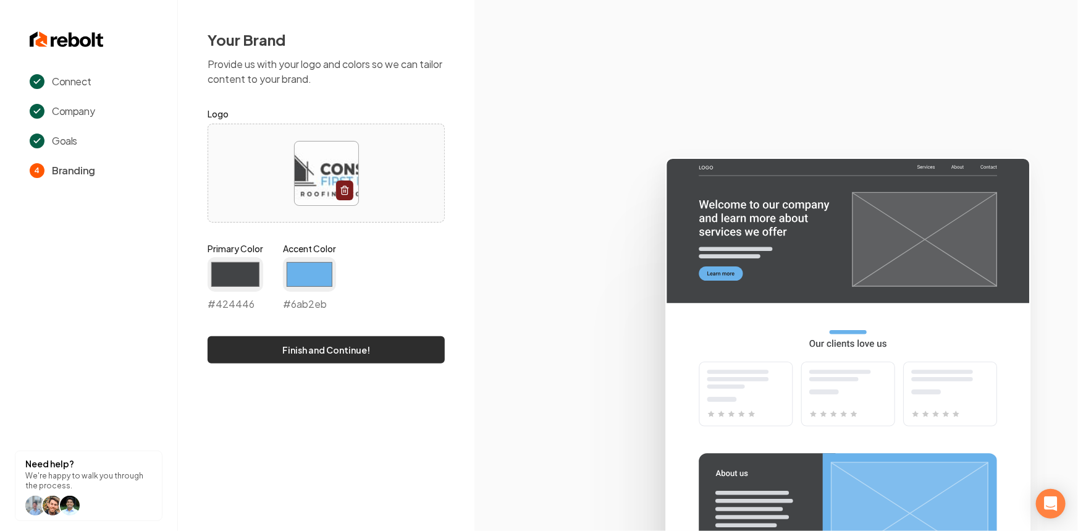
type input "#6ab2eb"
click at [254, 346] on button "Finish and Continue!" at bounding box center [326, 349] width 237 height 27
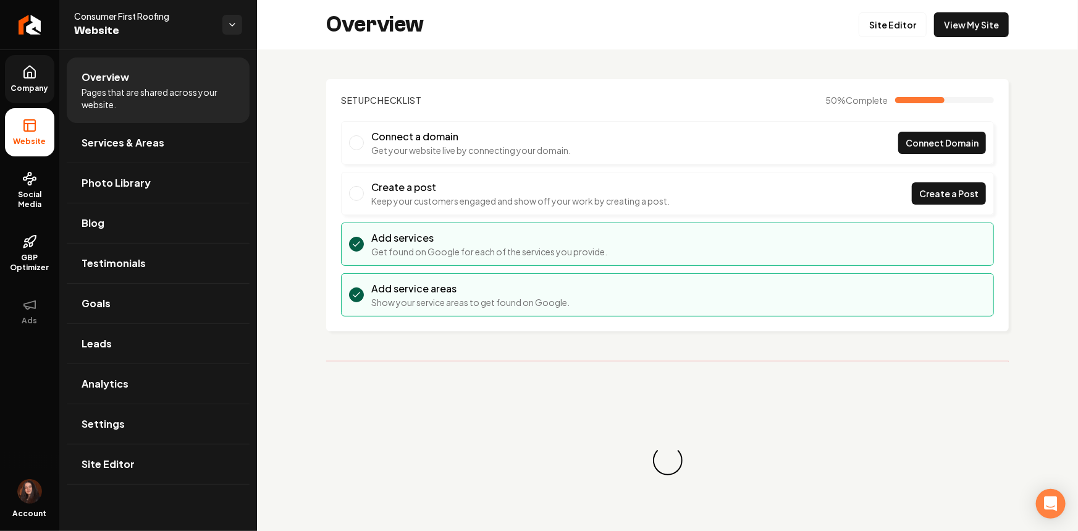
click at [42, 85] on span "Company" at bounding box center [30, 88] width 48 height 10
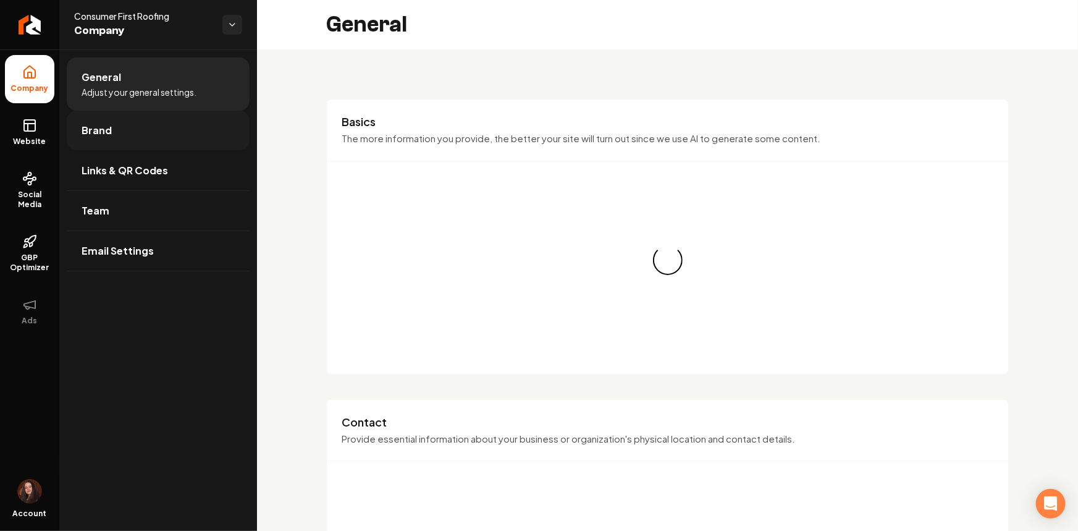
click at [123, 134] on link "Brand" at bounding box center [158, 131] width 183 height 40
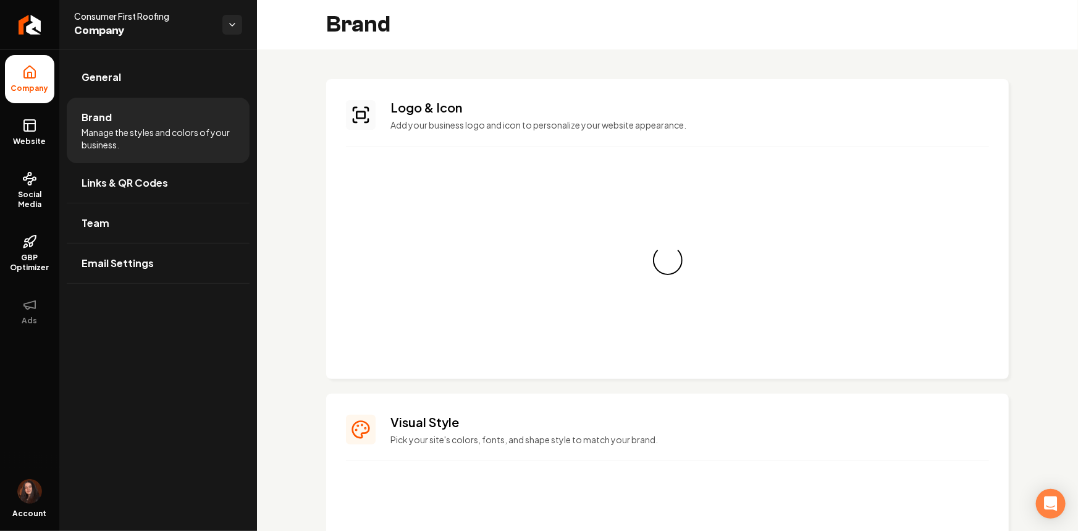
drag, startPoint x: 360, startPoint y: 319, endPoint x: 371, endPoint y: 336, distance: 19.7
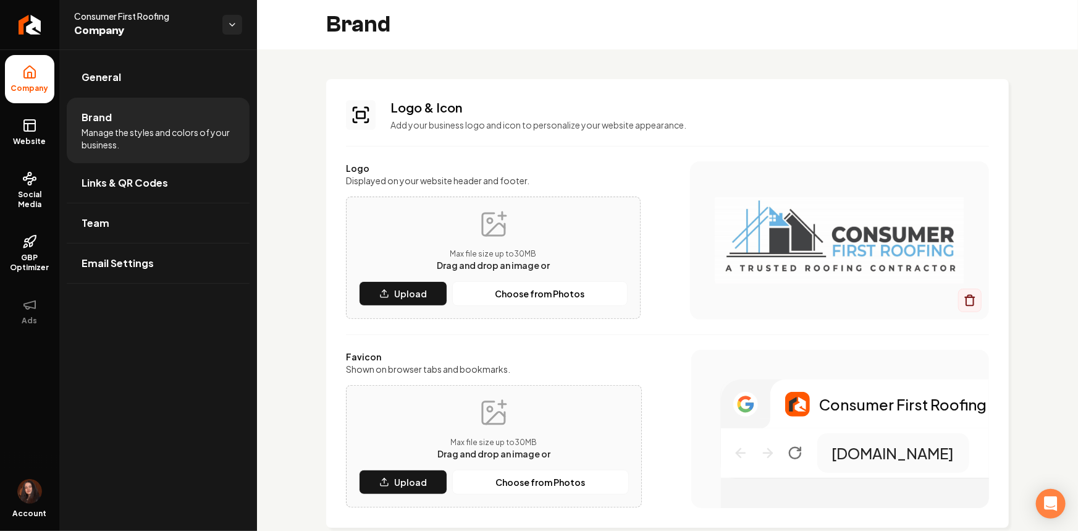
drag, startPoint x: 371, startPoint y: 336, endPoint x: 302, endPoint y: 385, distance: 84.1
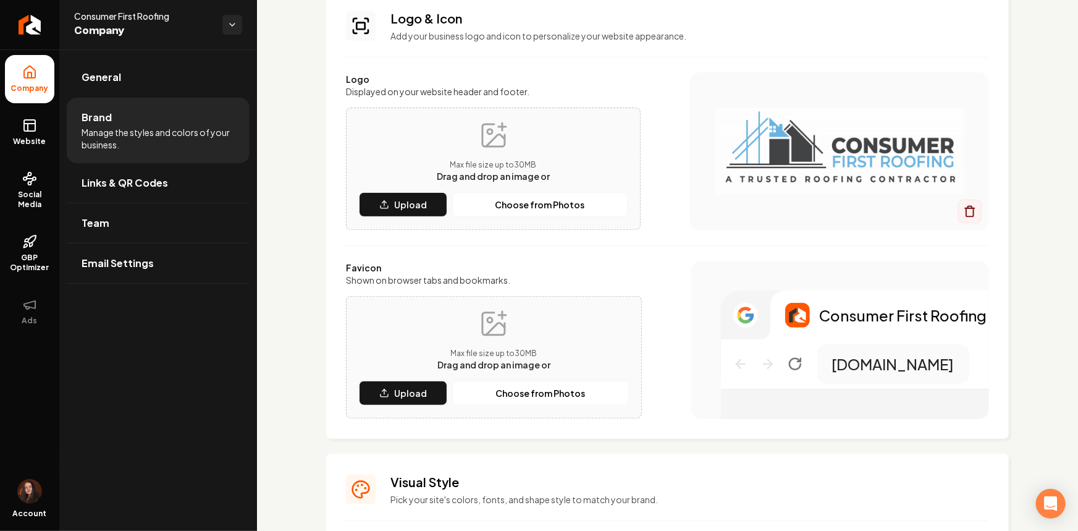
scroll to position [112, 0]
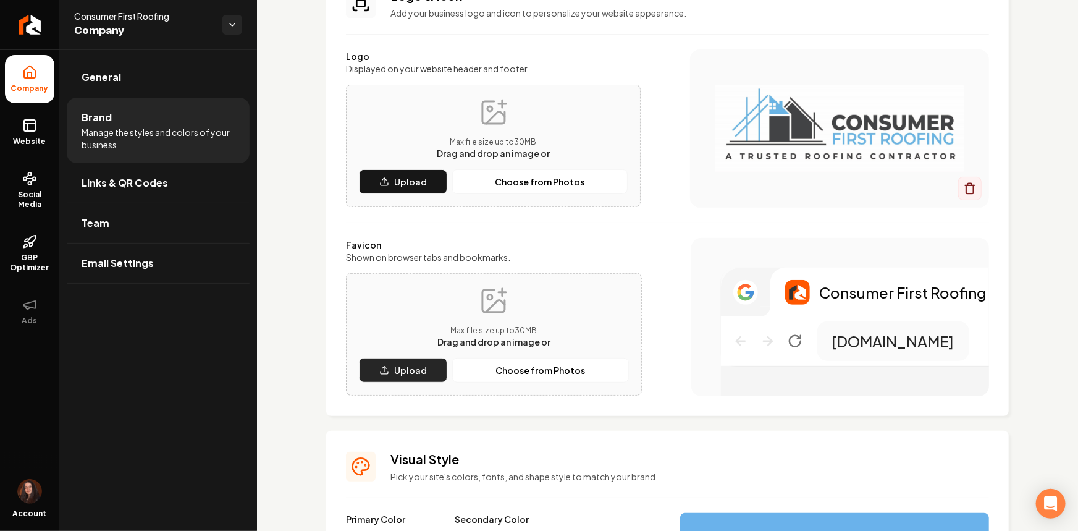
click at [392, 372] on button "Upload" at bounding box center [403, 370] width 88 height 25
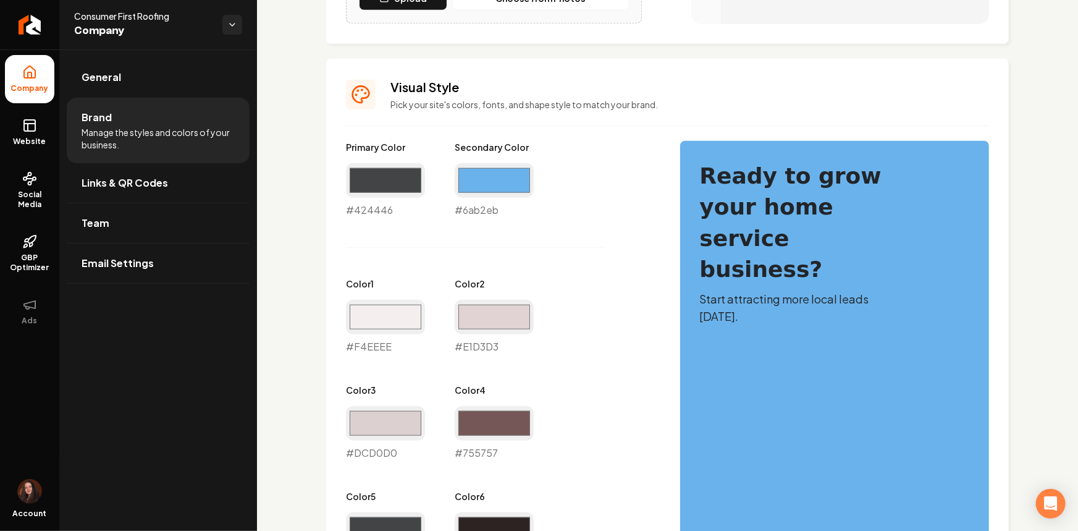
scroll to position [505, 0]
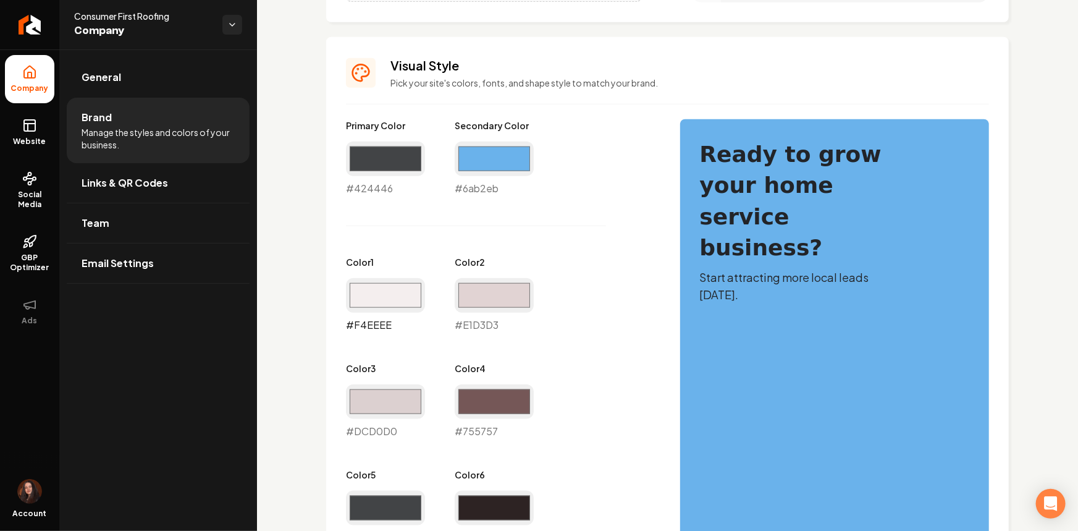
click at [419, 287] on input "#f4eeee" at bounding box center [385, 295] width 79 height 35
type input "#f0f4f5"
click at [494, 297] on input "#e1d3d3" at bounding box center [494, 295] width 79 height 35
type input "#d1dde0"
click at [366, 401] on input "#dcd0d0" at bounding box center [385, 401] width 79 height 35
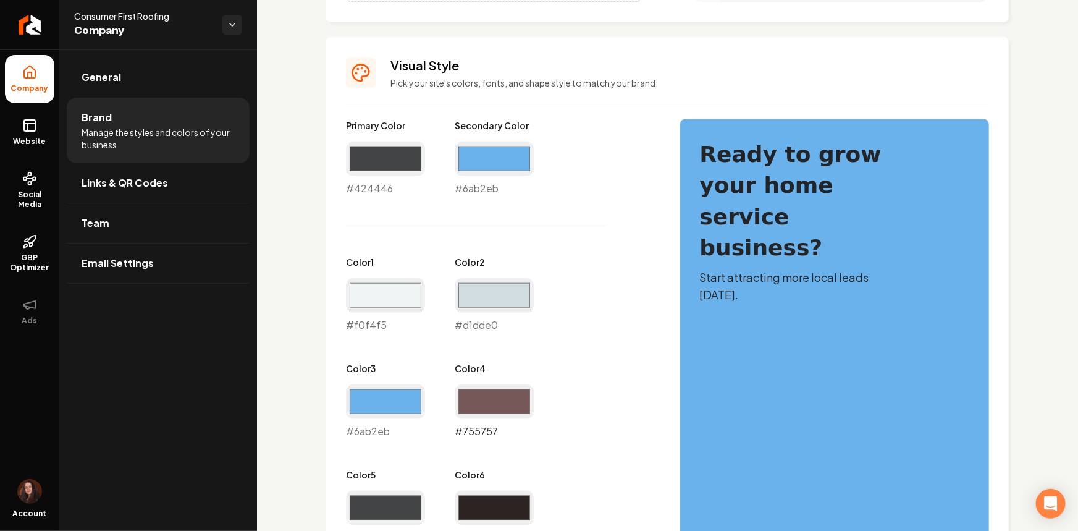
type input "#6ab2eb"
drag, startPoint x: 503, startPoint y: 405, endPoint x: 494, endPoint y: 391, distance: 17.0
click at [503, 405] on input "#755757" at bounding box center [494, 401] width 79 height 35
type input "#6ab2eb"
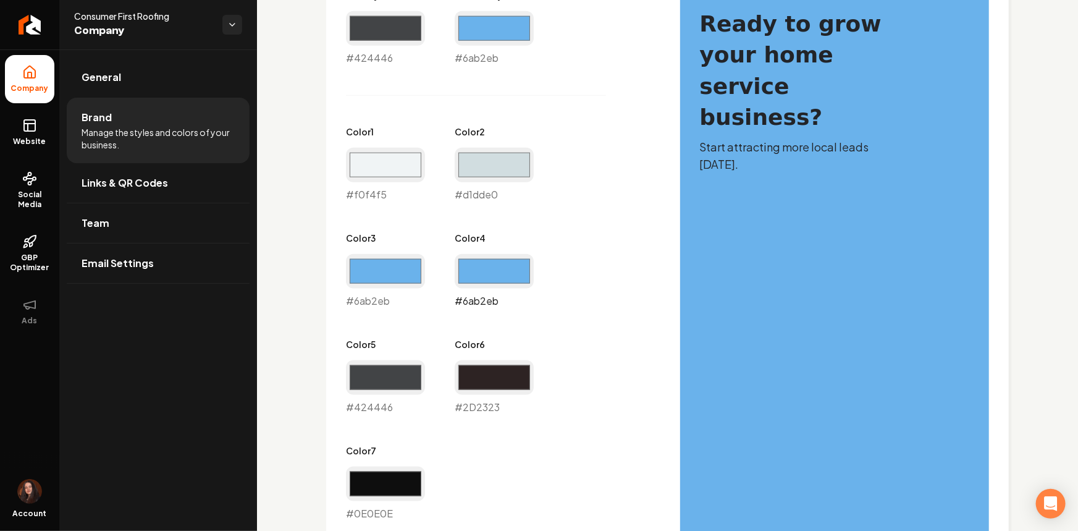
scroll to position [673, 0]
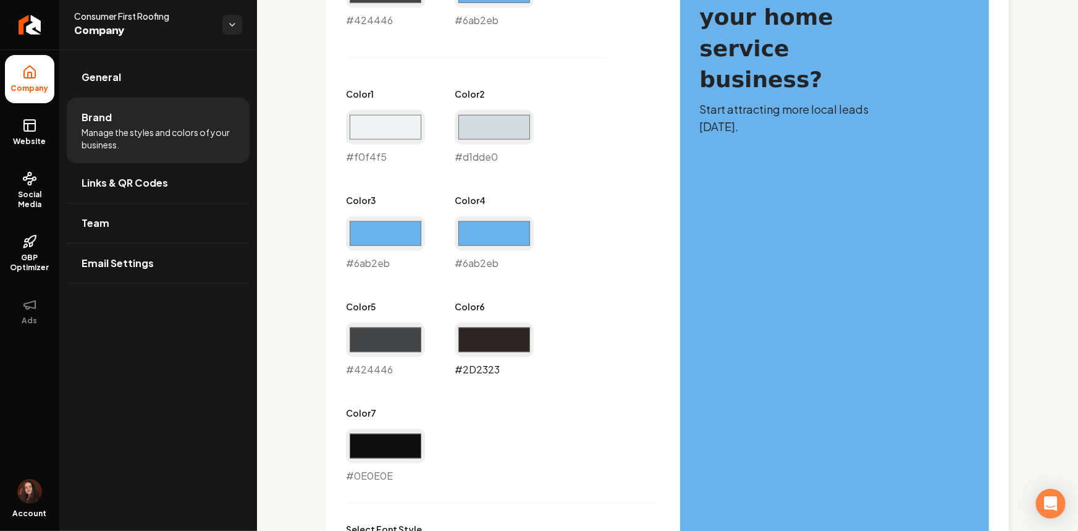
click at [482, 339] on input "#2d2323" at bounding box center [494, 339] width 79 height 35
type input "#23242e"
click at [382, 340] on input "#424446" at bounding box center [385, 339] width 79 height 35
type input "#24384c"
click at [476, 337] on input "#23242e" at bounding box center [494, 339] width 79 height 35
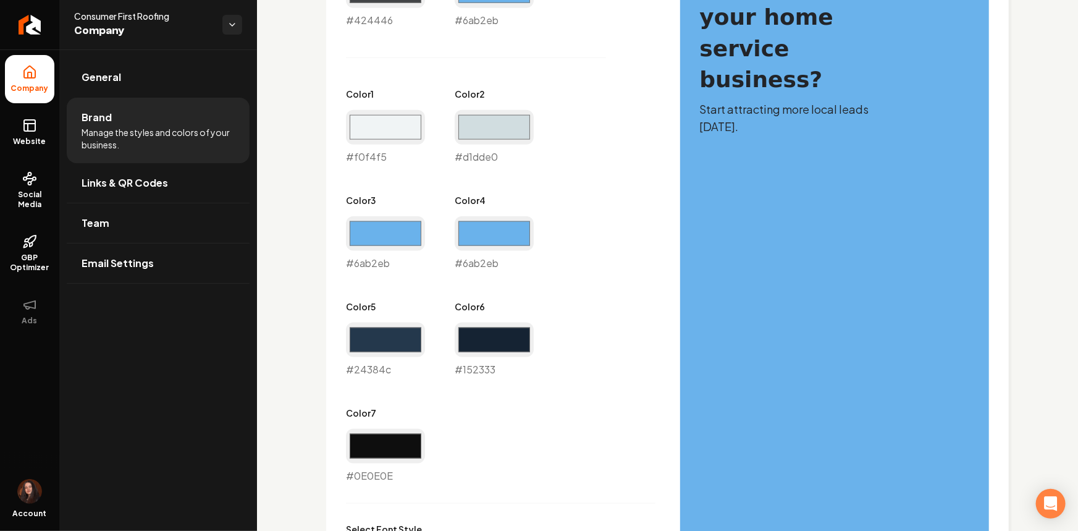
type input "#152333"
click at [388, 400] on div "Primary Color #424446 #424446 Secondary Color #6ab2eb #6ab2eb Color 1 #f0f4f5 #…" at bounding box center [500, 217] width 309 height 532
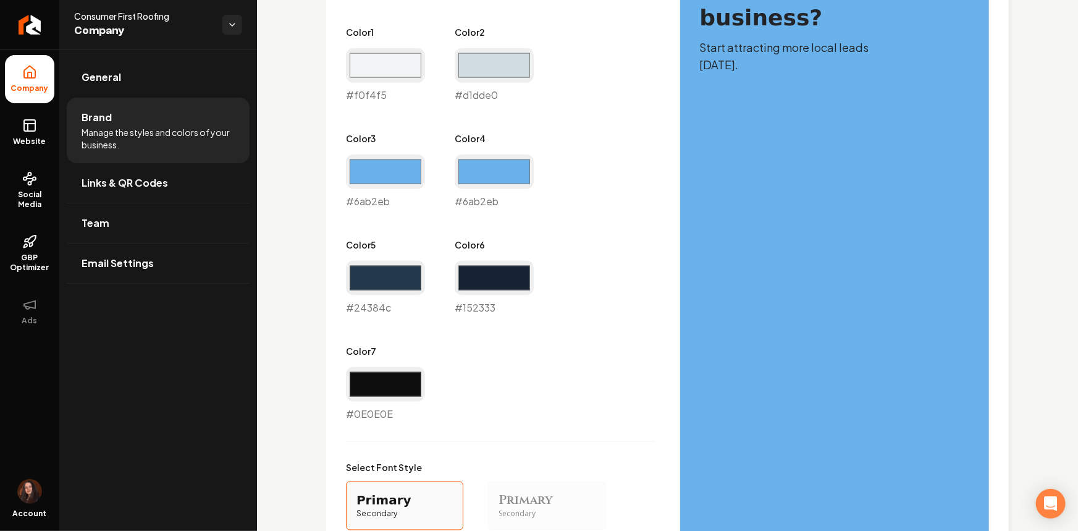
scroll to position [1010, 0]
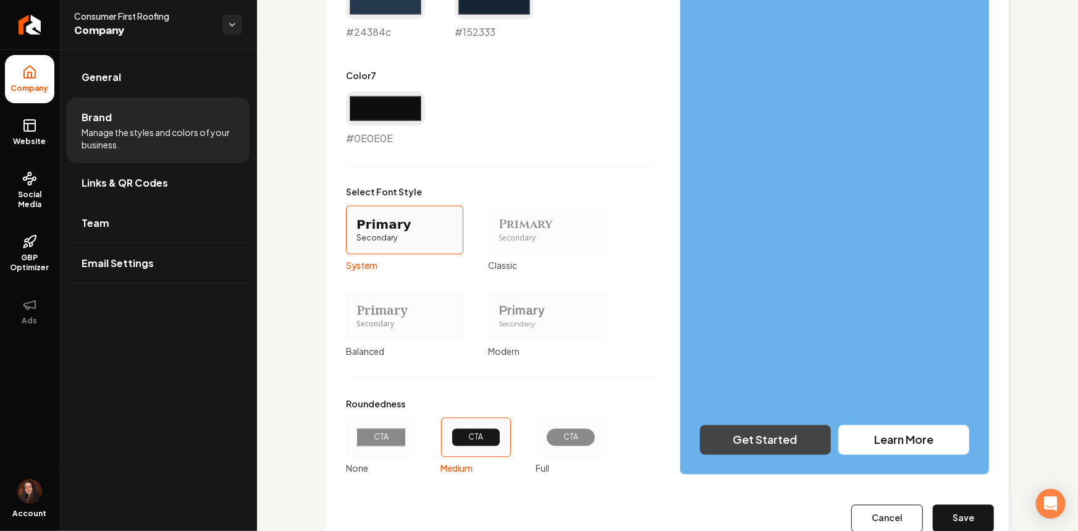
click at [564, 423] on div "CTA" at bounding box center [570, 437] width 70 height 40
click at [545, 432] on button "CTA Full" at bounding box center [540, 437] width 10 height 10
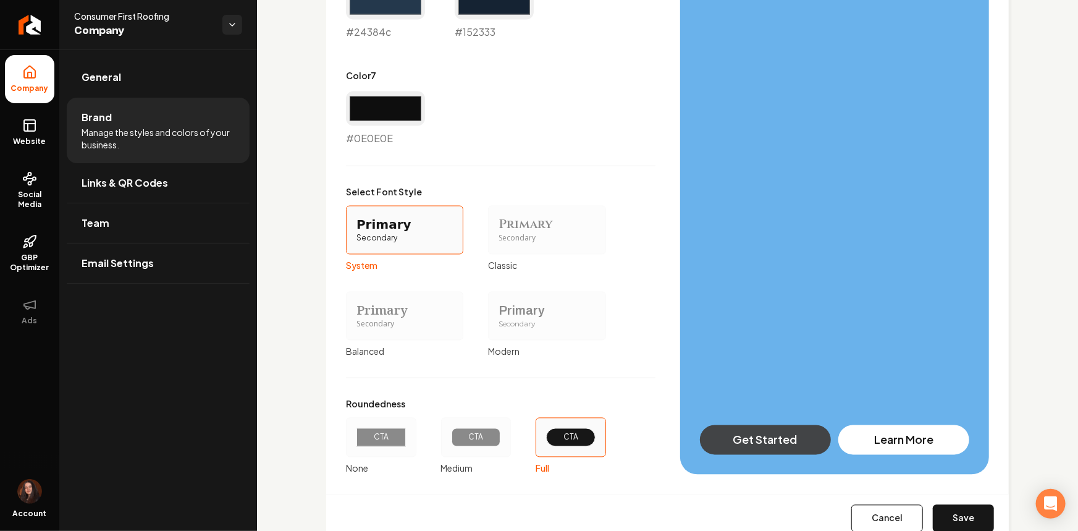
click at [379, 429] on div "CTA" at bounding box center [380, 437] width 49 height 19
click at [355, 432] on button "CTA None" at bounding box center [350, 437] width 10 height 10
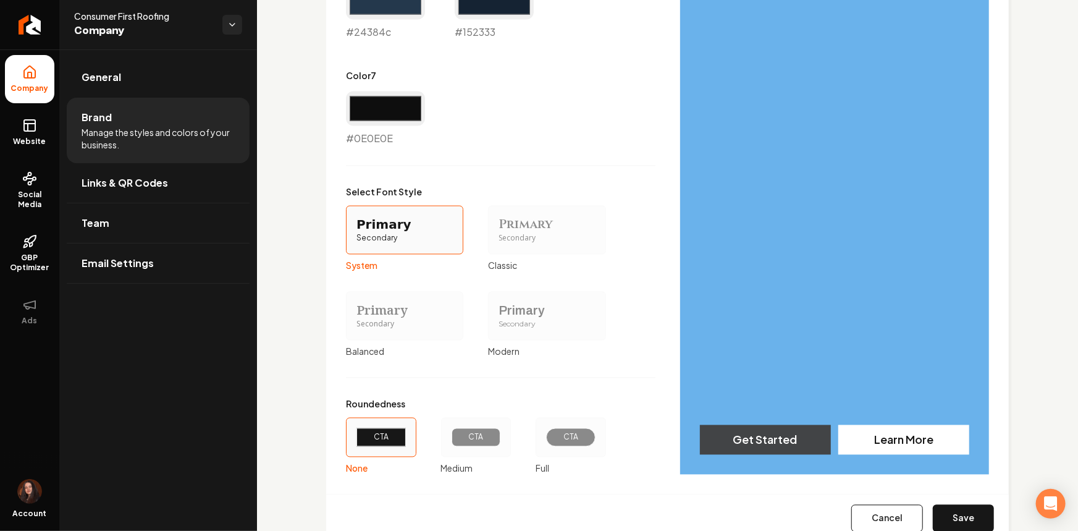
click at [506, 317] on div "Primary" at bounding box center [546, 310] width 96 height 17
click at [497, 317] on button "Primary Secondary Modern" at bounding box center [492, 316] width 10 height 10
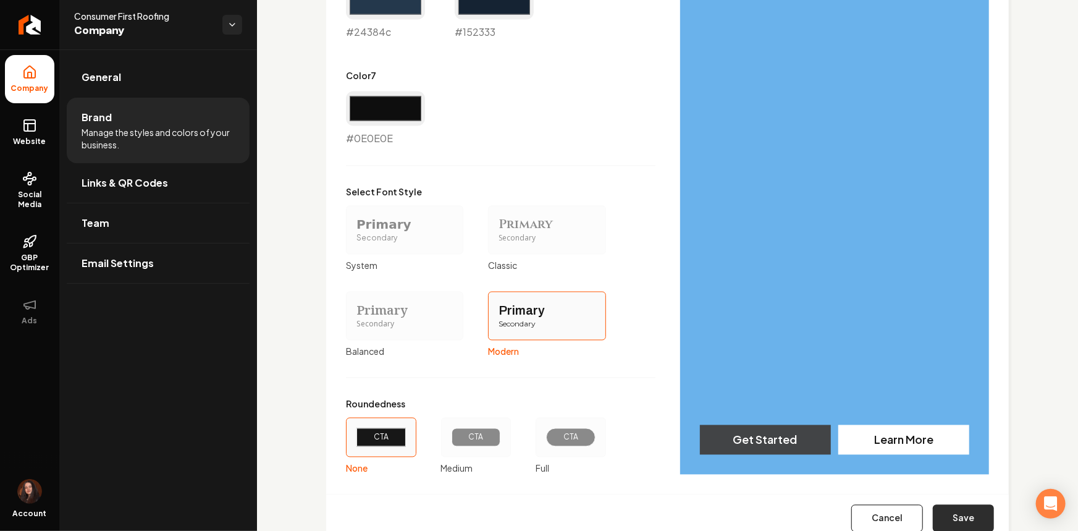
click at [951, 512] on button "Save" at bounding box center [963, 518] width 61 height 27
type input "#0e0e0e"
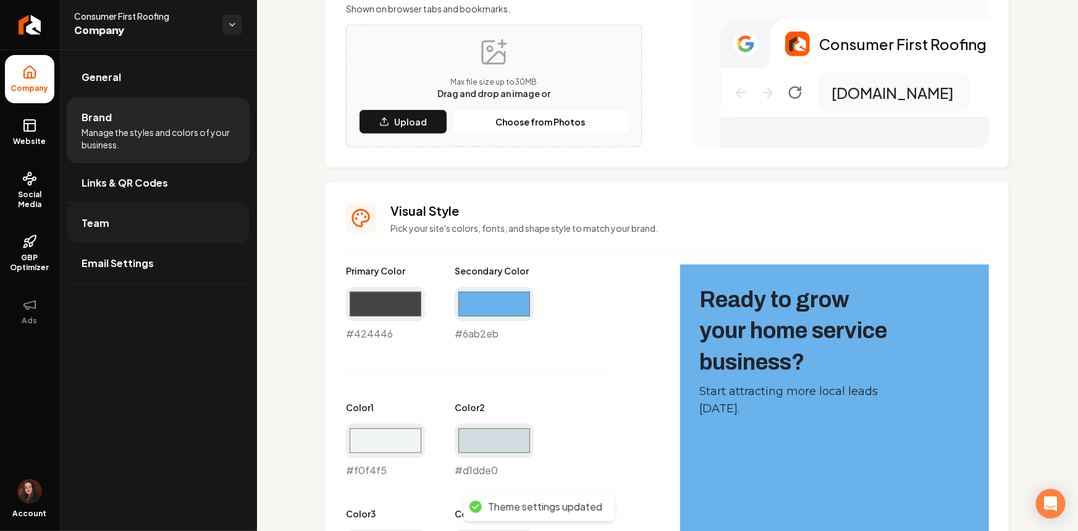
scroll to position [329, 0]
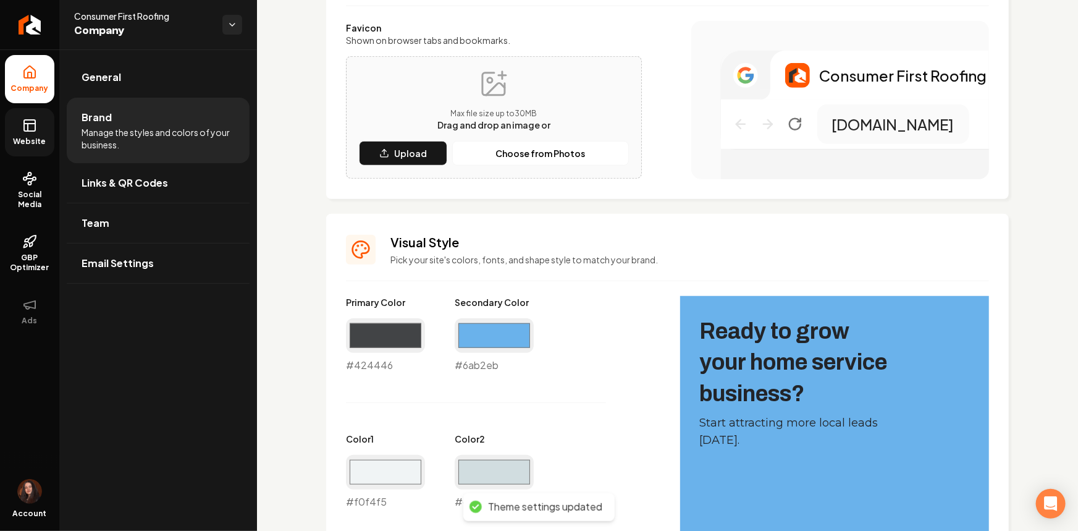
click at [46, 136] on span "Website" at bounding box center [30, 141] width 43 height 10
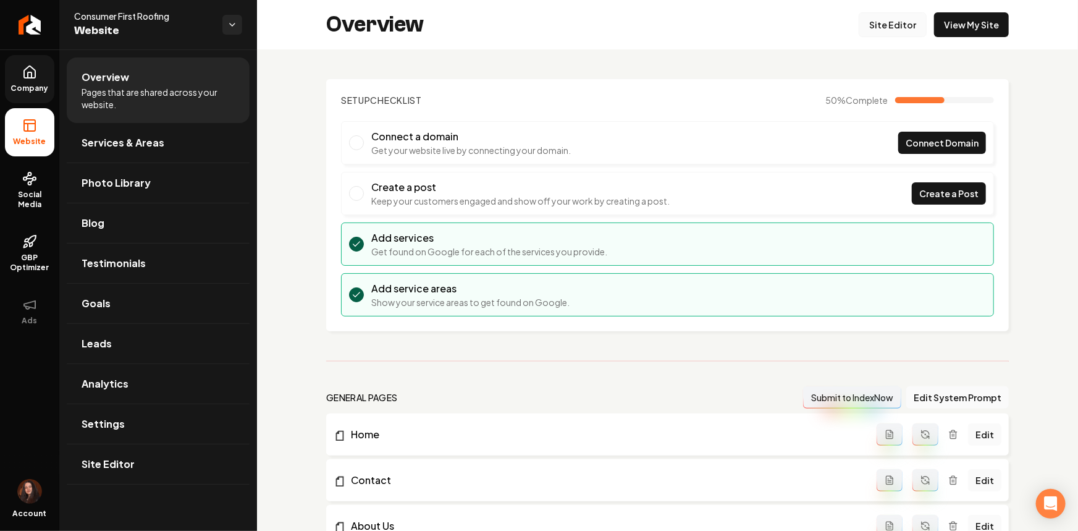
click at [894, 18] on link "Site Editor" at bounding box center [892, 24] width 68 height 25
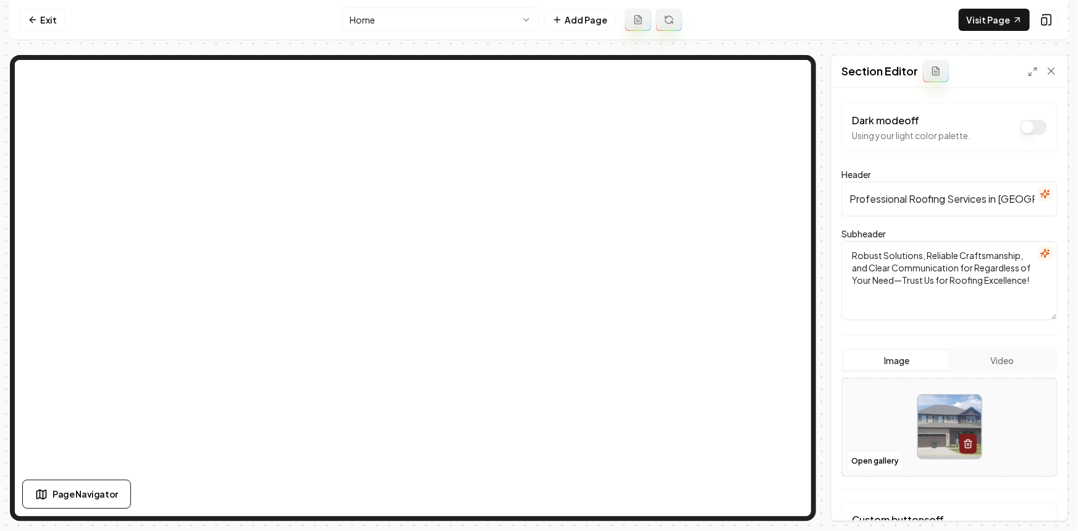
click at [891, 433] on div at bounding box center [949, 426] width 215 height 85
type input "**********"
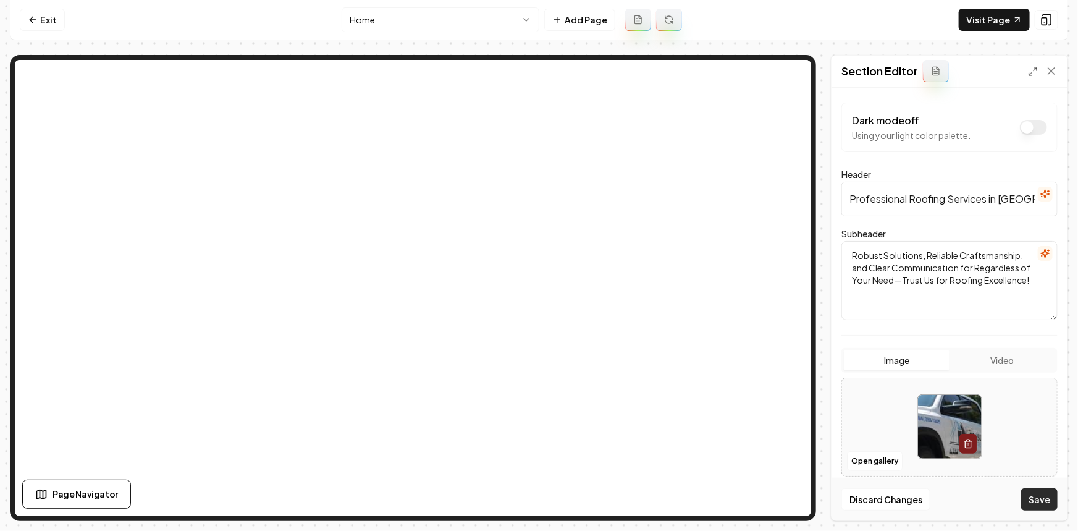
click at [1036, 500] on button "Save" at bounding box center [1039, 499] width 36 height 22
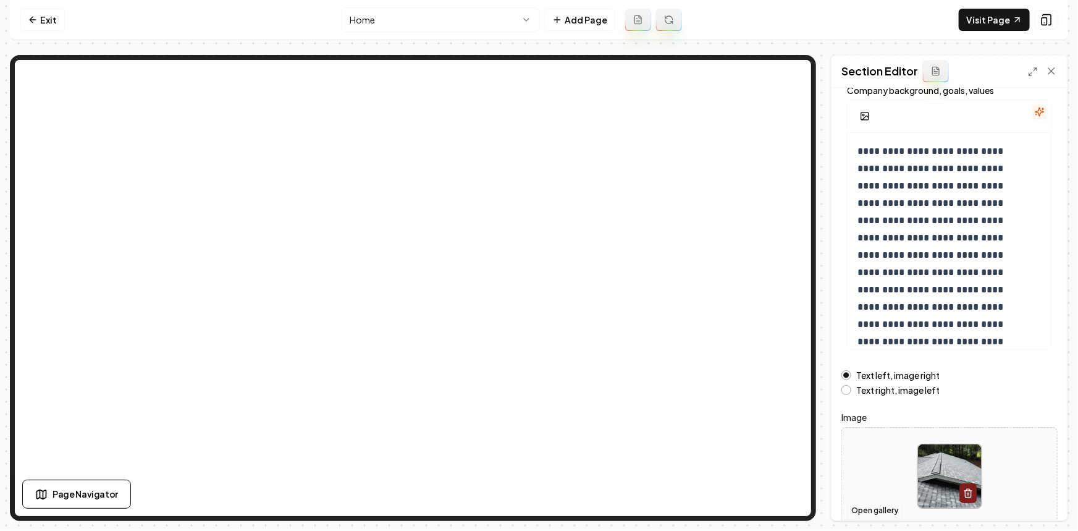
scroll to position [136, 0]
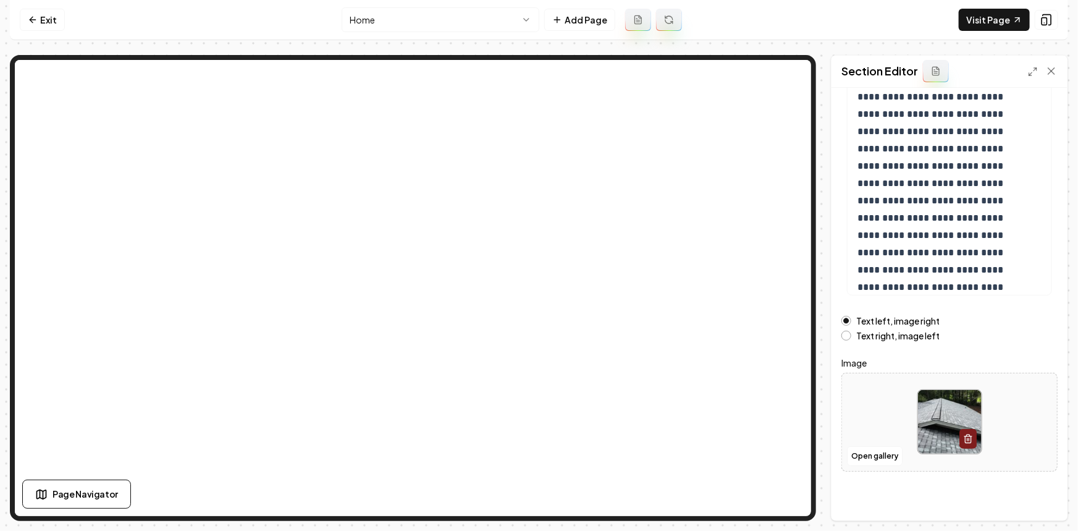
click at [880, 435] on div at bounding box center [949, 421] width 215 height 85
type input "**********"
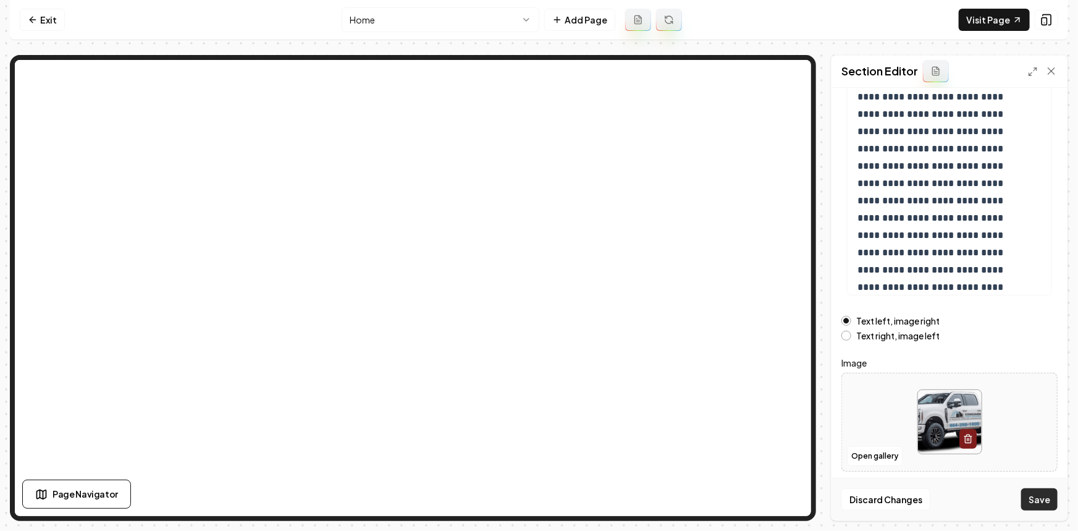
click at [1025, 494] on button "Save" at bounding box center [1039, 499] width 36 height 22
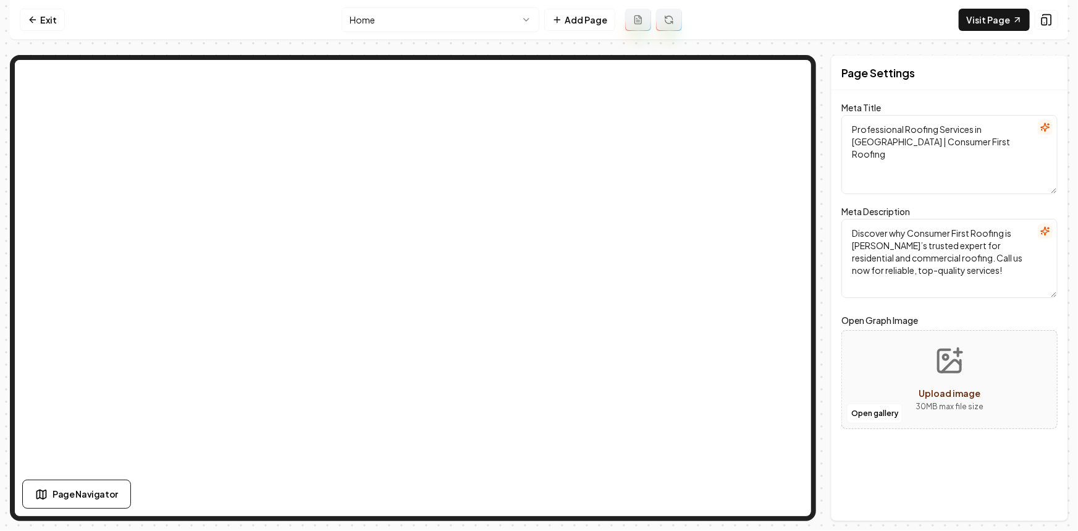
scroll to position [0, 0]
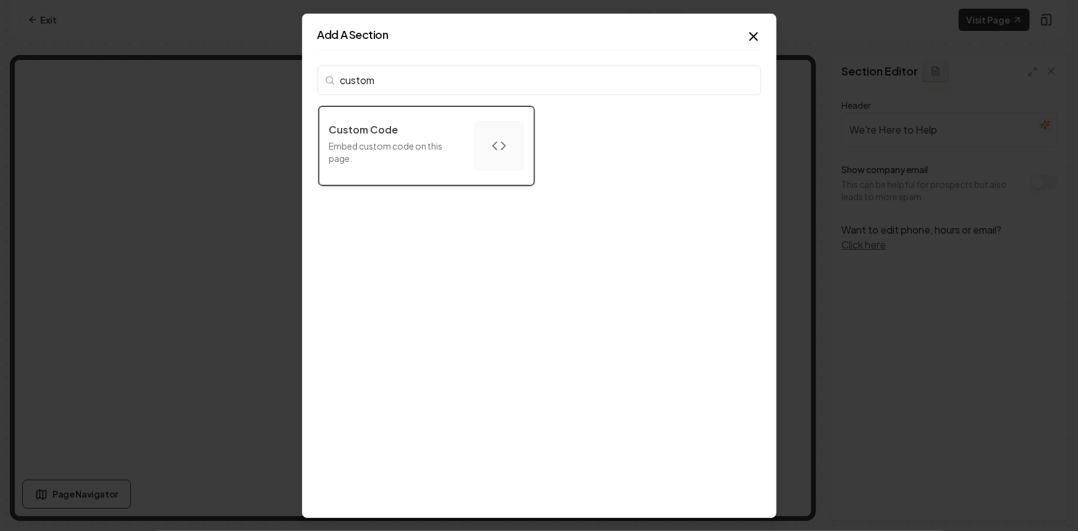
type input "custom"
click at [426, 139] on p "Embed custom code on this page." at bounding box center [396, 151] width 135 height 25
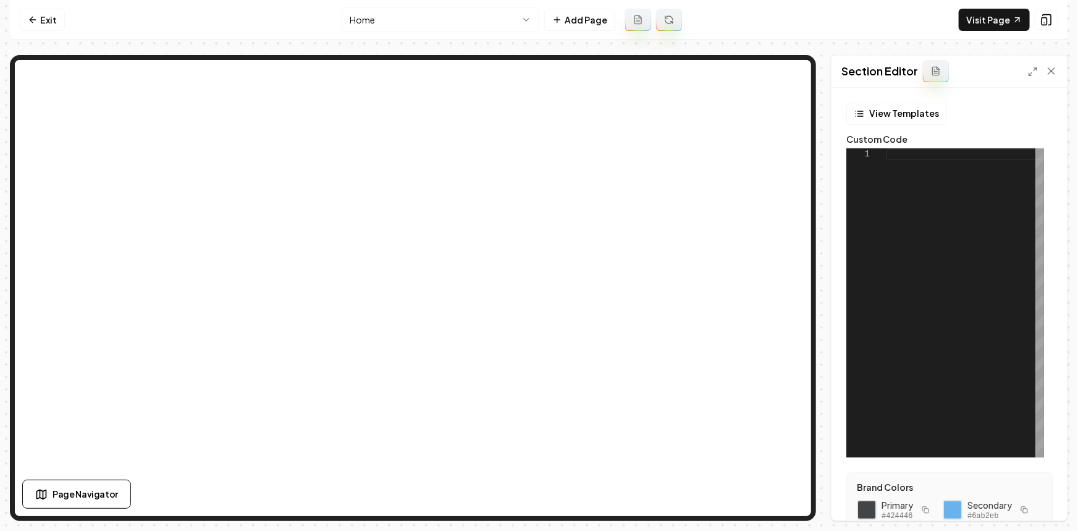
click at [945, 225] on div at bounding box center [965, 302] width 158 height 309
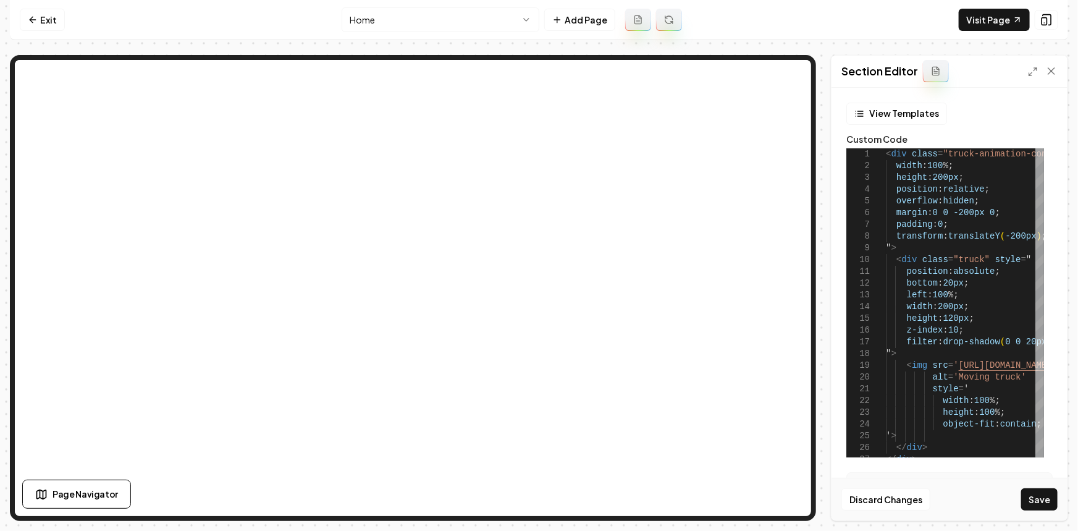
click at [1030, 70] on icon at bounding box center [1033, 72] width 10 height 10
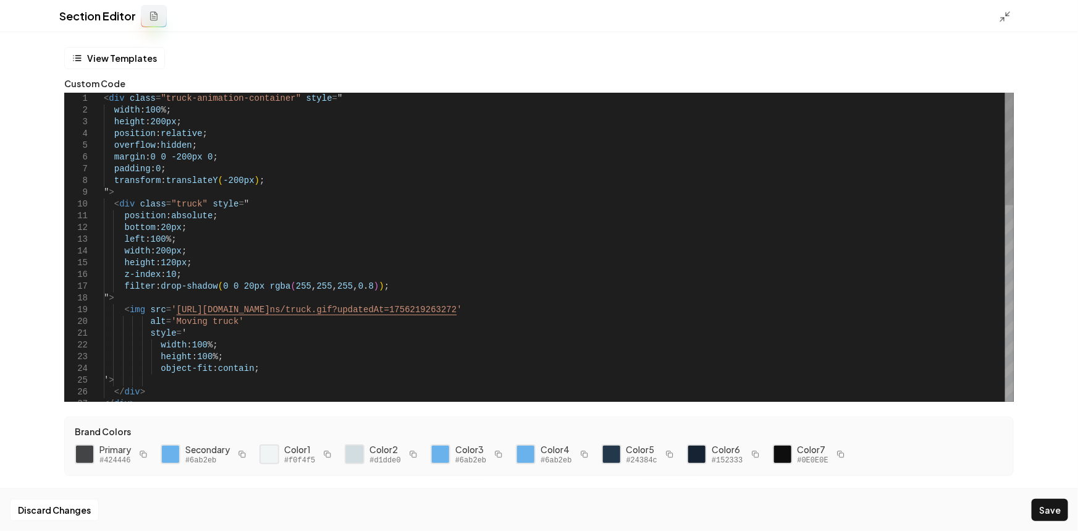
scroll to position [0, 42]
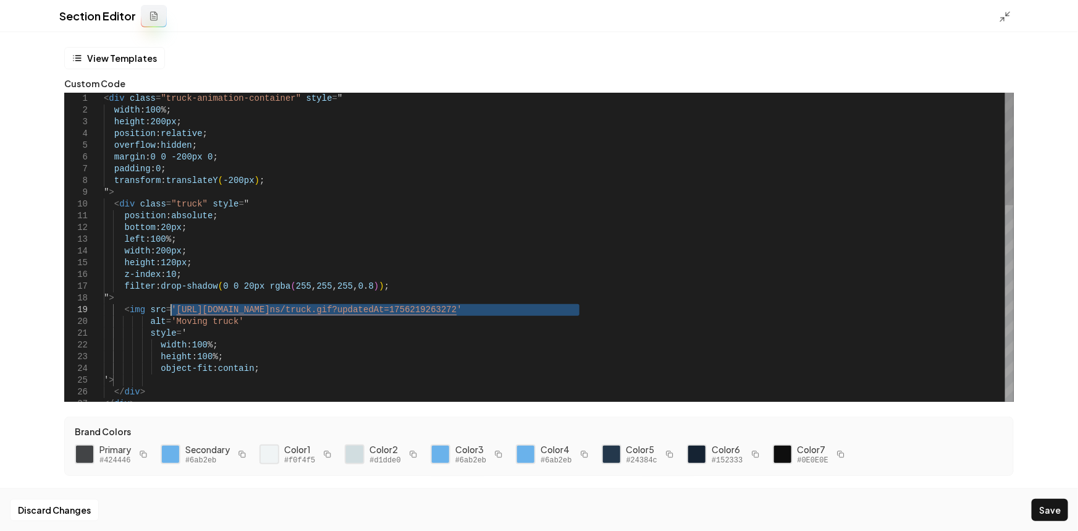
drag, startPoint x: 579, startPoint y: 312, endPoint x: 172, endPoint y: 311, distance: 406.4
click at [172, 311] on div "</ div > object-fit : contain ; ' > </ div > width : 100 %; height : 100 %; alt…" at bounding box center [559, 515] width 910 height 845
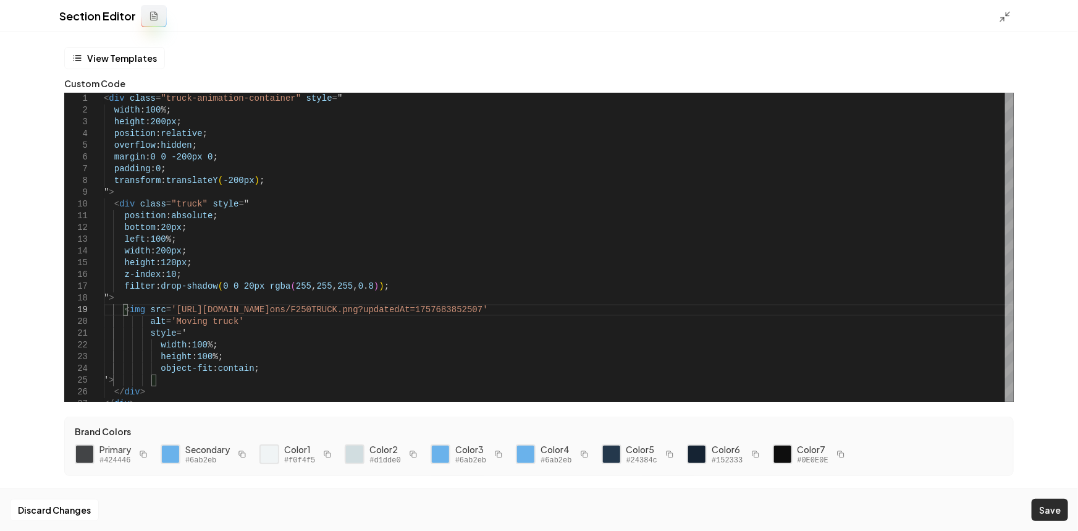
click at [1042, 508] on button "Save" at bounding box center [1049, 509] width 36 height 22
click at [1007, 21] on icon at bounding box center [1005, 16] width 12 height 12
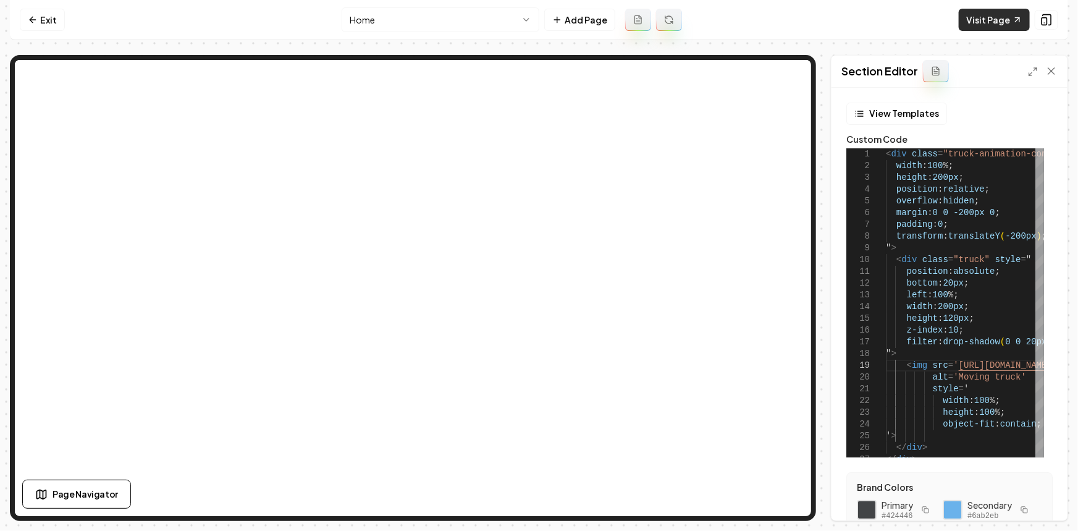
click at [990, 19] on link "Visit Page" at bounding box center [994, 20] width 71 height 22
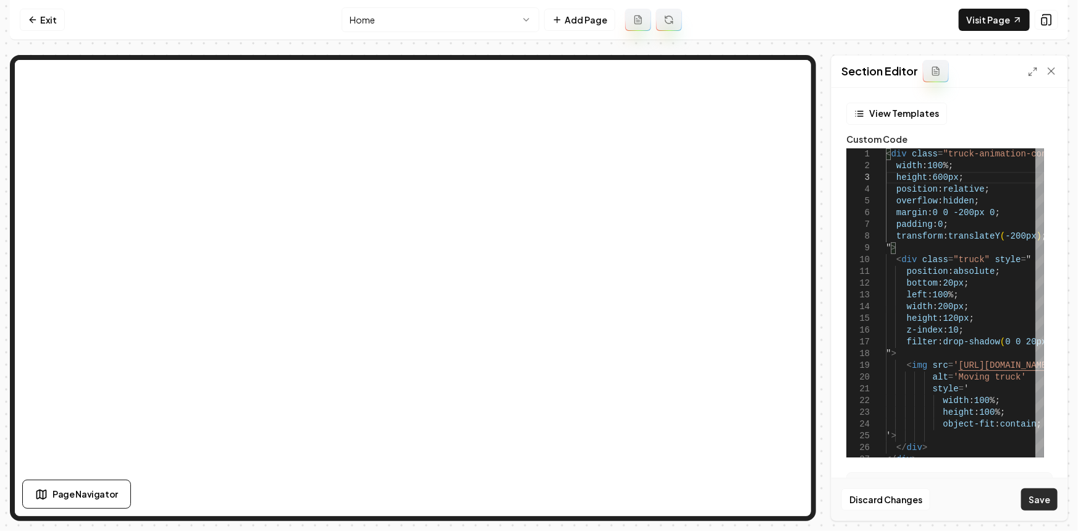
click at [1041, 492] on button "Save" at bounding box center [1039, 499] width 36 height 22
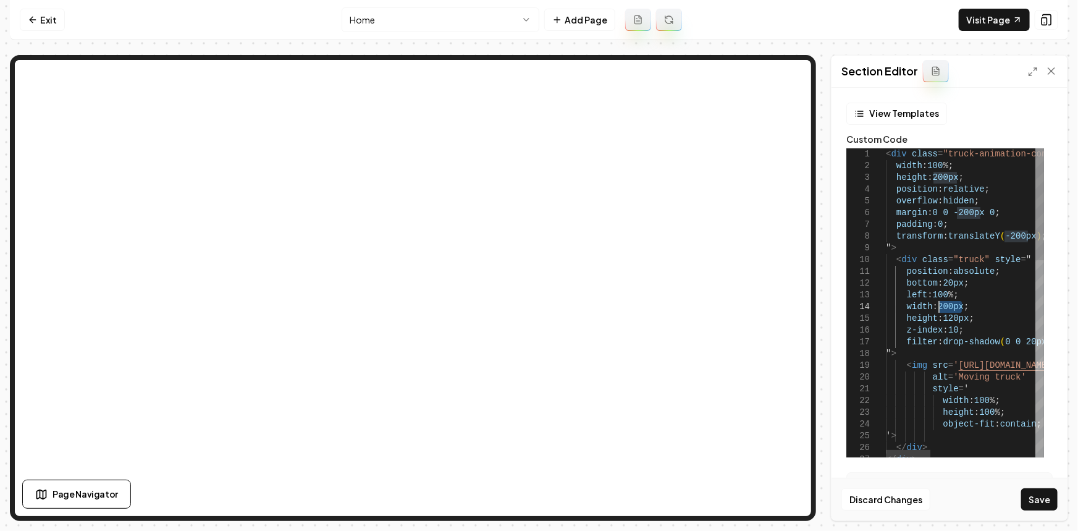
drag, startPoint x: 963, startPoint y: 307, endPoint x: 938, endPoint y: 308, distance: 24.7
click at [1041, 508] on button "Save" at bounding box center [1039, 499] width 36 height 22
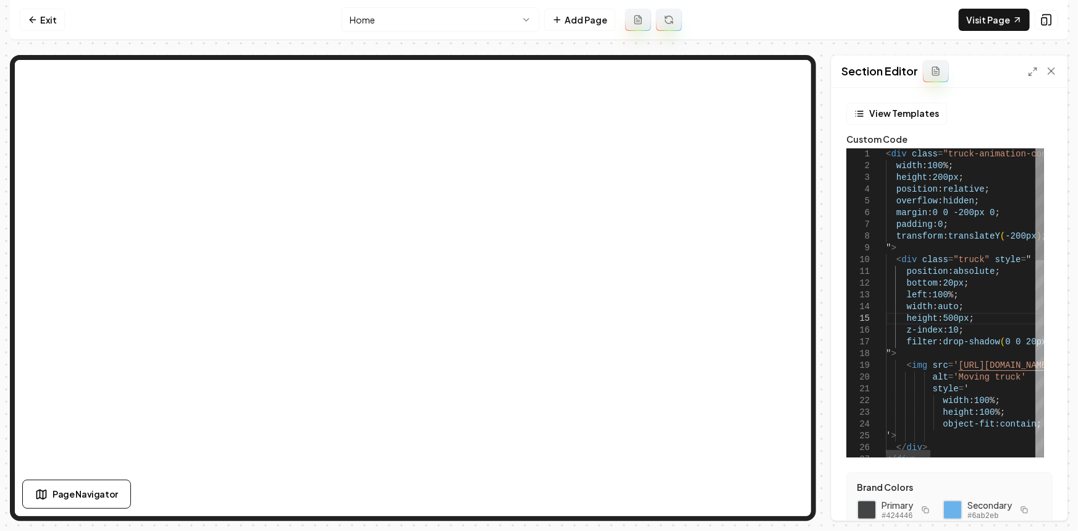
scroll to position [47, 71]
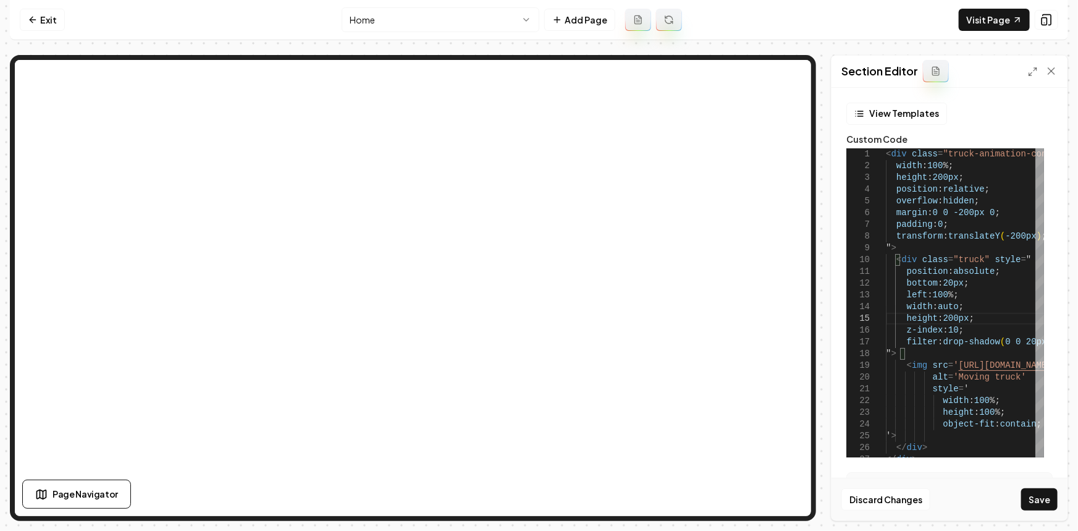
click at [1036, 497] on button "Save" at bounding box center [1039, 499] width 36 height 22
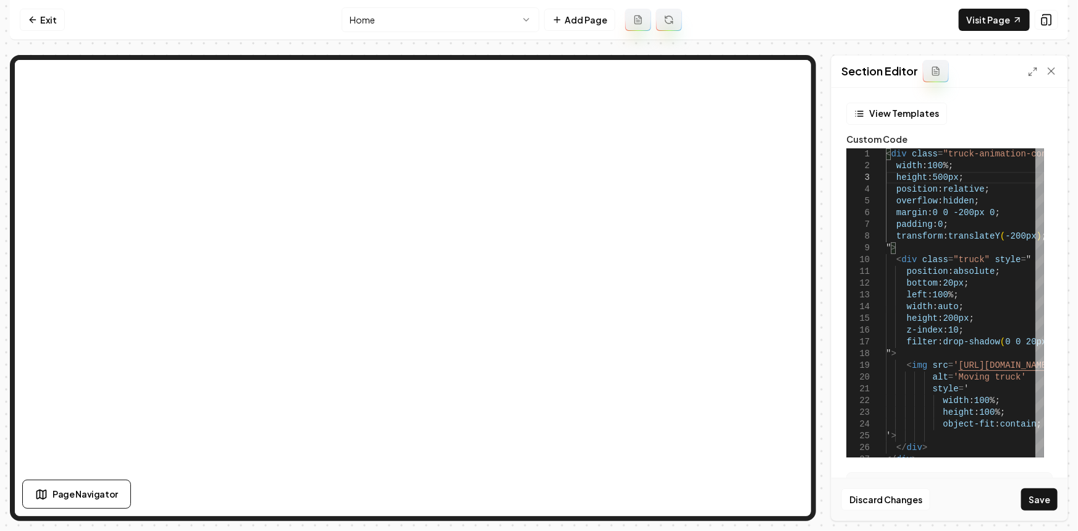
click at [1031, 490] on button "Save" at bounding box center [1039, 499] width 36 height 22
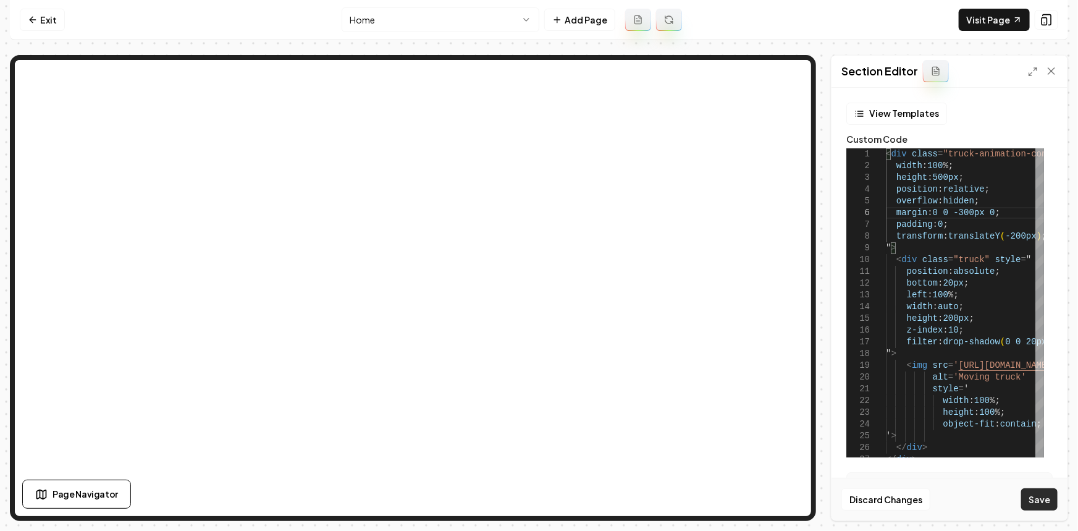
click at [1036, 501] on button "Save" at bounding box center [1039, 499] width 36 height 22
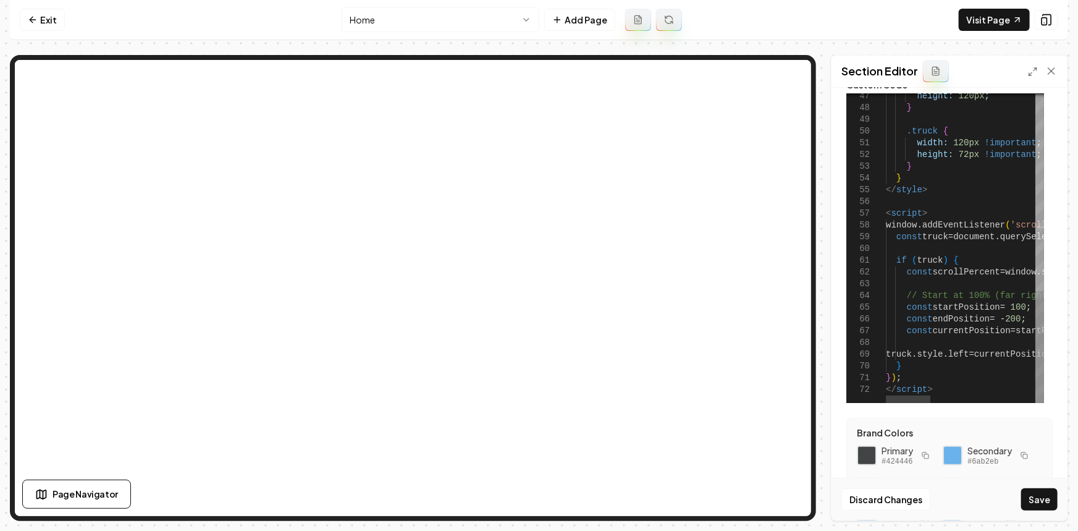
scroll to position [56, 0]
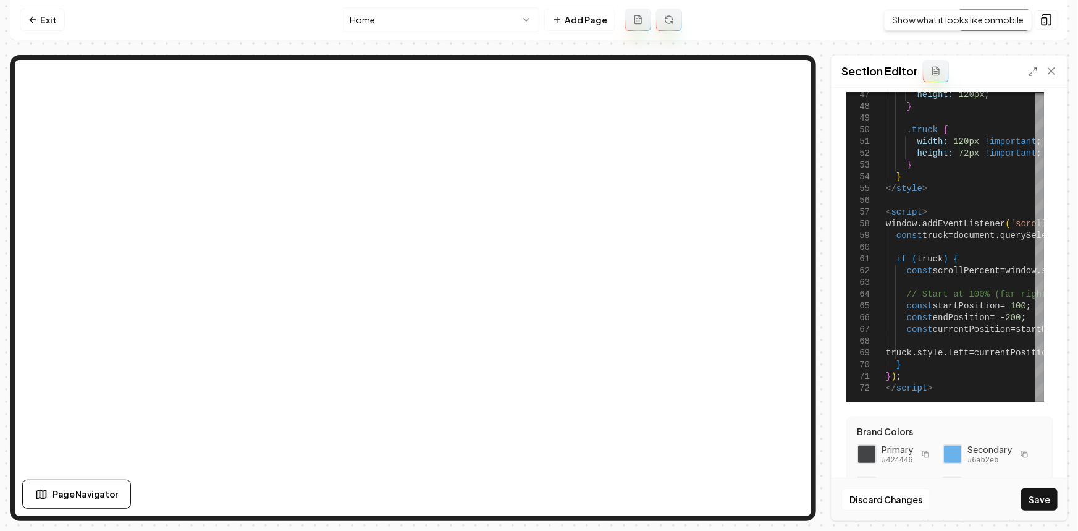
click at [1059, 17] on nav "Exit Home Add Page Visit Page Show what it looks like on mobile Show what it lo…" at bounding box center [539, 20] width 1058 height 40
click at [1047, 17] on icon at bounding box center [1046, 20] width 12 height 12
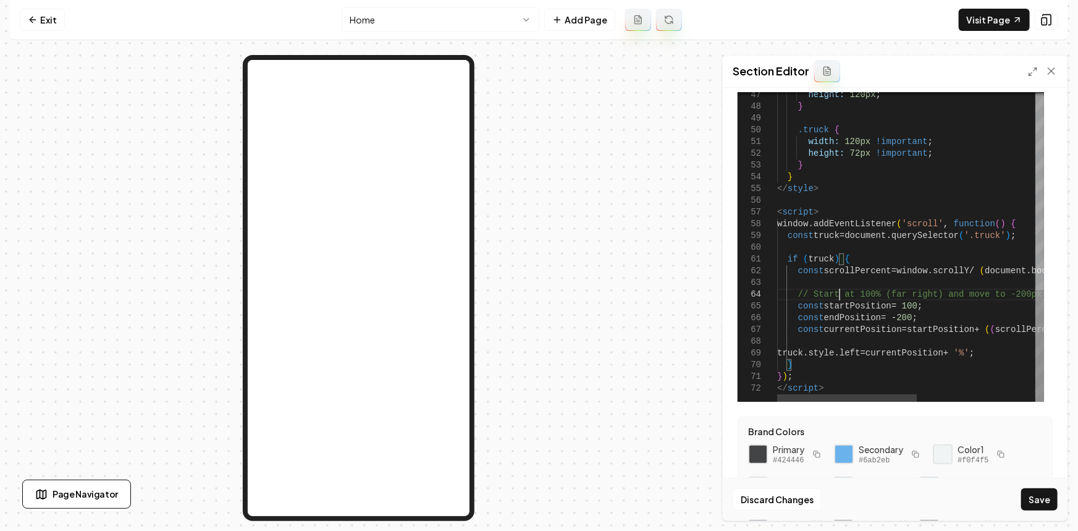
type textarea "**********"
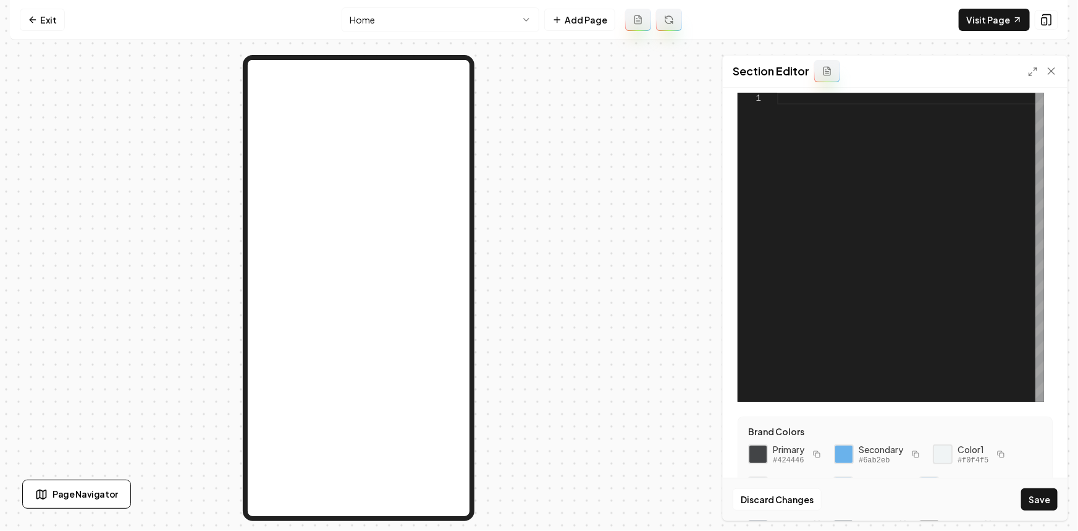
scroll to position [0, 0]
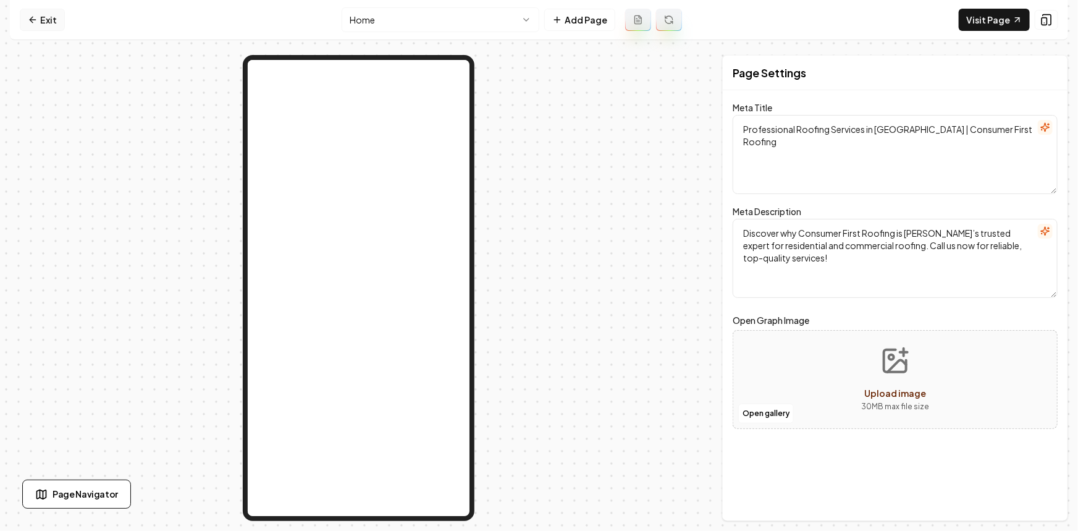
click at [54, 18] on link "Exit" at bounding box center [42, 20] width 45 height 22
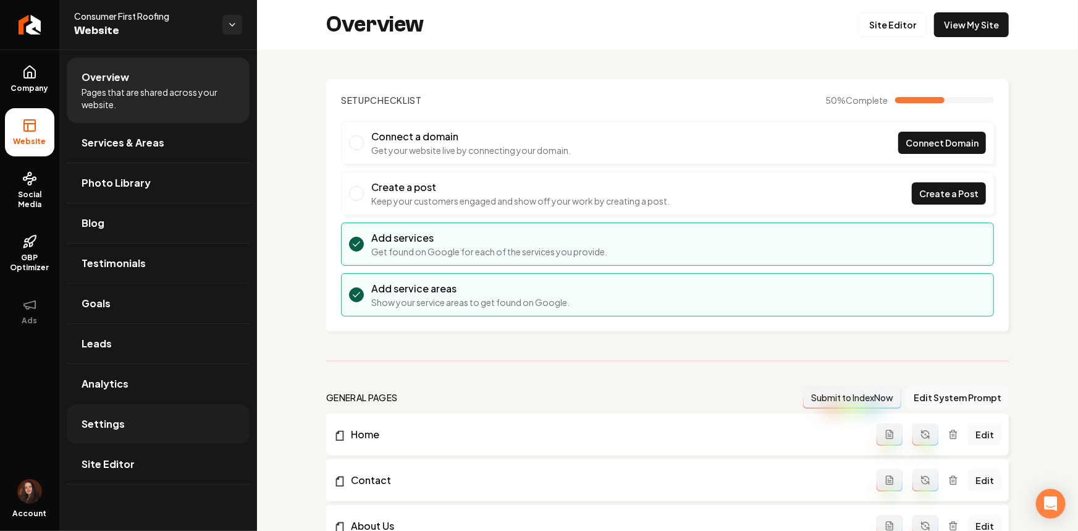
click at [93, 426] on span "Settings" at bounding box center [103, 423] width 43 height 15
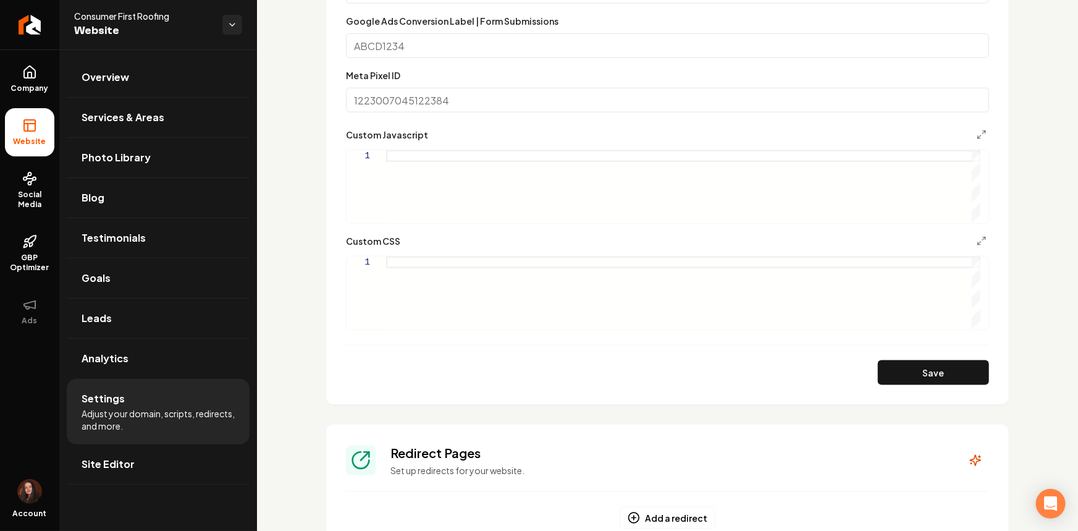
scroll to position [618, 0]
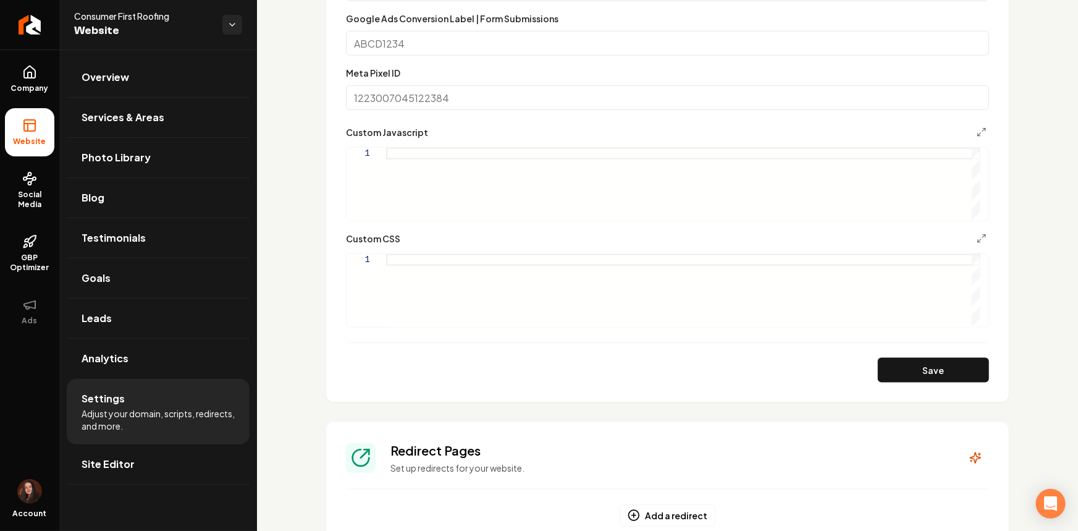
click at [456, 308] on div "Main content area" at bounding box center [683, 290] width 594 height 73
click at [896, 373] on button "Save" at bounding box center [933, 370] width 111 height 25
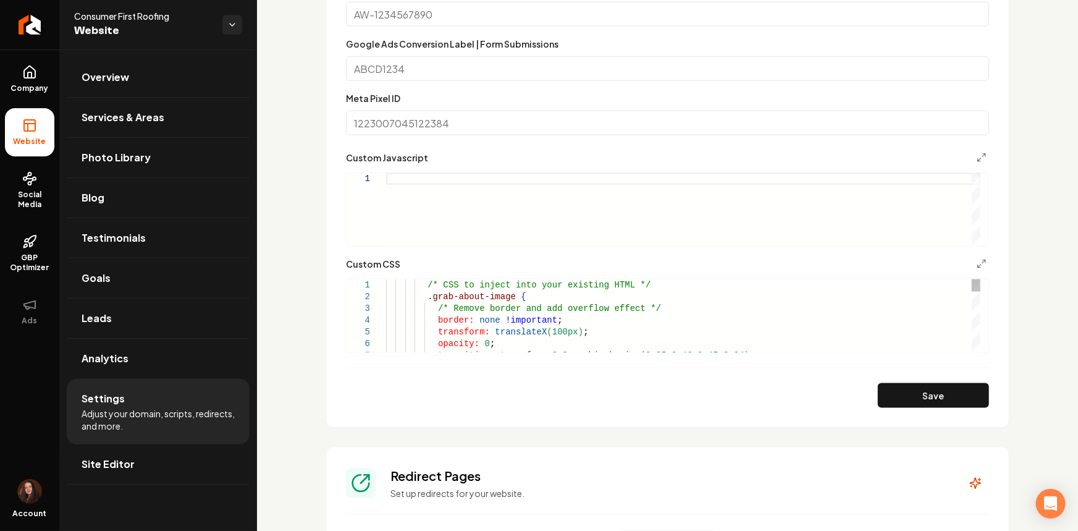
scroll to position [561, 0]
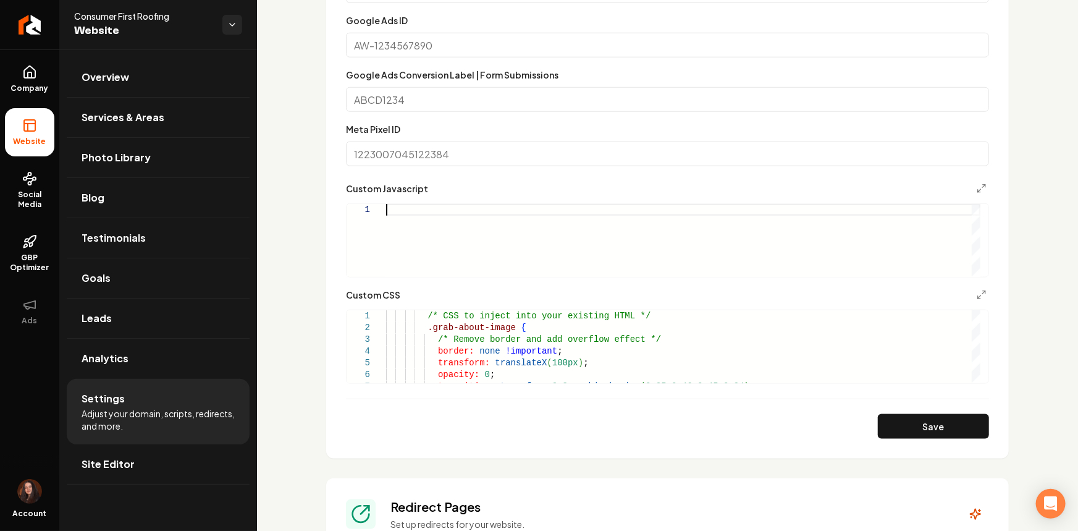
click at [438, 235] on div "Main content area" at bounding box center [683, 240] width 594 height 73
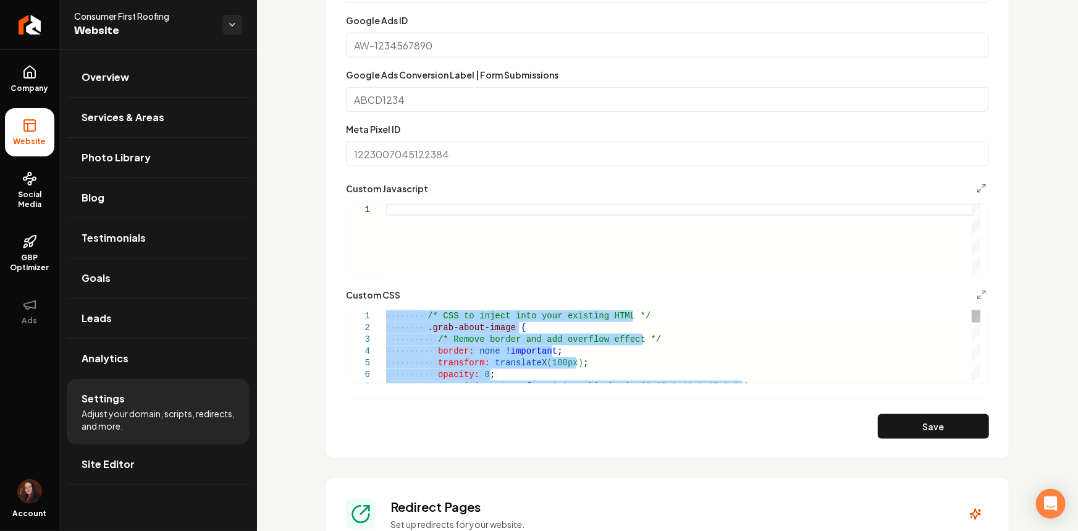
type textarea "**********"
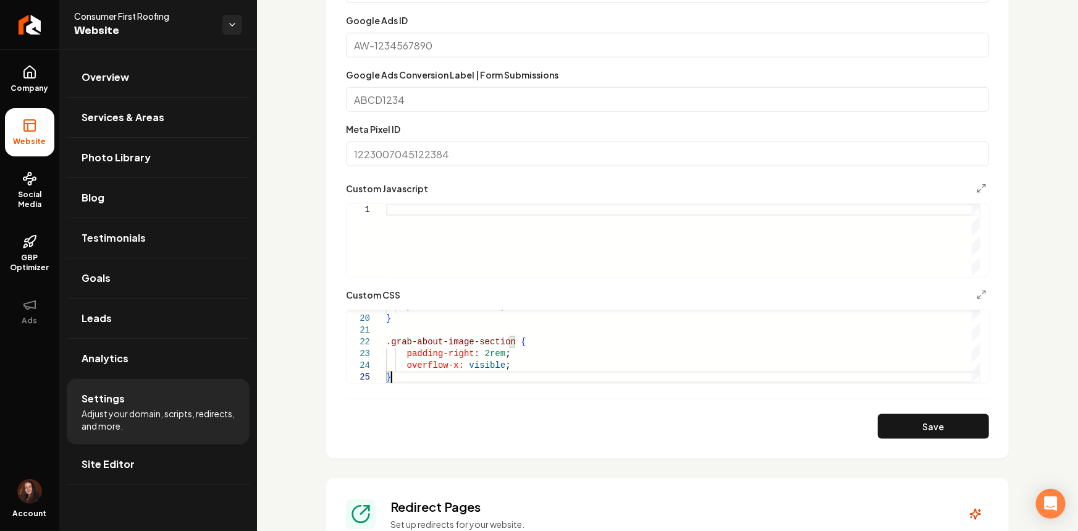
click at [384, 222] on div "1" at bounding box center [366, 240] width 40 height 73
click at [401, 220] on div "Main content area" at bounding box center [683, 240] width 594 height 73
type textarea "**********"
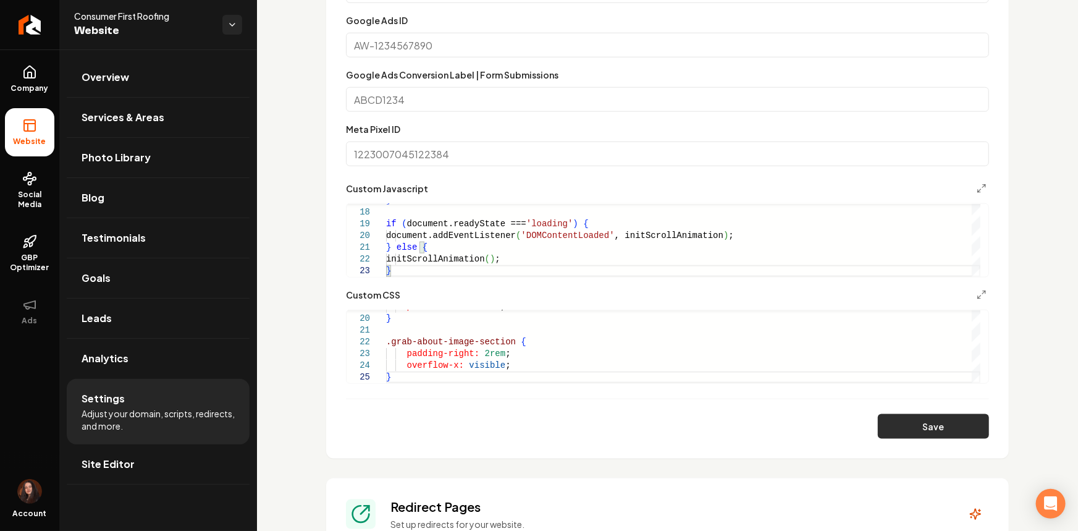
click at [938, 436] on button "Save" at bounding box center [933, 426] width 111 height 25
type textarea "**********"
click at [920, 428] on button "Save" at bounding box center [933, 426] width 111 height 25
drag, startPoint x: 381, startPoint y: 364, endPoint x: 395, endPoint y: 359, distance: 14.8
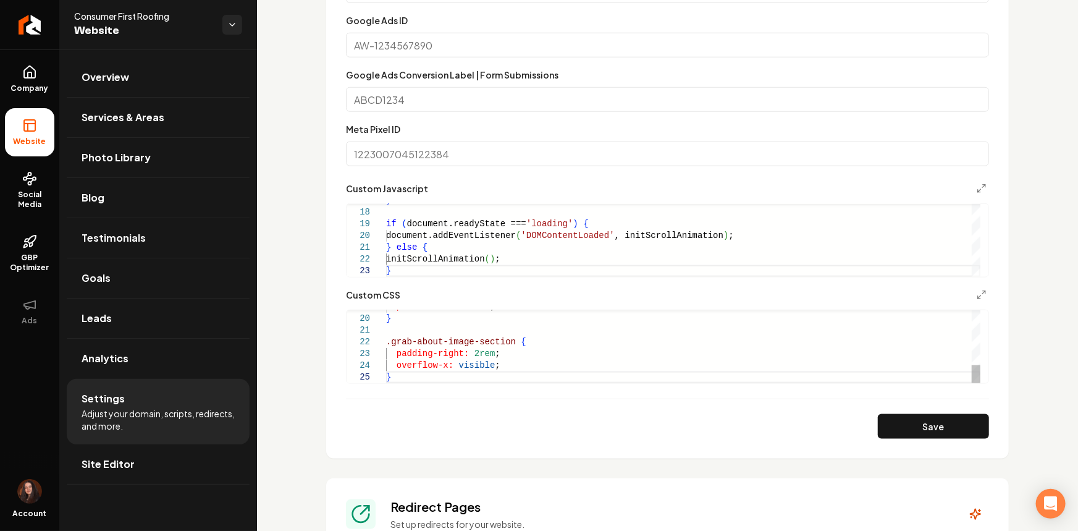
click at [381, 364] on div "24" at bounding box center [366, 365] width 40 height 12
click at [395, 359] on div "position: relative ; } .grab-about-image-section { padding-right: 2rem ; overfl…" at bounding box center [683, 236] width 594 height 293
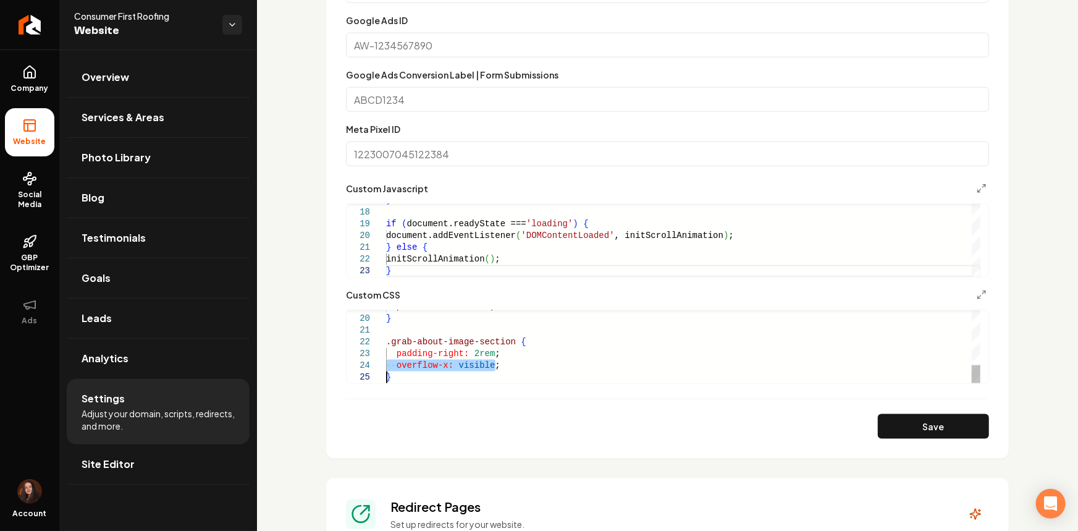
click at [395, 359] on div "position: relative ; } .grab-about-image-section { padding-right: 2rem ; overfl…" at bounding box center [683, 236] width 594 height 293
type textarea "**********"
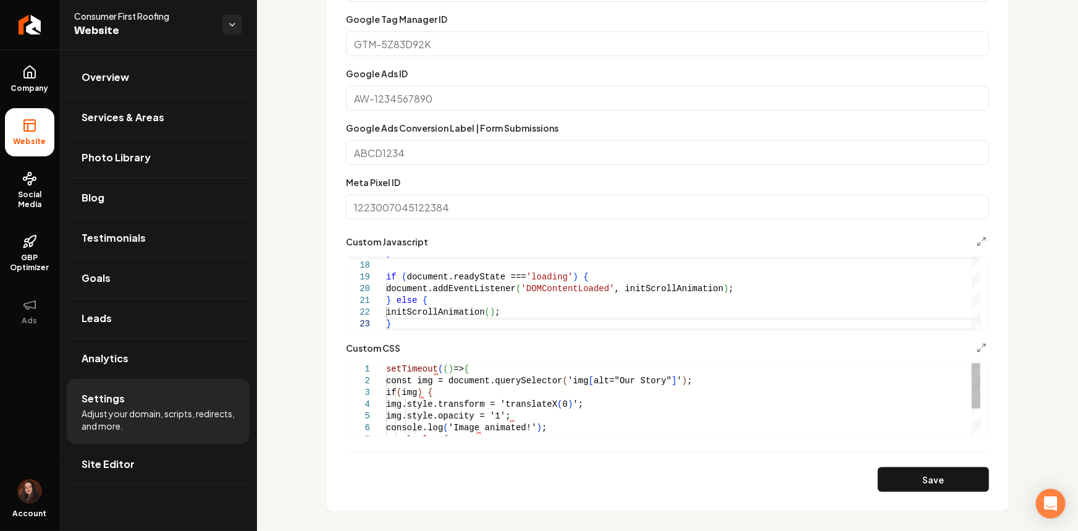
scroll to position [505, 0]
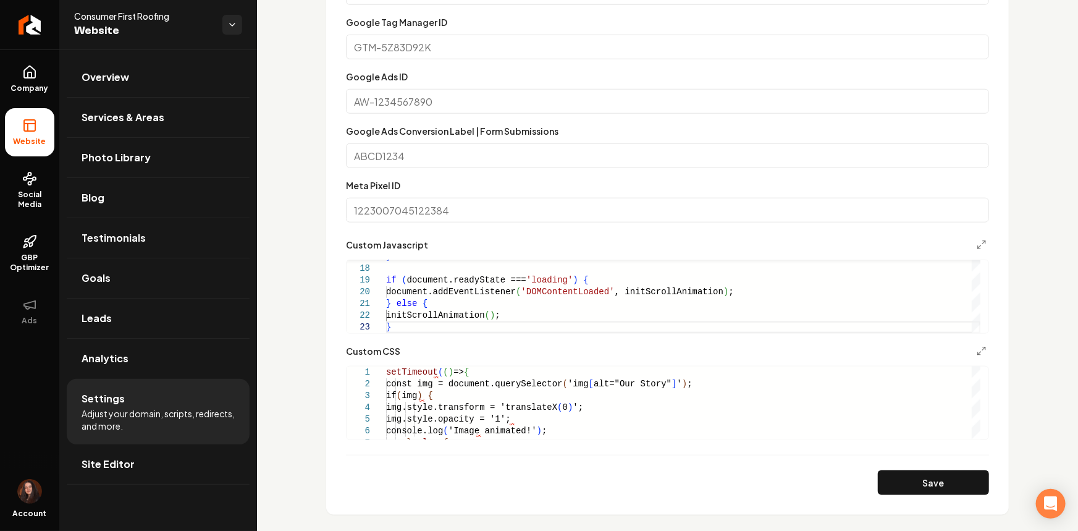
click at [438, 319] on div "} if ( document.readyState === 'loading' ) { document.addEventListener ( 'DOMCo…" at bounding box center [683, 198] width 594 height 270
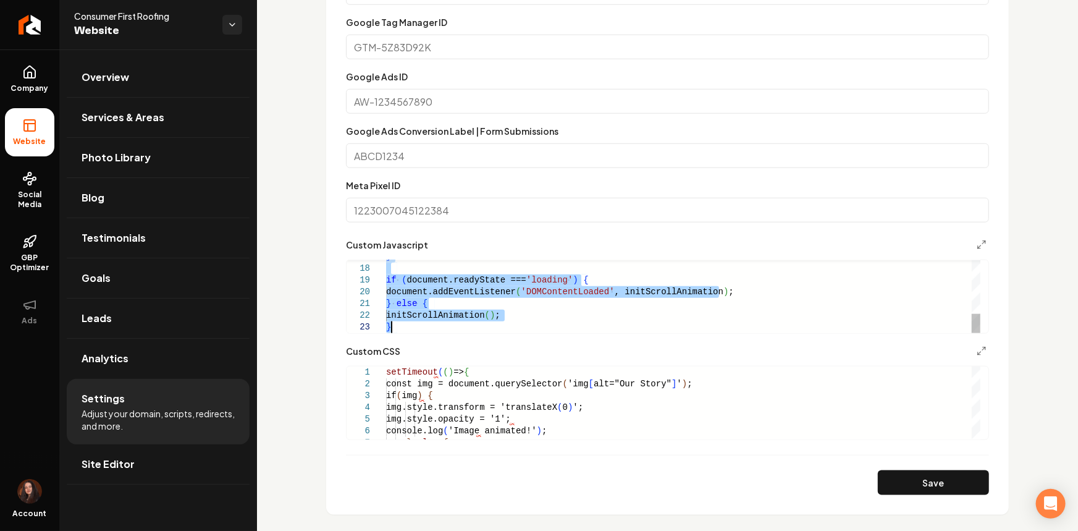
type textarea "**********"
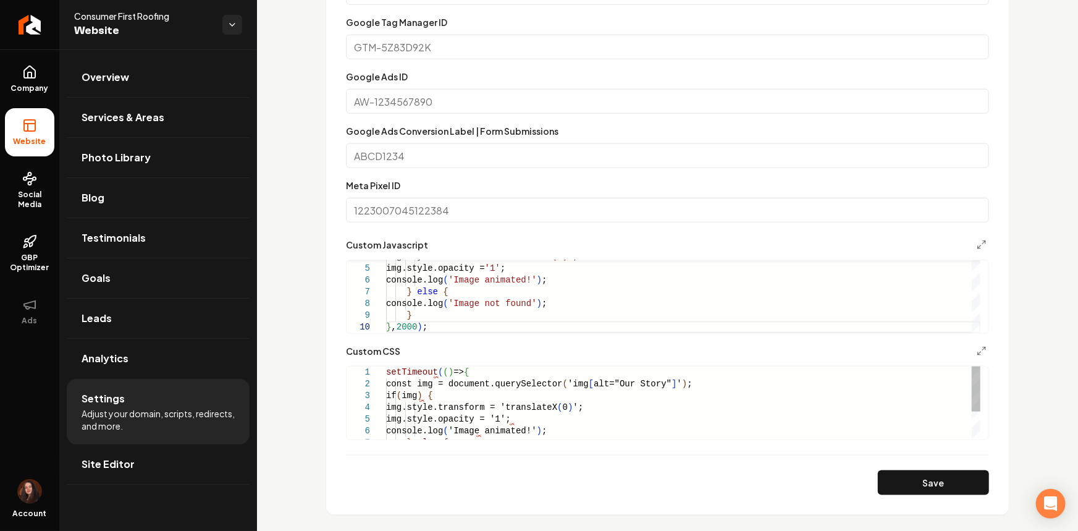
click at [424, 401] on div "img.style.transform = 'translateX ( 0 ) '; img.style.opacity = '1'; console.log…" at bounding box center [683, 424] width 594 height 117
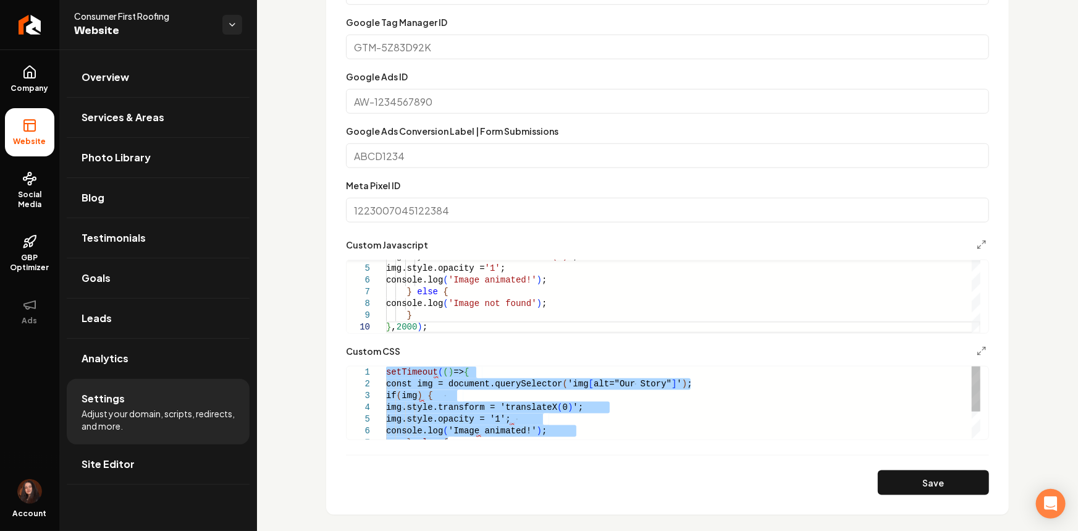
click at [424, 401] on div "img.style.transform = 'translateX ( 0 ) '; img.style.opacity = '1'; console.log…" at bounding box center [683, 424] width 594 height 117
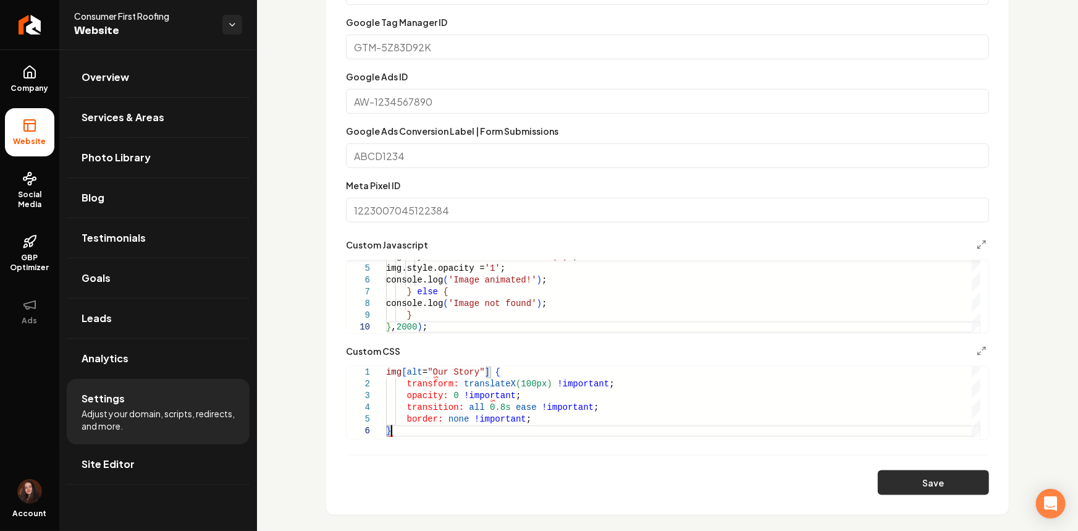
click at [923, 482] on button "Save" at bounding box center [933, 482] width 111 height 25
type textarea "**********"
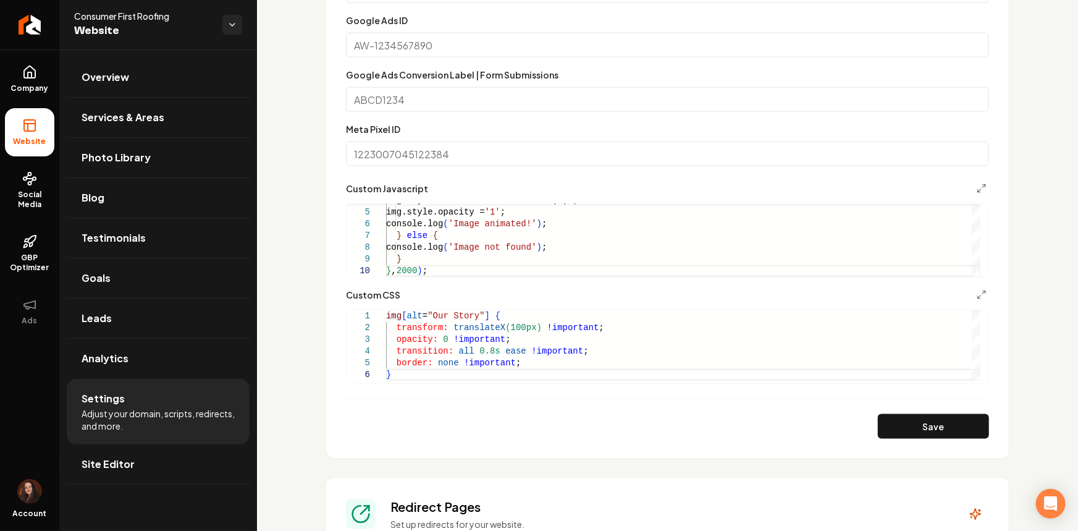
scroll to position [0, 4]
drag, startPoint x: 502, startPoint y: 340, endPoint x: 393, endPoint y: 341, distance: 108.7
click at [393, 341] on div "transition: all 0.8s ease !important ; border: none !important ; } transform: t…" at bounding box center [683, 346] width 594 height 73
click at [892, 417] on button "Save" at bounding box center [933, 426] width 111 height 25
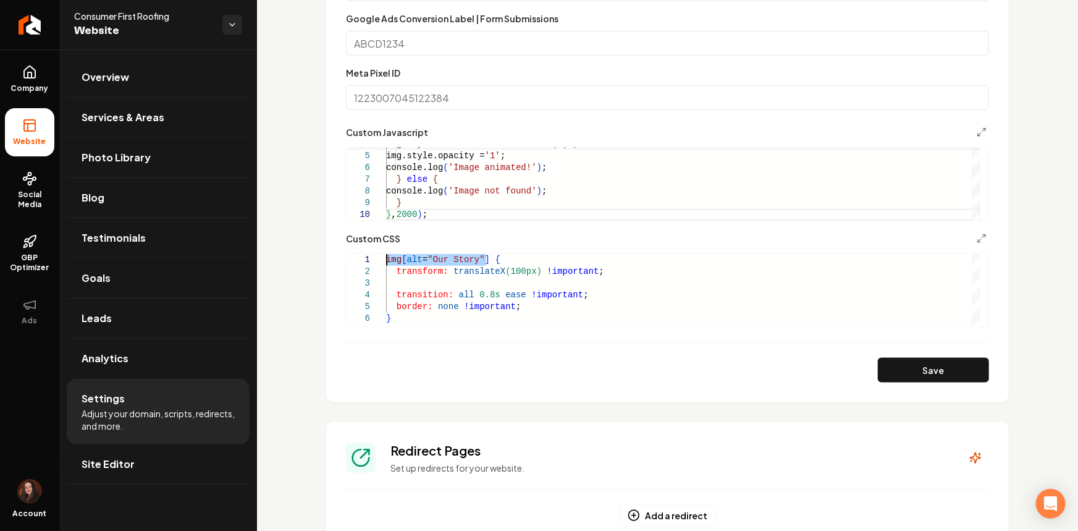
drag, startPoint x: 484, startPoint y: 264, endPoint x: 383, endPoint y: 260, distance: 100.7
click at [386, 260] on div "transition: all 0.8s ease !important ; border: none !important ; } transform: t…" at bounding box center [683, 290] width 594 height 73
click at [947, 370] on button "Save" at bounding box center [933, 370] width 111 height 25
drag, startPoint x: 454, startPoint y: 310, endPoint x: 434, endPoint y: 308, distance: 20.5
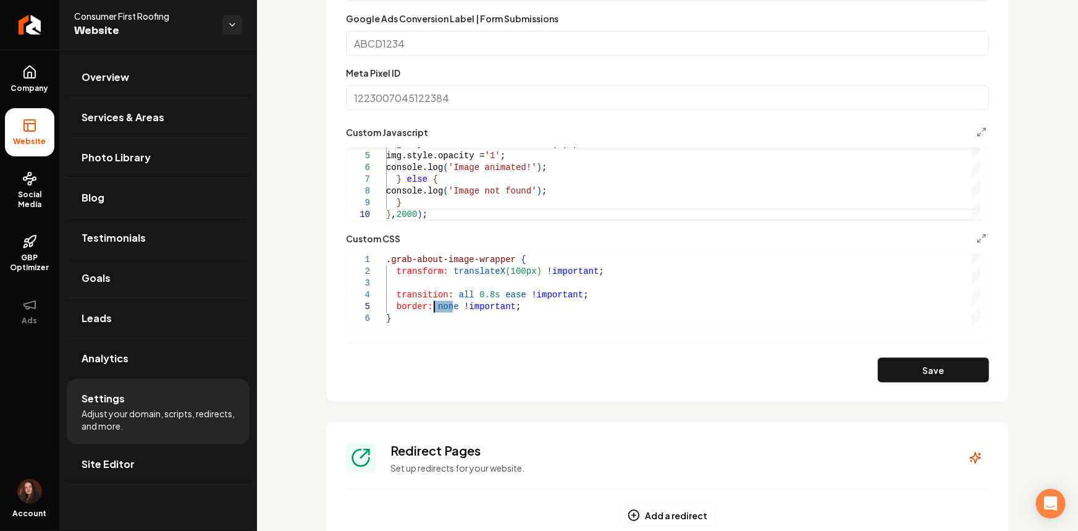
click at [434, 308] on div "transition: all 0.8s ease !important ; border: none !important ; } transform: t…" at bounding box center [683, 290] width 594 height 73
click at [926, 372] on button "Save" at bounding box center [933, 370] width 111 height 25
click at [480, 283] on div "transition: all 0.8s ease !important ; border: transparent !important ; } trans…" at bounding box center [683, 290] width 594 height 73
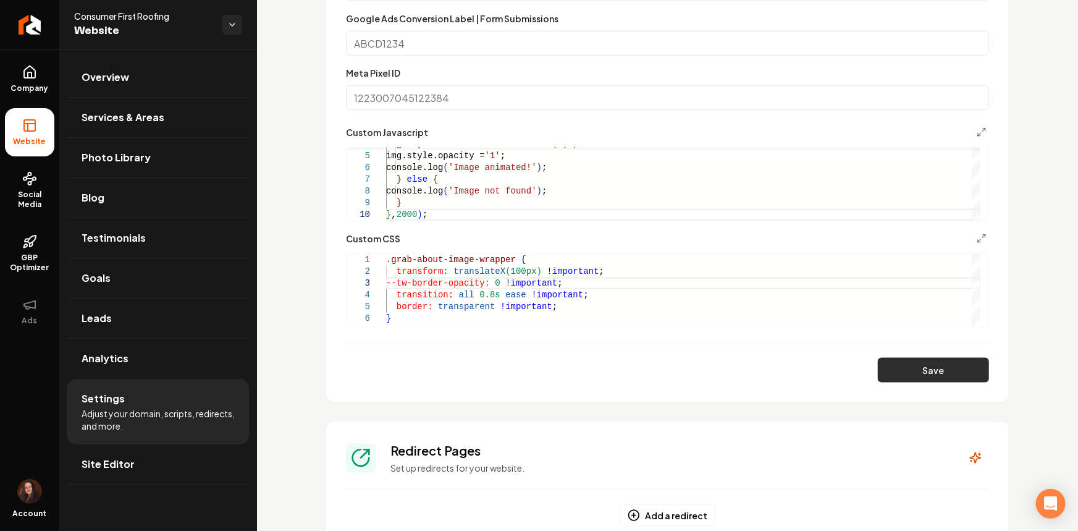
click at [911, 366] on button "Save" at bounding box center [933, 370] width 111 height 25
type textarea "**********"
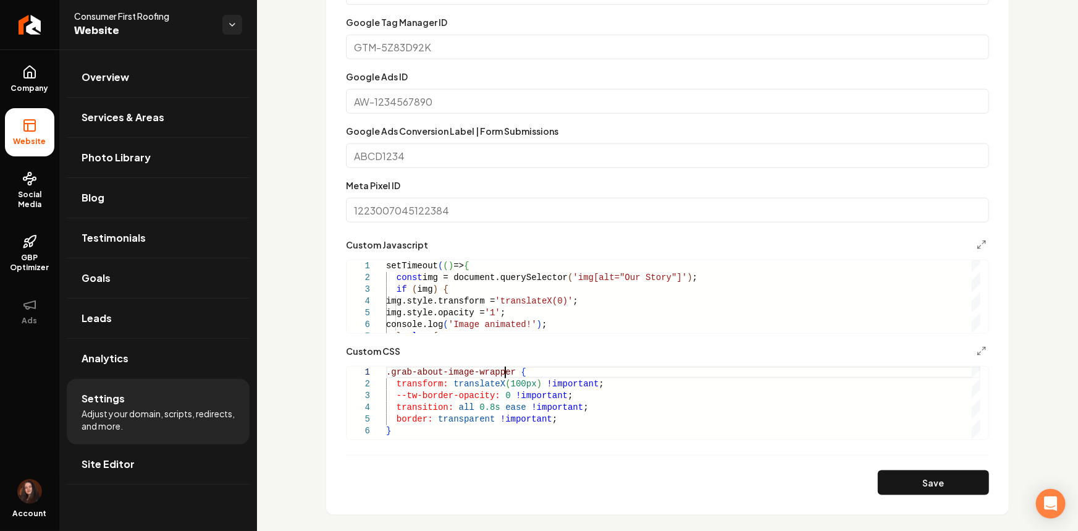
scroll to position [34, 4]
drag, startPoint x: 505, startPoint y: 367, endPoint x: 364, endPoint y: 366, distance: 140.8
click at [386, 366] on div "transition: all 0.8s ease !important ; border: transparent !important ; } trans…" at bounding box center [683, 402] width 594 height 73
drag, startPoint x: 661, startPoint y: 277, endPoint x: 565, endPoint y: 281, distance: 95.8
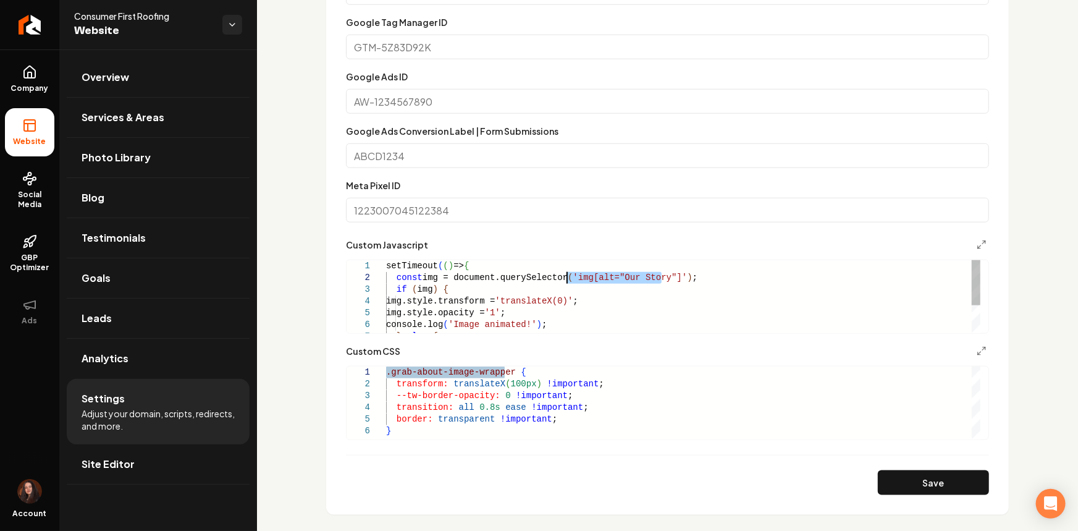
click at [565, 281] on div "img.style.transform = 'translateX(0)' ; img.style.opacity = '1' ; console.log (…" at bounding box center [683, 318] width 594 height 117
type textarea "**********"
click at [889, 484] on button "Save" at bounding box center [933, 482] width 111 height 25
click at [455, 305] on div "img.style.transform = 'translateX(0)' ; img.style.opacity = '1' ; console.log (…" at bounding box center [683, 318] width 594 height 117
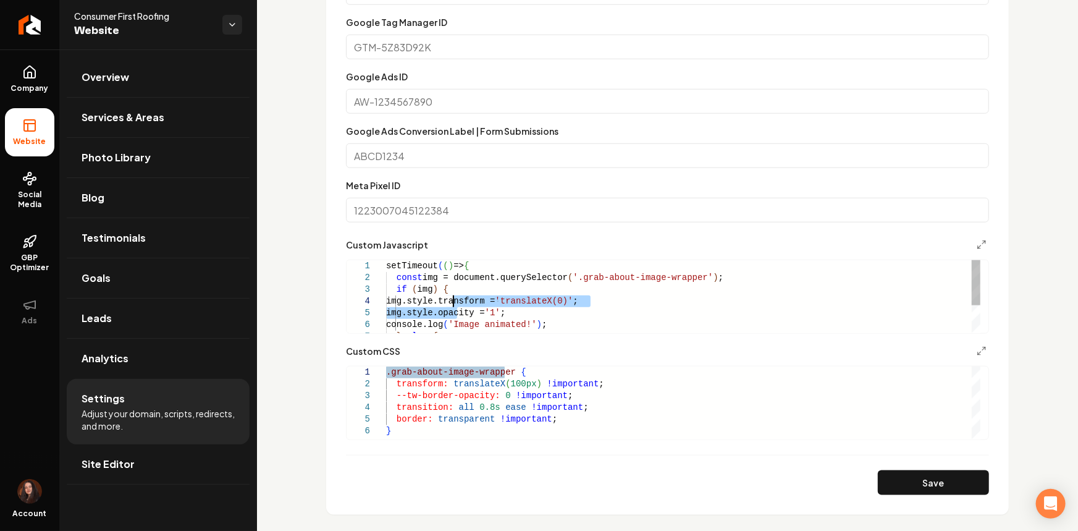
click at [455, 305] on div "img.style.transform = 'translateX(0)' ; img.style.opacity = '1' ; console.log (…" at bounding box center [683, 318] width 594 height 117
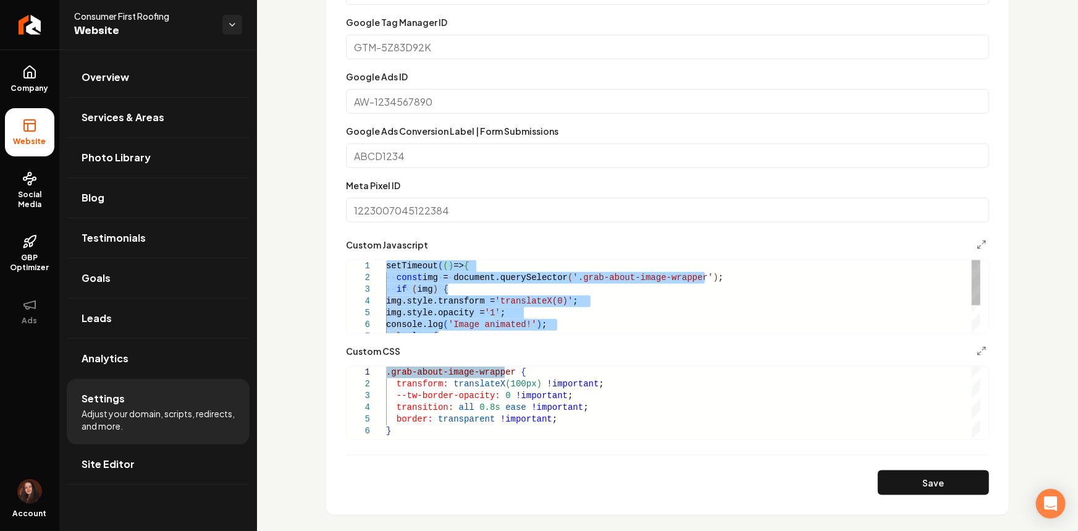
scroll to position [0, 0]
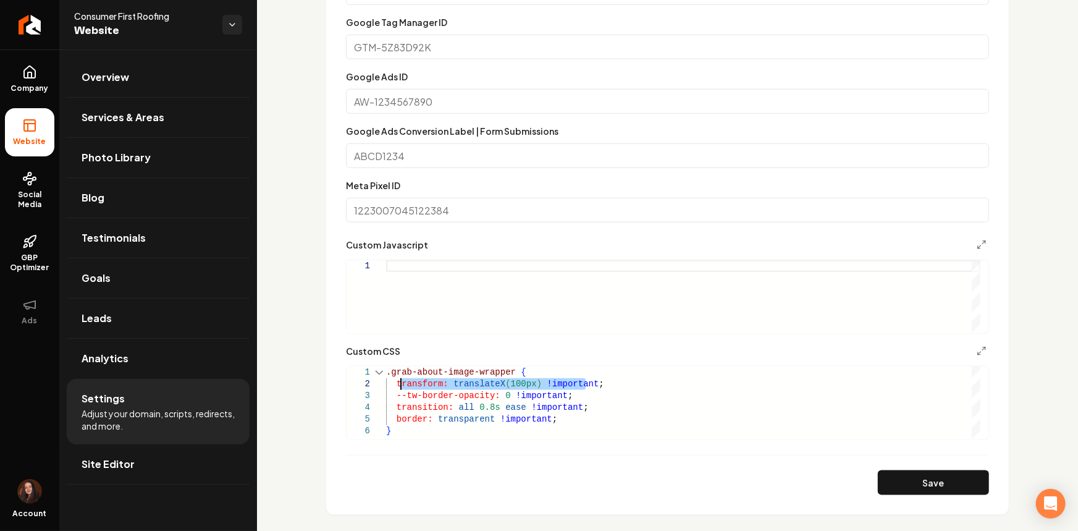
drag, startPoint x: 611, startPoint y: 383, endPoint x: 385, endPoint y: 385, distance: 226.1
click at [386, 387] on div "transition: all 0.8s ease !important ; border: transparent !important ; } trans…" at bounding box center [683, 402] width 594 height 73
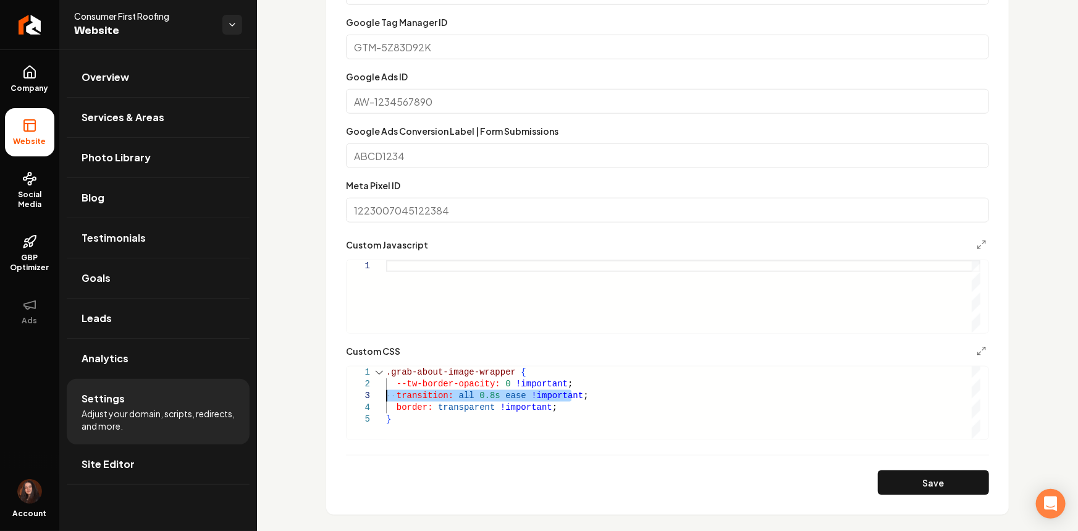
drag, startPoint x: 452, startPoint y: 395, endPoint x: 374, endPoint y: 398, distance: 77.9
click at [386, 398] on div "transition: all 0.8s ease !important ; border: transparent !important ; } --tw-…" at bounding box center [683, 402] width 594 height 73
click at [905, 482] on button "Save" at bounding box center [933, 482] width 111 height 25
drag, startPoint x: 548, startPoint y: 398, endPoint x: 387, endPoint y: 391, distance: 161.3
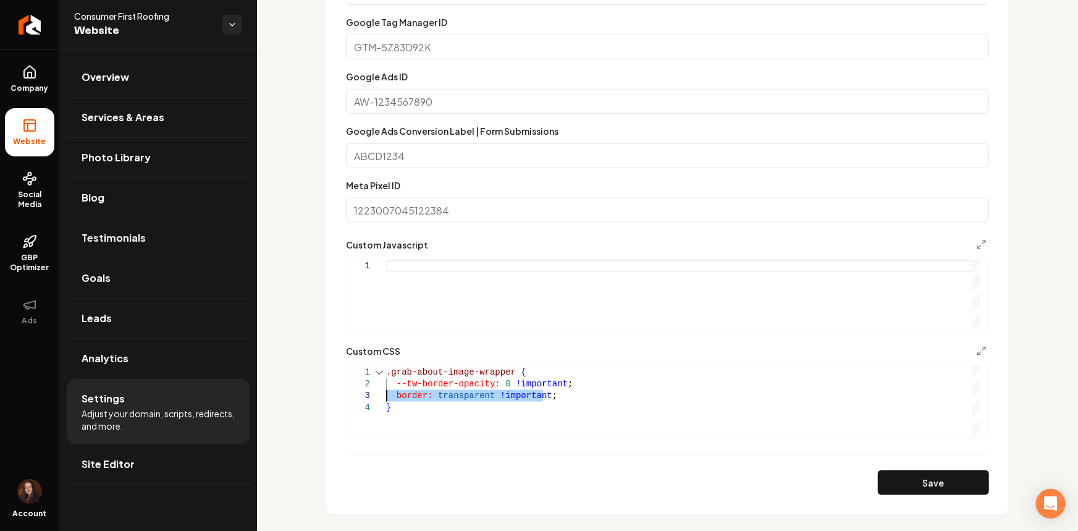
click at [386, 393] on div "border: transparent !important ; } --tw-border-opacity: 0 !important ; .grab-ab…" at bounding box center [683, 402] width 594 height 73
click at [928, 477] on button "Save" at bounding box center [933, 482] width 111 height 25
click at [438, 394] on div "} --tw-border-opacity: 0 !important ; .grab-about-image-wrapper {" at bounding box center [683, 402] width 594 height 73
click at [506, 377] on div "} --tw-border-opacity: 0 !important ; .grab-about-image-wrapper {" at bounding box center [683, 402] width 594 height 73
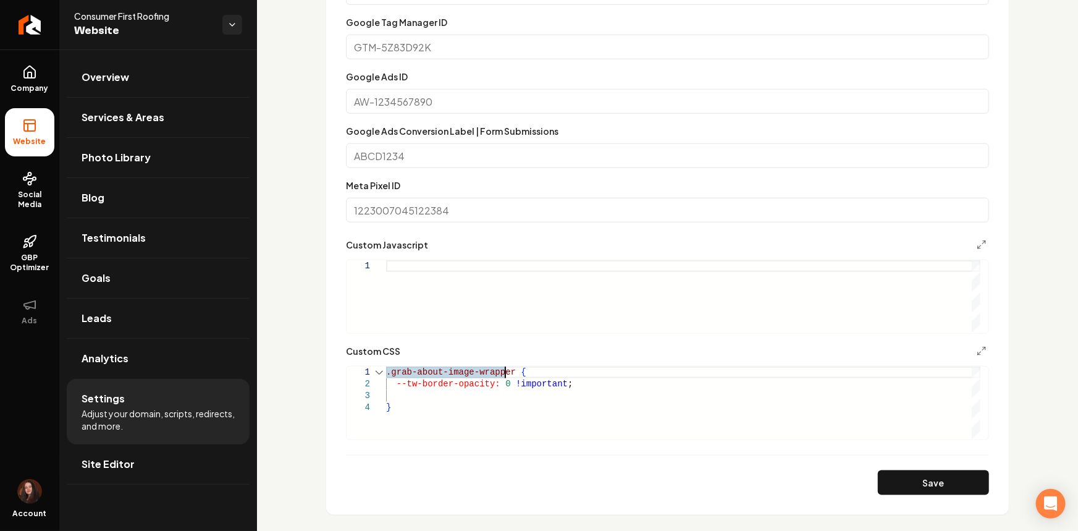
scroll to position [10, 123]
click at [510, 375] on div "--tw-border-opacity: 0 !important ; .grab-about-image-wrapper border-derivative…" at bounding box center [683, 402] width 594 height 73
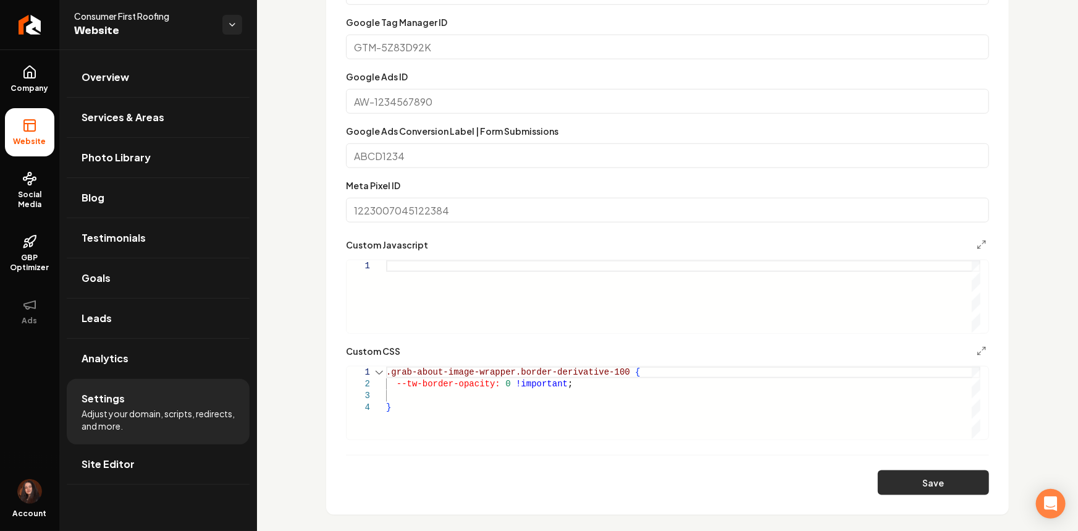
click at [894, 483] on button "Save" at bounding box center [933, 482] width 111 height 25
drag, startPoint x: 506, startPoint y: 373, endPoint x: 572, endPoint y: 395, distance: 69.5
click at [505, 373] on div "--tw-border-opacity: 0 !important ; .grab-about-image-wrapper.border-derivative…" at bounding box center [683, 402] width 594 height 73
click at [915, 483] on button "Save" at bounding box center [933, 482] width 111 height 25
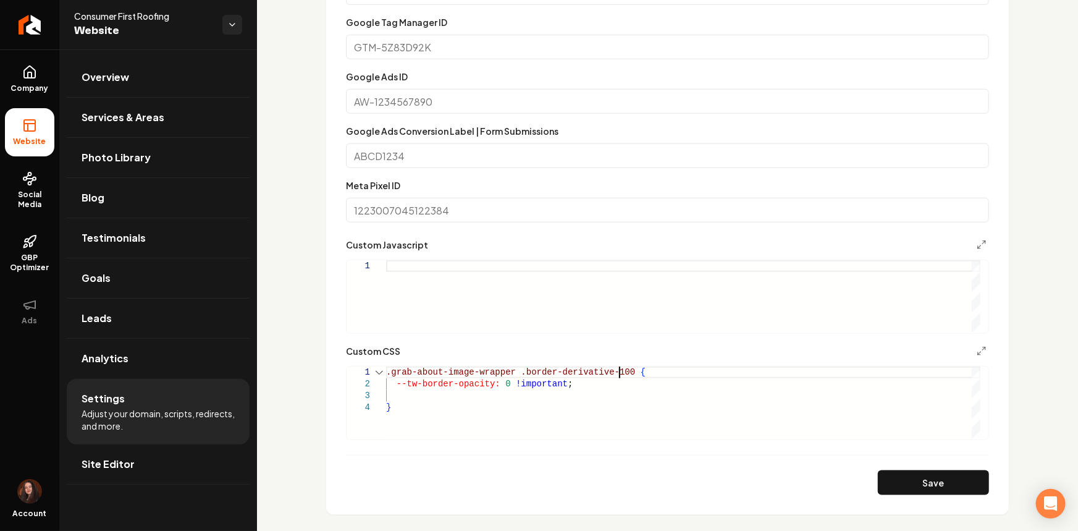
click at [617, 373] on div "--tw-border-opacity: 0 !important ; .grab-about-image-wrapper .border-derivativ…" at bounding box center [683, 402] width 594 height 73
drag, startPoint x: 504, startPoint y: 369, endPoint x: 384, endPoint y: 367, distance: 119.8
click at [386, 367] on div "--tw-border-opacity: 0 !important ; .grab-about-image-wrapper .border-derivativ…" at bounding box center [683, 402] width 594 height 73
click at [623, 371] on div "--tw-border-opacity: 0 !important ; .grab-about-image-wrapper .border-derivativ…" at bounding box center [683, 402] width 594 height 73
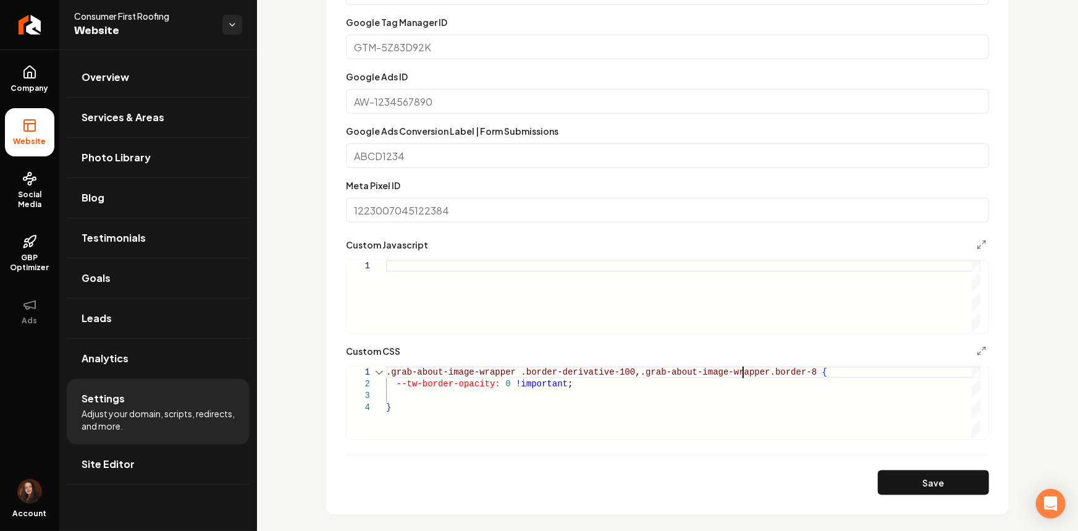
scroll to position [10, 361]
click at [575, 383] on div "--tw-border-opacity: 0 !important ; .grab-about-image-wrapper .border-derivativ…" at bounding box center [683, 402] width 594 height 73
click at [931, 482] on button "Save" at bounding box center [933, 482] width 111 height 25
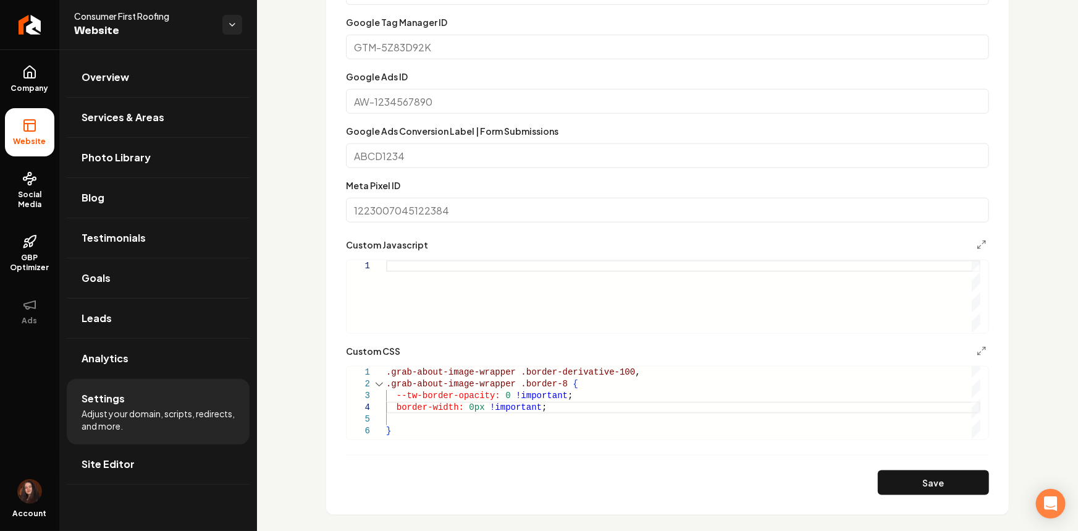
click at [541, 413] on div "--tw-border-opacity: 0 !important ; .grab-about-image-wrapper .border-derivativ…" at bounding box center [683, 402] width 594 height 73
click at [541, 407] on div "--tw-border-opacity: 0 !important ; .grab-about-image-wrapper .border-derivativ…" at bounding box center [683, 402] width 594 height 73
click at [894, 479] on button "Save" at bounding box center [933, 482] width 111 height 25
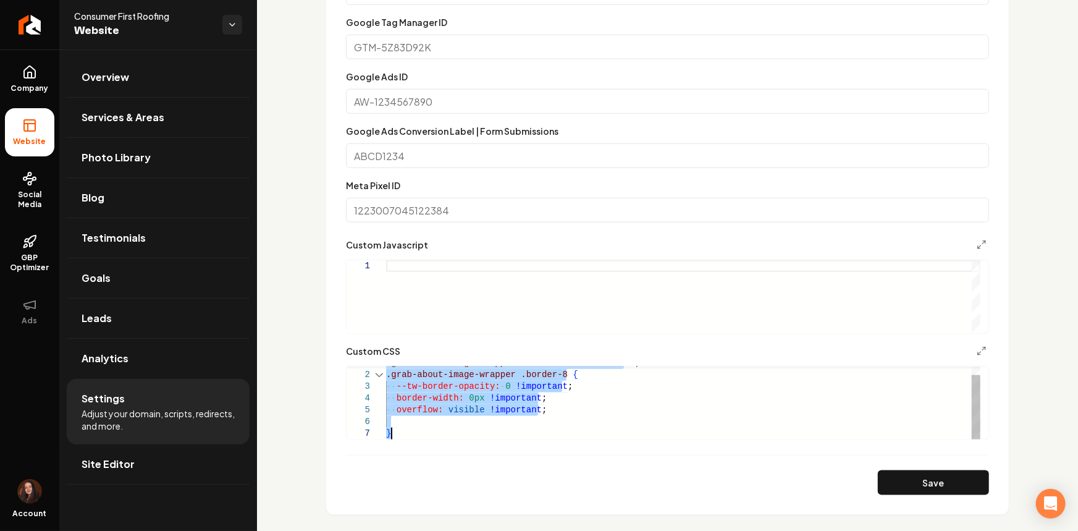
drag, startPoint x: 387, startPoint y: 370, endPoint x: 485, endPoint y: 470, distance: 140.2
click at [485, 439] on div "--tw-border-opacity: 0 !important ; .grab-about-image-wrapper .border-derivativ…" at bounding box center [683, 398] width 594 height 82
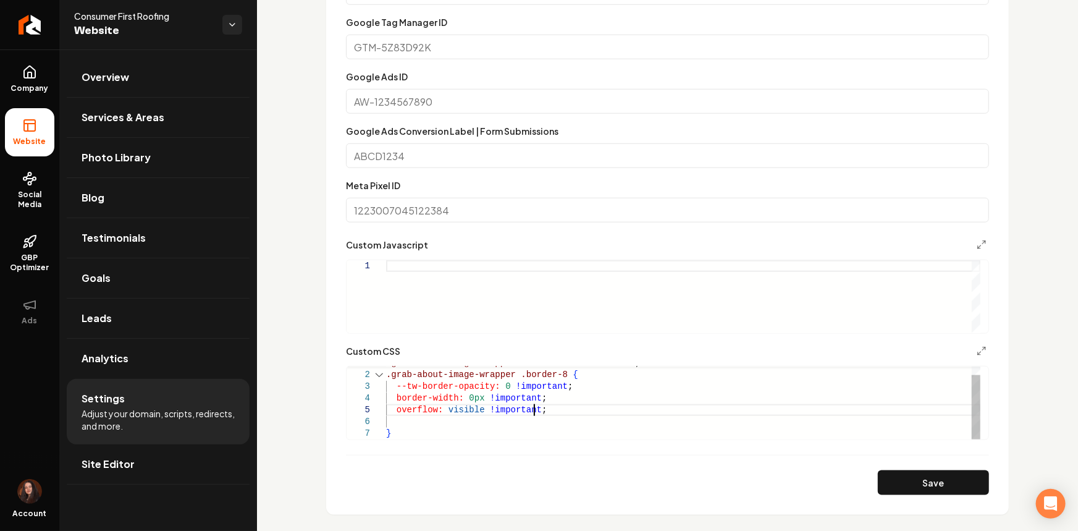
click at [560, 411] on div "--tw-border-opacity: 0 !important ; .grab-about-image-wrapper .border-derivativ…" at bounding box center [683, 398] width 594 height 82
click at [938, 484] on button "Save" at bounding box center [933, 482] width 111 height 25
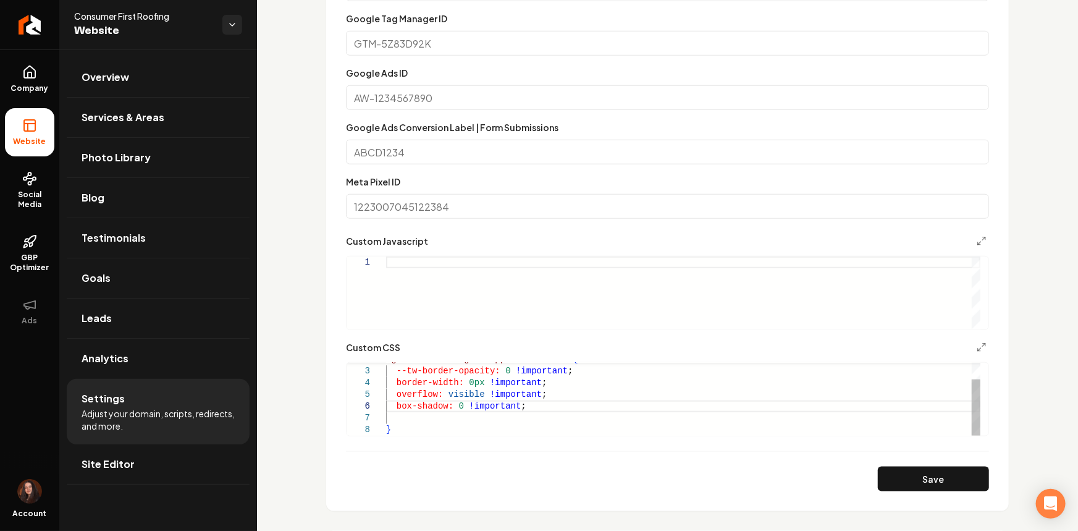
scroll to position [561, 0]
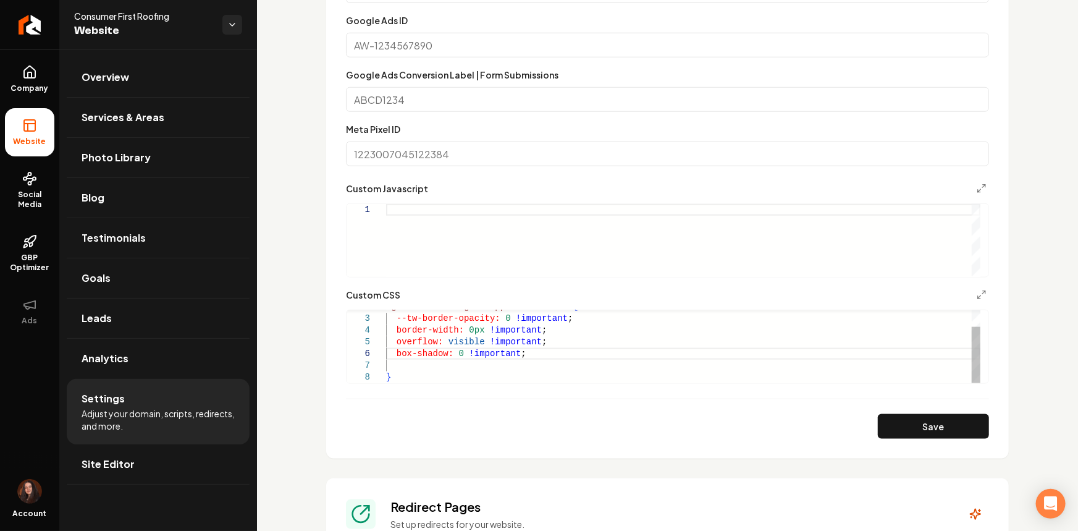
click at [437, 366] on div "--tw-border-opacity: 0 !important ; border-width: 0px !important ; .grab-about-…" at bounding box center [683, 336] width 594 height 94
drag, startPoint x: 516, startPoint y: 356, endPoint x: 391, endPoint y: 353, distance: 125.4
click at [391, 353] on div "--tw-border-opacity: 0 !important ; border-width: 0px !important ; .grab-about-…" at bounding box center [683, 336] width 594 height 94
click at [403, 371] on div "--tw-border-opacity: 0 !important ; border-width: 0px !important ; .grab-about-…" at bounding box center [683, 342] width 594 height 82
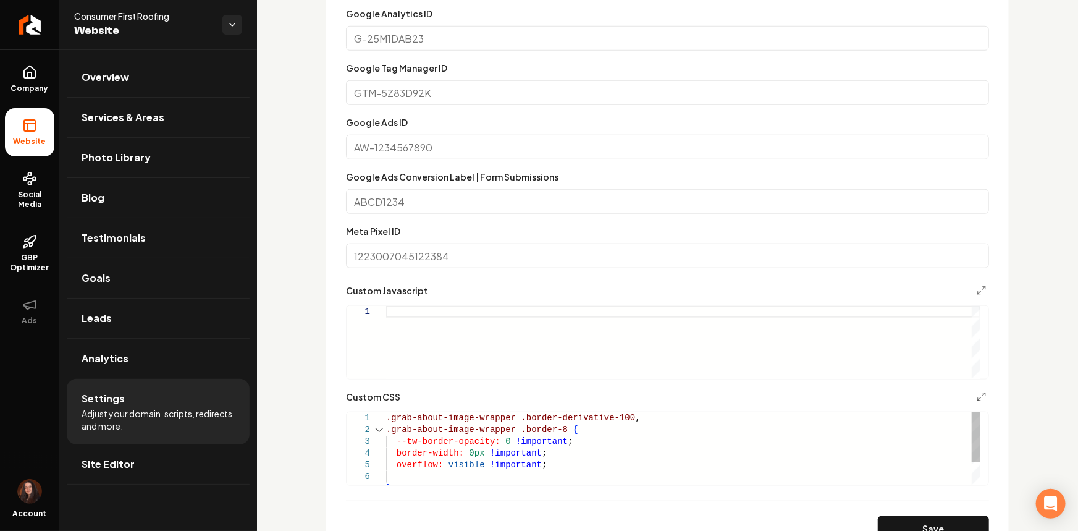
scroll to position [449, 0]
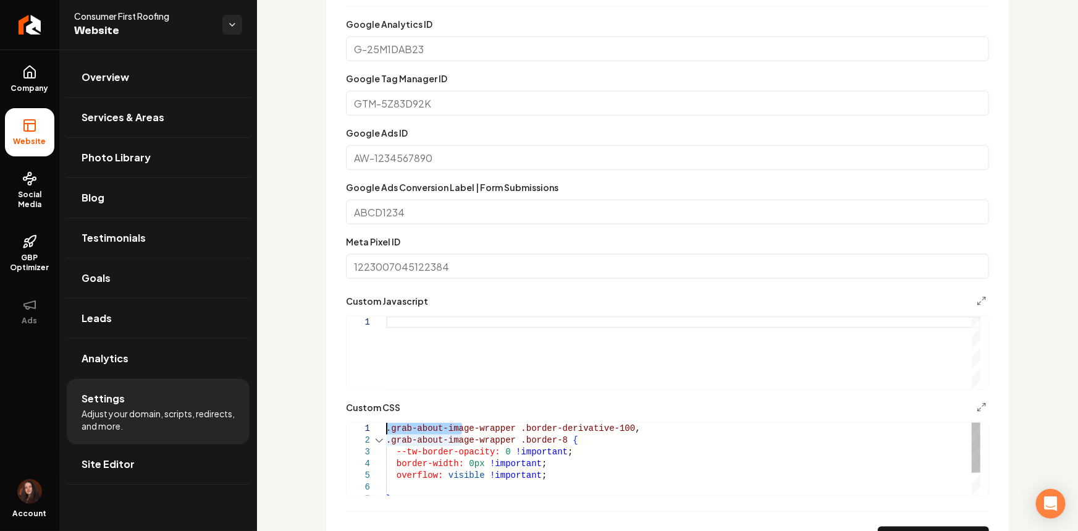
drag, startPoint x: 464, startPoint y: 428, endPoint x: 376, endPoint y: 421, distance: 88.0
click at [386, 422] on div "--tw-border-opacity: 0 !important ; border-width: 0px !important ; overflow: vi…" at bounding box center [683, 475] width 594 height 106
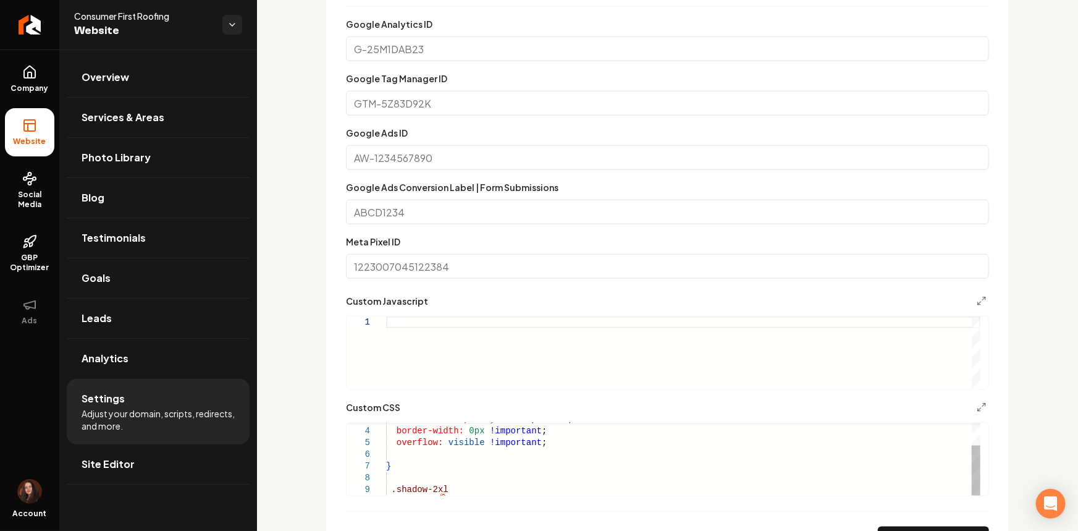
click at [392, 488] on div "--tw-border-opacity: 0 !important ; border-width: 0px !important ; overflow: vi…" at bounding box center [683, 443] width 594 height 106
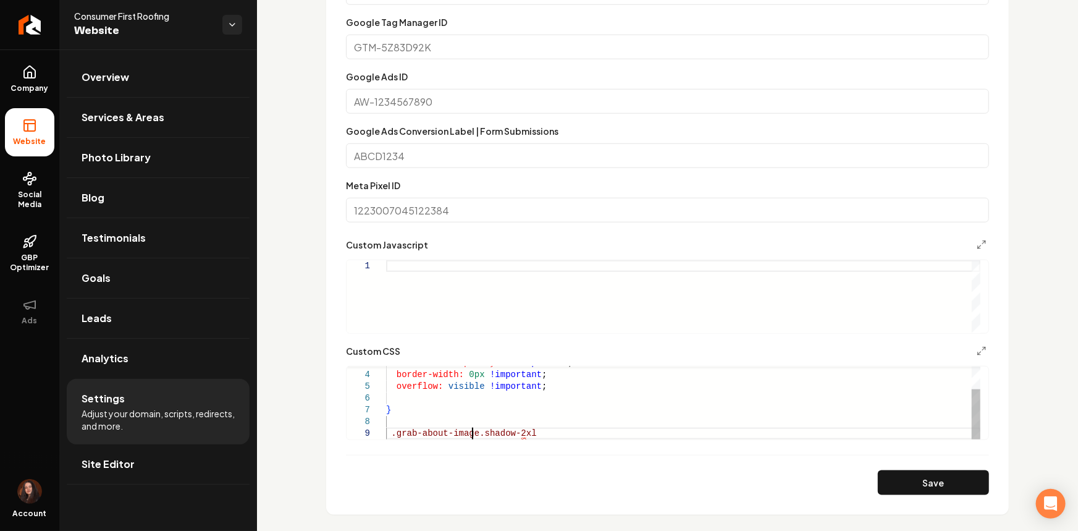
scroll to position [94, 90]
click at [550, 435] on div "--tw-border-opacity: 0 !important ; border-width: 0px !important ; overflow: vi…" at bounding box center [683, 387] width 594 height 106
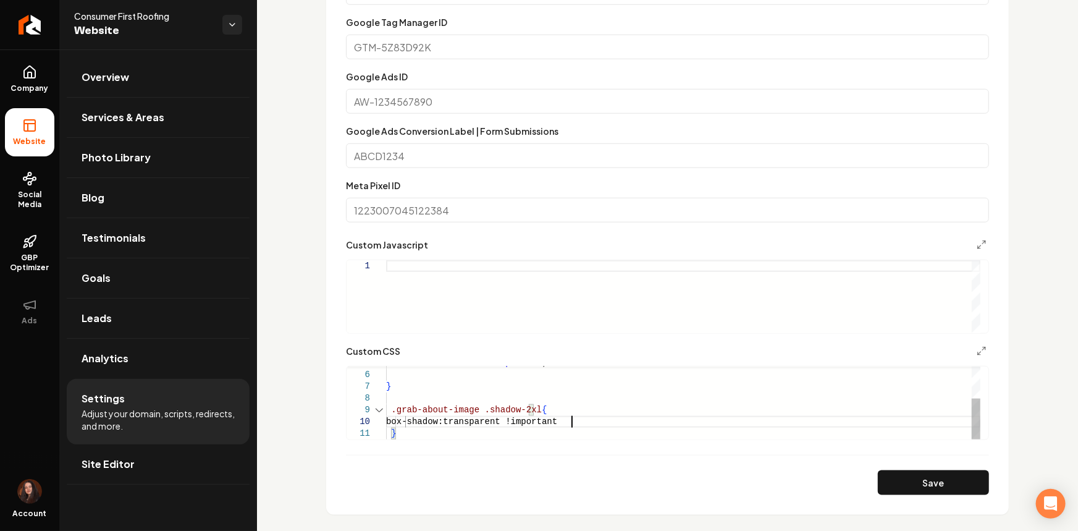
scroll to position [106, 189]
click at [901, 485] on button "Save" at bounding box center [933, 482] width 111 height 25
drag, startPoint x: 502, startPoint y: 424, endPoint x: 453, endPoint y: 422, distance: 48.8
click at [453, 422] on div "overflow: visible !important ; } .grab-about-image .shadow-2xl { box-shadow: tr…" at bounding box center [683, 374] width 594 height 129
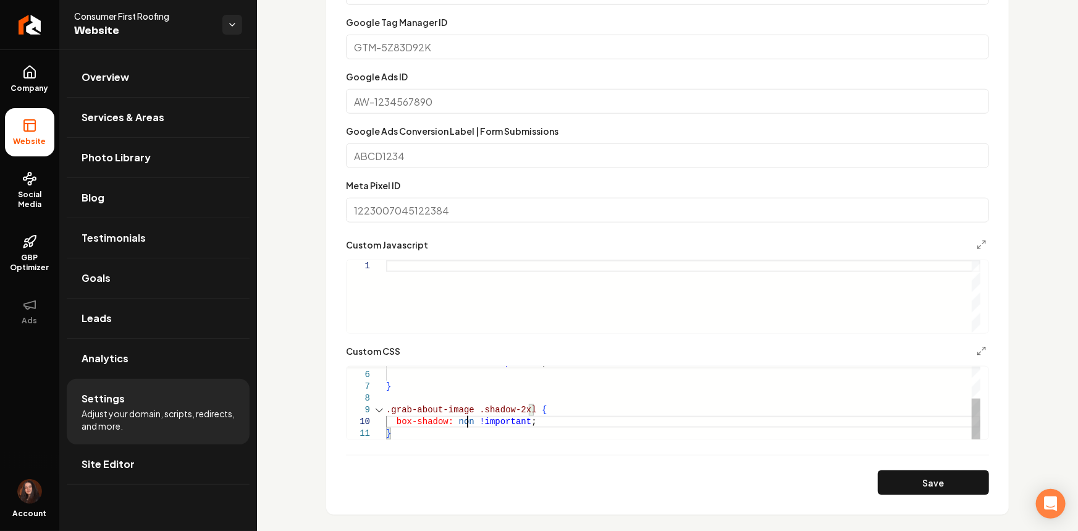
scroll to position [106, 85]
click at [931, 494] on section "**********" at bounding box center [667, 198] width 682 height 631
click at [928, 487] on button "Save" at bounding box center [933, 482] width 111 height 25
drag, startPoint x: 469, startPoint y: 422, endPoint x: 457, endPoint y: 424, distance: 11.9
click at [457, 424] on div "overflow: visible !important ; } .grab-about-image .shadow-2xl { box-shadow: no…" at bounding box center [683, 374] width 594 height 129
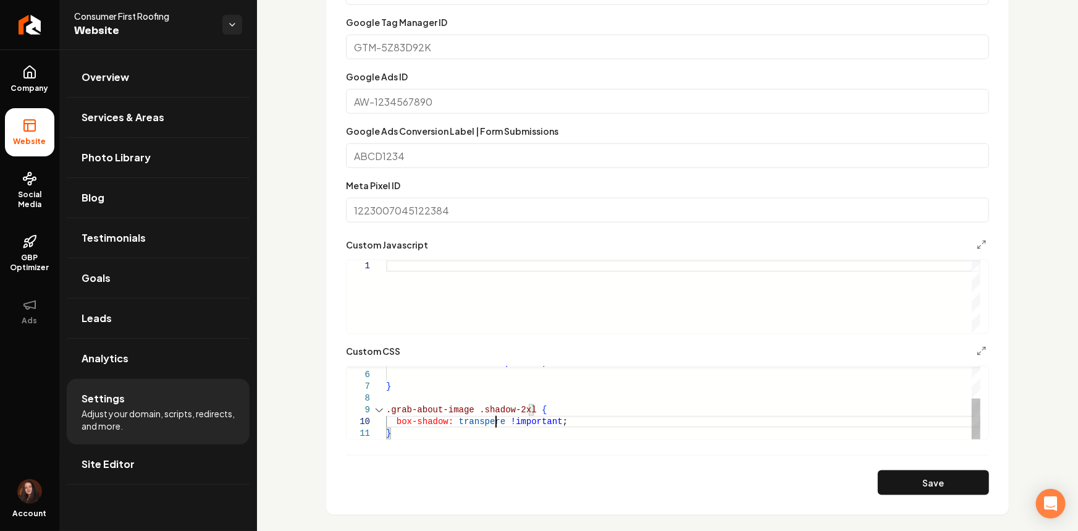
scroll to position [106, 117]
click at [892, 481] on button "Save" at bounding box center [933, 482] width 111 height 25
click at [485, 426] on div "overflow: visible !important ; } .grab-about-image .shadow-2xl { box-shadow: tr…" at bounding box center [683, 374] width 594 height 129
click at [880, 470] on button "Save" at bounding box center [933, 482] width 111 height 25
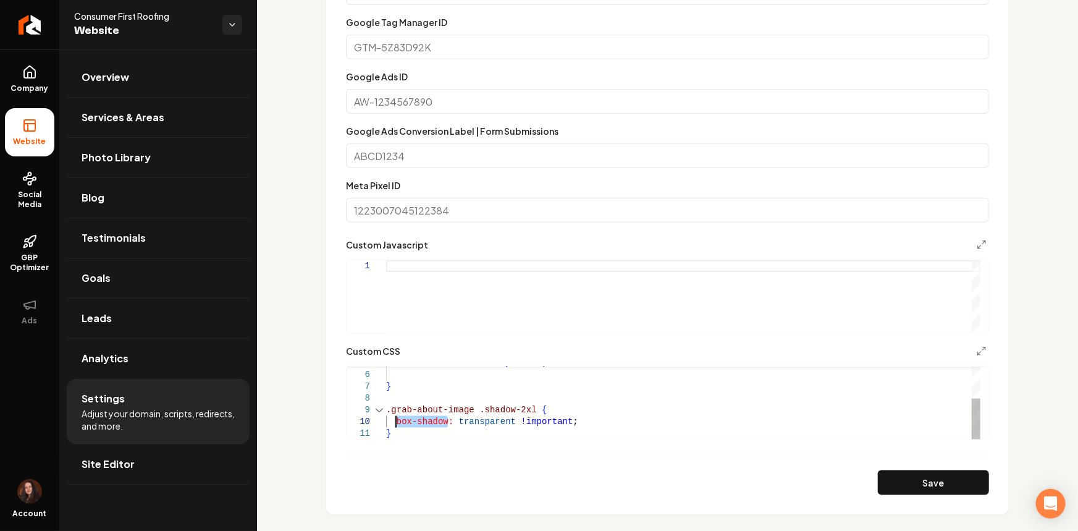
drag, startPoint x: 448, startPoint y: 420, endPoint x: 505, endPoint y: 439, distance: 59.4
click at [395, 422] on div "overflow: visible !important ; } .grab-about-image .shadow-2xl { box-shadow: tr…" at bounding box center [683, 374] width 594 height 129
click at [934, 483] on button "Save" at bounding box center [933, 482] width 111 height 25
click at [592, 427] on div "overflow: visible !important ; } .grab-about-image .shadow-2xl { --tw-shadow: t…" at bounding box center [683, 374] width 594 height 129
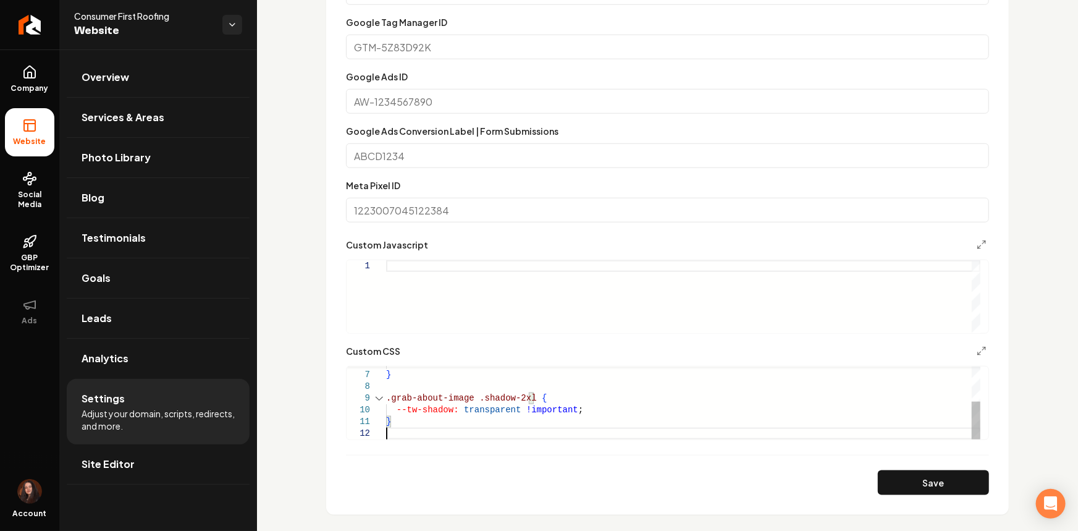
scroll to position [12, 0]
click at [586, 408] on div "} .grab-about-image .shadow-2xl { --tw-shadow: transparent !important ; }" at bounding box center [683, 368] width 594 height 141
drag, startPoint x: 508, startPoint y: 408, endPoint x: 451, endPoint y: 410, distance: 56.2
click at [451, 410] on div "} .grab-about-image .shadow-2xl { --tw-shadow: transparent !important ; } --tw-…" at bounding box center [683, 374] width 594 height 153
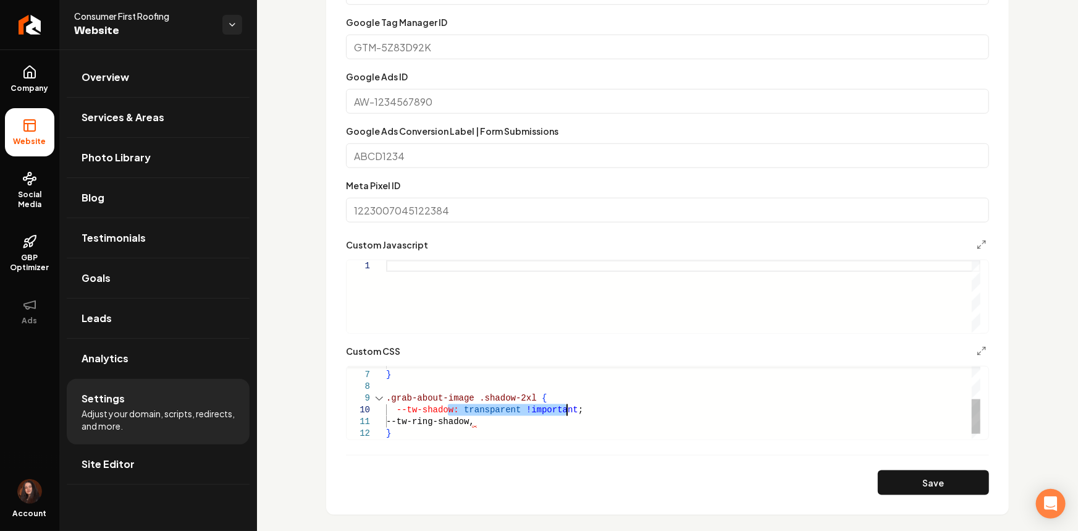
drag, startPoint x: 448, startPoint y: 409, endPoint x: 571, endPoint y: 410, distance: 122.3
click at [571, 410] on div "} .grab-about-image .shadow-2xl { --tw-shadow: transparent !important ; } --tw-…" at bounding box center [683, 374] width 594 height 153
click at [477, 422] on div "} .grab-about-image .shadow-2xl { --tw-shadow: transparent !important ; } --tw-…" at bounding box center [683, 374] width 594 height 153
drag, startPoint x: 616, startPoint y: 411, endPoint x: 473, endPoint y: 410, distance: 142.7
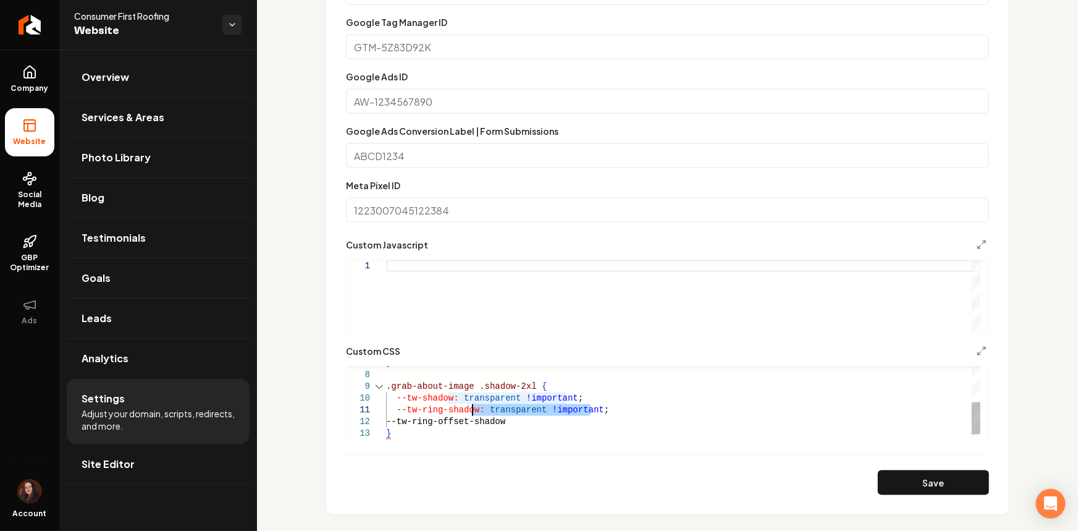
click at [473, 410] on div "} .grab-about-image .shadow-2xl { --tw-shadow: transparent !important ; --tw-ri…" at bounding box center [683, 369] width 594 height 164
click at [525, 426] on div "} .grab-about-image .shadow-2xl { --tw-shadow: transparent !important ; --tw-ri…" at bounding box center [683, 369] width 594 height 164
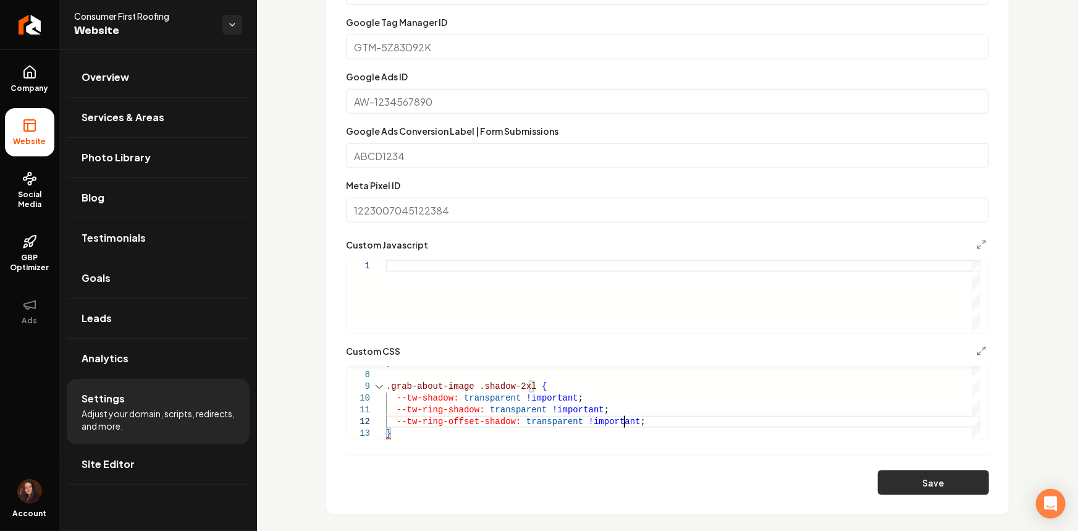
click at [951, 480] on button "Save" at bounding box center [933, 482] width 111 height 25
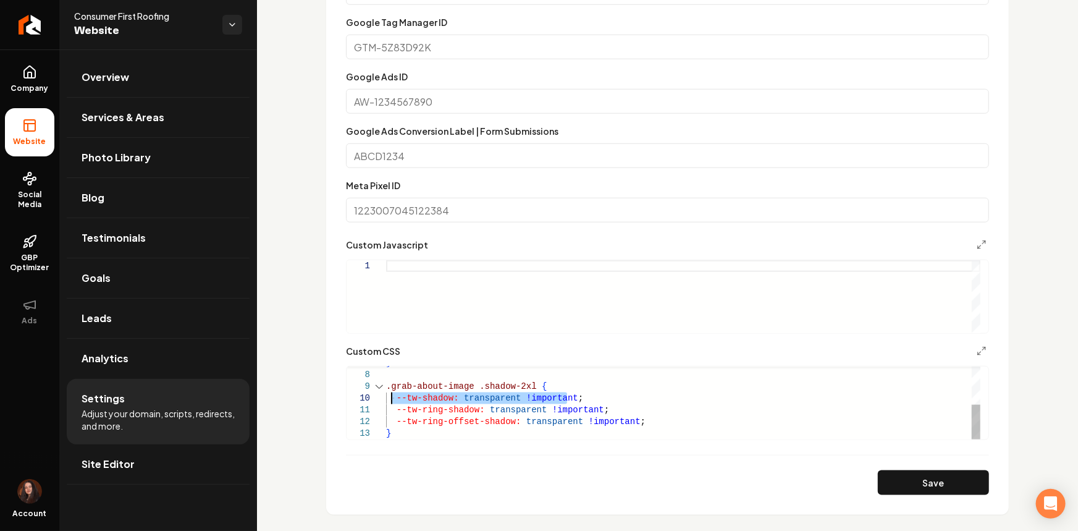
drag, startPoint x: 574, startPoint y: 393, endPoint x: 393, endPoint y: 397, distance: 181.0
click at [393, 397] on div "} .grab-about-image .shadow-2xl { --tw-shadow: transparent !important ; --tw-ri…" at bounding box center [683, 363] width 594 height 153
drag, startPoint x: 654, startPoint y: 393, endPoint x: 563, endPoint y: 398, distance: 90.9
click at [563, 398] on div "} .grab-about-image .shadow-2xl { --tw-shadow: 0 25px 50px -12px rgba ( 0 , 0 ,…" at bounding box center [683, 363] width 594 height 153
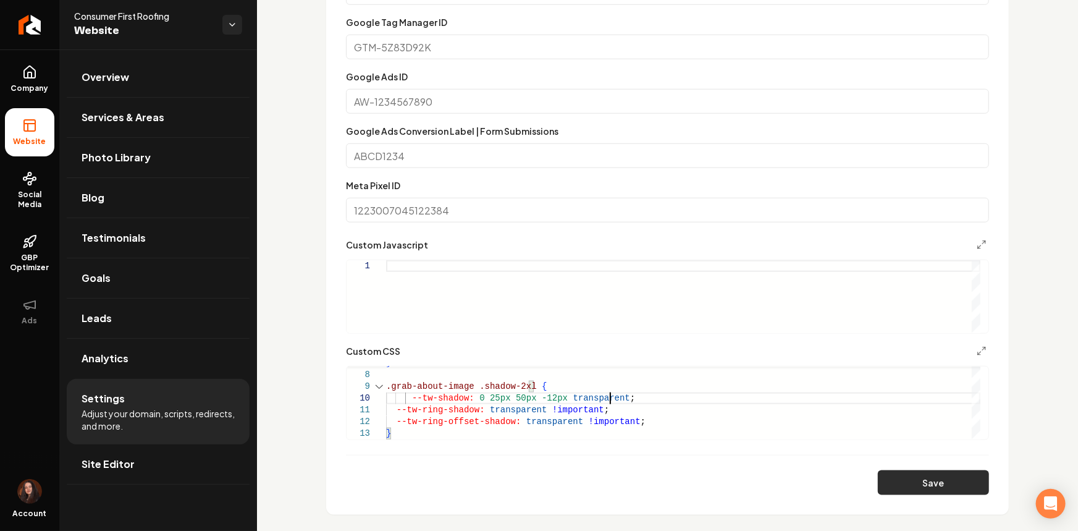
click at [931, 487] on button "Save" at bounding box center [933, 482] width 111 height 25
click at [597, 400] on div "} .grab-about-image .shadow-2xl { --tw-shadow: 0 25px 50px -12px transparent ; …" at bounding box center [683, 363] width 594 height 153
click at [916, 474] on button "Save" at bounding box center [933, 482] width 111 height 25
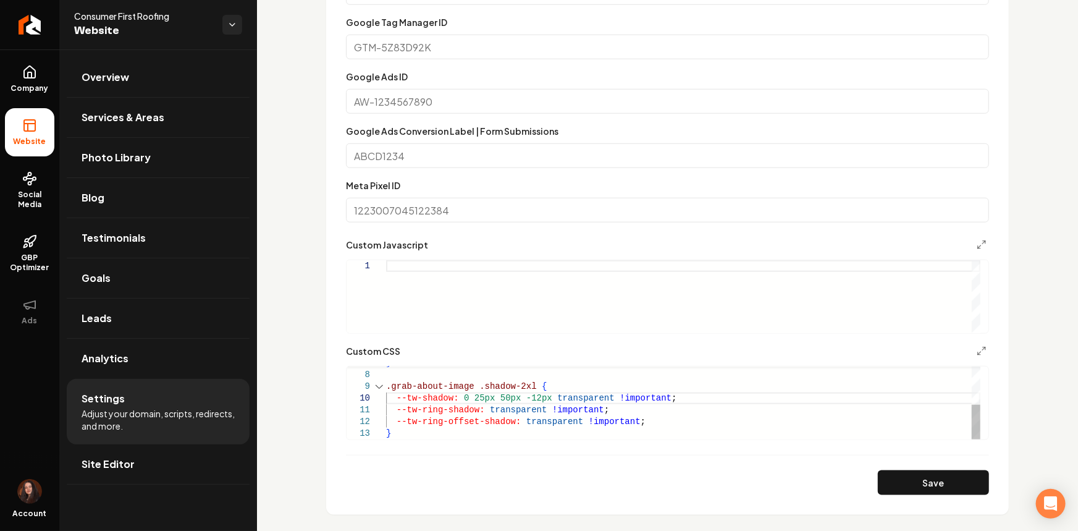
scroll to position [35, 237]
drag, startPoint x: 636, startPoint y: 426, endPoint x: 380, endPoint y: 413, distance: 256.0
click at [386, 413] on div "} .grab-about-image .shadow-2xl { --tw-shadow: 0 25px 50px -12px transparent !i…" at bounding box center [683, 363] width 594 height 153
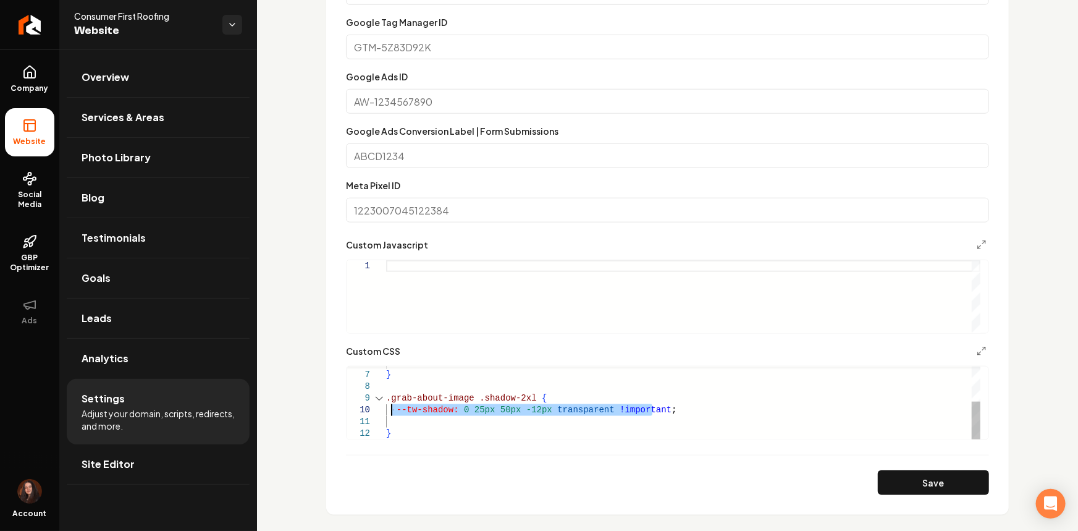
drag, startPoint x: 663, startPoint y: 414, endPoint x: 391, endPoint y: 414, distance: 271.7
click at [391, 414] on div "} .grab-about-image .shadow-2xl { --tw-shadow: 0 25px 50px -12px transparent !i…" at bounding box center [683, 368] width 594 height 141
click at [617, 410] on div "} .grab-about-image .shadow-2xl { --tw-shadow: 0 25px 50px -12px rgba ( 0 , 0 ,…" at bounding box center [683, 368] width 594 height 141
drag, startPoint x: 613, startPoint y: 409, endPoint x: 629, endPoint y: 409, distance: 16.1
click at [629, 409] on div "} .grab-about-image .shadow-2xl { --tw-shadow: 0 25px 50px -12px rgba ( 0 , 0 ,…" at bounding box center [683, 368] width 594 height 141
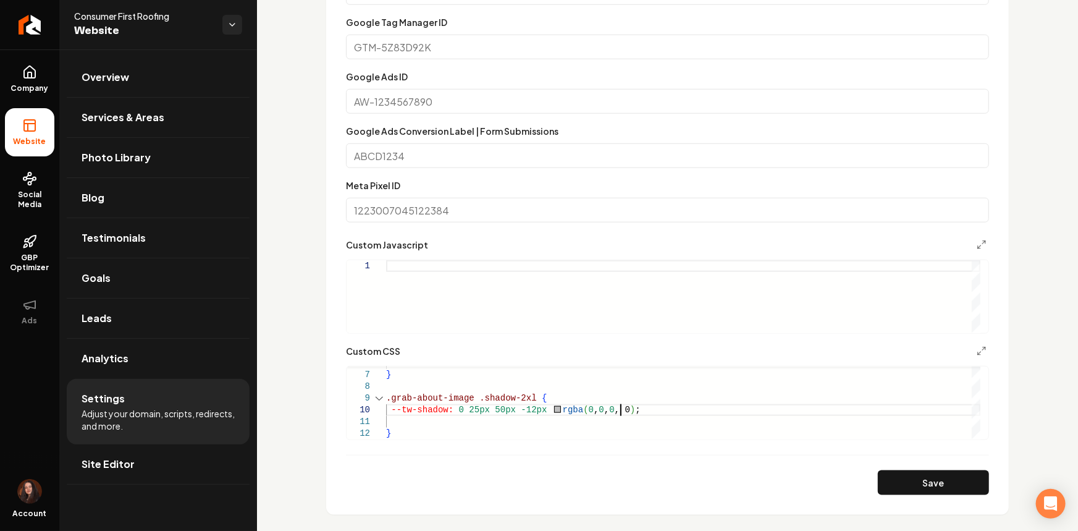
scroll to position [105, 222]
click at [886, 477] on button "Save" at bounding box center [933, 482] width 111 height 25
click at [497, 413] on div "} .grab-about-image .shadow-2xl { --tw-shadow: 0 25px 50px -12px rgba ( 0 , 0 ,…" at bounding box center [683, 368] width 594 height 141
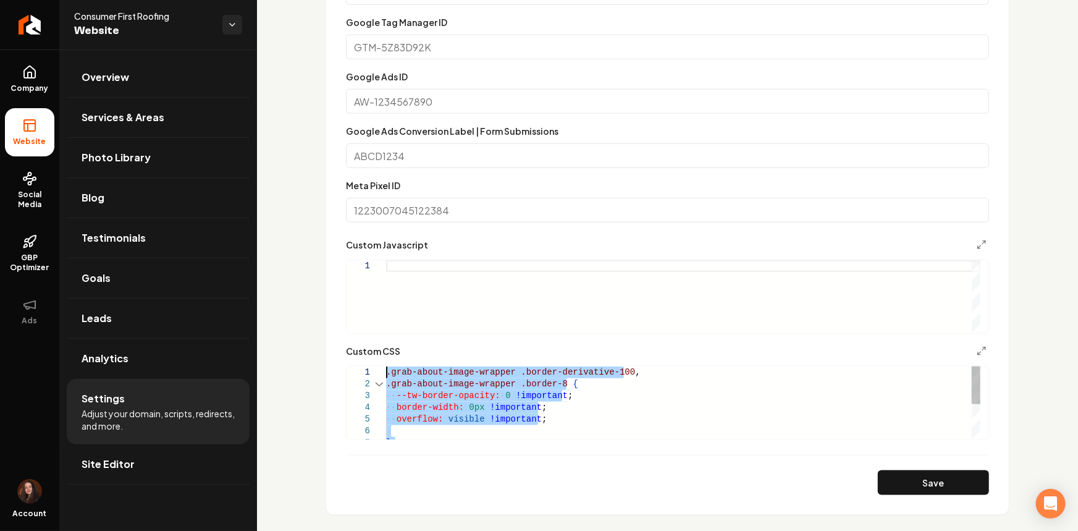
drag, startPoint x: 414, startPoint y: 435, endPoint x: 351, endPoint y: 266, distance: 180.6
type textarea "**********"
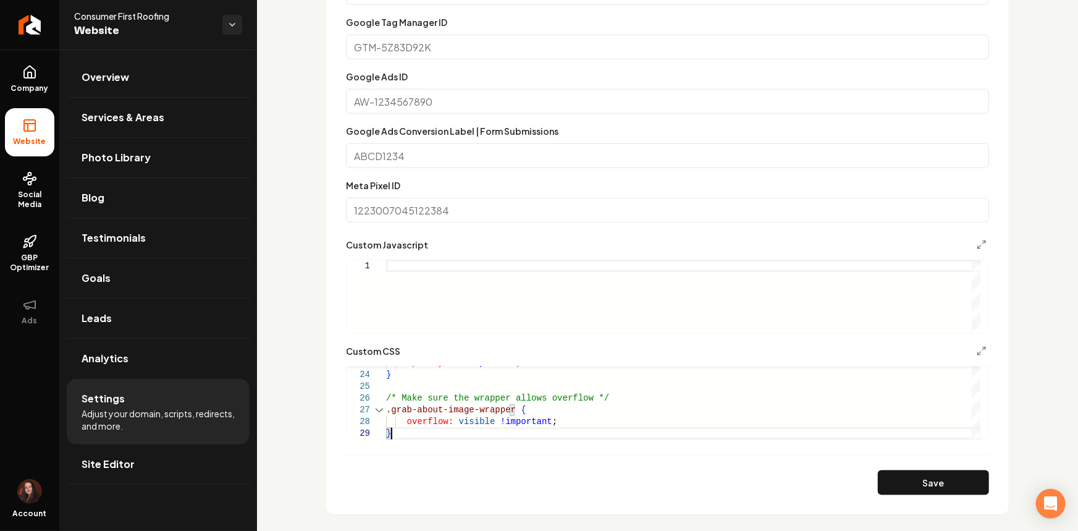
click at [402, 282] on div "Main content area" at bounding box center [683, 296] width 594 height 73
type textarea "**********"
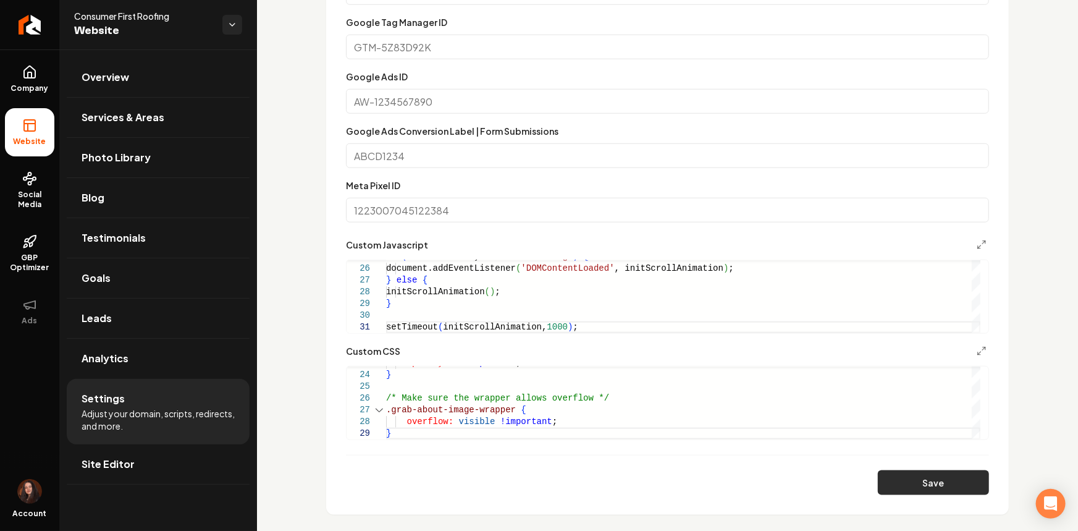
click at [878, 480] on button "Save" at bounding box center [933, 482] width 111 height 25
click at [885, 479] on button "Save" at bounding box center [933, 482] width 111 height 25
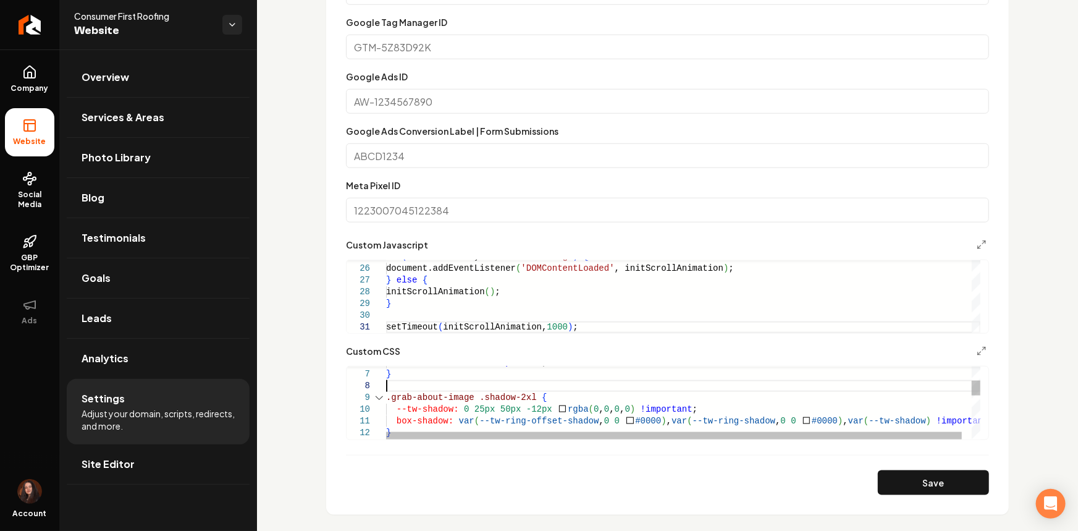
scroll to position [23, 3]
click at [432, 388] on div "box-shadow: var ( --tw-ring-offset-shadow , 0 0 #0000 ) , var ( --tw-ring-shado…" at bounding box center [688, 472] width 604 height 348
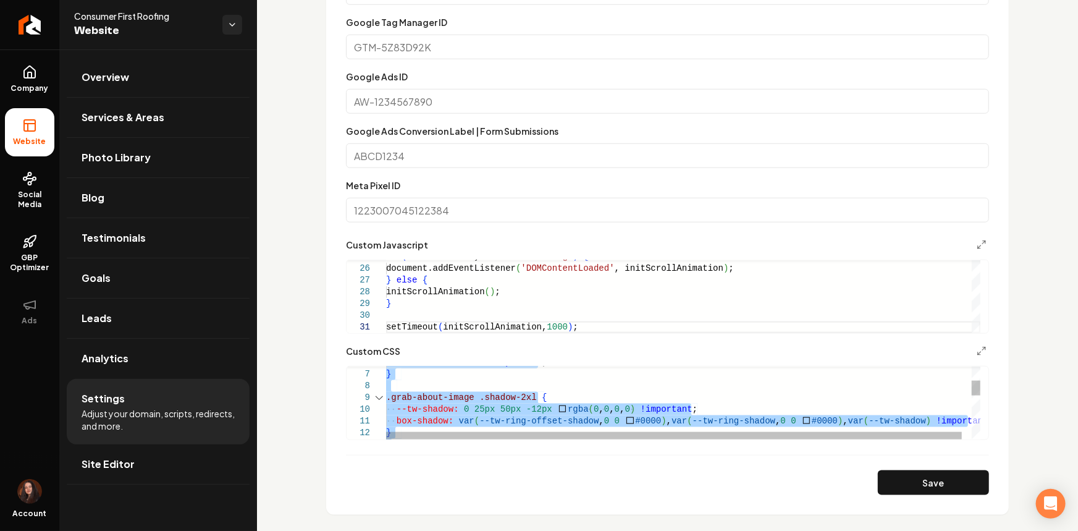
click at [432, 388] on div "box-shadow: var ( --tw-ring-offset-shadow , 0 0 #0000 ) , var ( --tw-ring-shado…" at bounding box center [688, 472] width 604 height 348
type textarea "**********"
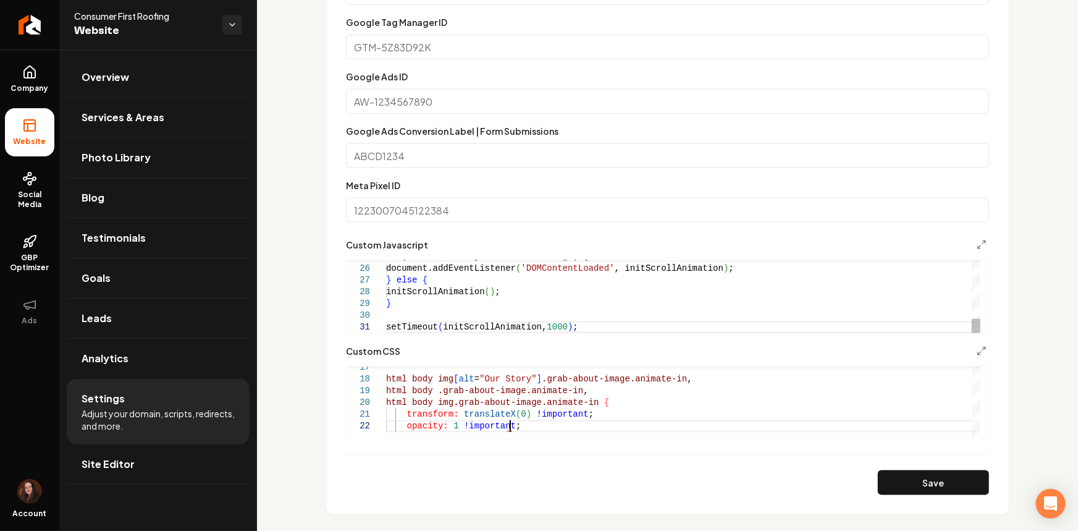
click at [422, 283] on div "if ( document.readyState === 'loading' ) { document.addEventListener ( 'DOMCont…" at bounding box center [683, 151] width 594 height 364
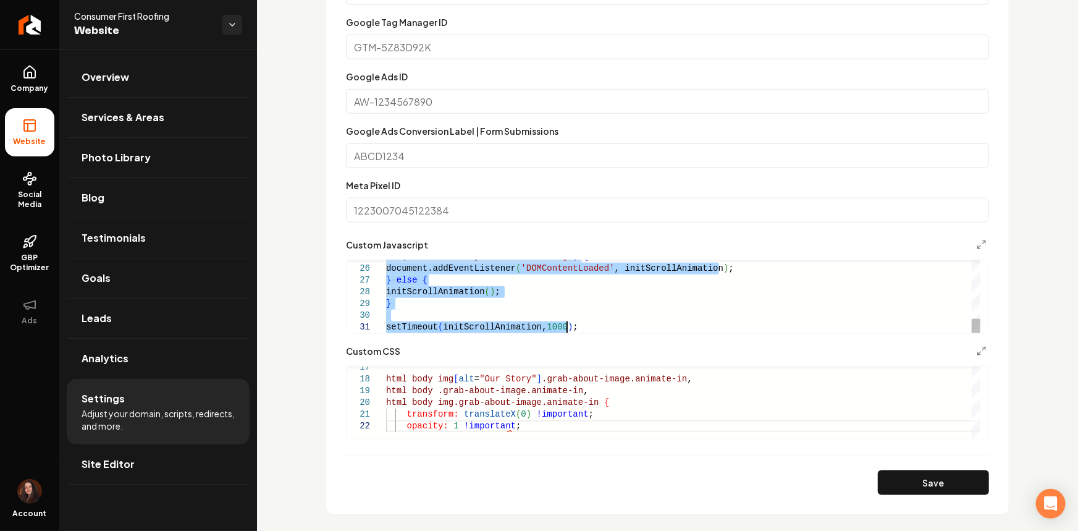
type textarea "**********"
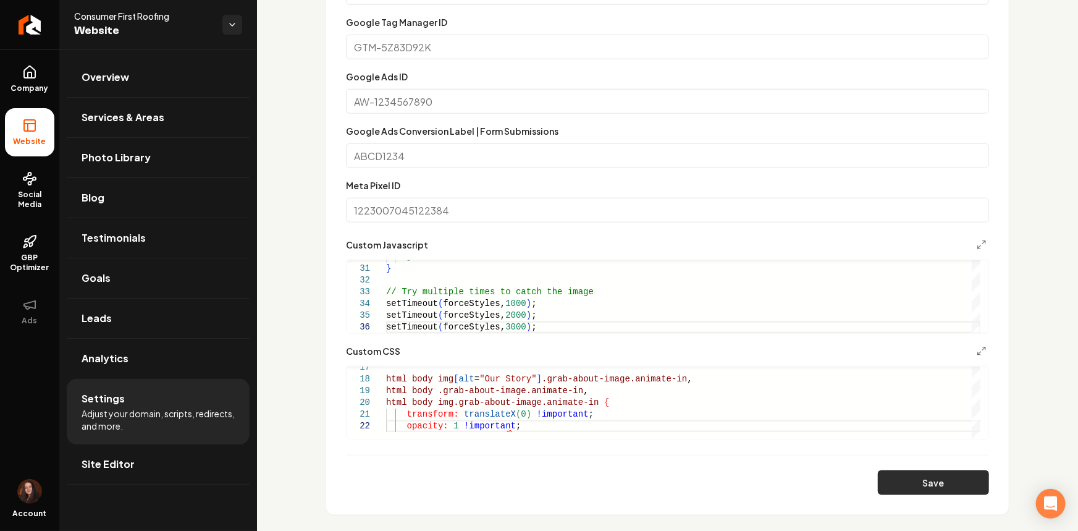
click at [897, 483] on button "Save" at bounding box center [933, 482] width 111 height 25
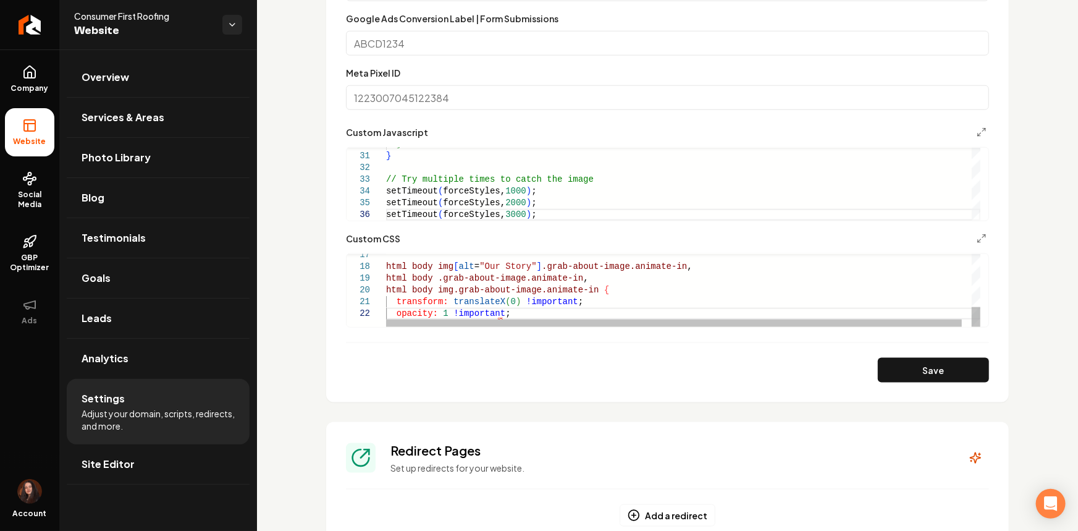
scroll to position [23, 113]
click at [503, 312] on div "html body img [ alt = "Our Story" ] .grab-about-image.animate-in , html body .g…" at bounding box center [688, 194] width 604 height 266
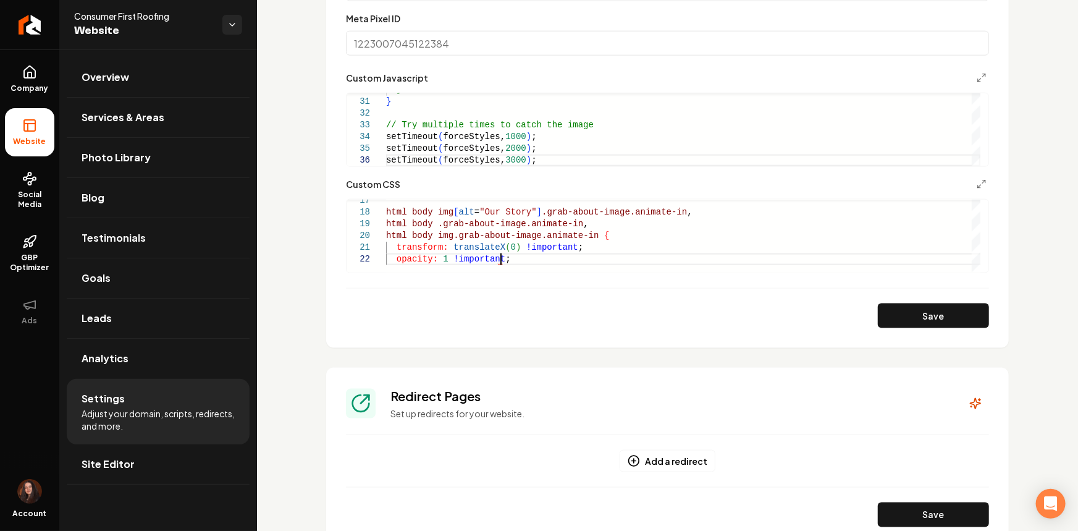
scroll to position [673, 0]
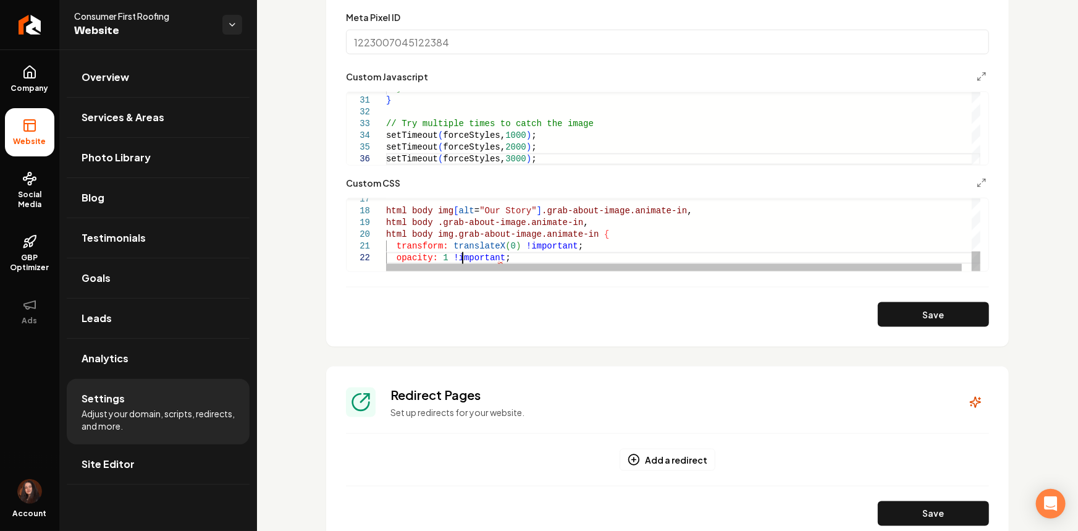
click at [463, 257] on div "html body img [ alt = "Our Story" ] .grab-about-image.animate-in , html body .g…" at bounding box center [688, 139] width 604 height 266
click at [466, 248] on div "html body img [ alt = "Our Story" ] .grab-about-image.animate-in , html body .g…" at bounding box center [688, 139] width 604 height 266
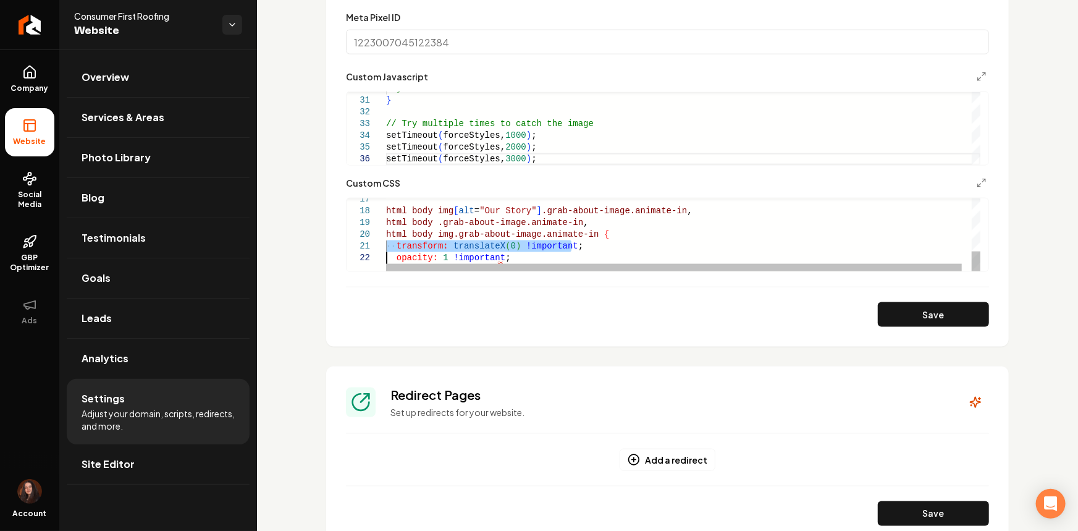
type textarea "**********"
click at [466, 248] on div "html body img [ alt = "Our Story" ] .grab-about-image.animate-in , html body .g…" at bounding box center [688, 139] width 604 height 266
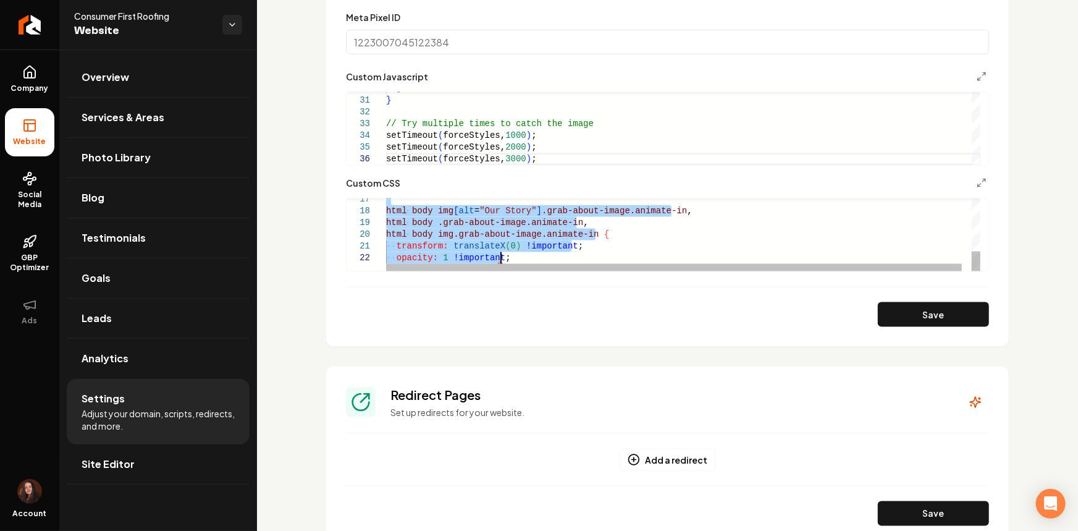
scroll to position [11, 0]
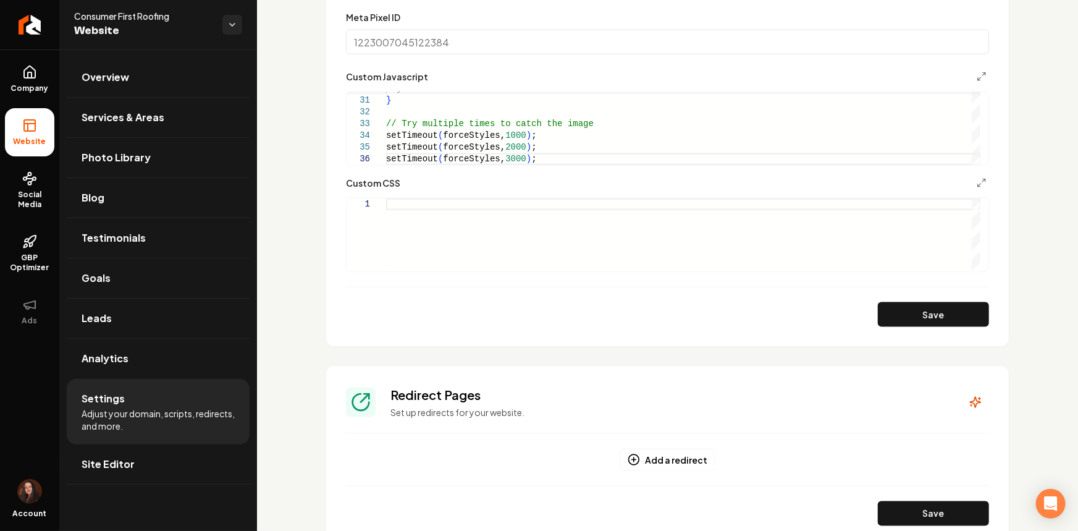
click at [430, 229] on div "Main content area" at bounding box center [683, 234] width 594 height 73
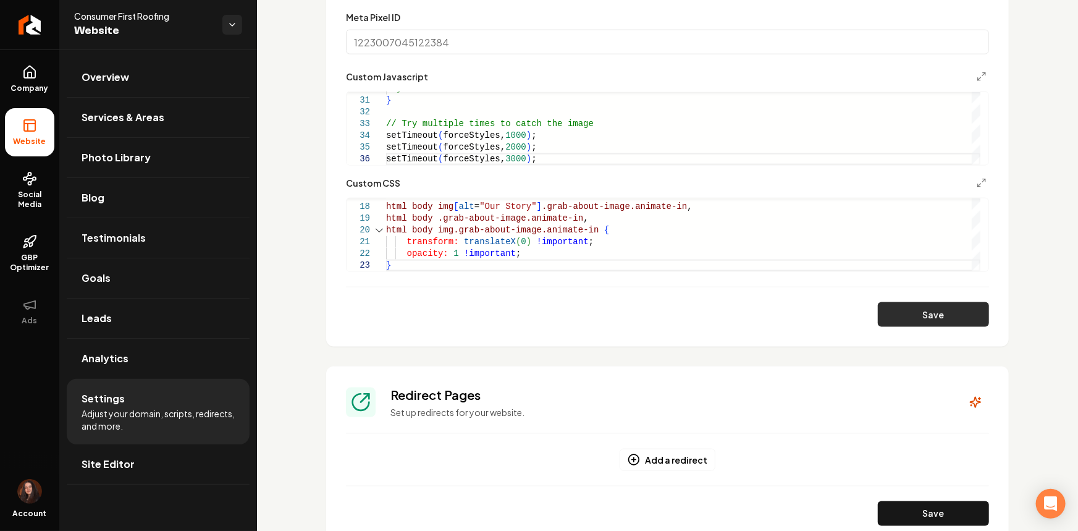
drag, startPoint x: 918, startPoint y: 316, endPoint x: 837, endPoint y: 311, distance: 81.6
click at [918, 315] on button "Save" at bounding box center [933, 314] width 111 height 25
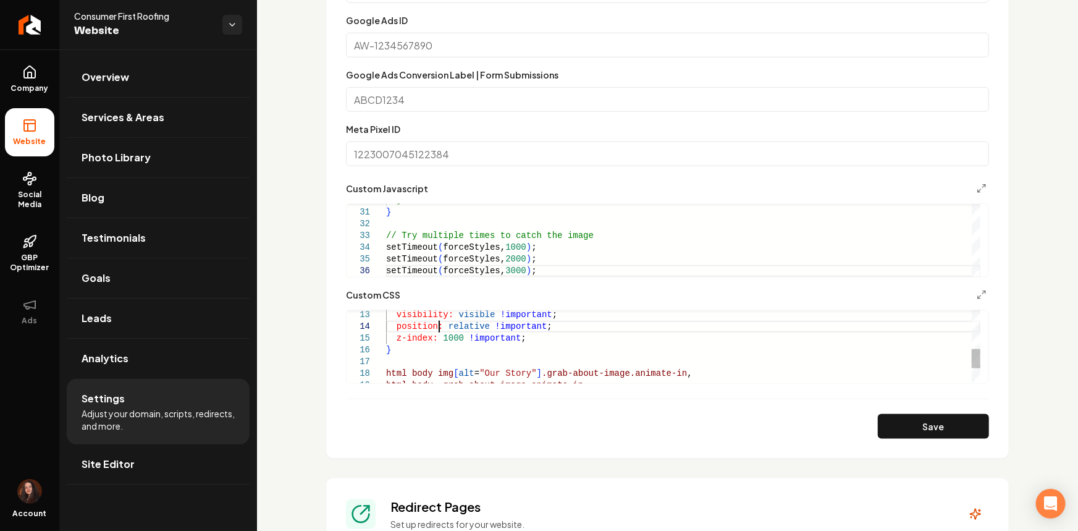
scroll to position [11, 3]
click at [438, 326] on div "visibility: visible !important ; position: relative !important ; z-index: 1000 …" at bounding box center [683, 303] width 594 height 270
type textarea "**********"
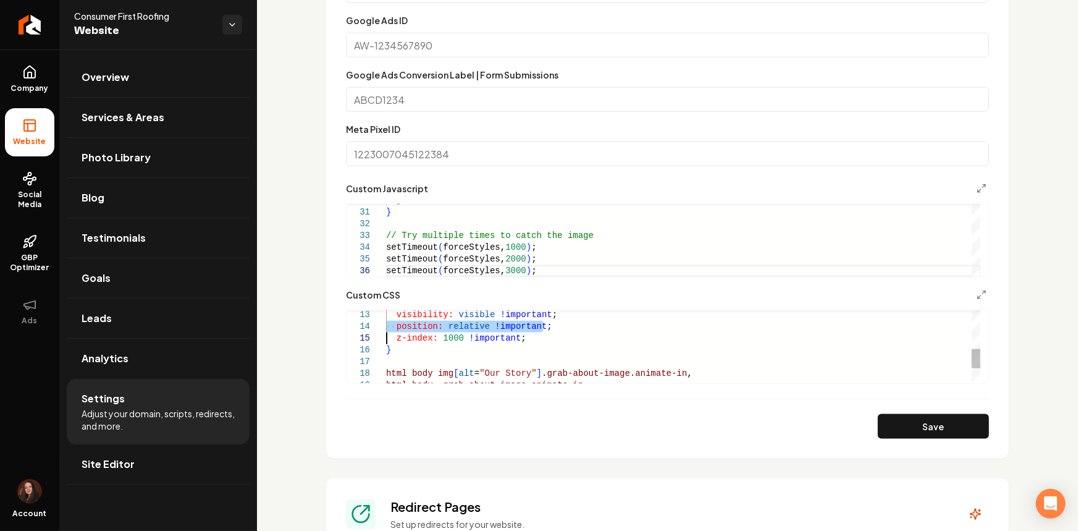
click at [438, 326] on div "visibility: visible !important ; position: relative !important ; z-index: 1000 …" at bounding box center [683, 303] width 594 height 270
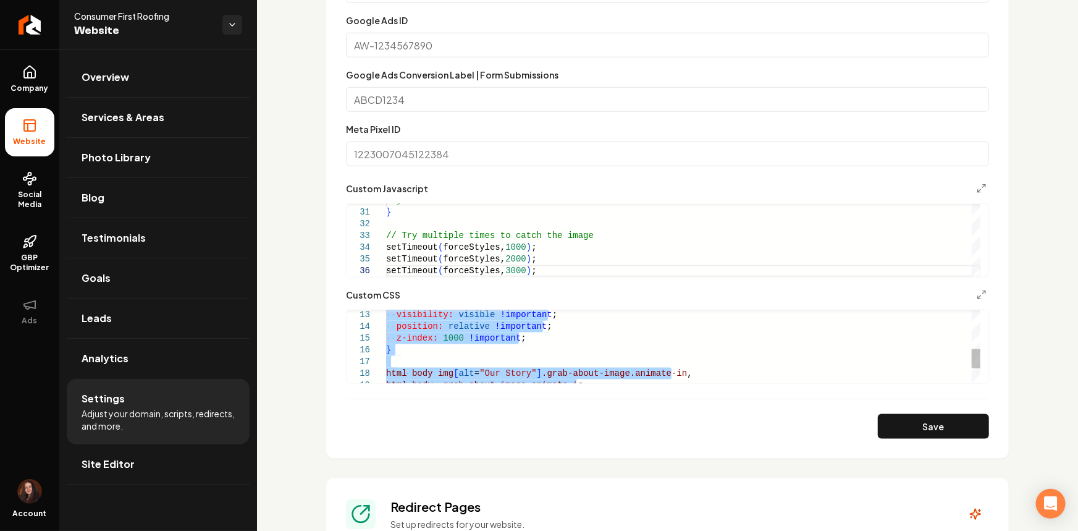
click at [438, 326] on div "visibility: visible !important ; position: relative !important ; z-index: 1000 …" at bounding box center [683, 303] width 594 height 270
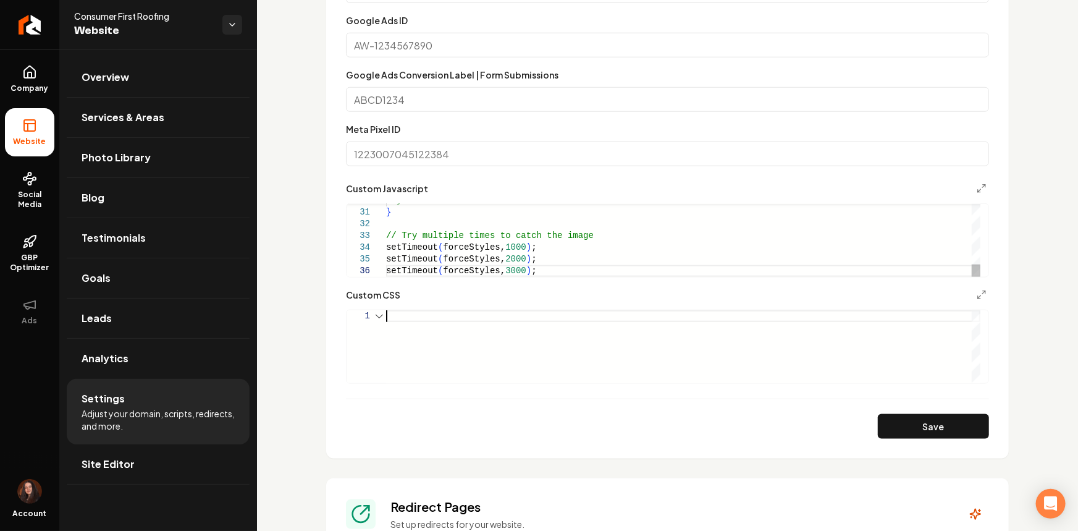
scroll to position [0, 142]
click at [469, 248] on div "} } // Try multiple times to catch the image setTimeout ( forceStyles, 1000 ) ;…" at bounding box center [683, 65] width 594 height 422
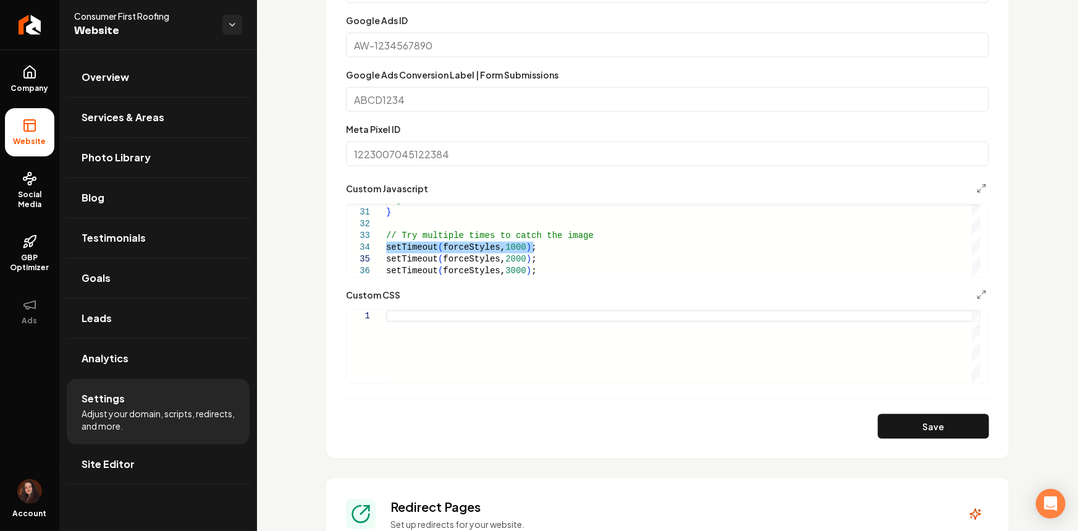
click at [469, 337] on div "Main content area" at bounding box center [683, 346] width 594 height 73
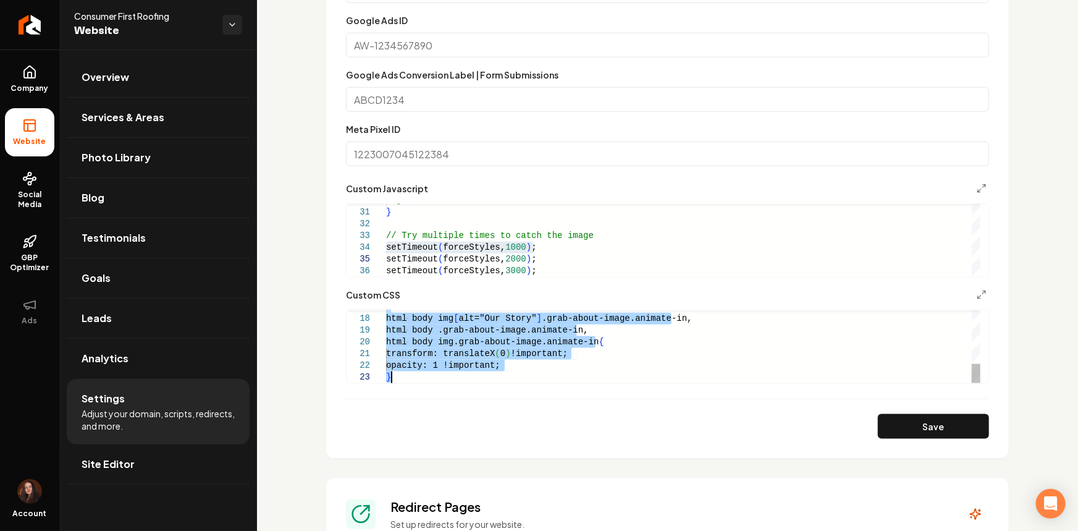
type textarea "**********"
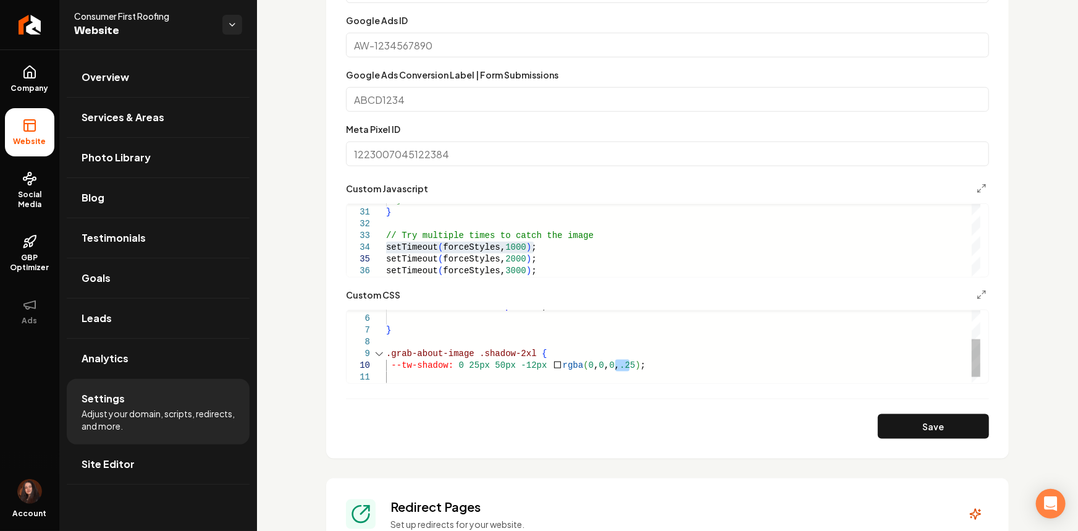
scroll to position [105, 222]
type textarea "**********"
click at [476, 271] on div "} } // Try multiple times to catch the image setTimeout ( forceStyles, 1000 ) ;…" at bounding box center [683, 65] width 594 height 422
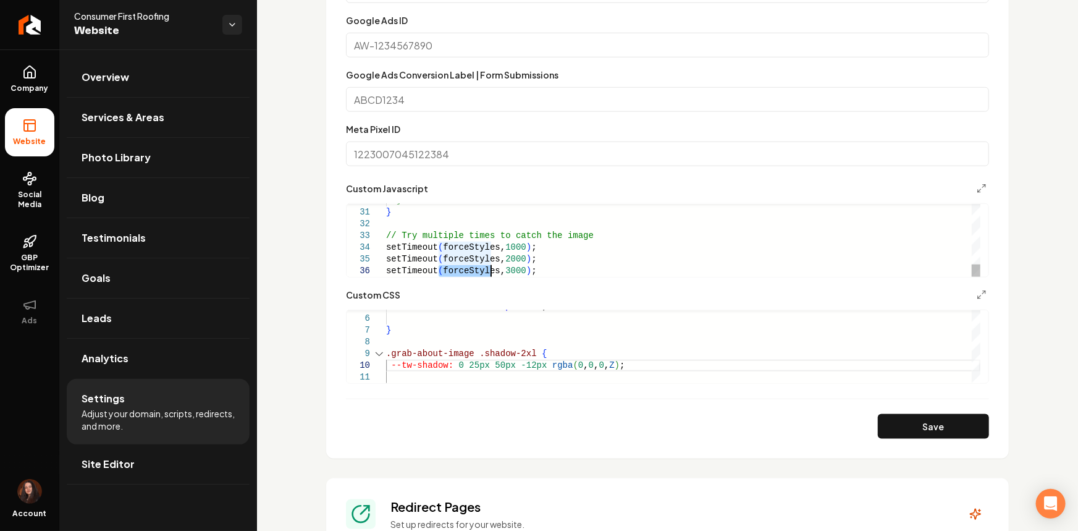
type textarea "**********"
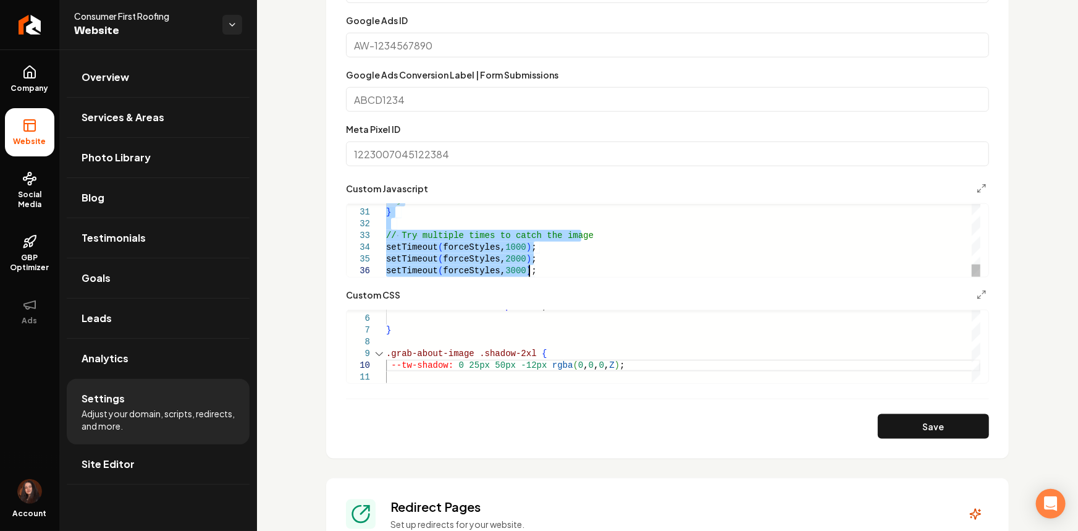
click at [476, 271] on div "} } // Try multiple times to catch the image setTimeout ( forceStyles, 1000 ) ;…" at bounding box center [683, 65] width 594 height 422
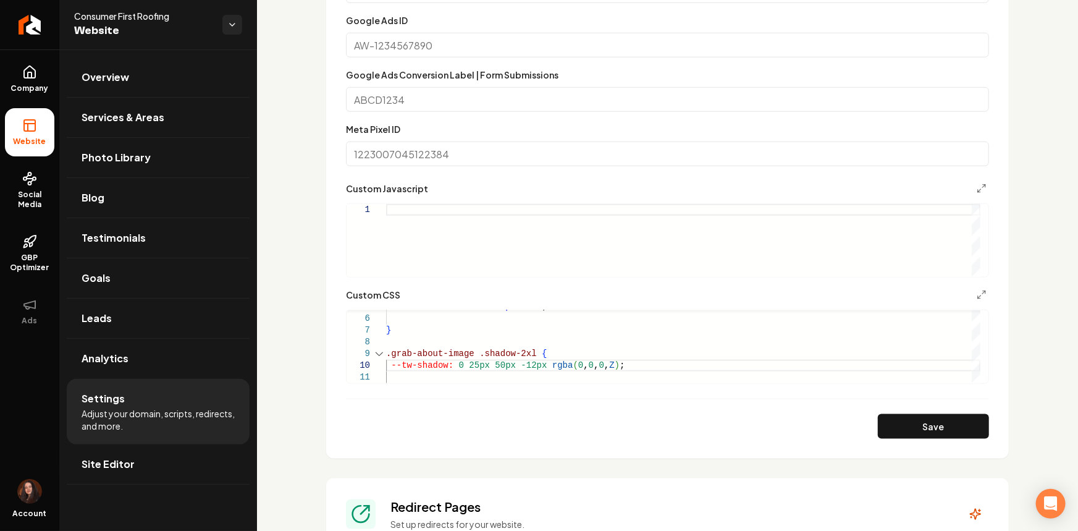
click at [915, 411] on form "**********" at bounding box center [667, 171] width 643 height 534
click at [916, 418] on button "Save" at bounding box center [933, 426] width 111 height 25
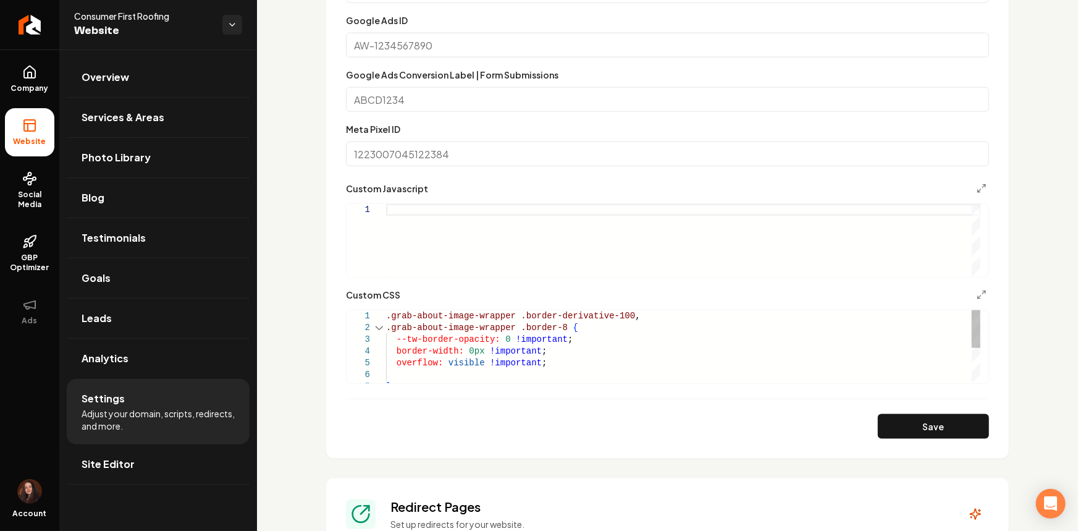
click at [554, 367] on div "overflow: visible !important ; } --tw-border-opacity: 0 !important ; border-wid…" at bounding box center [683, 380] width 594 height 141
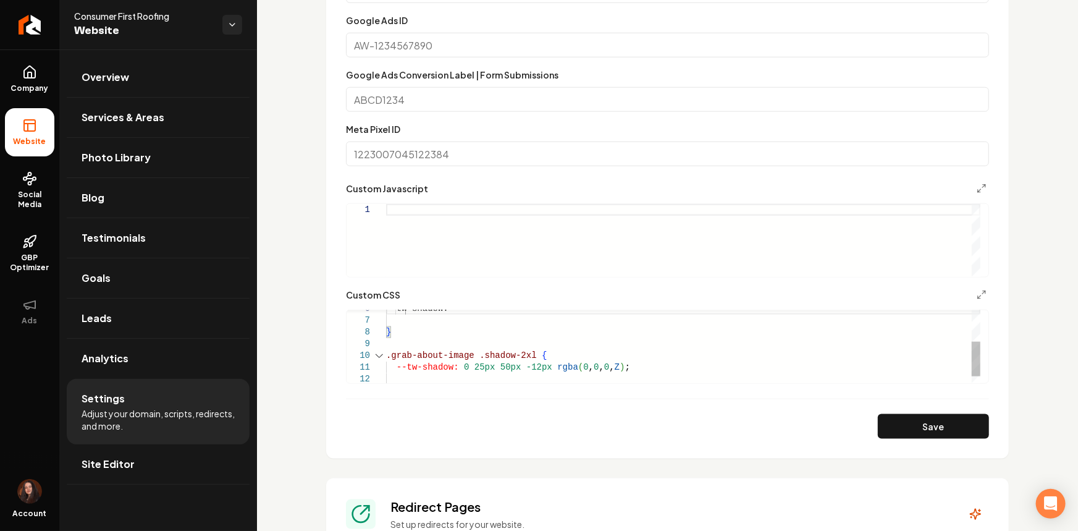
scroll to position [35, 8]
drag, startPoint x: 645, startPoint y: 369, endPoint x: 636, endPoint y: 371, distance: 8.8
click at [636, 371] on div "--tw-shadow: } .grab-about-image .shadow-2xl { --tw-shadow: 0 25px 50px -12px r…" at bounding box center [683, 320] width 594 height 153
drag, startPoint x: 637, startPoint y: 368, endPoint x: 377, endPoint y: 359, distance: 260.8
click at [386, 359] on div "--tw-shadow: } .grab-about-image .shadow-2xl { --tw-shadow: 0 25px 50px -12px r…" at bounding box center [683, 318] width 594 height 153
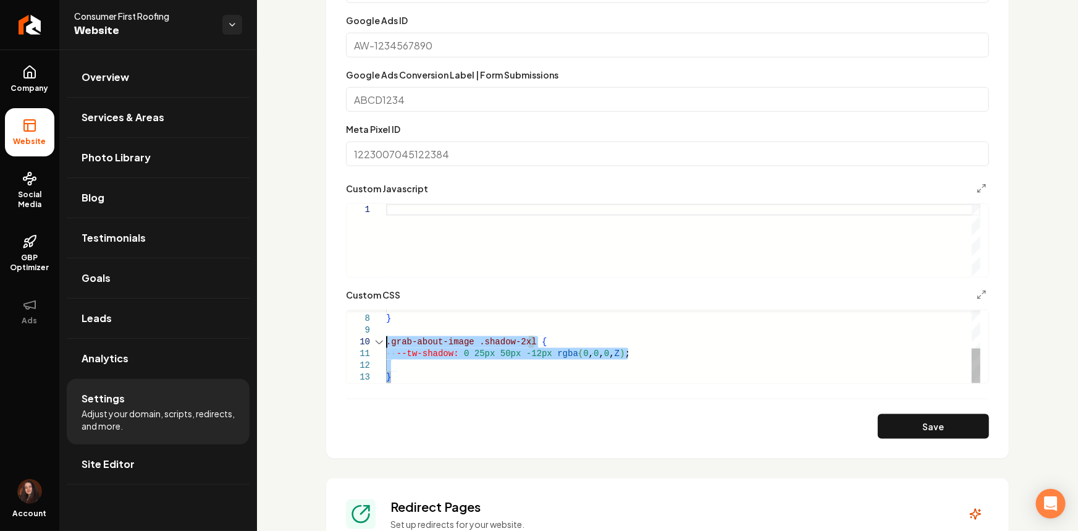
drag, startPoint x: 402, startPoint y: 374, endPoint x: 383, endPoint y: 339, distance: 39.5
click at [386, 339] on div "} .grab-about-image .shadow-2xl { --tw-shadow: 0 25px 50px -12px rgba ( 0 , 0 ,…" at bounding box center [683, 306] width 594 height 153
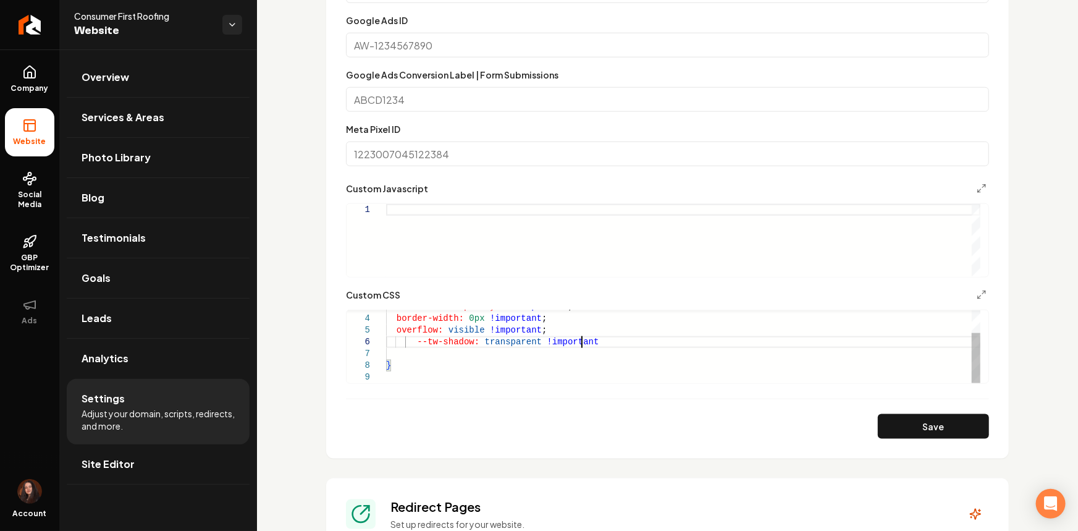
scroll to position [59, 198]
drag, startPoint x: 482, startPoint y: 339, endPoint x: 595, endPoint y: 419, distance: 138.8
click at [881, 414] on button "Save" at bounding box center [933, 426] width 111 height 25
type textarea "**********"
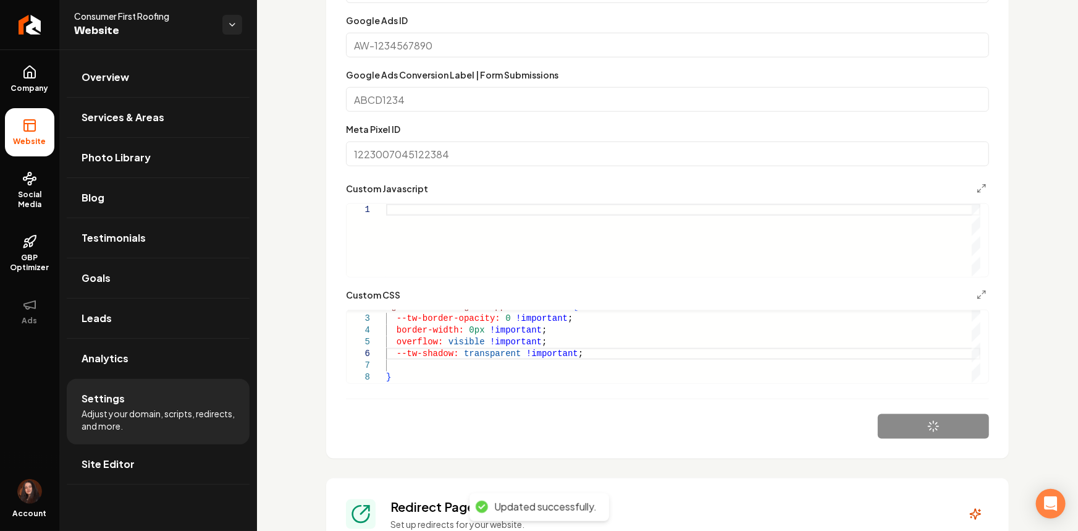
click at [634, 115] on form "**********" at bounding box center [667, 171] width 643 height 534
click at [426, 247] on div "Main content area" at bounding box center [683, 240] width 594 height 73
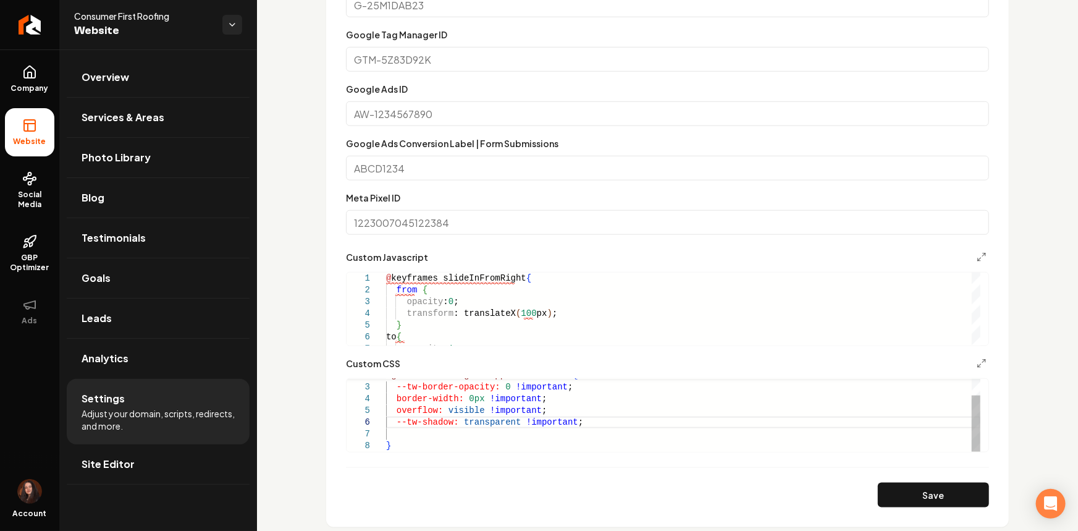
scroll to position [561, 0]
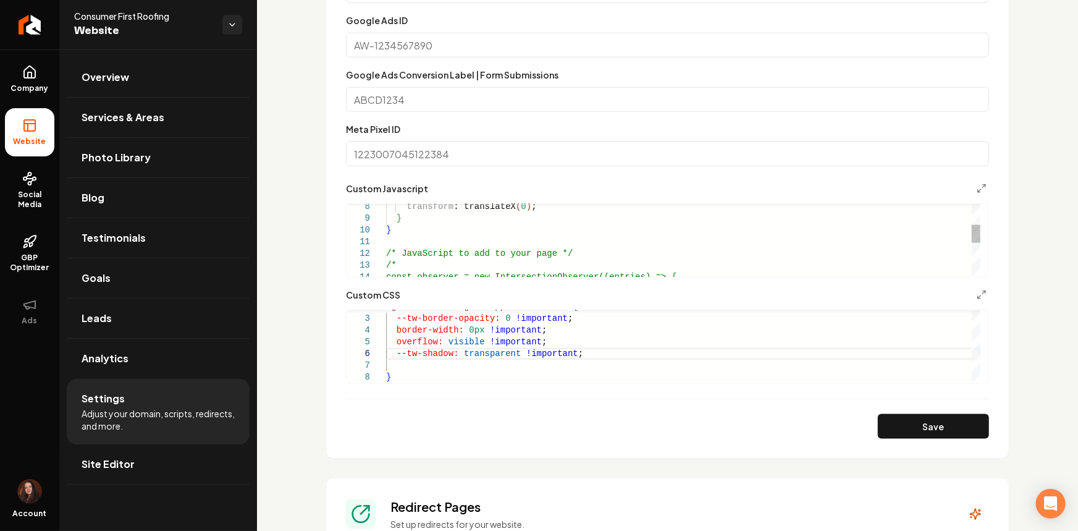
click at [408, 262] on div "/* const observer = new IntersectionObserver((entries ) => { } /* JavaScript to…" at bounding box center [683, 265] width 594 height 293
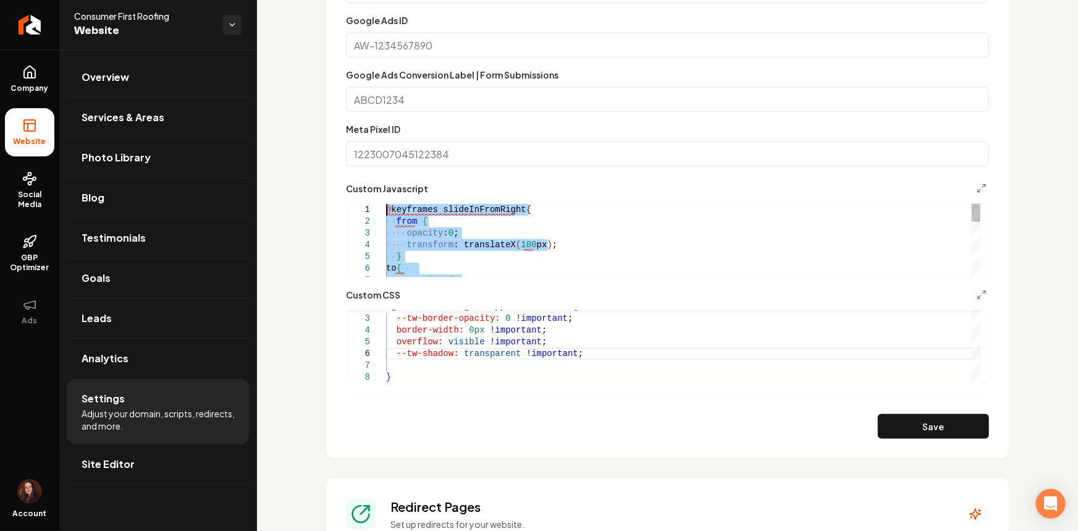
drag, startPoint x: 400, startPoint y: 229, endPoint x: 368, endPoint y: 135, distance: 99.0
type textarea "**********"
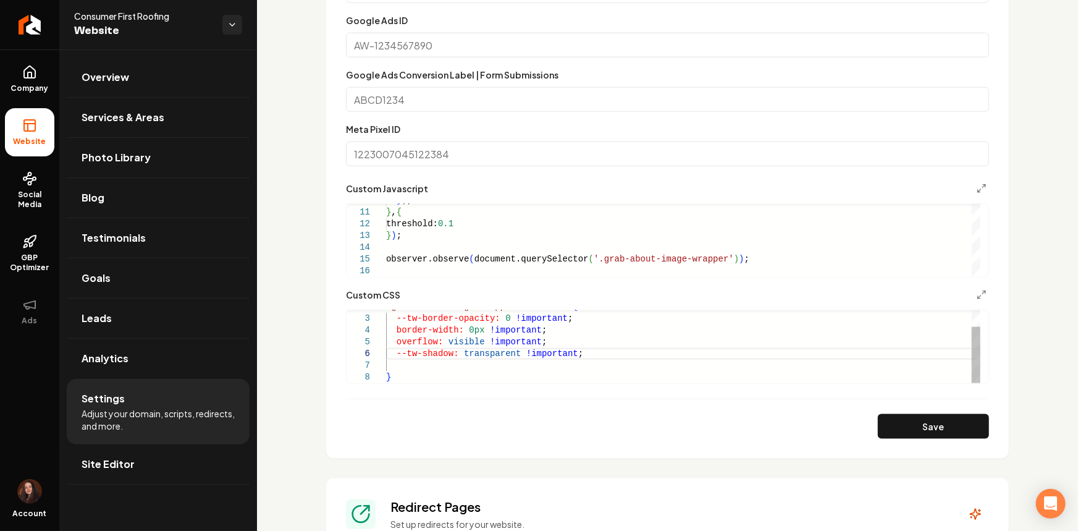
click at [418, 375] on div "} border-width: 0px !important ; overflow: visible !important ; --tw-shadow: tr…" at bounding box center [683, 336] width 594 height 94
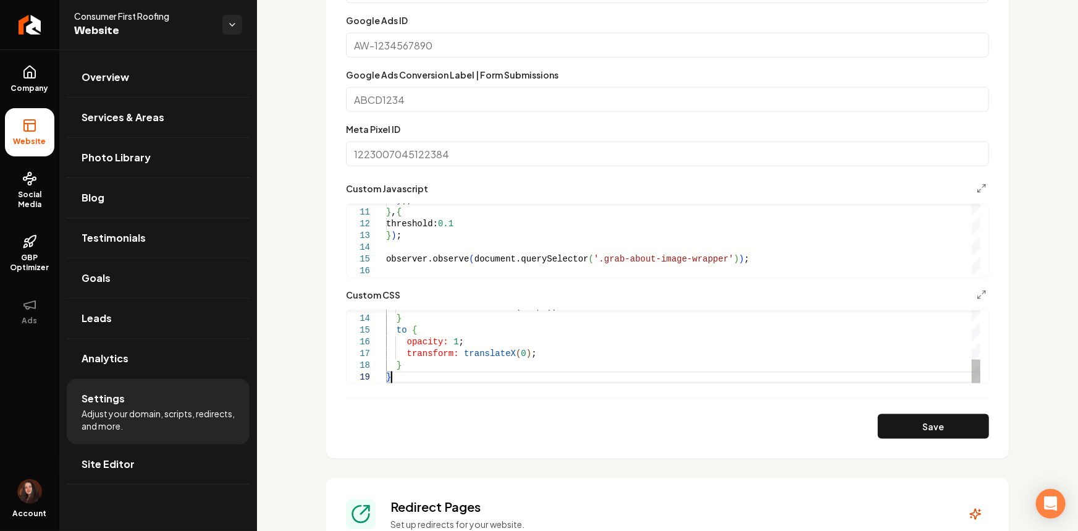
scroll to position [105, 0]
click at [913, 424] on button "Save" at bounding box center [933, 426] width 111 height 25
type textarea "**********"
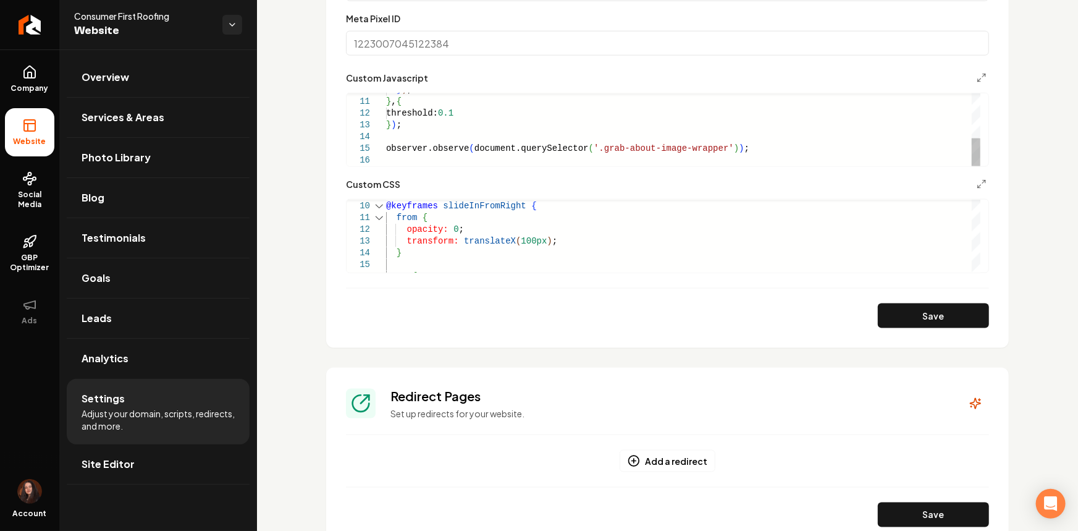
scroll to position [673, 0]
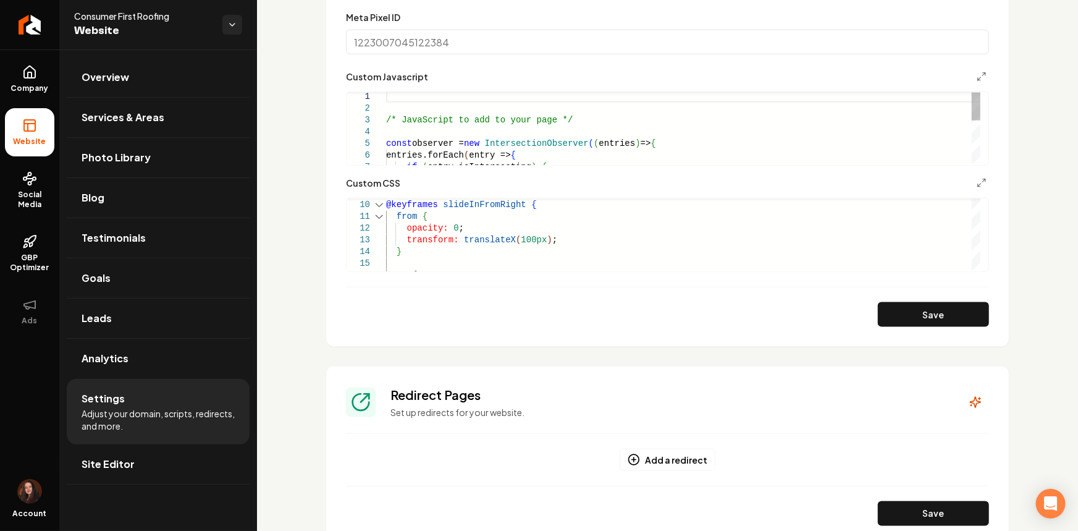
click at [426, 152] on div "const observer = new IntersectionObserver ( ( entries ) => { entries.forEach ( …" at bounding box center [683, 185] width 594 height 188
drag, startPoint x: 387, startPoint y: 122, endPoint x: 540, endPoint y: 198, distance: 171.2
click at [527, 213] on form "**********" at bounding box center [667, 59] width 643 height 534
click at [551, 130] on div "const observer = new IntersectionObserver ( ( entries ) => { entries.forEach ( …" at bounding box center [683, 186] width 594 height 188
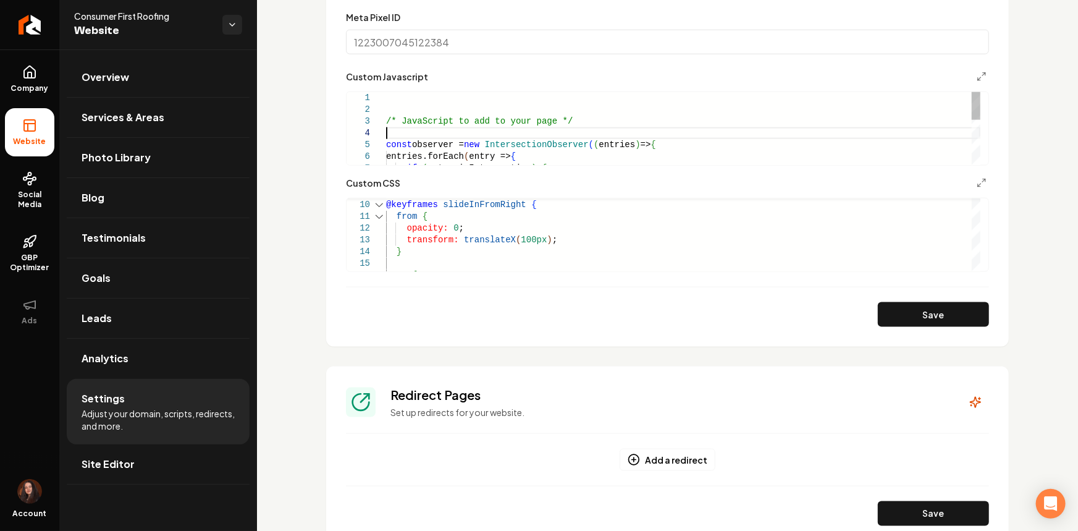
click at [551, 130] on div "const observer = new IntersectionObserver ( ( entries ) => { entries.forEach ( …" at bounding box center [683, 186] width 594 height 188
type textarea "**********"
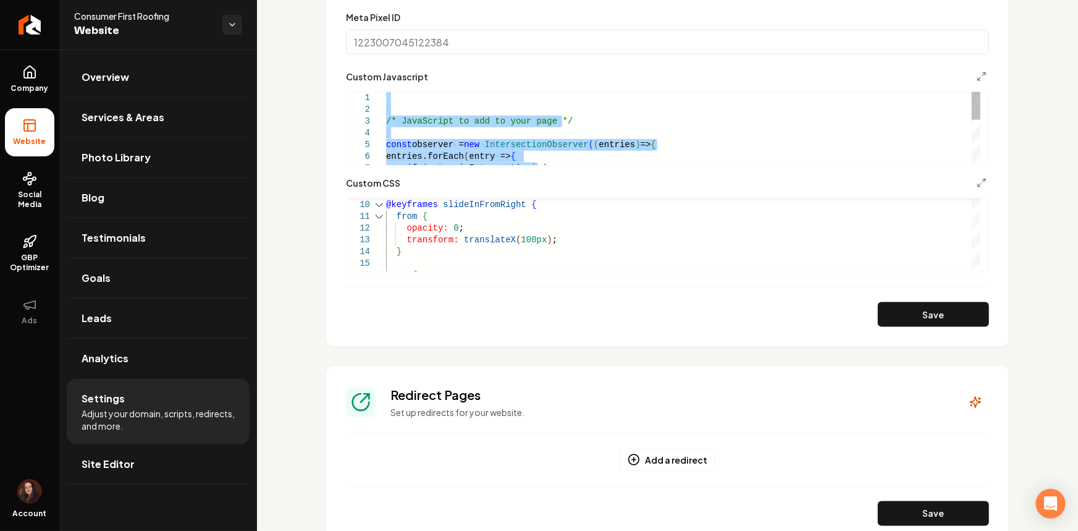
click at [551, 130] on div "const observer = new IntersectionObserver ( ( entries ) => { entries.forEach ( …" at bounding box center [683, 186] width 594 height 188
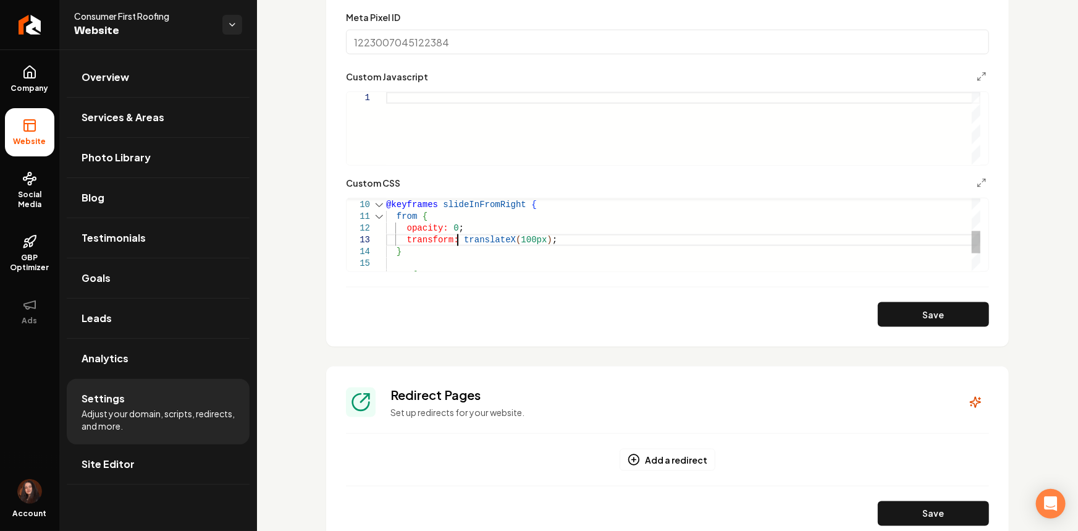
click at [459, 243] on div "} to { opacity: 0 ; transform: translateX ( 100px ) ; @keyframes slideInFromRig…" at bounding box center [683, 210] width 594 height 235
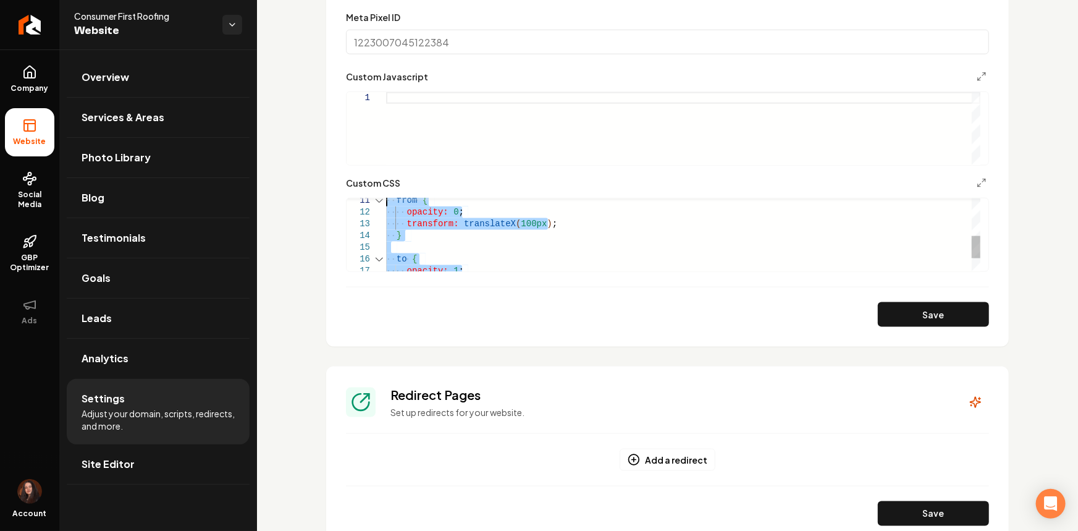
drag, startPoint x: 413, startPoint y: 260, endPoint x: 373, endPoint y: 143, distance: 123.2
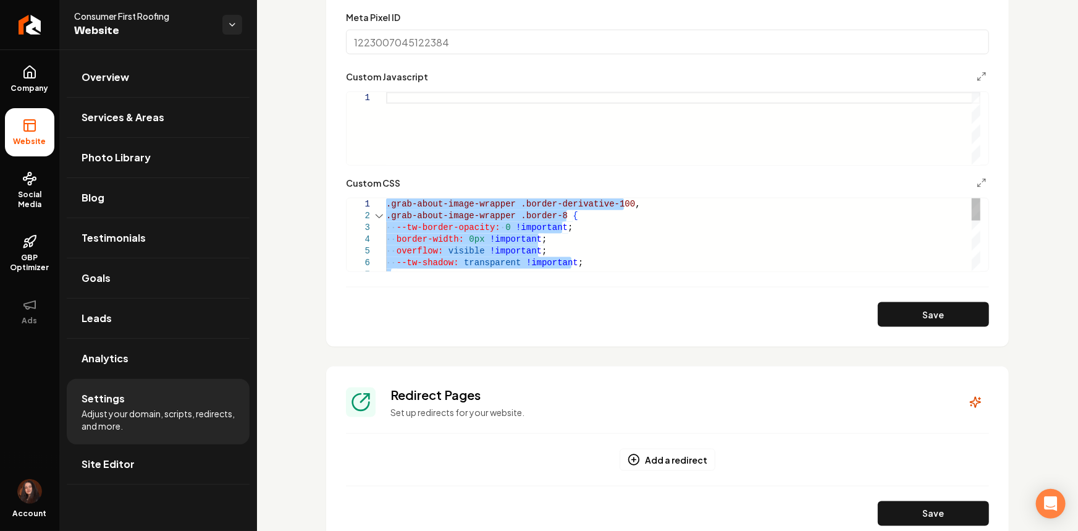
click at [409, 204] on div "--tw-shadow: transparent !important ; .grab-about-image-wrapper .border-derivat…" at bounding box center [683, 315] width 594 height 235
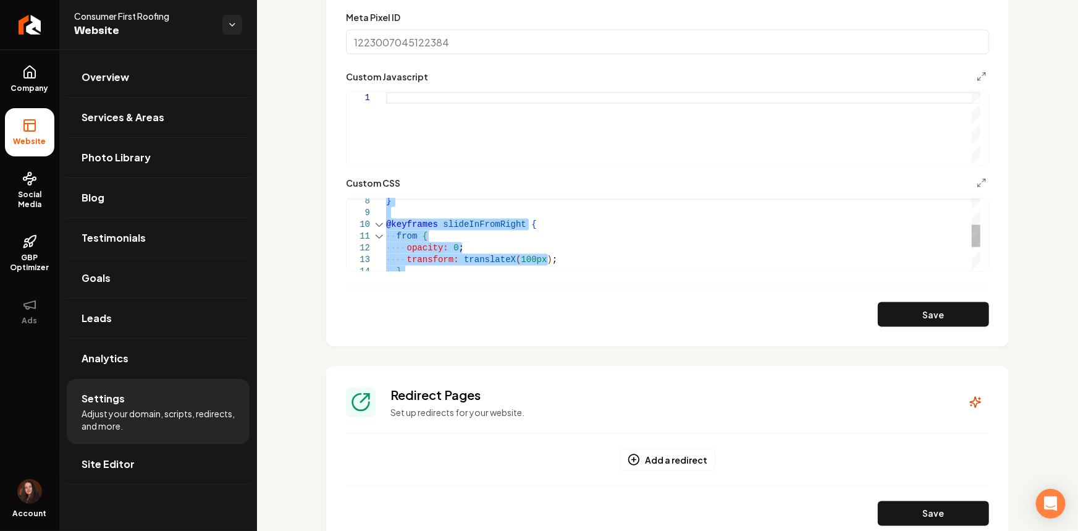
click at [414, 219] on div "} @keyframes slideInFromRight { from { opacity: 0 ; transform: translateX ( 100…" at bounding box center [683, 230] width 594 height 235
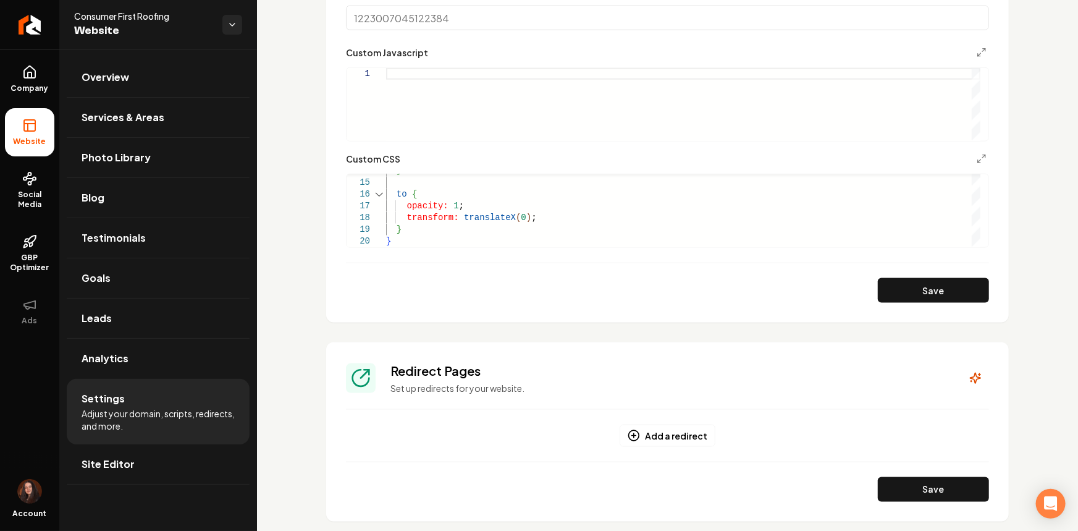
scroll to position [729, 0]
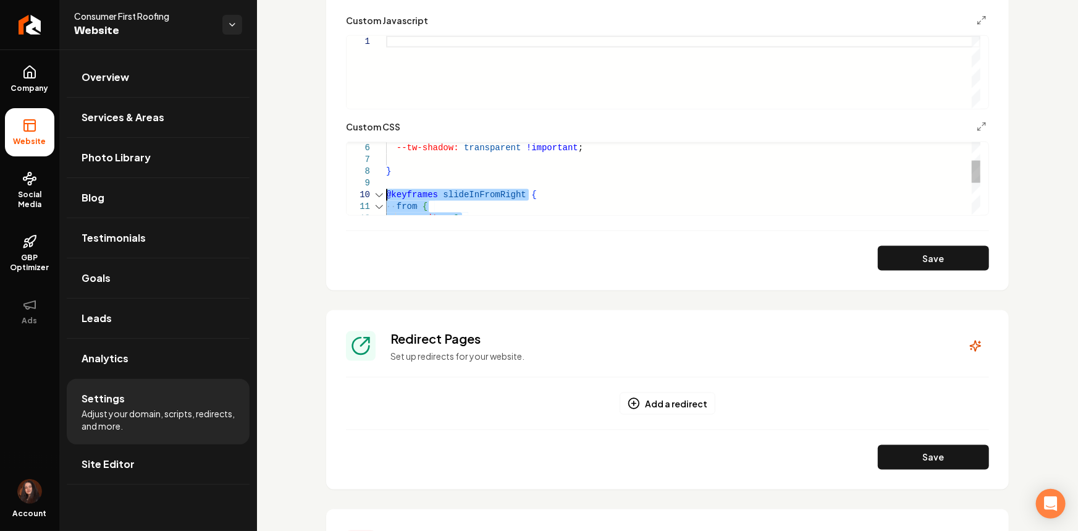
drag, startPoint x: 405, startPoint y: 208, endPoint x: 360, endPoint y: 192, distance: 47.1
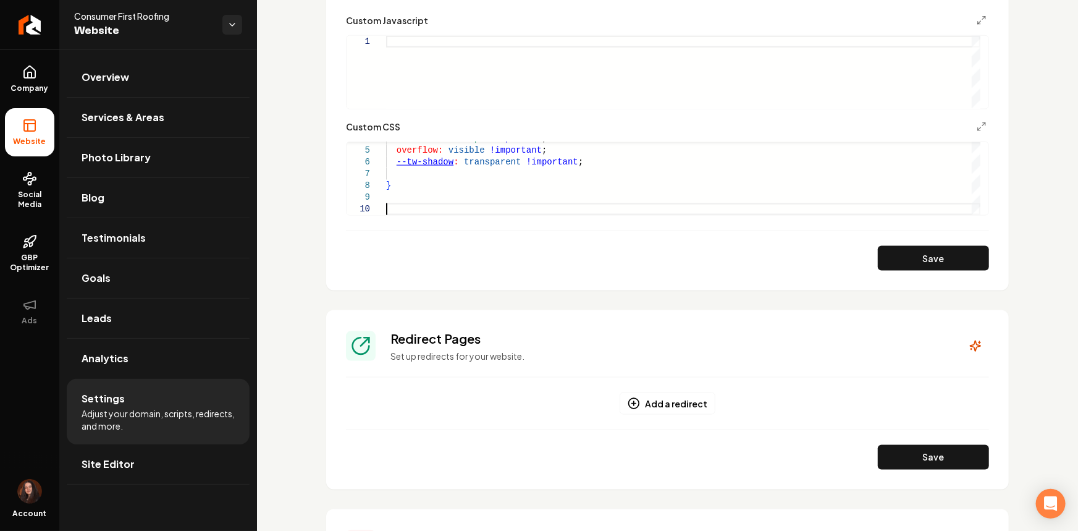
scroll to position [46, 3]
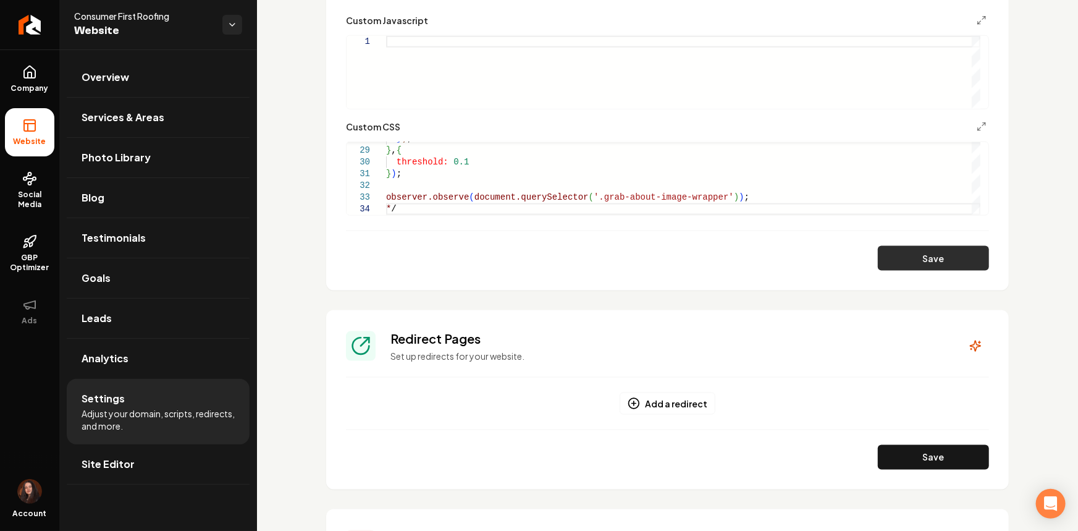
click at [887, 258] on button "Save" at bounding box center [933, 258] width 111 height 25
type textarea "**********"
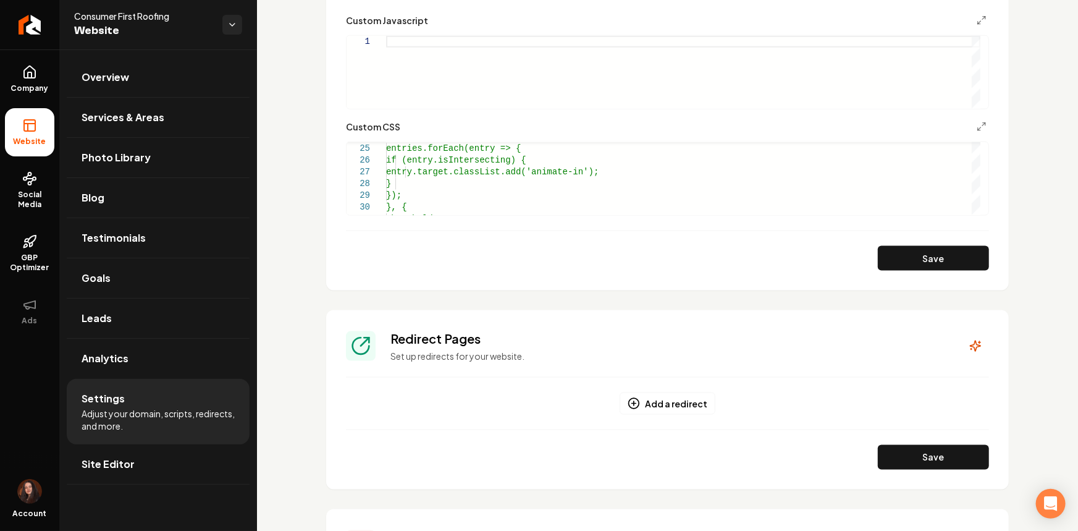
click at [458, 67] on div "Main content area" at bounding box center [683, 72] width 594 height 73
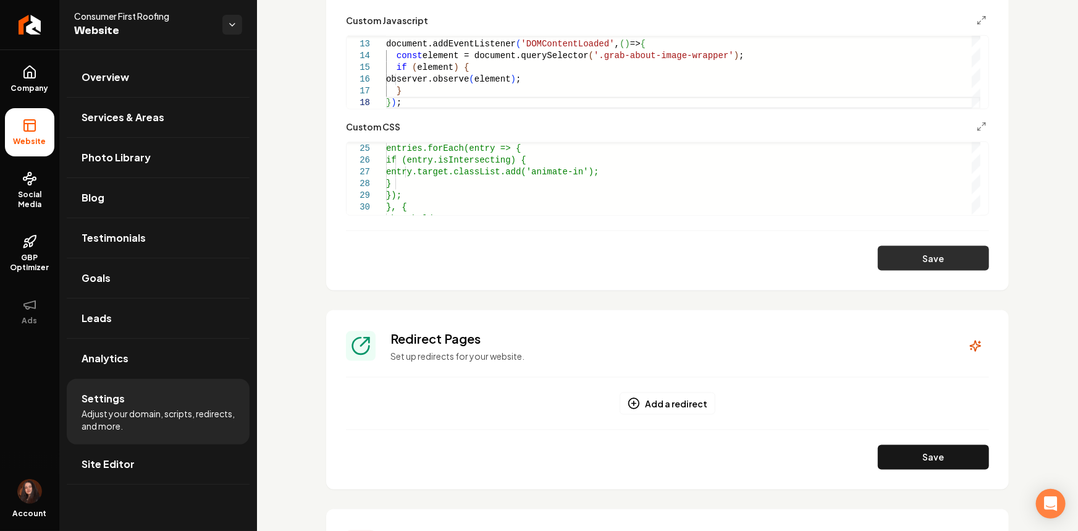
click at [907, 259] on button "Save" at bounding box center [933, 258] width 111 height 25
click at [440, 86] on div "document.addEventListener ( 'DOMContentLoaded' , ( ) => { const element = docum…" at bounding box center [683, 2] width 594 height 211
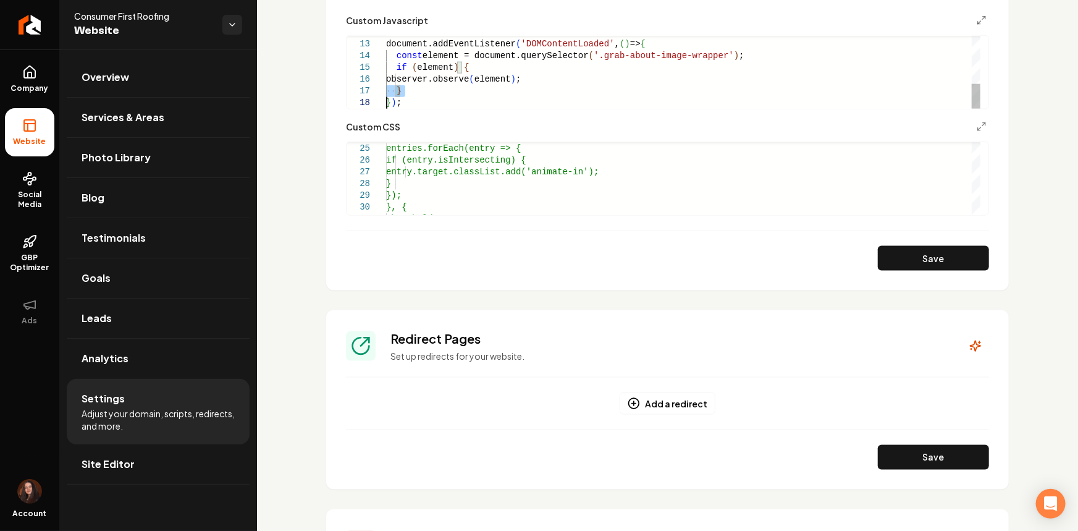
click at [440, 86] on div "document.addEventListener ( 'DOMContentLoaded' , ( ) => { const element = docum…" at bounding box center [683, 2] width 594 height 211
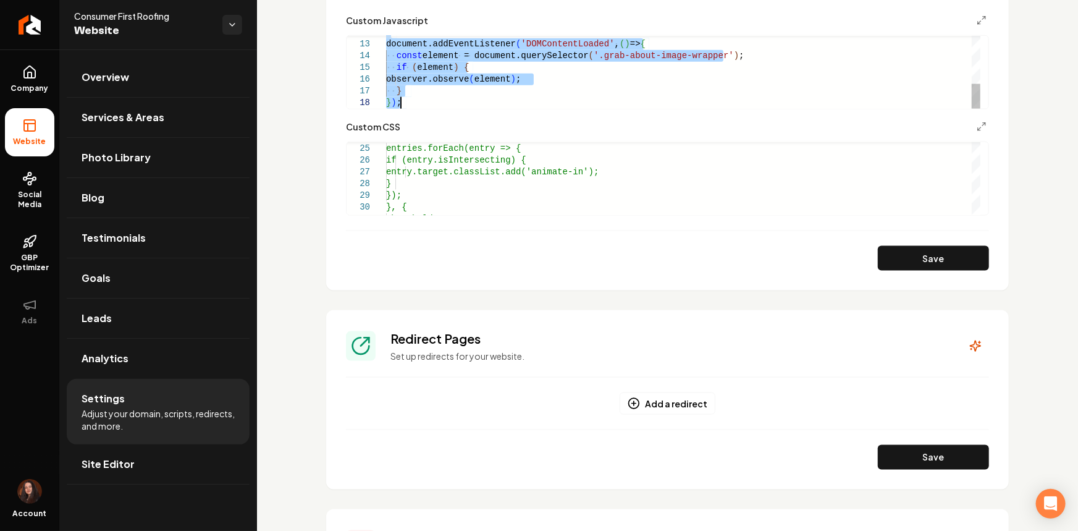
click at [440, 86] on div "document.addEventListener ( 'DOMContentLoaded' , ( ) => { const element = docum…" at bounding box center [683, 2] width 594 height 211
type textarea "**********"
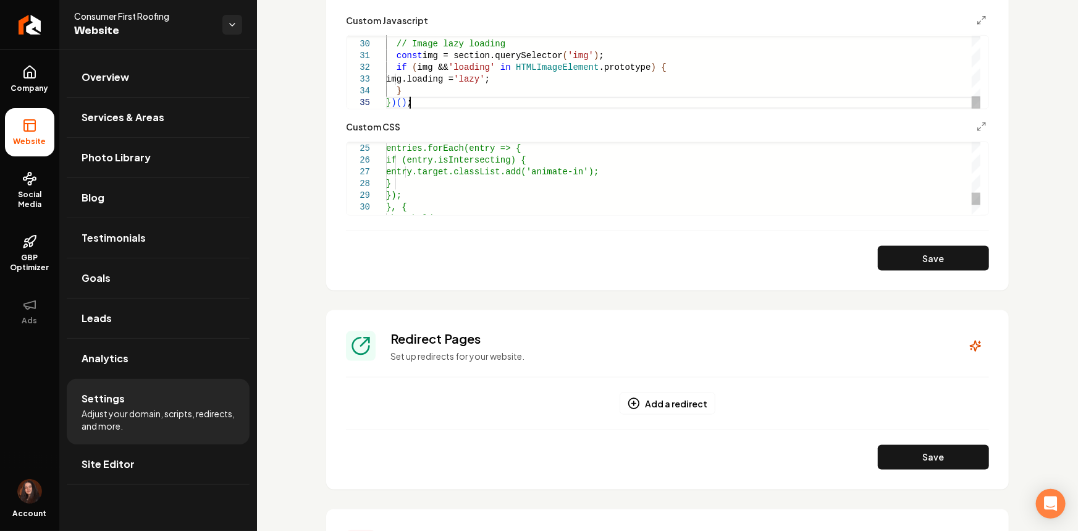
click at [458, 181] on div "}); }, { threshold: 0.1 entry.target.classList.add('animate-in'); } const obser…" at bounding box center [683, 66] width 594 height 411
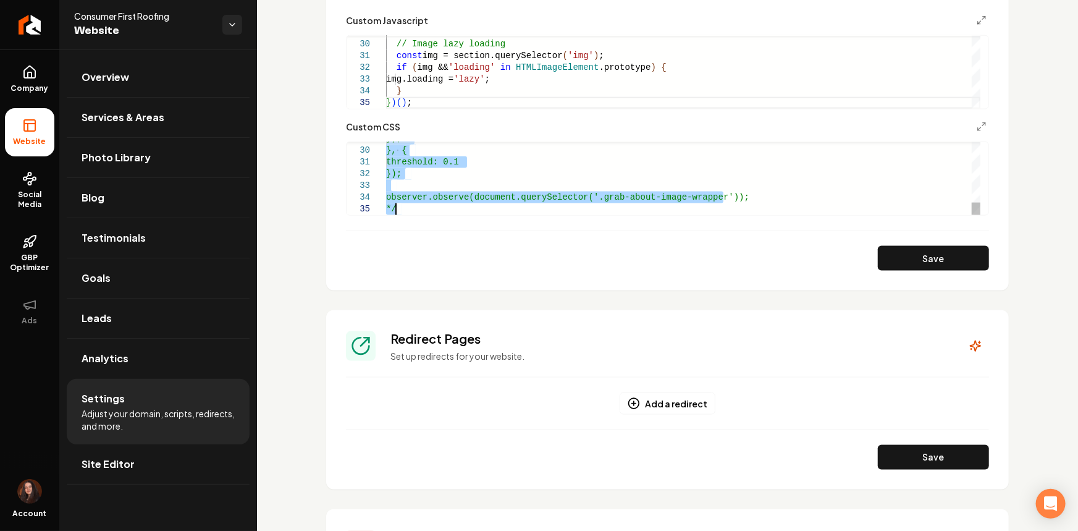
drag, startPoint x: 392, startPoint y: 187, endPoint x: 476, endPoint y: 334, distance: 168.5
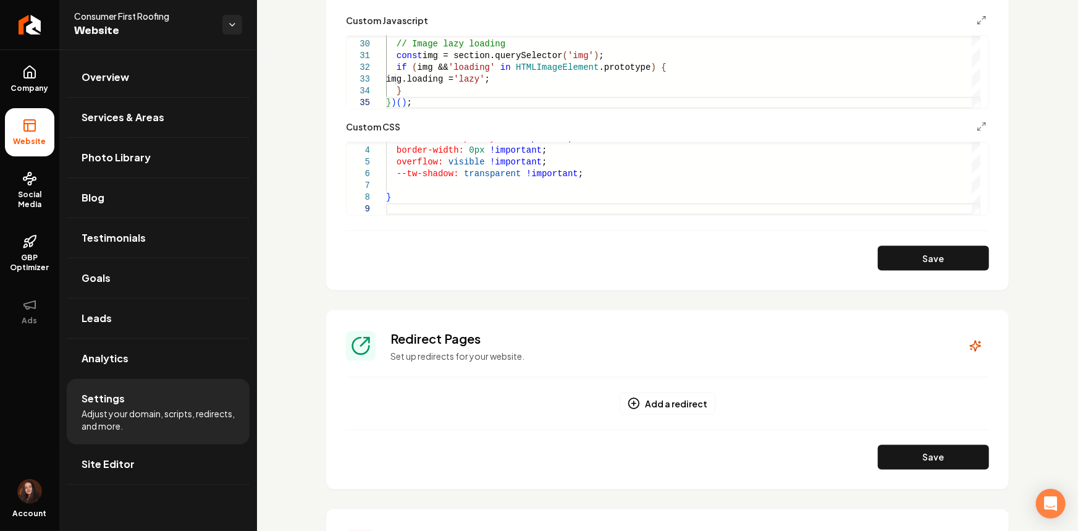
type textarea "**********"
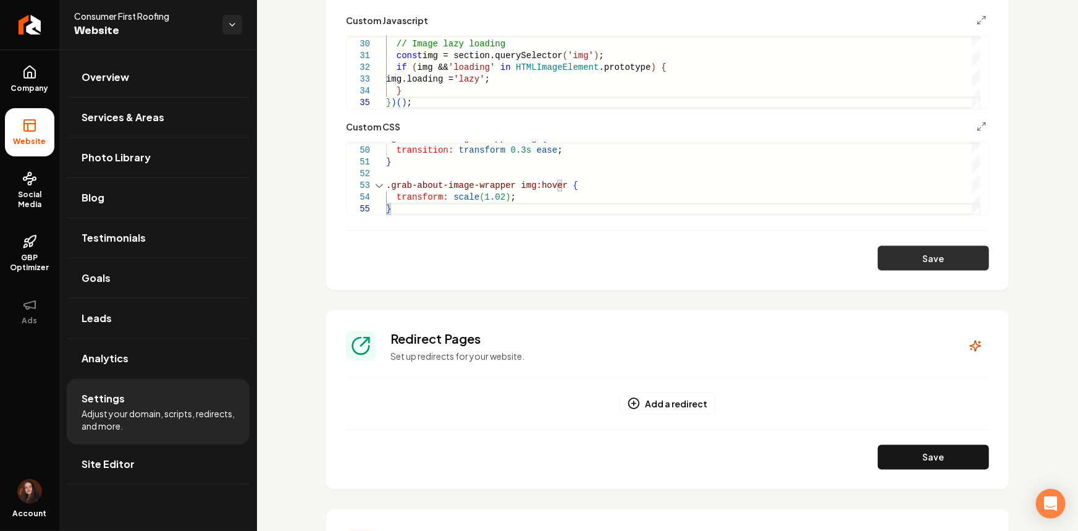
click at [933, 261] on button "Save" at bounding box center [933, 258] width 111 height 25
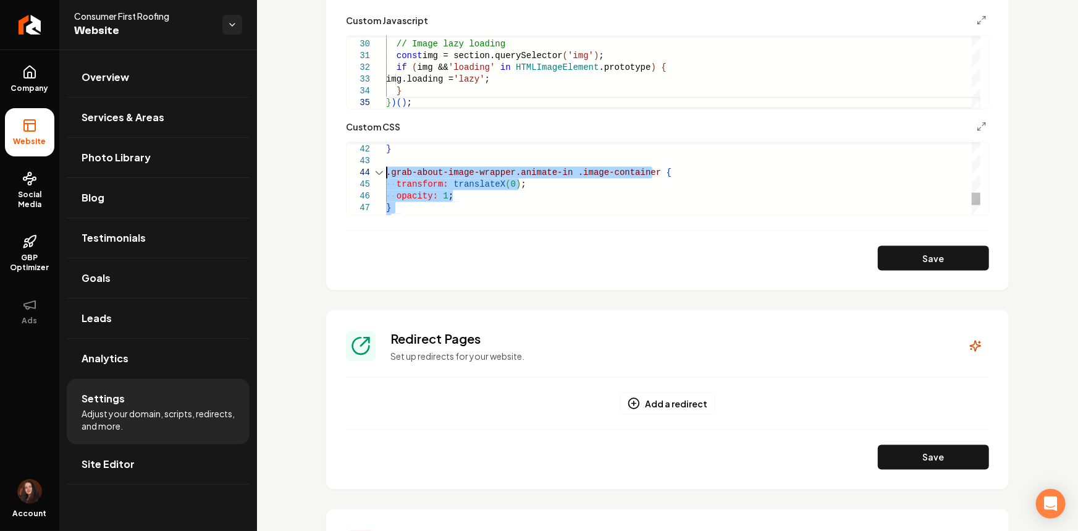
type textarea "**********"
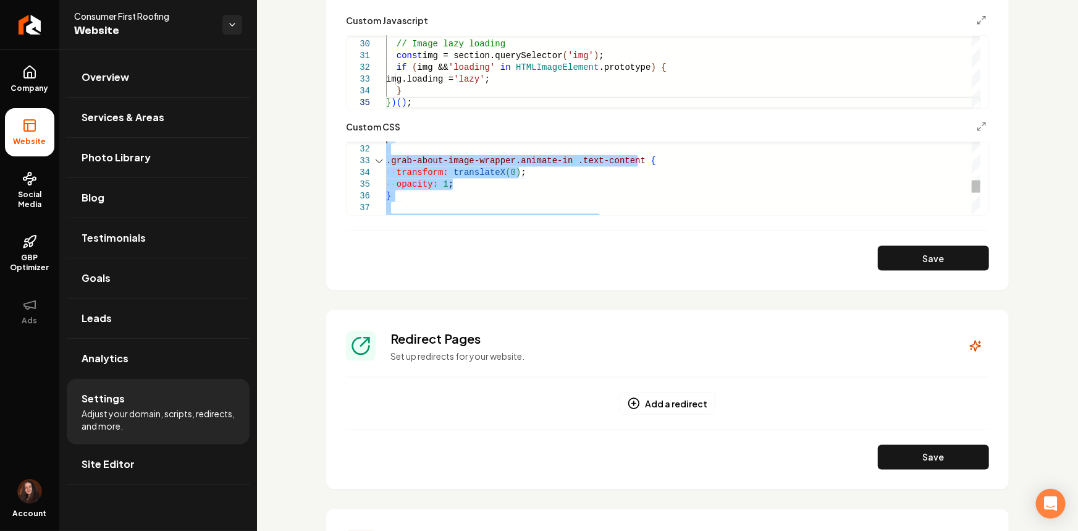
drag, startPoint x: 468, startPoint y: 206, endPoint x: 351, endPoint y: 188, distance: 118.1
click at [419, 173] on div ".grab-about-image-wrapper .image-container { } opacity: 1 ; transform: translat…" at bounding box center [683, 102] width 594 height 645
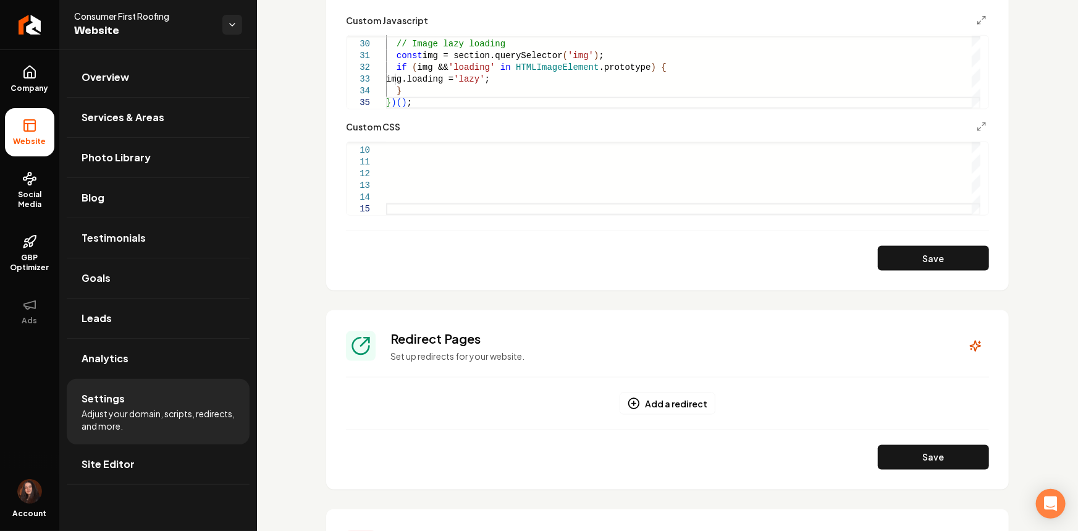
type textarea "**********"
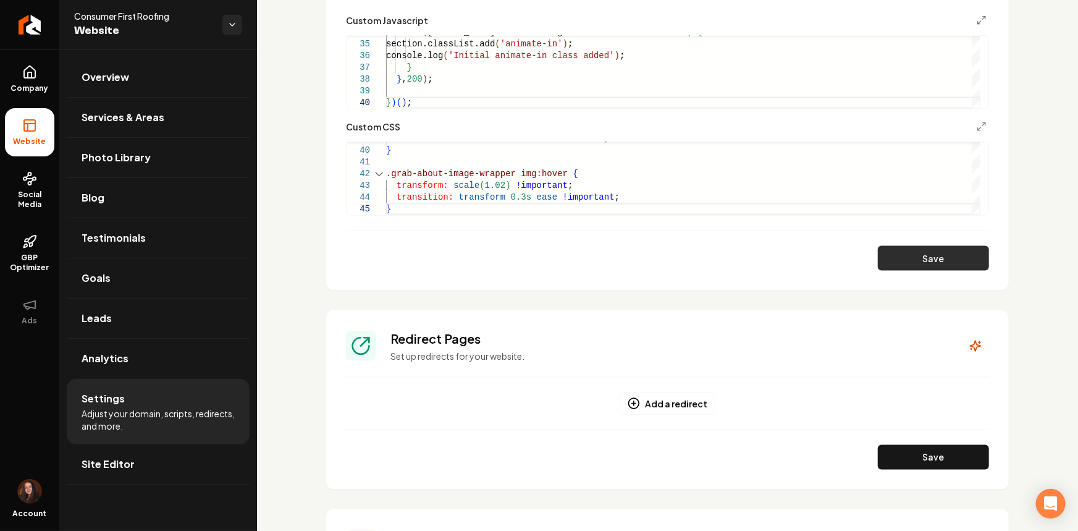
click at [893, 258] on button "Save" at bounding box center [933, 258] width 111 height 25
type textarea "**********"
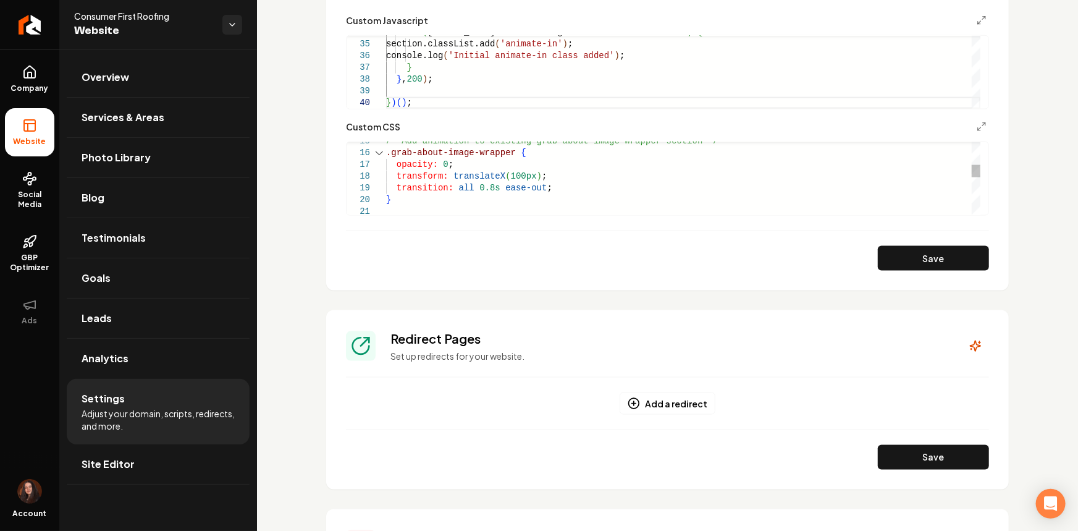
scroll to position [48, 3]
click at [508, 175] on div "transform: translateX ( 100px ) ; transition: all 0.8s ease-out ; /* Add animat…" at bounding box center [683, 235] width 594 height 528
click at [893, 250] on button "Save" at bounding box center [933, 258] width 111 height 25
click at [502, 191] on div "transform: translateX ( 1000px ) ; transition: all 0.8s ease-out ; /* Add anima…" at bounding box center [683, 235] width 594 height 528
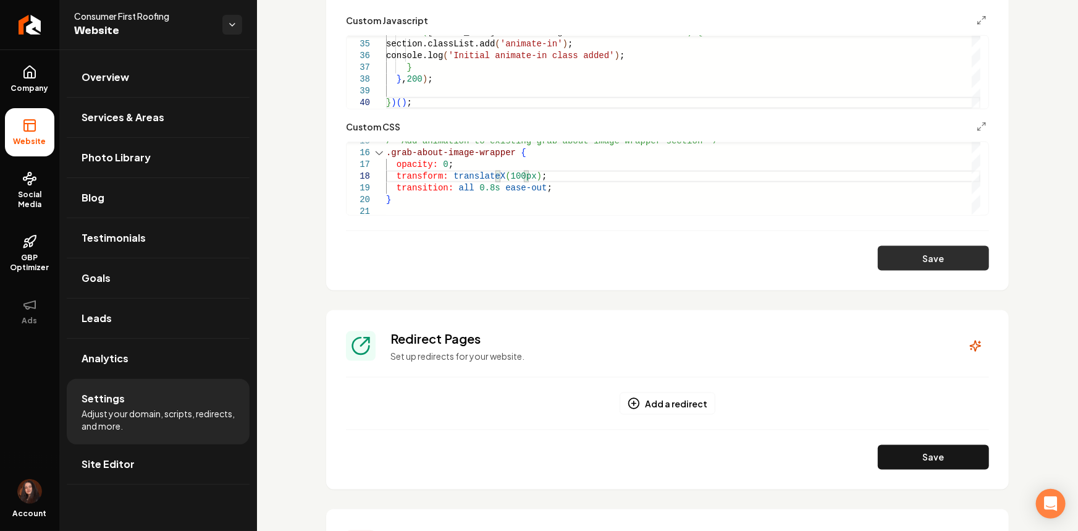
click at [886, 257] on button "Save" at bounding box center [933, 258] width 111 height 25
click at [521, 168] on div "transform: translateX ( 100px ) ; transition: all 0.8s ease-out ; /* Add animat…" at bounding box center [683, 235] width 594 height 528
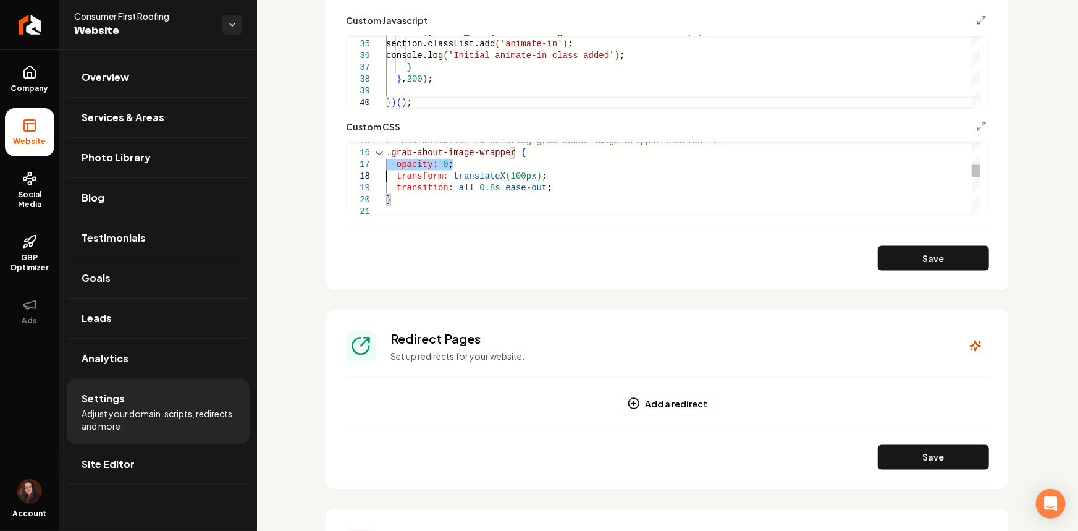
click at [521, 168] on div "transform: translateX ( 100px ) ; transition: all 0.8s ease-out ; /* Add animat…" at bounding box center [683, 235] width 594 height 528
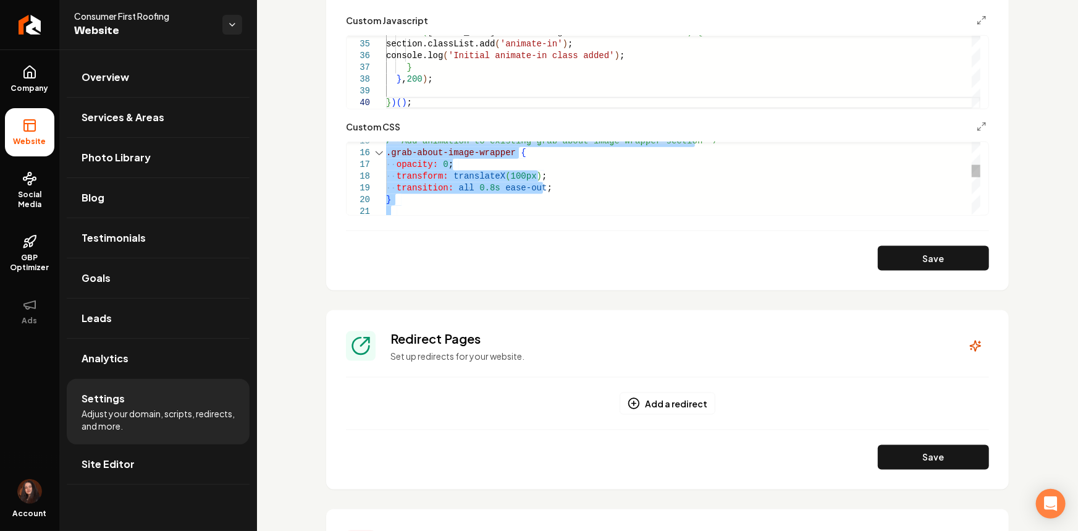
scroll to position [11, 4]
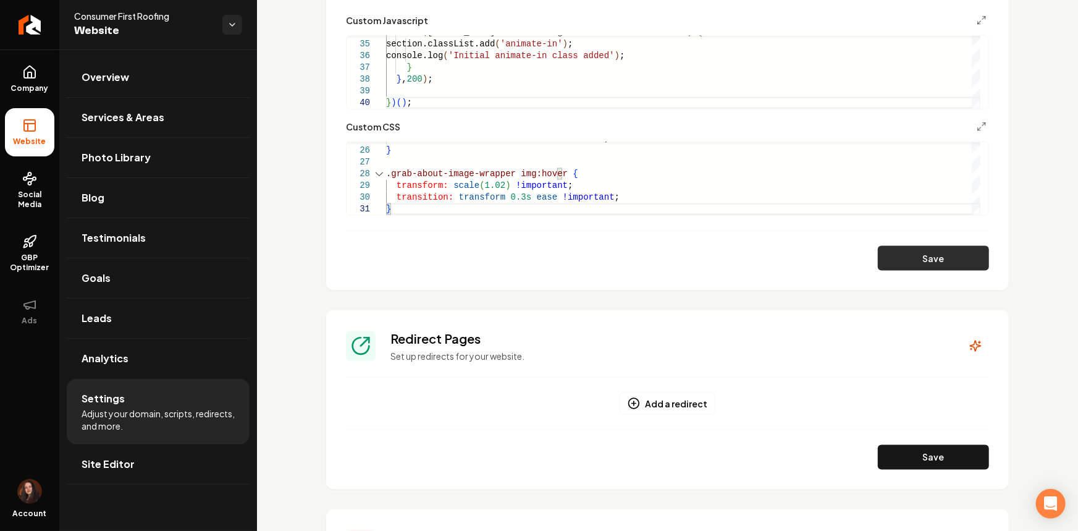
click at [878, 261] on button "Save" at bounding box center [933, 258] width 111 height 25
click at [487, 187] on div "transition: transform 0.6s ease-out 0.3s ; } .grab-about-image-wrapper img:hove…" at bounding box center [683, 33] width 594 height 364
type textarea "**********"
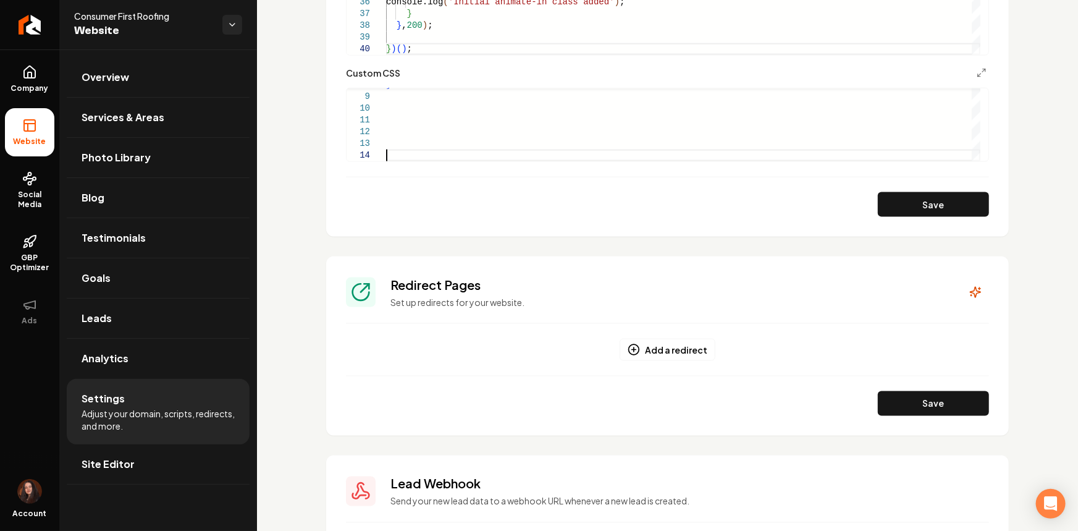
scroll to position [786, 0]
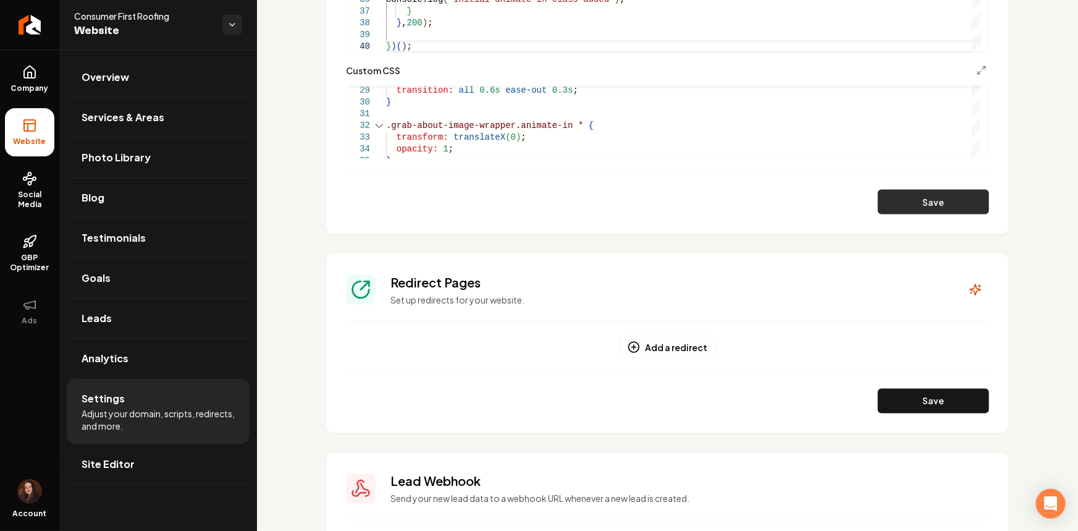
click at [912, 195] on button "Save" at bounding box center [933, 202] width 111 height 25
click at [505, 133] on div "transform: translateX ( 0 ) ; opacity: 1 ; } .grab-about-image-wrapper.animate-…" at bounding box center [683, 14] width 594 height 516
click at [878, 209] on button "Save" at bounding box center [933, 202] width 111 height 25
click at [515, 133] on div "transform: translateX ( -40 ) ; opacity: 1 ; } .grab-about-image-wrapper.animat…" at bounding box center [683, 14] width 594 height 516
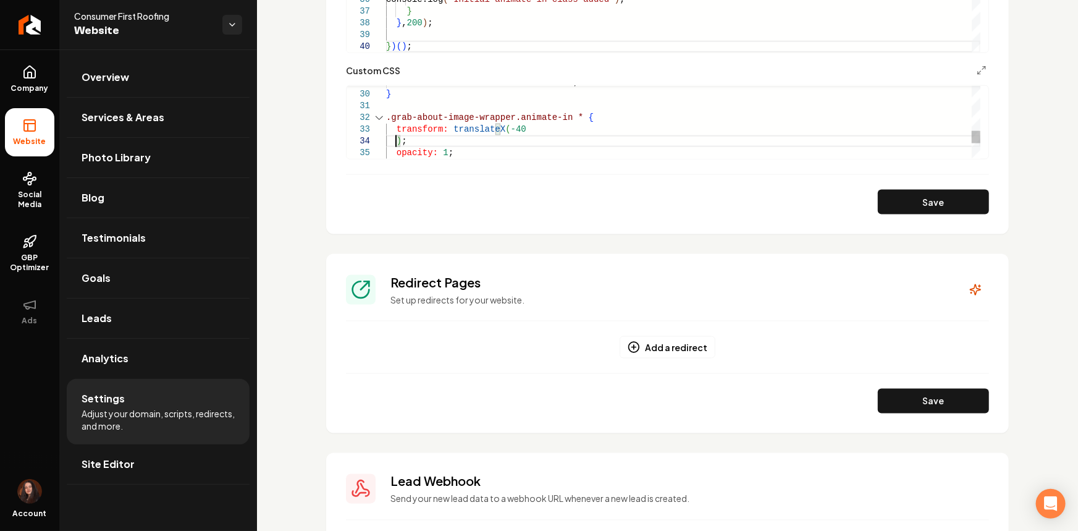
scroll to position [35, 9]
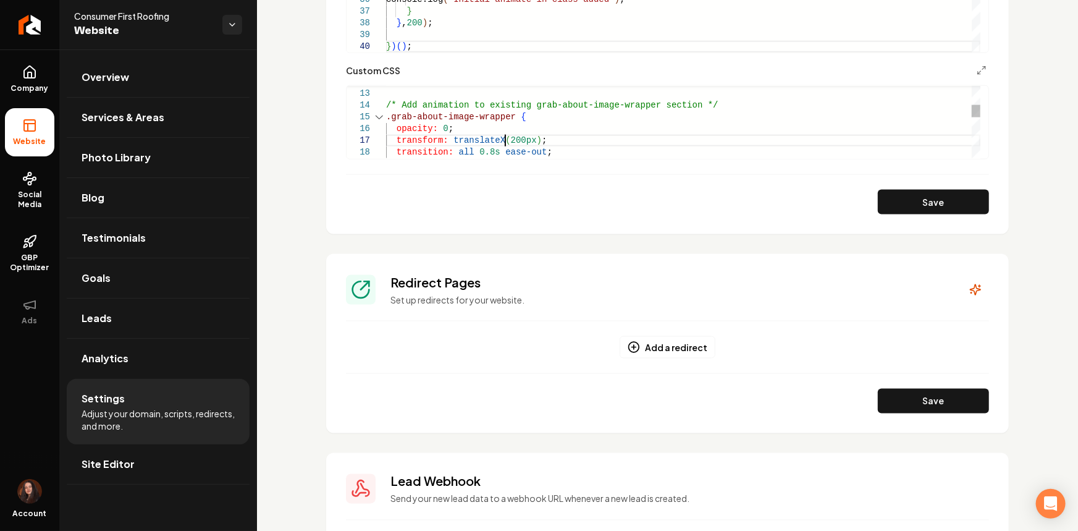
click at [505, 140] on div "transform: translateX ( 200px ) ; transition: all 0.8s ease-out ; } .grab-about…" at bounding box center [683, 205] width 594 height 516
click at [969, 203] on button "Save" at bounding box center [933, 202] width 111 height 25
click at [495, 141] on div "transform: translateX ( 900px ) ; transition: all 0.8s ease-out ; } .grab-about…" at bounding box center [683, 205] width 594 height 516
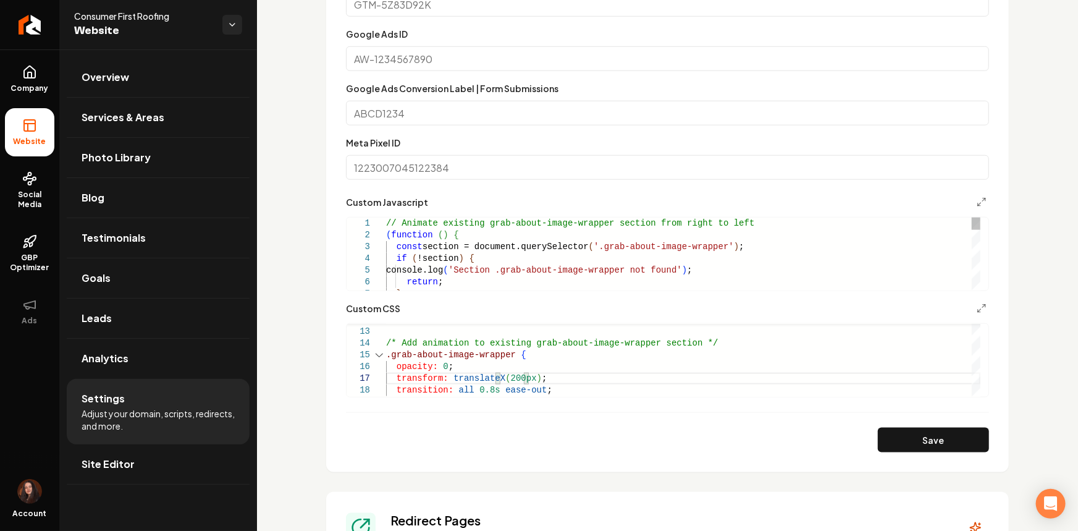
scroll to position [505, 0]
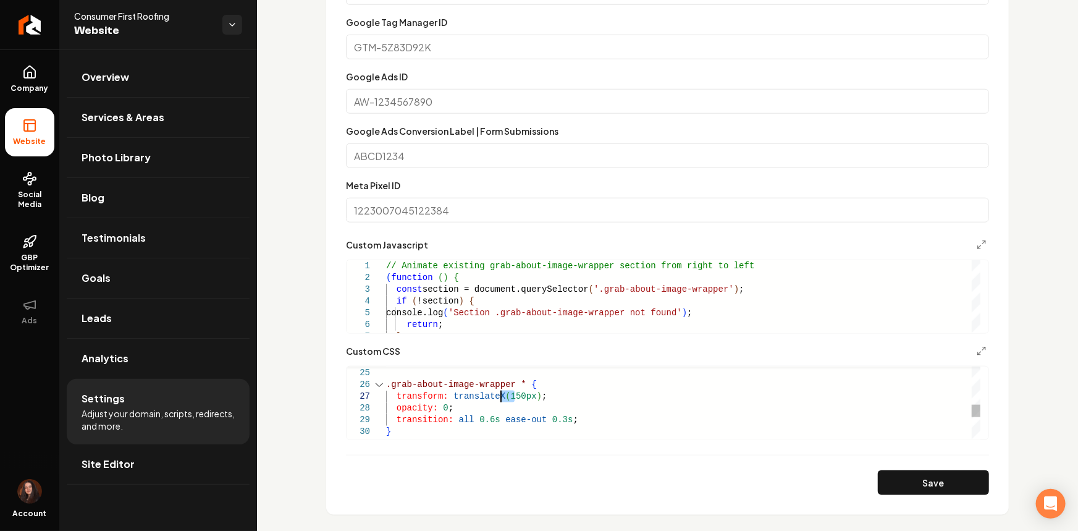
drag, startPoint x: 513, startPoint y: 395, endPoint x: 500, endPoint y: 395, distance: 12.4
click at [500, 395] on div "} .grab-about-image-wrapper * { transform: translateX ( 150px ) ; opacity: 0 ; …" at bounding box center [683, 343] width 594 height 516
click at [941, 486] on button "Save" at bounding box center [933, 482] width 111 height 25
click at [506, 394] on div "transform: translateX ( 1000px ) ; opacity: 0 ; transition: all 0.6s ease-out 0…" at bounding box center [683, 343] width 594 height 516
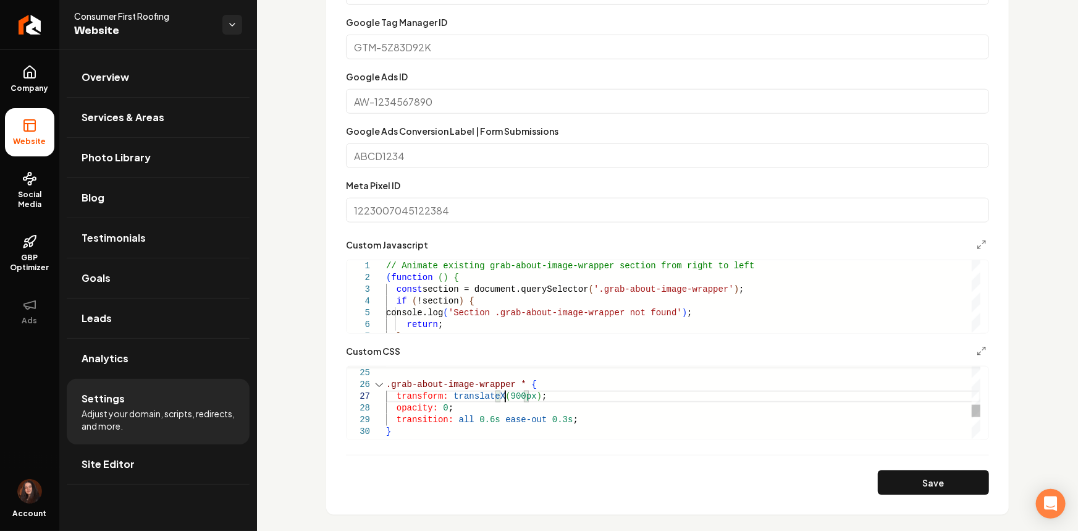
scroll to position [70, 118]
click at [551, 422] on div "transform: translateX ( 900px ) ; opacity: 0 ; transition: all 0.6s ease-out 0.…" at bounding box center [683, 343] width 594 height 516
click at [913, 495] on section "**********" at bounding box center [667, 198] width 682 height 631
click at [486, 422] on div "transform: translateX ( 900px ) ; opacity: 0 ; transition: all 0.6s ease-out 0.…" at bounding box center [683, 343] width 594 height 516
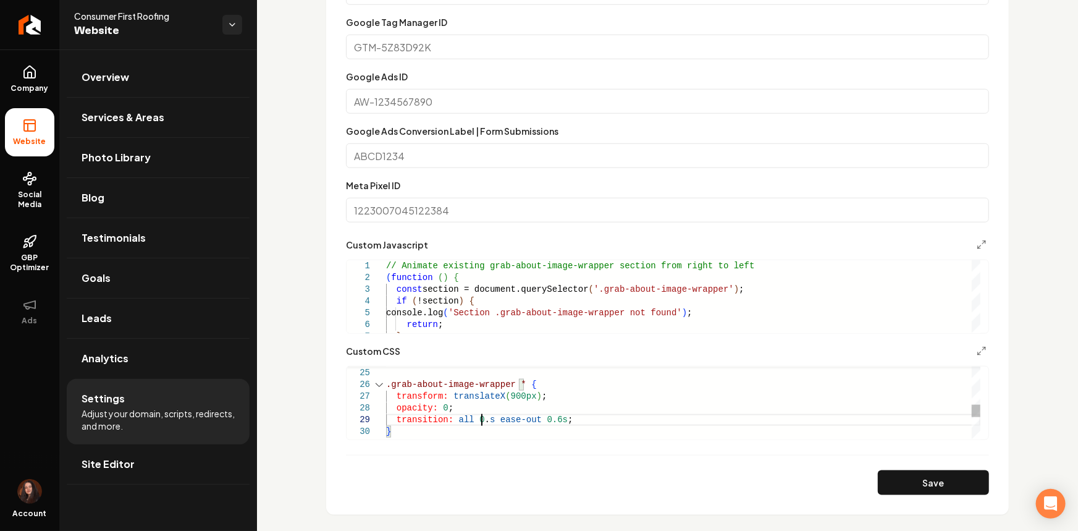
scroll to position [94, 99]
click at [891, 483] on button "Save" at bounding box center [933, 482] width 111 height 25
click at [553, 417] on div "transform: translateX ( 900px ) ; opacity: 0 ; transition: all 0.9s ease-out 0.…" at bounding box center [683, 343] width 594 height 516
click at [486, 419] on div "transform: translateX ( 900px ) ; opacity: 0 ; transition: all 0.9s ease-out 0.…" at bounding box center [683, 343] width 594 height 516
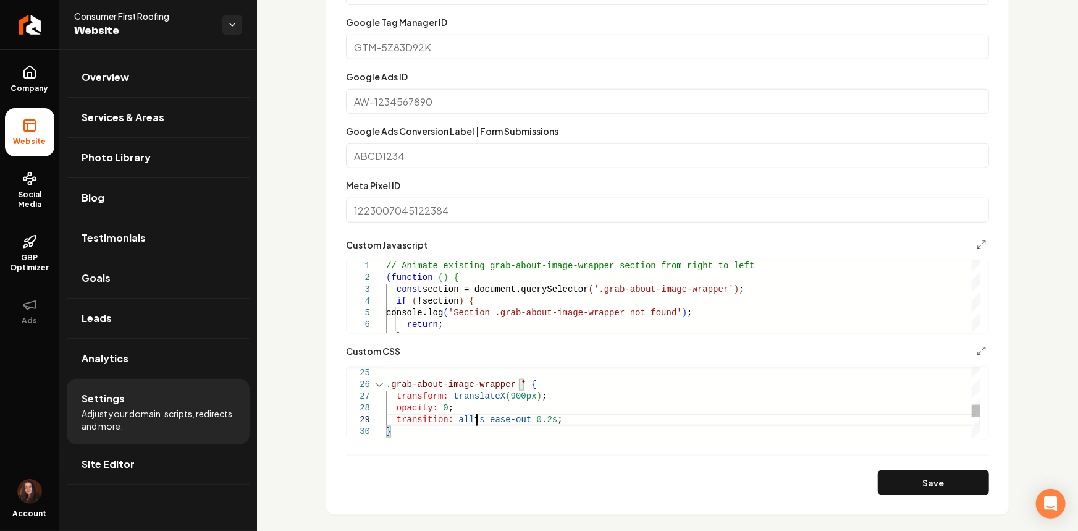
scroll to position [94, 90]
click at [878, 471] on button "Save" at bounding box center [933, 482] width 111 height 25
click at [541, 423] on div "transform: translateX ( 900px ) ; opacity: 0 ; transition: all 1s ease-out 0.2s…" at bounding box center [683, 343] width 594 height 516
click at [932, 490] on button "Save" at bounding box center [933, 482] width 111 height 25
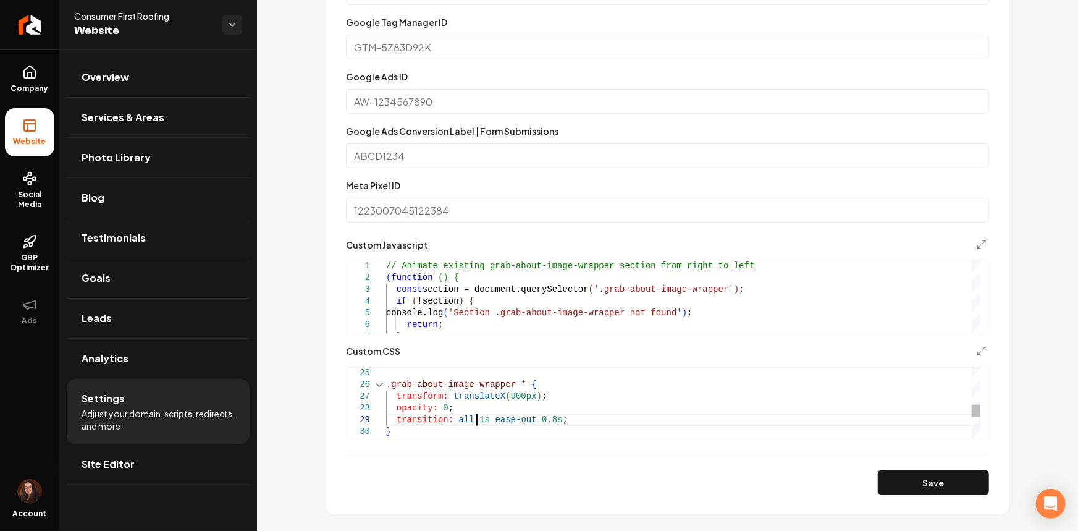
click at [475, 420] on div "transform: translateX ( 900px ) ; opacity: 0 ; transition: all 1s ease-out 0.8s…" at bounding box center [683, 343] width 594 height 516
click at [905, 488] on button "Save" at bounding box center [933, 482] width 111 height 25
click at [474, 422] on div "transform: translateX ( 900px ) ; opacity: 0 ; transition: all 5s ease-out 0.8s…" at bounding box center [683, 343] width 594 height 516
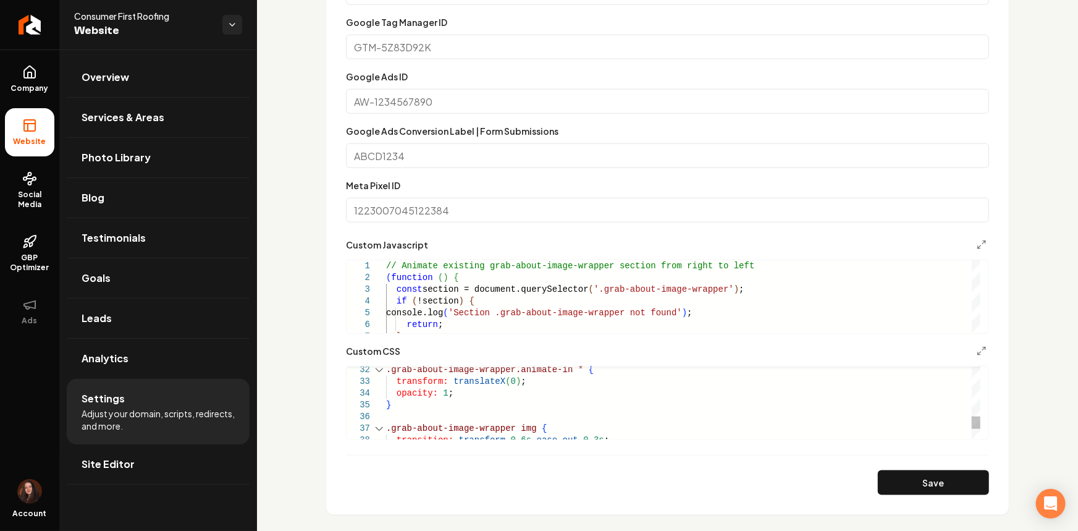
click at [503, 380] on div ".grab-about-image-wrapper.animate-in * { transform: translateX ( 0 ) ; opacity:…" at bounding box center [683, 258] width 594 height 516
click at [914, 491] on button "Save" at bounding box center [933, 482] width 111 height 25
click at [508, 393] on div ".grab-about-image-wrapper.animate-in * { transform: translateX ( 200 ) ; opacit…" at bounding box center [683, 258] width 594 height 516
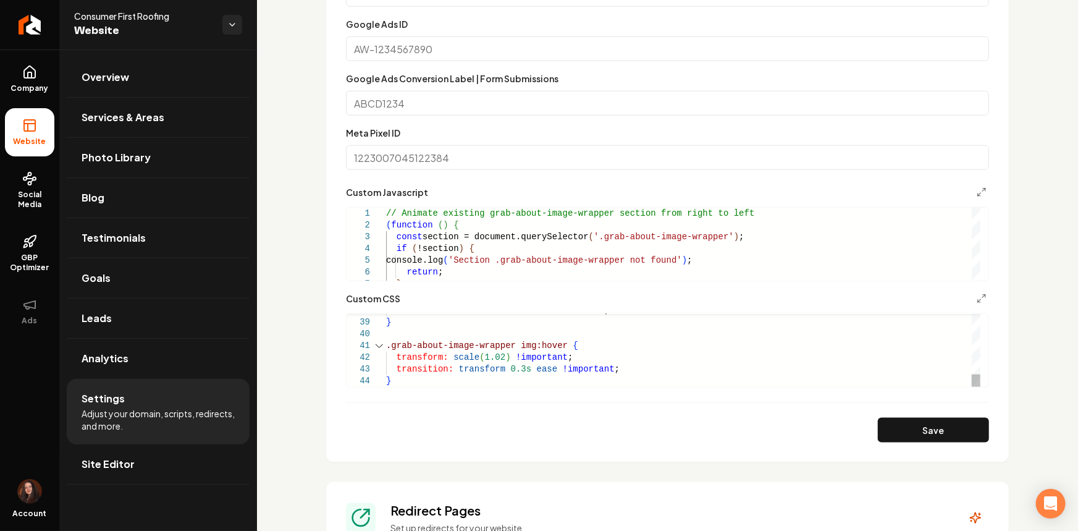
scroll to position [561, 0]
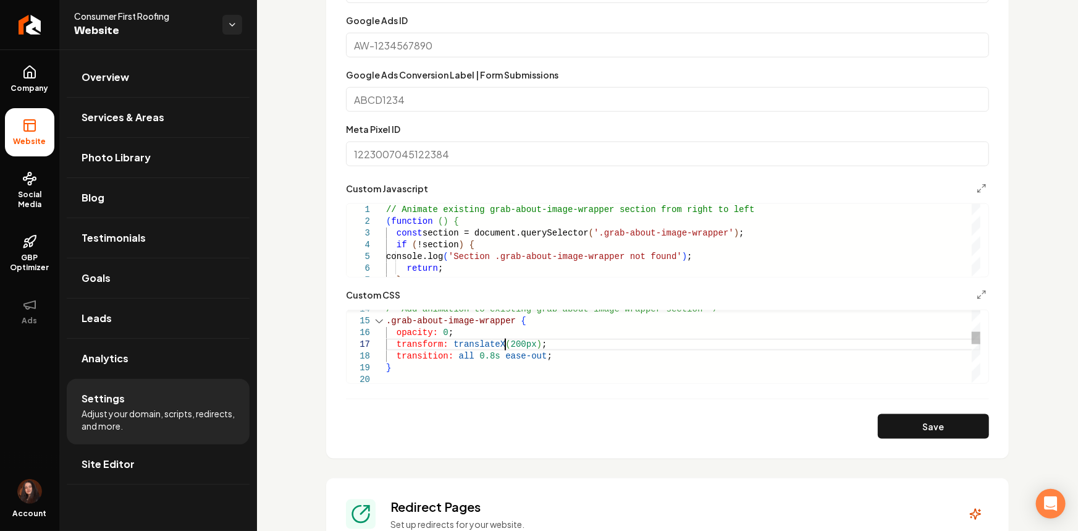
drag, startPoint x: 504, startPoint y: 342, endPoint x: 662, endPoint y: 364, distance: 159.6
click at [505, 342] on div "/* Add animation to existing grab-about-image-wrap per section */ .grab-about-i…" at bounding box center [683, 409] width 594 height 516
click at [936, 432] on button "Save" at bounding box center [933, 426] width 111 height 25
click at [506, 347] on div "/* Add animation to existing grab-about-image-wrap per section */ .grab-about-i…" at bounding box center [683, 409] width 594 height 516
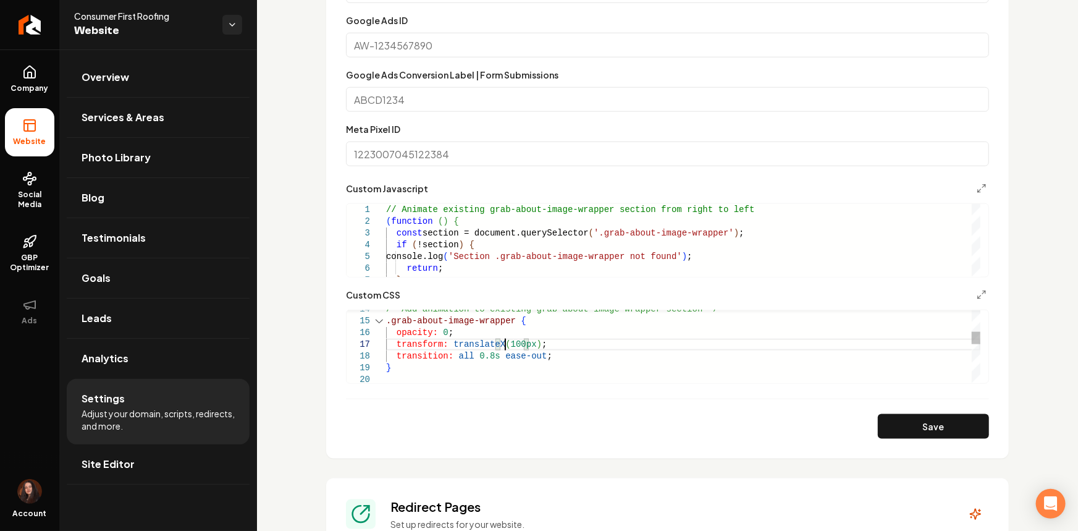
scroll to position [70, 123]
click at [900, 421] on button "Save" at bounding box center [933, 426] width 111 height 25
drag, startPoint x: 519, startPoint y: 343, endPoint x: 545, endPoint y: 354, distance: 28.2
click at [519, 343] on div "/* Add animation to existing grab-about-image-wrap per section */ .grab-about-i…" at bounding box center [683, 409] width 594 height 516
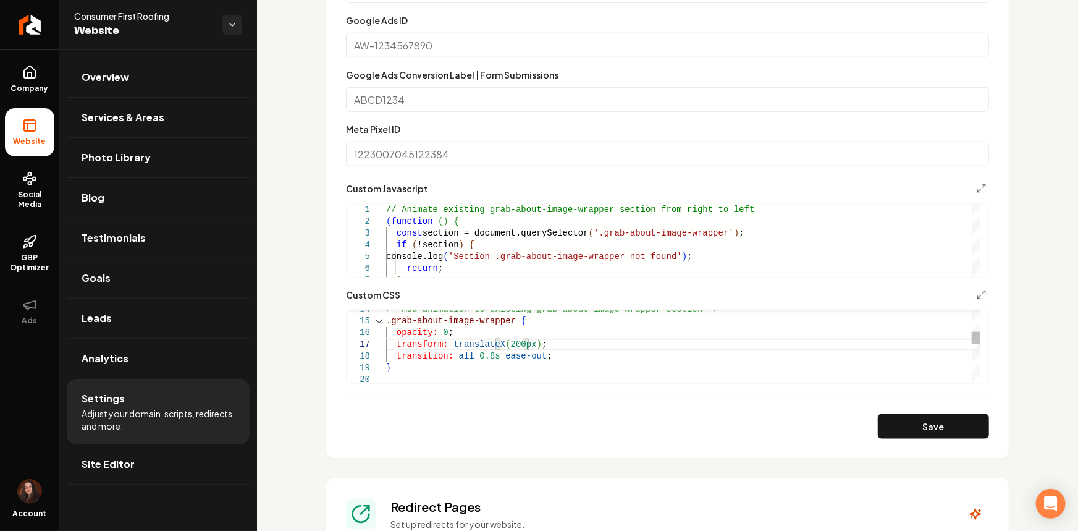
click at [488, 356] on div "/* Add animation to existing grab-about-image-wrap per section */ .grab-about-i…" at bounding box center [683, 409] width 594 height 516
click at [945, 427] on button "Save" at bounding box center [933, 426] width 111 height 25
click at [523, 351] on div "/* Add animation to existing grab-about-image-wrap per section */ .grab-about-i…" at bounding box center [683, 409] width 594 height 516
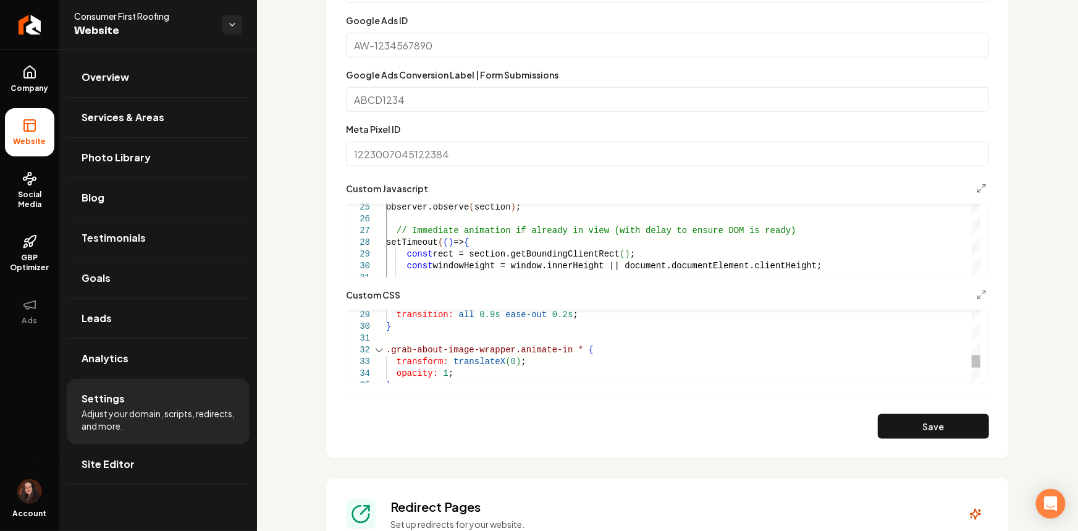
click at [508, 359] on div "transition: all 0.9s ease-out 0.2s ; } .grab-about-image-wrapper.animate-in * {…" at bounding box center [683, 238] width 594 height 516
click at [899, 421] on button "Save" at bounding box center [933, 426] width 111 height 25
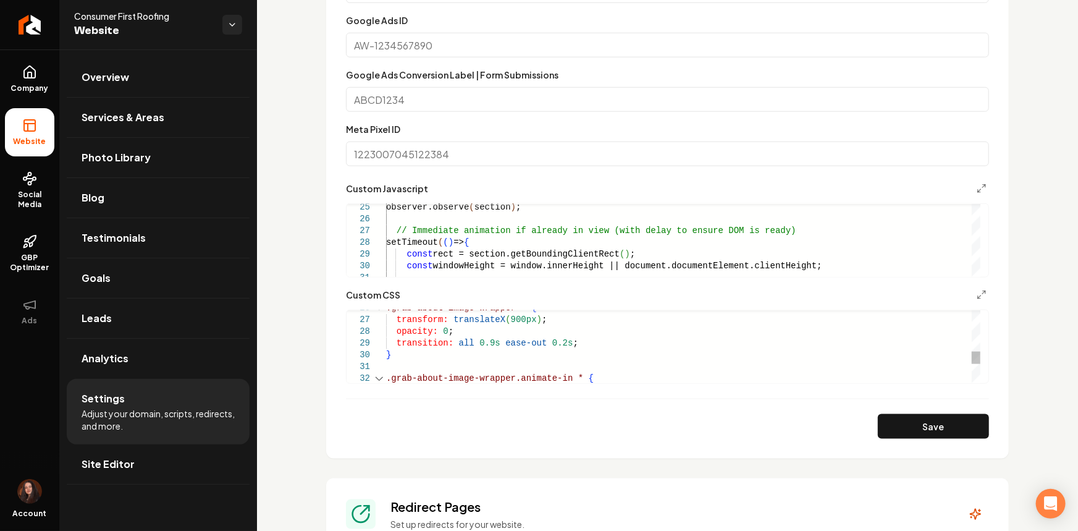
click at [505, 317] on div "transition: all 0.9s ease-out 0.2s ; } .grab-about-image-wrapper * { transform:…" at bounding box center [683, 267] width 594 height 516
click at [918, 426] on button "Save" at bounding box center [933, 426] width 111 height 25
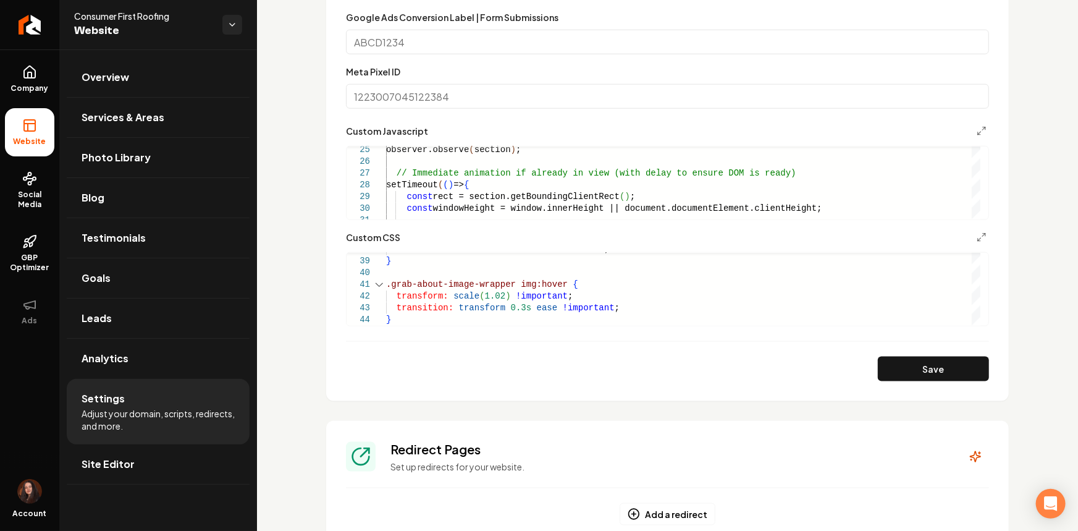
scroll to position [618, 0]
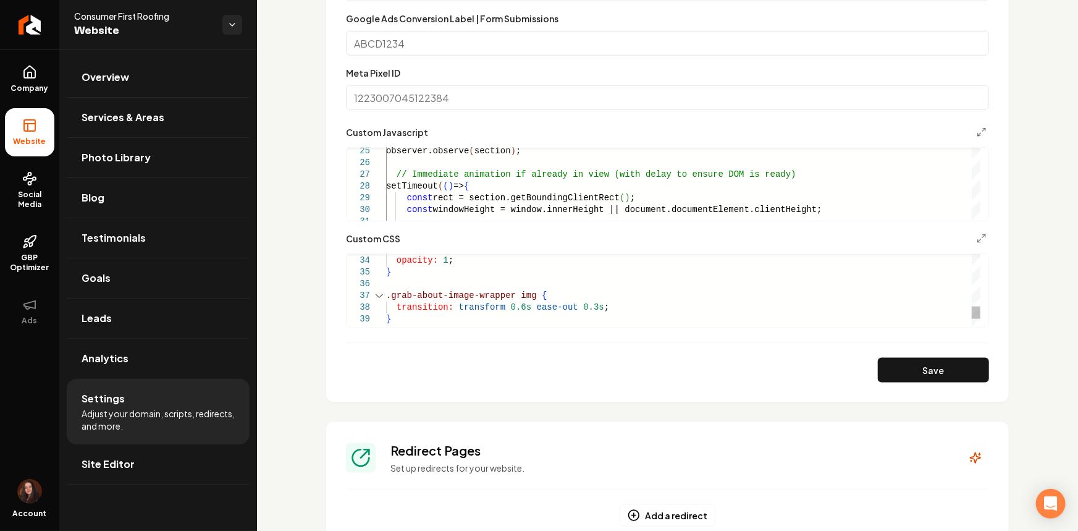
type textarea "**********"
click at [513, 306] on div ".grab-about-image-wrapper img { transform: translateX ( 200px ) ; opacity: 1 ; …" at bounding box center [683, 125] width 594 height 516
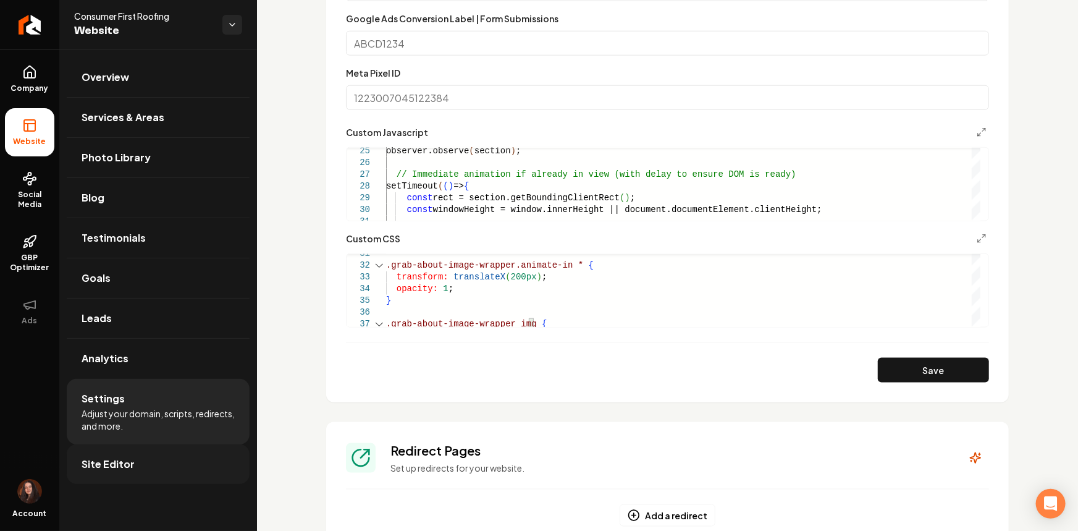
click at [216, 461] on link "Site Editor" at bounding box center [158, 464] width 183 height 40
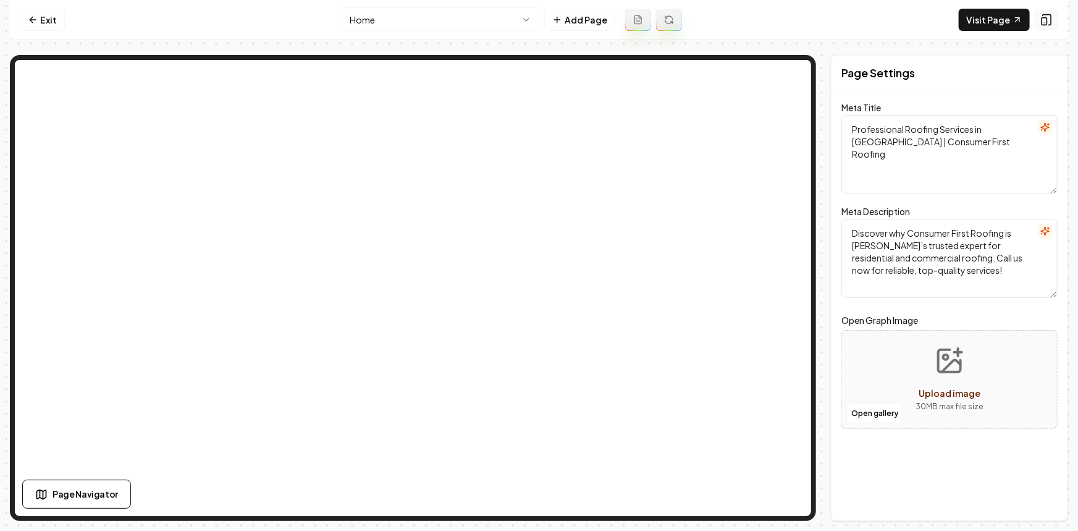
click at [1052, 18] on button at bounding box center [1045, 20] width 23 height 20
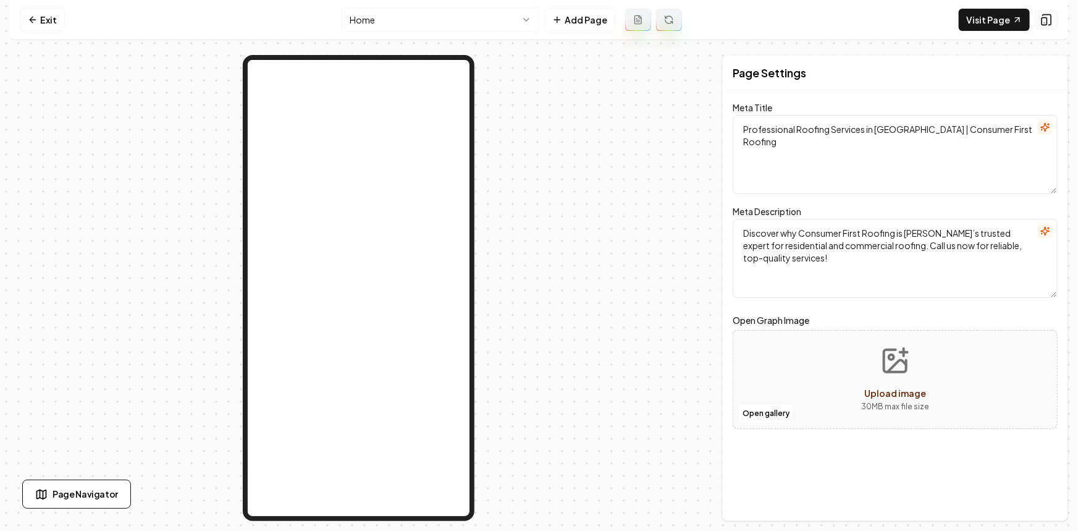
click at [1052, 25] on icon at bounding box center [1046, 20] width 12 height 12
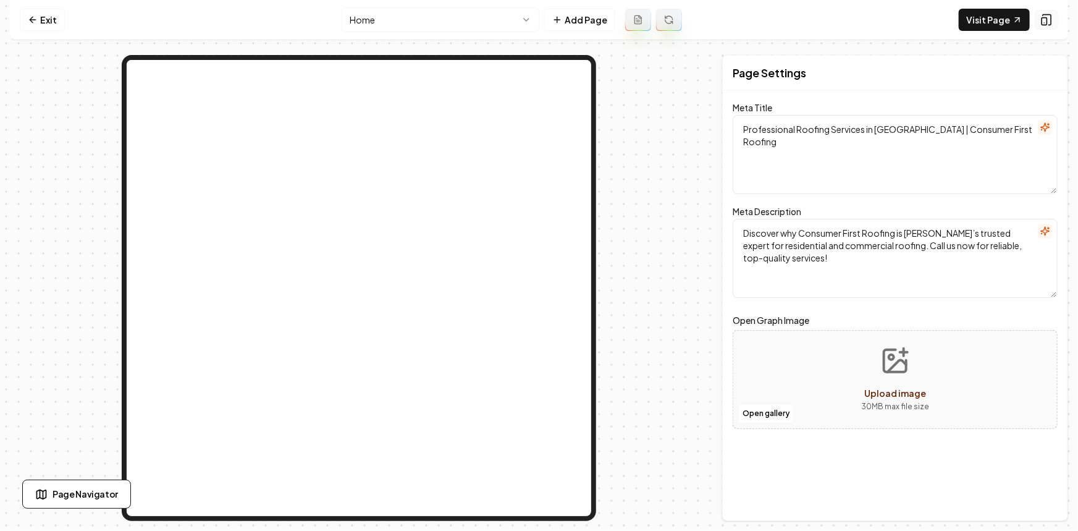
click at [1051, 23] on icon at bounding box center [1047, 20] width 8 height 10
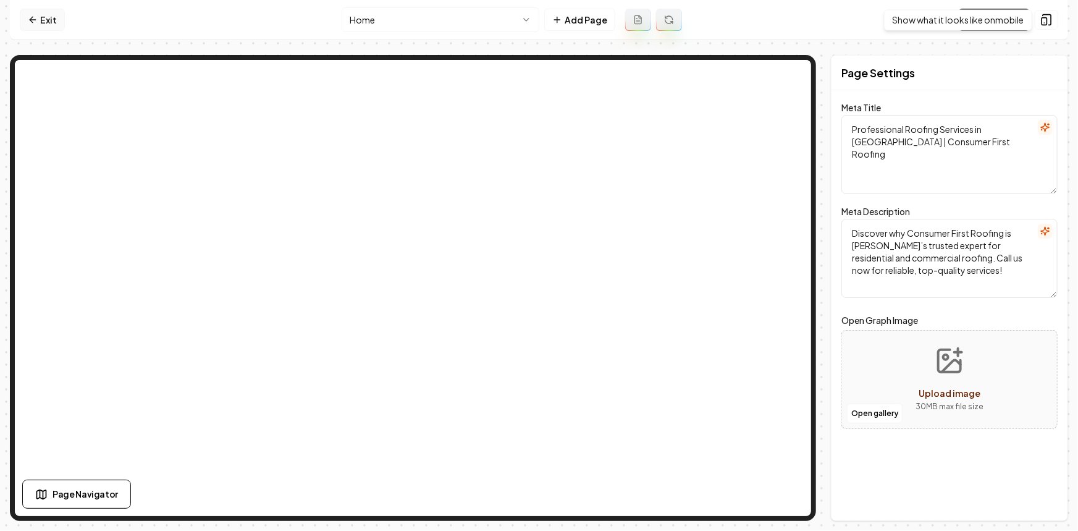
click at [30, 17] on icon at bounding box center [33, 20] width 10 height 10
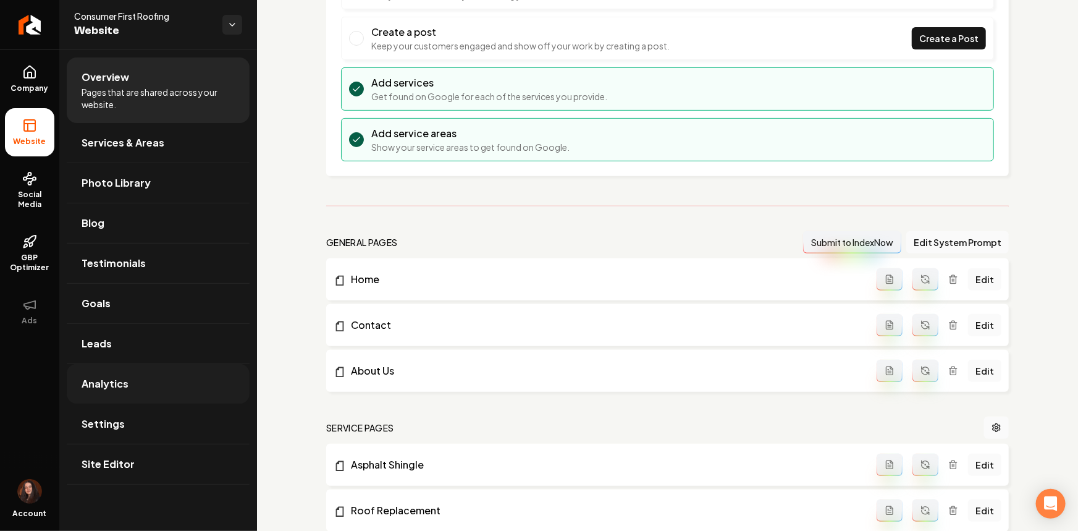
scroll to position [168, 0]
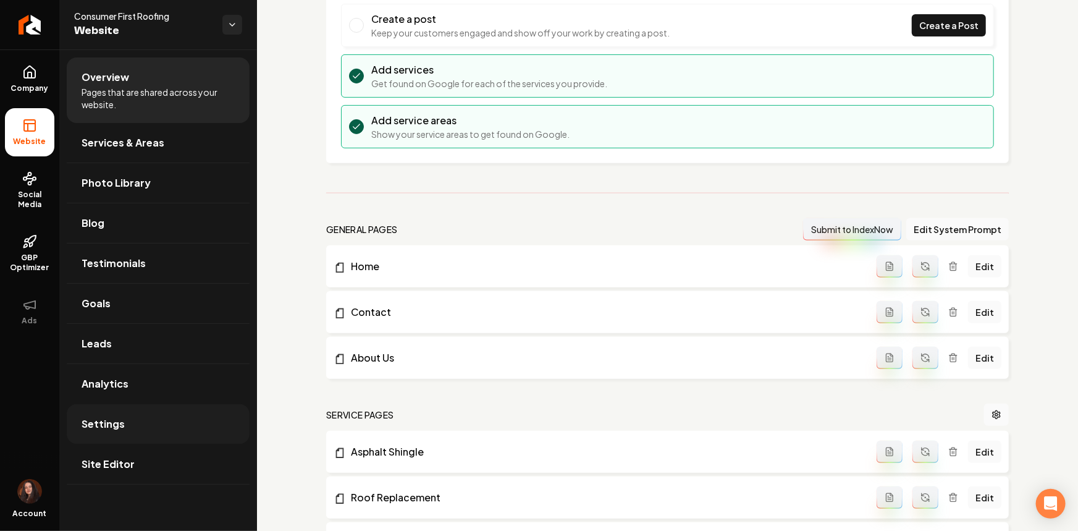
click at [115, 419] on span "Settings" at bounding box center [103, 423] width 43 height 15
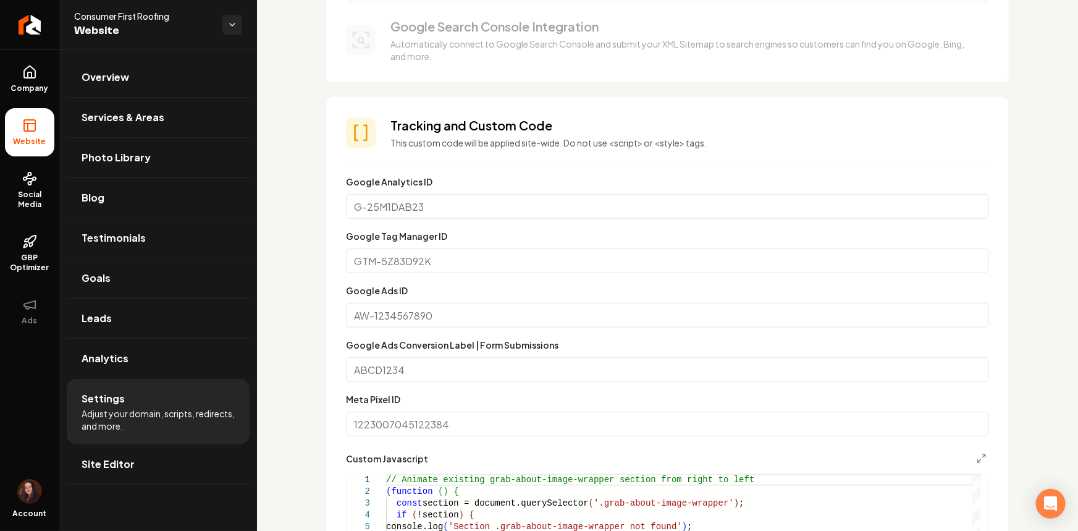
scroll to position [505, 0]
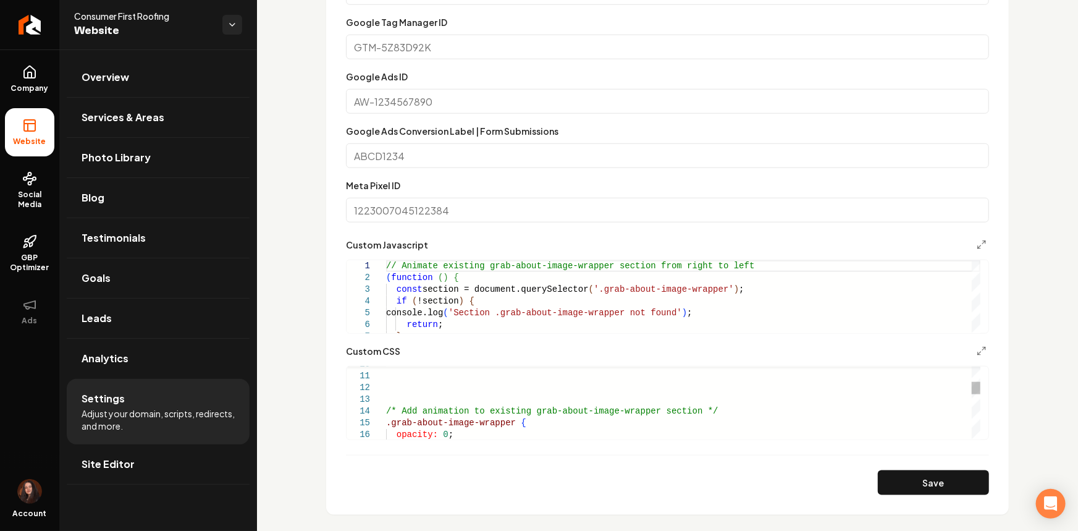
click at [390, 403] on div "**********" at bounding box center [663, 402] width 634 height 73
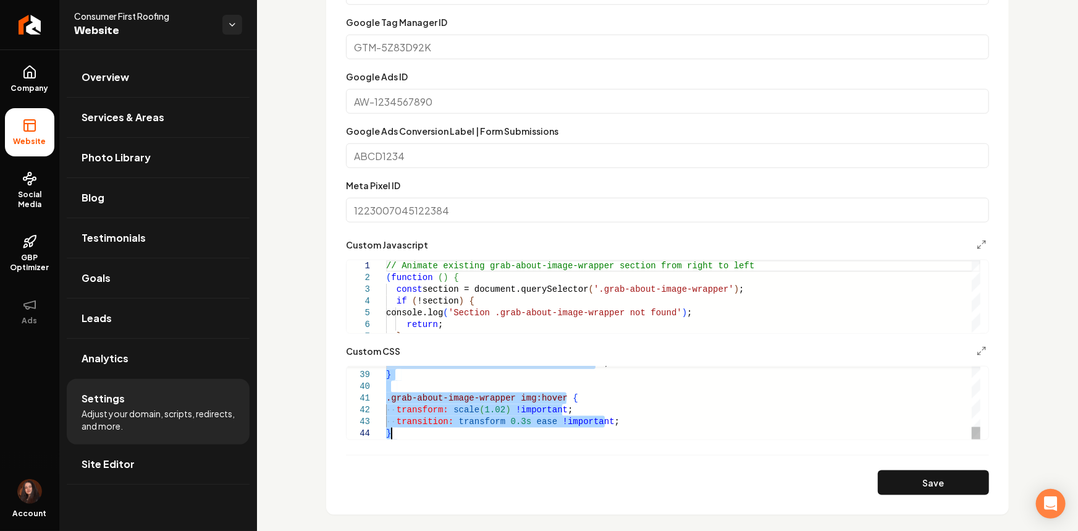
drag, startPoint x: 398, startPoint y: 396, endPoint x: 510, endPoint y: 556, distance: 195.7
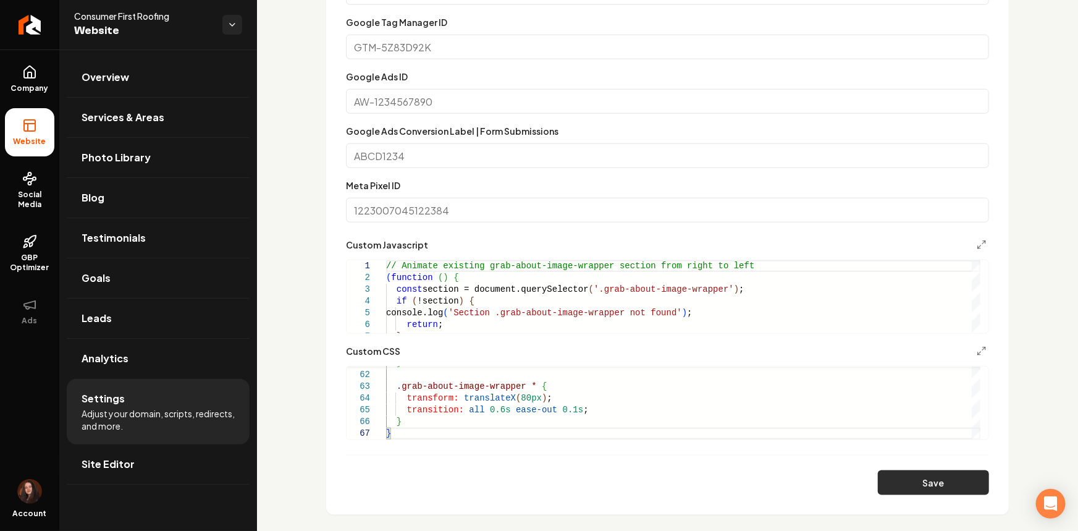
click at [926, 482] on button "Save" at bounding box center [933, 482] width 111 height 25
click at [508, 400] on div "} .grab-about-image-wrapper * { transform: translateX ( 80px ) ; transition: al…" at bounding box center [683, 46] width 594 height 786
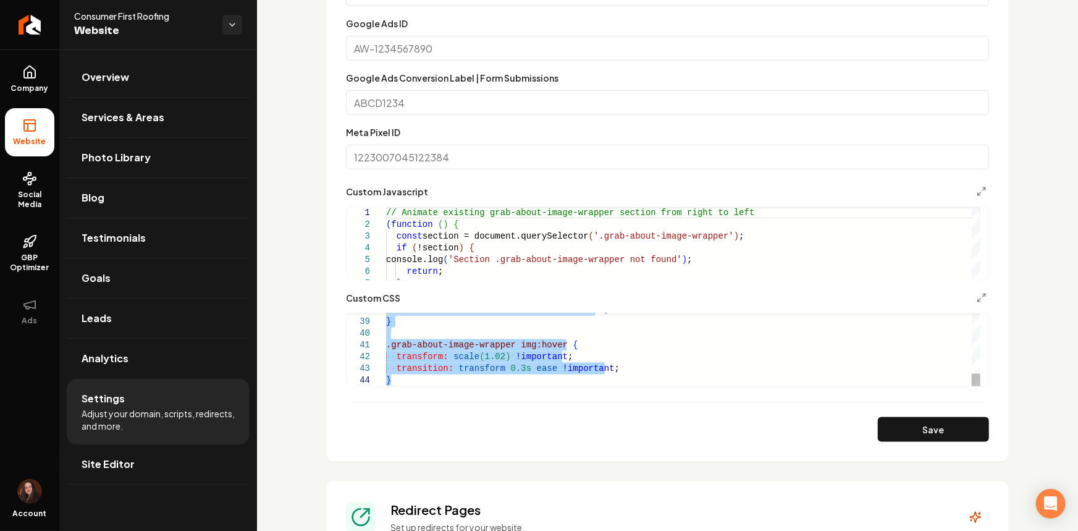
scroll to position [561, 0]
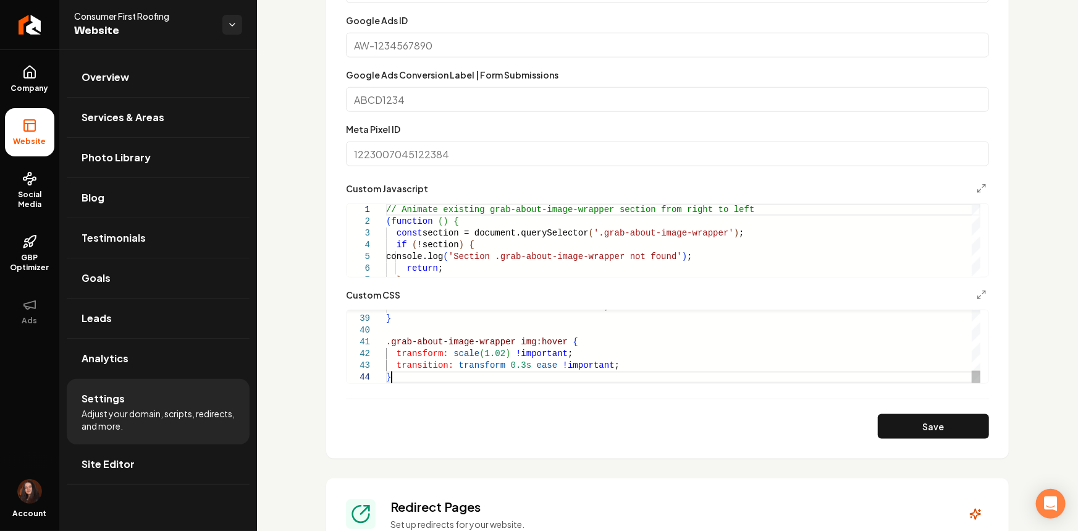
click at [397, 379] on div "transition: transform 0.6s ease-out 0.3s ; } .grab-about-image-wrapper img:hove…" at bounding box center [683, 125] width 594 height 516
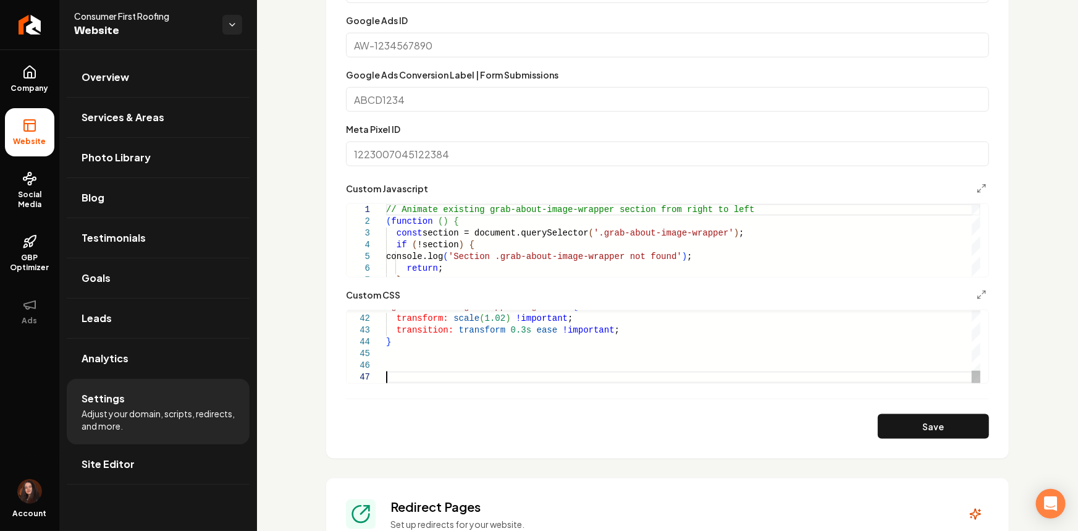
scroll to position [70, 0]
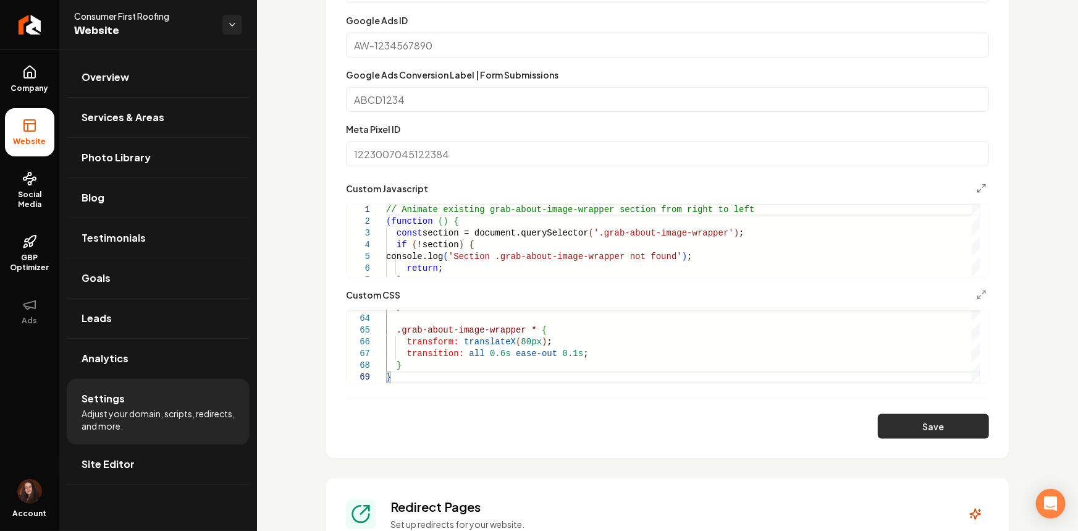
click at [902, 432] on button "Save" at bounding box center [933, 426] width 111 height 25
type textarea "**********"
click at [127, 465] on span "Site Editor" at bounding box center [108, 463] width 53 height 15
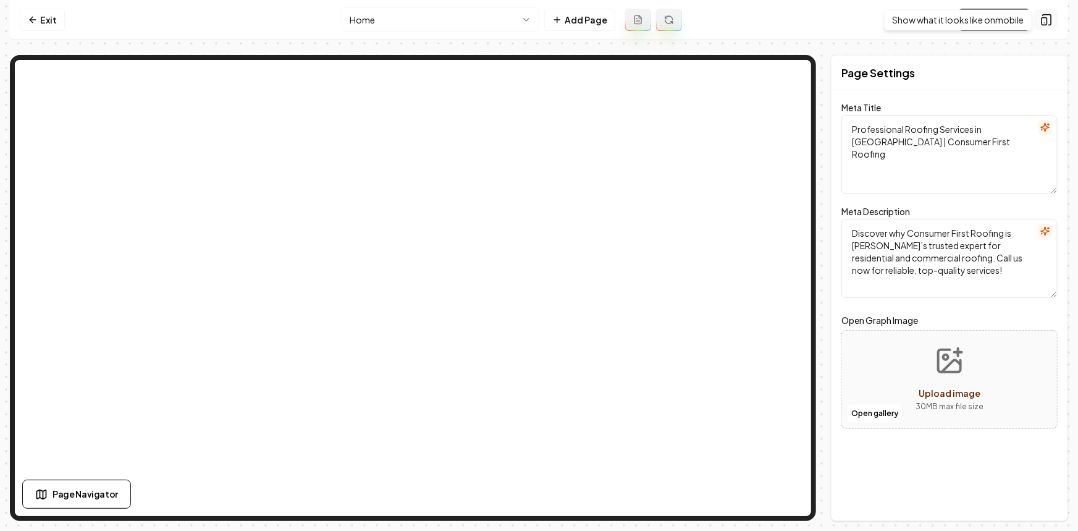
click at [1050, 23] on icon at bounding box center [1046, 20] width 12 height 12
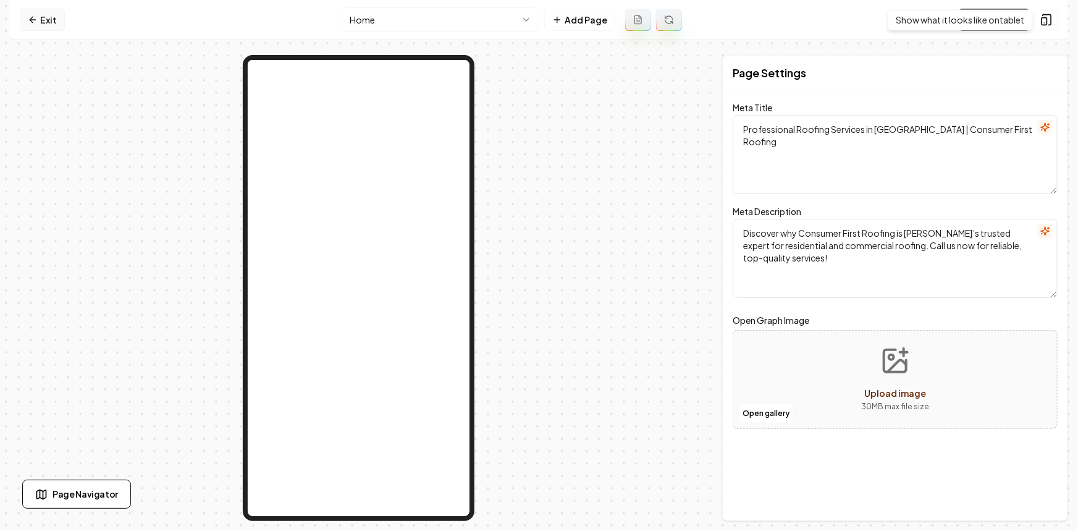
click at [35, 12] on link "Exit" at bounding box center [42, 20] width 45 height 22
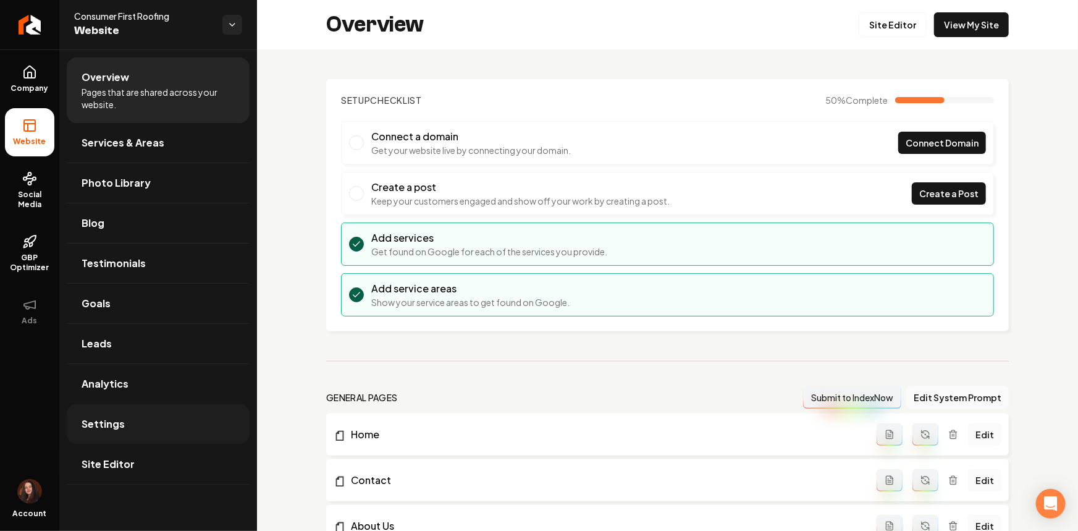
click at [93, 424] on span "Settings" at bounding box center [103, 423] width 43 height 15
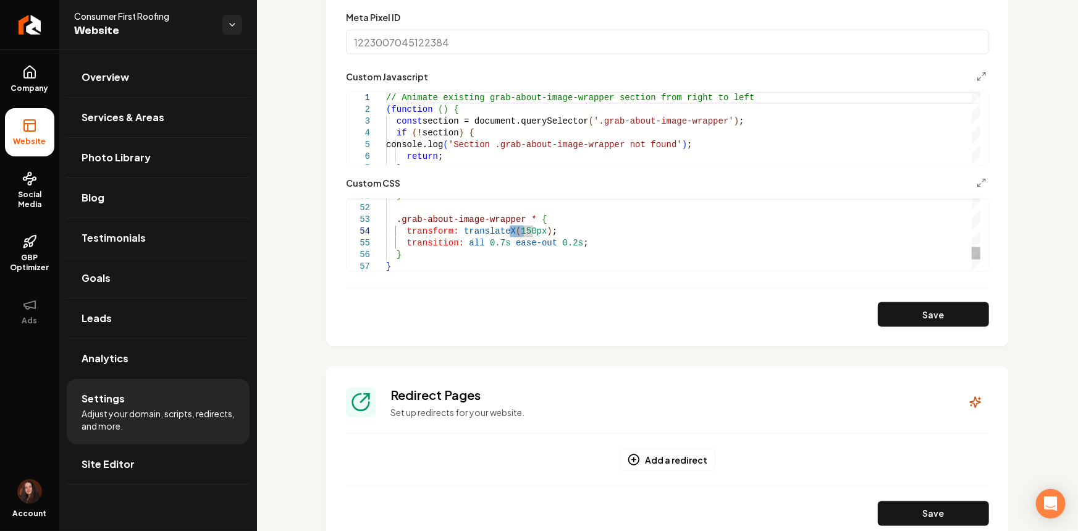
drag, startPoint x: 521, startPoint y: 232, endPoint x: 508, endPoint y: 231, distance: 13.0
click at [508, 231] on div "} .grab-about-image-wrapper * { transform: translateX ( 150px ) ; transition: a…" at bounding box center [683, 8] width 594 height 810
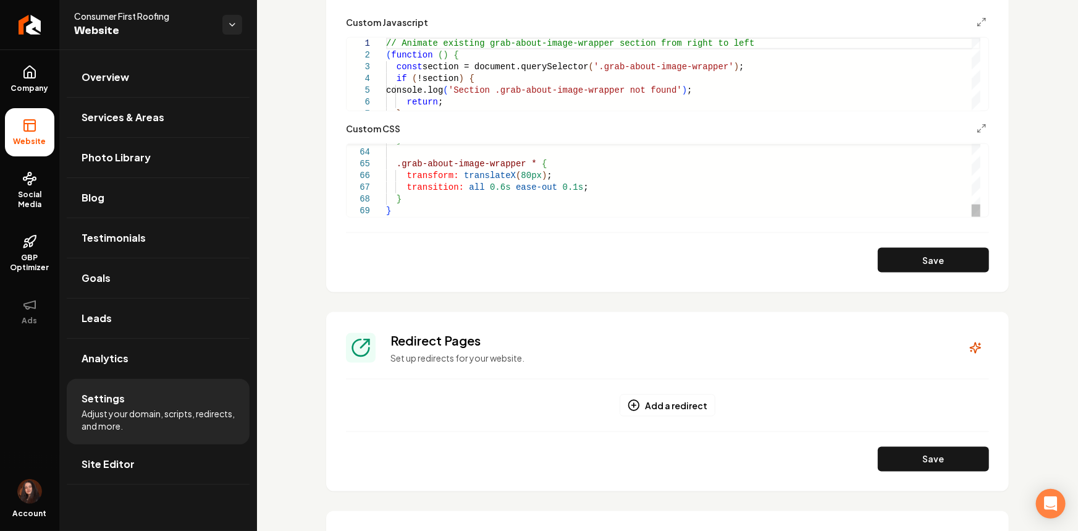
scroll to position [729, 0]
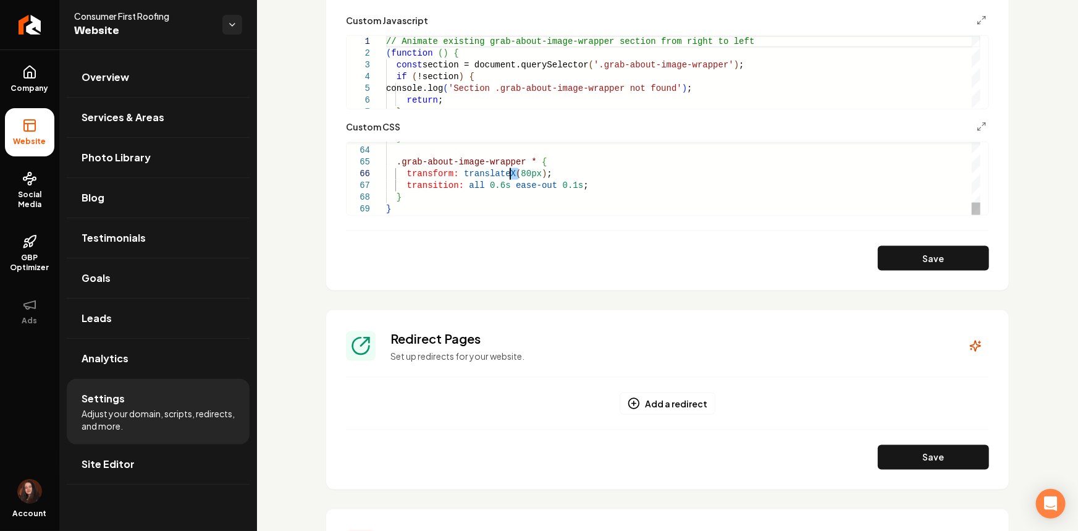
drag, startPoint x: 521, startPoint y: 171, endPoint x: 508, endPoint y: 173, distance: 12.5
click at [922, 250] on button "Save" at bounding box center [933, 258] width 111 height 25
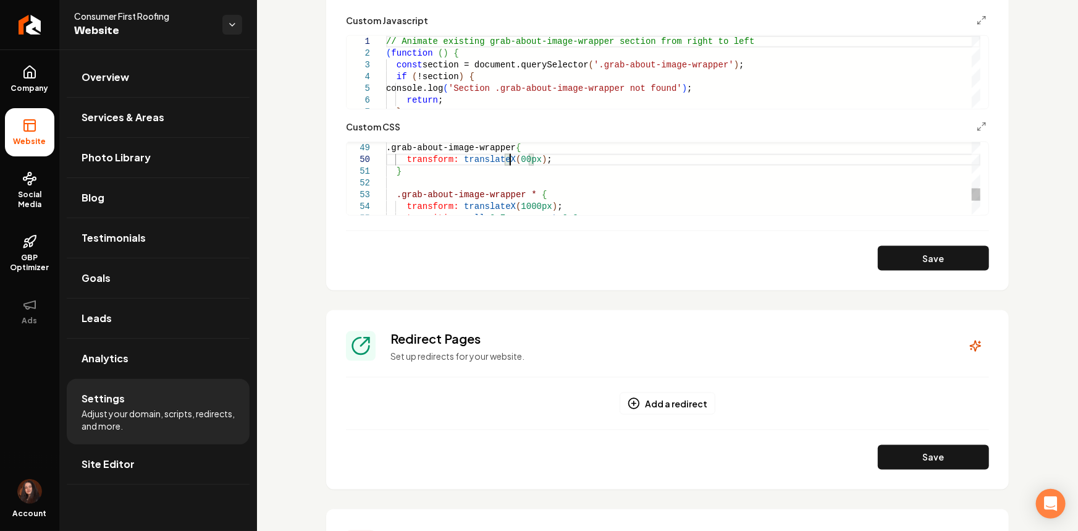
scroll to position [106, 128]
click at [910, 265] on button "Save" at bounding box center [933, 258] width 111 height 25
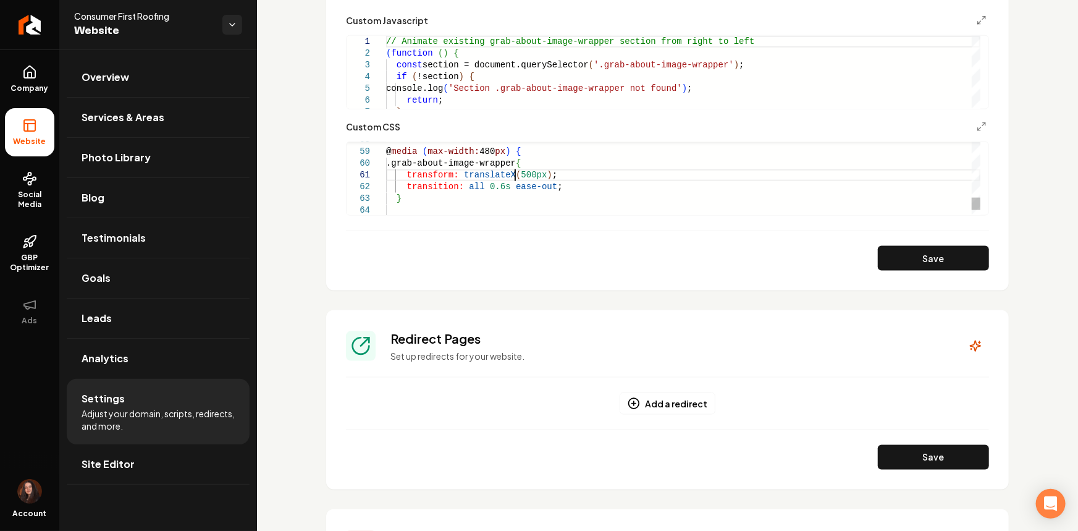
click at [947, 251] on button "Save" at bounding box center [933, 258] width 111 height 25
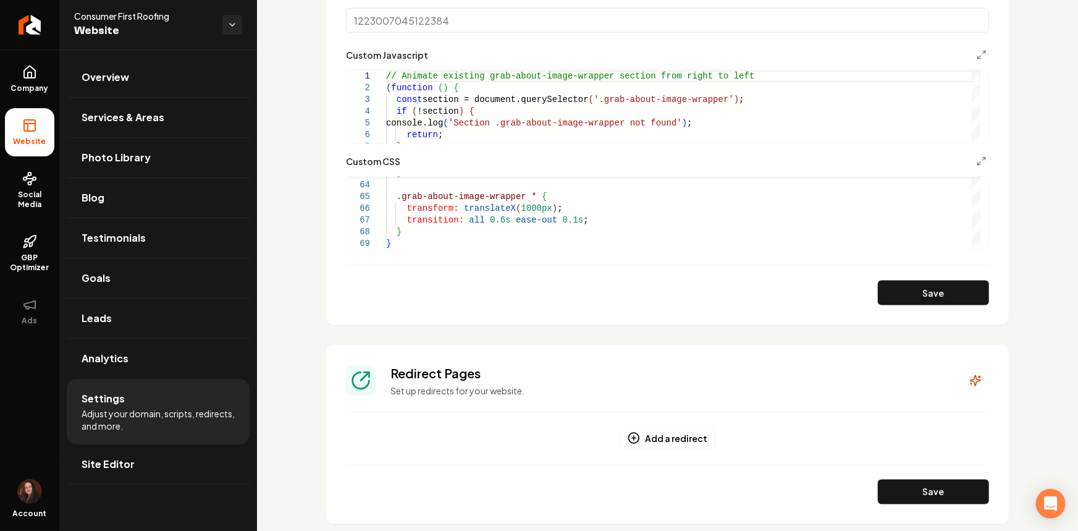
scroll to position [673, 0]
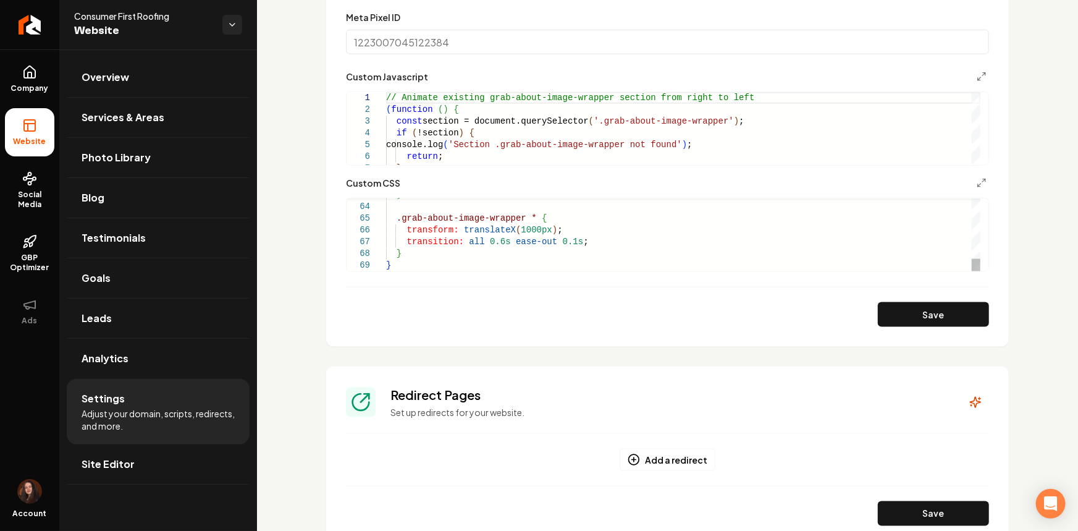
click at [926, 302] on button "Save" at bounding box center [933, 314] width 111 height 25
click at [902, 329] on section "**********" at bounding box center [667, 30] width 682 height 631
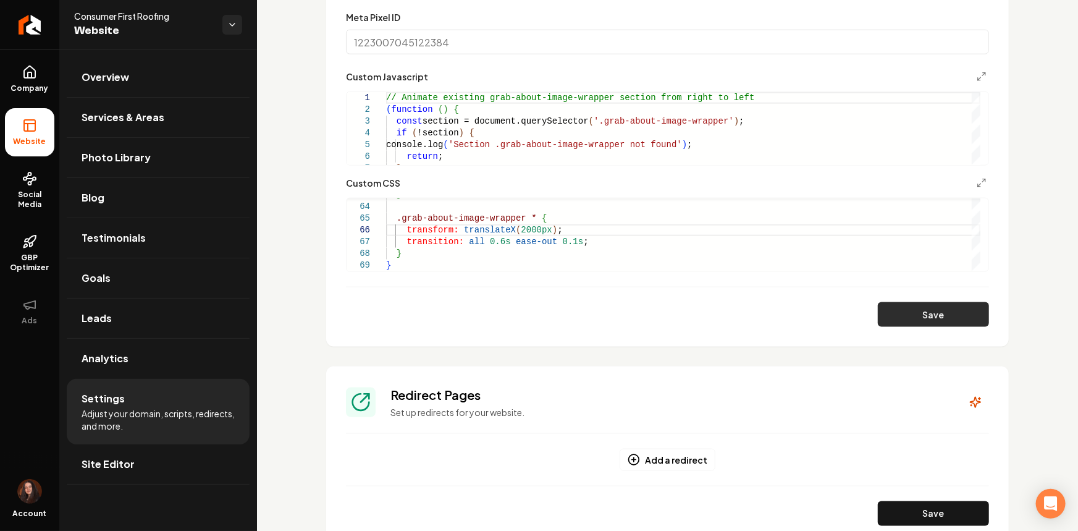
click at [902, 319] on button "Save" at bounding box center [933, 314] width 111 height 25
click at [878, 322] on button "Save" at bounding box center [933, 314] width 111 height 25
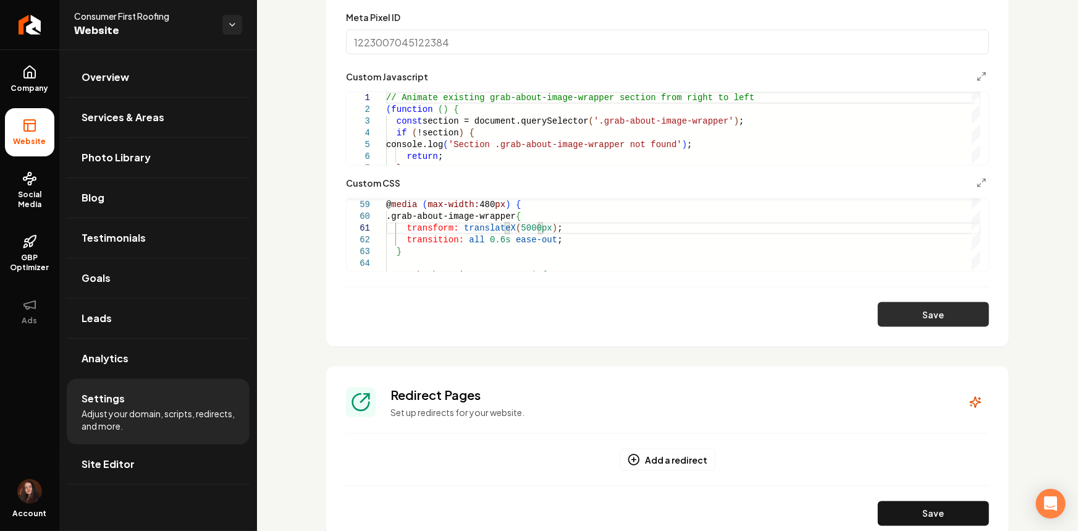
click at [894, 305] on button "Save" at bounding box center [933, 314] width 111 height 25
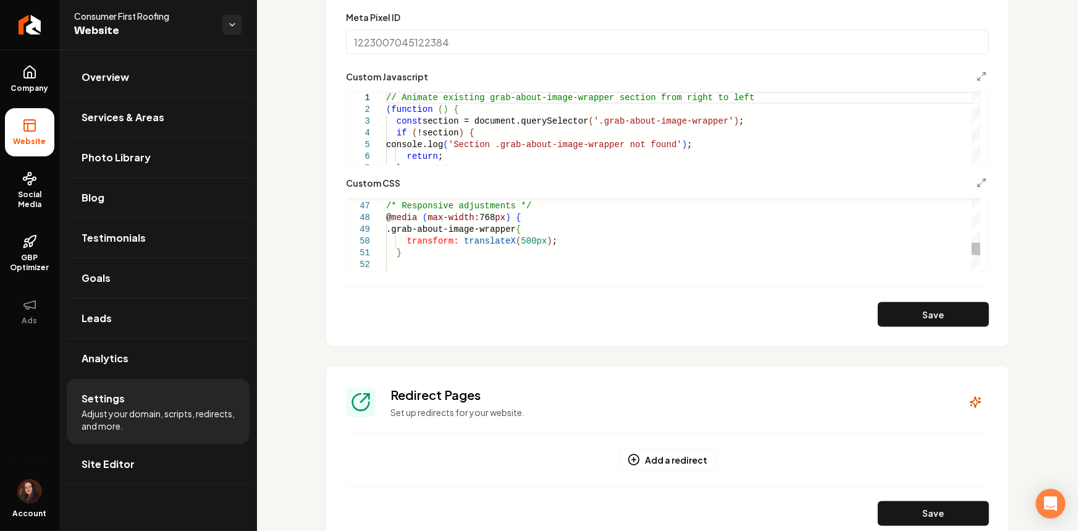
click at [513, 238] on div "} .grab-about-image-wrapper * { .grab-about-image-wrapper { transform: translat…" at bounding box center [683, 65] width 594 height 810
click at [897, 305] on button "Save" at bounding box center [933, 314] width 111 height 25
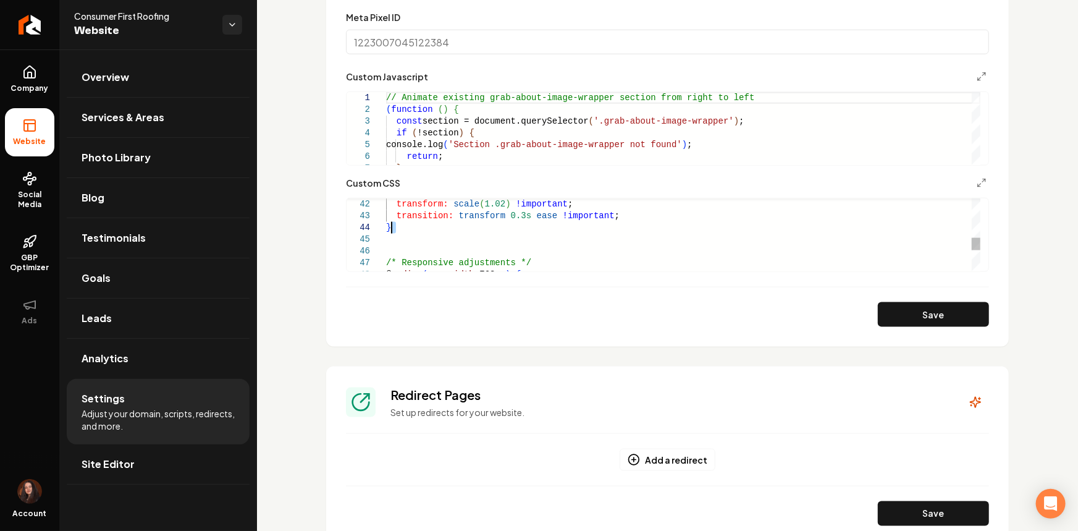
drag, startPoint x: 408, startPoint y: 242, endPoint x: 514, endPoint y: 231, distance: 106.8
click at [518, 230] on div "/* Responsive adjustments */ @ media ( max-width: 768 px ) { } transform: scale…" at bounding box center [683, 122] width 594 height 810
click at [416, 243] on div "transform: scale ( 1.02 ) !important ; transition: transform 0.3s ease !importa…" at bounding box center [683, 122] width 594 height 810
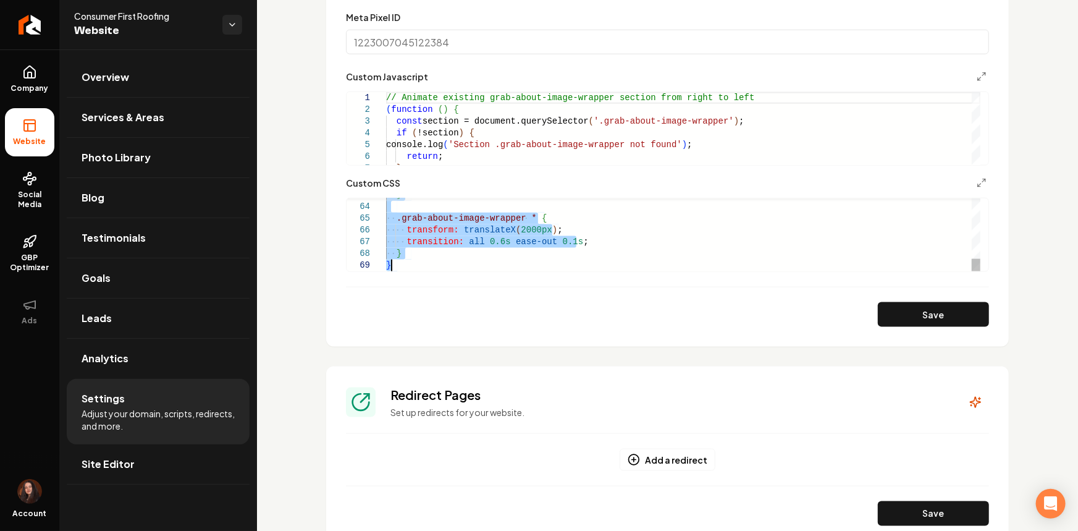
drag, startPoint x: 408, startPoint y: 251, endPoint x: 496, endPoint y: 322, distance: 113.3
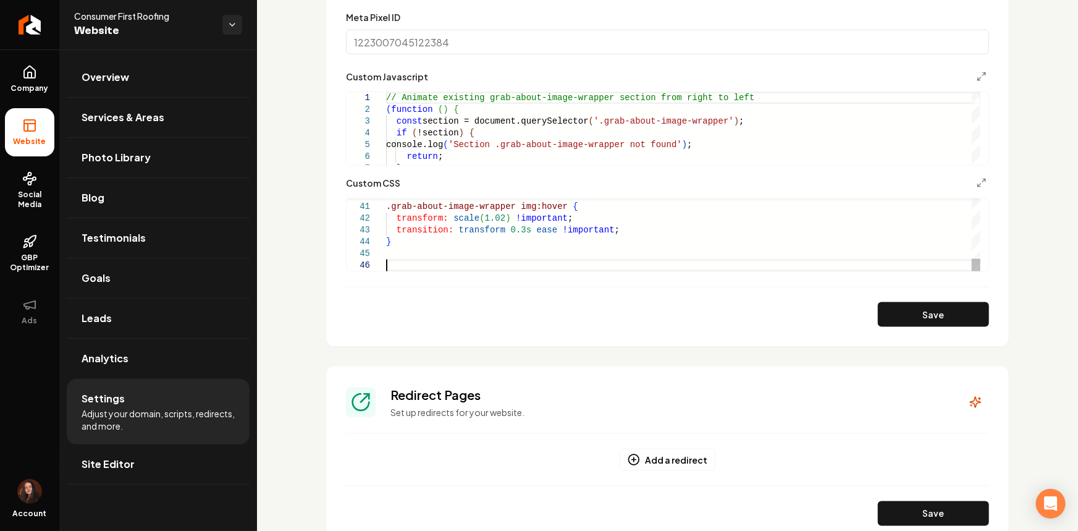
scroll to position [69, 133]
click at [886, 303] on button "Save" at bounding box center [933, 314] width 111 height 25
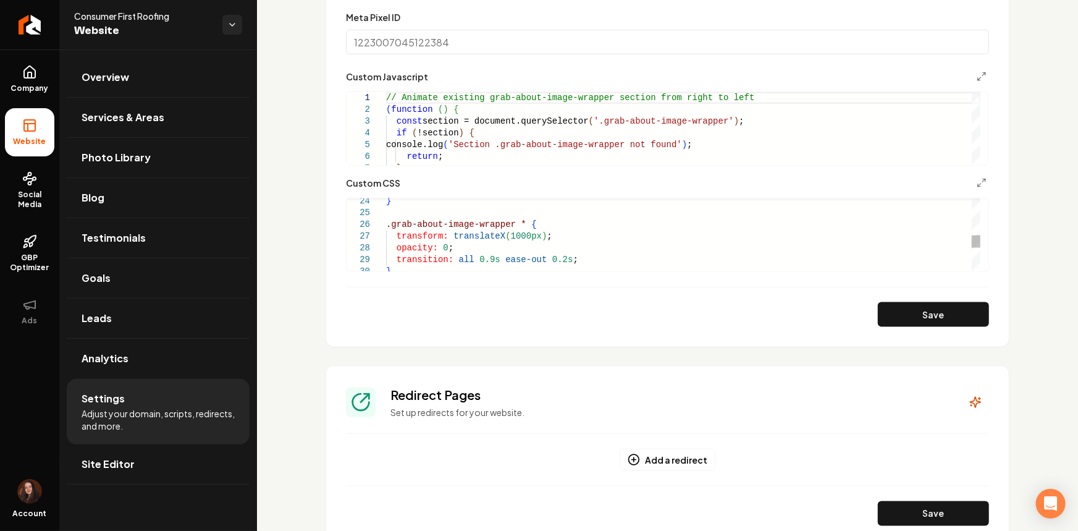
scroll to position [46, 3]
click at [503, 233] on div ".grab-about-image-wrapper * { transform: translateX ( 1000px ) ; opacity: 0 ; }…" at bounding box center [683, 183] width 594 height 516
drag, startPoint x: 511, startPoint y: 236, endPoint x: 499, endPoint y: 235, distance: 11.8
click at [499, 235] on div ".grab-about-image-wrapper * { transform: translateX ( 1000px ) ; opacity: 0 ; }…" at bounding box center [683, 183] width 594 height 516
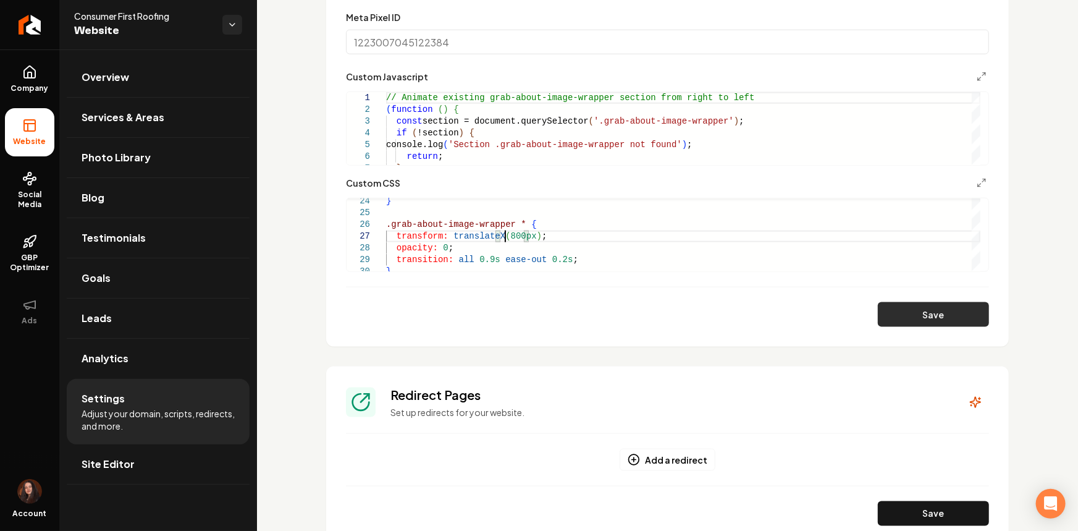
click at [897, 324] on button "Save" at bounding box center [933, 314] width 111 height 25
click at [521, 240] on div ".grab-about-image-wrapper * { transform: translateX ( 800px ) ; opacity: 0 ; } …" at bounding box center [683, 183] width 594 height 516
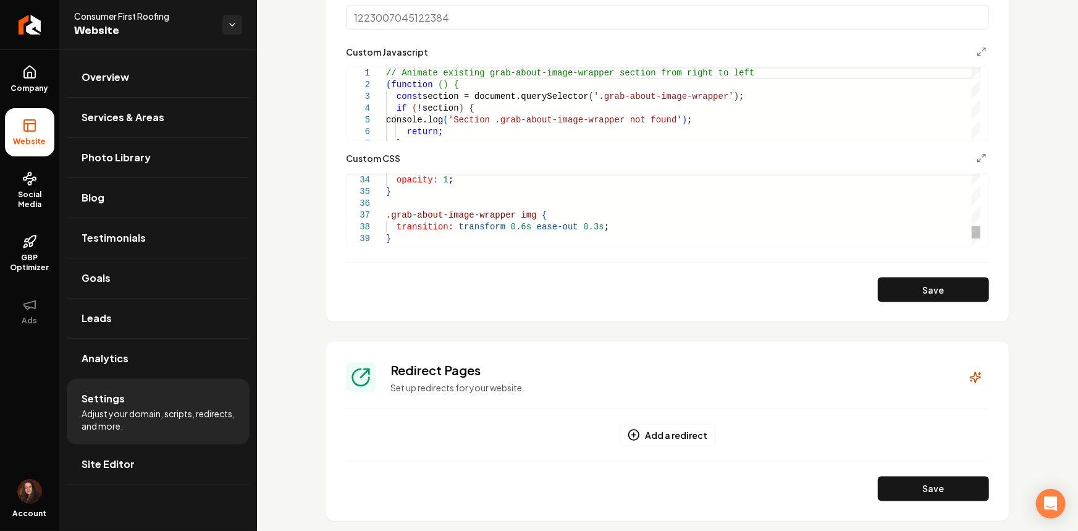
scroll to position [618, 0]
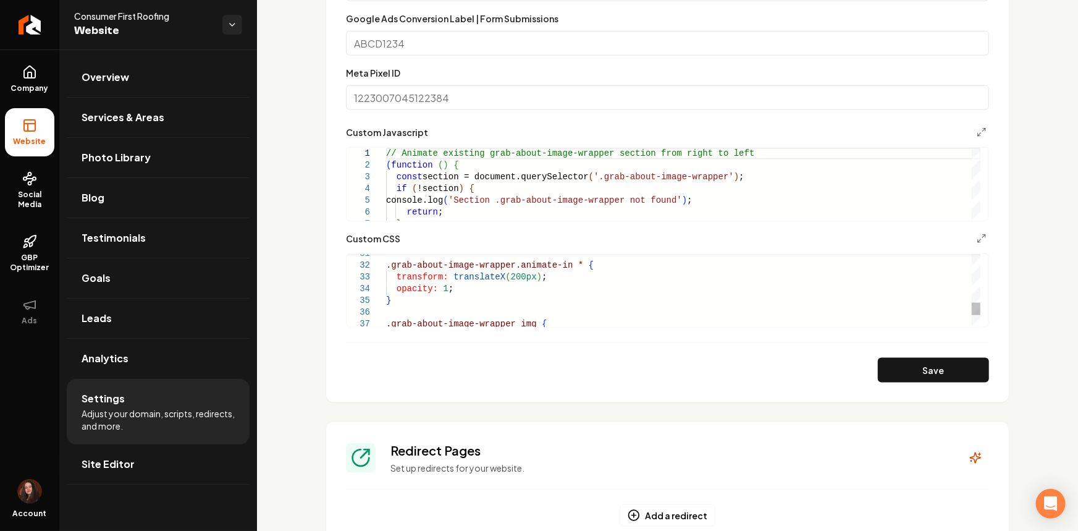
click at [505, 278] on div ".grab-about-image-wrapper img { transform: translateX ( 200px ) ; opacity: 1 ; …" at bounding box center [683, 154] width 594 height 516
click at [929, 382] on button "Save" at bounding box center [933, 370] width 111 height 25
click at [505, 277] on div ".grab-about-image-wrapper img { transform: translateX ( 600px ) ; opacity: 1 ; …" at bounding box center [683, 154] width 594 height 516
click at [922, 379] on button "Save" at bounding box center [933, 370] width 111 height 25
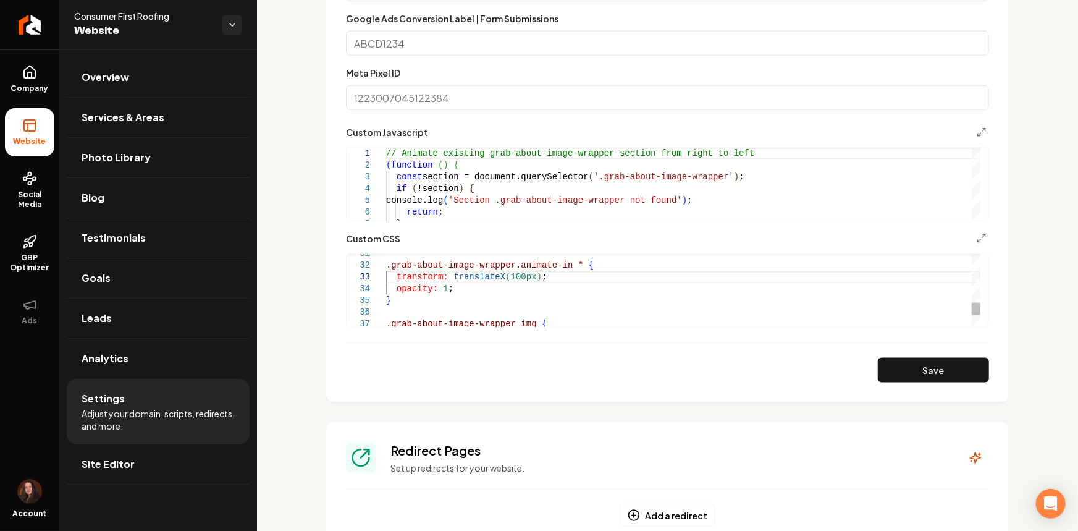
click at [506, 276] on div ".grab-about-image-wrapper img { transform: translateX ( 100px ) ; opacity: 1 ; …" at bounding box center [683, 154] width 594 height 516
click at [918, 364] on button "Save" at bounding box center [933, 370] width 111 height 25
click at [509, 277] on div ".grab-about-image-wrapper img { transform: translateX ( 150px ) ; opacity: 1 ; …" at bounding box center [683, 154] width 594 height 516
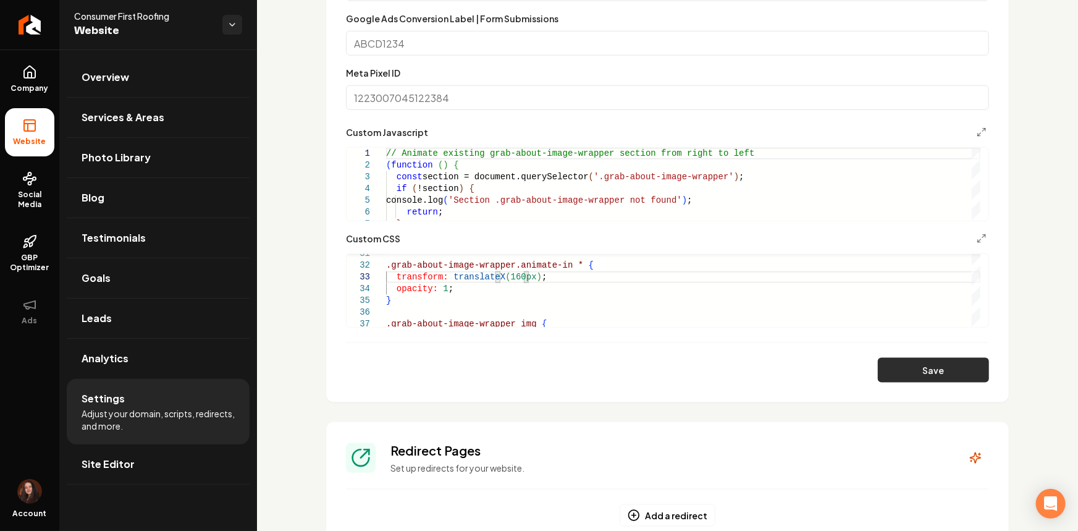
click at [898, 369] on button "Save" at bounding box center [933, 370] width 111 height 25
click at [509, 278] on div ".grab-about-image-wrapper img { transform: translateX ( 160px ) ; opacity: 1 ; …" at bounding box center [683, 154] width 594 height 516
click at [883, 371] on button "Save" at bounding box center [933, 370] width 111 height 25
click at [454, 277] on div ".grab-about-image-wrapper img { transform: translateX ( 140px ) ; opacity: 1 ; …" at bounding box center [683, 154] width 594 height 516
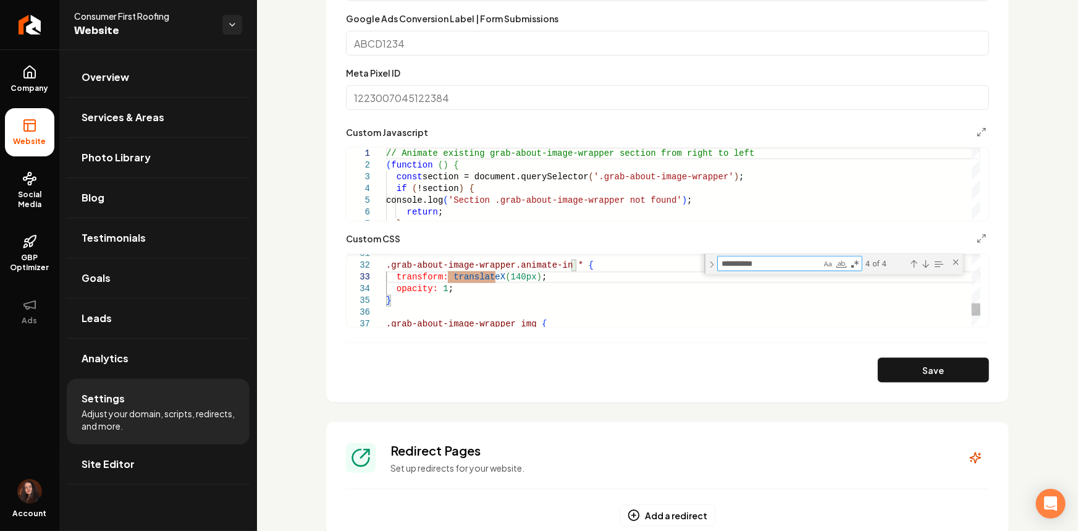
type textarea "**********"
type textarea "*"
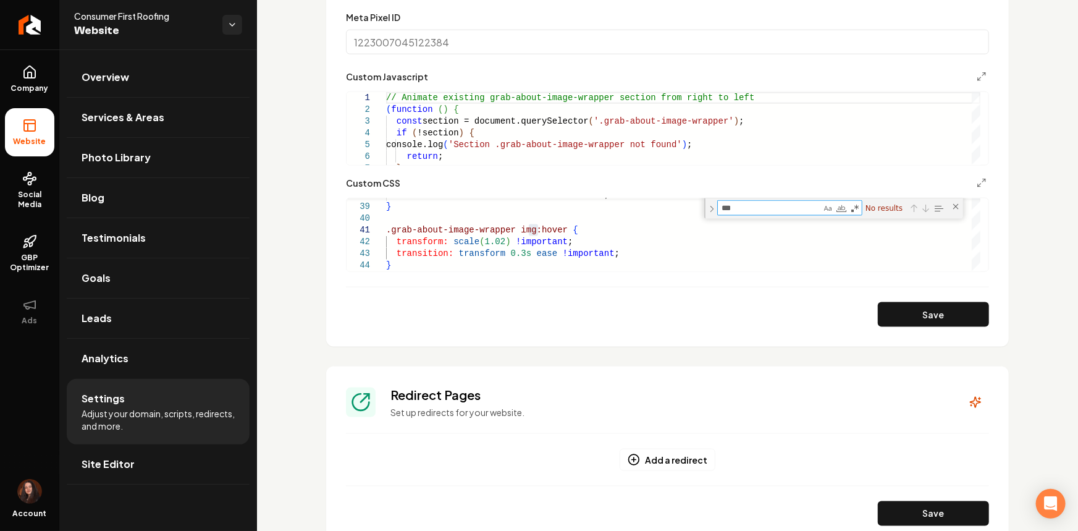
scroll to position [673, 0]
type textarea "***"
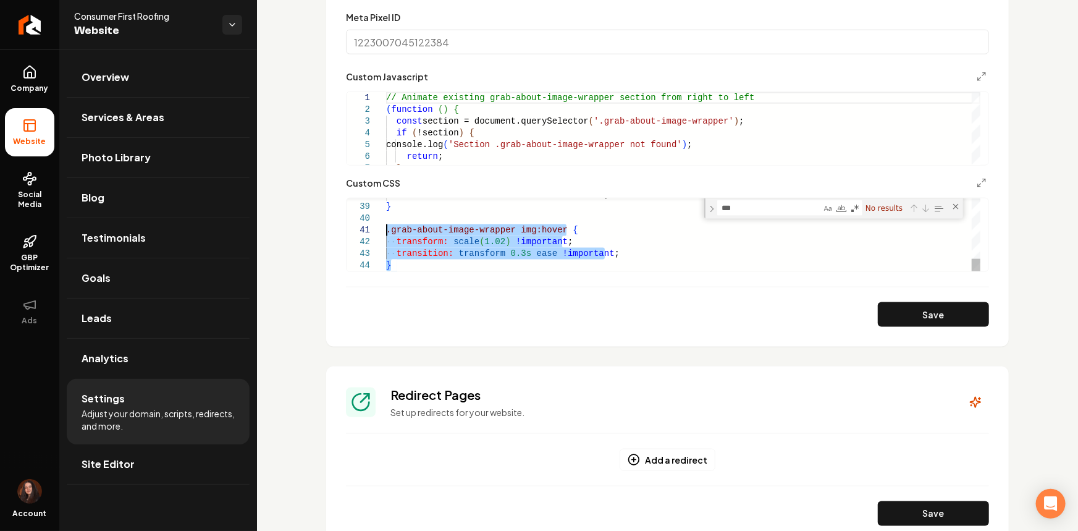
drag, startPoint x: 398, startPoint y: 265, endPoint x: 379, endPoint y: 232, distance: 37.9
click at [386, 232] on div "transition: transform 0.6s ease-out 0.3s ; } .grab-about-image-wrapper img:hove…" at bounding box center [683, 2] width 594 height 537
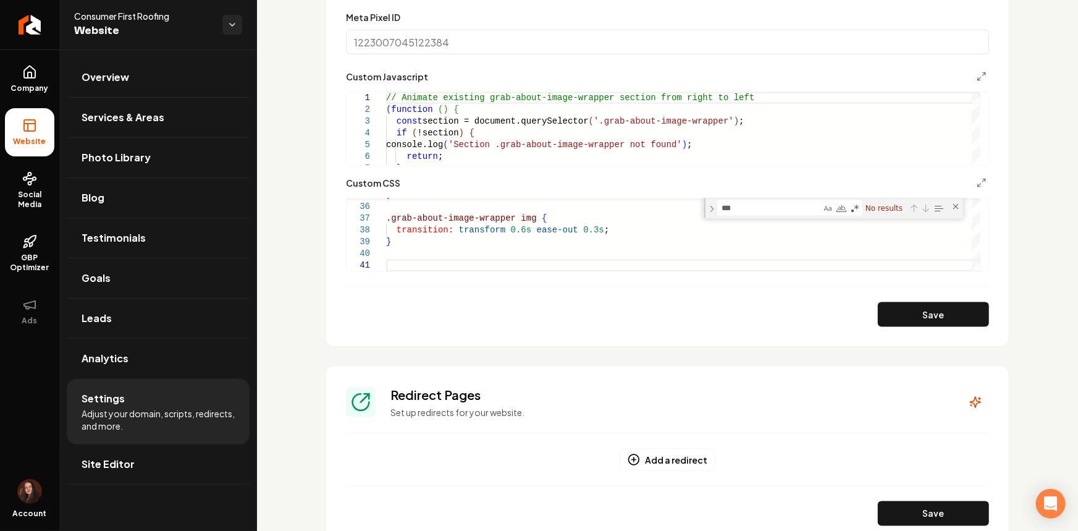
click at [898, 306] on button "Save" at bounding box center [933, 314] width 111 height 25
type textarea "**********"
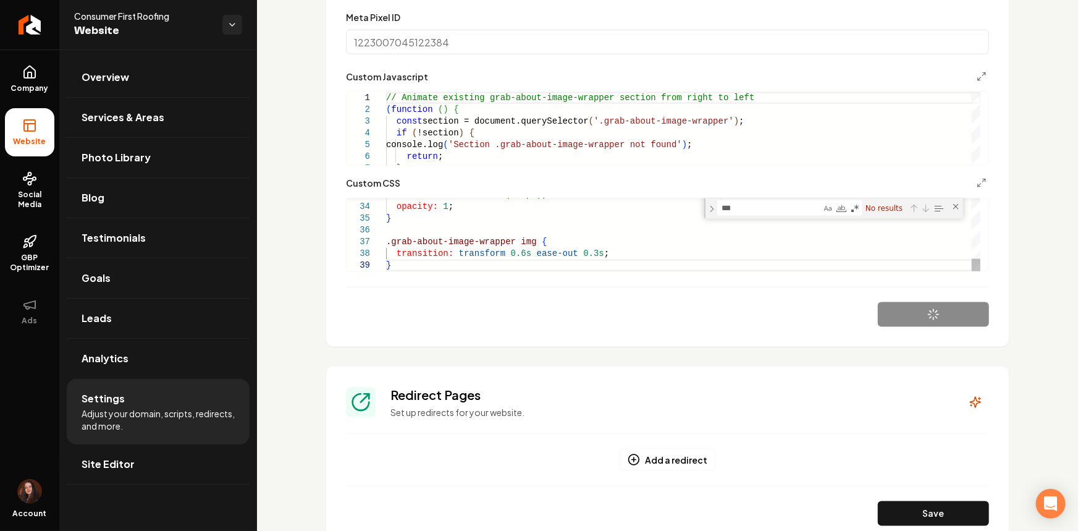
click at [758, 208] on textarea "***" at bounding box center [769, 208] width 103 height 14
type textarea "*****"
click at [878, 308] on button "Save" at bounding box center [933, 314] width 111 height 25
click at [203, 447] on link "Site Editor" at bounding box center [158, 464] width 183 height 40
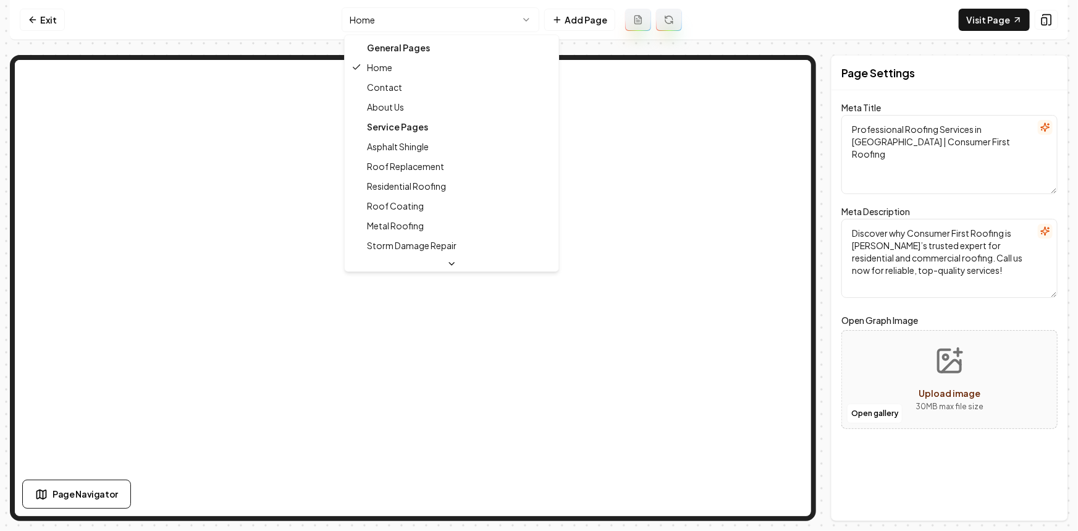
click at [404, 12] on html "Computer Required This feature is only available on a computer. Please switch t…" at bounding box center [539, 265] width 1078 height 531
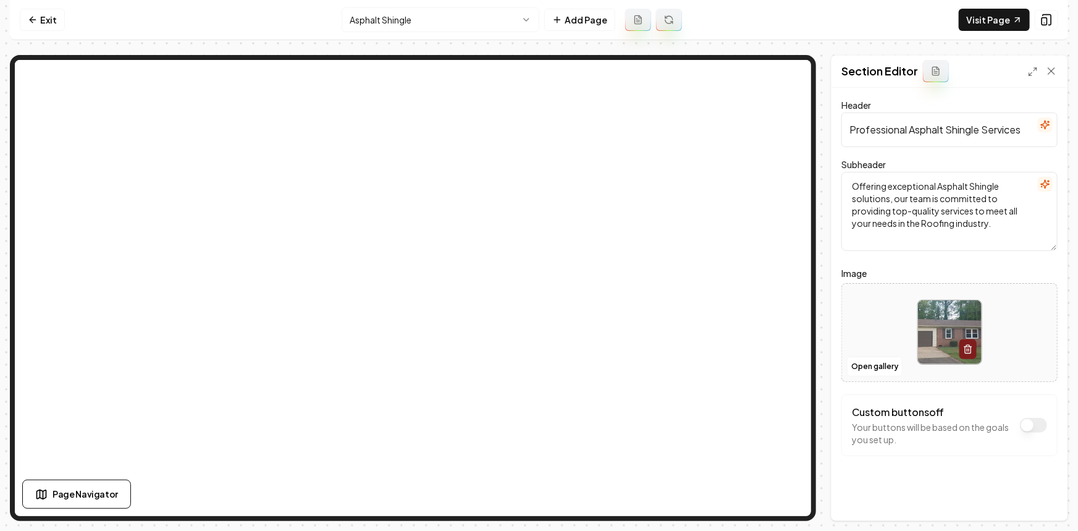
click at [884, 338] on div at bounding box center [949, 332] width 215 height 85
type input "**********"
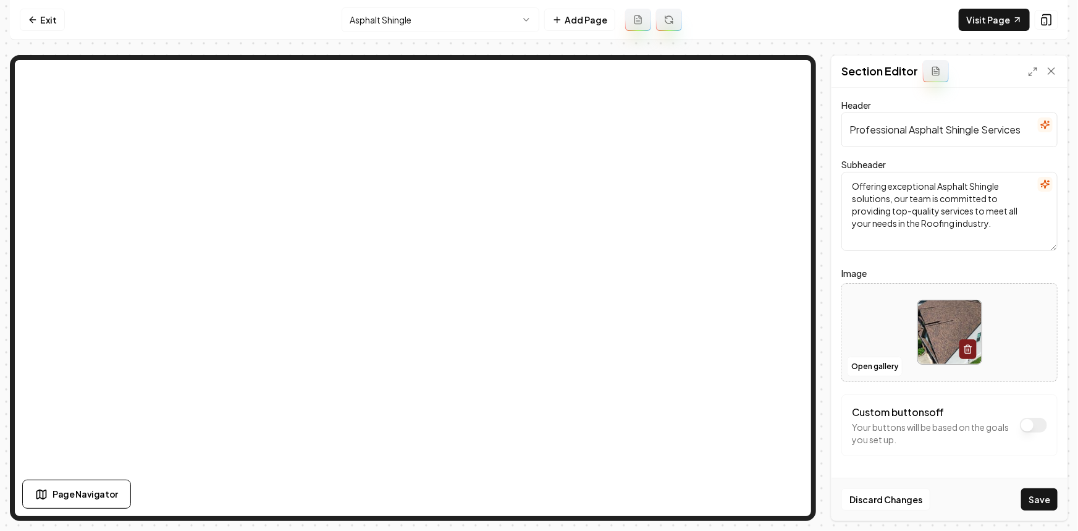
click at [1022, 492] on div "Discard Changes Save" at bounding box center [949, 498] width 236 height 43
click at [1023, 494] on button "Save" at bounding box center [1039, 499] width 36 height 22
click at [447, 17] on html "Computer Required This feature is only available on a computer. Please switch t…" at bounding box center [539, 265] width 1078 height 531
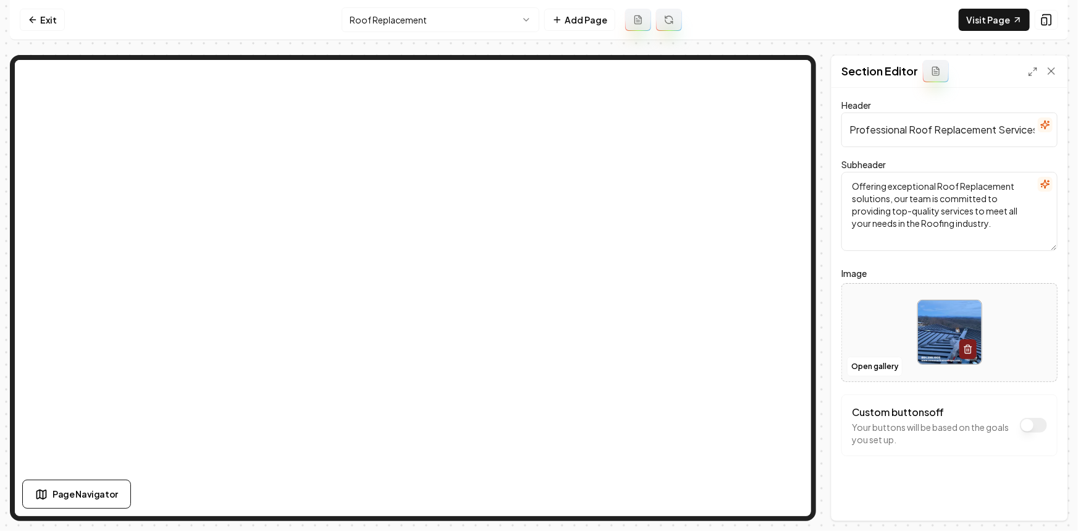
click at [865, 329] on div at bounding box center [949, 332] width 215 height 85
type input "**********"
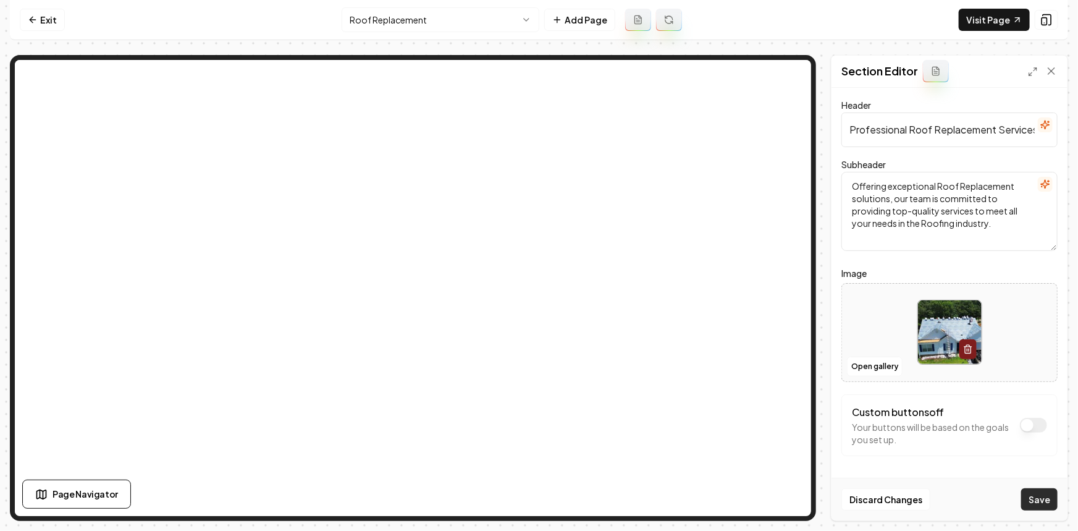
click at [1041, 498] on button "Save" at bounding box center [1039, 499] width 36 height 22
click at [376, 15] on html "Computer Required This feature is only available on a computer. Please switch t…" at bounding box center [539, 265] width 1078 height 531
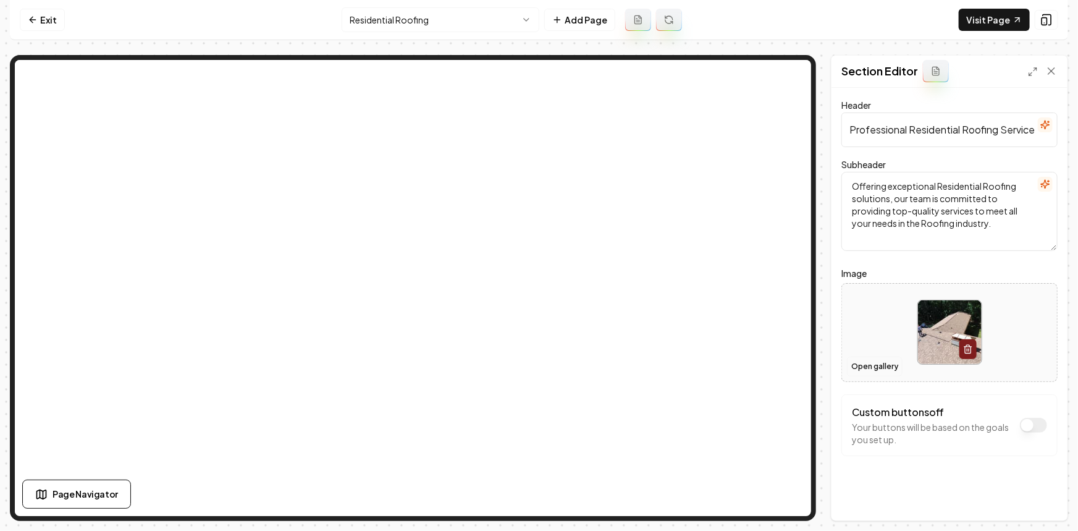
click at [881, 369] on button "Open gallery" at bounding box center [875, 366] width 56 height 20
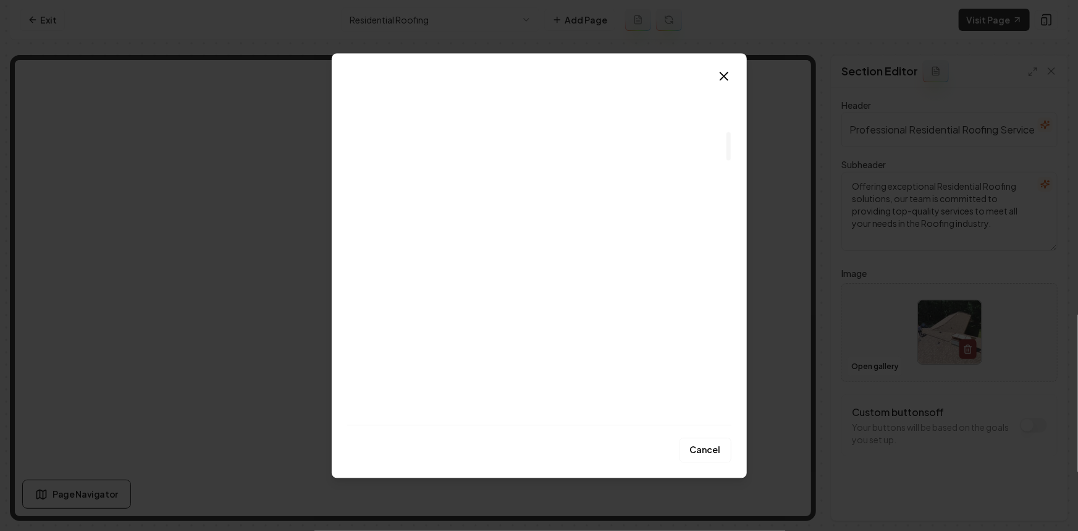
scroll to position [729, 0]
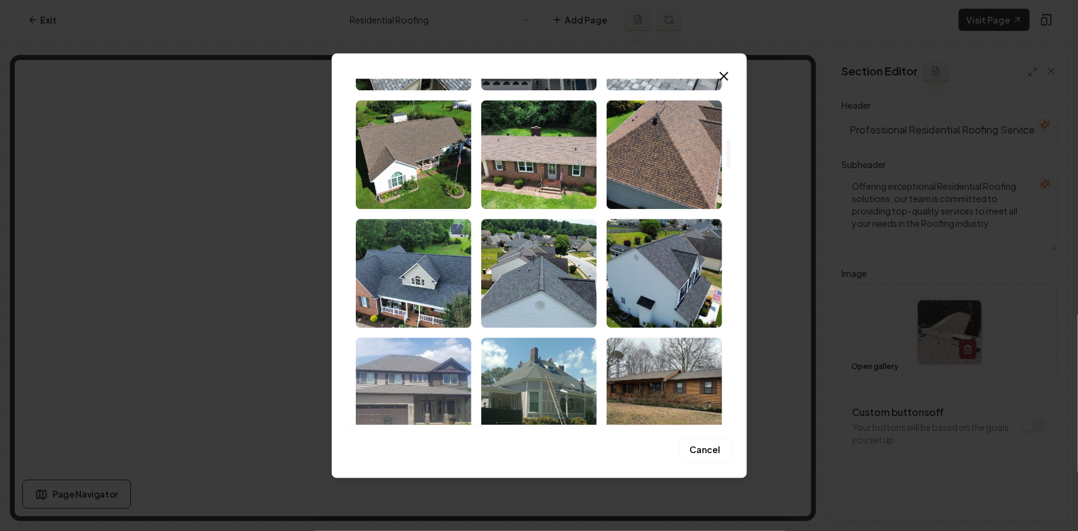
drag, startPoint x: 434, startPoint y: 166, endPoint x: 450, endPoint y: 167, distance: 16.8
click at [434, 165] on img "Select image image_68c41eab5c7cd75eb887777b.jpeg" at bounding box center [413, 154] width 115 height 109
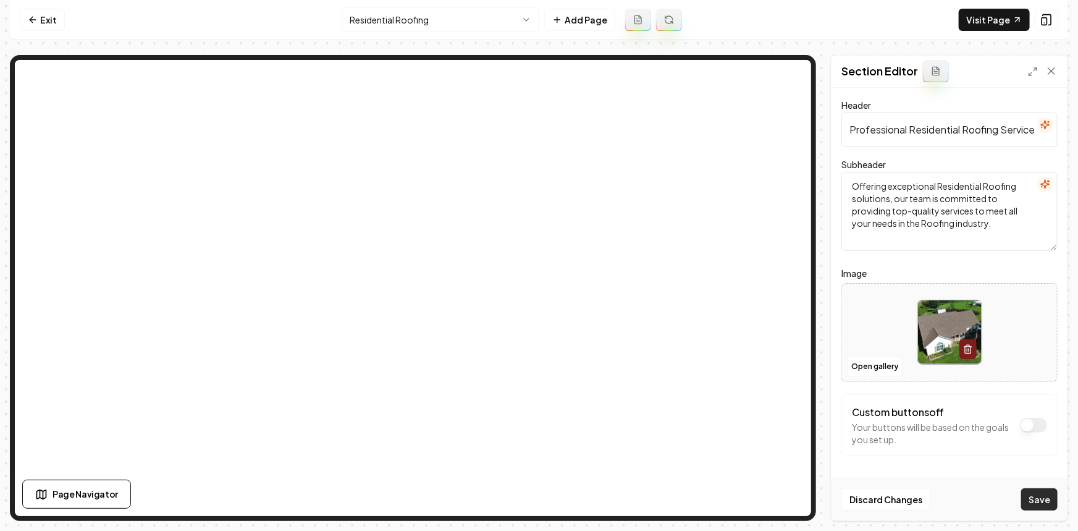
click at [1036, 493] on button "Save" at bounding box center [1039, 499] width 36 height 22
click at [414, 10] on html "Computer Required This feature is only available on a computer. Please switch t…" at bounding box center [539, 265] width 1078 height 531
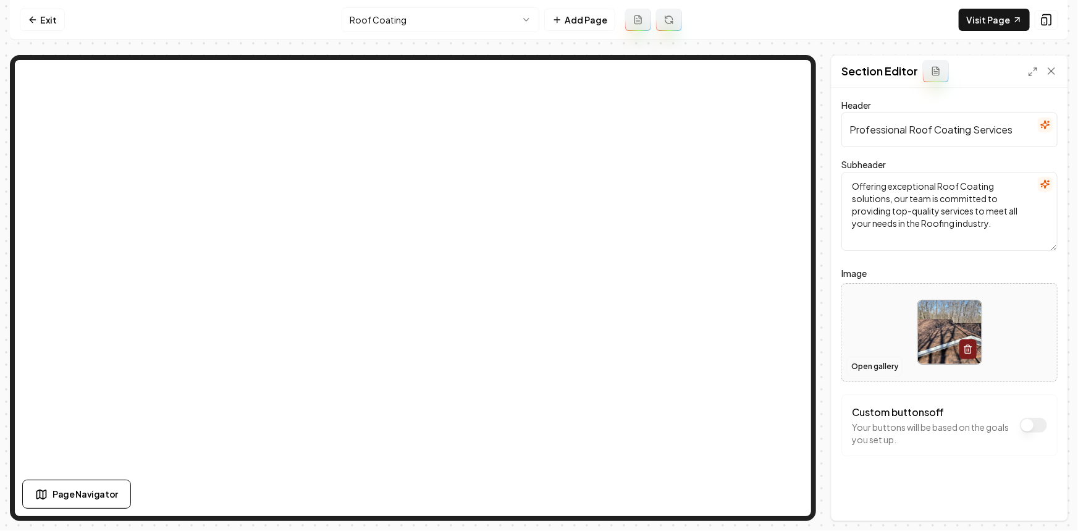
click at [868, 366] on button "Open gallery" at bounding box center [875, 366] width 56 height 20
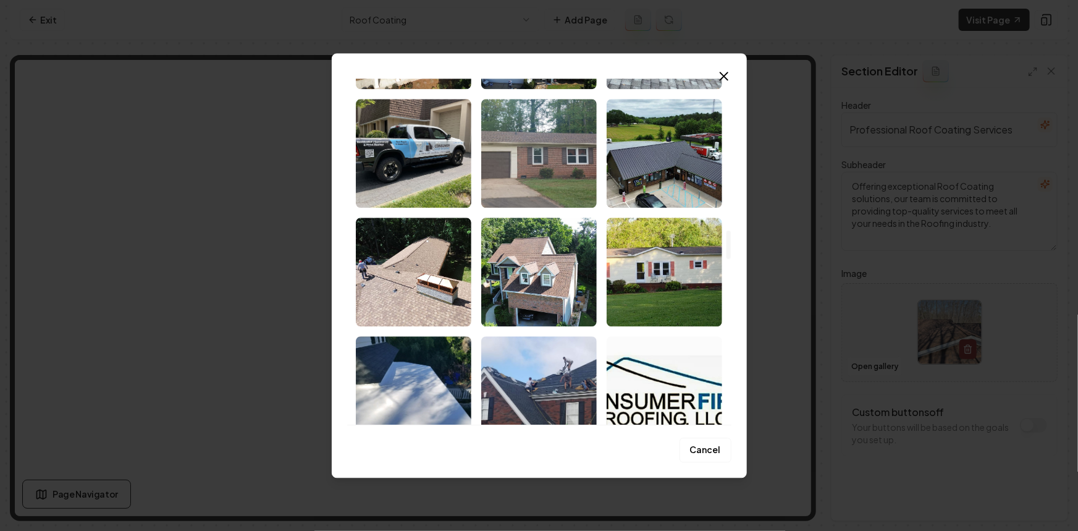
scroll to position [1853, 0]
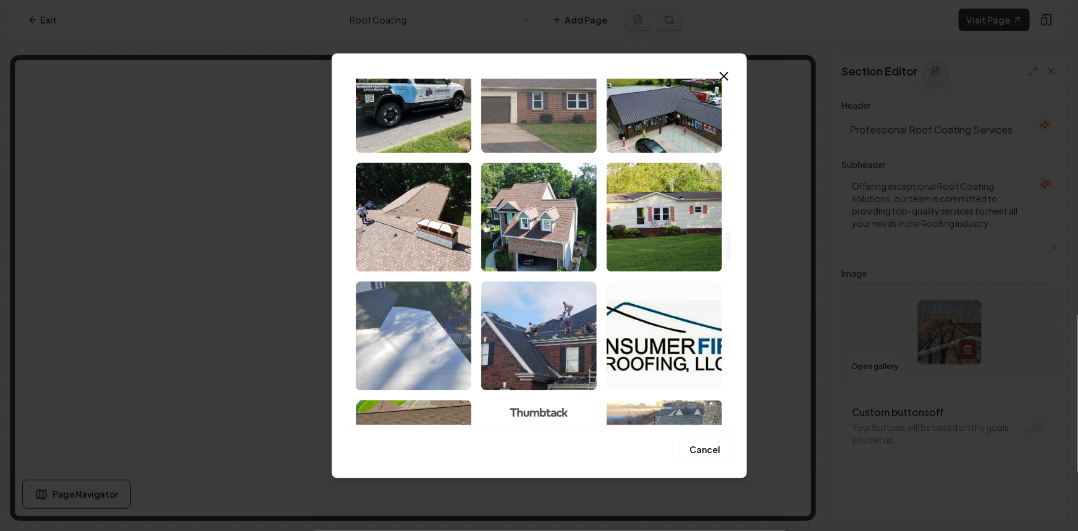
click at [442, 337] on img "Select image image_68c41ea45c7cd75eb8874bfa.jpeg" at bounding box center [413, 335] width 115 height 109
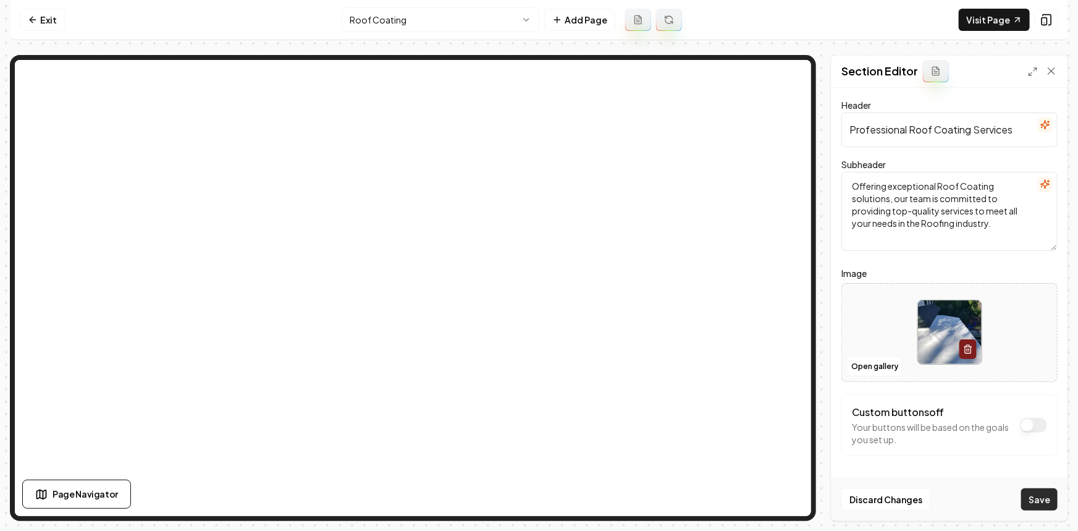
drag, startPoint x: 1044, startPoint y: 497, endPoint x: 828, endPoint y: 400, distance: 236.9
click at [1043, 497] on button "Save" at bounding box center [1039, 499] width 36 height 22
click at [377, 10] on html "Computer Required This feature is only available on a computer. Please switch t…" at bounding box center [539, 265] width 1078 height 531
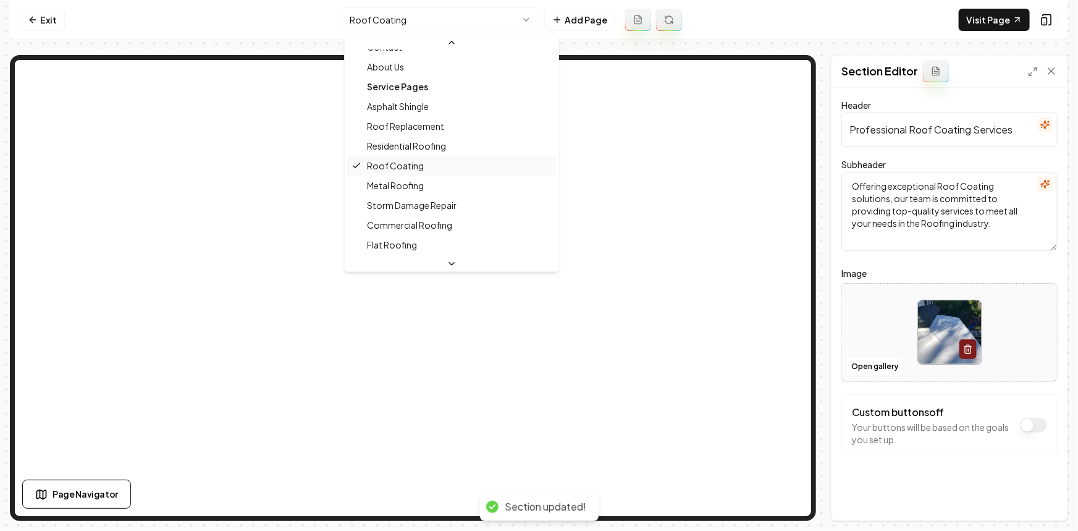
scroll to position [56, 0]
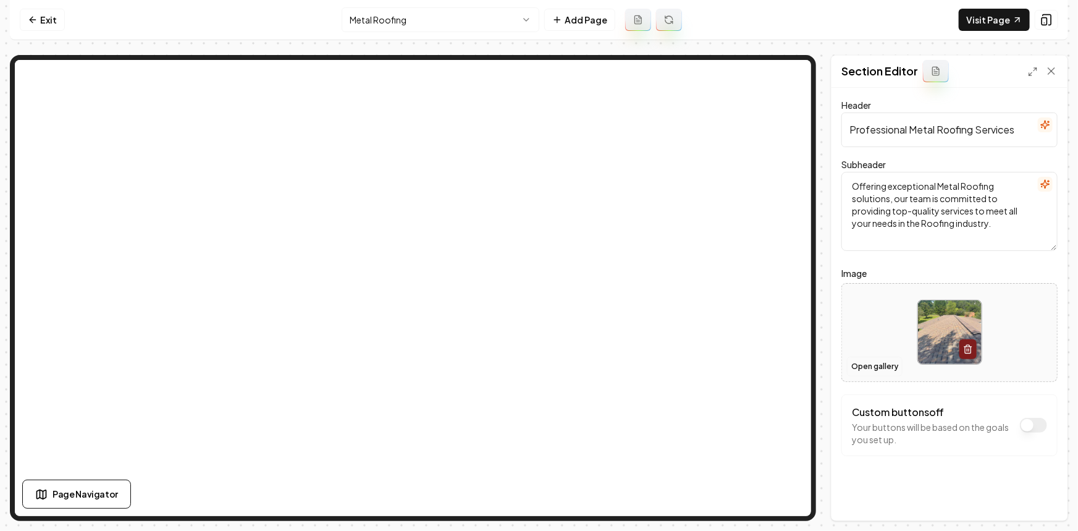
click at [858, 371] on button "Open gallery" at bounding box center [875, 366] width 56 height 20
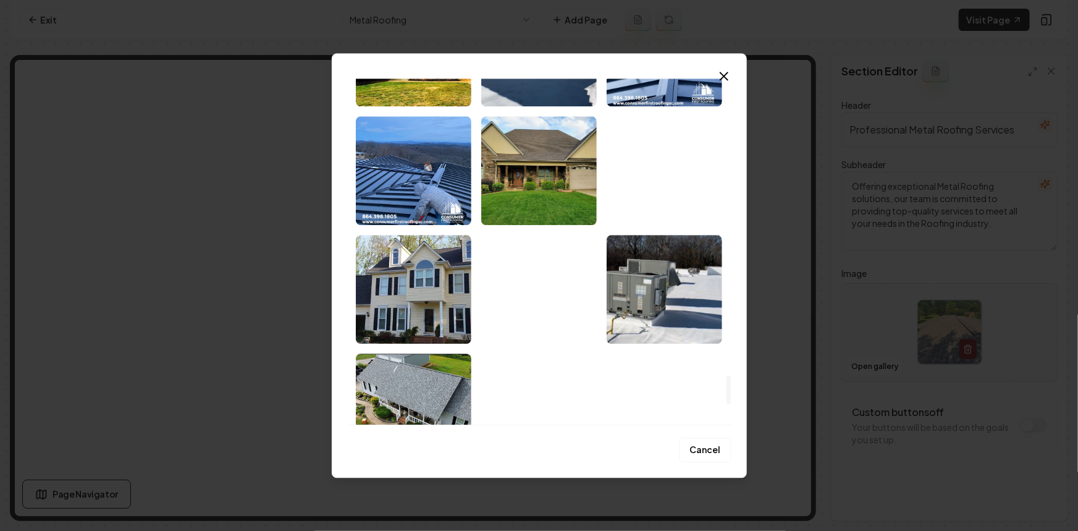
scroll to position [3557, 0]
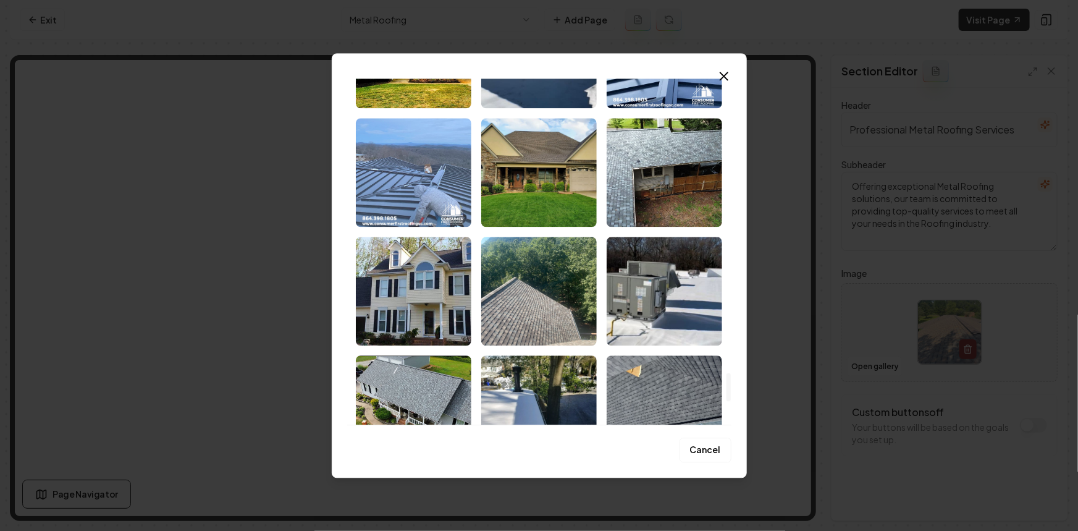
click at [432, 195] on img "Select image image_68c41ea05c7cd75eb88736fb.jpeg" at bounding box center [413, 172] width 115 height 109
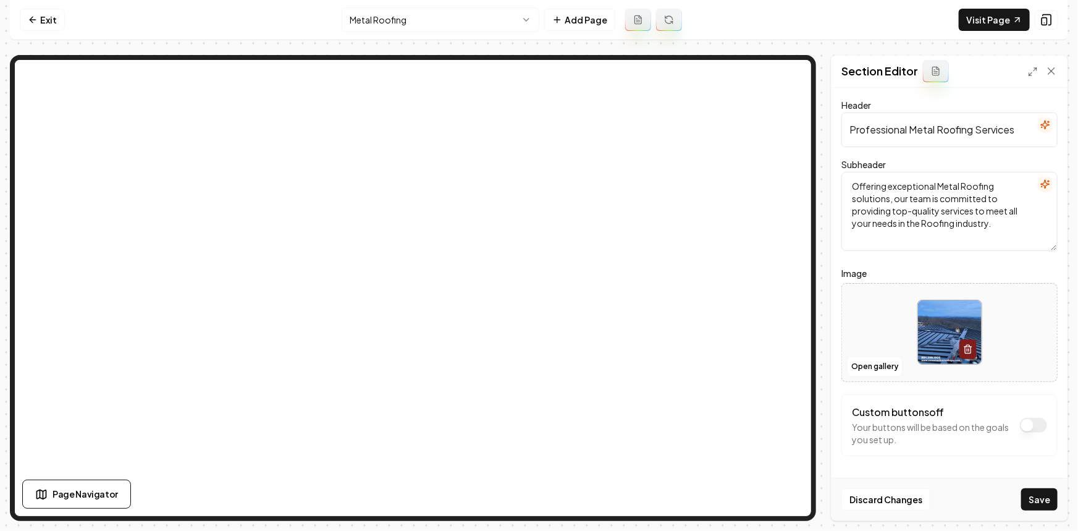
click at [1034, 493] on button "Save" at bounding box center [1039, 499] width 36 height 22
click at [871, 369] on button "Open gallery" at bounding box center [875, 366] width 56 height 20
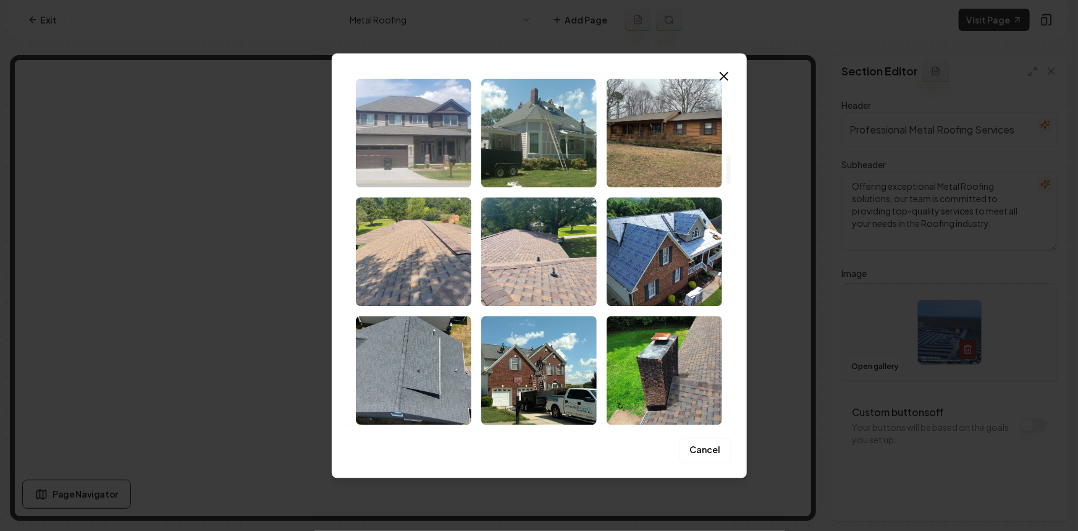
scroll to position [1010, 0]
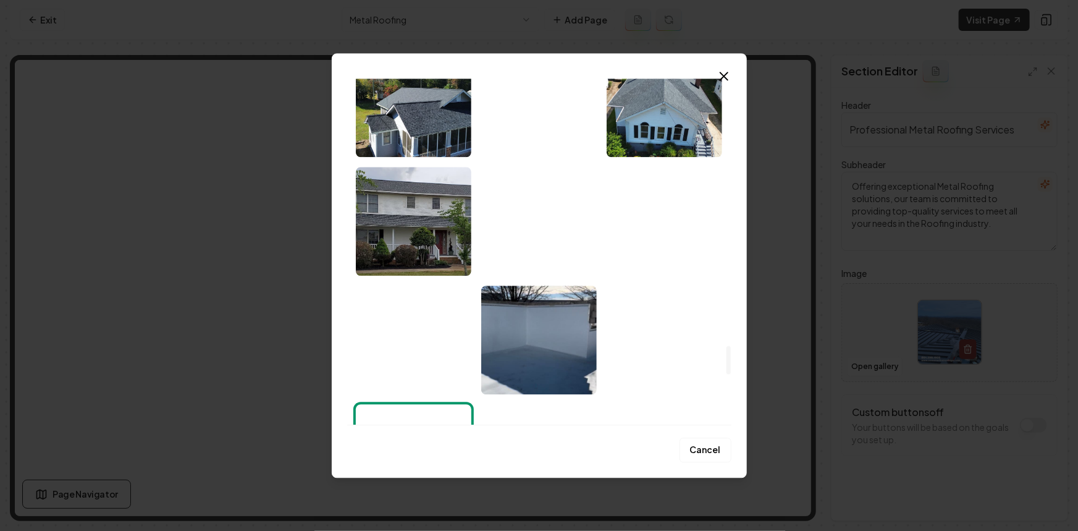
scroll to position [3276, 0]
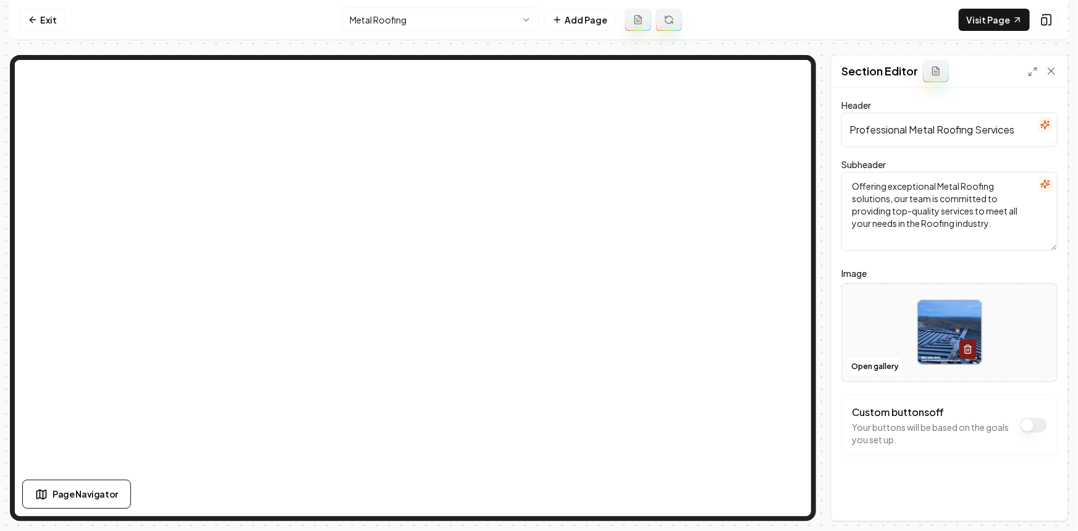
click at [405, 16] on html "Computer Required This feature is only available on a computer. Please switch t…" at bounding box center [539, 265] width 1078 height 531
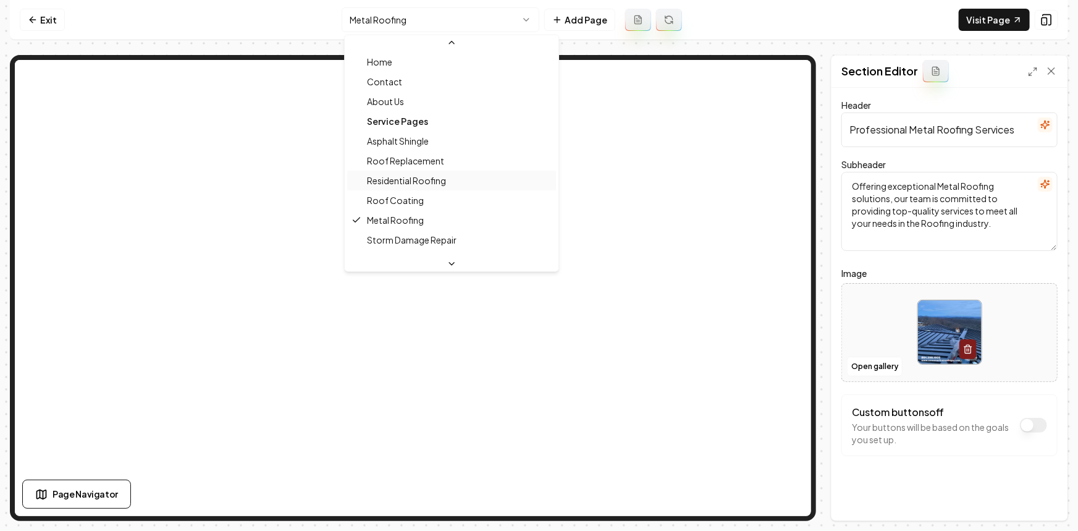
scroll to position [56, 0]
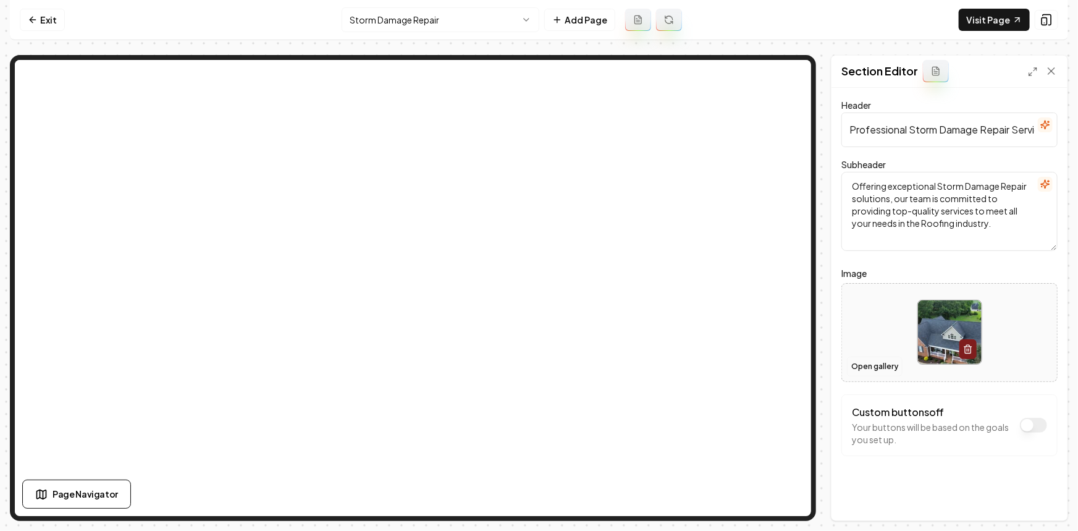
click at [856, 370] on button "Open gallery" at bounding box center [875, 366] width 56 height 20
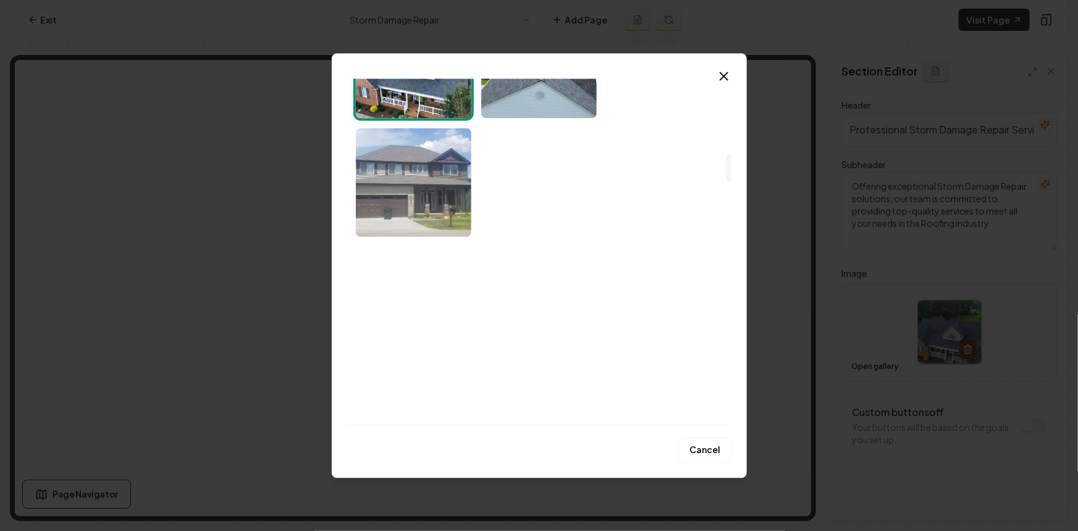
scroll to position [898, 0]
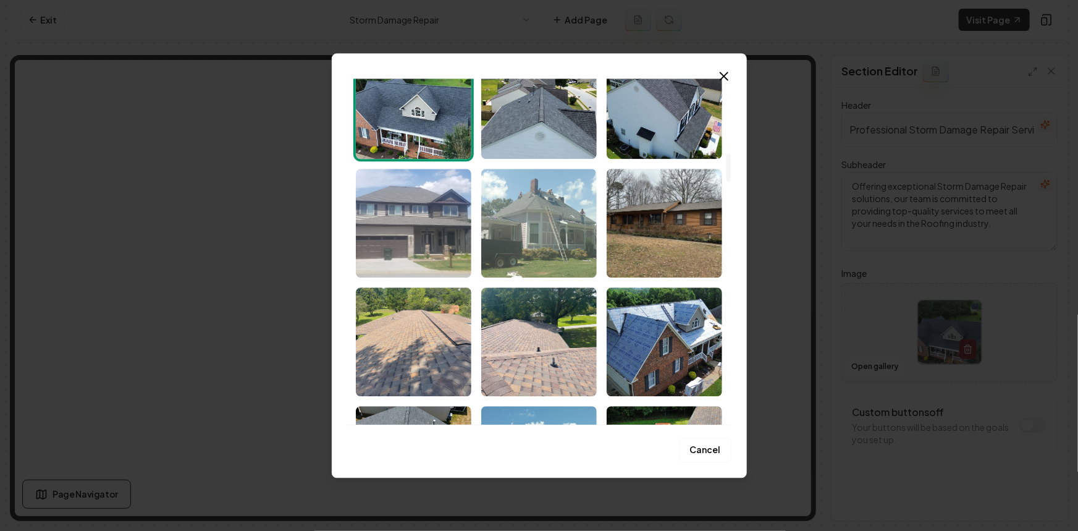
click at [523, 250] on img "Select image image_68c41ea75c7cd75eb8875d62.jpeg" at bounding box center [538, 223] width 115 height 109
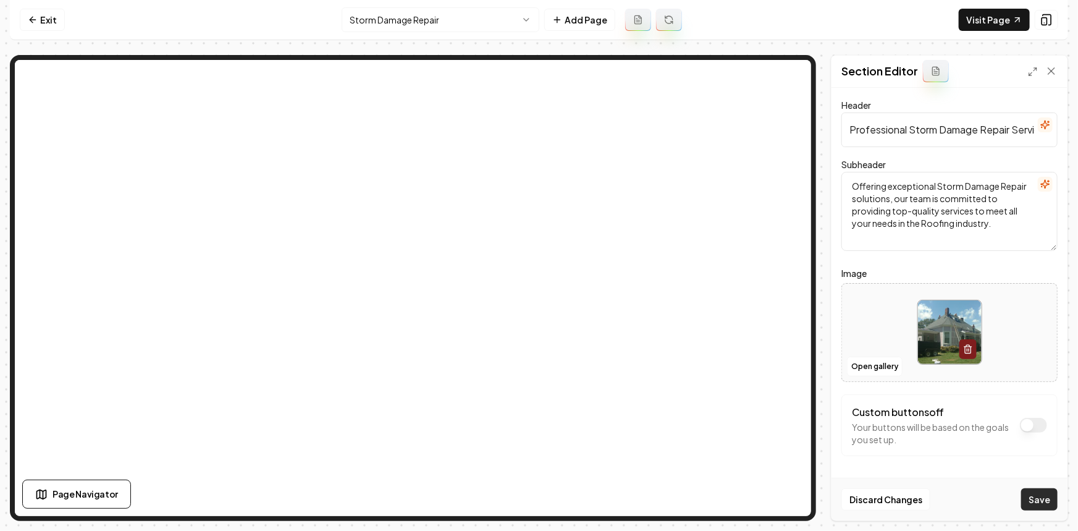
click at [1028, 500] on button "Save" at bounding box center [1039, 499] width 36 height 22
click at [383, 27] on html "Computer Required This feature is only available on a computer. Please switch t…" at bounding box center [539, 265] width 1078 height 531
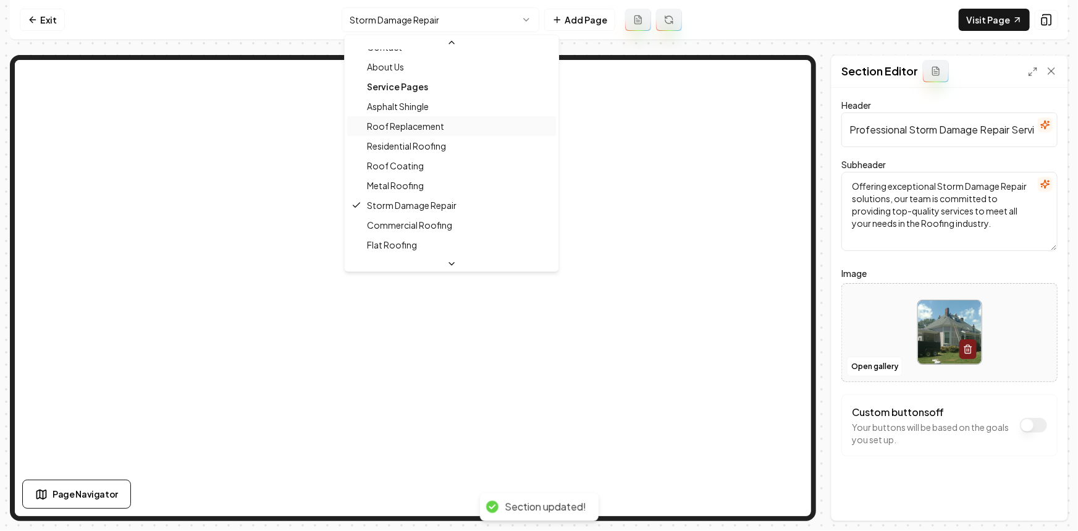
scroll to position [56, 0]
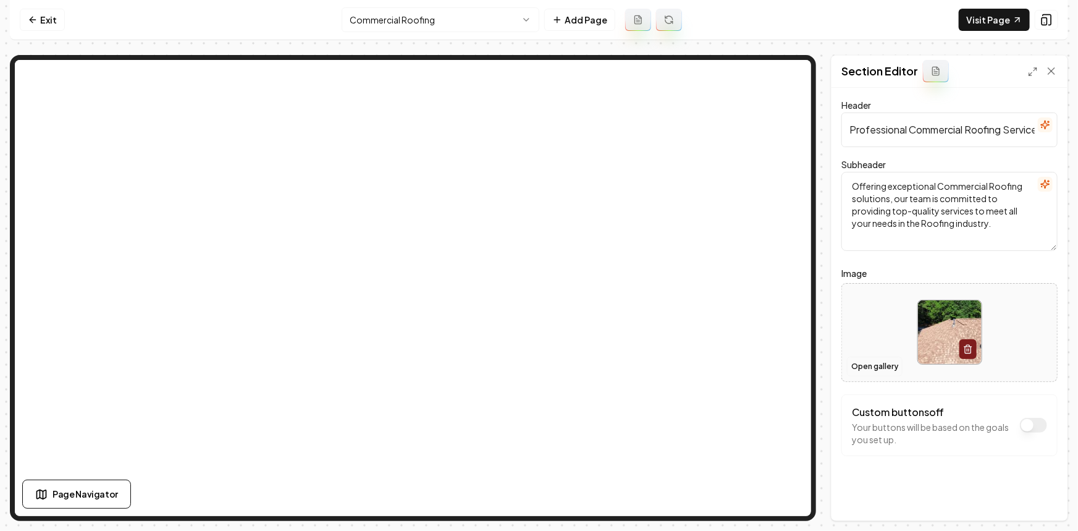
click at [890, 368] on button "Open gallery" at bounding box center [875, 366] width 56 height 20
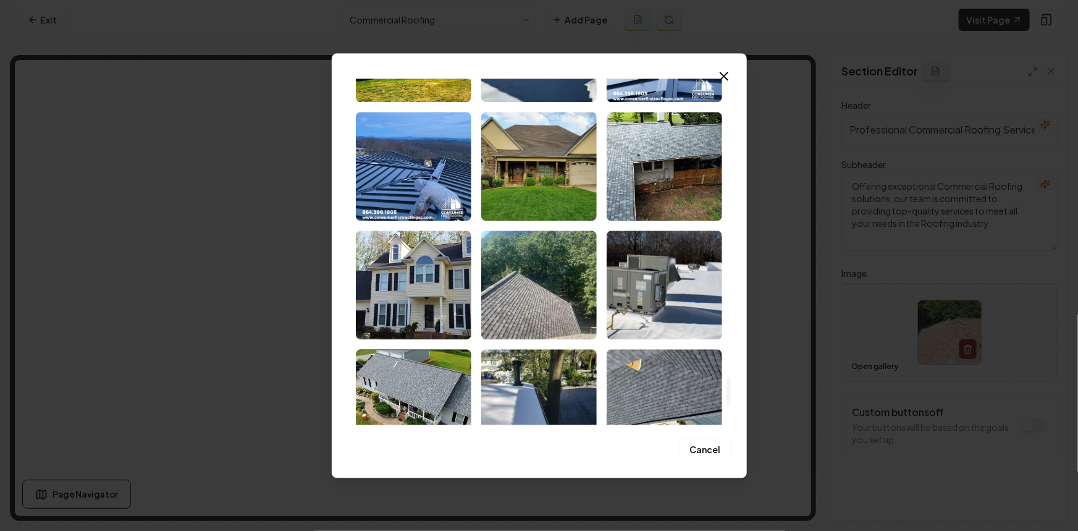
scroll to position [3557, 0]
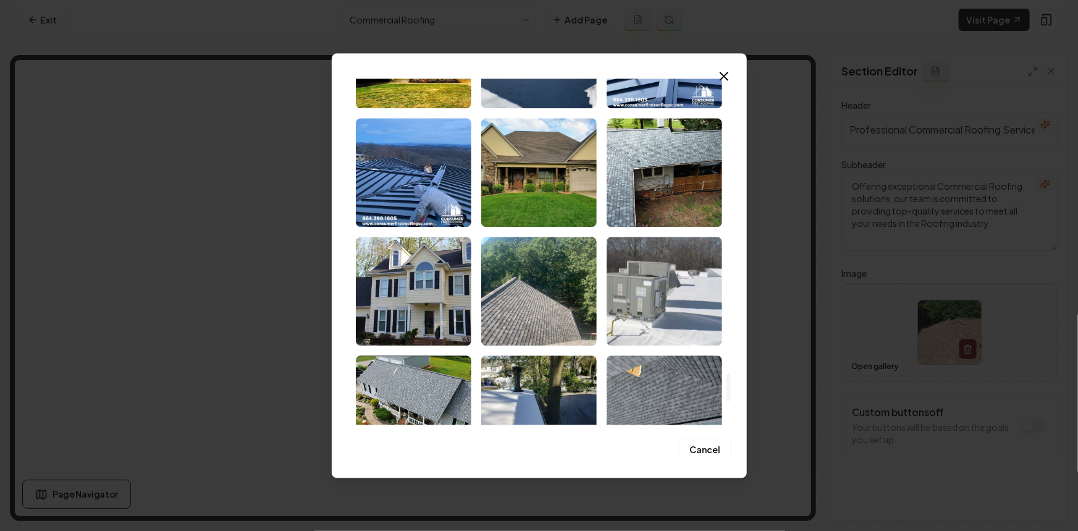
click at [686, 281] on img "Select image image_68c41e9f5c7cd75eb88732a0.jpeg" at bounding box center [663, 291] width 115 height 109
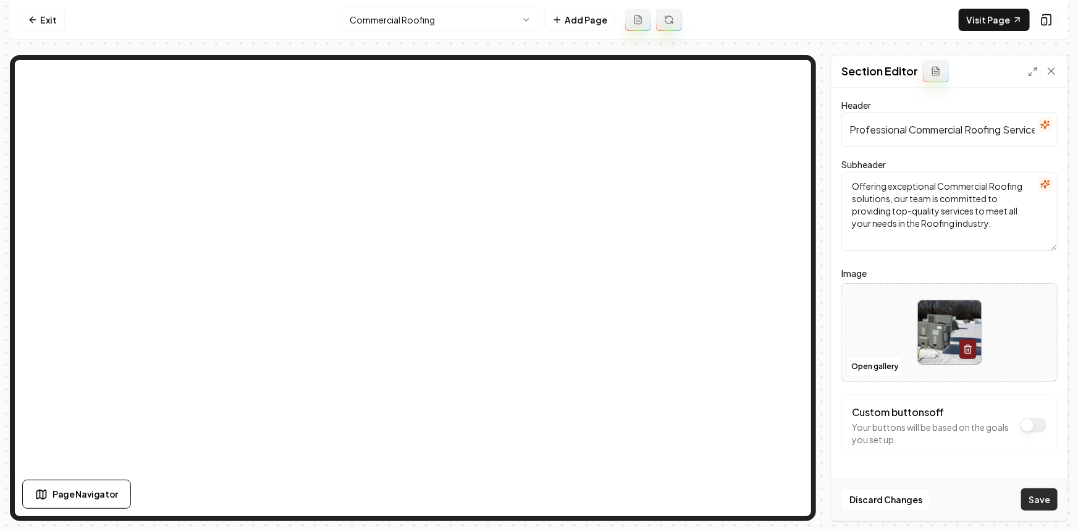
click at [1055, 496] on button "Save" at bounding box center [1039, 499] width 36 height 22
click at [449, 23] on html "Computer Required This feature is only available on a computer. Please switch t…" at bounding box center [539, 265] width 1078 height 531
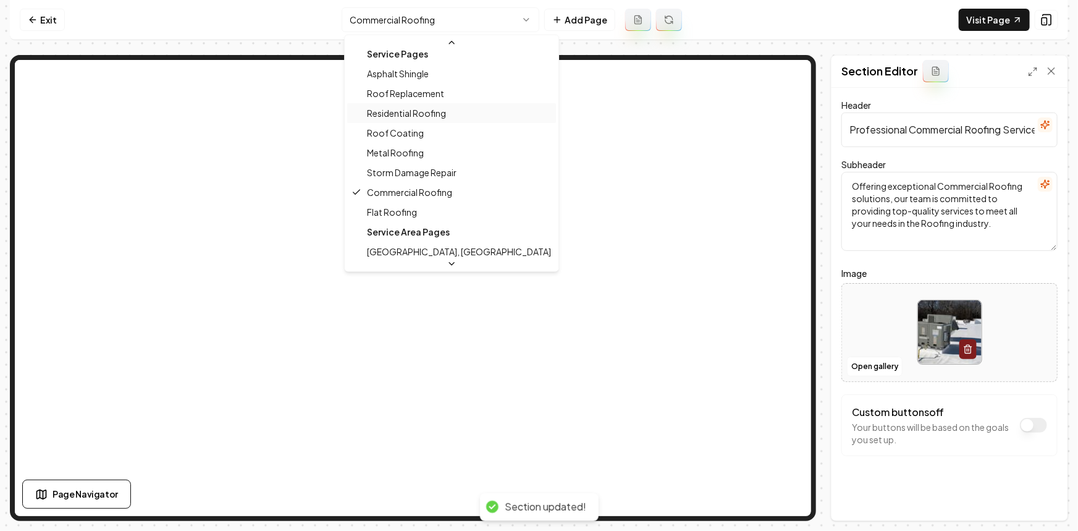
scroll to position [89, 0]
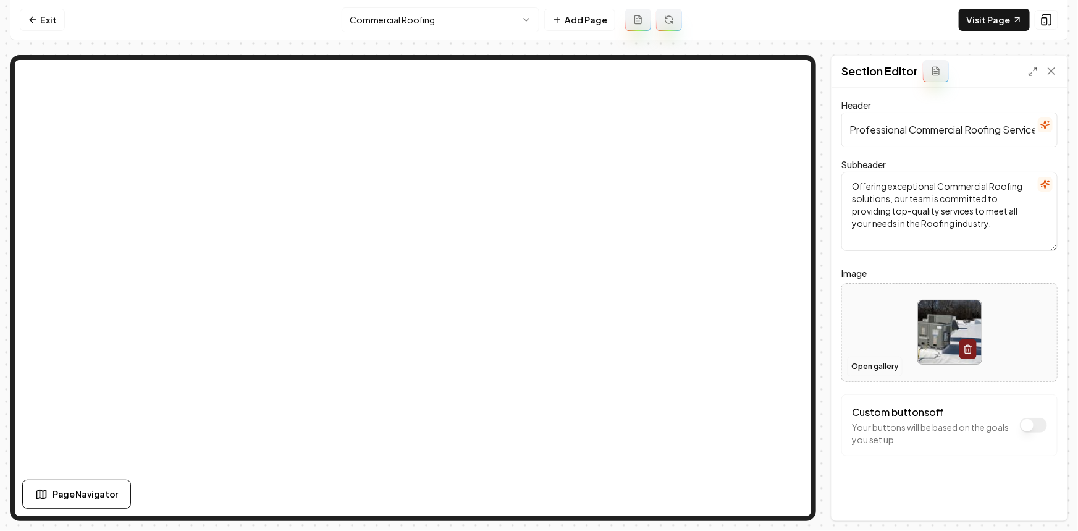
click at [860, 364] on button "Open gallery" at bounding box center [875, 366] width 56 height 20
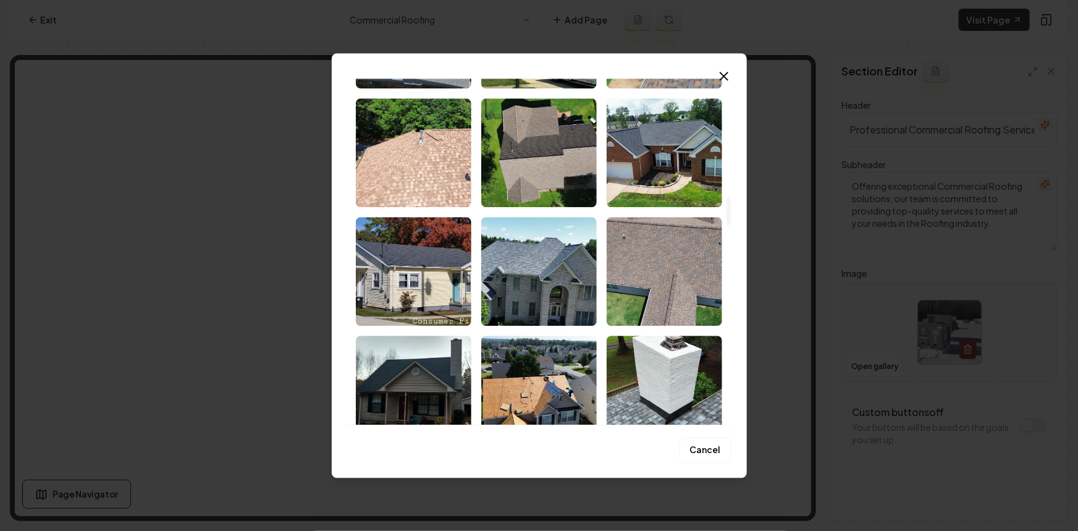
scroll to position [1311, 0]
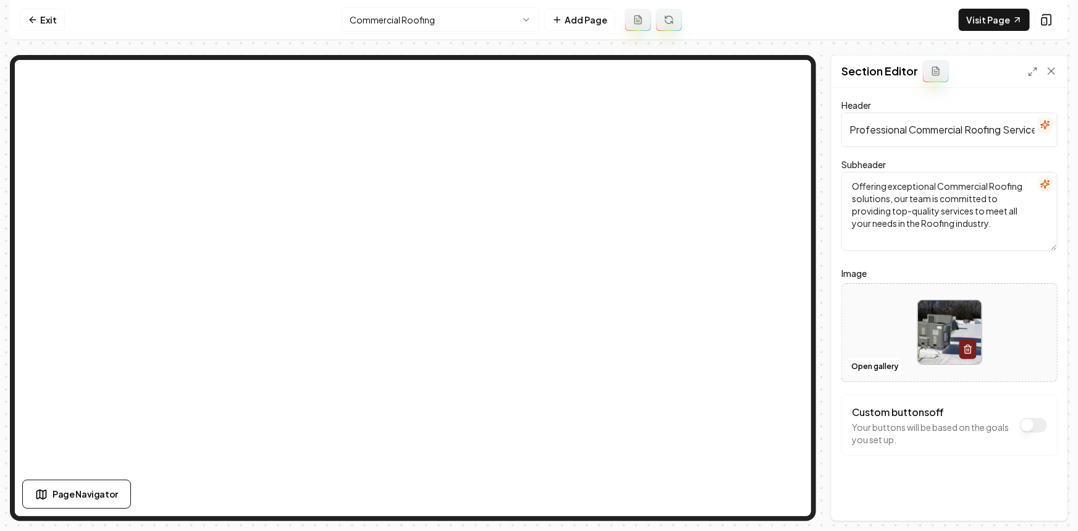
click at [891, 319] on div at bounding box center [949, 332] width 215 height 85
type input "**********"
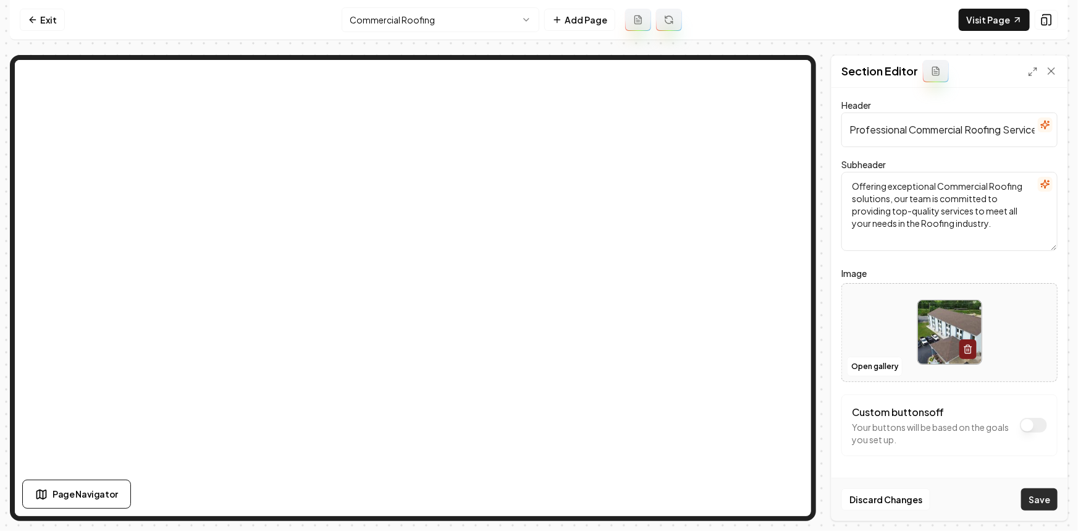
click at [1038, 492] on button "Save" at bounding box center [1039, 499] width 36 height 22
click at [478, 18] on html "Computer Required This feature is only available on a computer. Please switch t…" at bounding box center [539, 265] width 1078 height 531
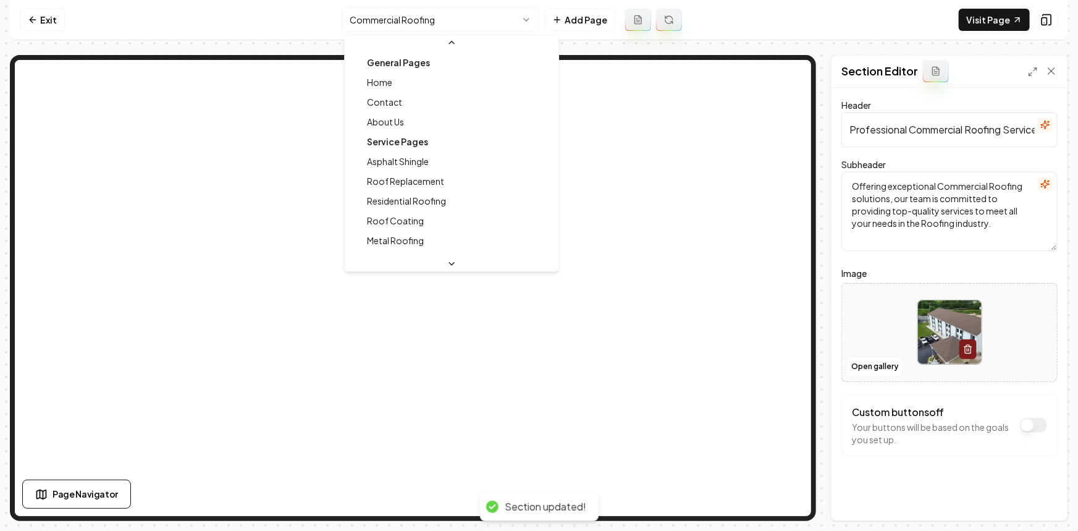
scroll to position [33, 0]
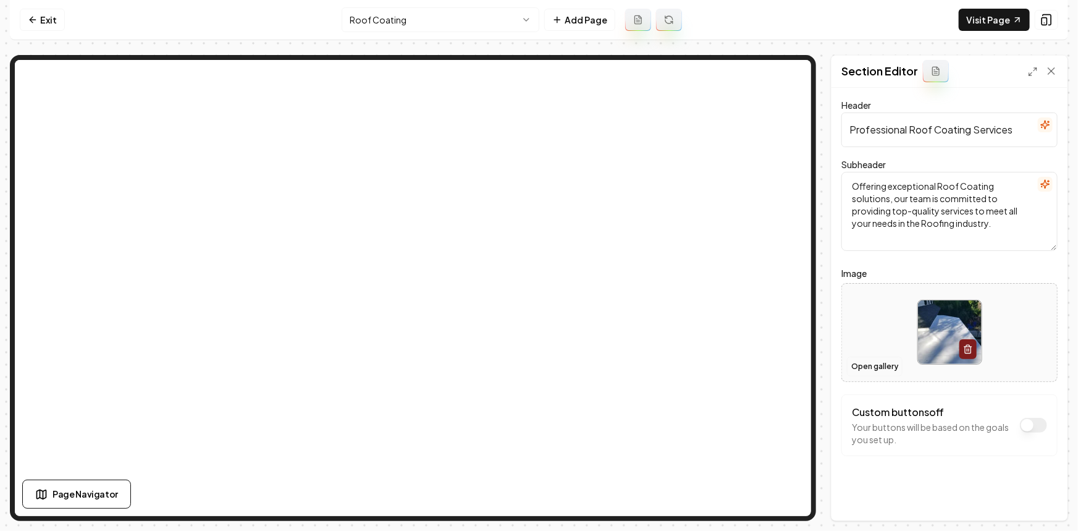
click at [893, 364] on button "Open gallery" at bounding box center [875, 366] width 56 height 20
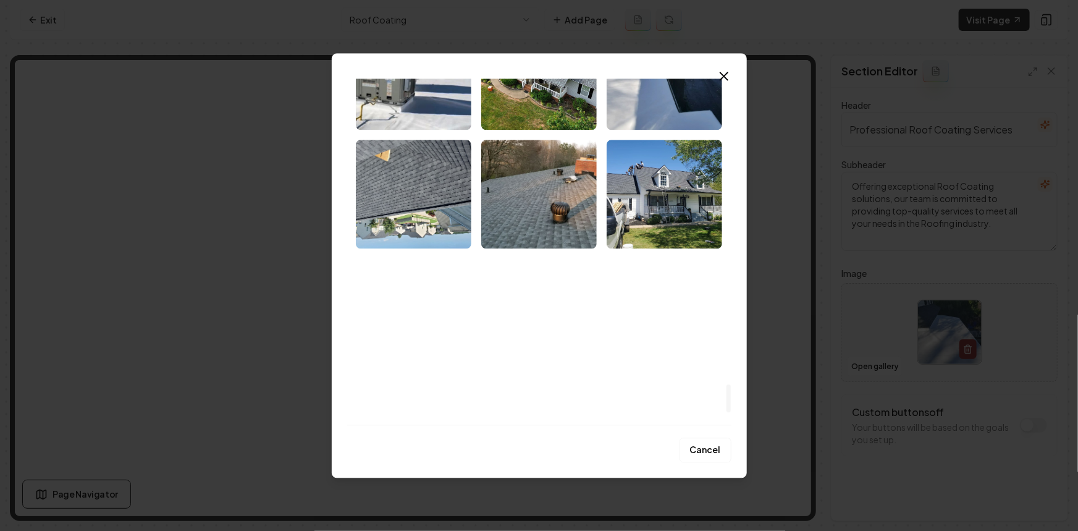
scroll to position [3956, 0]
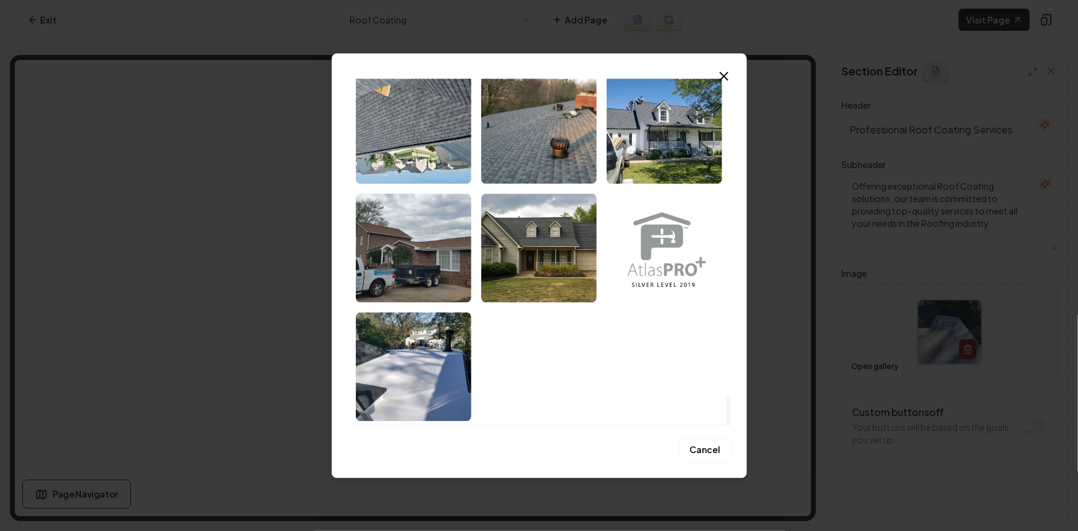
drag, startPoint x: 726, startPoint y: 104, endPoint x: 726, endPoint y: 426, distance: 322.4
click at [731, 424] on div at bounding box center [728, 411] width 4 height 28
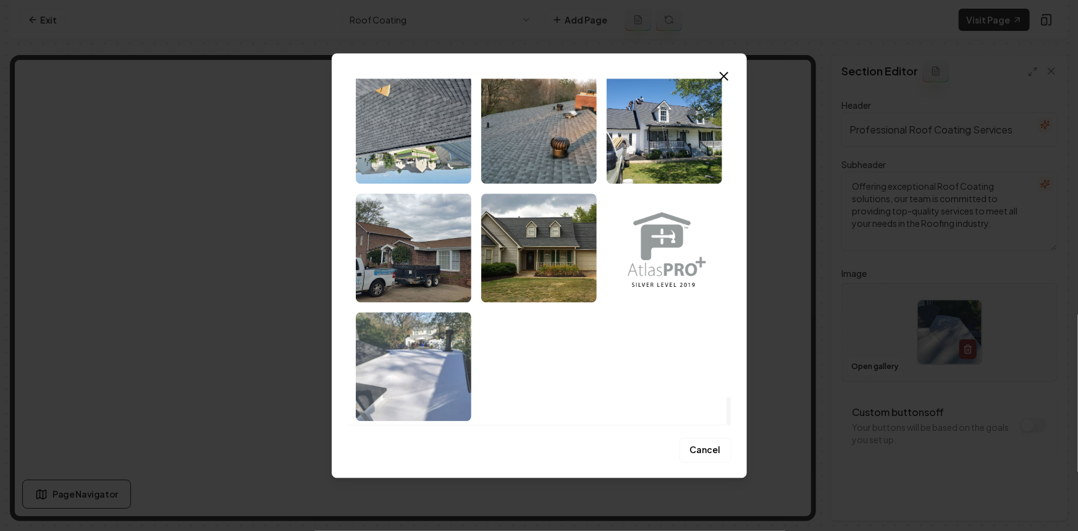
click at [451, 372] on img "Select image image_68c41e9f5c7cd75eb887307d.jpeg" at bounding box center [413, 366] width 115 height 109
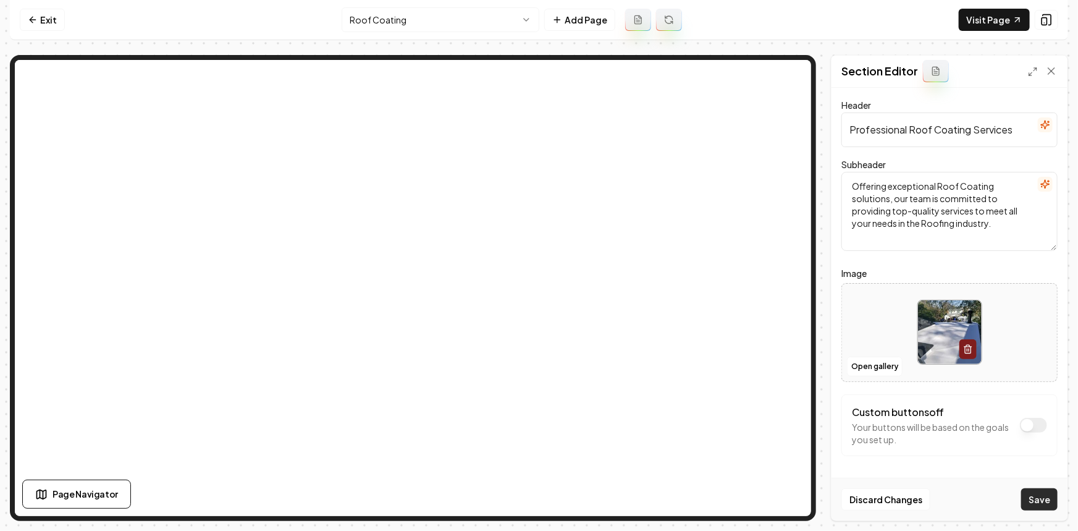
click at [1035, 500] on button "Save" at bounding box center [1039, 499] width 36 height 22
click at [406, 25] on html "Computer Required This feature is only available on a computer. Please switch t…" at bounding box center [539, 265] width 1078 height 531
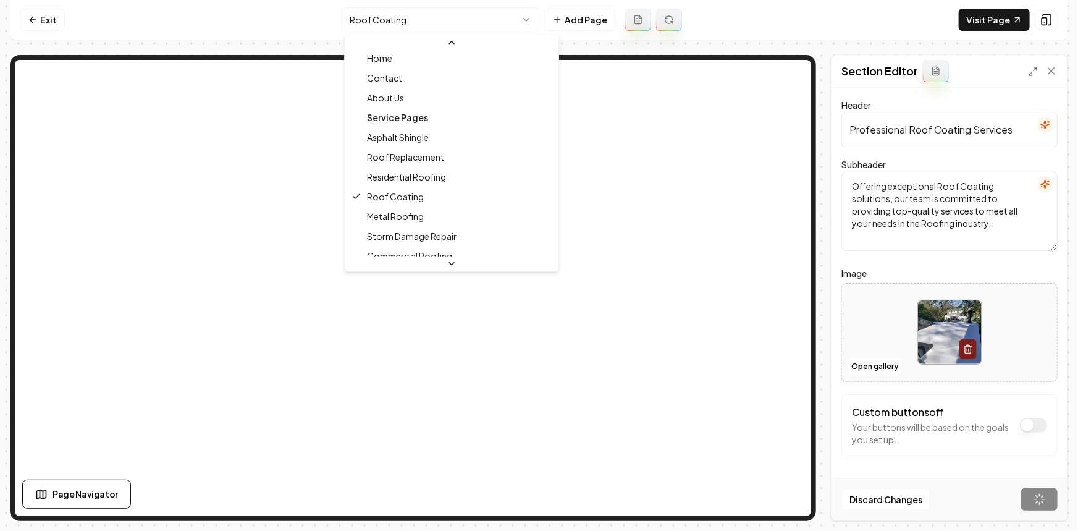
scroll to position [56, 0]
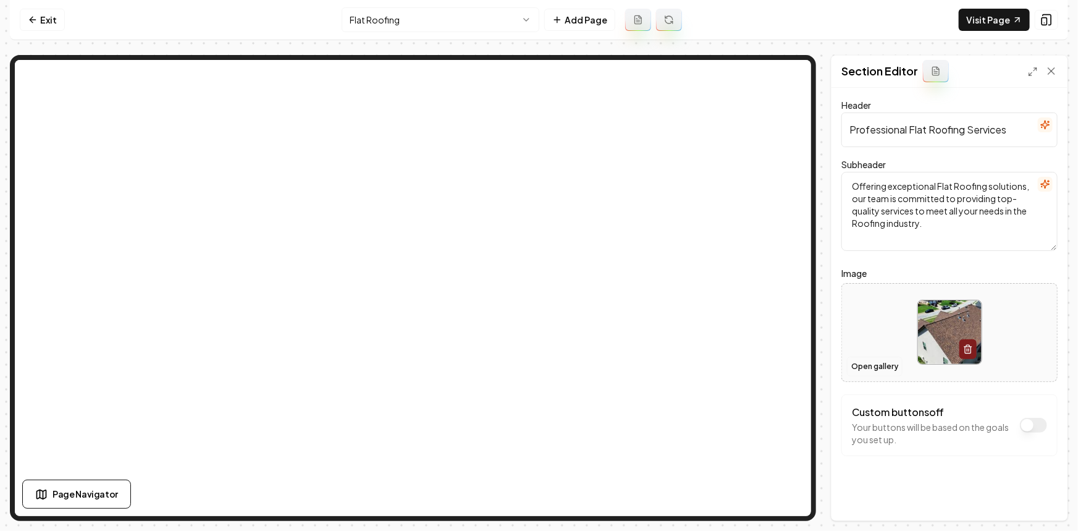
click at [868, 369] on button "Open gallery" at bounding box center [875, 366] width 56 height 20
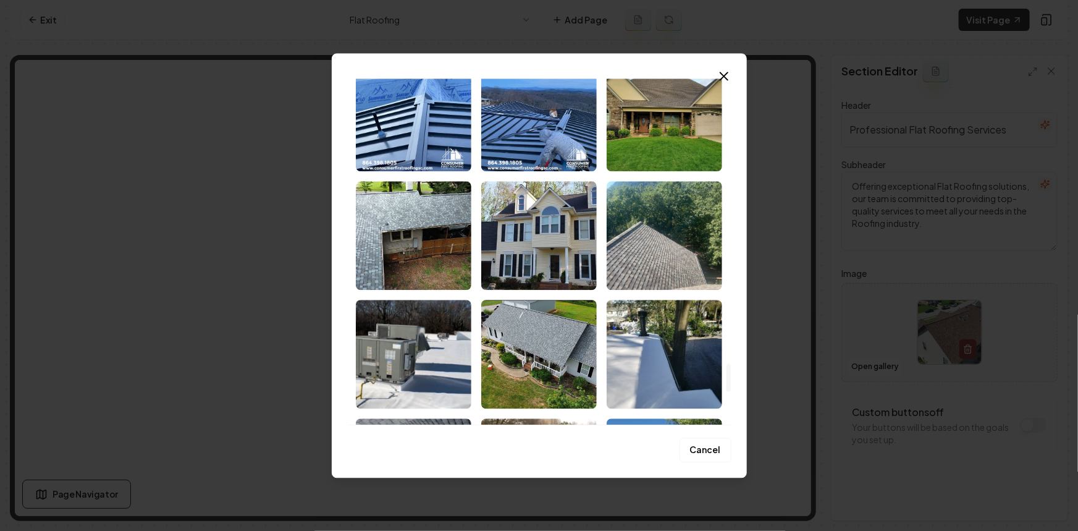
scroll to position [3649, 0]
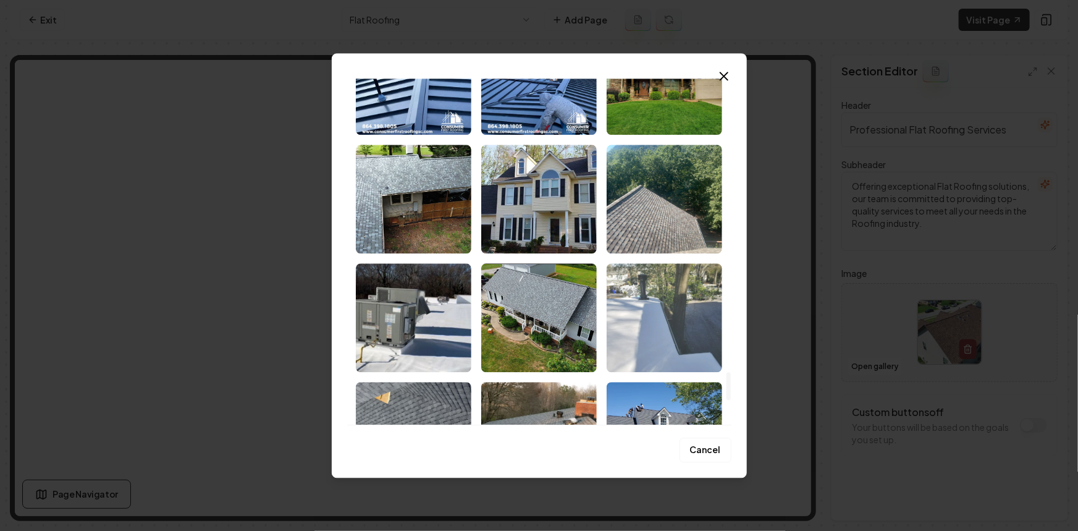
click at [655, 316] on img "Select image image_68c41e9f5c7cd75eb8873267.jpeg" at bounding box center [663, 317] width 115 height 109
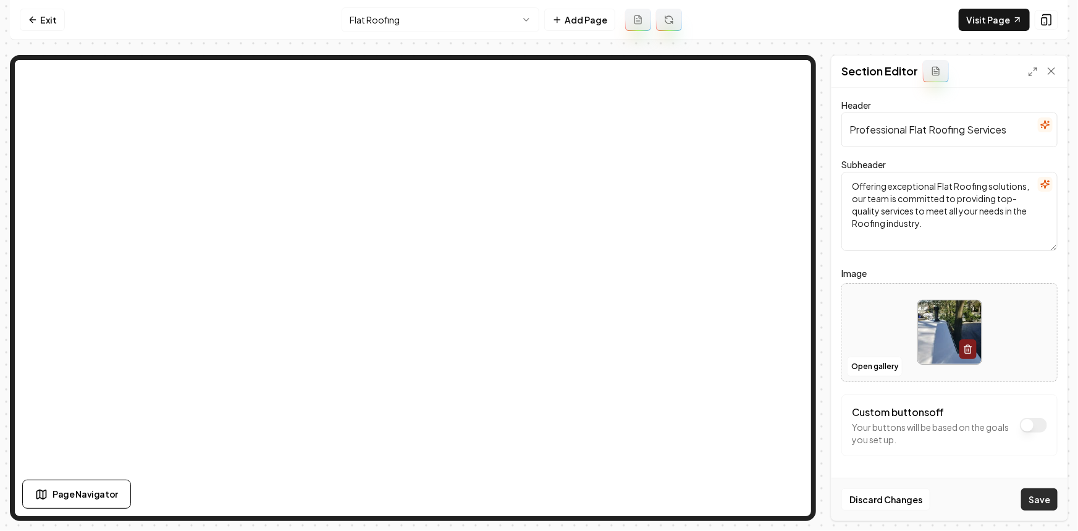
click at [1043, 503] on button "Save" at bounding box center [1039, 499] width 36 height 22
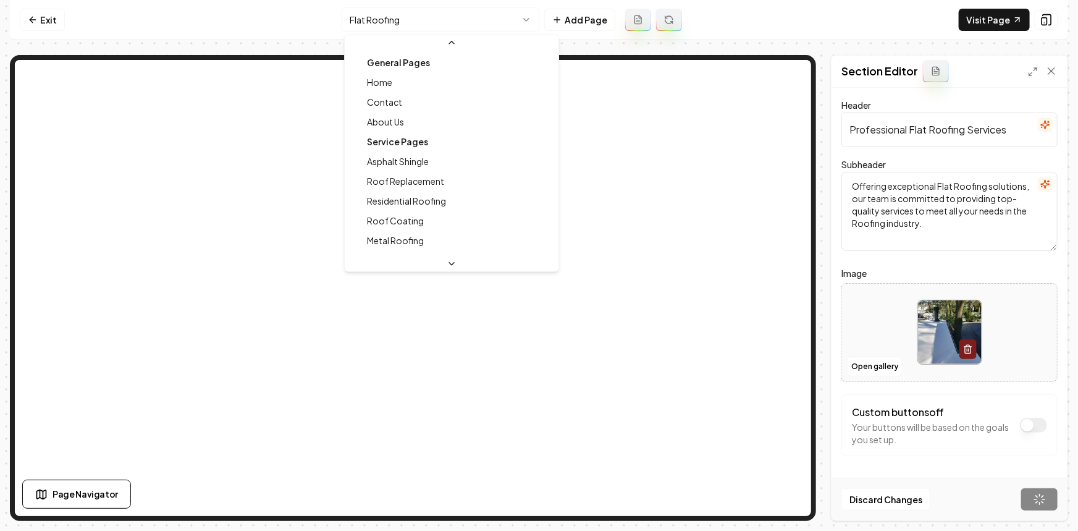
click at [456, 12] on html "Computer Required This feature is only available on a computer. Please switch t…" at bounding box center [539, 265] width 1078 height 531
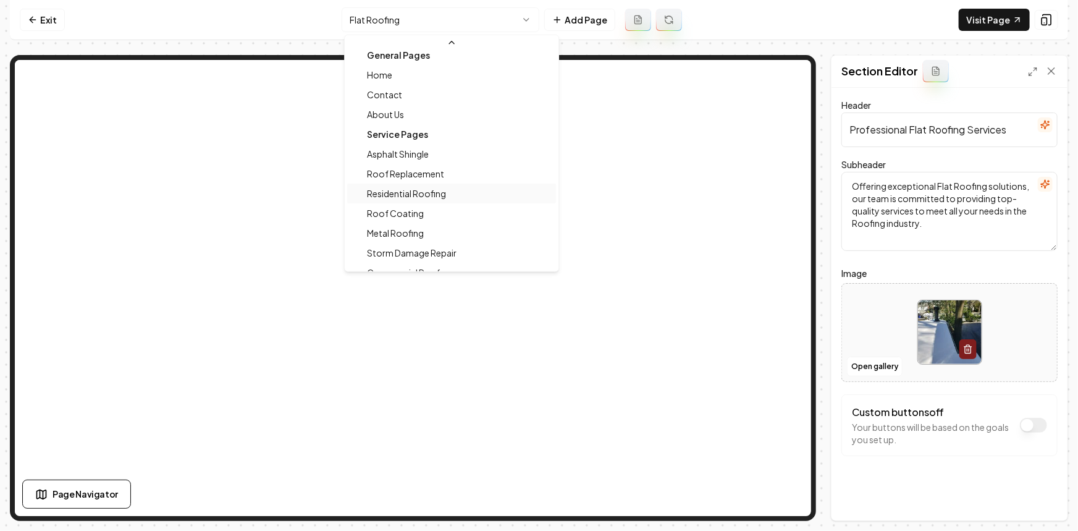
scroll to position [0, 0]
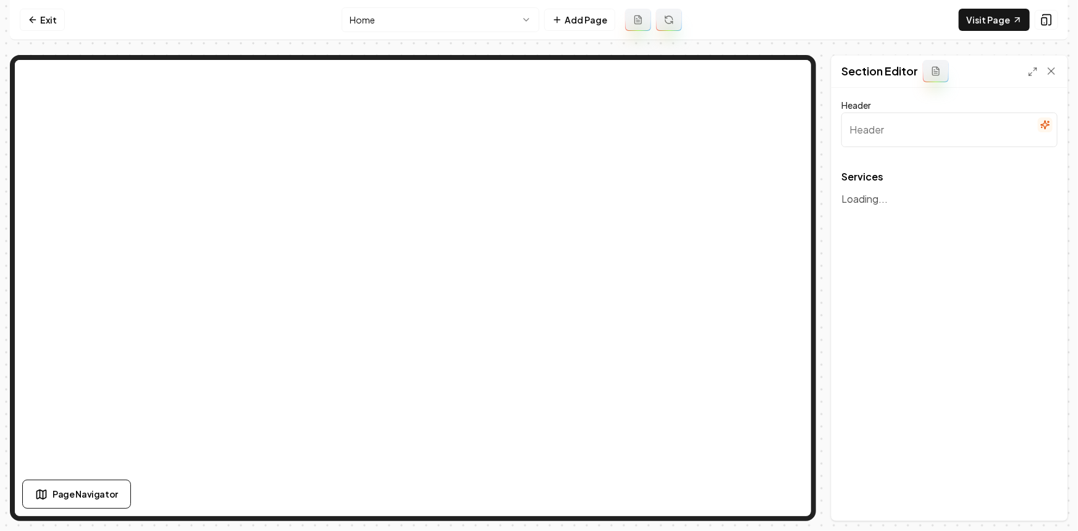
type input "Our Roofing Services"
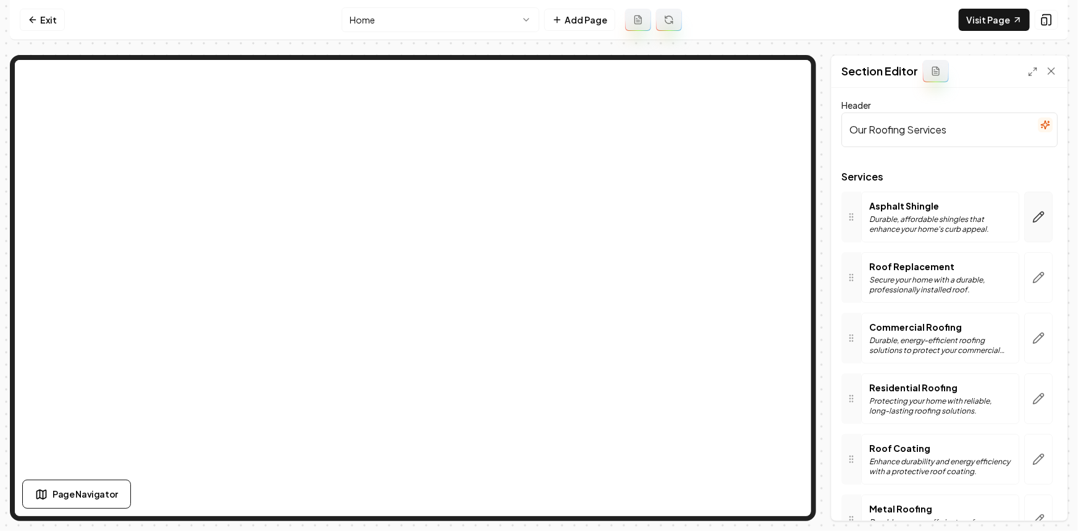
click at [1032, 212] on icon "button" at bounding box center [1038, 217] width 12 height 12
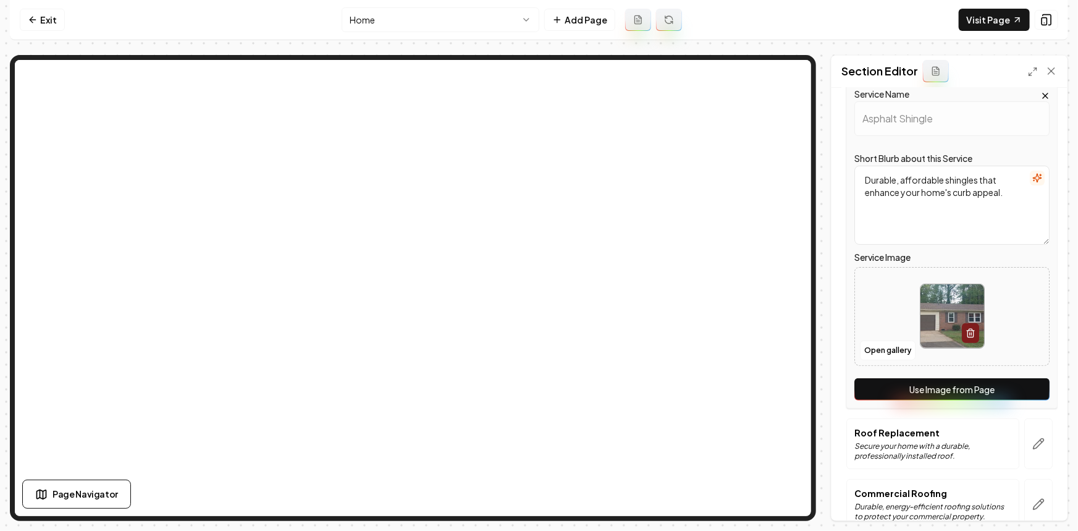
scroll to position [112, 0]
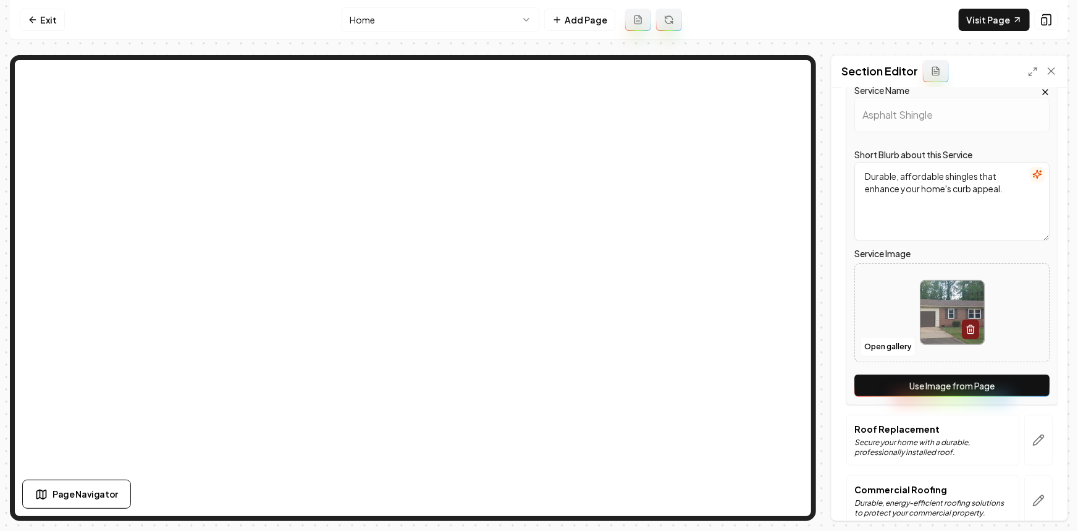
click at [942, 389] on button "Use Image from Page" at bounding box center [951, 385] width 195 height 22
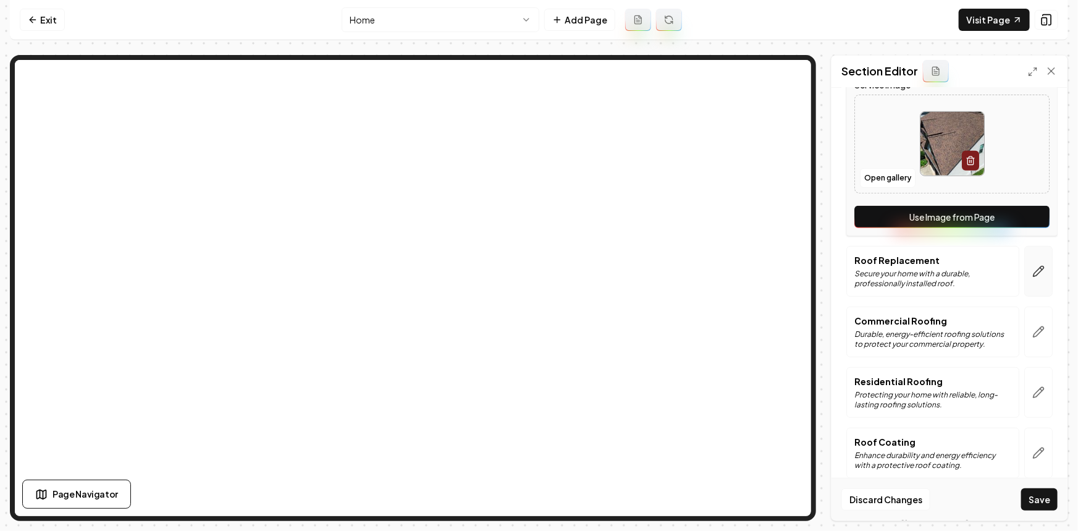
click at [1035, 282] on button "button" at bounding box center [1038, 271] width 28 height 51
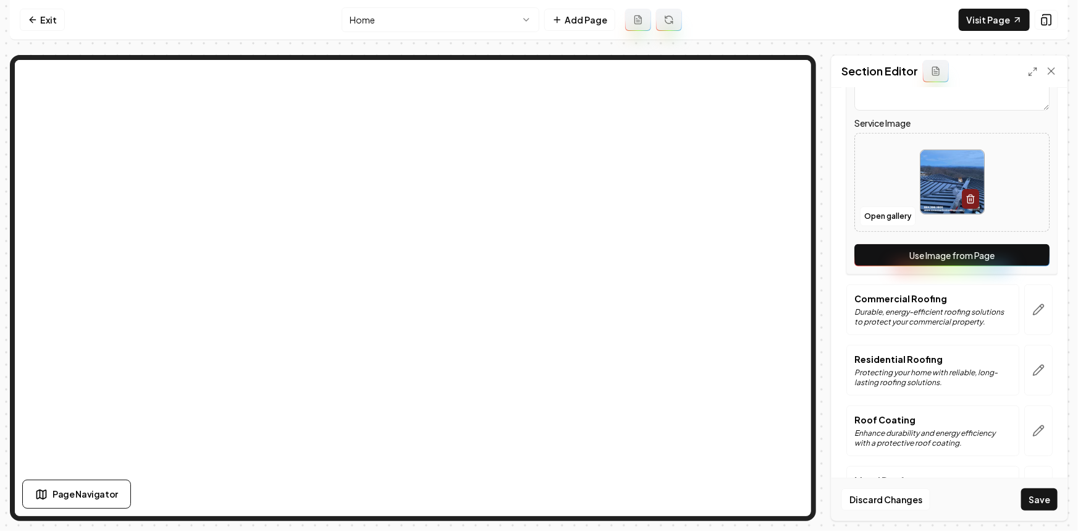
scroll to position [337, 0]
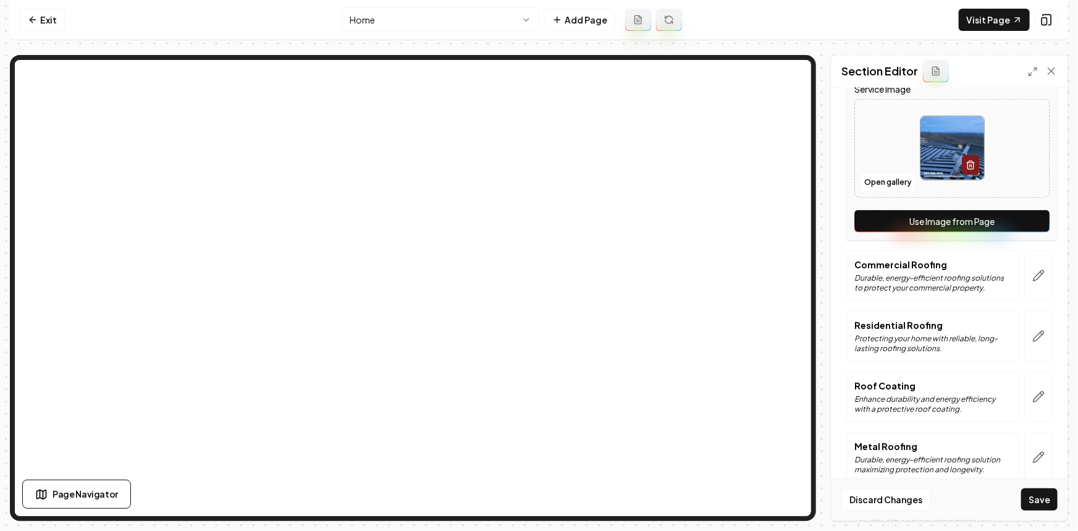
click at [999, 222] on button "Use Image from Page" at bounding box center [951, 221] width 195 height 22
click at [1019, 276] on div at bounding box center [1038, 275] width 38 height 51
click at [1033, 273] on icon "button" at bounding box center [1038, 276] width 10 height 10
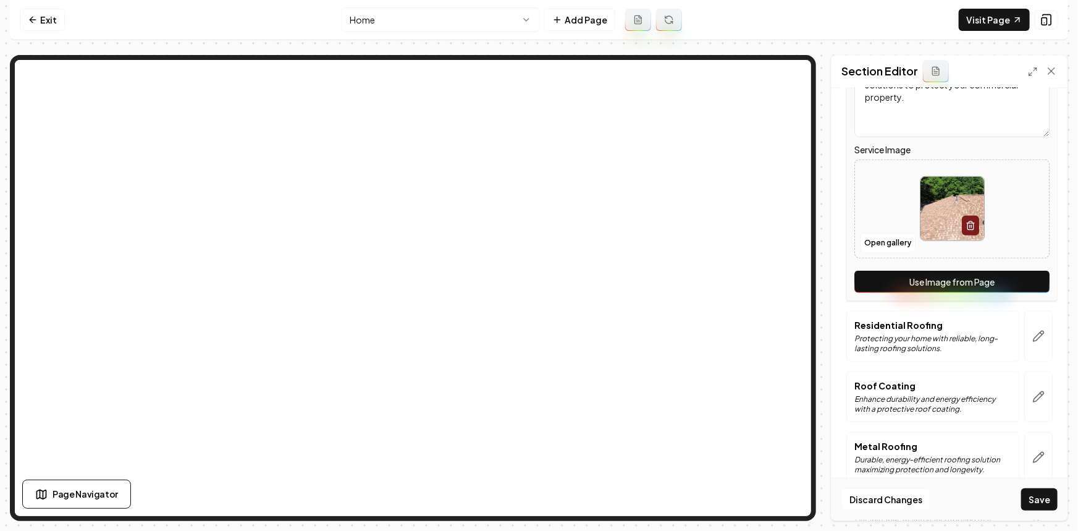
click at [1012, 279] on button "Use Image from Page" at bounding box center [951, 282] width 195 height 22
click at [1034, 327] on button "button" at bounding box center [1038, 336] width 28 height 51
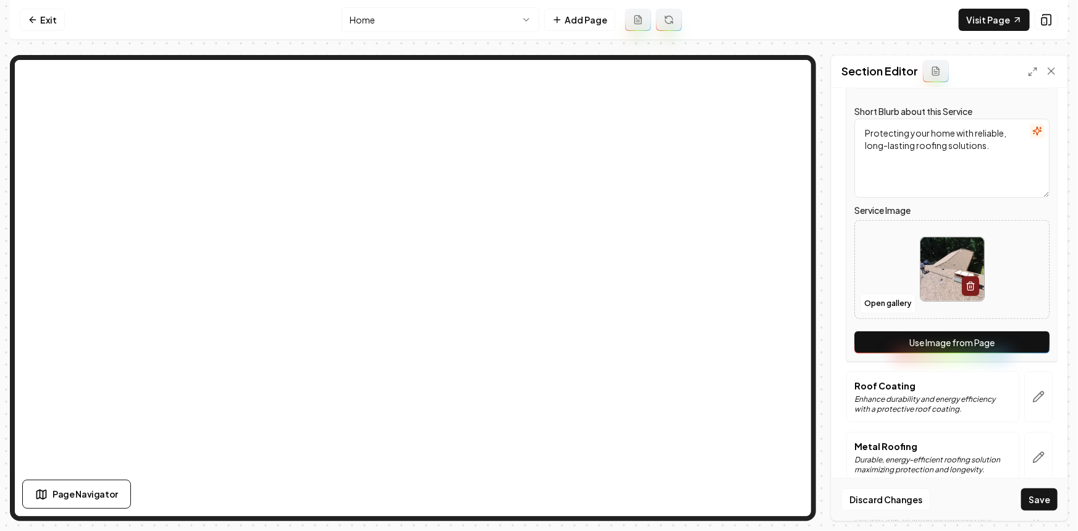
click at [1031, 335] on button "Use Image from Page" at bounding box center [951, 342] width 195 height 22
click at [1036, 390] on button "button" at bounding box center [1038, 396] width 28 height 51
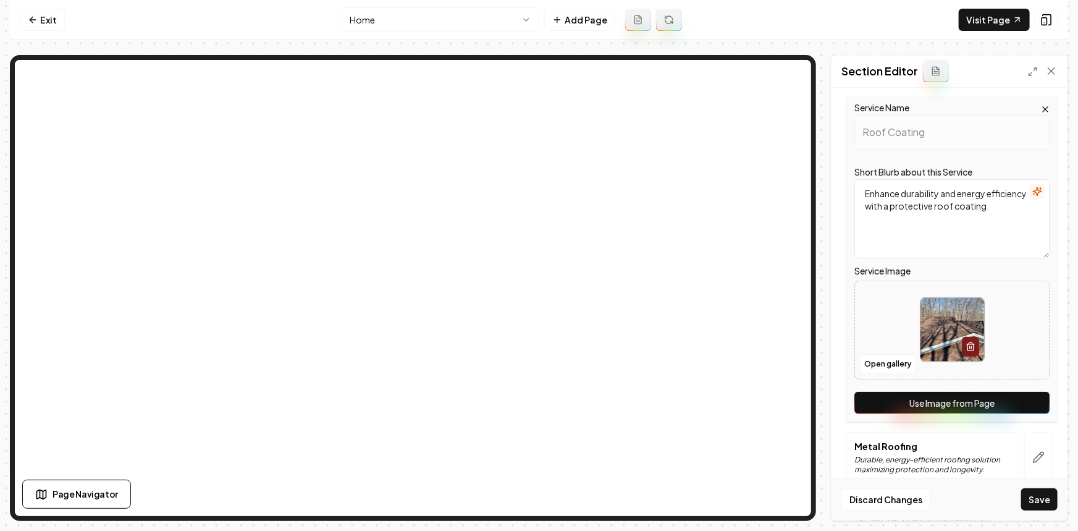
click at [1034, 404] on button "Use Image from Page" at bounding box center [951, 403] width 195 height 22
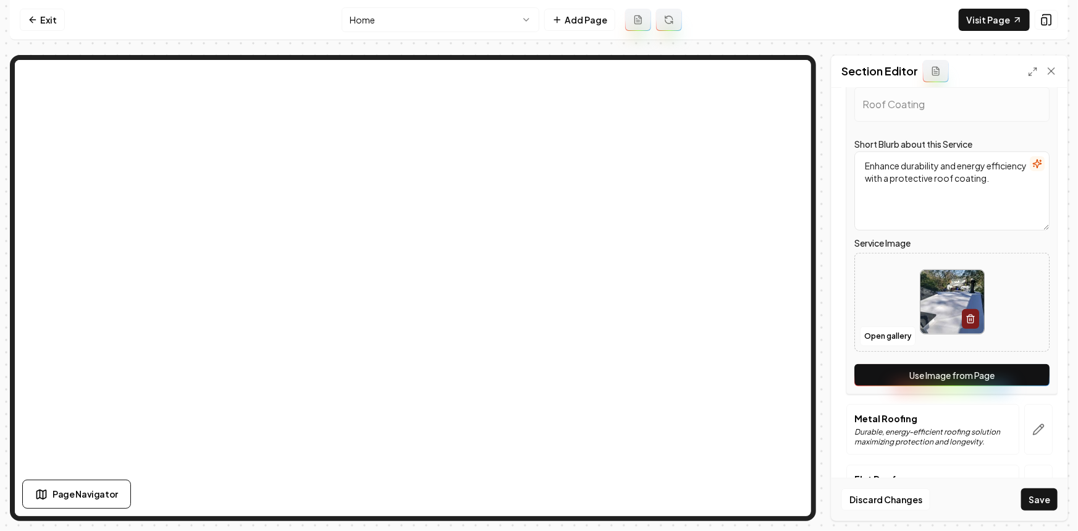
scroll to position [475, 0]
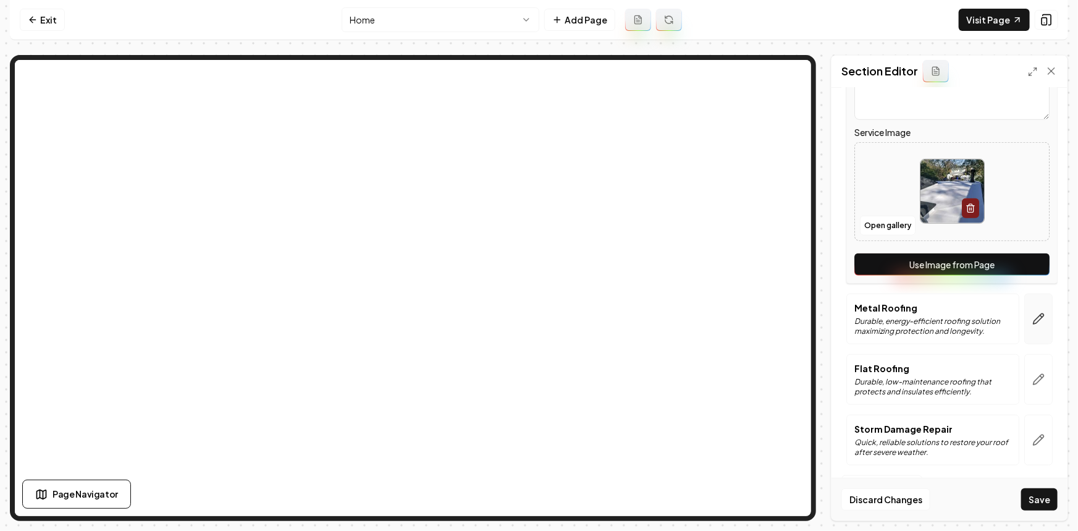
click at [1028, 324] on button "button" at bounding box center [1038, 318] width 28 height 51
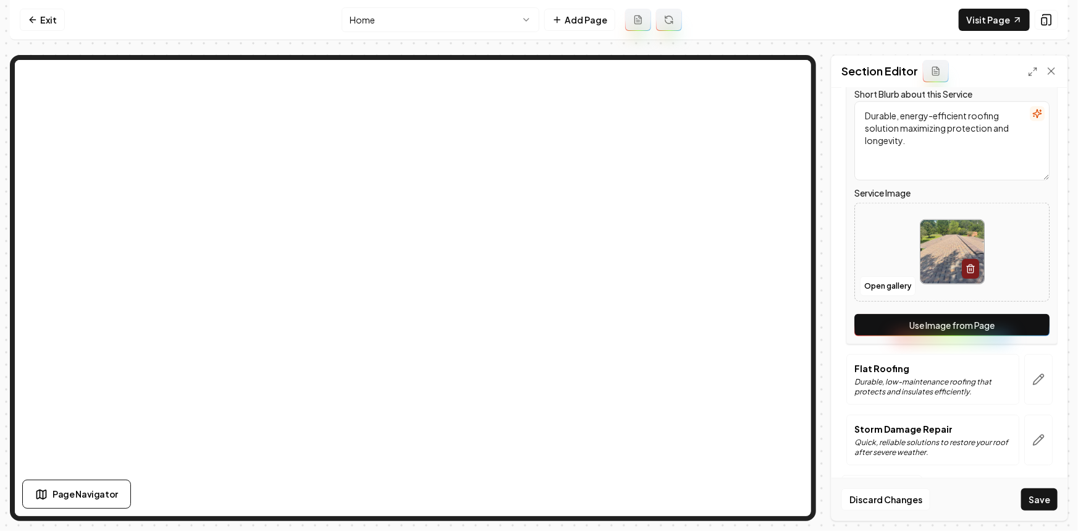
click at [1017, 334] on button "Use Image from Page" at bounding box center [951, 325] width 195 height 22
click at [1041, 392] on button "button" at bounding box center [1038, 379] width 28 height 51
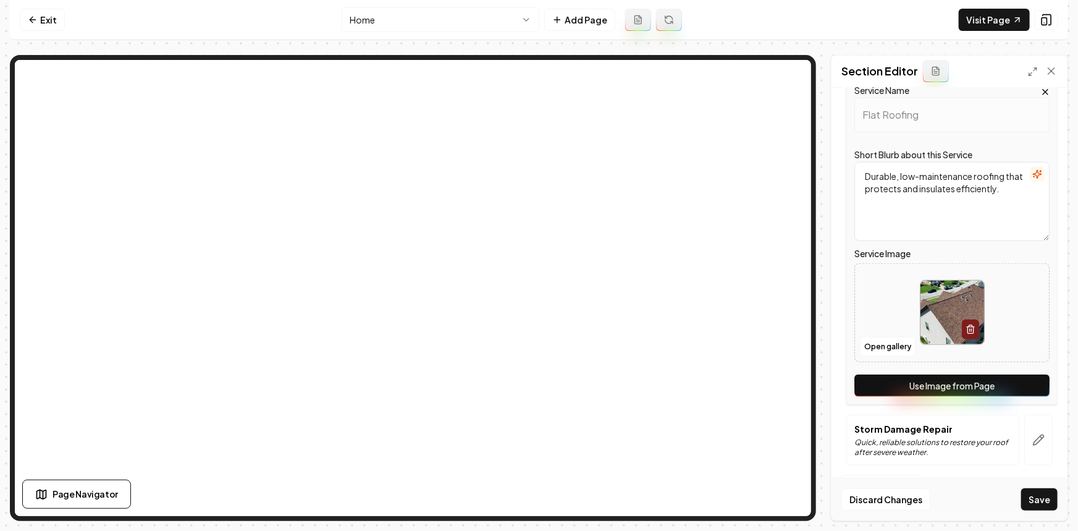
click at [1025, 389] on button "Use Image from Page" at bounding box center [951, 385] width 195 height 22
click at [1035, 434] on icon "button" at bounding box center [1038, 440] width 12 height 12
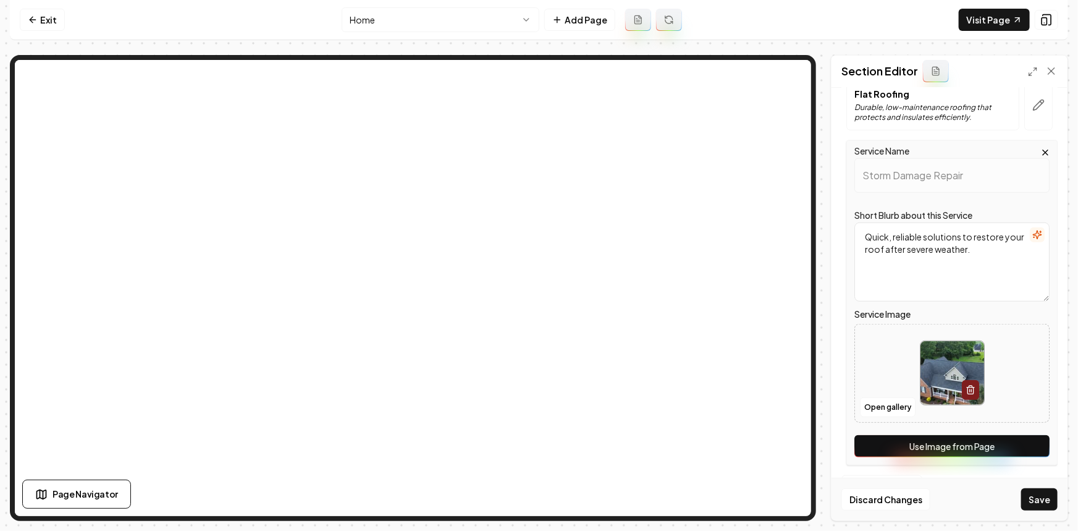
click at [1028, 445] on button "Use Image from Page" at bounding box center [951, 446] width 195 height 22
click at [1041, 490] on button "Save" at bounding box center [1039, 499] width 36 height 22
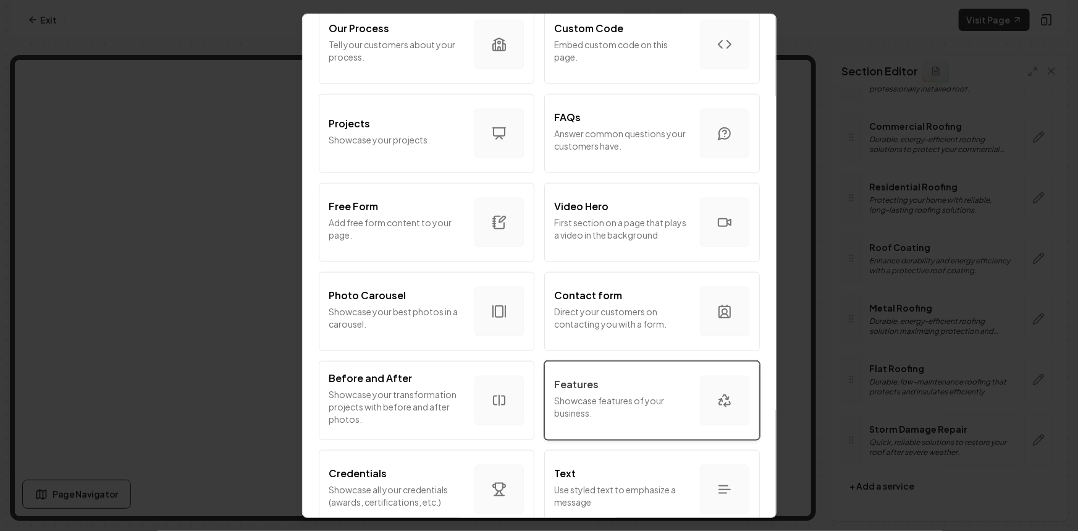
scroll to position [547, 0]
click at [613, 381] on div "Features" at bounding box center [622, 382] width 135 height 15
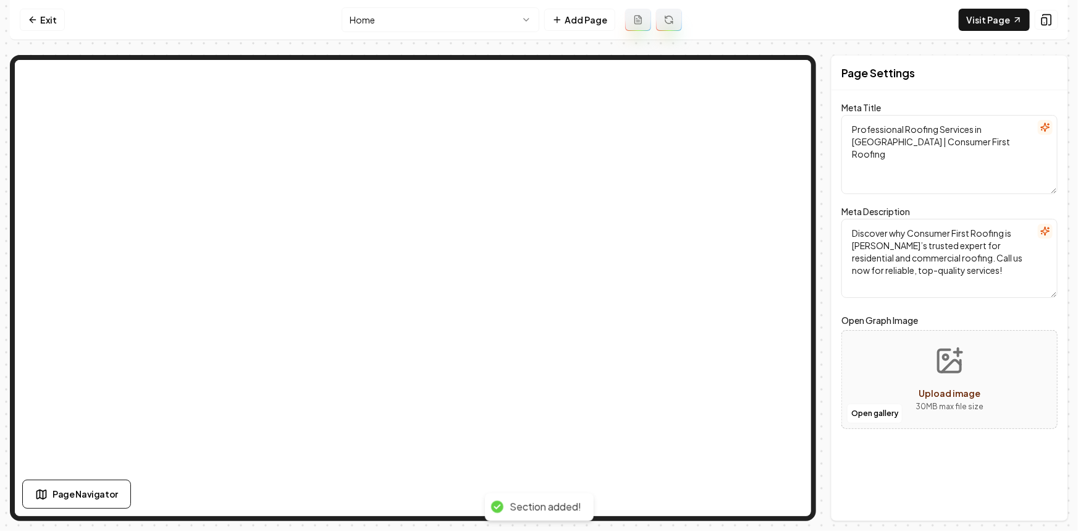
scroll to position [0, 0]
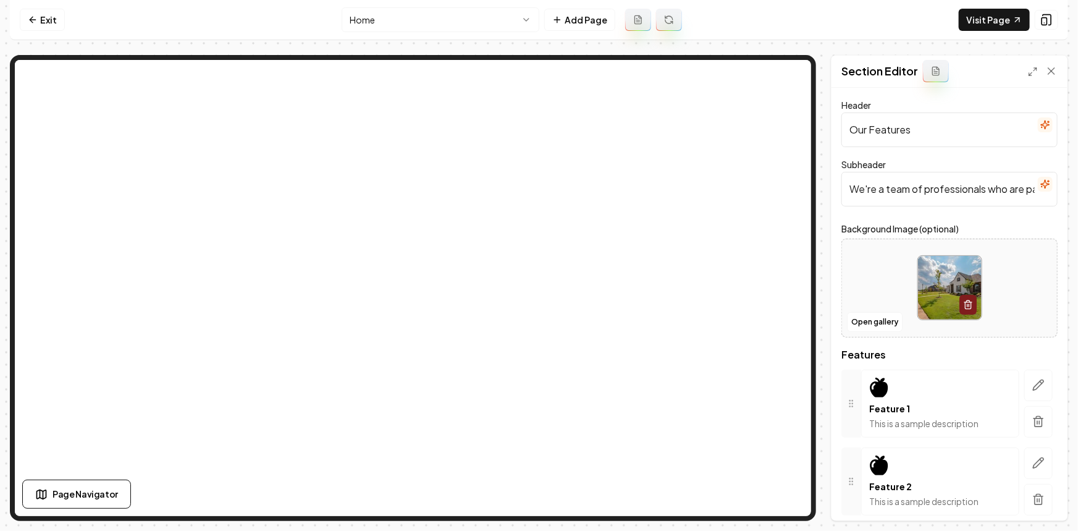
click at [922, 174] on input "We're a team of professionals who are passionate about what we do." at bounding box center [949, 189] width 216 height 35
paste input "hy Choose Consumer First Roofing?"
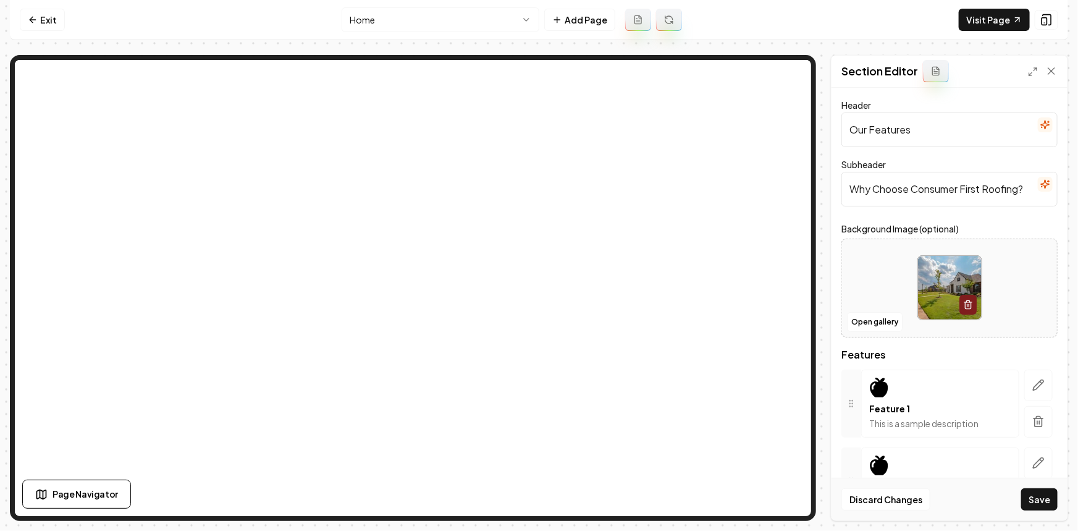
type input "Why Choose Consumer First Roofing?"
click at [883, 129] on input "Our Features" at bounding box center [949, 129] width 216 height 35
paste input "What Makes Us Different"
click at [883, 129] on input "What Makes Us Different" at bounding box center [949, 129] width 216 height 35
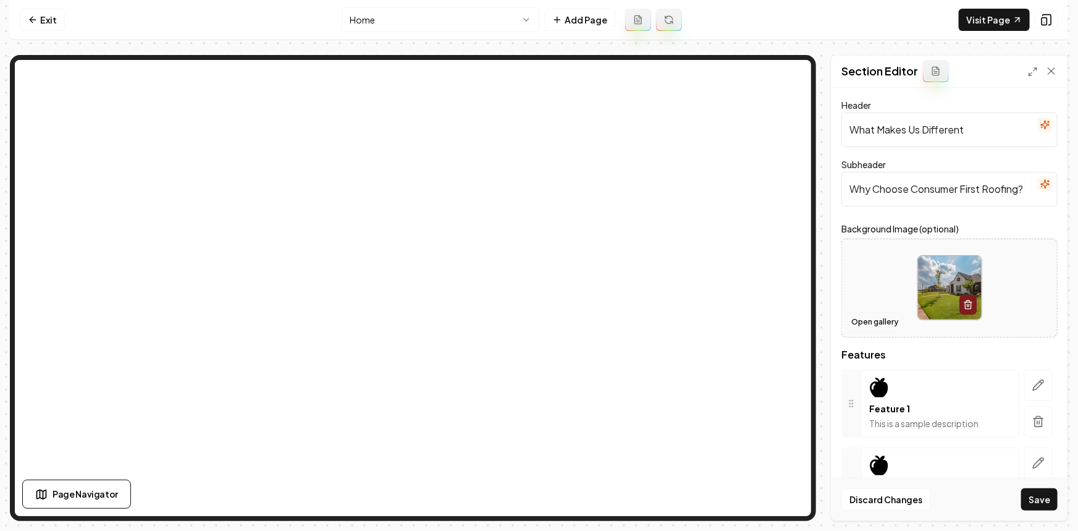
type input "What Makes Us Different"
click at [877, 321] on button "Open gallery" at bounding box center [875, 322] width 56 height 20
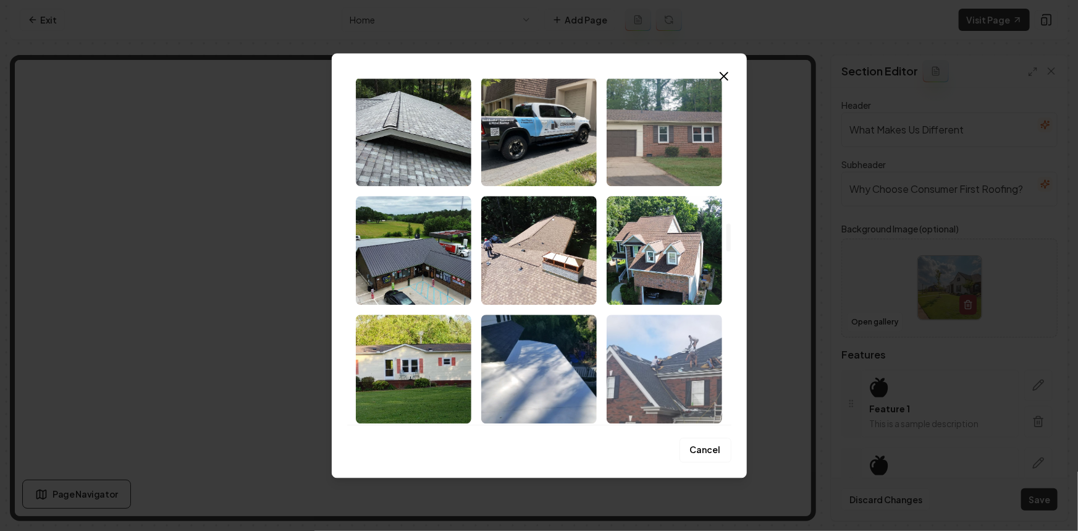
scroll to position [1797, 0]
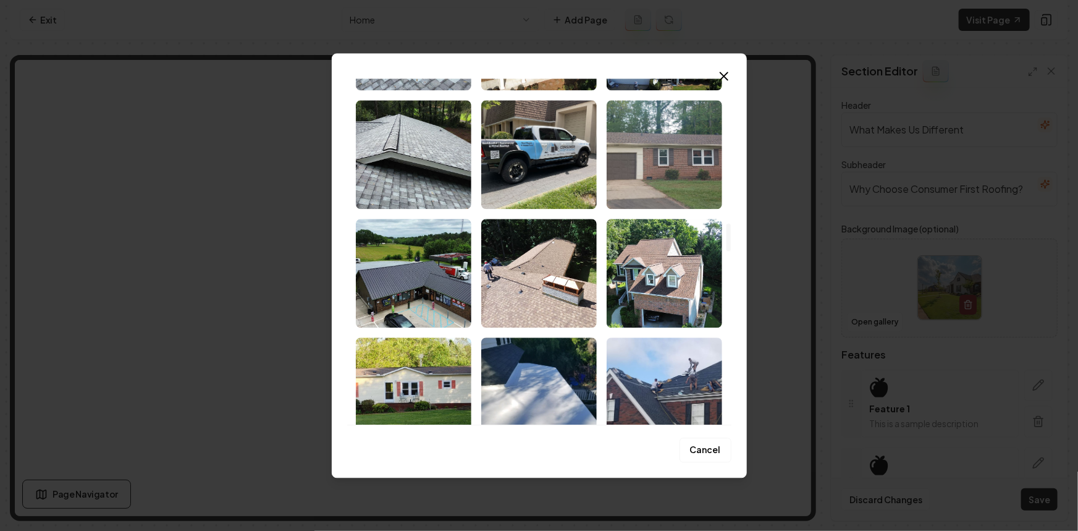
click at [545, 175] on img "Select image image_68c41ea55c7cd75eb887527b.jpeg" at bounding box center [538, 154] width 115 height 109
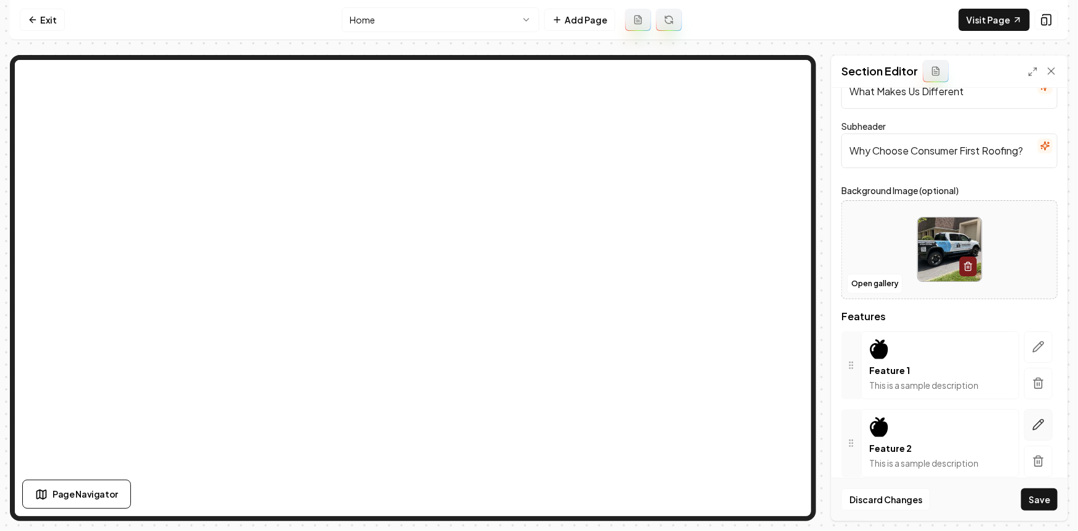
scroll to position [112, 0]
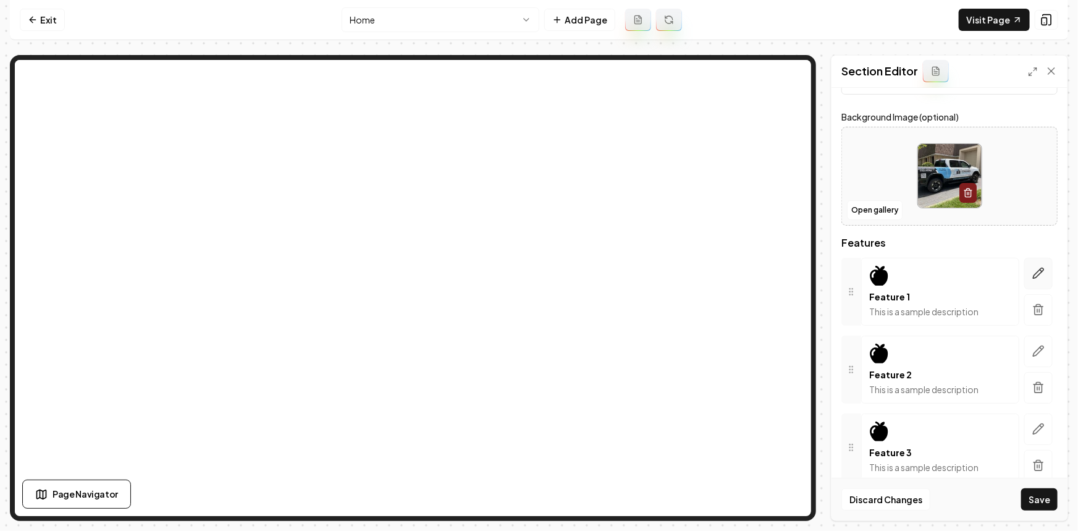
click at [1024, 277] on button "button" at bounding box center [1038, 273] width 28 height 31
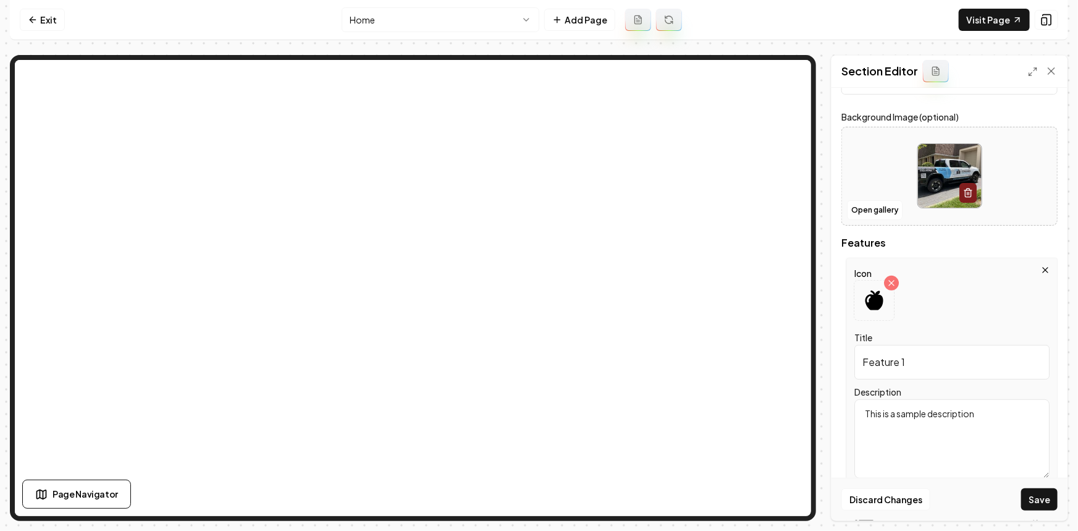
drag, startPoint x: 910, startPoint y: 364, endPoint x: 811, endPoint y: 364, distance: 98.8
click at [774, 304] on div "Page Settings Section Editor Header What Makes Us Different Subheader Why Choos…" at bounding box center [539, 288] width 1058 height 466
type input "W"
type input "Expert Craftmanship"
click at [896, 425] on textarea "This is a sample description" at bounding box center [951, 438] width 195 height 79
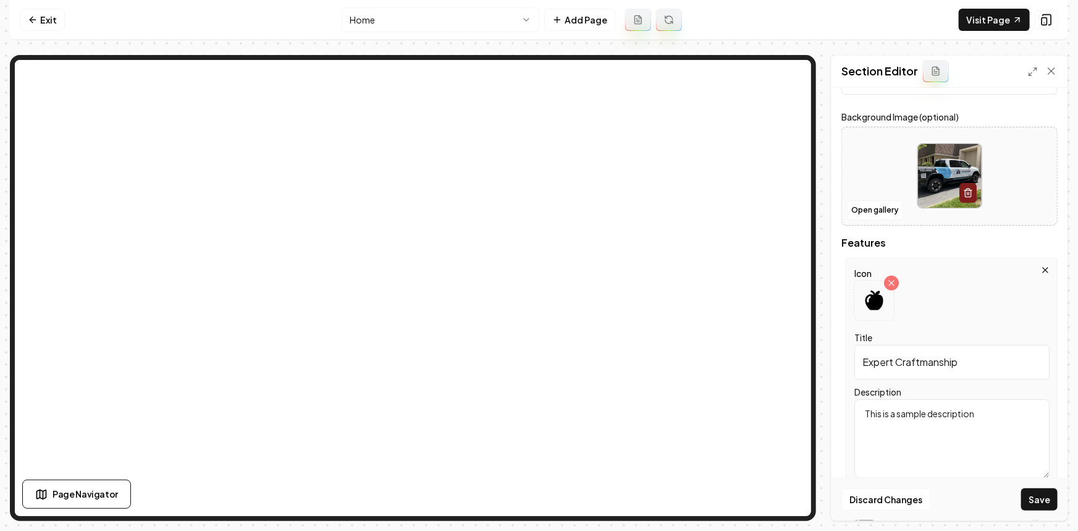
paste textarea "Our experienced roofing team is trained in the latest techniques and materials,…"
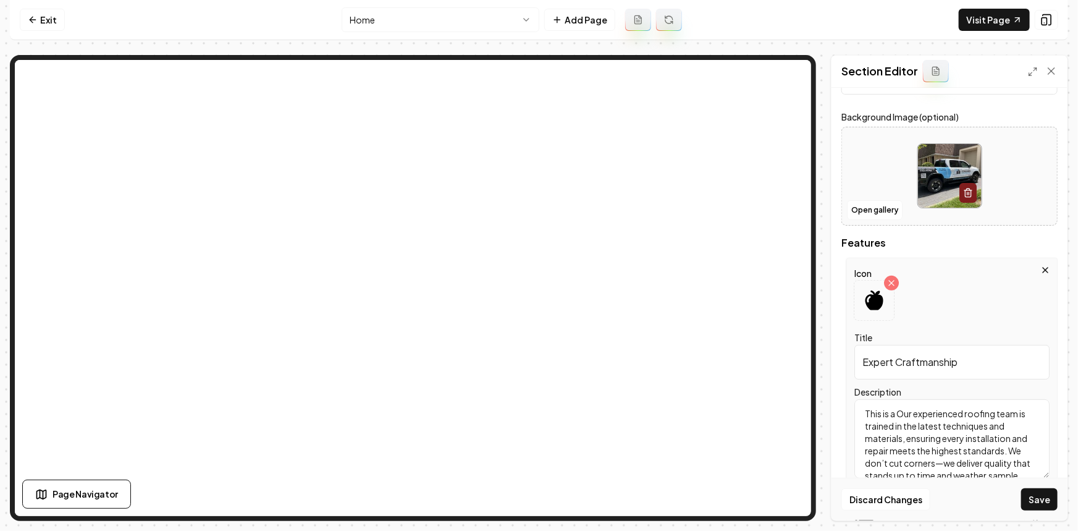
scroll to position [15, 0]
type textarea "This is a Our experienced roofing team is trained in the latest techniques and …"
click at [919, 361] on input "Expert Craftmanship" at bounding box center [951, 362] width 195 height 35
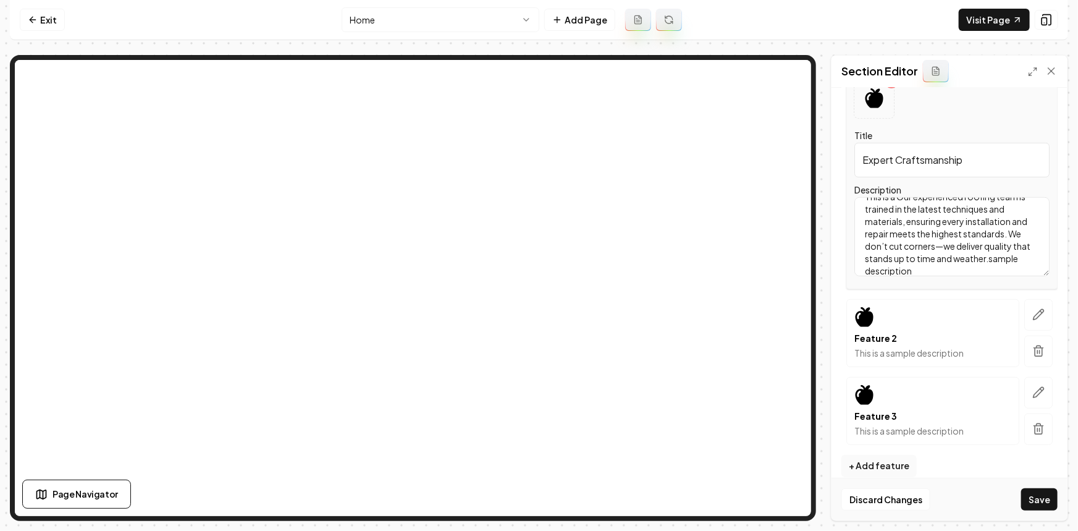
scroll to position [327, 0]
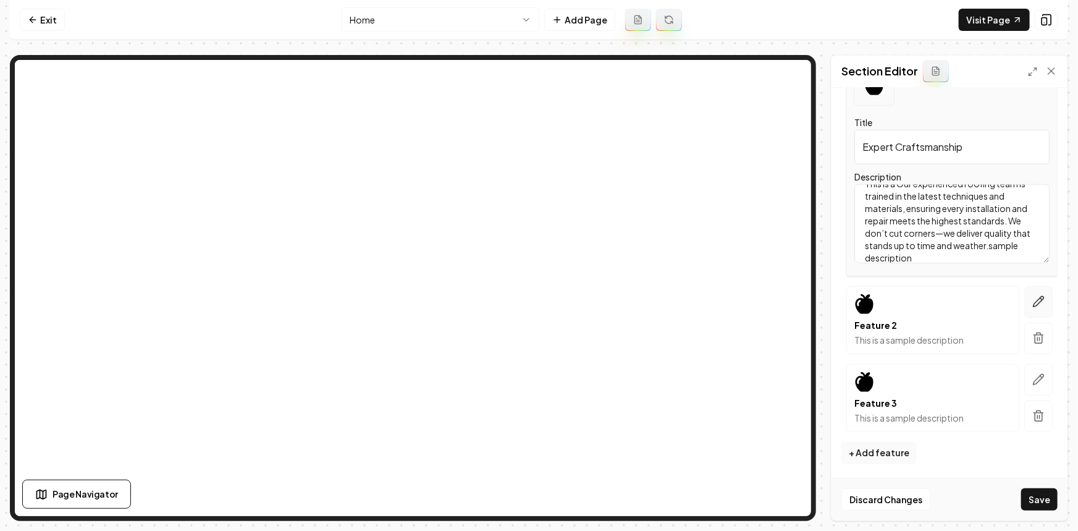
type input "Expert Craftsmanship"
click at [1033, 301] on icon "button" at bounding box center [1038, 301] width 10 height 10
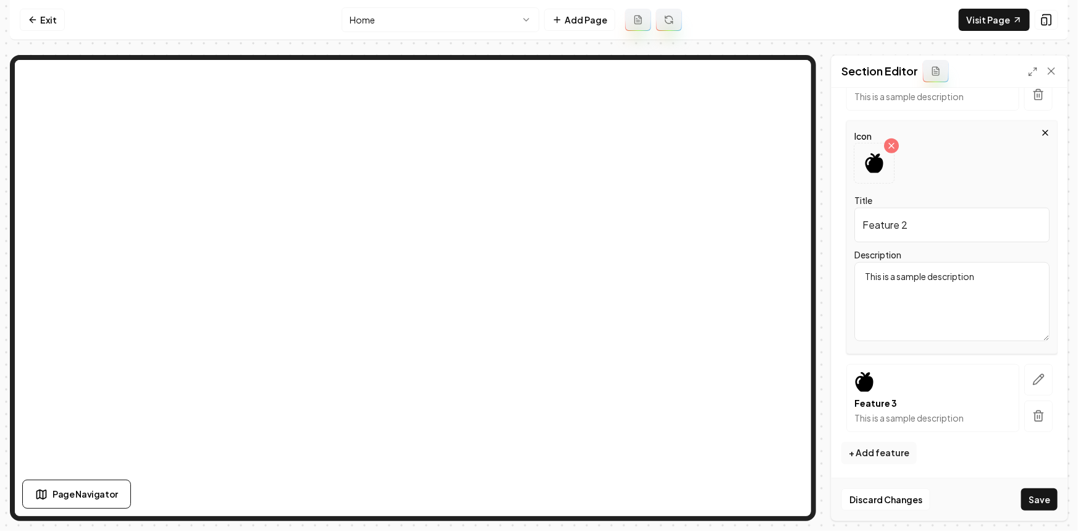
drag, startPoint x: 920, startPoint y: 228, endPoint x: 804, endPoint y: 228, distance: 116.7
click at [762, 168] on div "Page Settings Section Editor Header What Makes Us Different Subheader Why Choos…" at bounding box center [539, 288] width 1058 height 466
paste input "Honest, Transparent Service"
type input "Honest, Transparent Service"
click at [929, 287] on textarea "This is a sample description" at bounding box center [951, 301] width 195 height 79
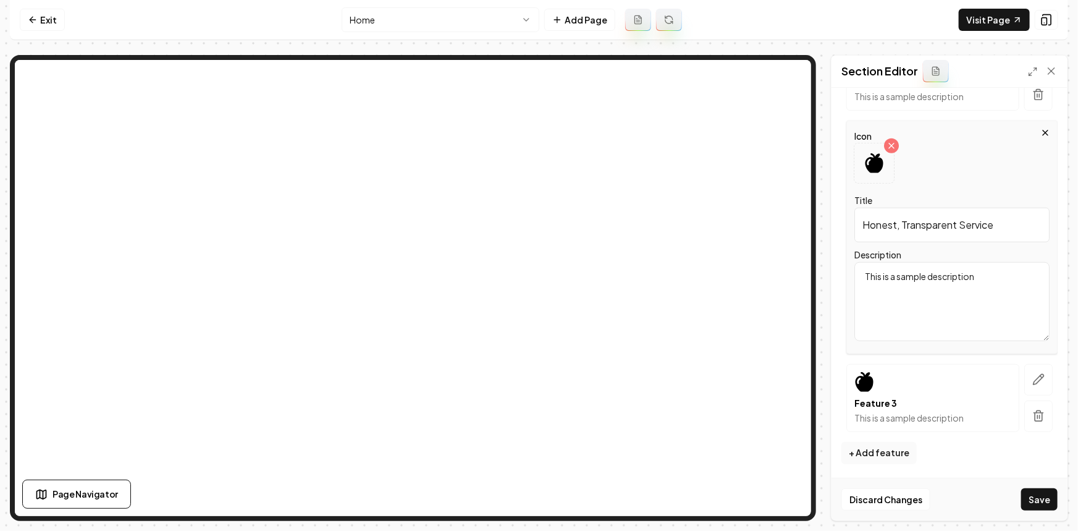
drag, startPoint x: 1034, startPoint y: 272, endPoint x: 808, endPoint y: 272, distance: 226.7
click at [776, 212] on div "Page Settings Section Editor Header What Makes Us Different Subheader Why Choos…" at bounding box center [539, 288] width 1058 height 466
paste textarea "We believe in clear communication and upfront pricing. From your first inspecti…"
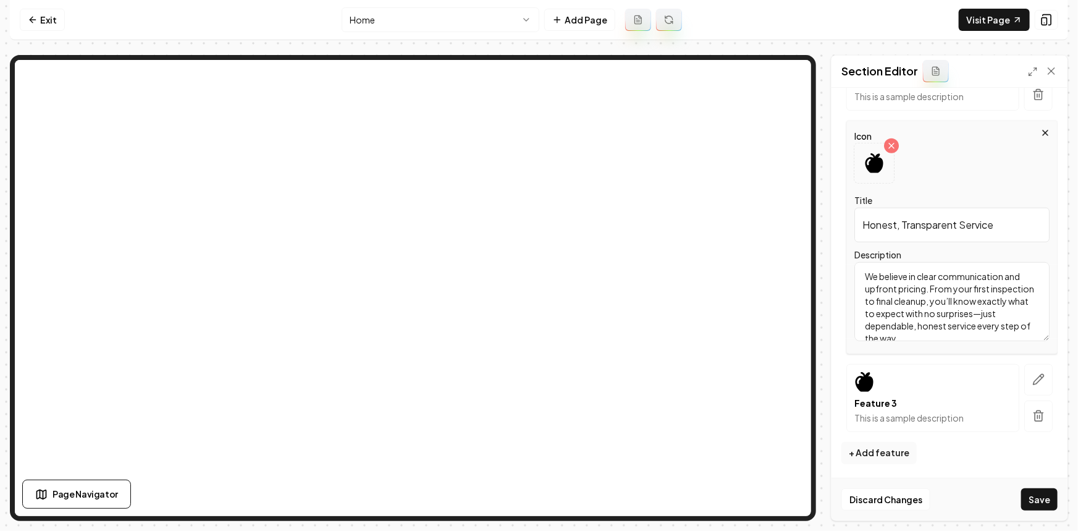
scroll to position [2, 0]
type textarea "We believe in clear communication and upfront pricing. From your first inspecti…"
click at [1036, 380] on button "button" at bounding box center [1038, 379] width 28 height 31
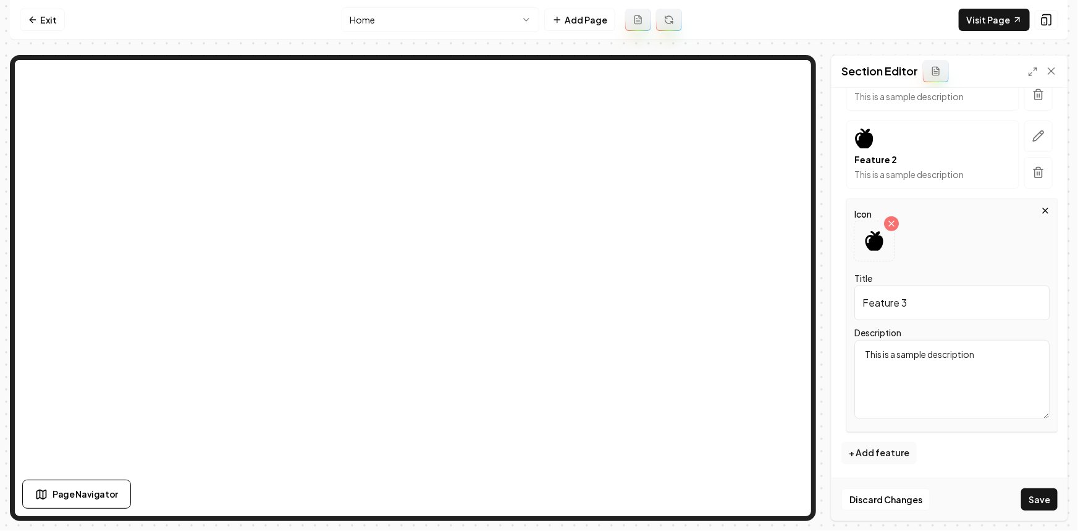
drag, startPoint x: 923, startPoint y: 302, endPoint x: 803, endPoint y: 297, distance: 120.5
click at [755, 237] on div "Page Settings Section Editor Header What Makes Us Different Subheader Why Choos…" at bounding box center [539, 288] width 1058 height 466
paste input "ast, Reliable Response"
type input "Fast, Reliable Response"
drag, startPoint x: 872, startPoint y: 346, endPoint x: 810, endPoint y: 345, distance: 61.8
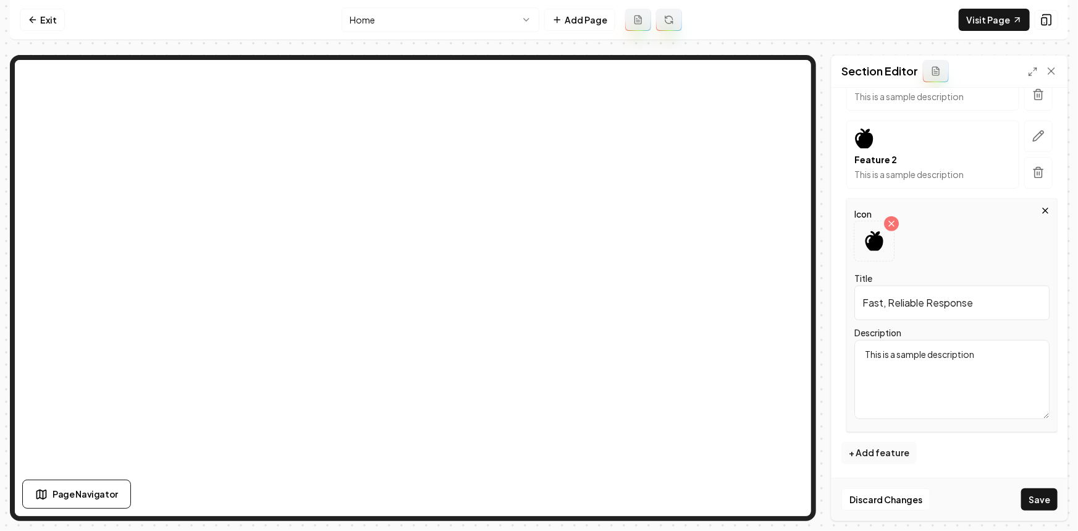
click at [757, 291] on div "Page Settings Section Editor Header What Makes Us Different Subheader Why Choos…" at bounding box center [539, 288] width 1058 height 466
paste textarea "Roofing issues can’t wait, and neither do we. Whether it’s an emergency repair …"
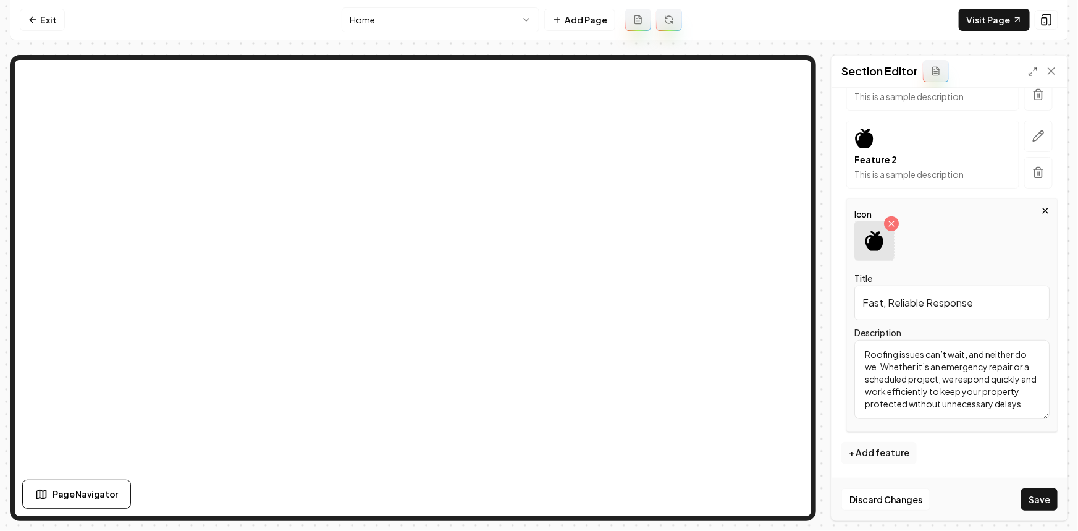
type textarea "Roofing issues can’t wait, and neither do we. Whether it’s an emergency repair …"
click at [871, 240] on icon at bounding box center [874, 241] width 18 height 20
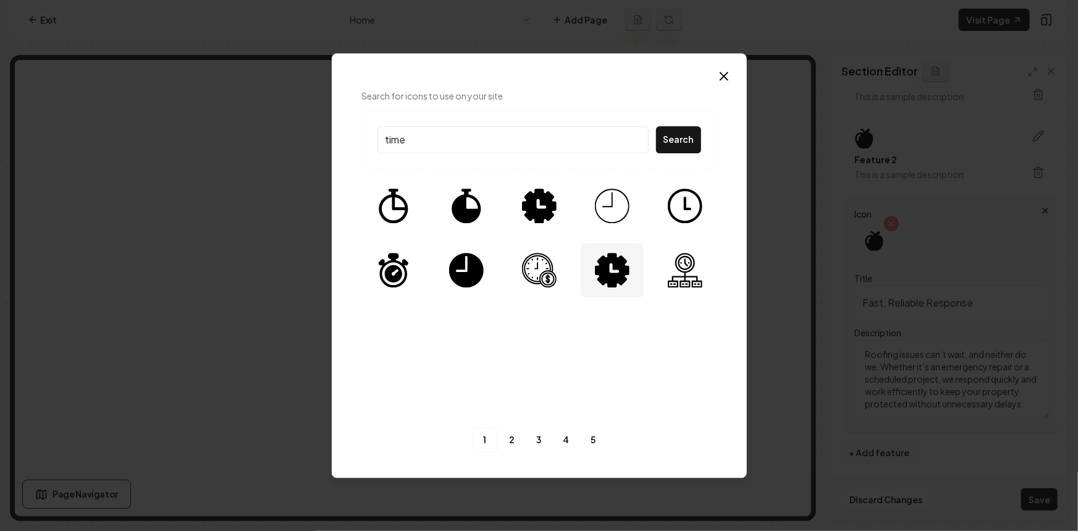
type input "time"
click at [621, 271] on img at bounding box center [612, 270] width 35 height 35
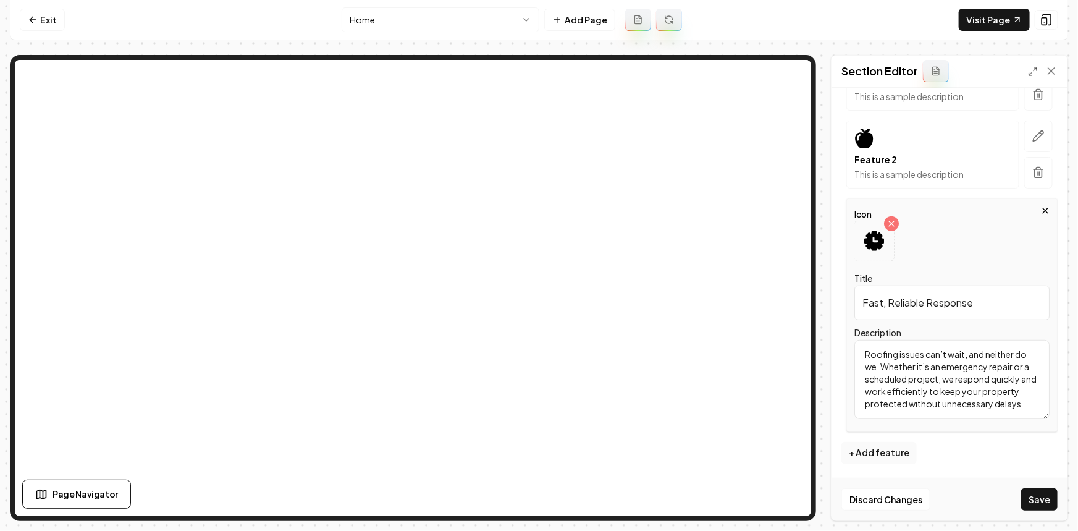
click at [1032, 130] on icon "button" at bounding box center [1038, 136] width 12 height 12
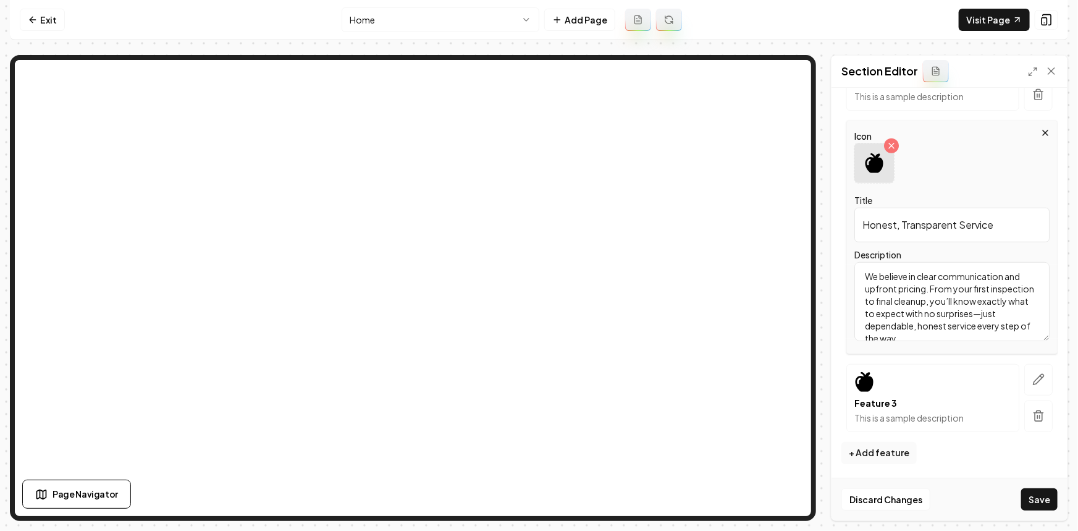
click at [865, 165] on icon at bounding box center [874, 163] width 20 height 20
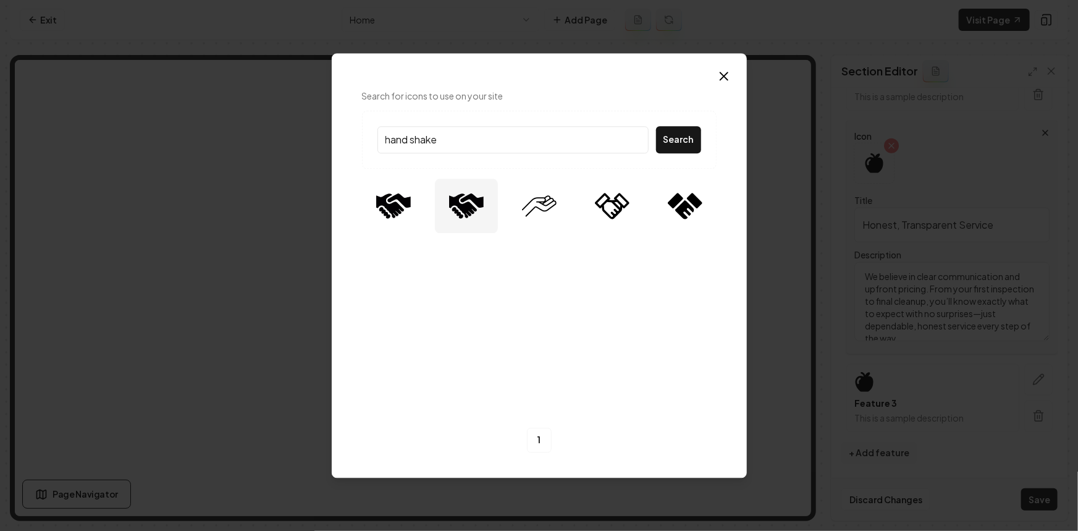
type input "hand shake"
click at [471, 210] on img at bounding box center [466, 205] width 35 height 35
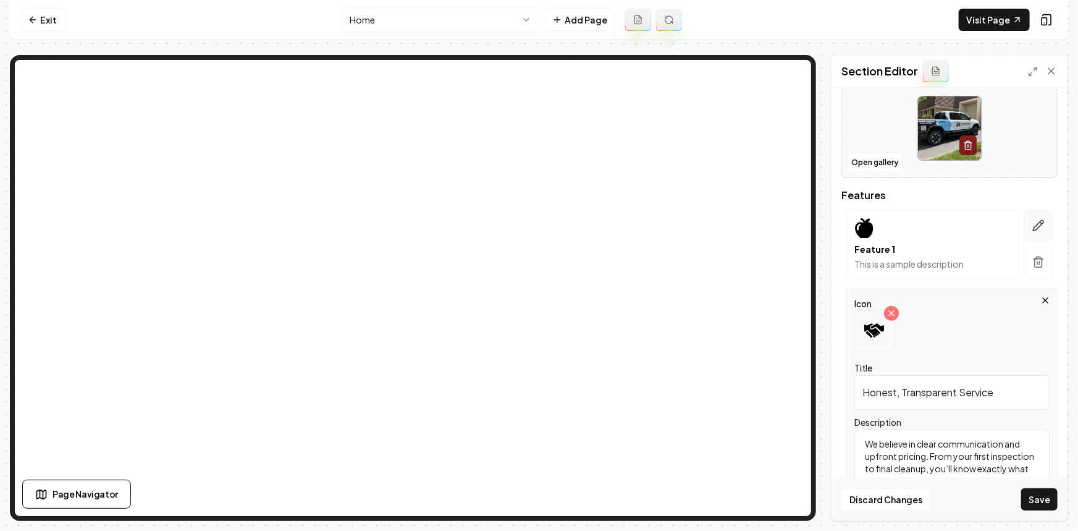
scroll to position [158, 0]
click at [1035, 226] on icon "button" at bounding box center [1038, 226] width 12 height 12
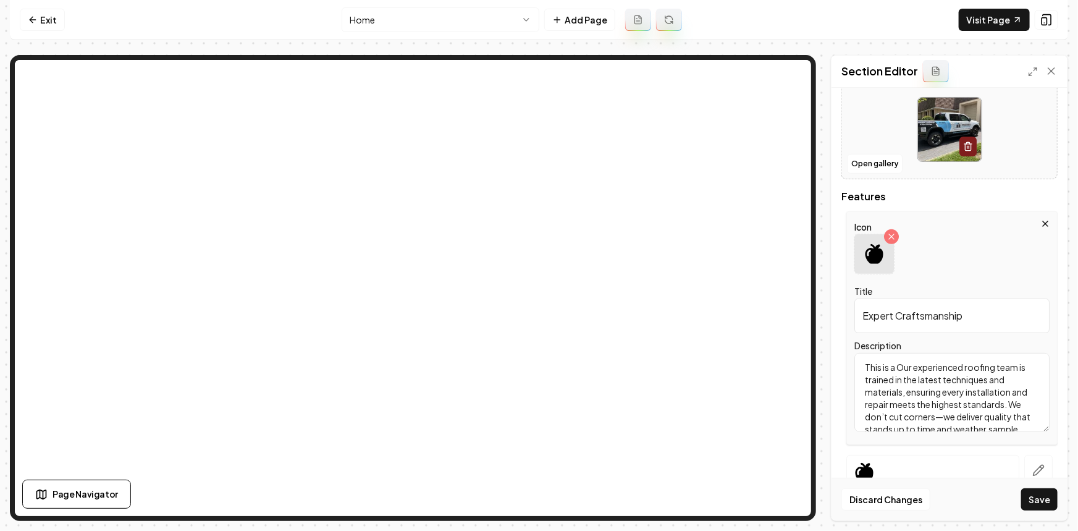
click at [867, 258] on icon at bounding box center [874, 254] width 18 height 20
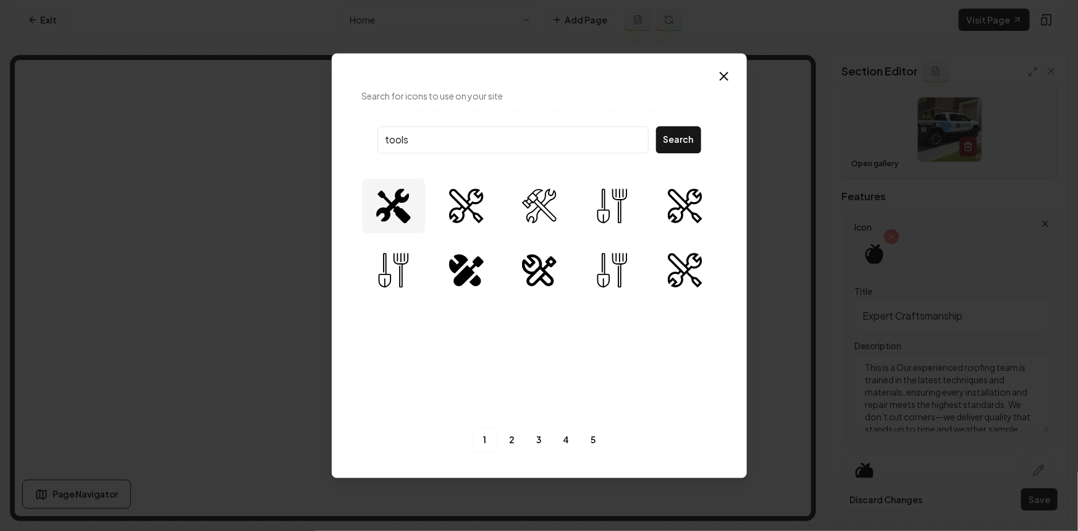
type input "tools"
click at [413, 221] on div at bounding box center [393, 205] width 63 height 54
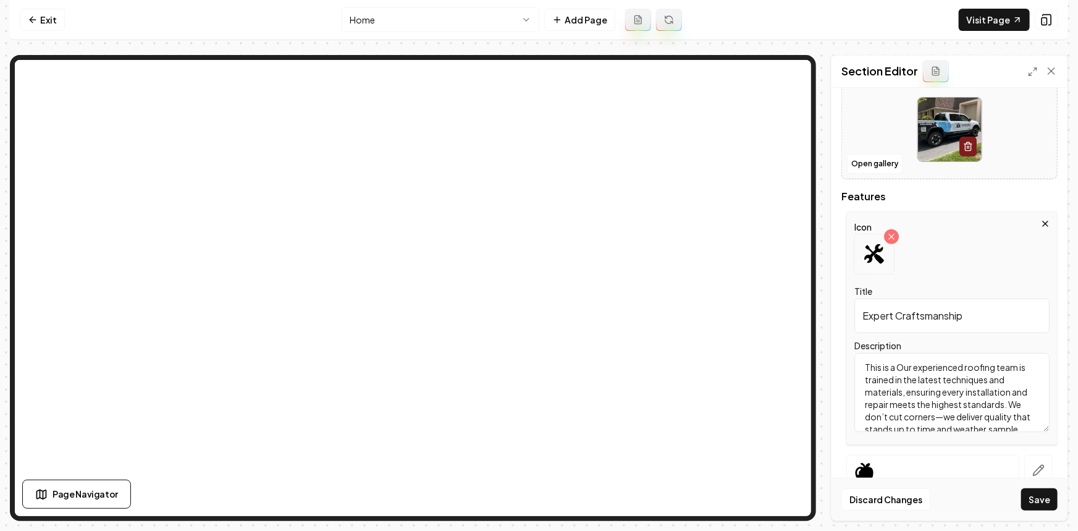
click at [1070, 493] on div "Computer Required This feature is only available on a computer. Please switch t…" at bounding box center [539, 265] width 1078 height 531
click at [1054, 500] on button "Save" at bounding box center [1039, 499] width 36 height 22
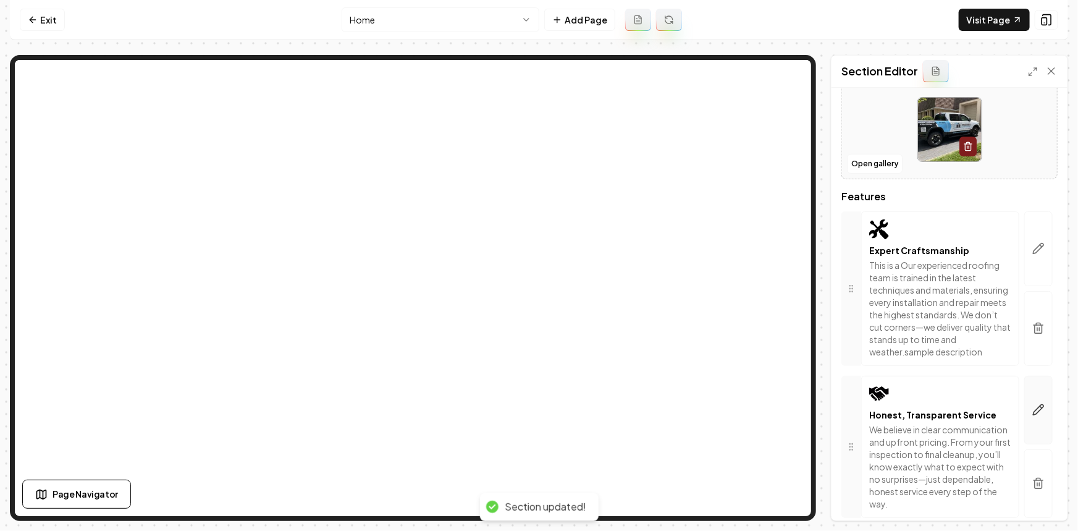
drag, startPoint x: 1025, startPoint y: 426, endPoint x: 1012, endPoint y: 415, distance: 17.6
click at [1032, 416] on icon "button" at bounding box center [1038, 409] width 12 height 12
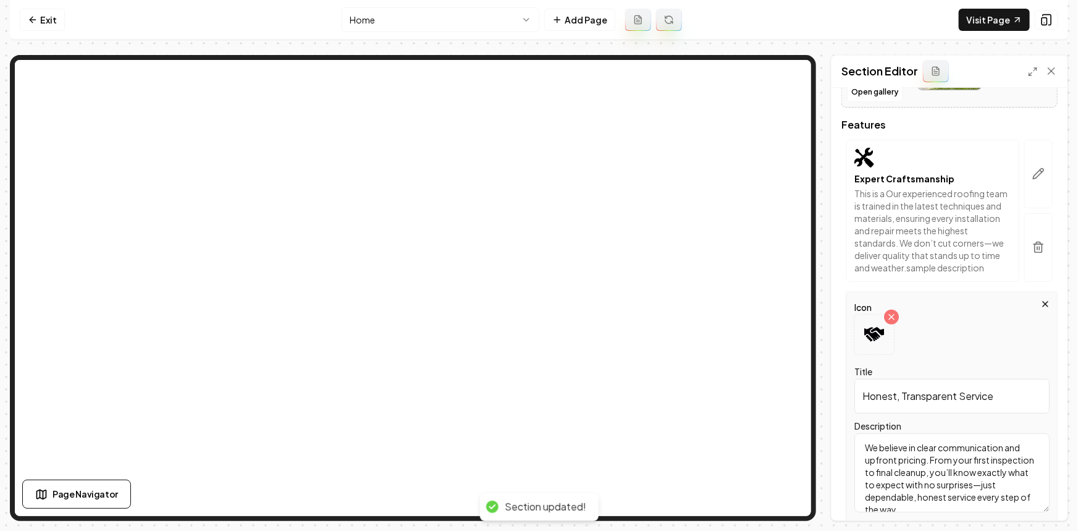
scroll to position [438, 0]
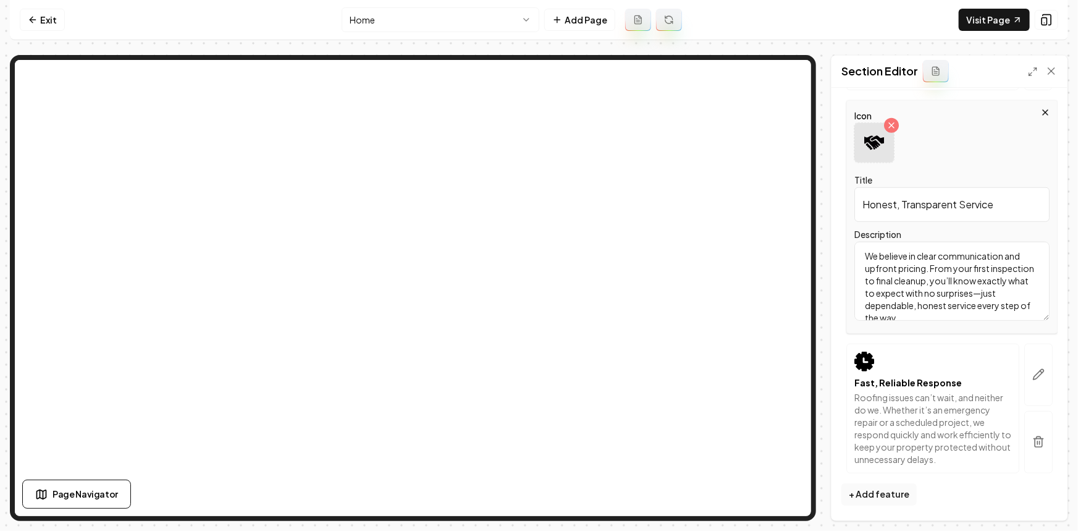
click at [871, 148] on div at bounding box center [874, 143] width 40 height 40
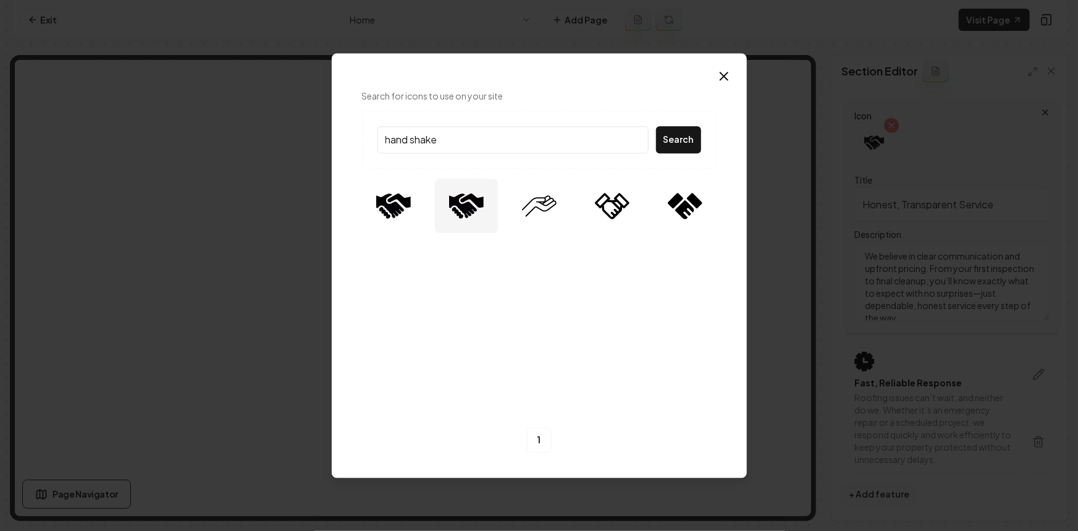
click at [418, 142] on input "hand shake" at bounding box center [512, 139] width 271 height 27
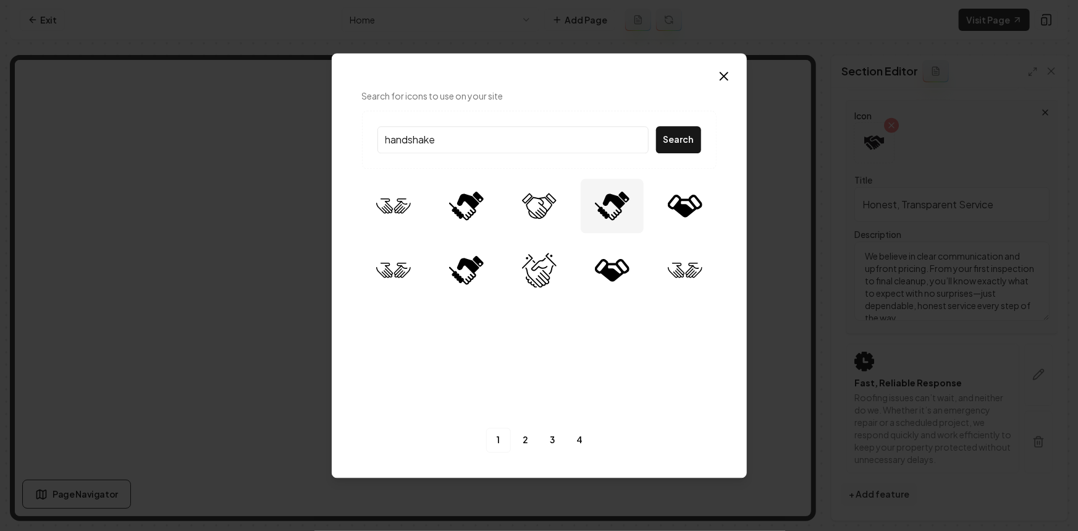
type input "handshake"
click at [616, 212] on img at bounding box center [612, 205] width 35 height 35
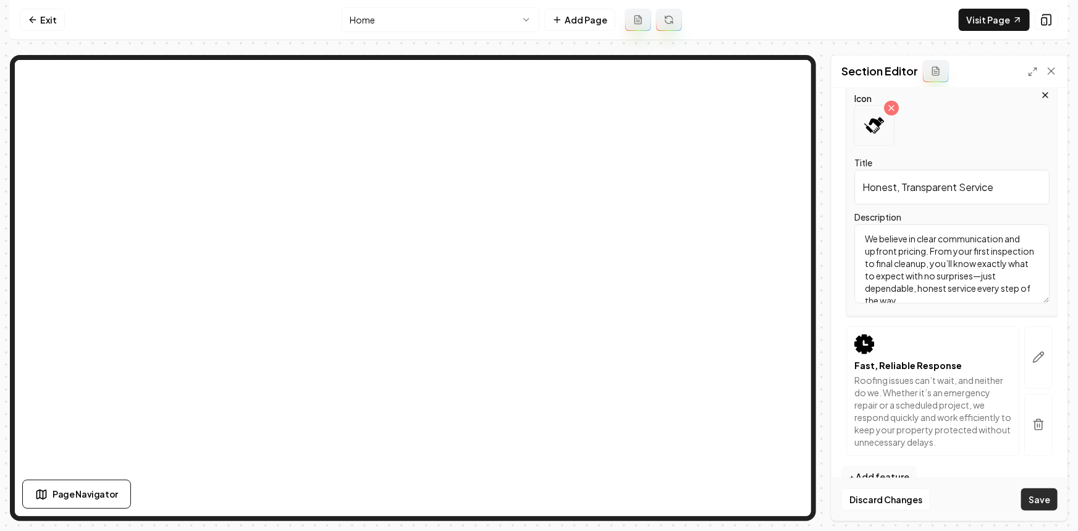
click at [1053, 501] on button "Save" at bounding box center [1039, 499] width 36 height 22
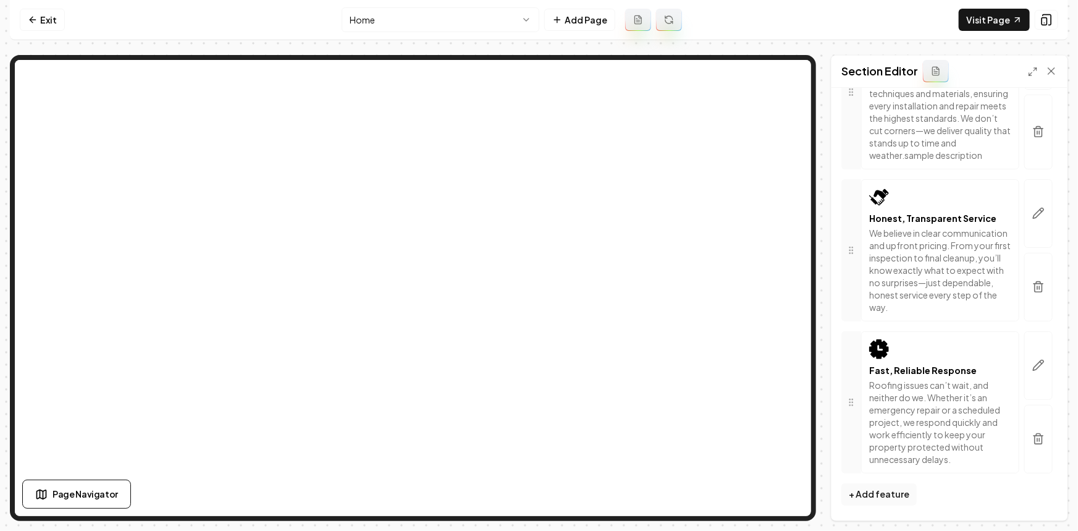
click at [387, 25] on html "Computer Required This feature is only available on a computer. Please switch t…" at bounding box center [539, 265] width 1078 height 531
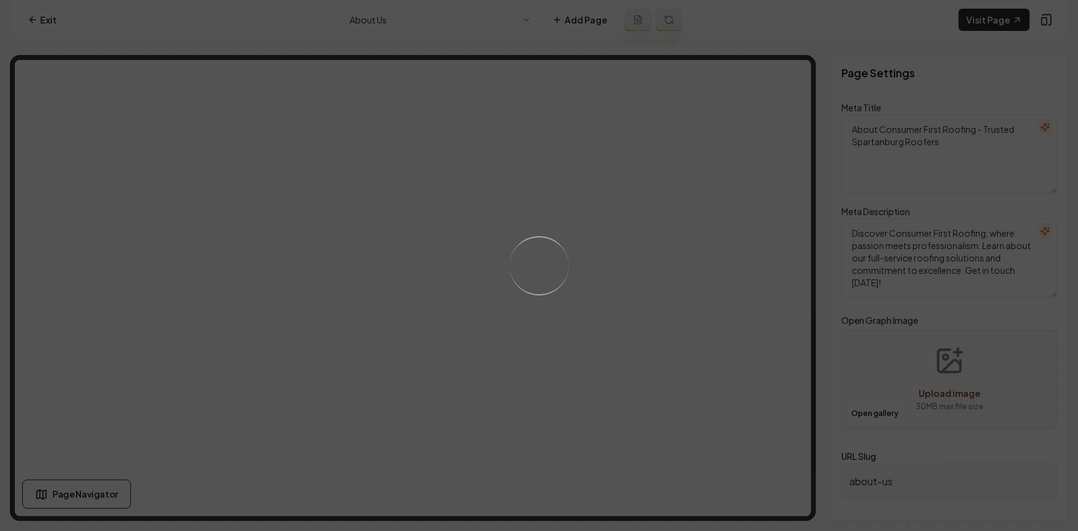
click at [608, 264] on div "Loading..." at bounding box center [539, 265] width 1078 height 531
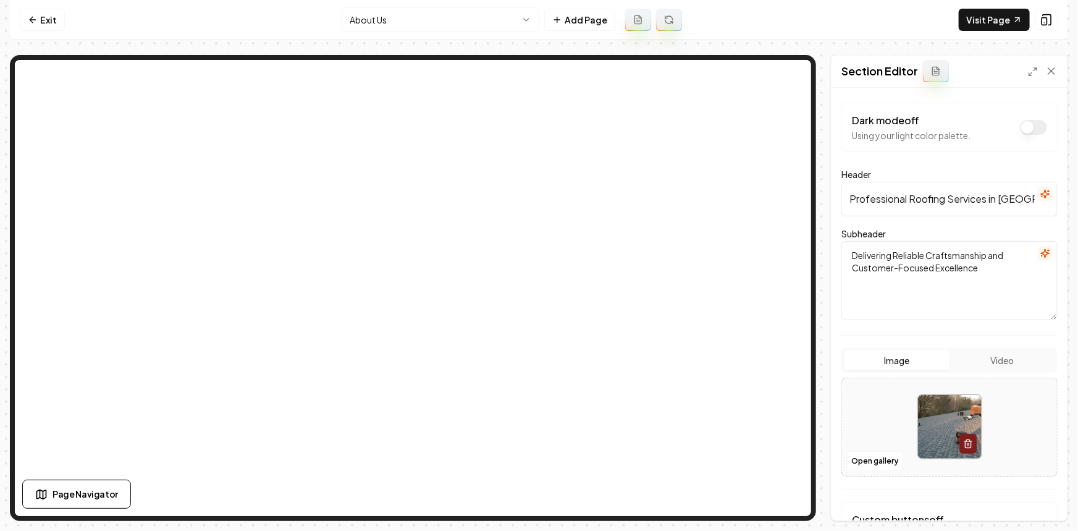
click at [864, 435] on div at bounding box center [949, 426] width 215 height 85
type input "**********"
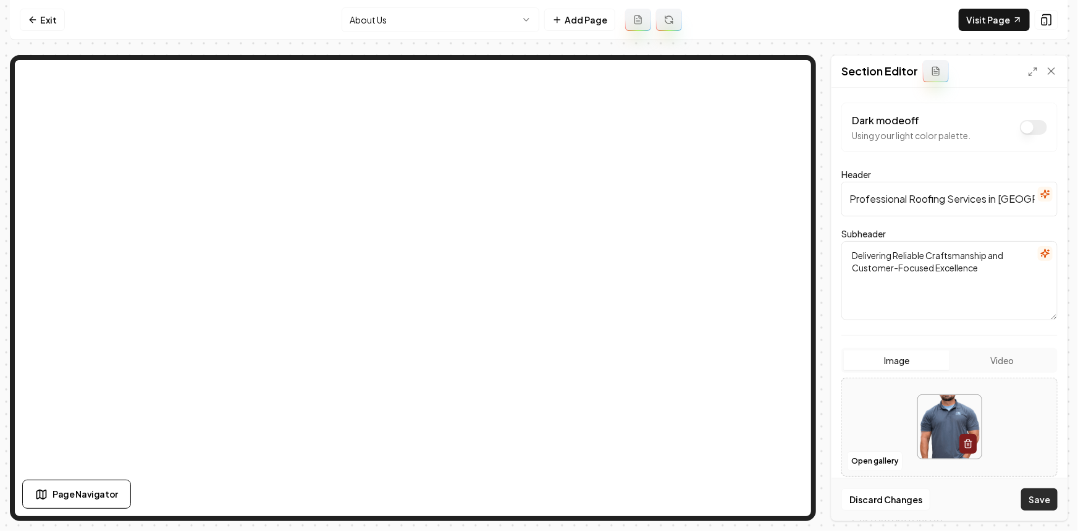
click at [1043, 499] on button "Save" at bounding box center [1039, 499] width 36 height 22
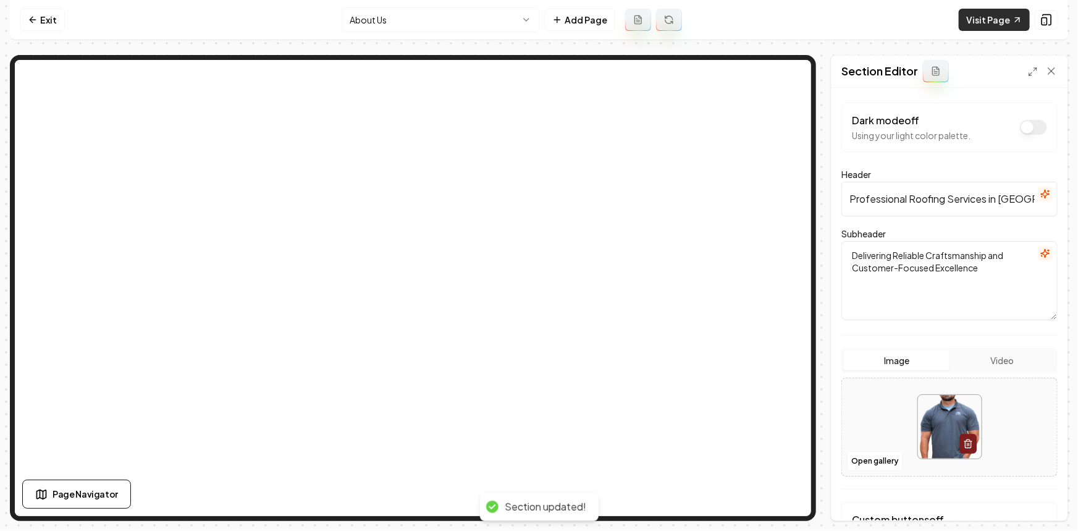
click at [990, 18] on link "Visit Page" at bounding box center [994, 20] width 71 height 22
click at [56, 27] on link "Exit" at bounding box center [42, 20] width 45 height 22
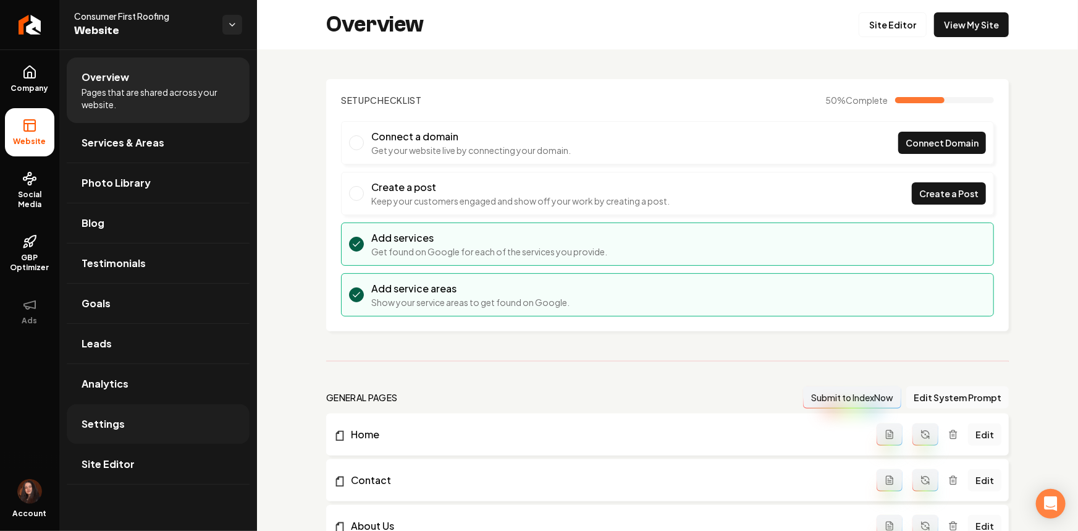
click at [93, 423] on span "Settings" at bounding box center [103, 423] width 43 height 15
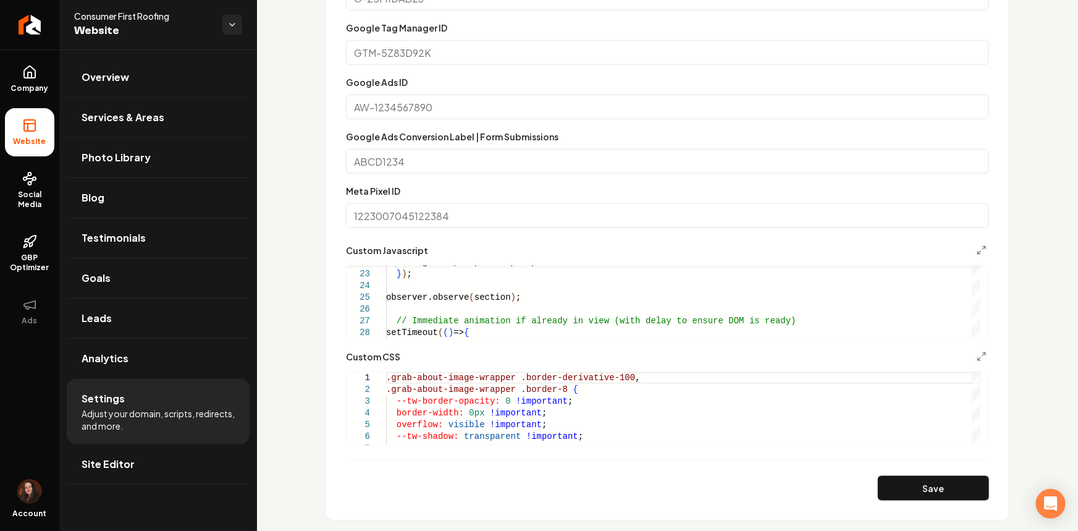
scroll to position [505, 0]
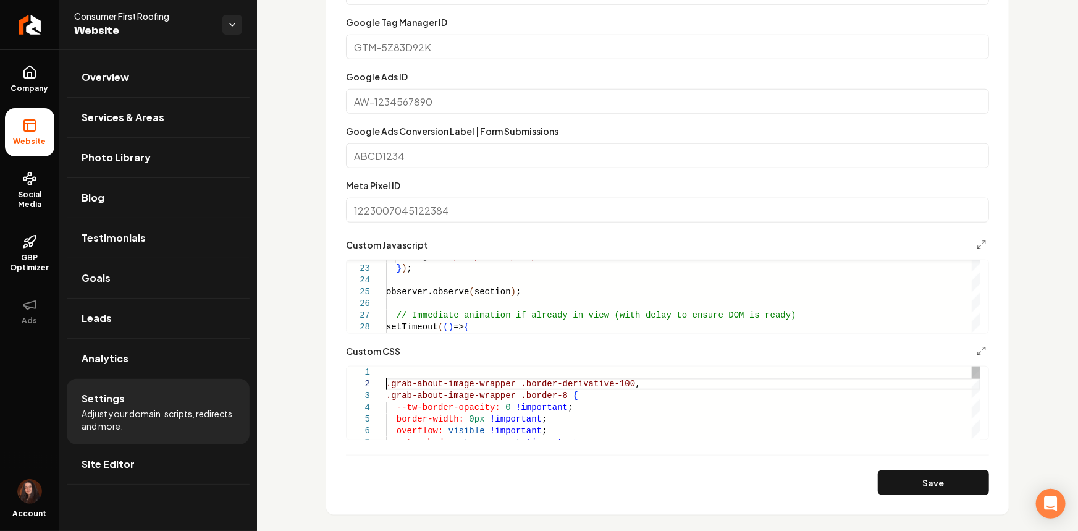
scroll to position [24, 0]
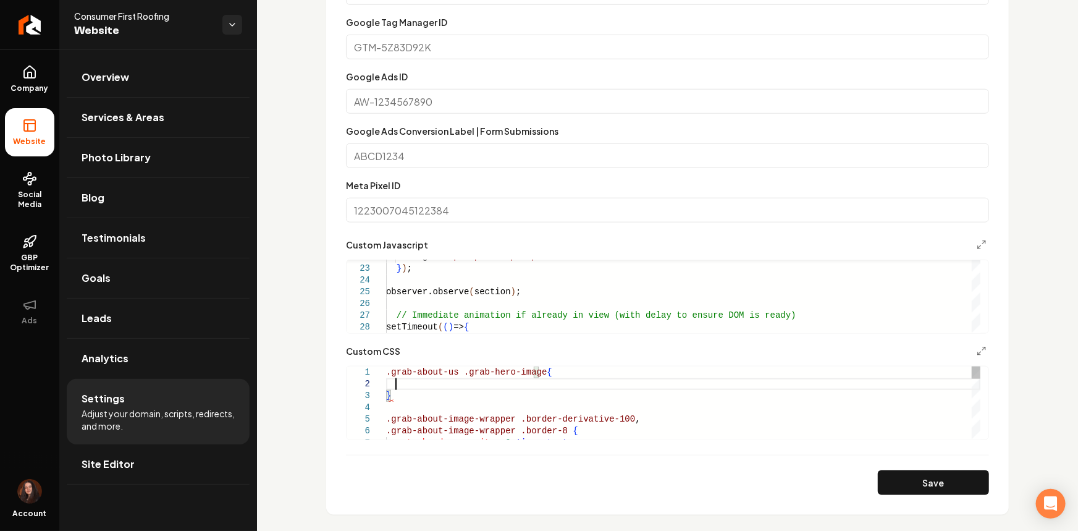
scroll to position [12, 8]
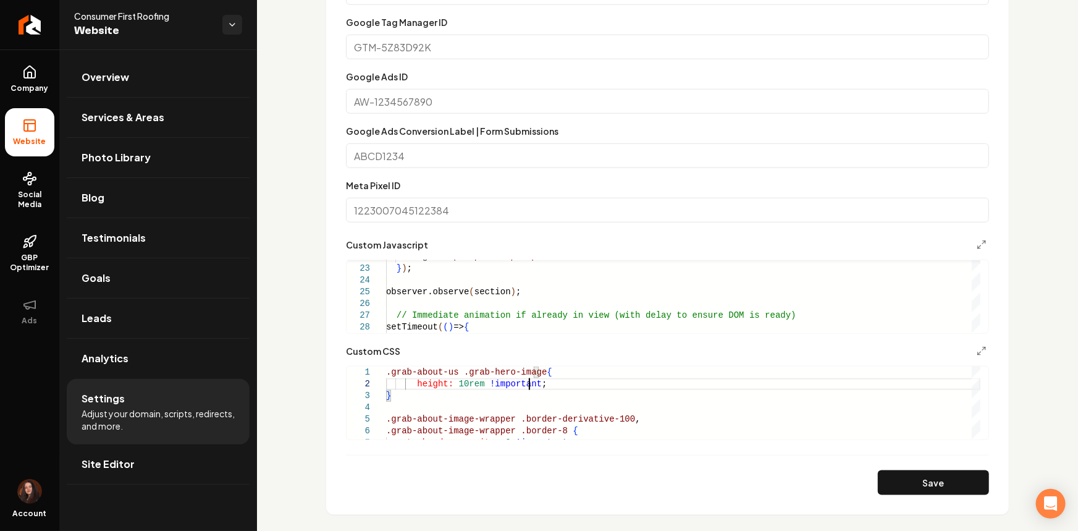
click at [945, 484] on button "Save" at bounding box center [933, 482] width 111 height 25
drag, startPoint x: 422, startPoint y: 385, endPoint x: 395, endPoint y: 386, distance: 27.8
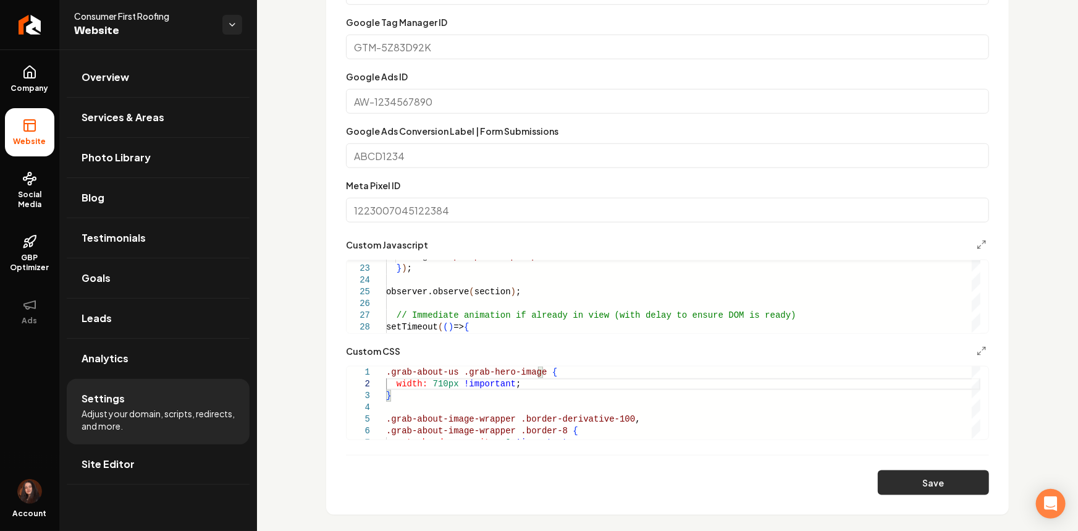
click at [879, 479] on button "Save" at bounding box center [933, 482] width 111 height 25
click at [877, 494] on section "**********" at bounding box center [667, 198] width 682 height 631
click at [881, 485] on button "Save" at bounding box center [933, 482] width 111 height 25
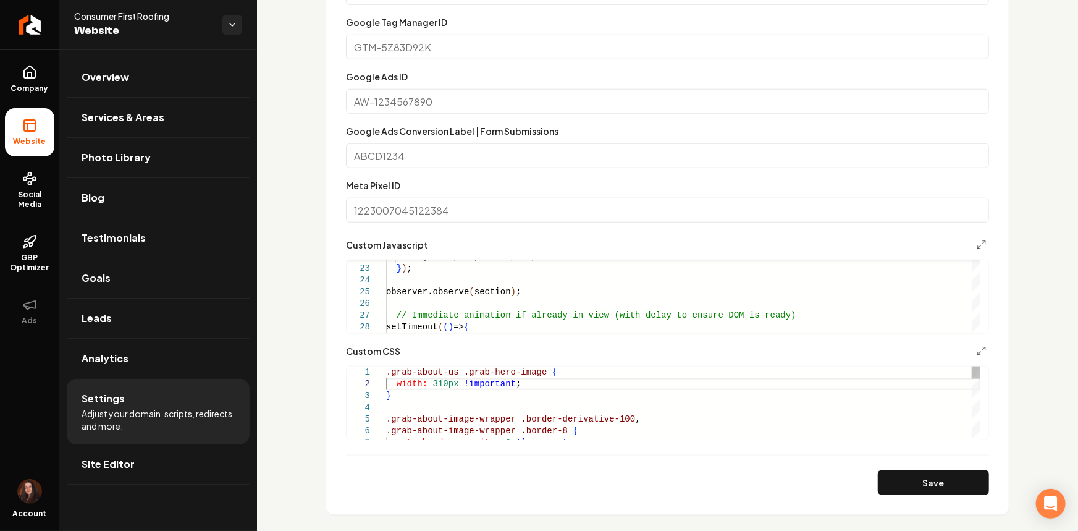
click at [885, 476] on button "Save" at bounding box center [933, 482] width 111 height 25
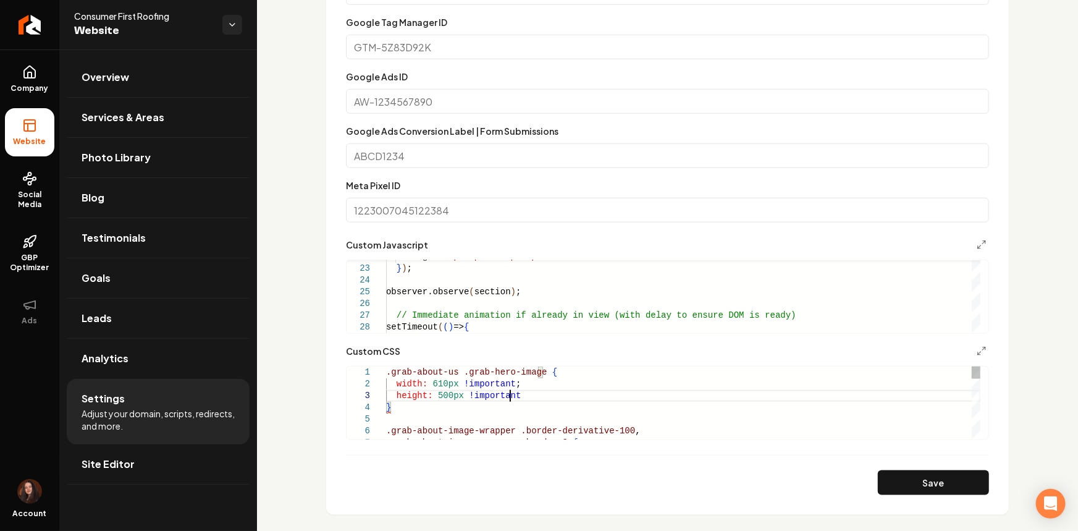
scroll to position [24, 127]
click at [939, 470] on button "Save" at bounding box center [933, 482] width 111 height 25
click at [912, 476] on button "Save" at bounding box center [933, 482] width 111 height 25
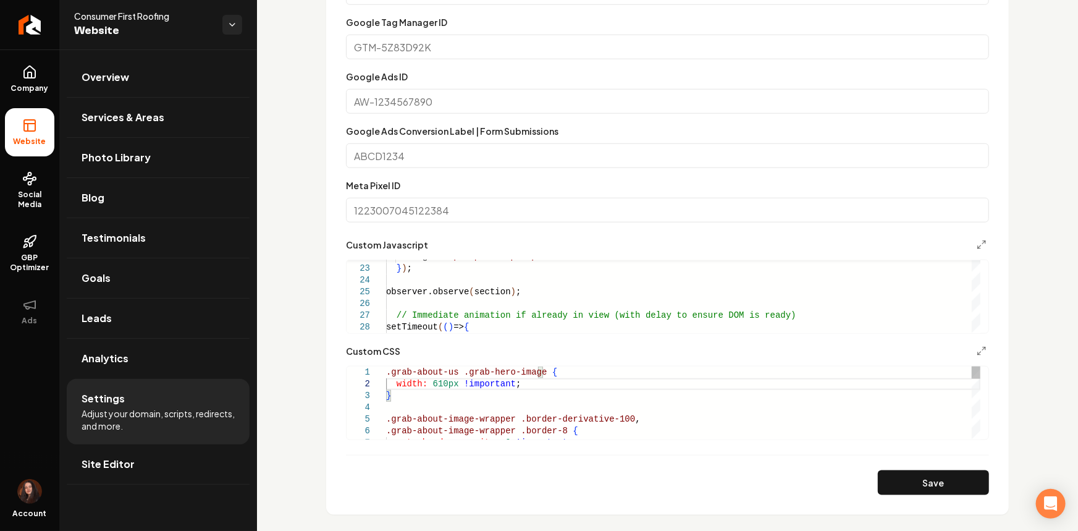
scroll to position [24, 9]
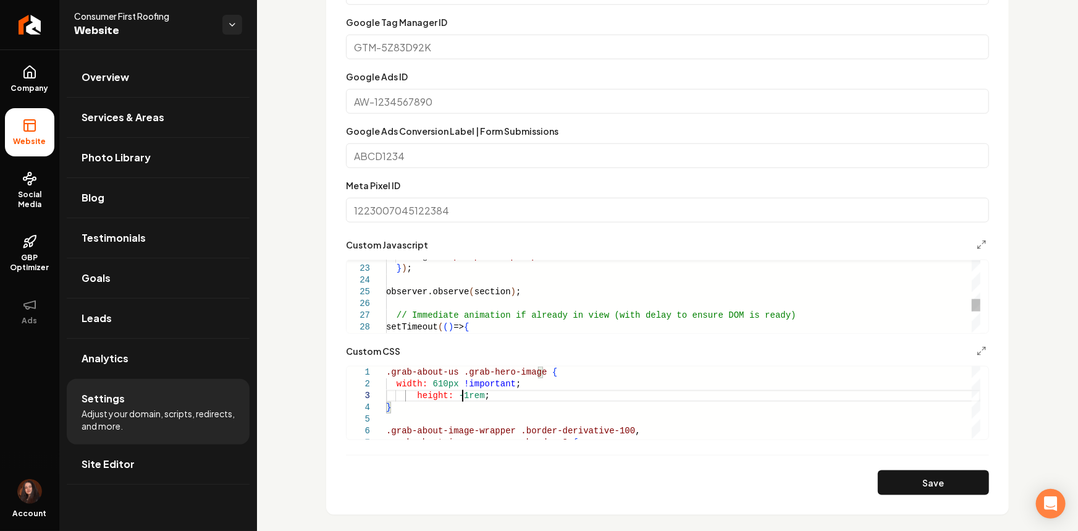
scroll to position [24, 80]
click at [914, 495] on section "**********" at bounding box center [667, 198] width 682 height 631
click at [913, 487] on button "Save" at bounding box center [933, 482] width 111 height 25
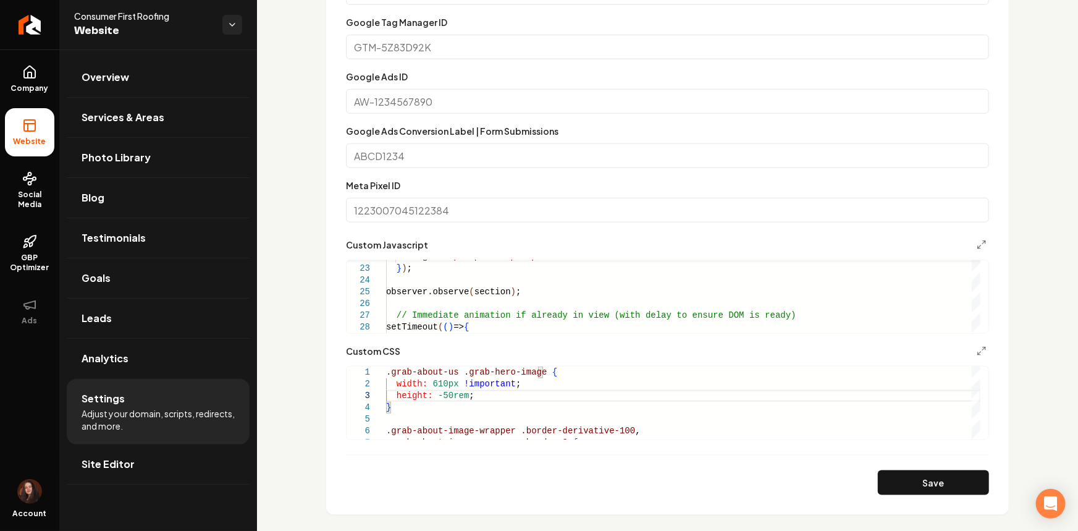
click at [894, 484] on button "Save" at bounding box center [933, 482] width 111 height 25
drag, startPoint x: 447, startPoint y: 393, endPoint x: 437, endPoint y: 393, distance: 9.9
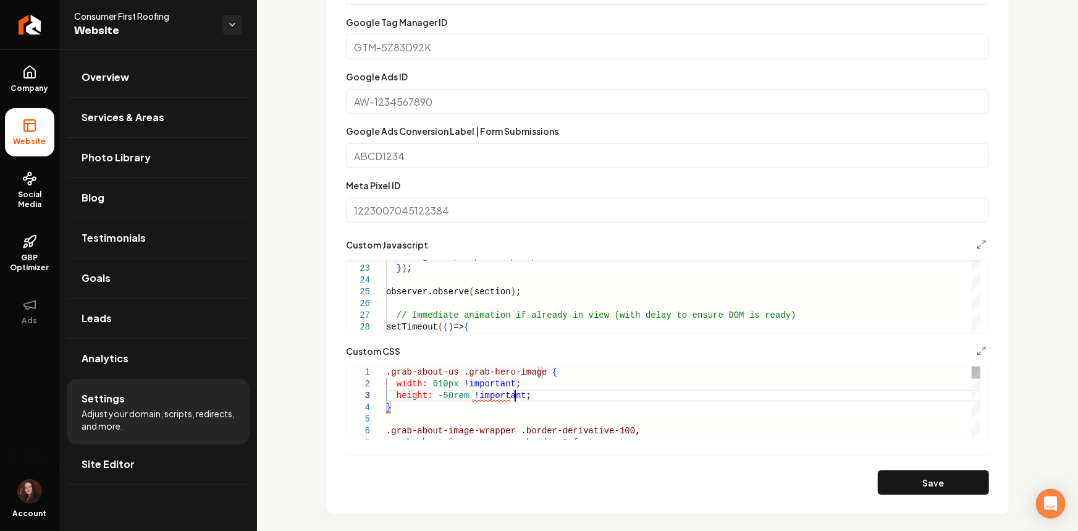
scroll to position [24, 128]
drag, startPoint x: 931, startPoint y: 467, endPoint x: 933, endPoint y: 475, distance: 8.1
click at [931, 468] on form "**********" at bounding box center [667, 227] width 643 height 534
click at [933, 475] on button "Save" at bounding box center [933, 482] width 111 height 25
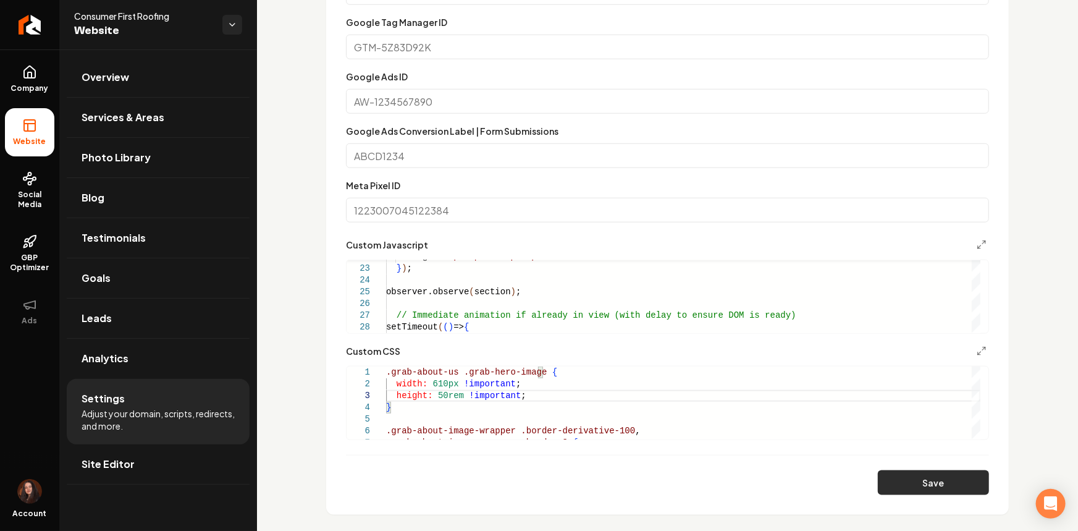
click at [899, 480] on button "Save" at bounding box center [933, 482] width 111 height 25
click at [933, 489] on button "Save" at bounding box center [933, 482] width 111 height 25
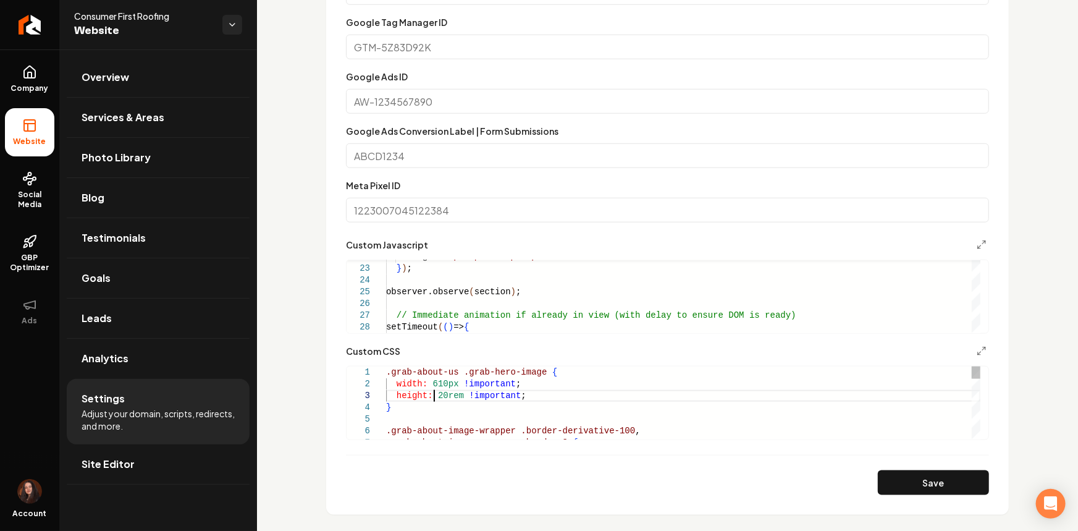
type textarea "**********"
click at [890, 479] on button "Save" at bounding box center [933, 482] width 111 height 25
click at [114, 480] on link "Site Editor" at bounding box center [158, 464] width 183 height 40
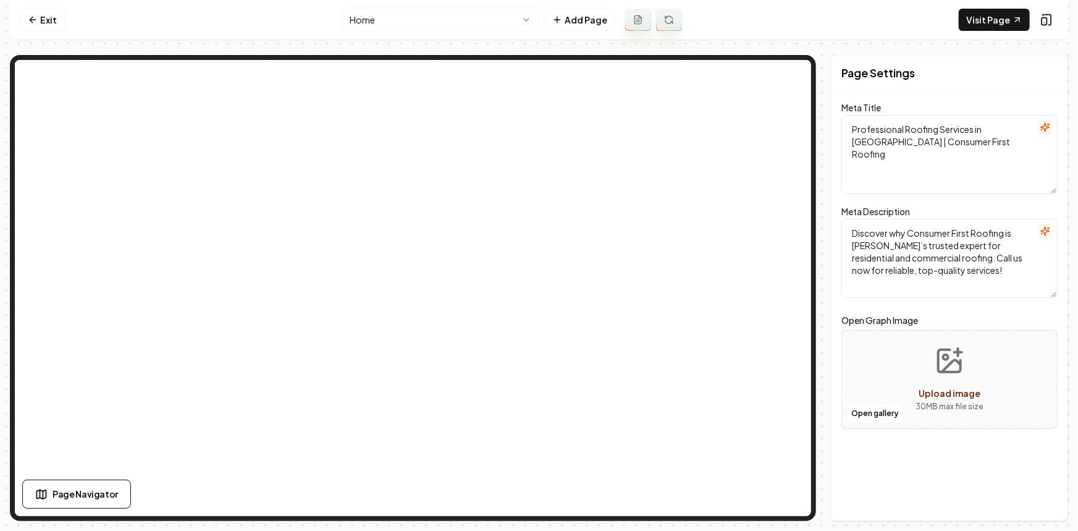
click at [422, 8] on html "Computer Required This feature is only available on a computer. Please switch t…" at bounding box center [539, 265] width 1078 height 531
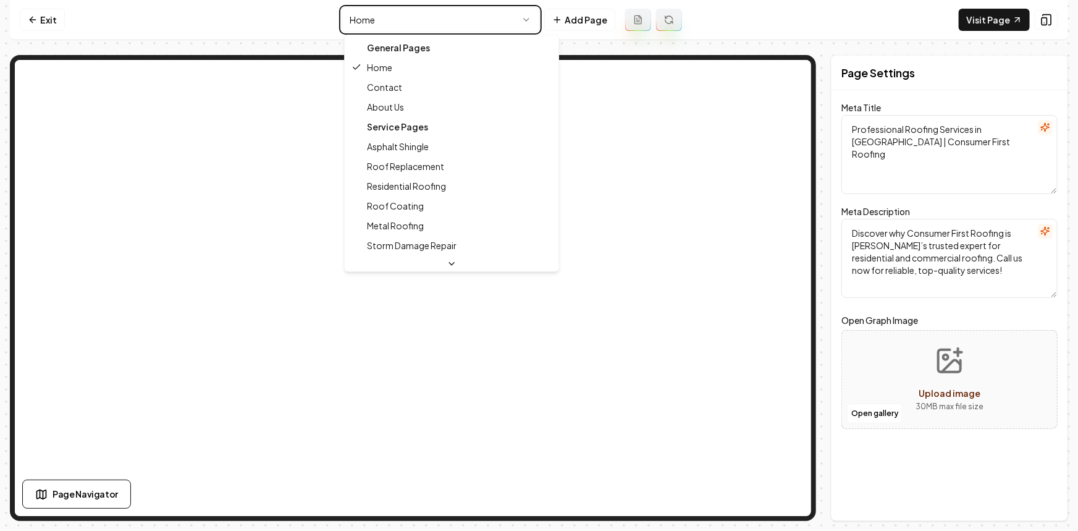
type textarea "About Consumer First Roofing - Trusted Spartanburg Roofers"
type textarea "Discover Consumer First Roofing, where passion meets professionalism. Learn abo…"
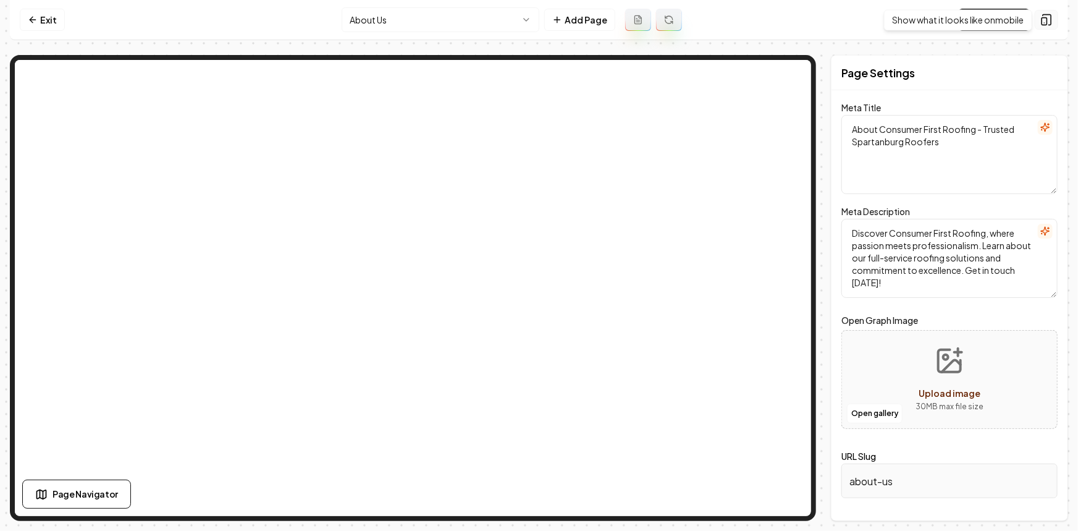
click at [1042, 16] on icon at bounding box center [1046, 20] width 12 height 12
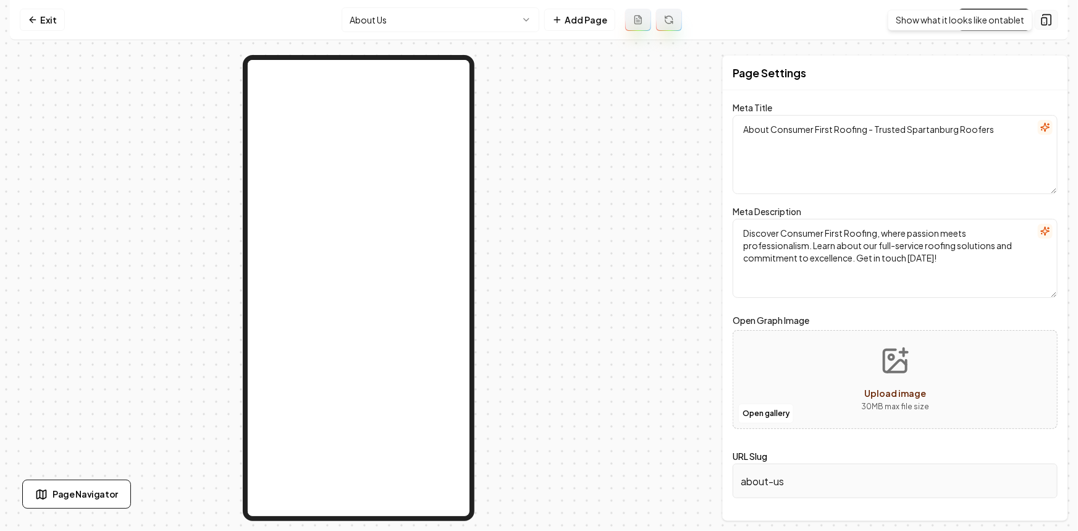
click at [1052, 15] on button at bounding box center [1045, 20] width 23 height 20
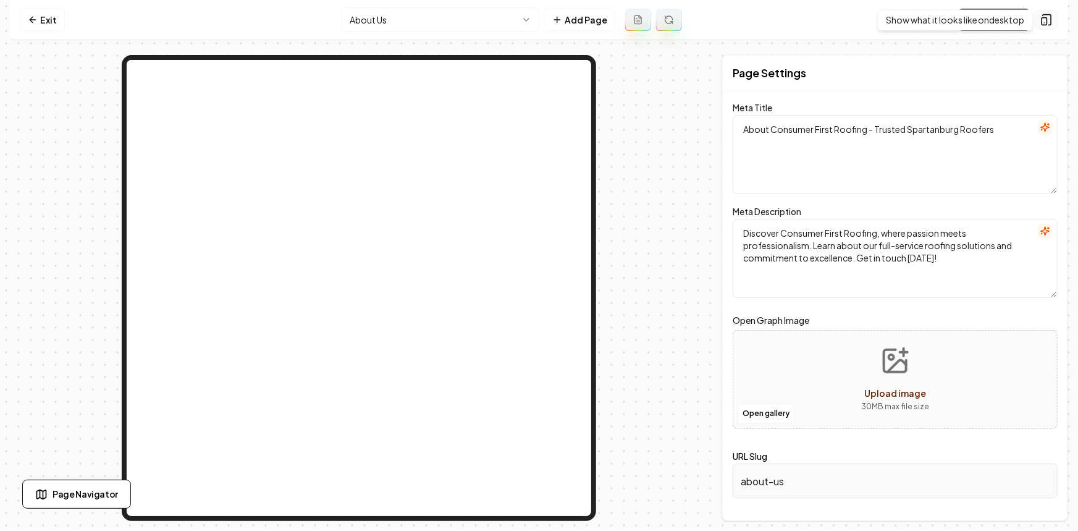
click at [1047, 22] on rect at bounding box center [1044, 21] width 5 height 7
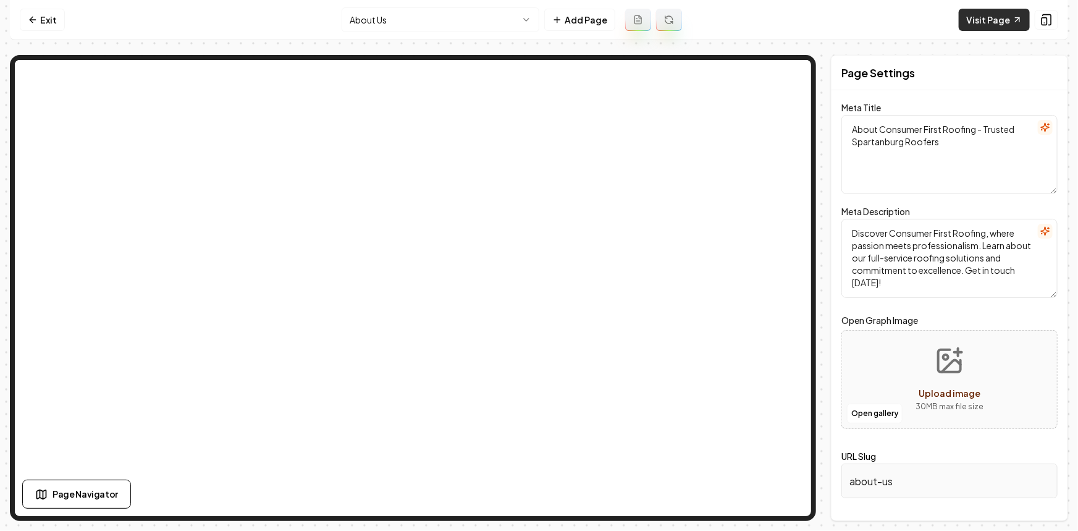
click at [965, 22] on link "Visit Page" at bounding box center [994, 20] width 71 height 22
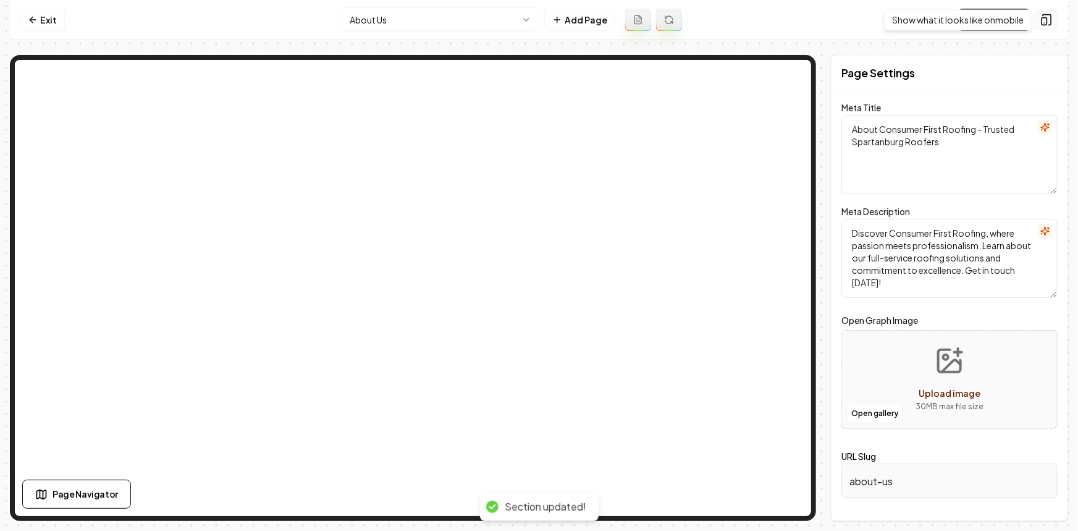
click at [1050, 22] on icon at bounding box center [1046, 20] width 12 height 12
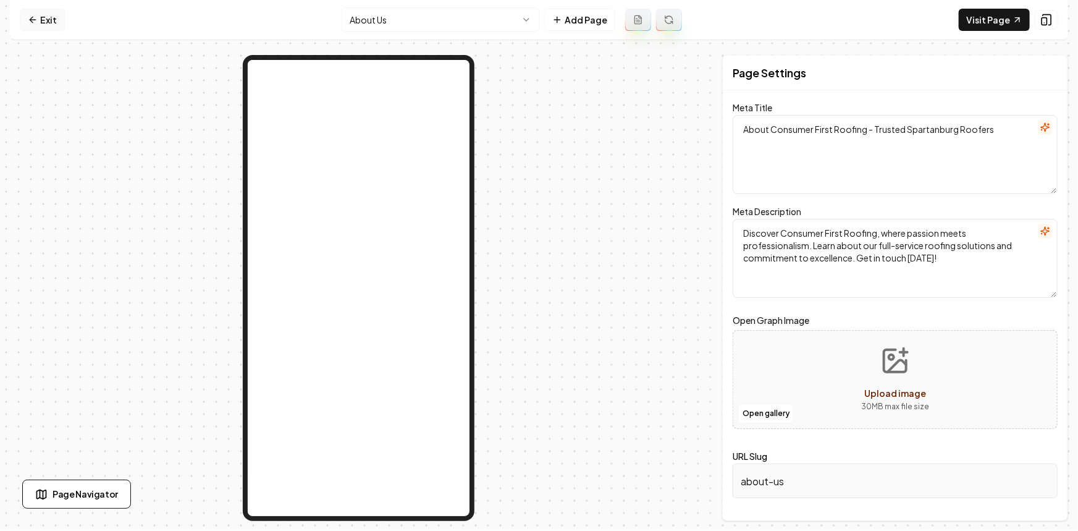
click at [46, 23] on link "Exit" at bounding box center [42, 20] width 45 height 22
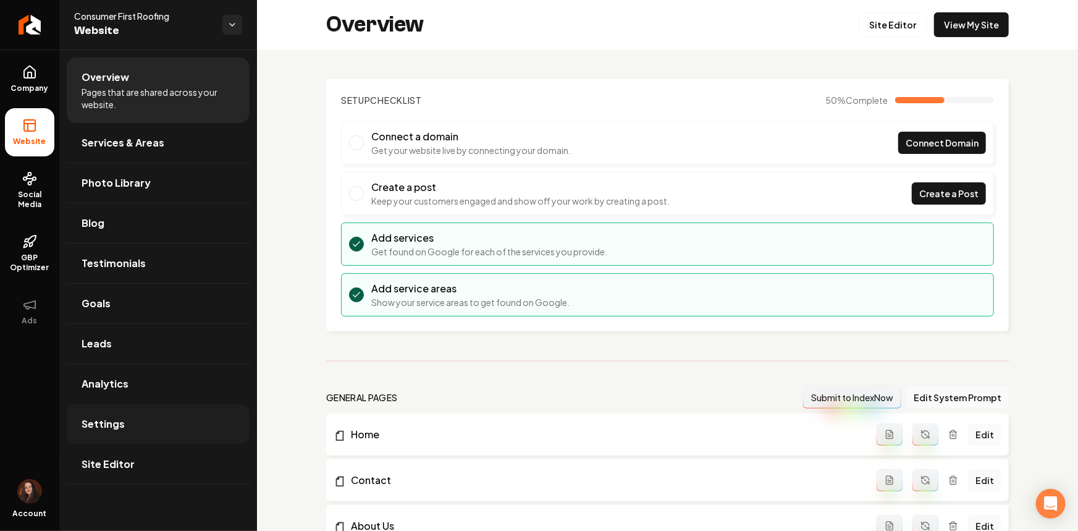
click at [169, 422] on link "Settings" at bounding box center [158, 424] width 183 height 40
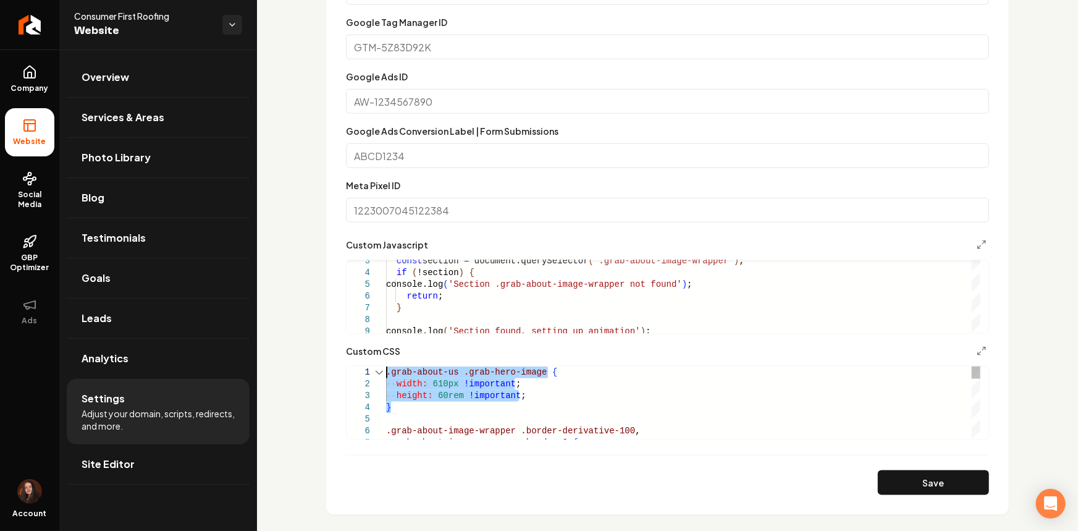
drag, startPoint x: 408, startPoint y: 413, endPoint x: 364, endPoint y: 371, distance: 60.7
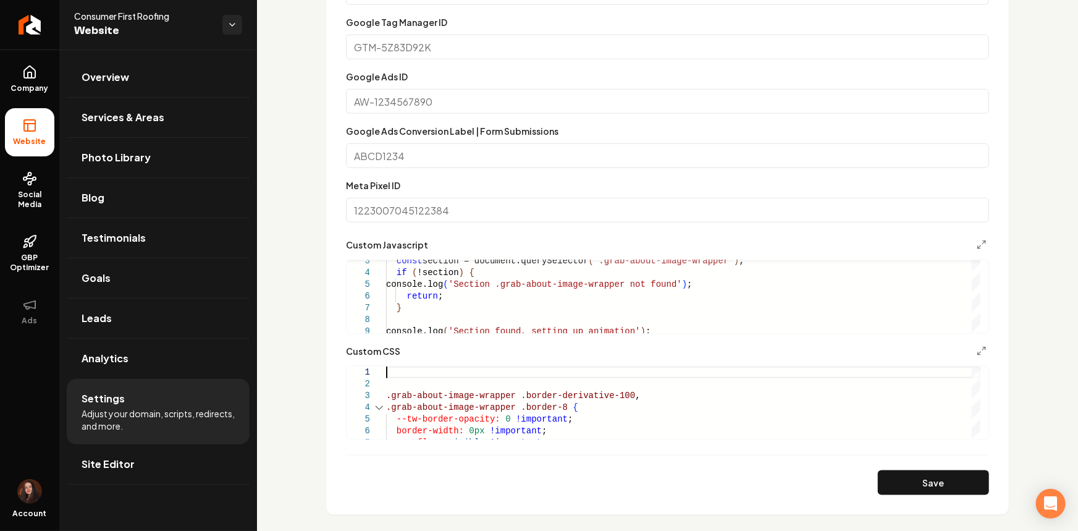
click at [941, 458] on form "**********" at bounding box center [667, 227] width 643 height 534
click at [936, 473] on button "Save" at bounding box center [933, 482] width 111 height 25
type textarea "**********"
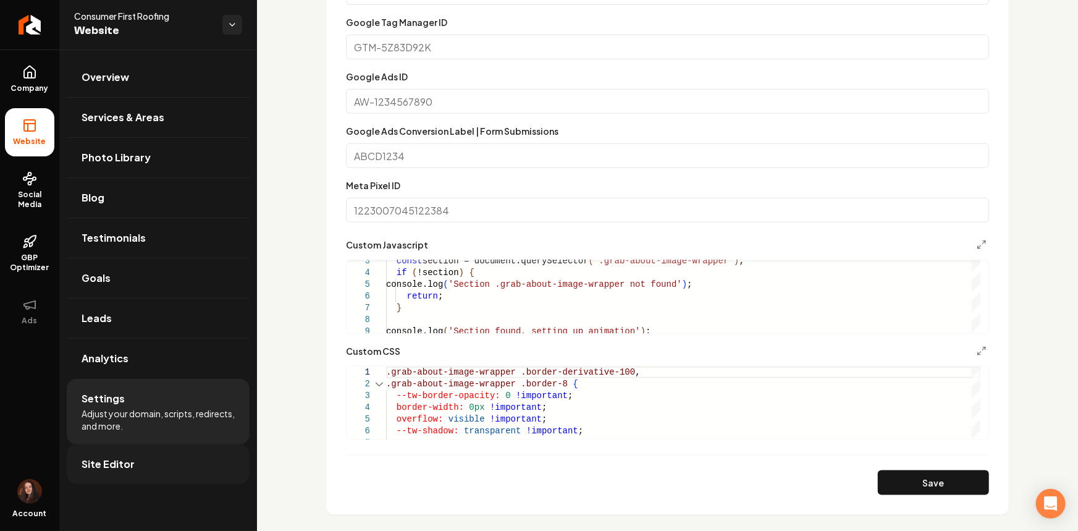
click at [143, 474] on link "Site Editor" at bounding box center [158, 464] width 183 height 40
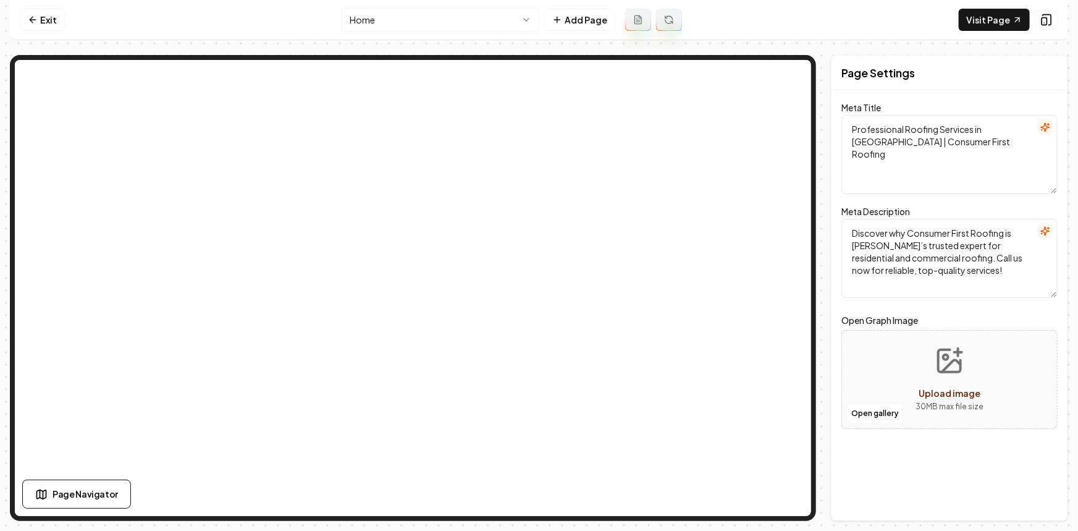
click at [416, 31] on html "Computer Required This feature is only available on a computer. Please switch t…" at bounding box center [539, 265] width 1078 height 531
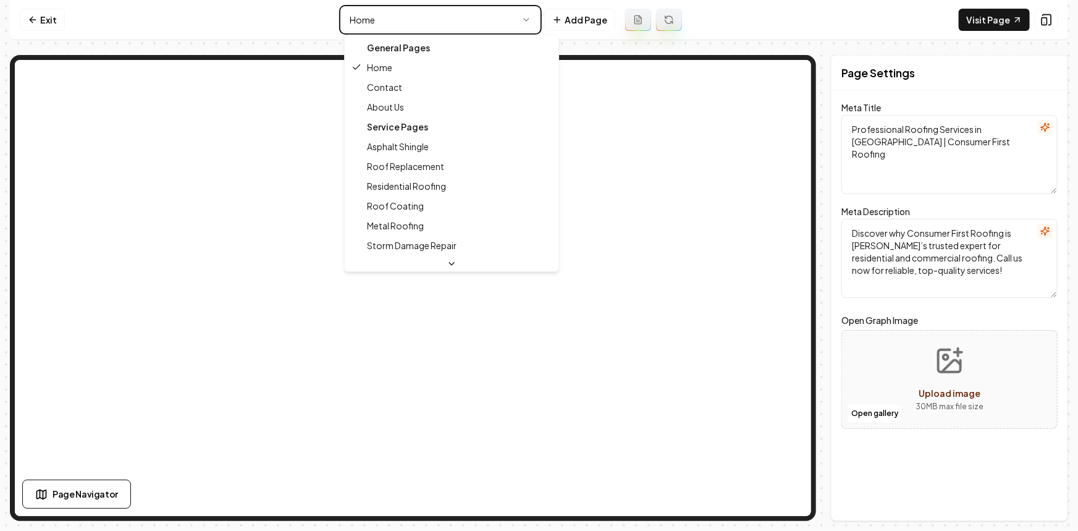
type textarea "About Consumer First Roofing - Trusted Spartanburg Roofers"
type textarea "Discover Consumer First Roofing, where passion meets professionalism. Learn abo…"
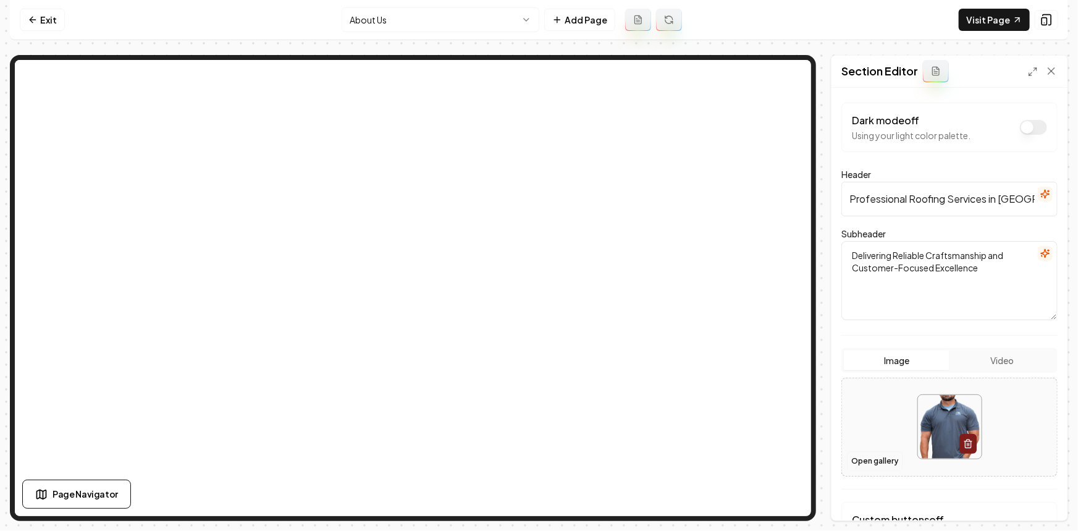
click at [870, 456] on button "Open gallery" at bounding box center [875, 461] width 56 height 20
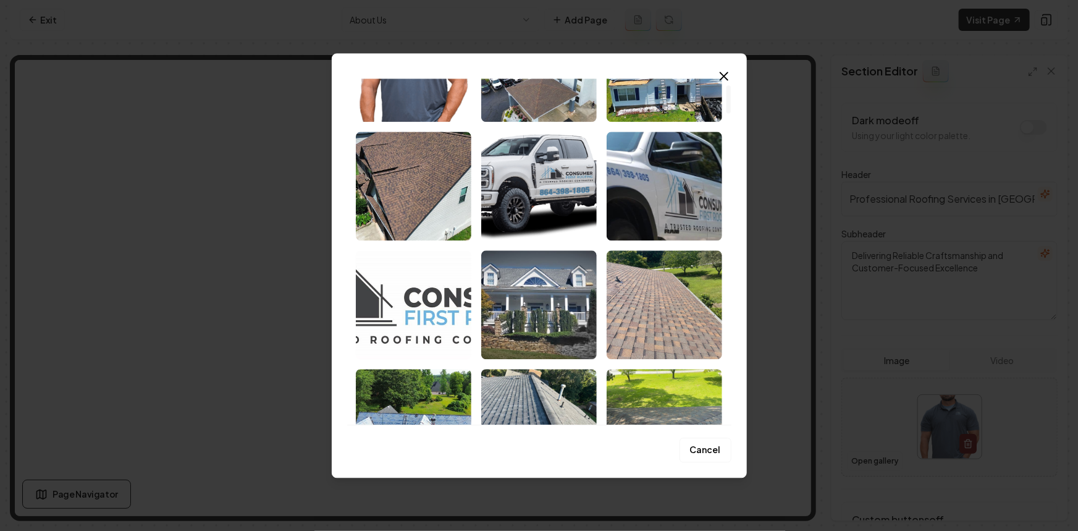
scroll to position [168, 0]
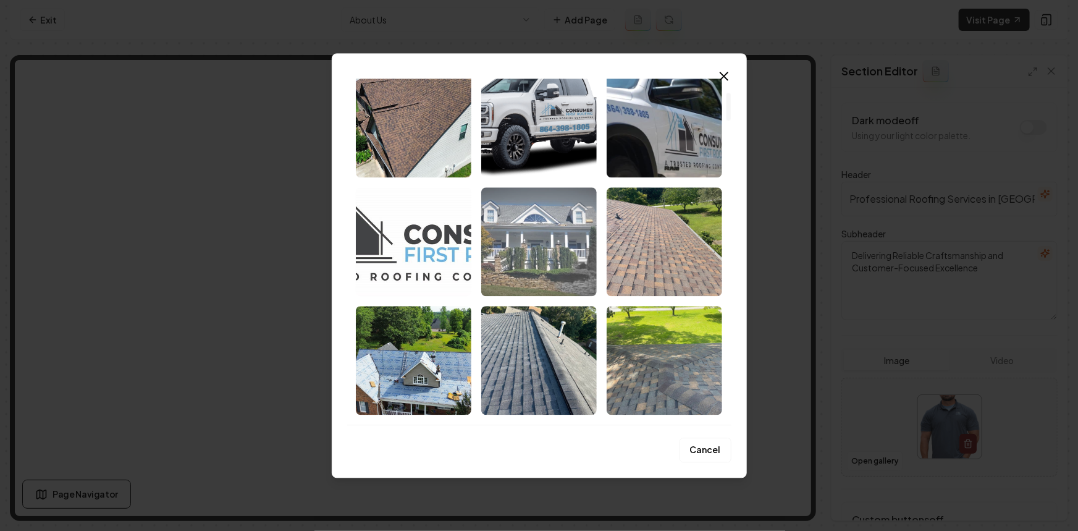
click at [545, 234] on img "Select image image_68c41eb15c7cd75eb887c072.jpeg" at bounding box center [538, 241] width 115 height 109
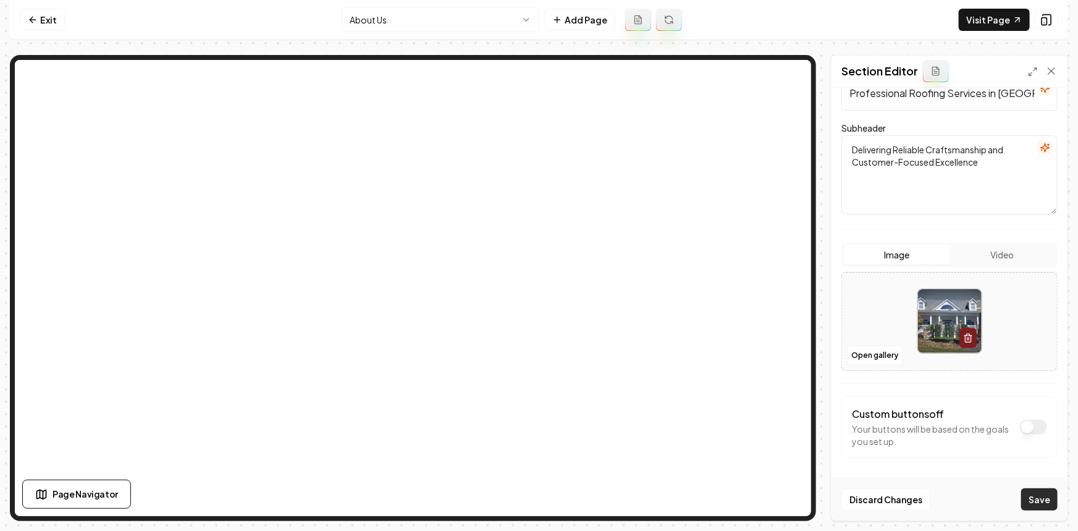
scroll to position [106, 0]
click at [1050, 503] on button "Save" at bounding box center [1039, 499] width 36 height 22
click at [378, 20] on html "Computer Required This feature is only available on a computer. Please switch t…" at bounding box center [539, 265] width 1078 height 531
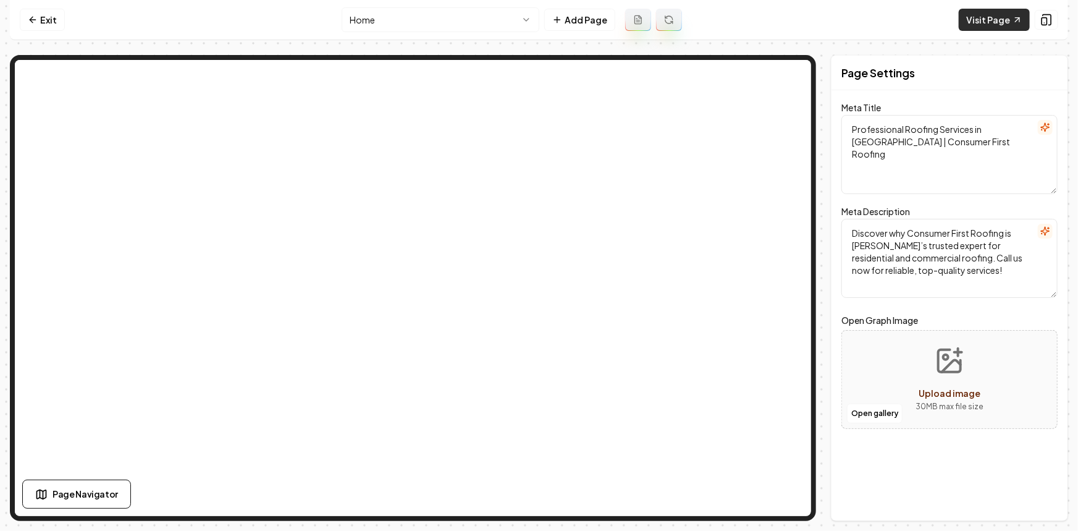
click at [988, 20] on link "Visit Page" at bounding box center [994, 20] width 71 height 22
